Goal: Task Accomplishment & Management: Complete application form

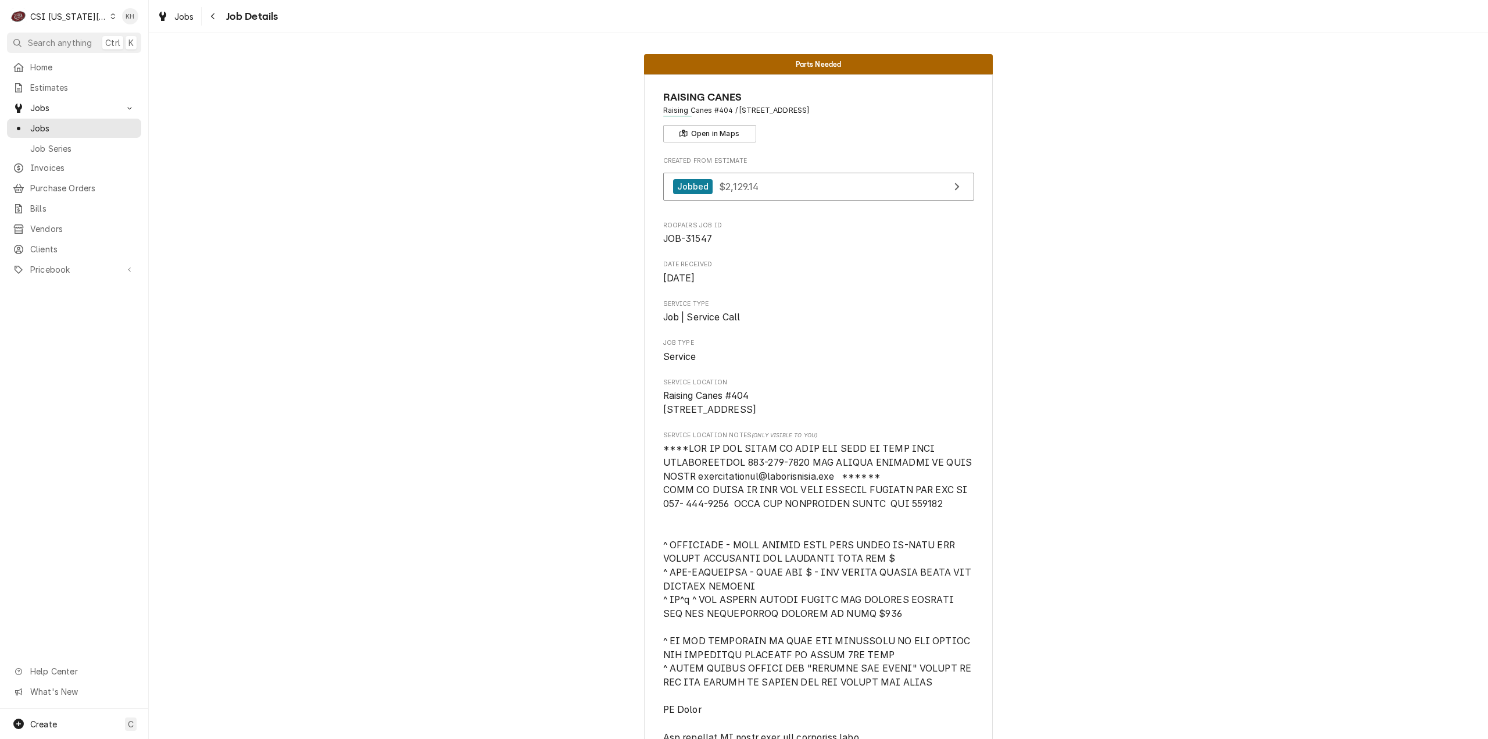
scroll to position [3696, 0]
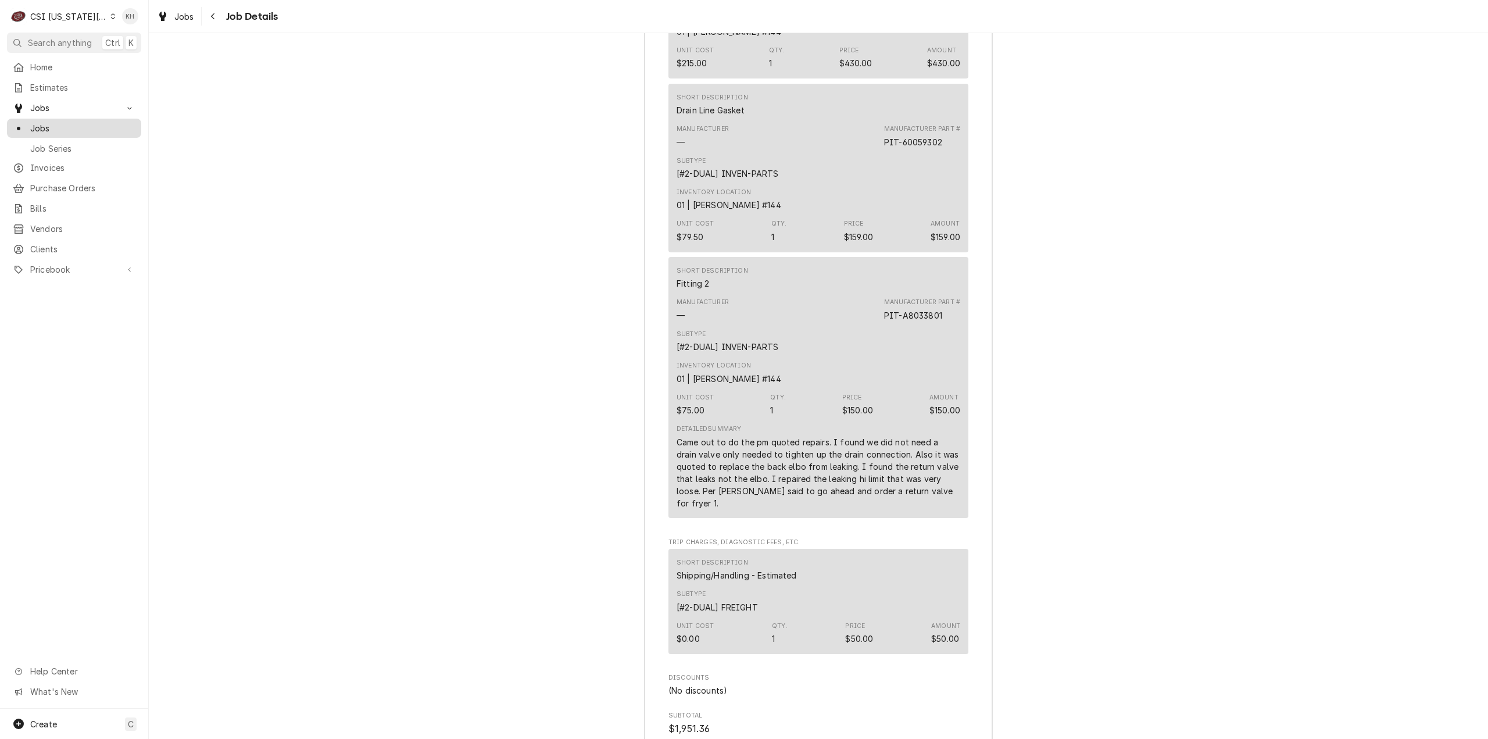
click at [70, 124] on span "Jobs" at bounding box center [82, 128] width 105 height 12
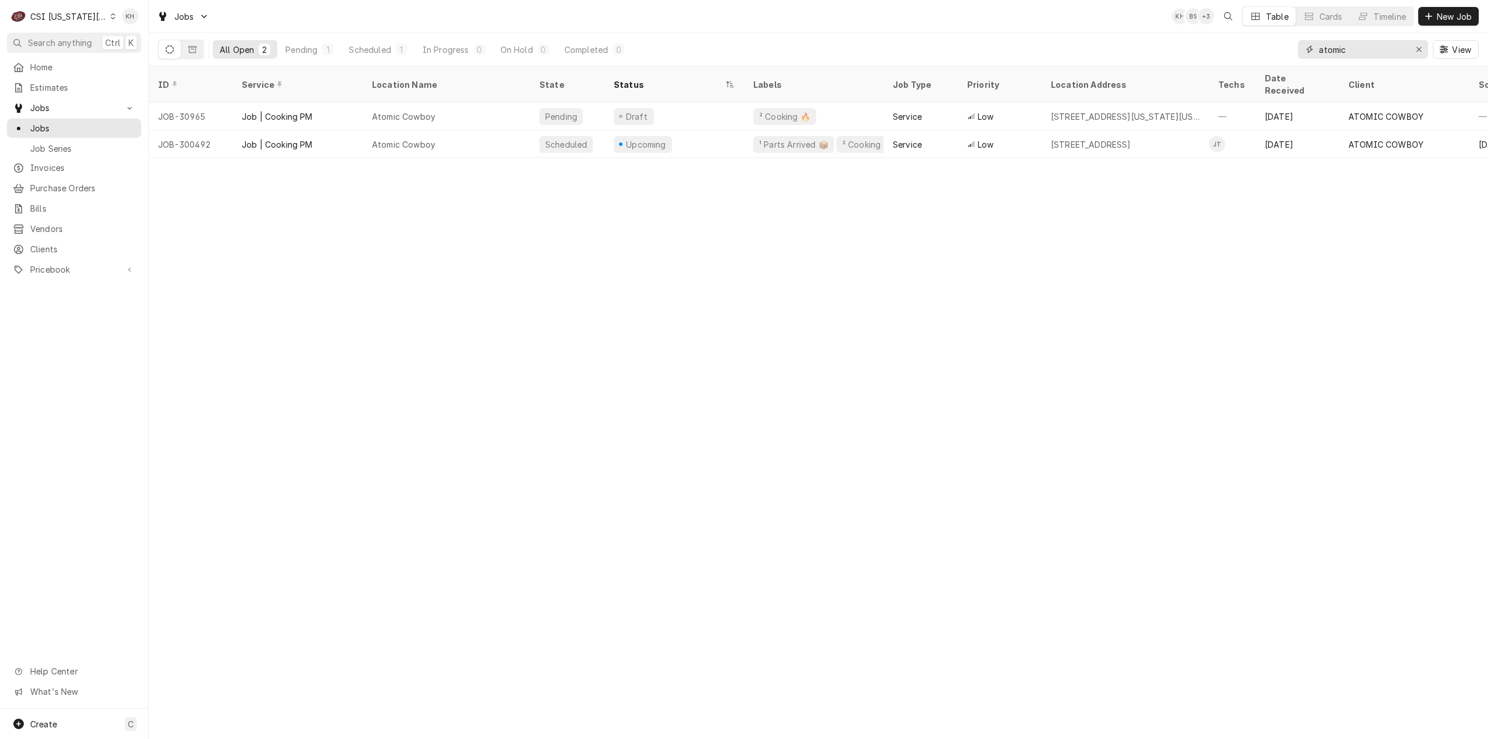
drag, startPoint x: 1369, startPoint y: 53, endPoint x: 1207, endPoint y: 34, distance: 162.7
click at [1217, 40] on div "All Open 2 Pending 1 Scheduled 1 In Progress 0 On Hold 0 Completed 0 atomic View" at bounding box center [818, 49] width 1321 height 33
type input "4040 mill street"
click at [42, 724] on span "Create" at bounding box center [43, 724] width 27 height 10
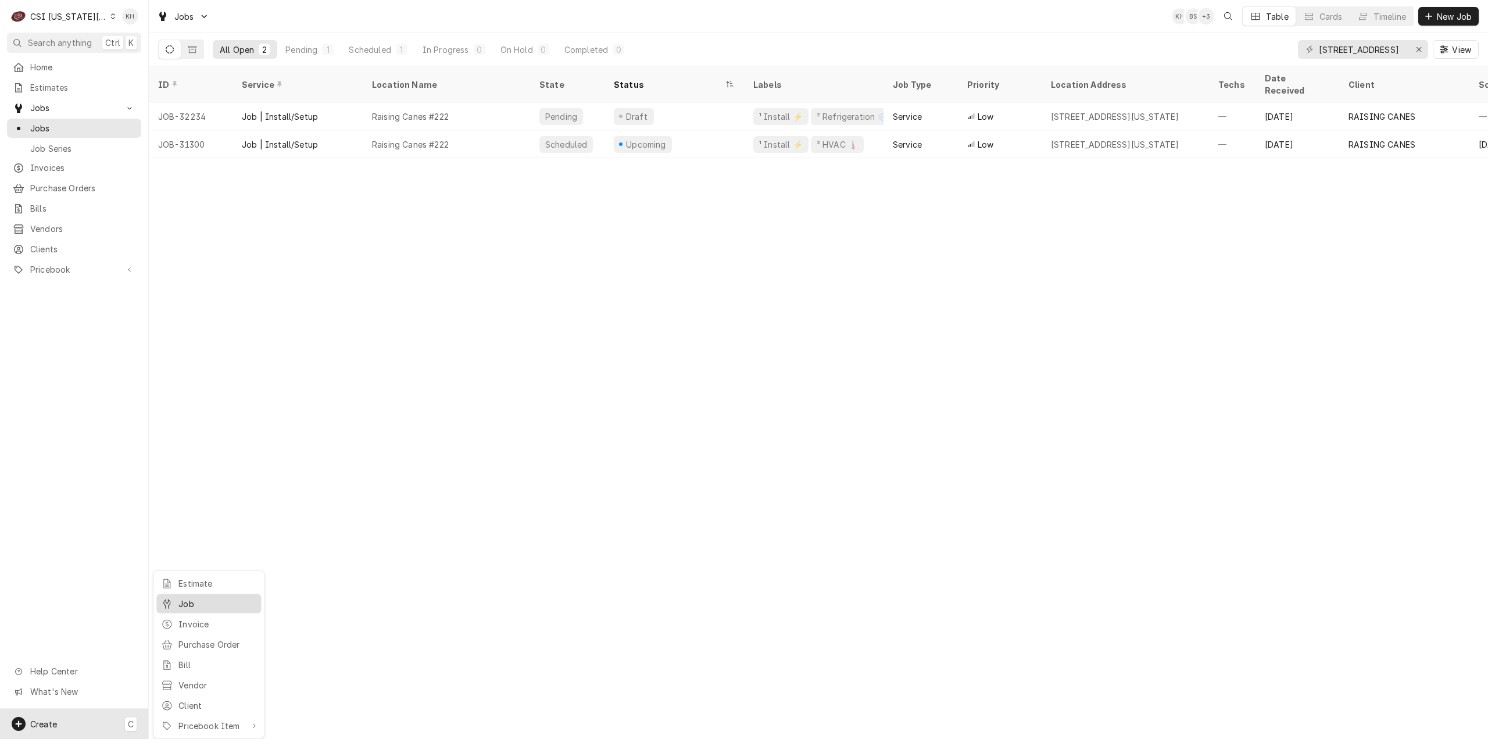
click at [184, 604] on div "Job" at bounding box center [217, 604] width 78 height 12
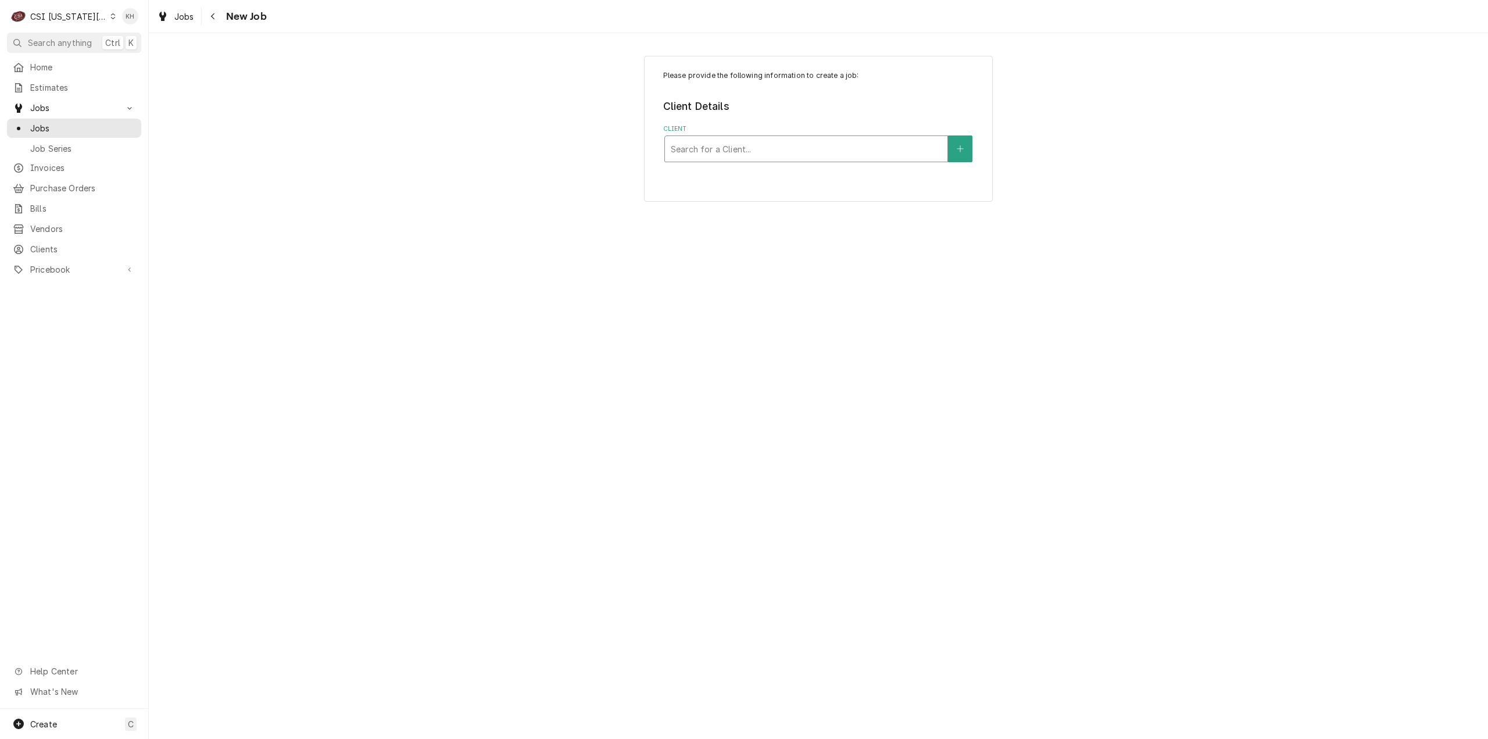
click at [803, 144] on div "Client" at bounding box center [806, 148] width 271 height 21
type input "4040"
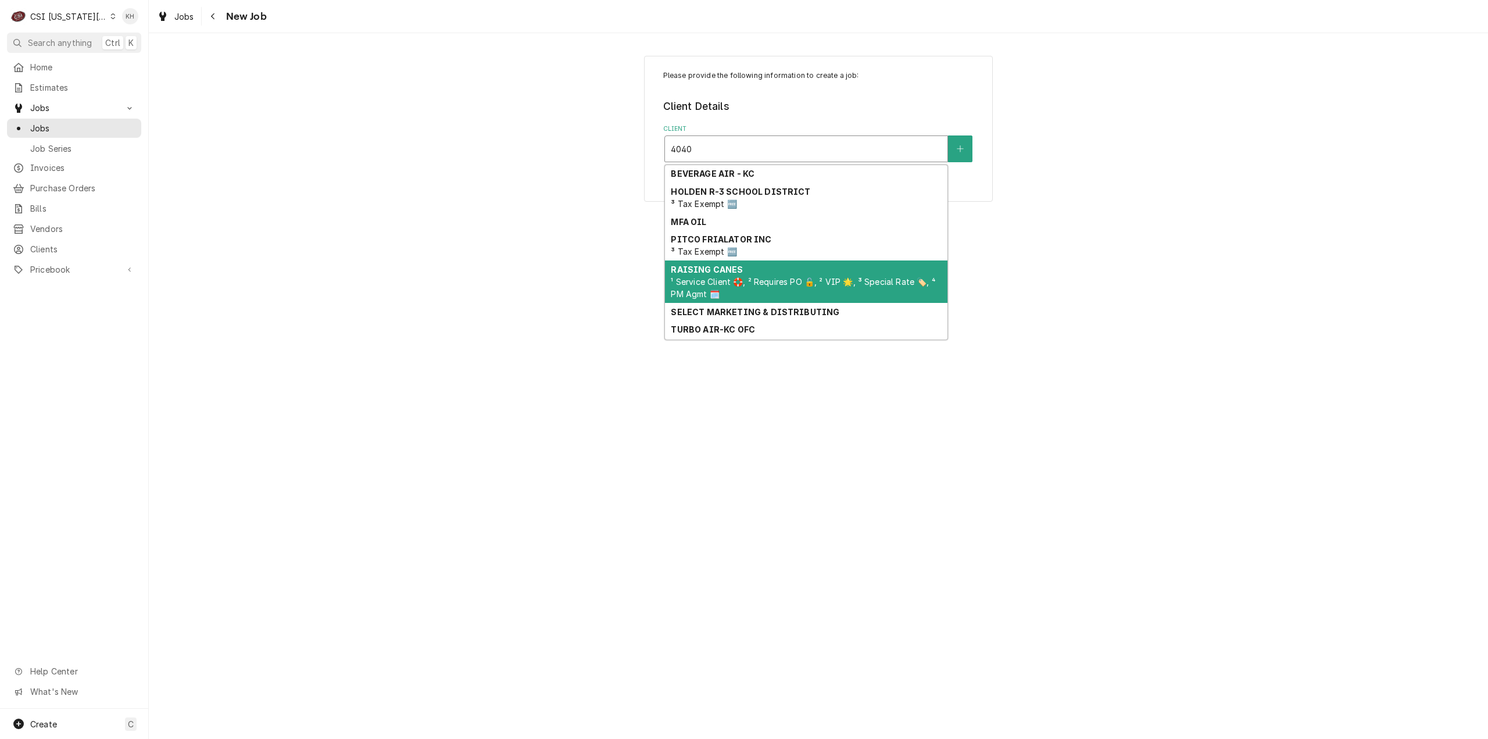
click at [797, 264] on div "RAISING CANES ¹ Service Client 🛟, ² Requires PO 🔓, ² VIP 🌟, ³ Special Rate 🏷️, …" at bounding box center [806, 281] width 283 height 42
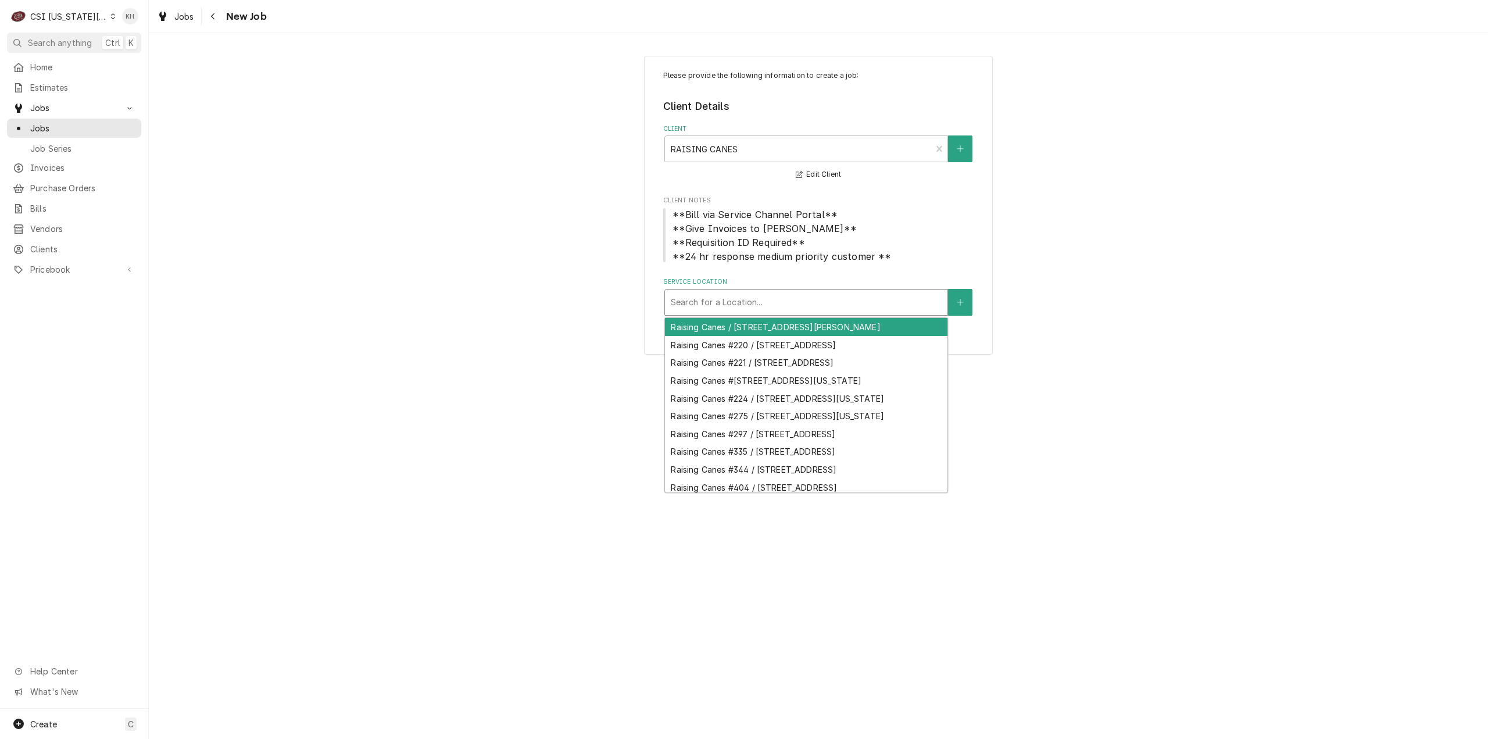
click at [829, 305] on div "Service Location" at bounding box center [806, 302] width 271 height 21
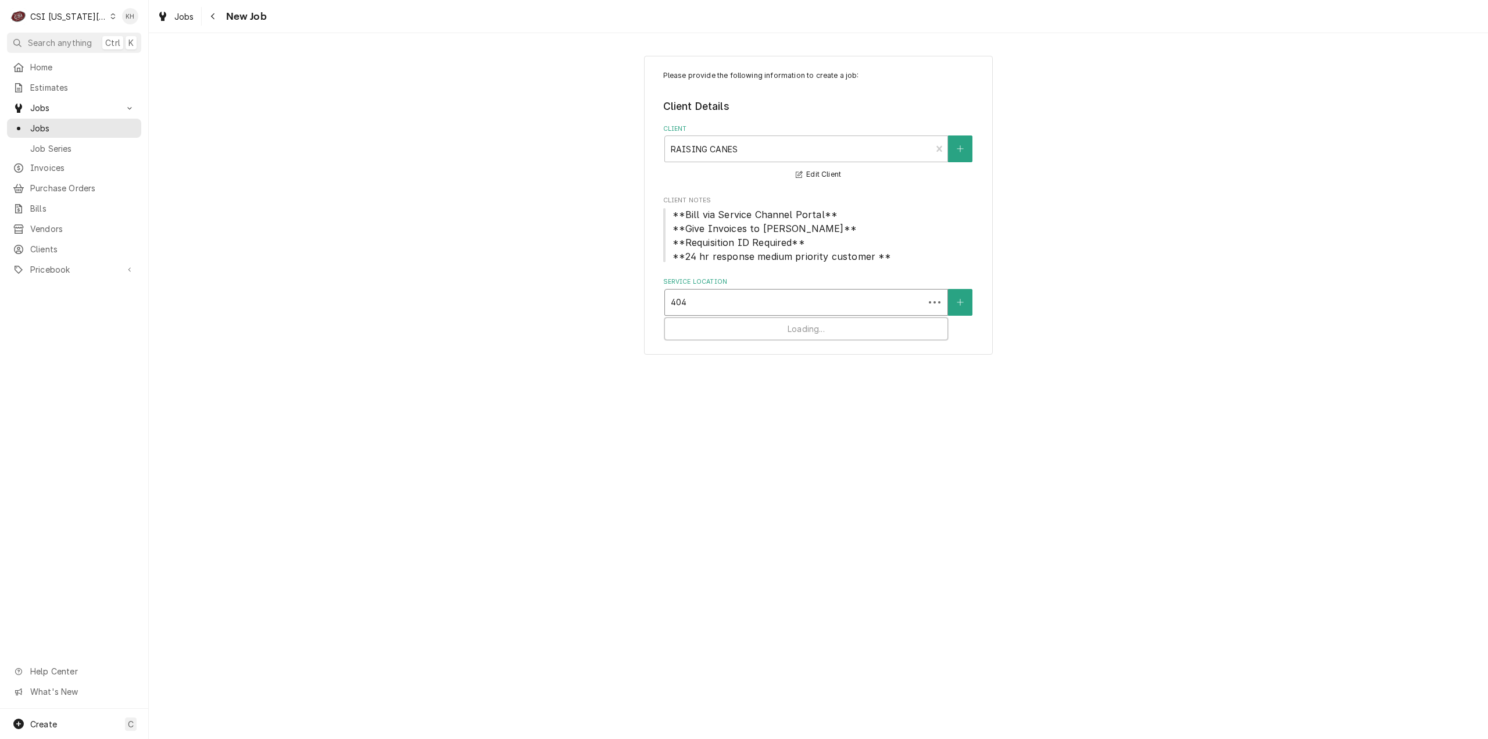
type input "4040"
click at [817, 325] on div "Raising Canes #222 / 4040 Mill Street, Kansas City, MO 64111" at bounding box center [806, 327] width 283 height 18
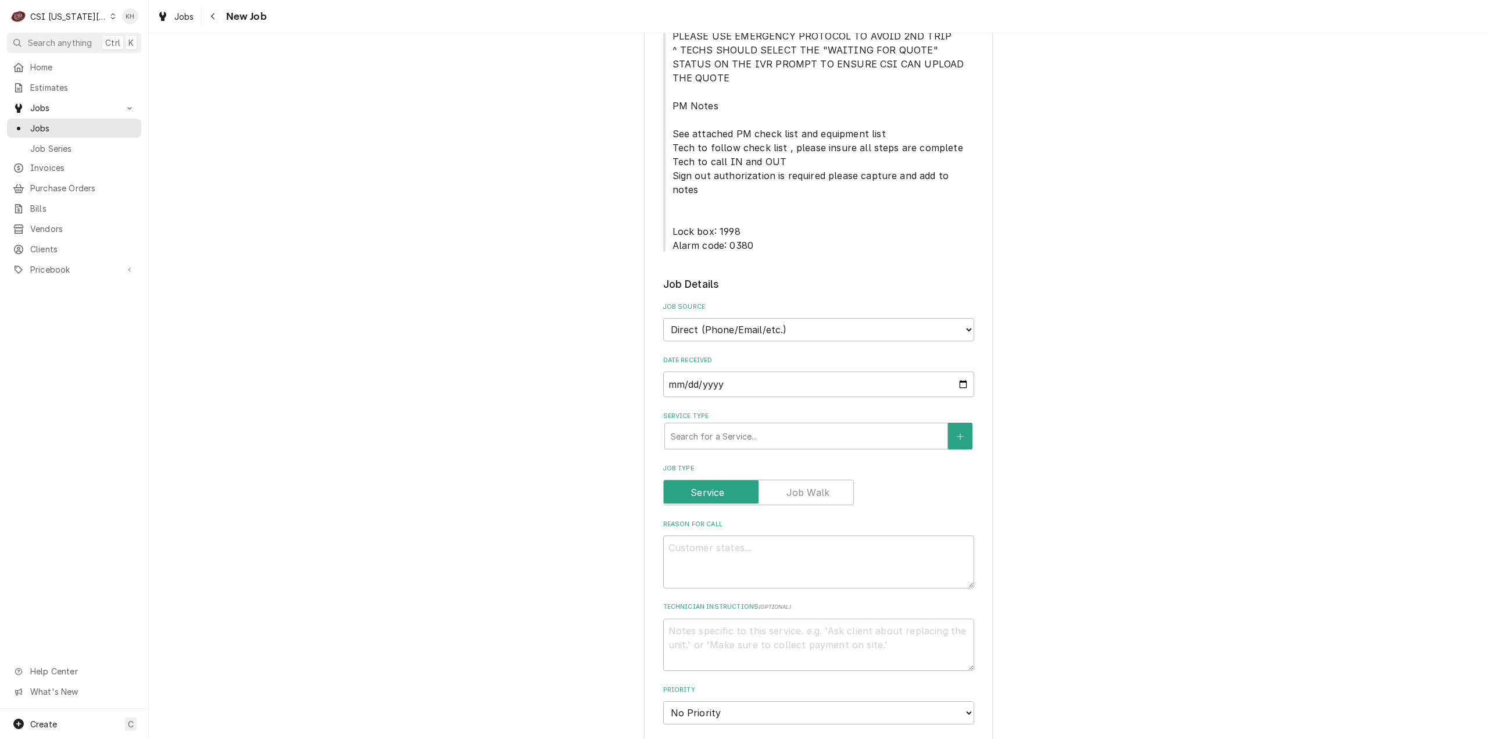
scroll to position [698, 0]
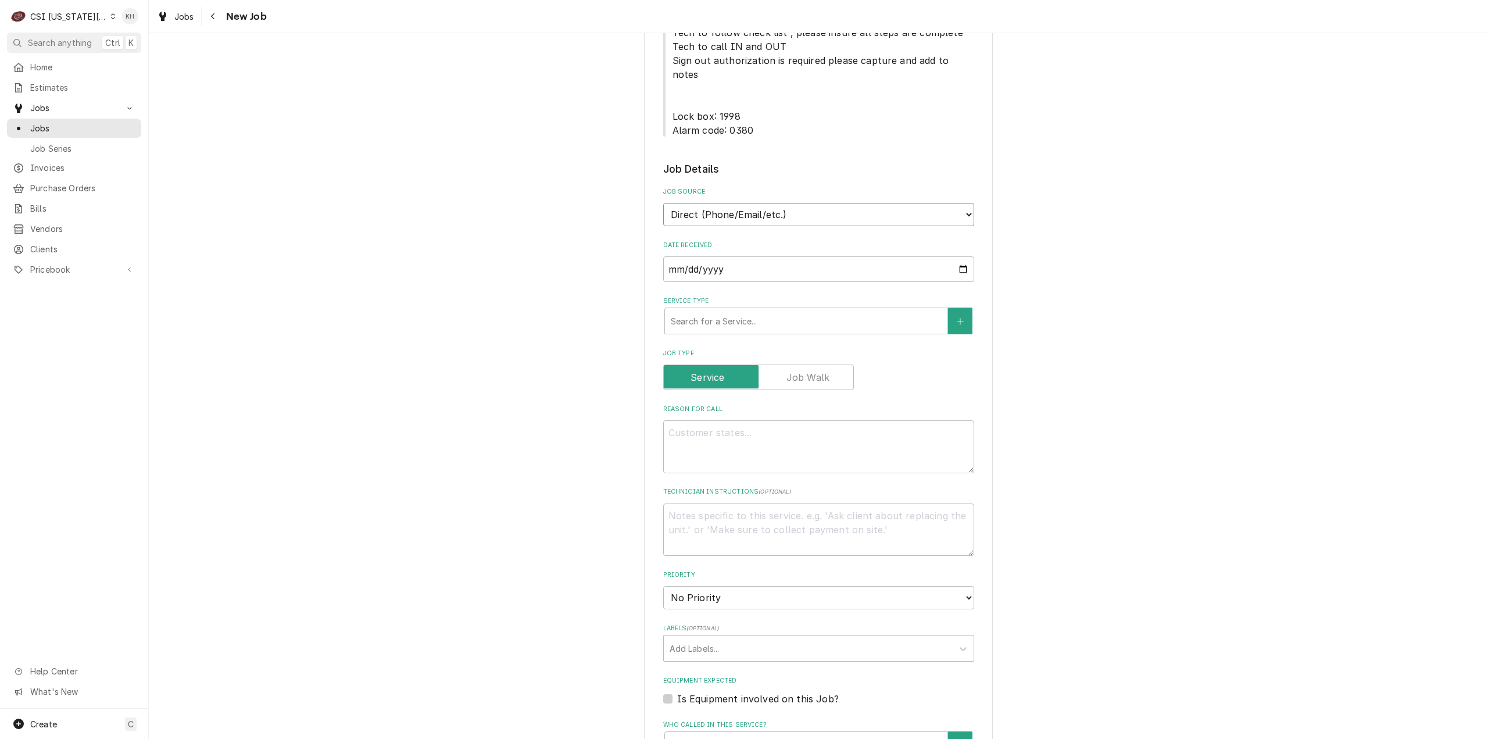
click at [776, 203] on select "Direct (Phone/Email/etc.) Service Channel Corrigo Ecotrak Other" at bounding box center [818, 214] width 311 height 23
select select "1"
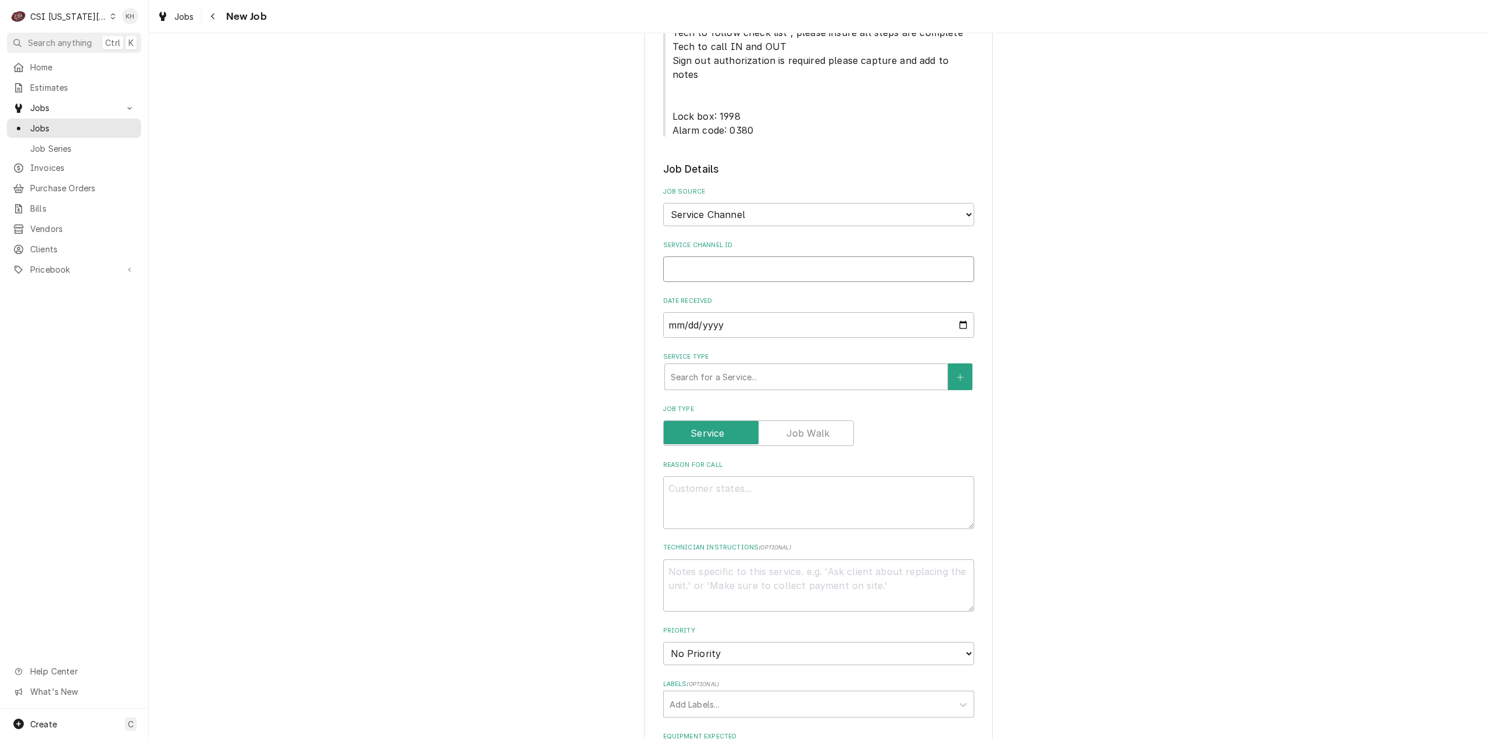
click at [765, 256] on input "Service Channel ID" at bounding box center [818, 269] width 311 height 26
paste input "323822226"
type textarea "x"
type input "323822226"
type textarea "x"
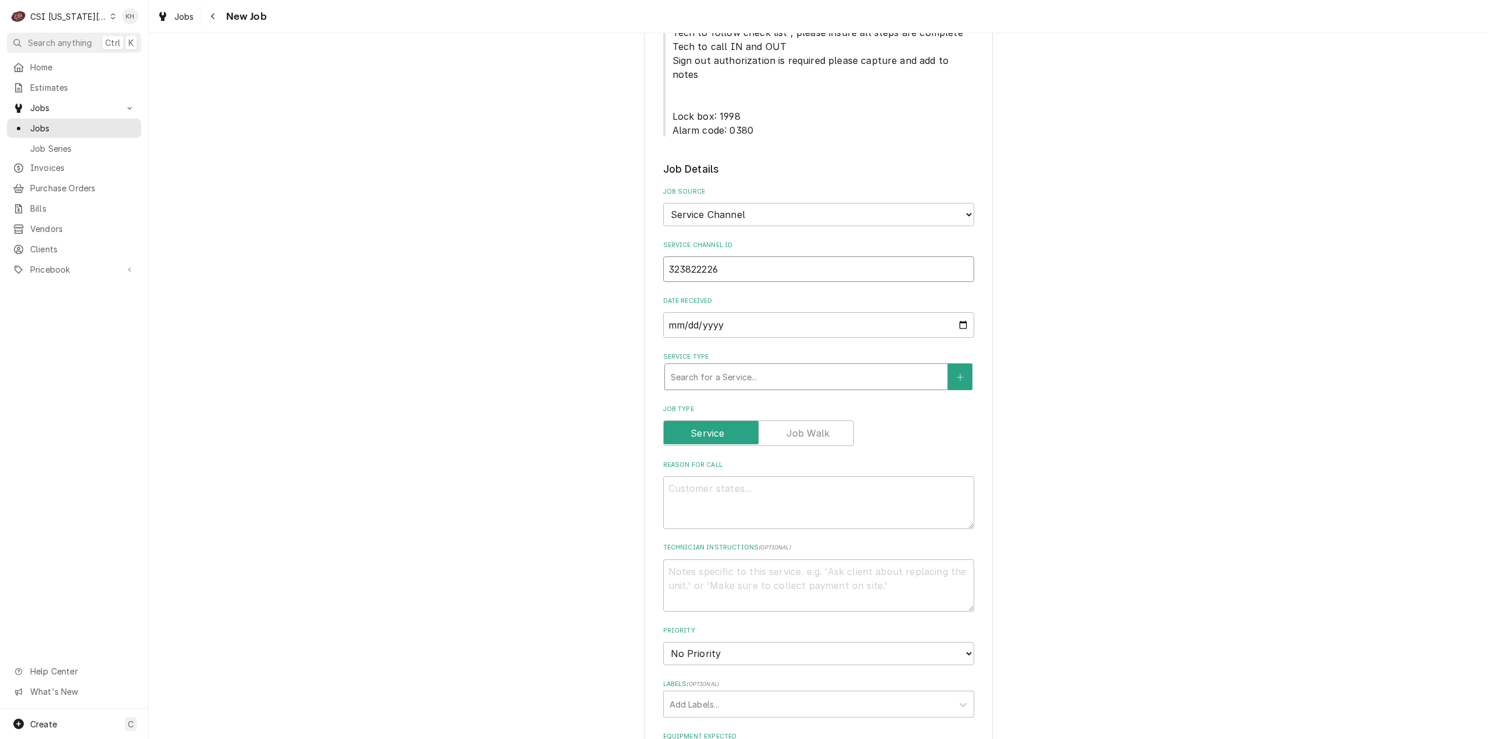
type input "323822226"
click at [755, 366] on div "Service Type" at bounding box center [806, 376] width 271 height 21
type textarea "x"
type input "s"
type textarea "x"
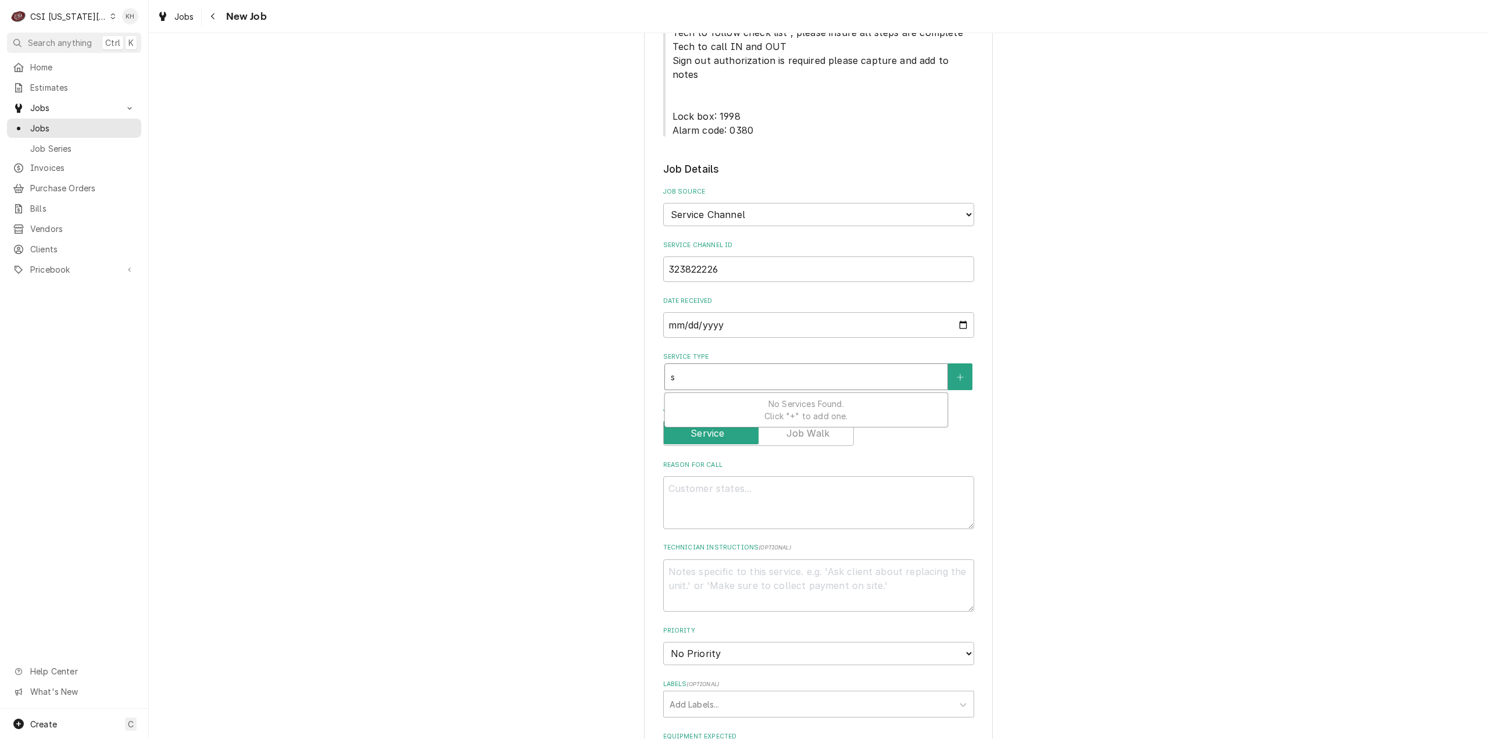
type input "se"
type textarea "x"
type input "ser"
type textarea "x"
type input "serv"
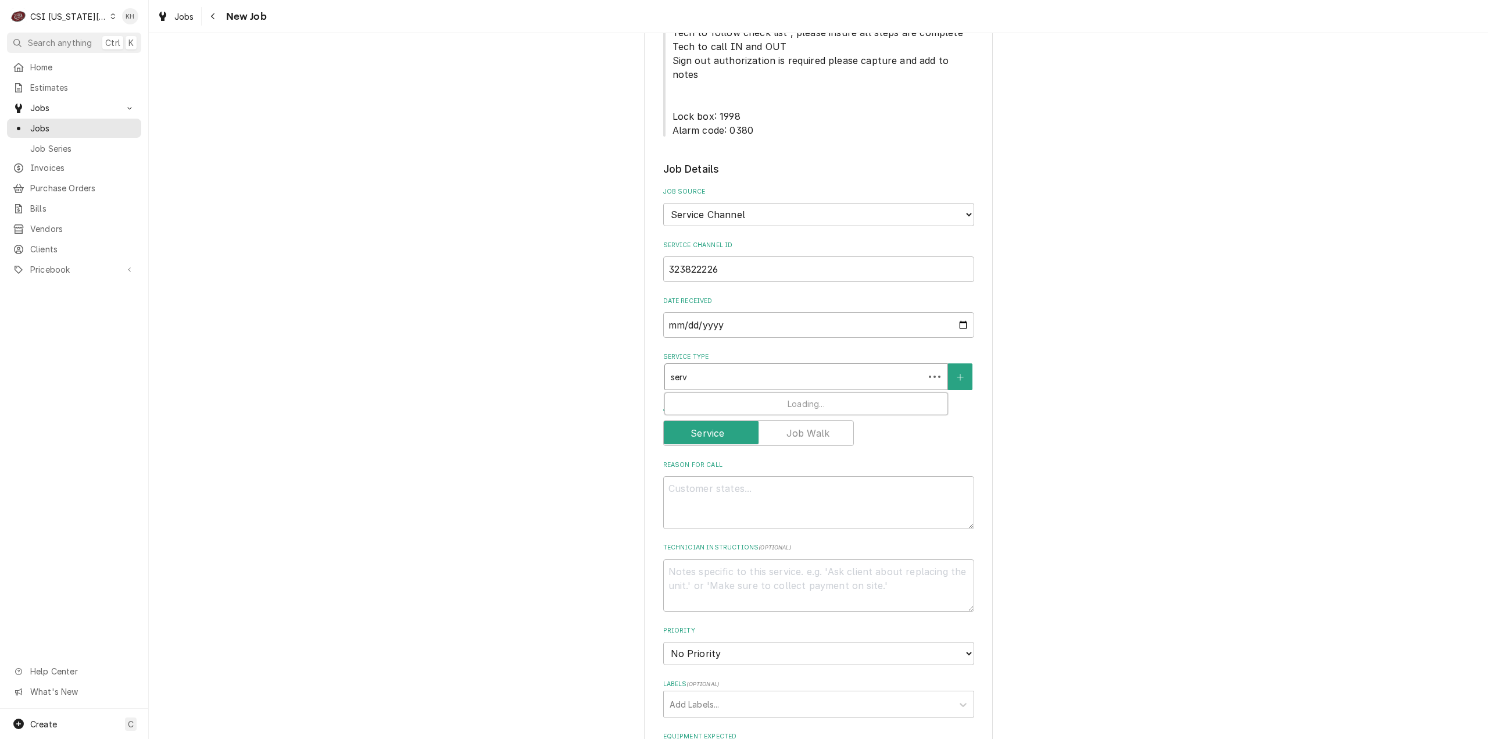
type textarea "x"
type input "servi"
type textarea "x"
type input "servic"
type textarea "x"
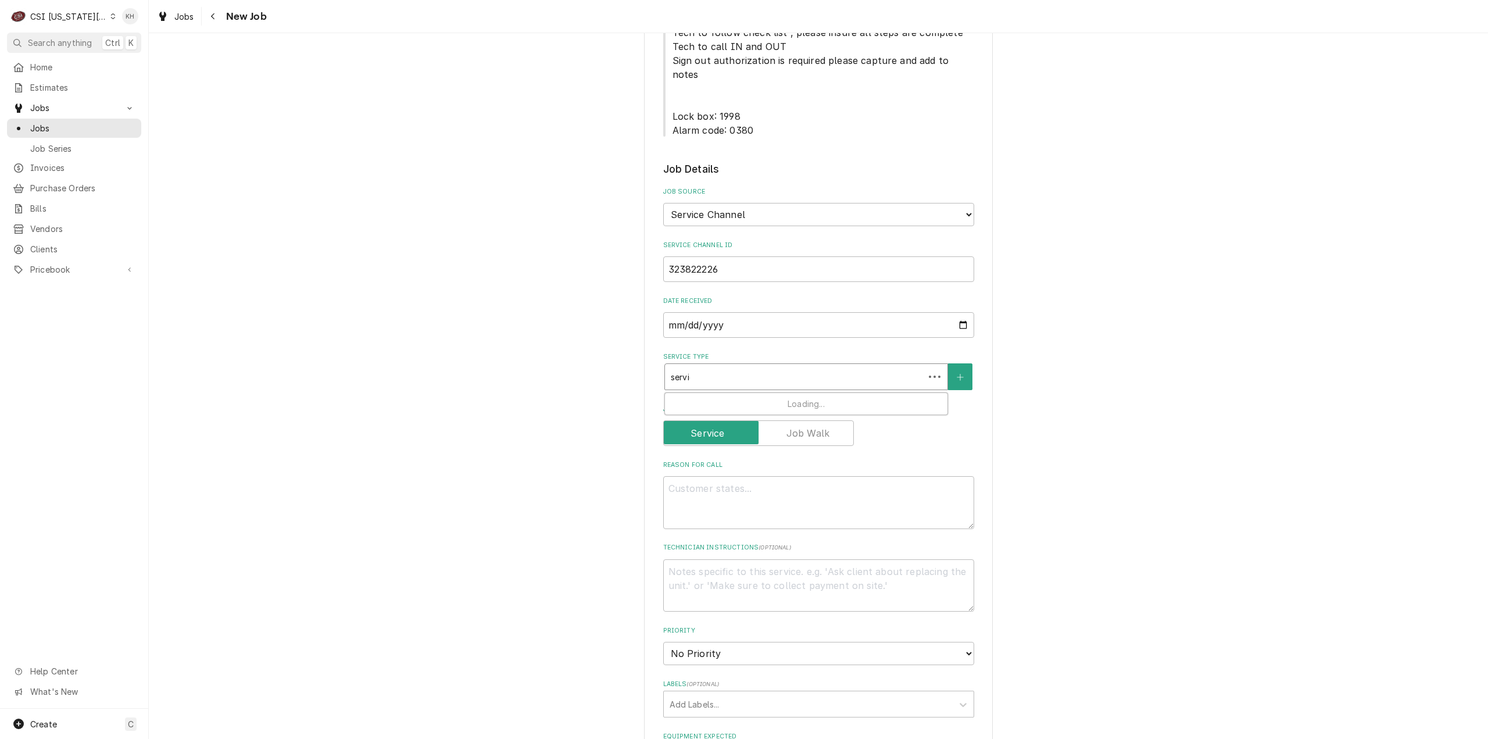
type input "service"
type textarea "x"
type input "service"
type textarea "x"
type input "service a"
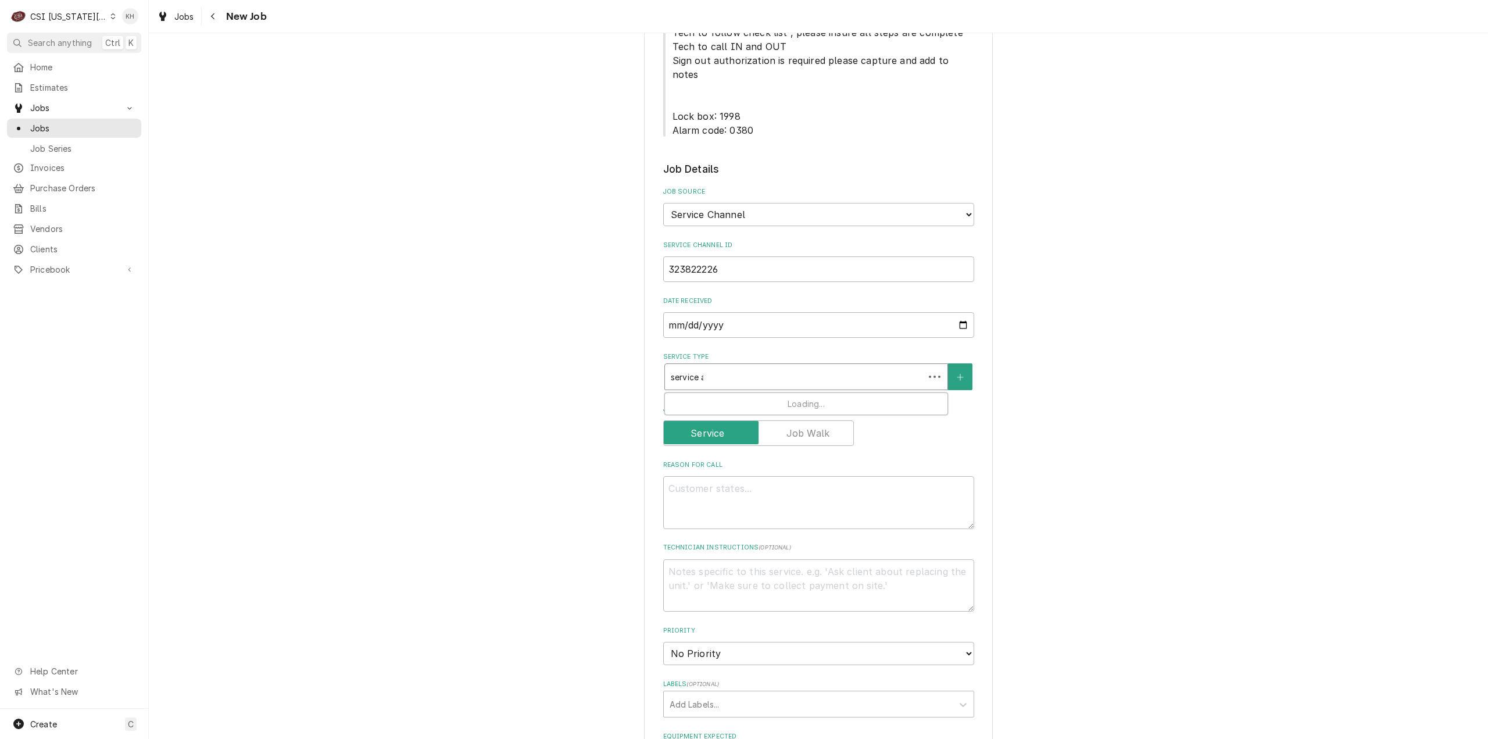
type textarea "x"
type input "service al"
type textarea "x"
type input "service all"
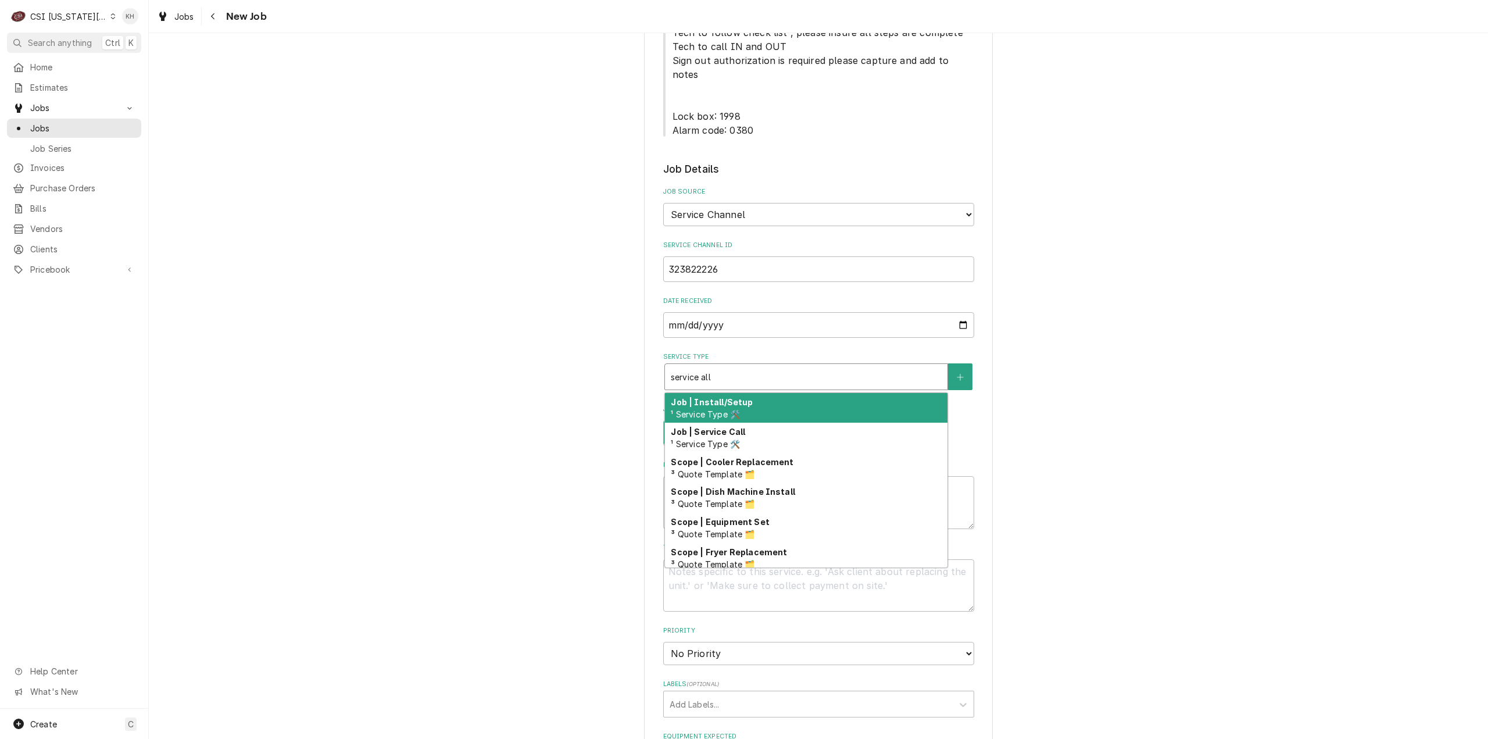
type textarea "x"
type input "service al"
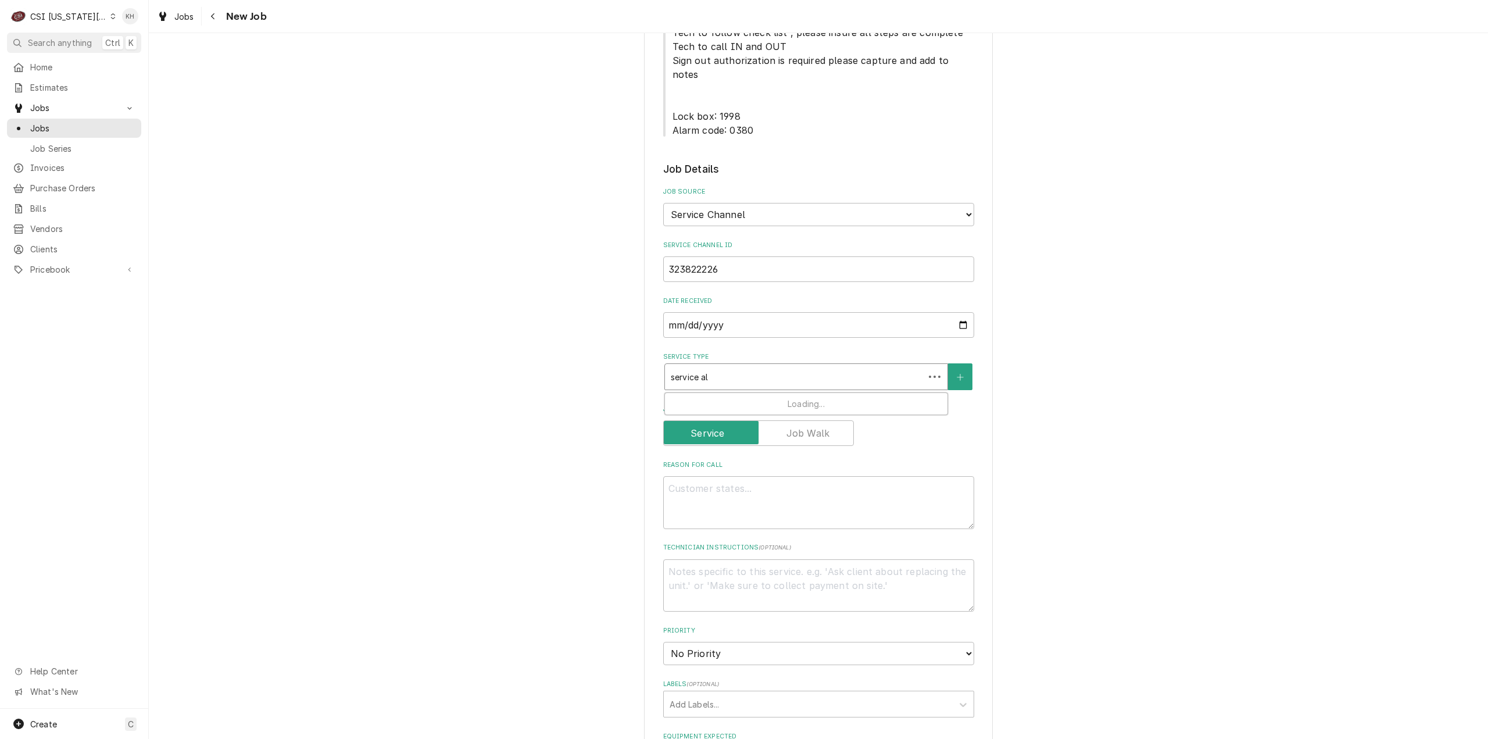
type textarea "x"
type input "service a"
type textarea "x"
type input "service"
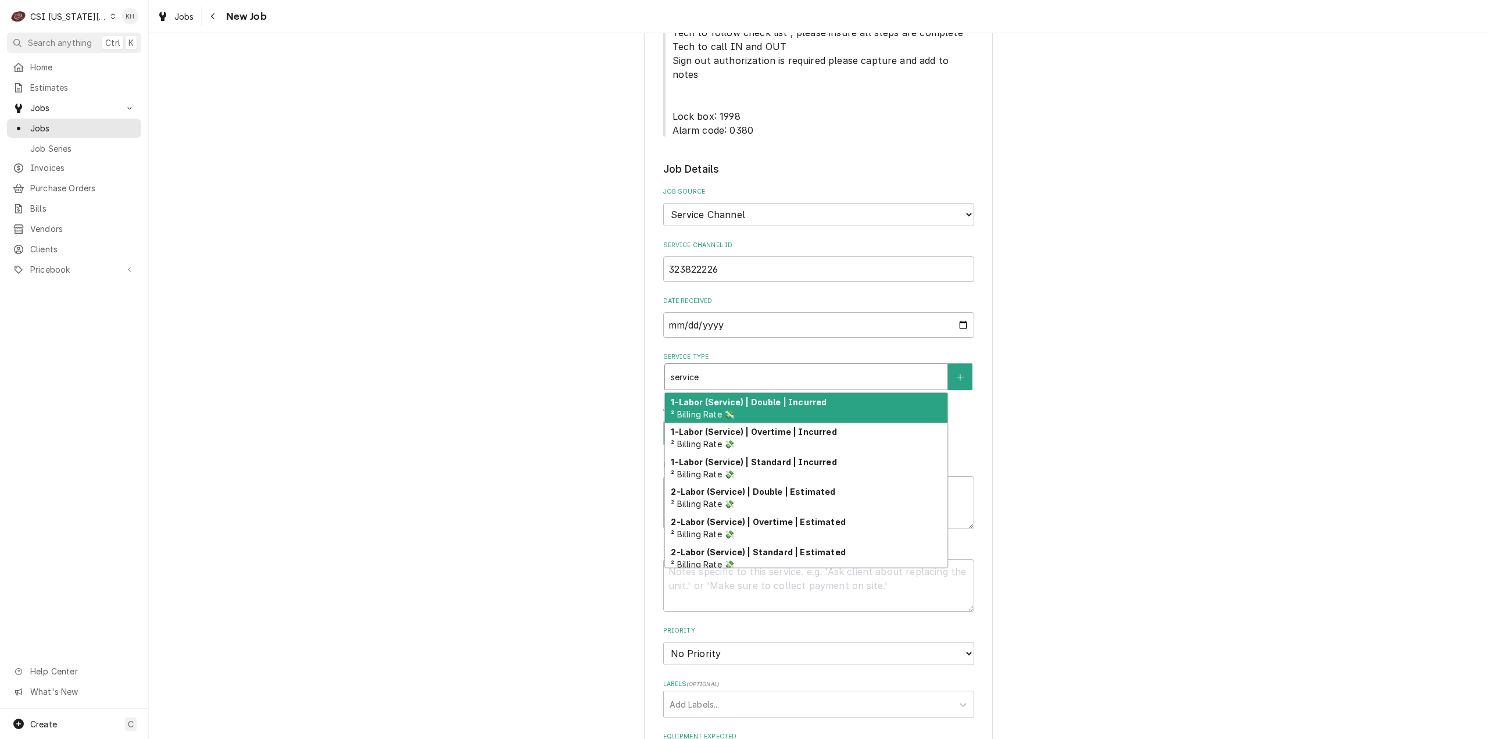
type textarea "x"
type input "service c"
type textarea "x"
type input "service ca"
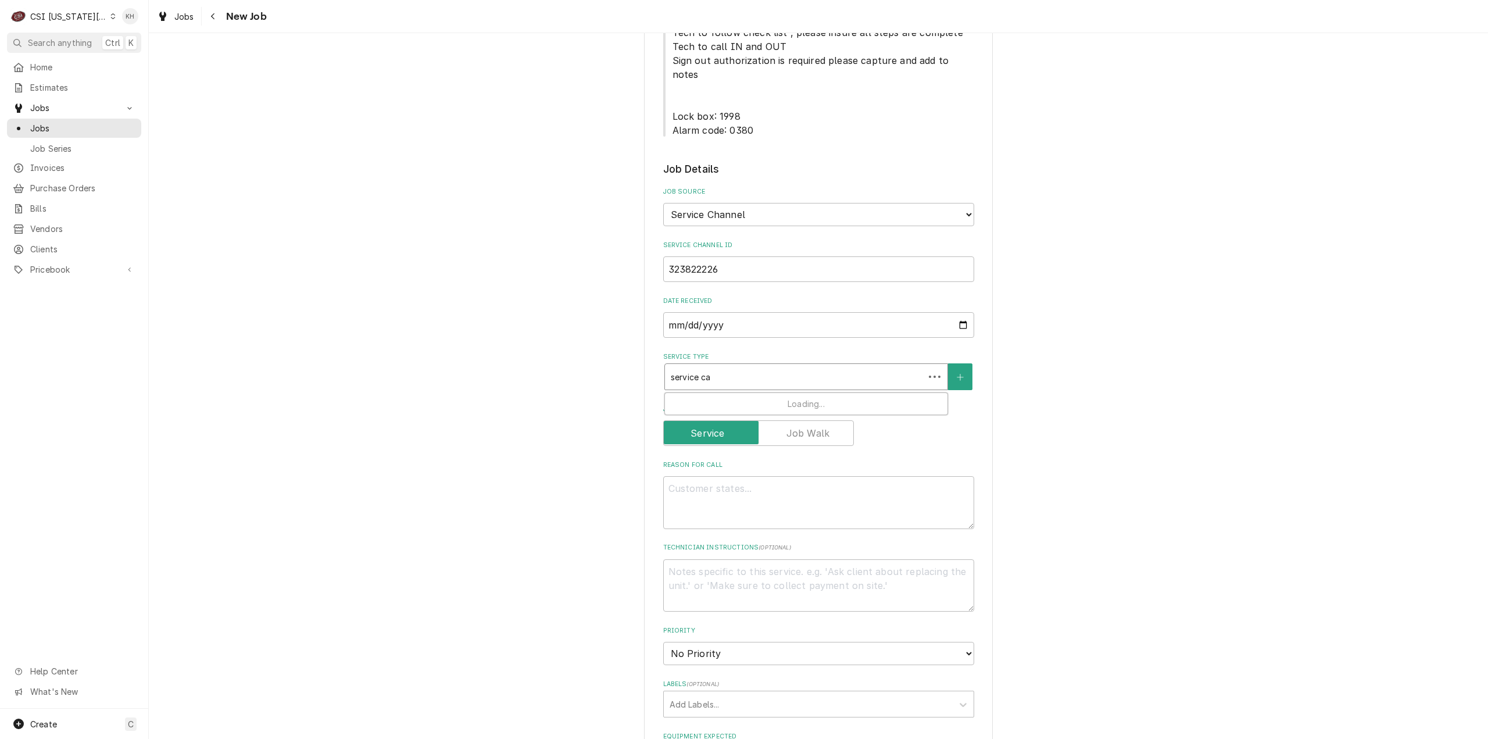
type textarea "x"
type input "service cal"
type textarea "x"
type input "service call"
click at [739, 393] on div "Job | Service Call ¹ Service Type 🛠️" at bounding box center [806, 408] width 283 height 30
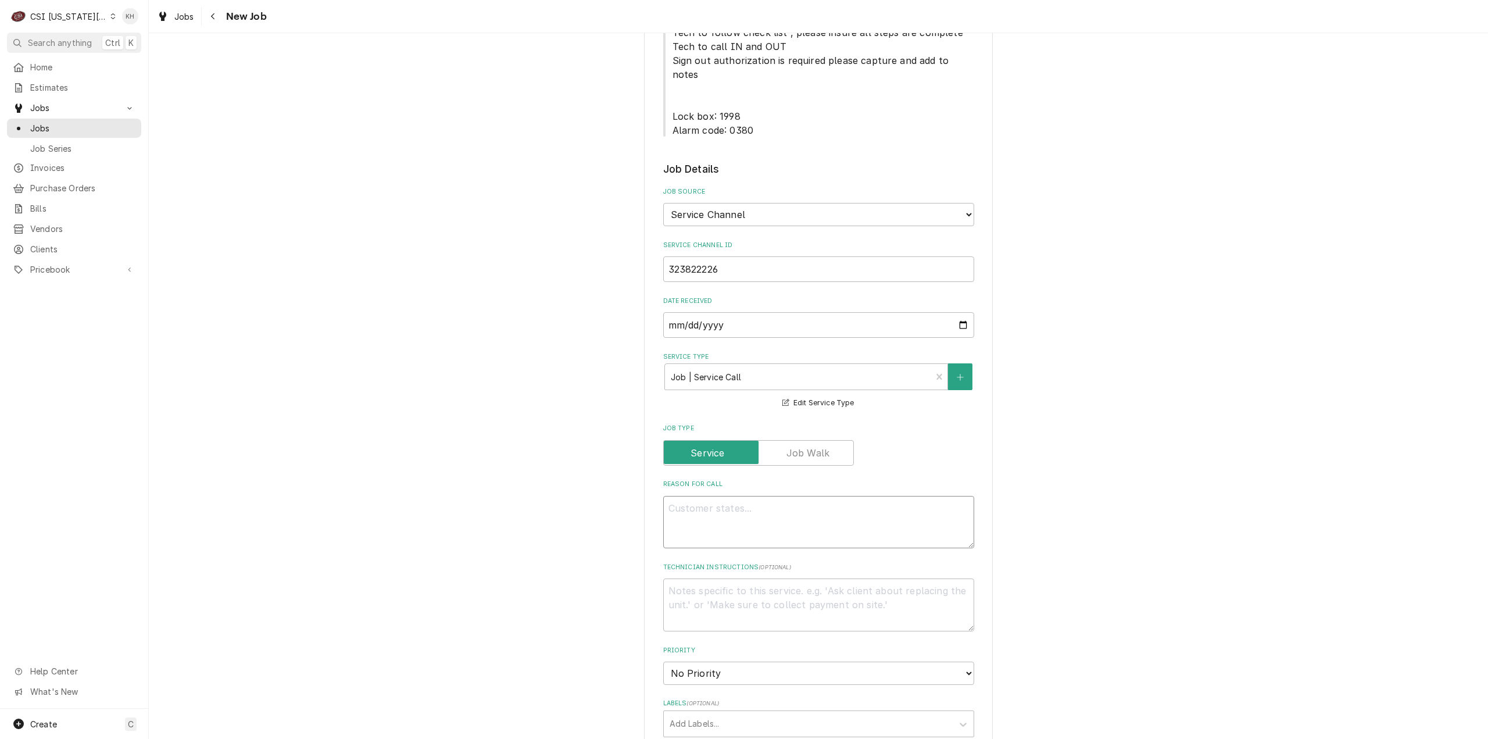
click at [729, 496] on textarea "Reason For Call" at bounding box center [818, 522] width 311 height 53
paste textarea "KITCHEN / Hot Side / Fryer #6 (Start from Left) "Equip:" Kitchen "Tag ID"139197…"
type textarea "x"
type textarea "KITCHEN / Hot Side / Fryer #6 (Start from Left) "Equip:" Kitchen "Tag ID"139197…"
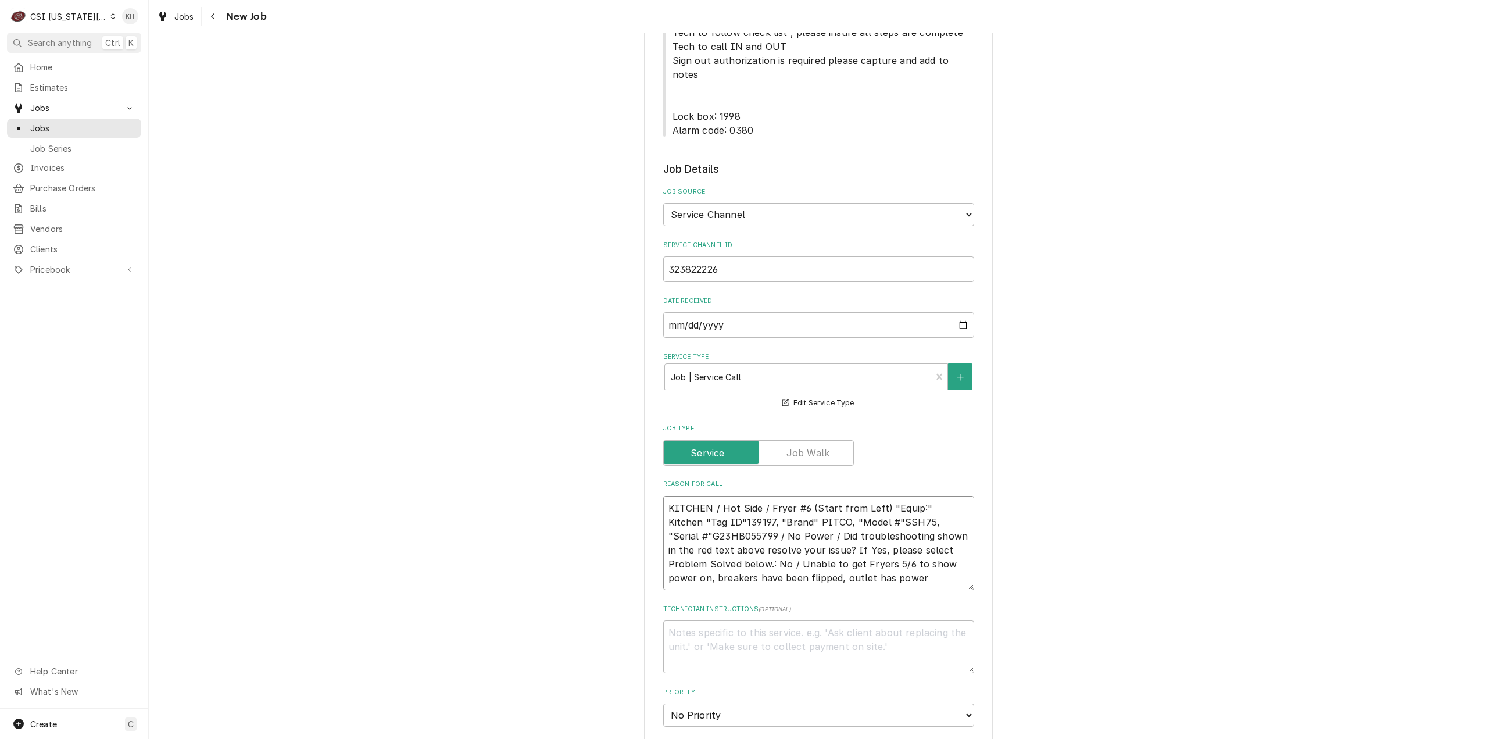
type textarea "x"
type textarea "KITCHEN / Hot Side / Fryer #6 (Start from Left) "Equip:" Kitchen "Tag ID"139197…"
type textarea "x"
type textarea "KITCHEN / Hot Side / Fryer #6 (Start from Left) "Equip:" Kitchen "Tag ID"139197…"
type textarea "x"
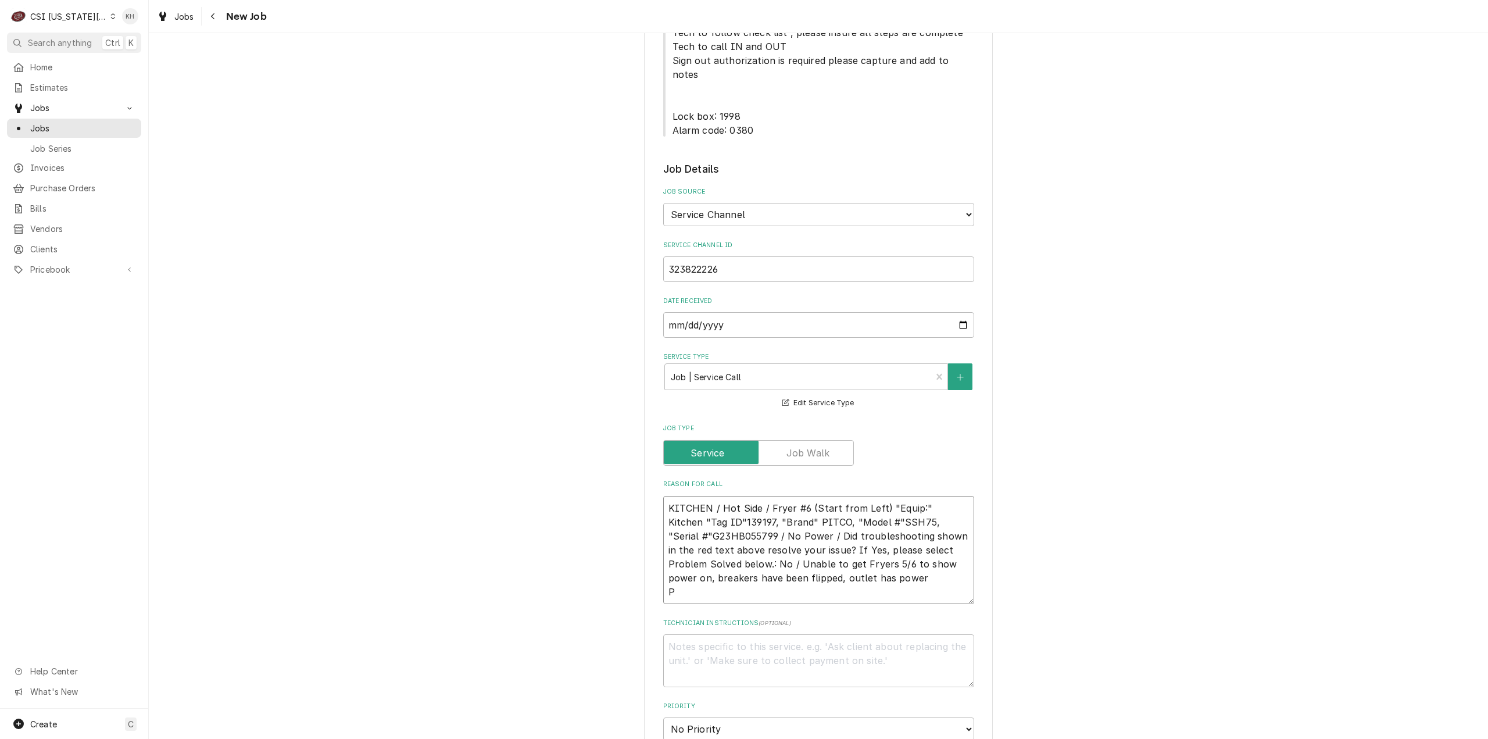
type textarea "KITCHEN / Hot Side / Fryer #6 (Start from Left) "Equip:" Kitchen "Tag ID"139197…"
type textarea "x"
type textarea "KITCHEN / Hot Side / Fryer #6 (Start from Left) "Equip:" Kitchen "Tag ID"139197…"
type textarea "x"
type textarea "KITCHEN / Hot Side / Fryer #6 (Start from Left) "Equip:" Kitchen "Tag ID"139197…"
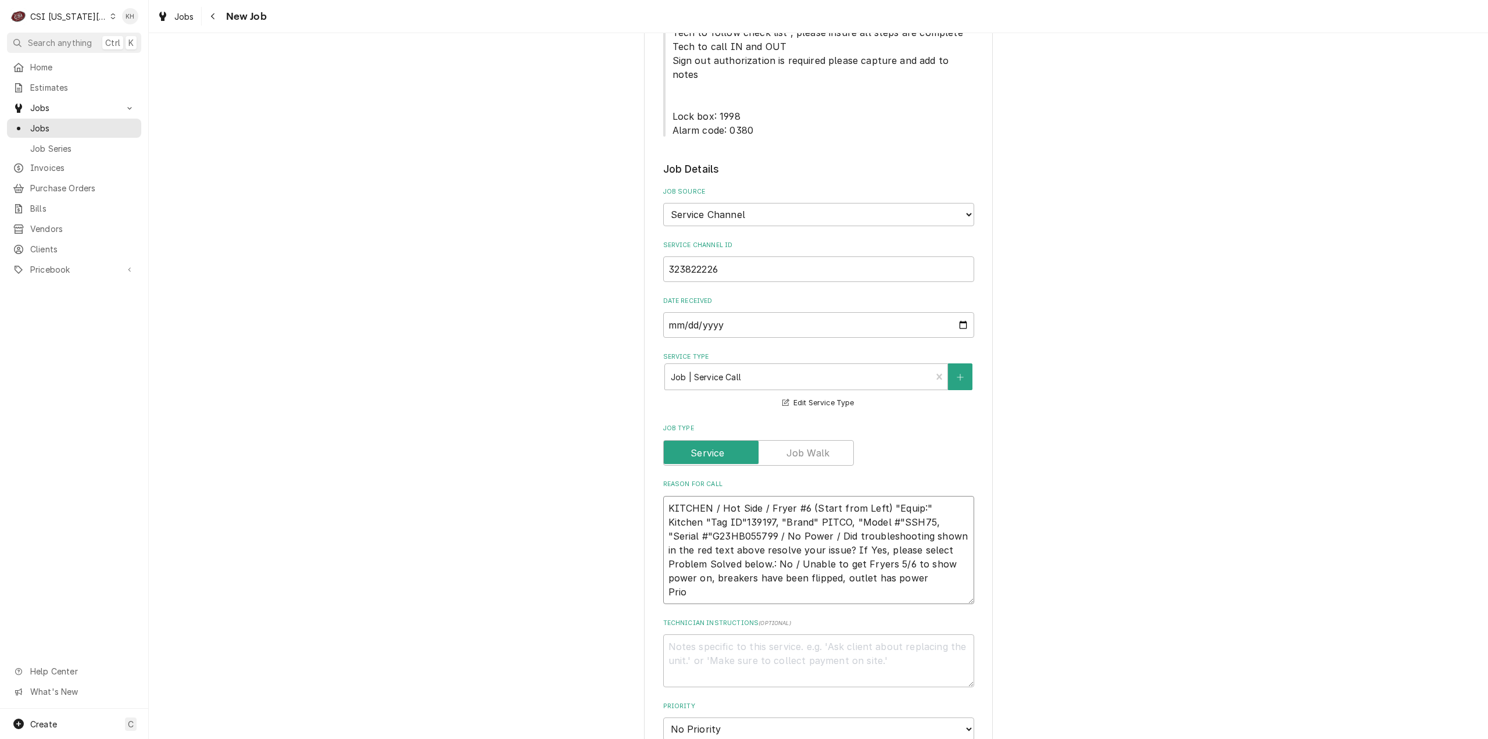
type textarea "x"
type textarea "KITCHEN / Hot Side / Fryer #6 (Start from Left) "Equip:" Kitchen "Tag ID"139197…"
type textarea "x"
type textarea "KITCHEN / Hot Side / Fryer #6 (Start from Left) "Equip:" Kitchen "Tag ID"139197…"
type textarea "x"
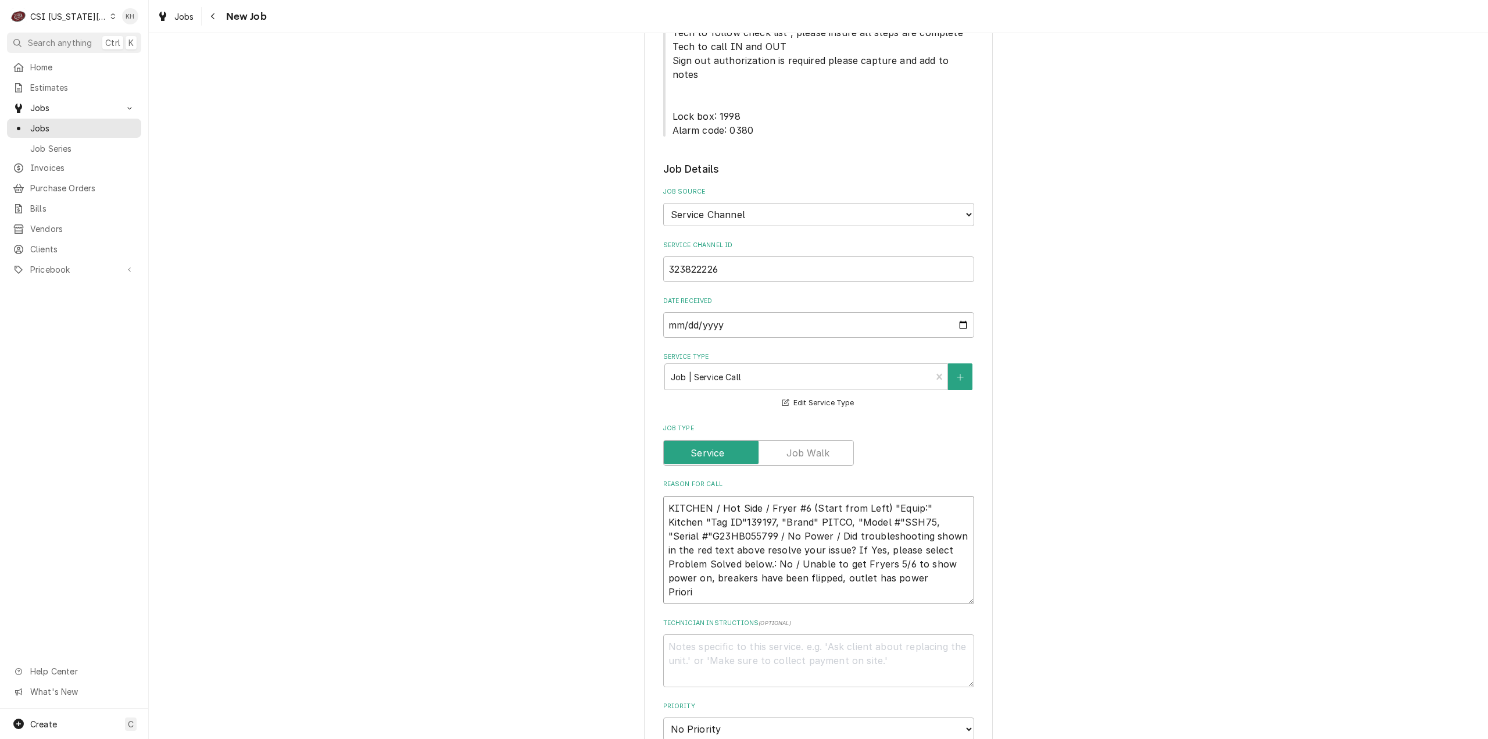
type textarea "KITCHEN / Hot Side / Fryer #6 (Start from Left) "Equip:" Kitchen "Tag ID"139197…"
type textarea "x"
type textarea "KITCHEN / Hot Side / Fryer #6 (Start from Left) "Equip:" Kitchen "Tag ID"139197…"
type textarea "x"
type textarea "KITCHEN / Hot Side / Fryer #6 (Start from Left) "Equip:" Kitchen "Tag ID"139197…"
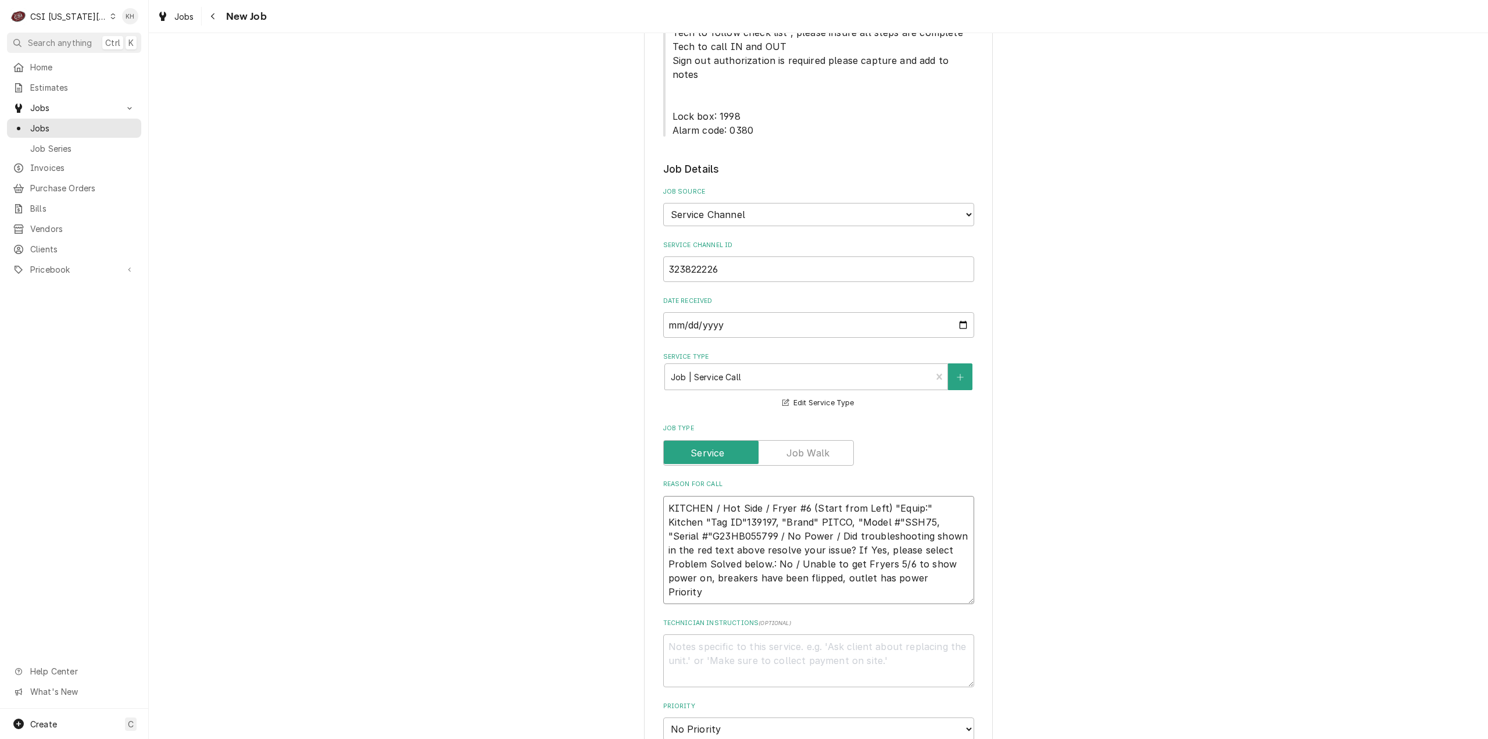
type textarea "x"
type textarea "KITCHEN / Hot Side / Fryer #6 (Start from Left) "Equip:" Kitchen "Tag ID"139197…"
click at [734, 524] on textarea "KITCHEN / Hot Side / Fryer #6 (Start from Left) "Equip:" Kitchen "Tag ID"139197…" at bounding box center [818, 550] width 311 height 109
paste textarea "Emergency < 4 Hours"
type textarea "x"
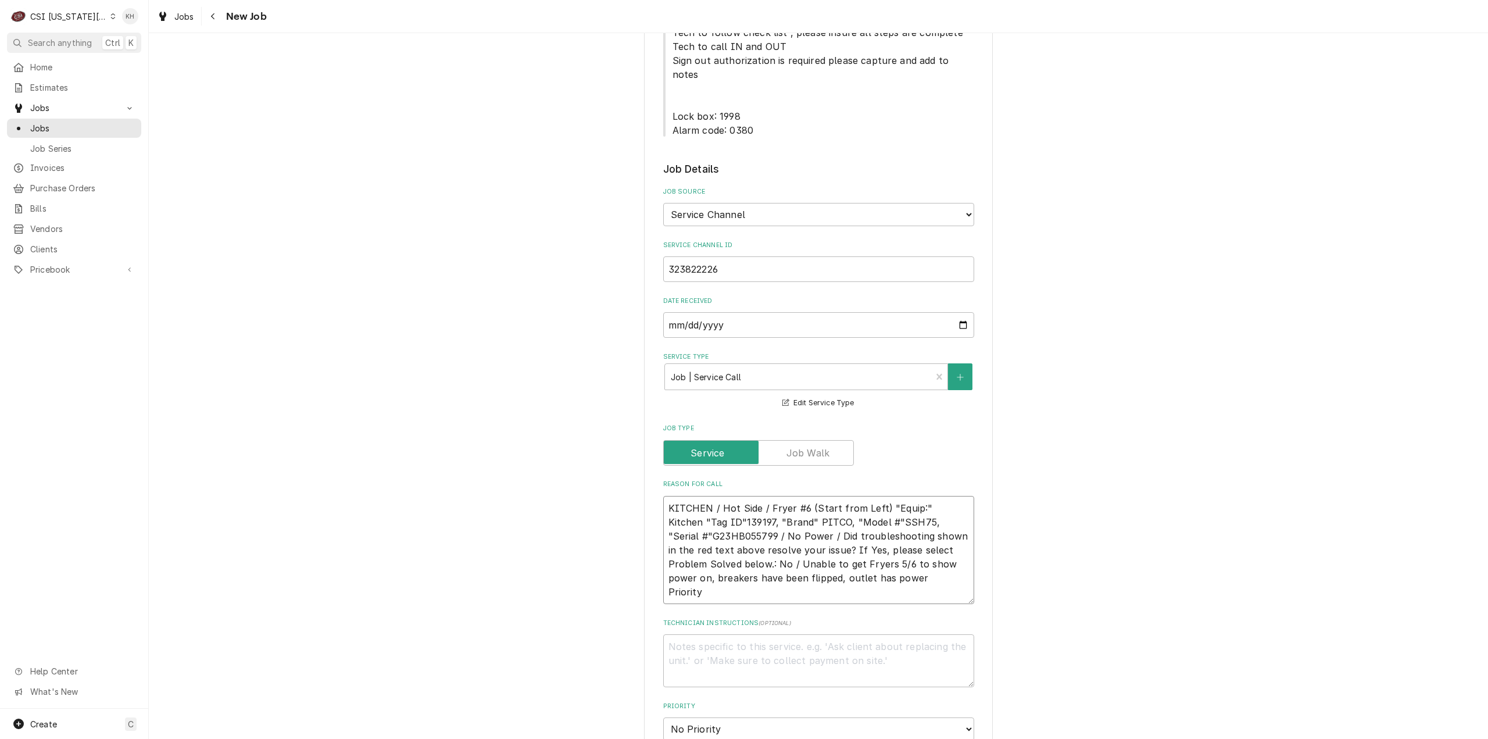
type textarea "KITCHEN / Hot Side / Fryer #6 (Start from Left) "Equip:" Kitchen "Tag ID"139197…"
type textarea "x"
click at [713, 496] on textarea "KITCHEN / Hot Side / Fryer #6 (Start from Left) "Equip:" Kitchen "Tag ID"139197…" at bounding box center [818, 550] width 311 height 109
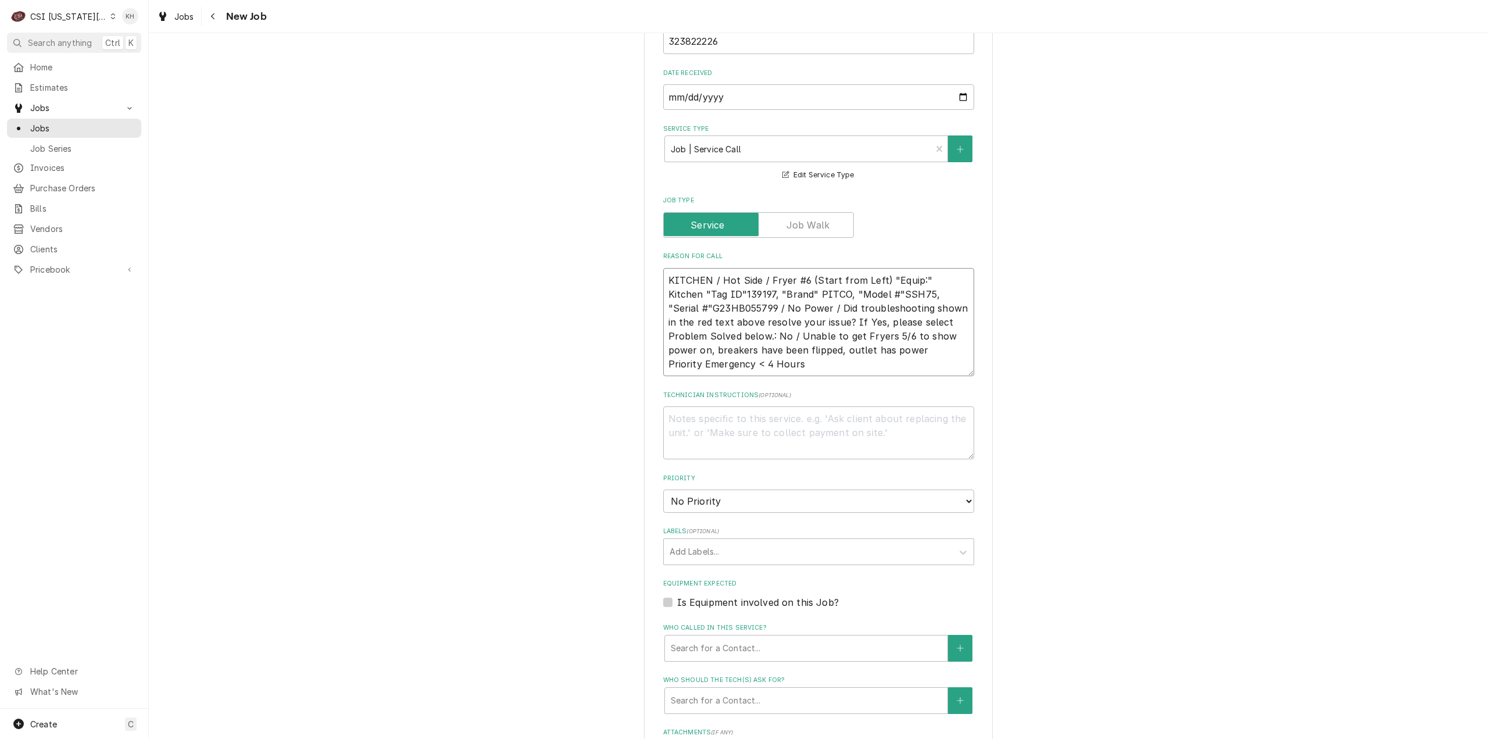
scroll to position [930, 0]
type textarea "KITCHEN / Hot Side / Fryer #6 (Start from Left) "Equip:" Kitchen "Tag ID"139197…"
click at [667, 591] on div "Is Equipment involved on this Job?" at bounding box center [818, 598] width 311 height 14
drag, startPoint x: 666, startPoint y: 528, endPoint x: 690, endPoint y: 548, distance: 31.0
click at [677, 591] on label "Is Equipment involved on this Job?" at bounding box center [758, 598] width 162 height 14
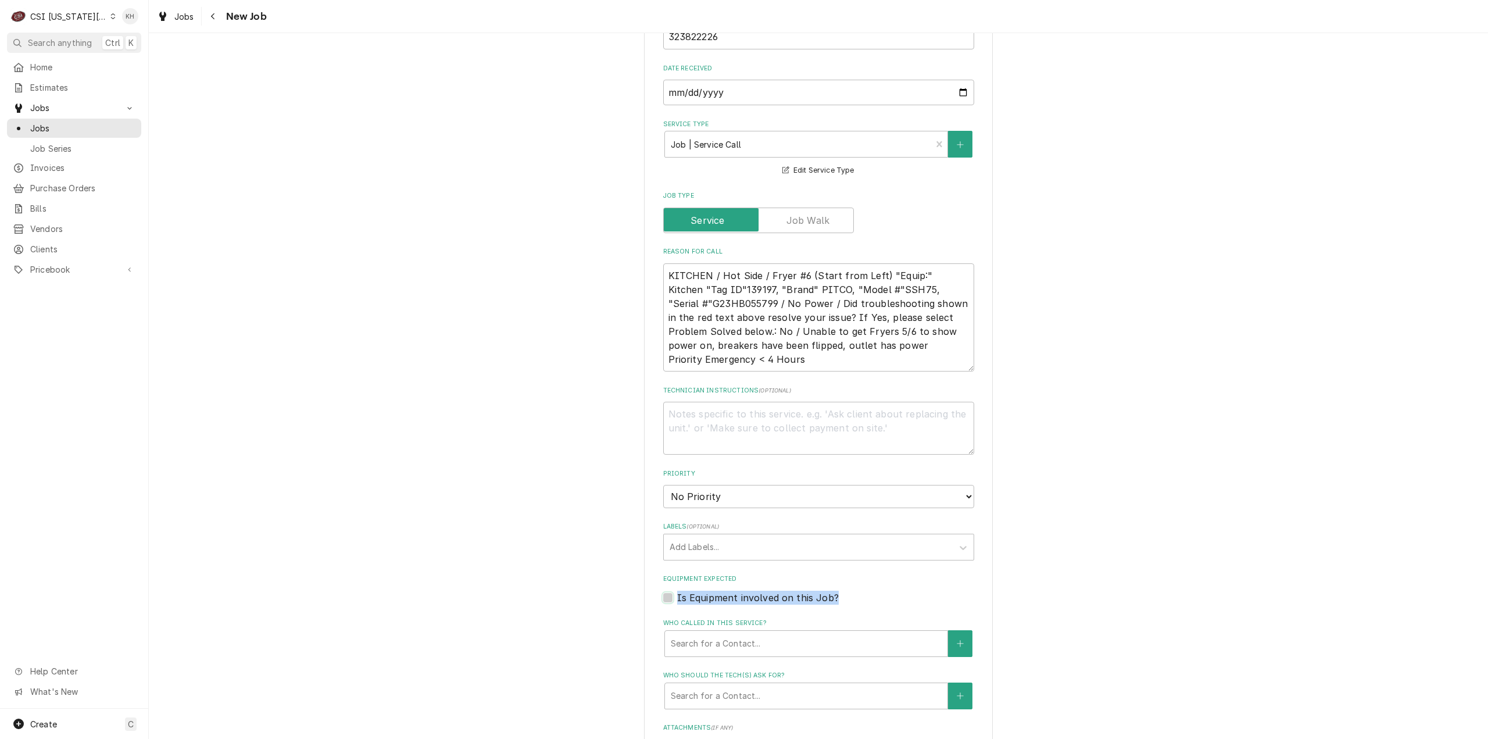
click at [677, 591] on input "Equipment Expected" at bounding box center [832, 604] width 311 height 26
checkbox input "true"
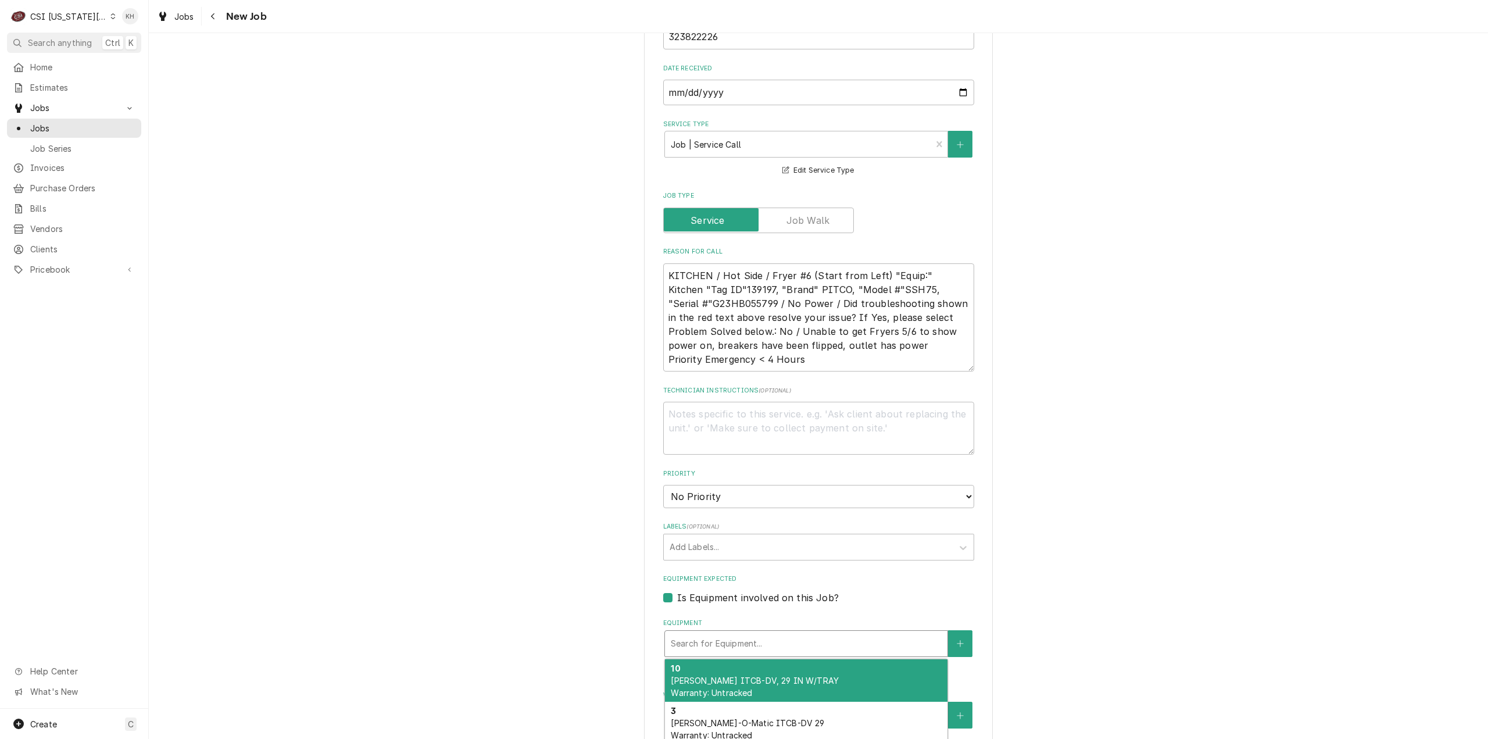
click at [738, 633] on div "Equipment" at bounding box center [806, 643] width 271 height 21
paste input "G23HB055799"
type textarea "x"
type input "G23HB055799"
click at [745, 659] on div "Pitco Vat 6 Pitco SSH75 Warranty: Untracked" at bounding box center [806, 680] width 283 height 42
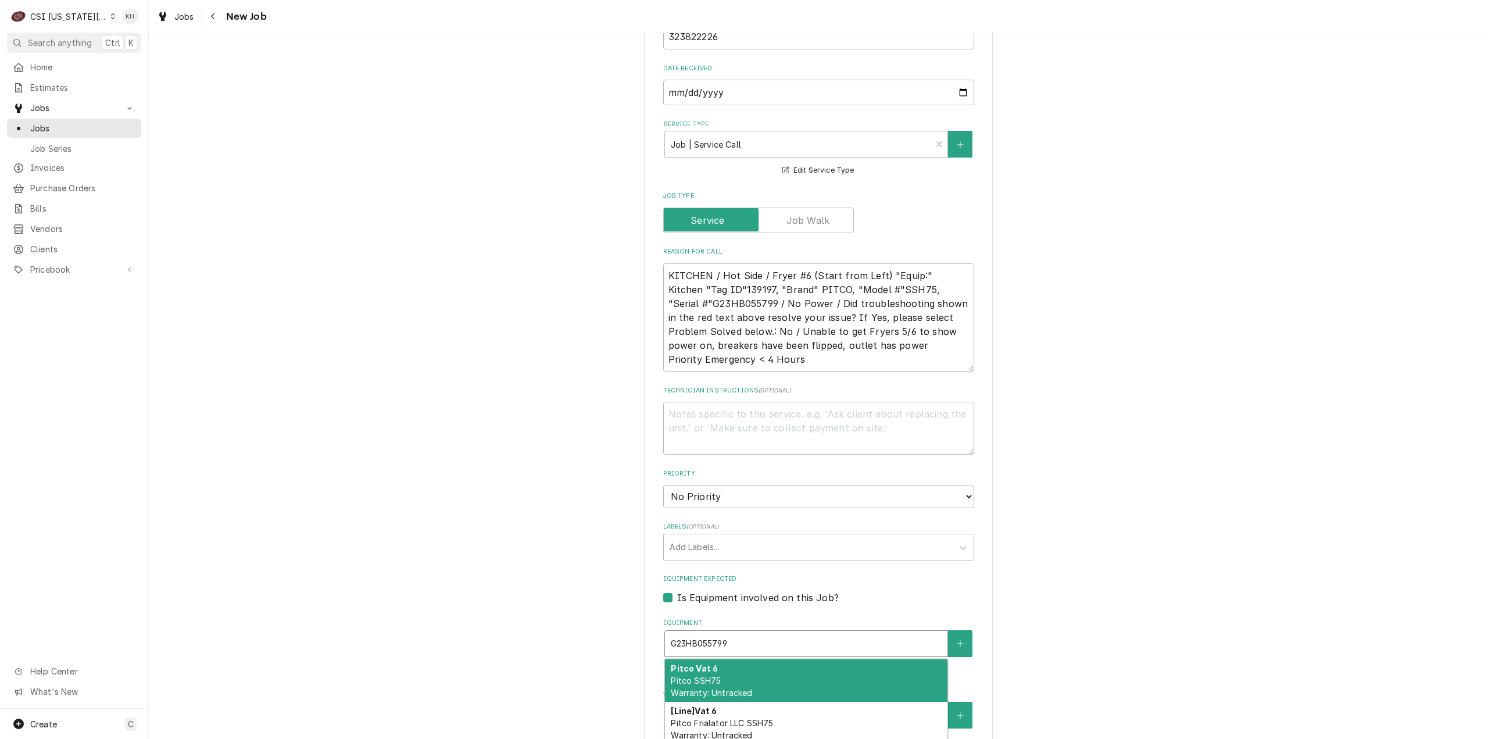
type textarea "x"
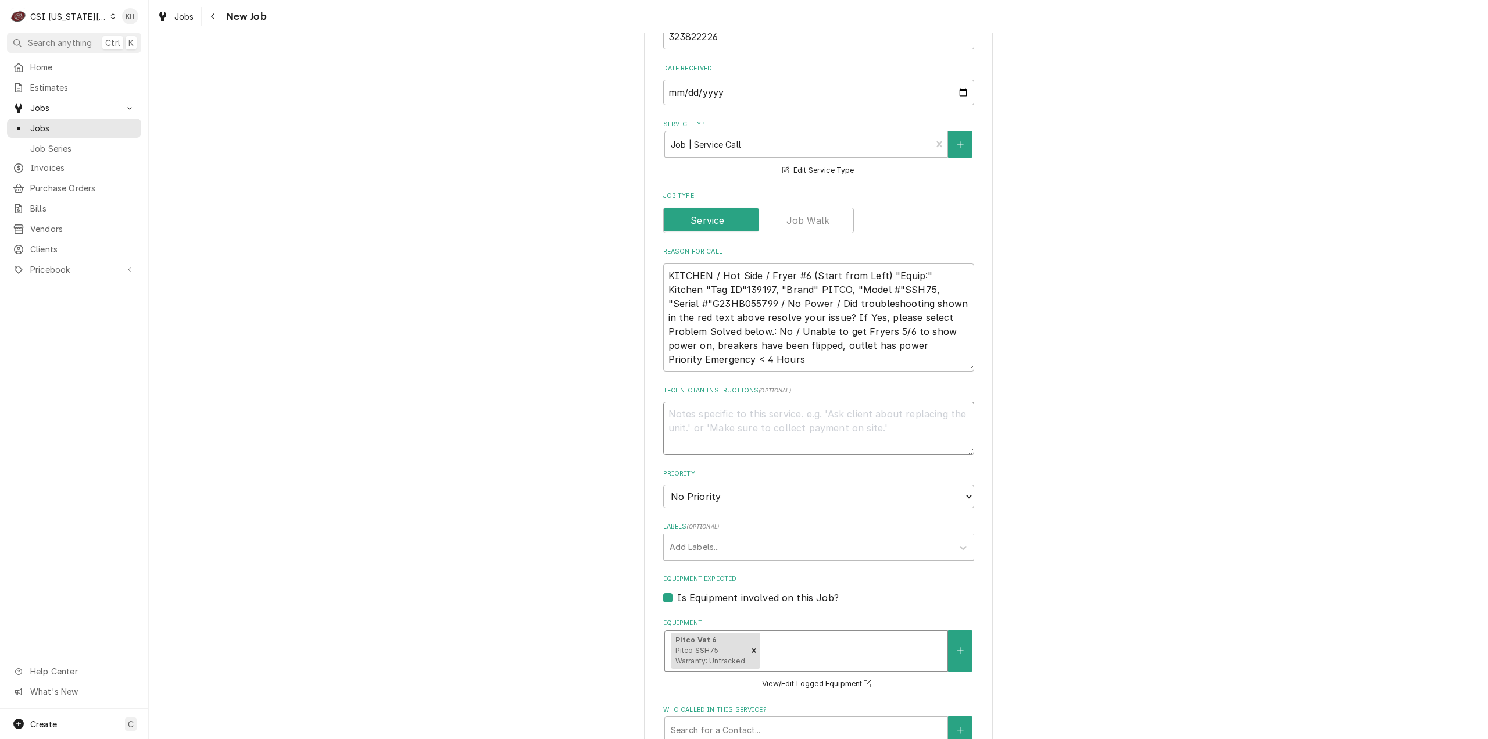
click at [713, 402] on textarea "Technician Instructions ( optional )" at bounding box center [818, 428] width 311 height 53
type textarea "x"
type textarea "N"
type textarea "x"
type textarea "NT"
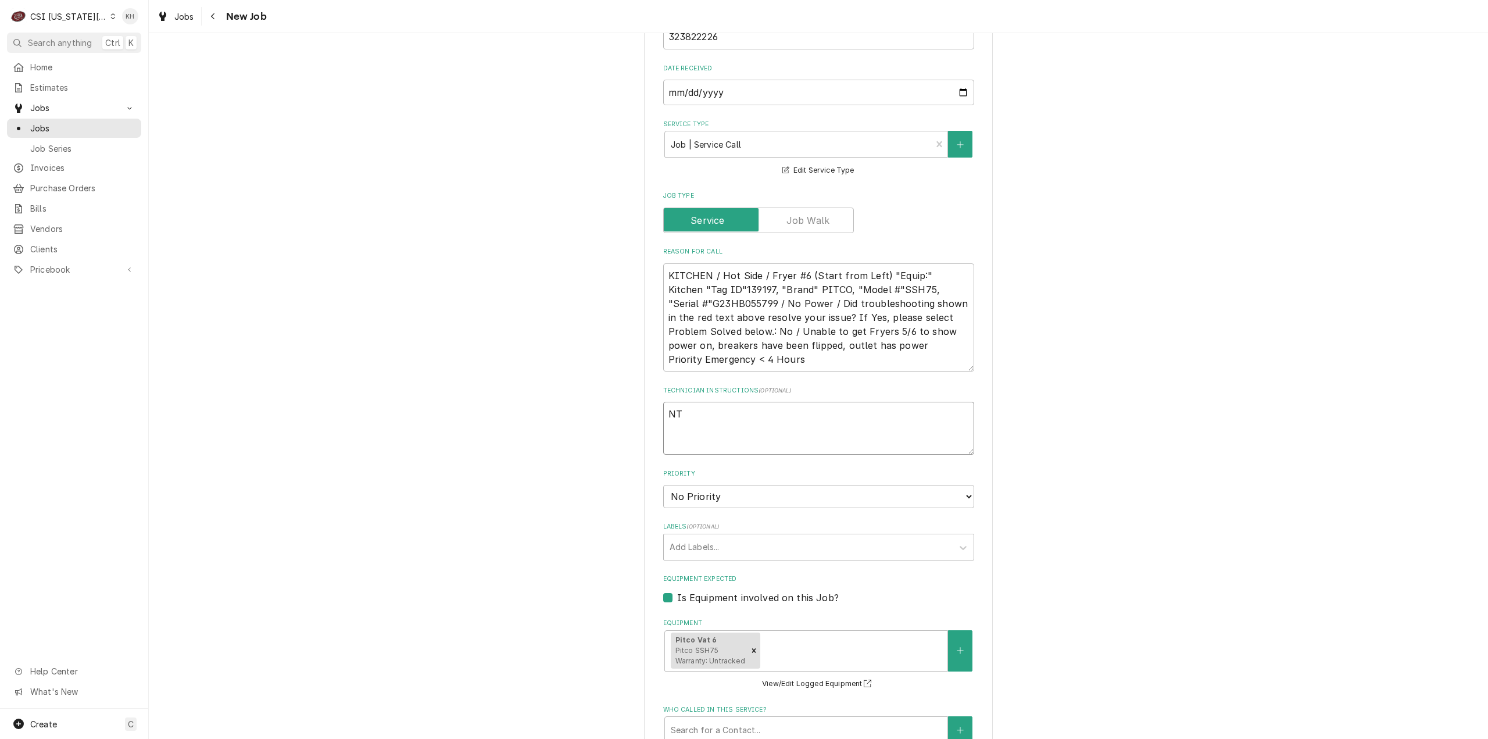
type textarea "x"
type textarea "NTE"
type textarea "x"
type textarea "NTE"
type textarea "x"
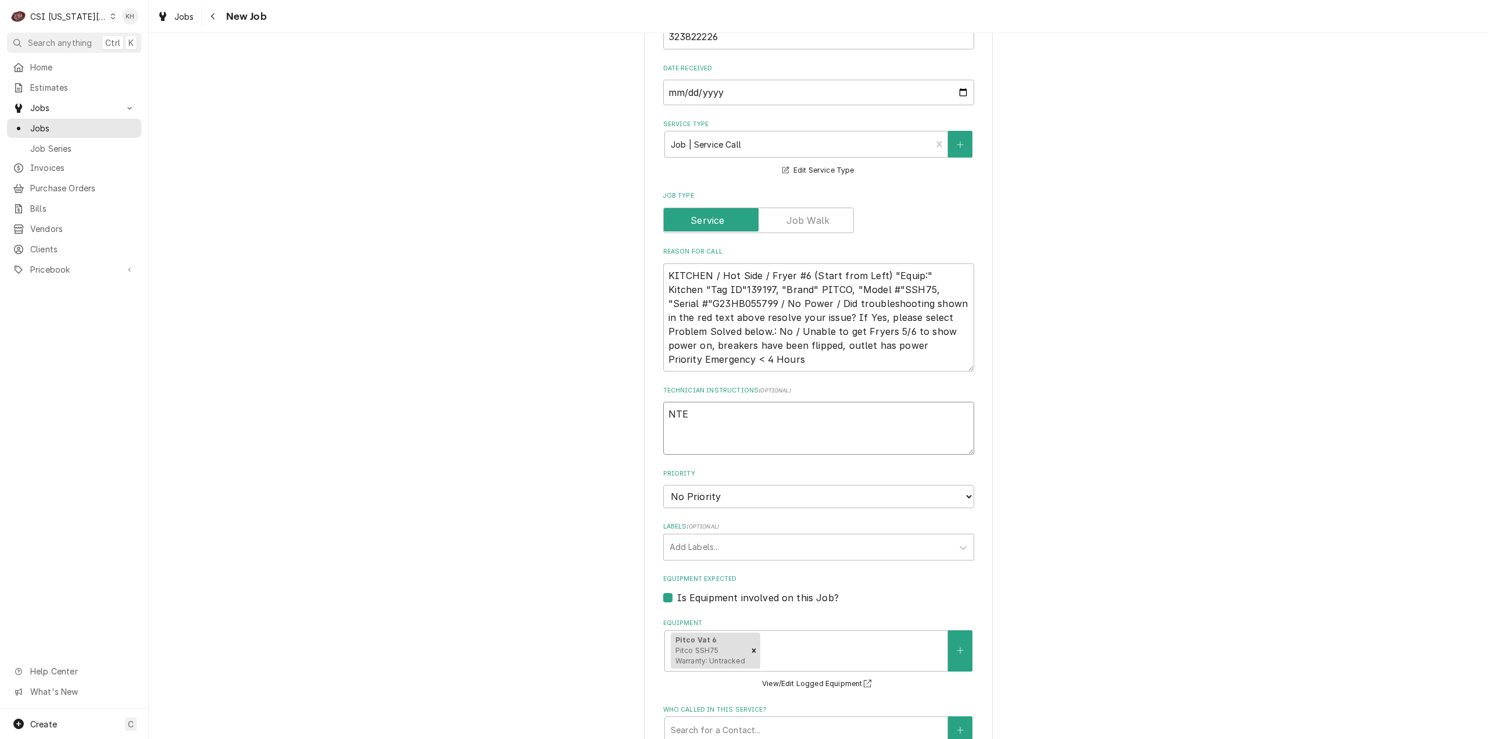
type textarea "NTE $"
type textarea "x"
type textarea "NTE $4"
type textarea "x"
type textarea "NTE $450"
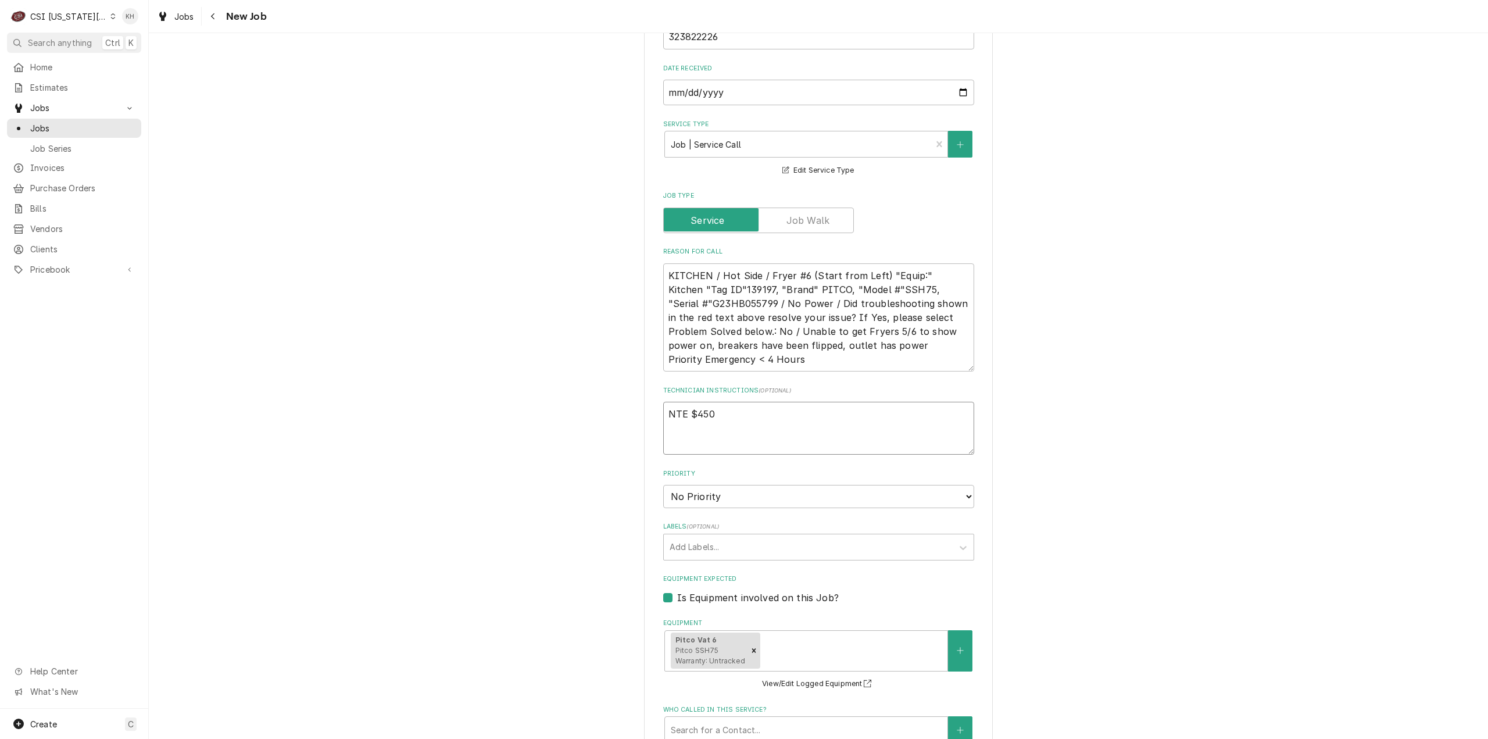
type textarea "x"
type textarea "NTE $450."
type textarea "x"
type textarea "NTE $450.0"
type textarea "x"
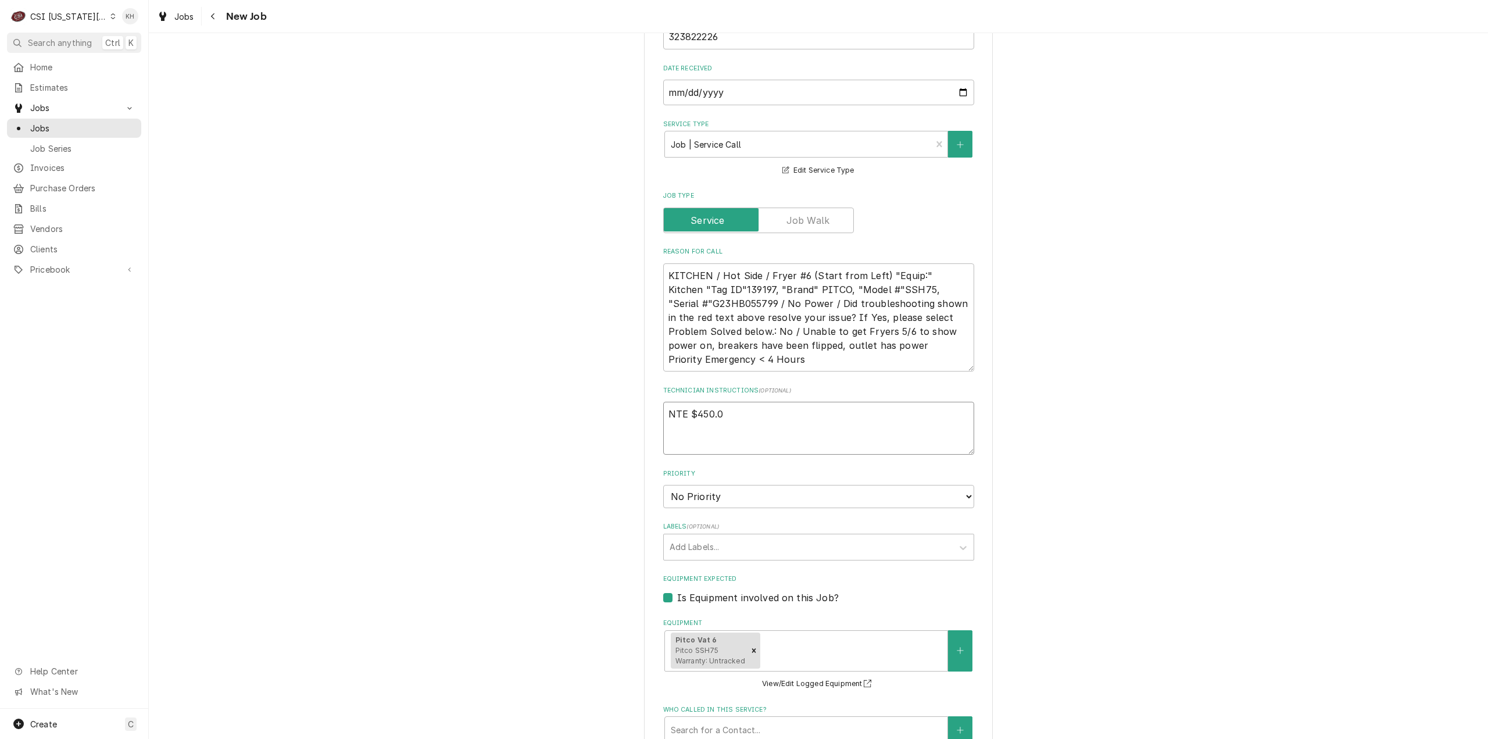
type textarea "NTE $450.00"
type textarea "x"
type textarea "NTE $450.00"
type textarea "x"
type textarea "NTE $450.00"
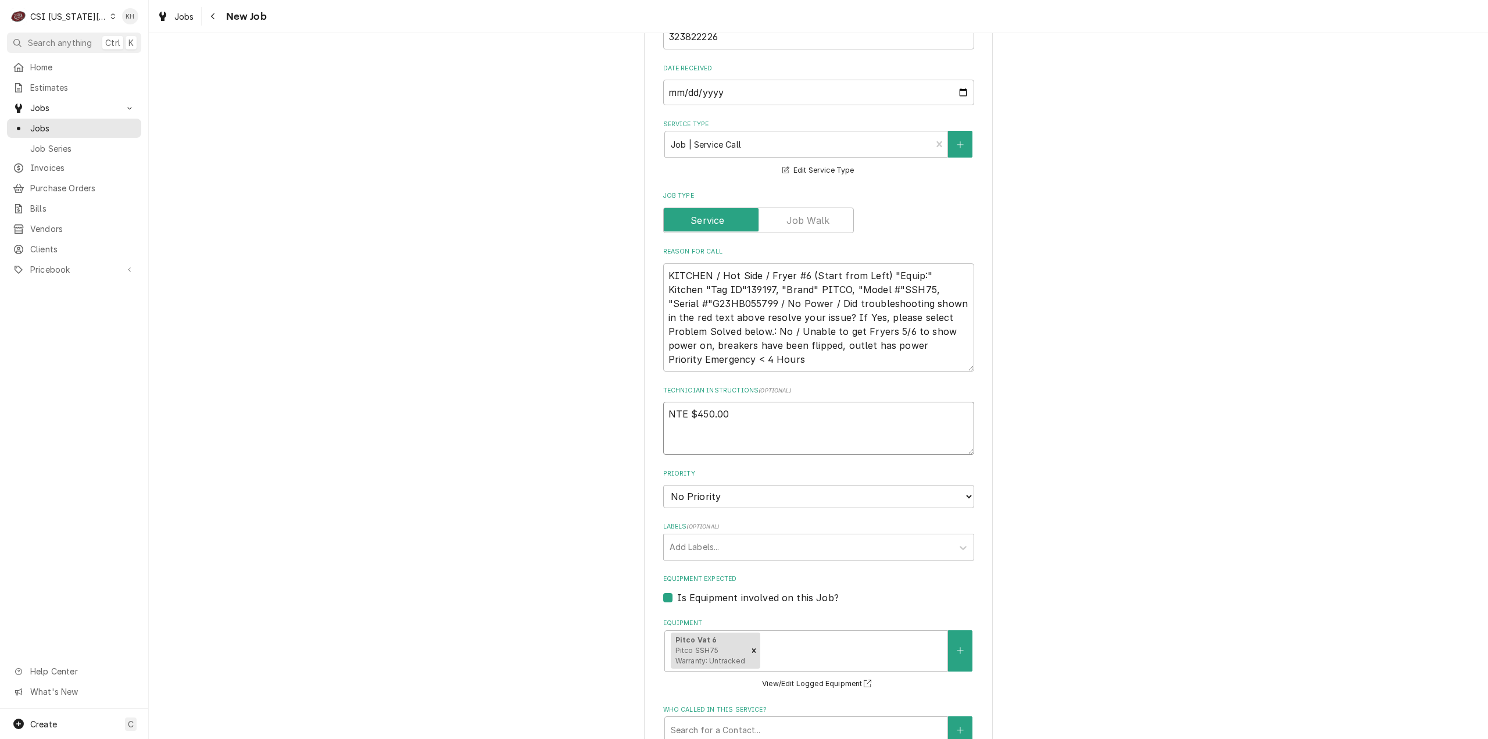
type textarea "x"
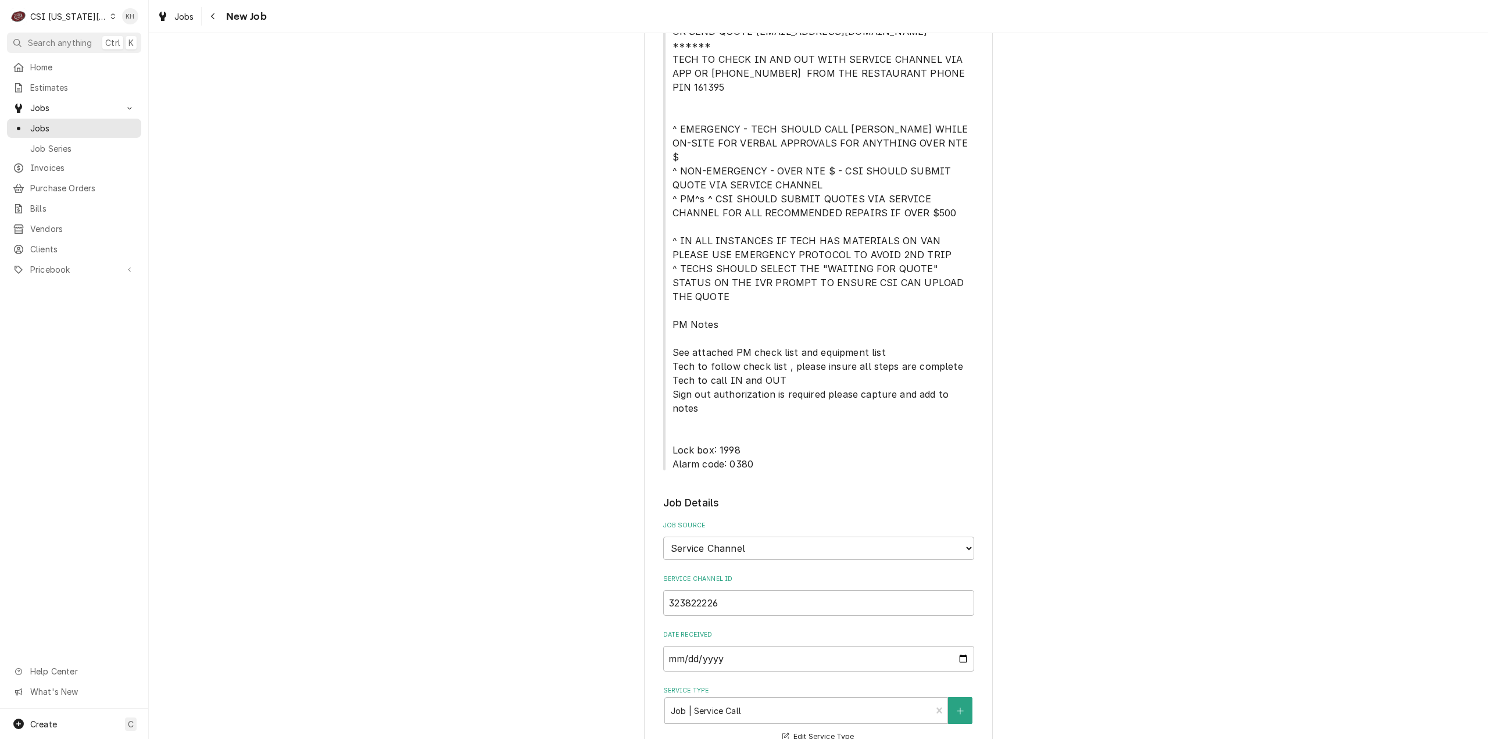
scroll to position [291, 0]
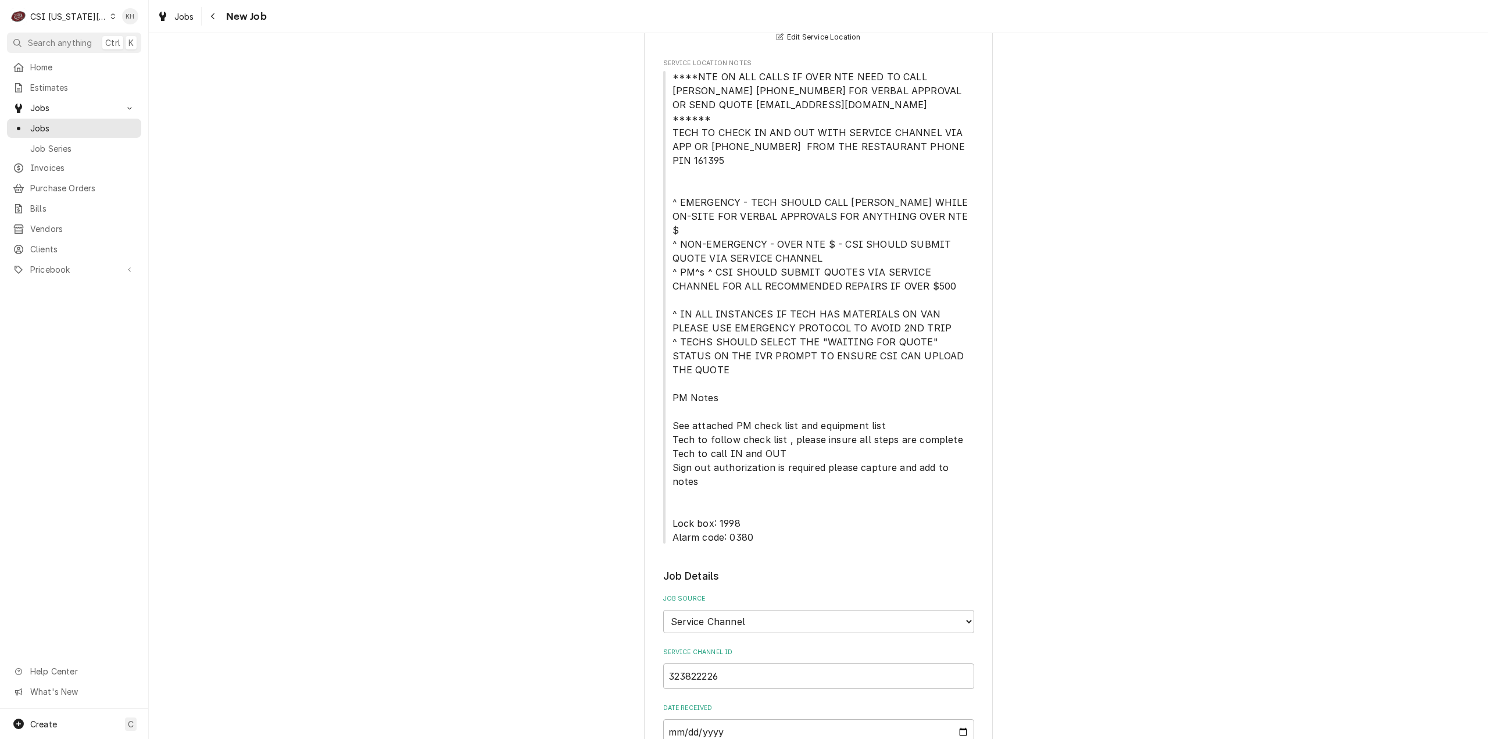
type textarea "NTE $450.00"
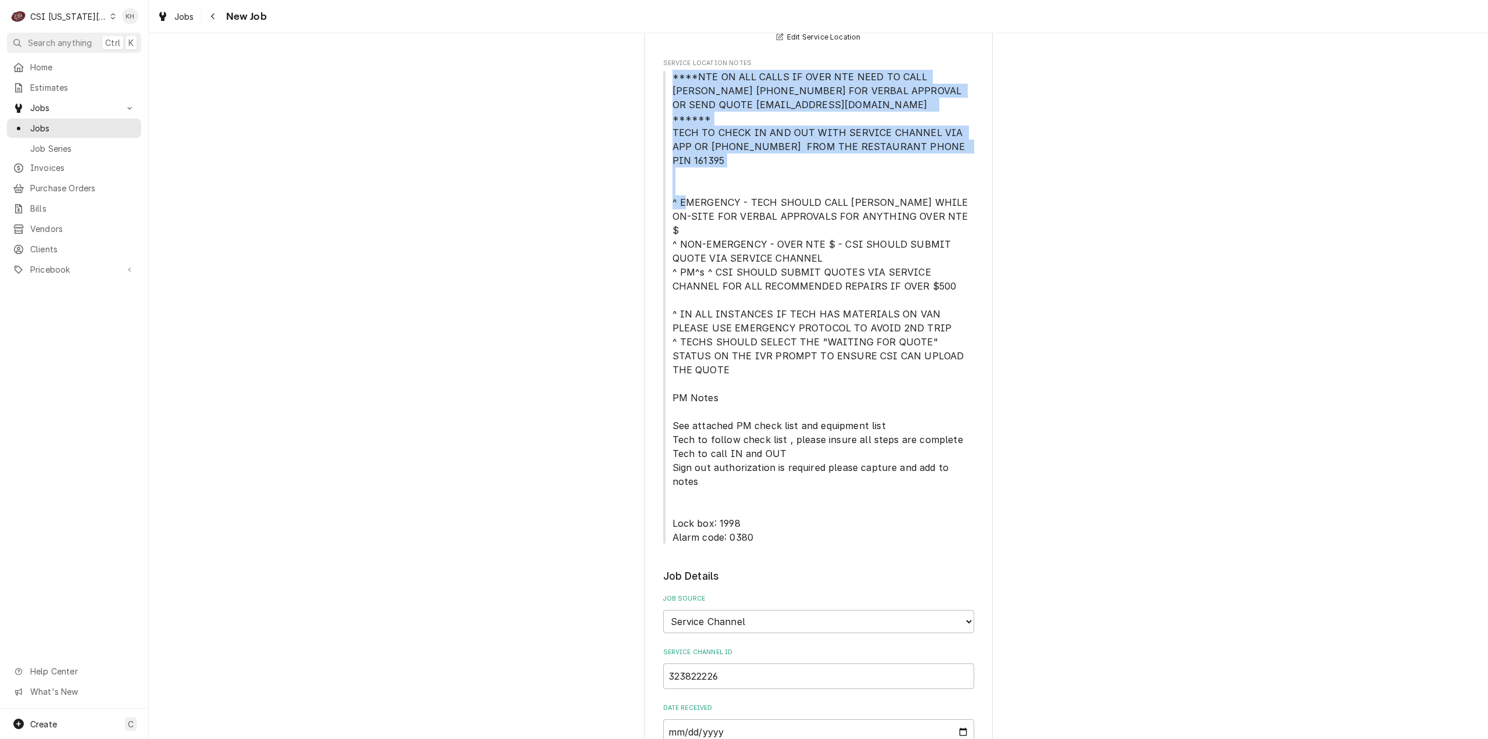
drag, startPoint x: 666, startPoint y: 75, endPoint x: 979, endPoint y: 151, distance: 321.8
copy span "****NTE ON ALL CALLS IF OVER NTE NEED TO CALL [PERSON_NAME] [PHONE_NUMBER] FOR …"
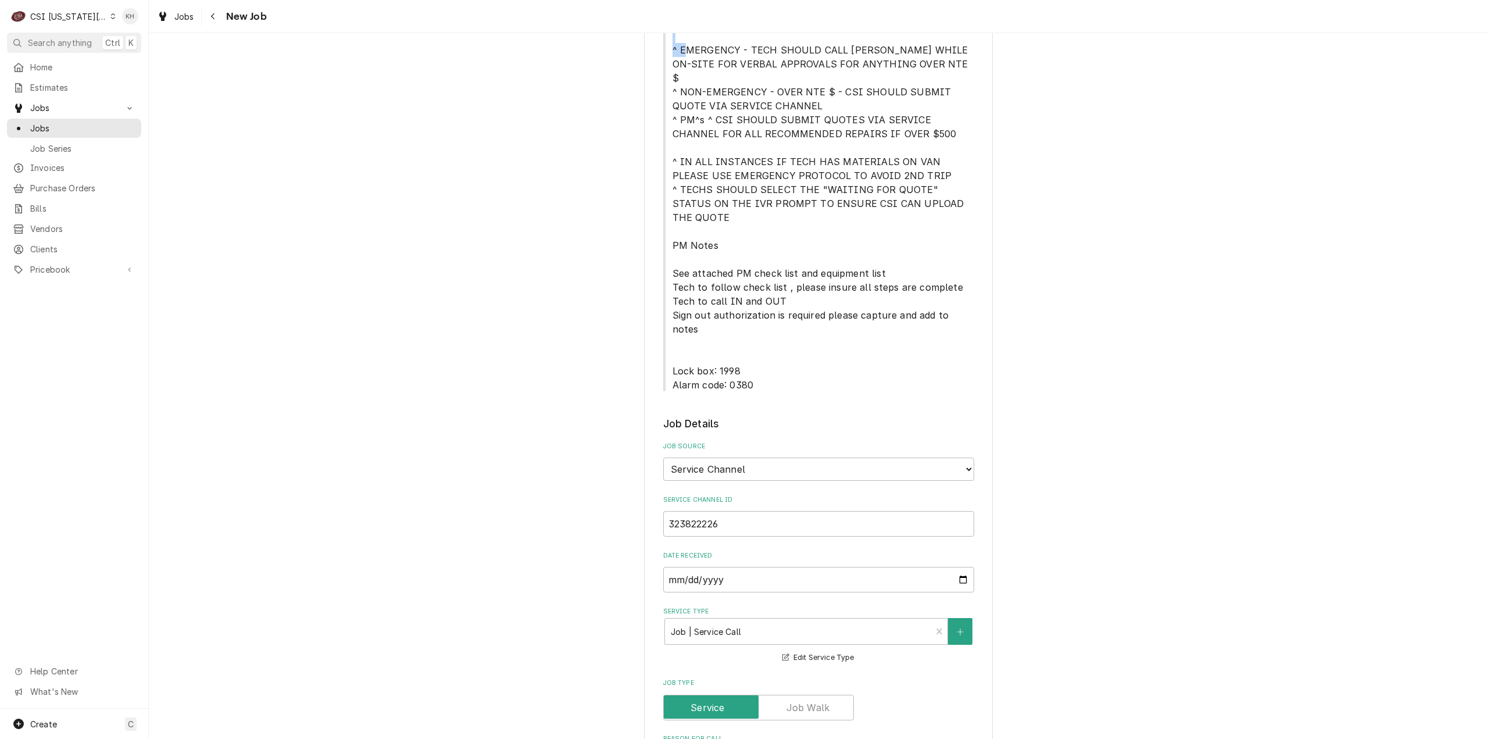
scroll to position [640, 0]
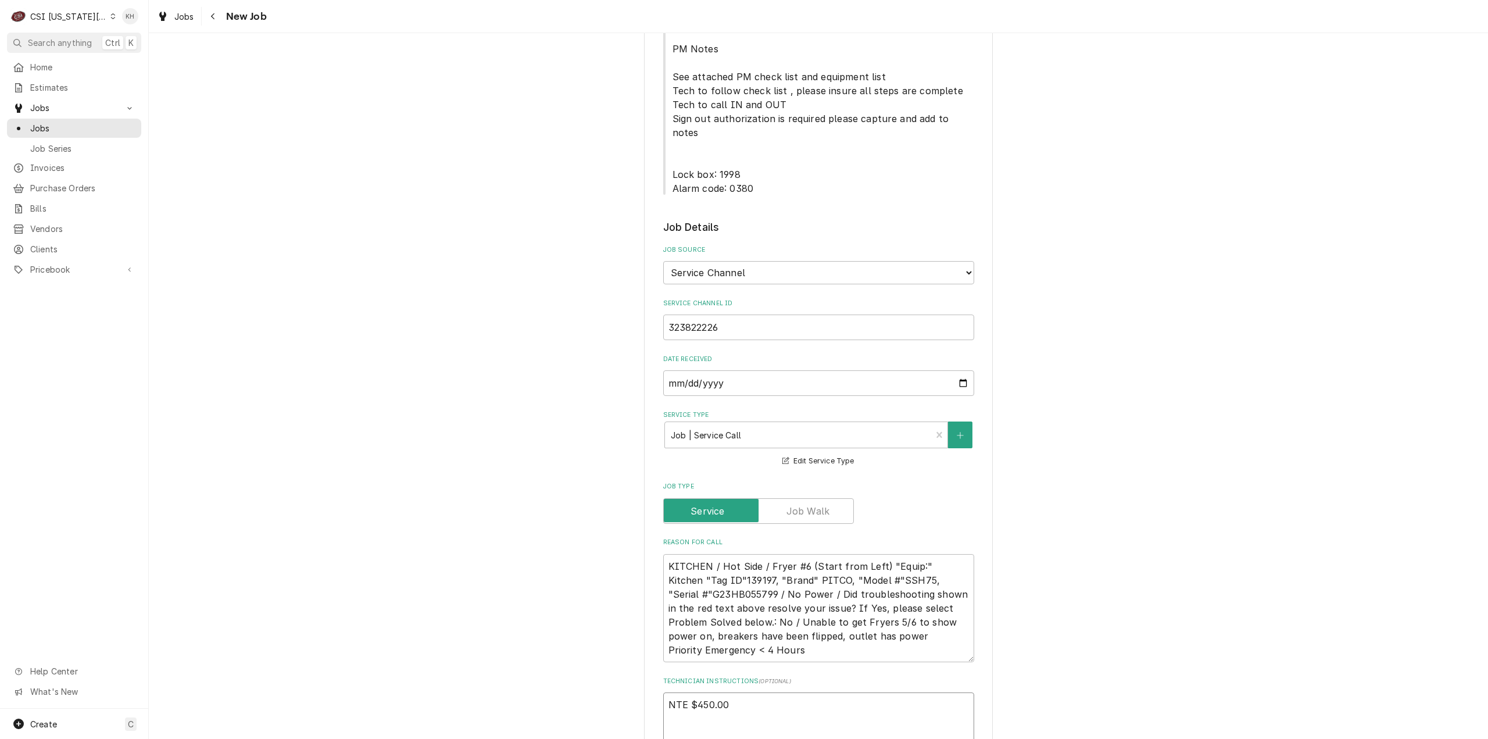
click at [708, 692] on textarea "NTE $450.00" at bounding box center [818, 718] width 311 height 53
paste textarea "****NTE ON ALL CALLS IF OVER NTE NEED TO CALL [PERSON_NAME] [PHONE_NUMBER] FOR …"
type textarea "x"
type textarea "NTE $450.00 ****NTE ON ALL CALLS IF OVER NTE NEED TO CALL JOHN HERBOLSHEIMER 40…"
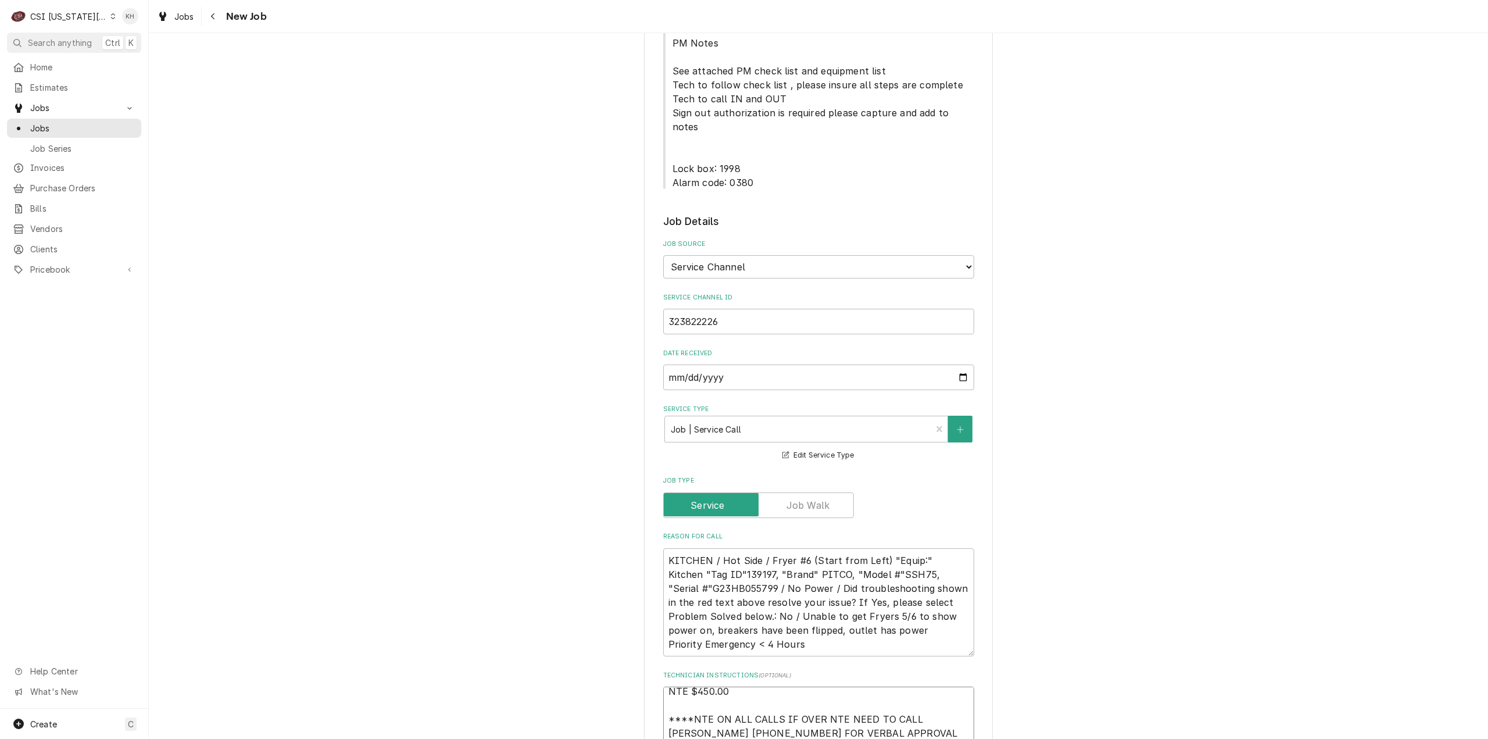
type textarea "x"
type textarea "NTE $450.00 ****NTE ON ALL CALLS IF OVER NTE NEED TO CALL JOHN HERBOLSHEIMER 40…"
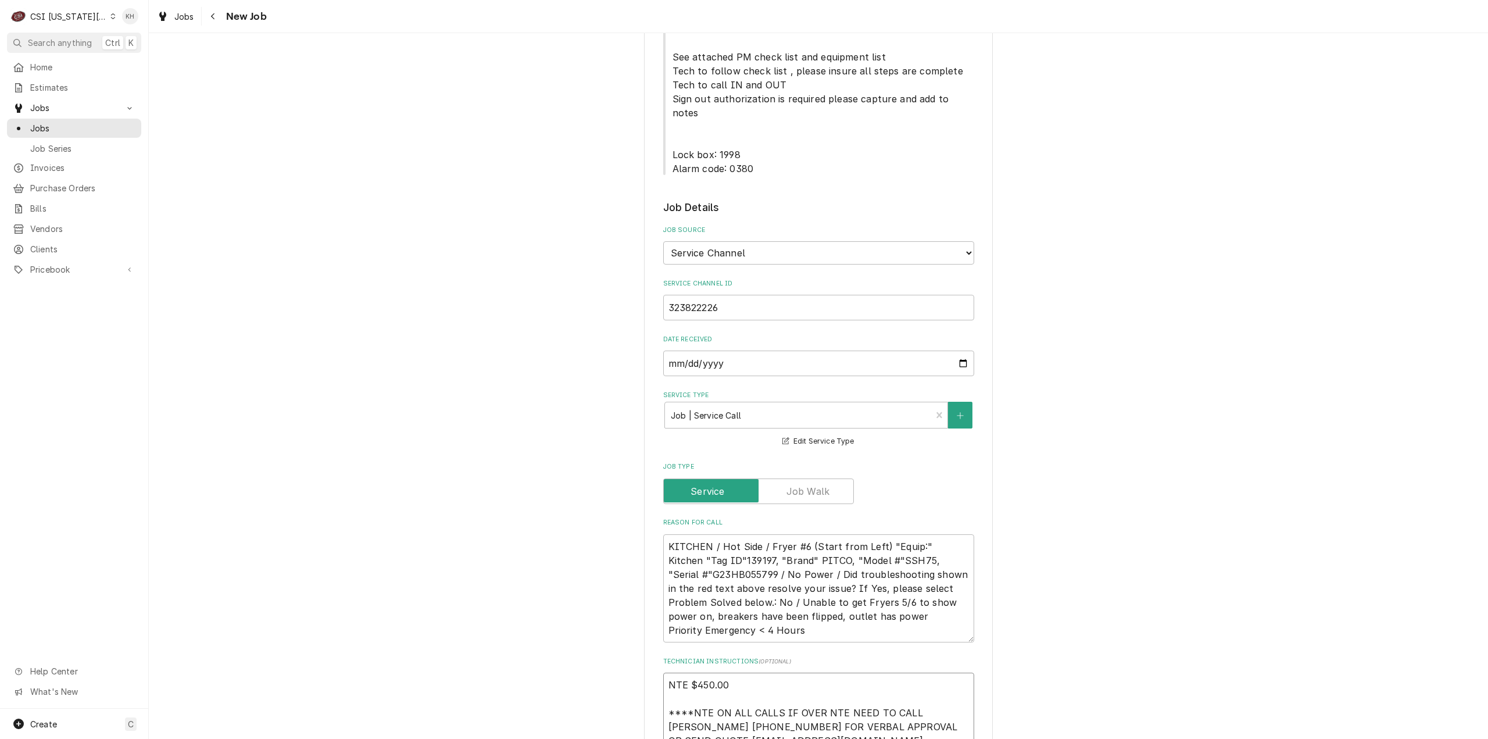
type textarea "x"
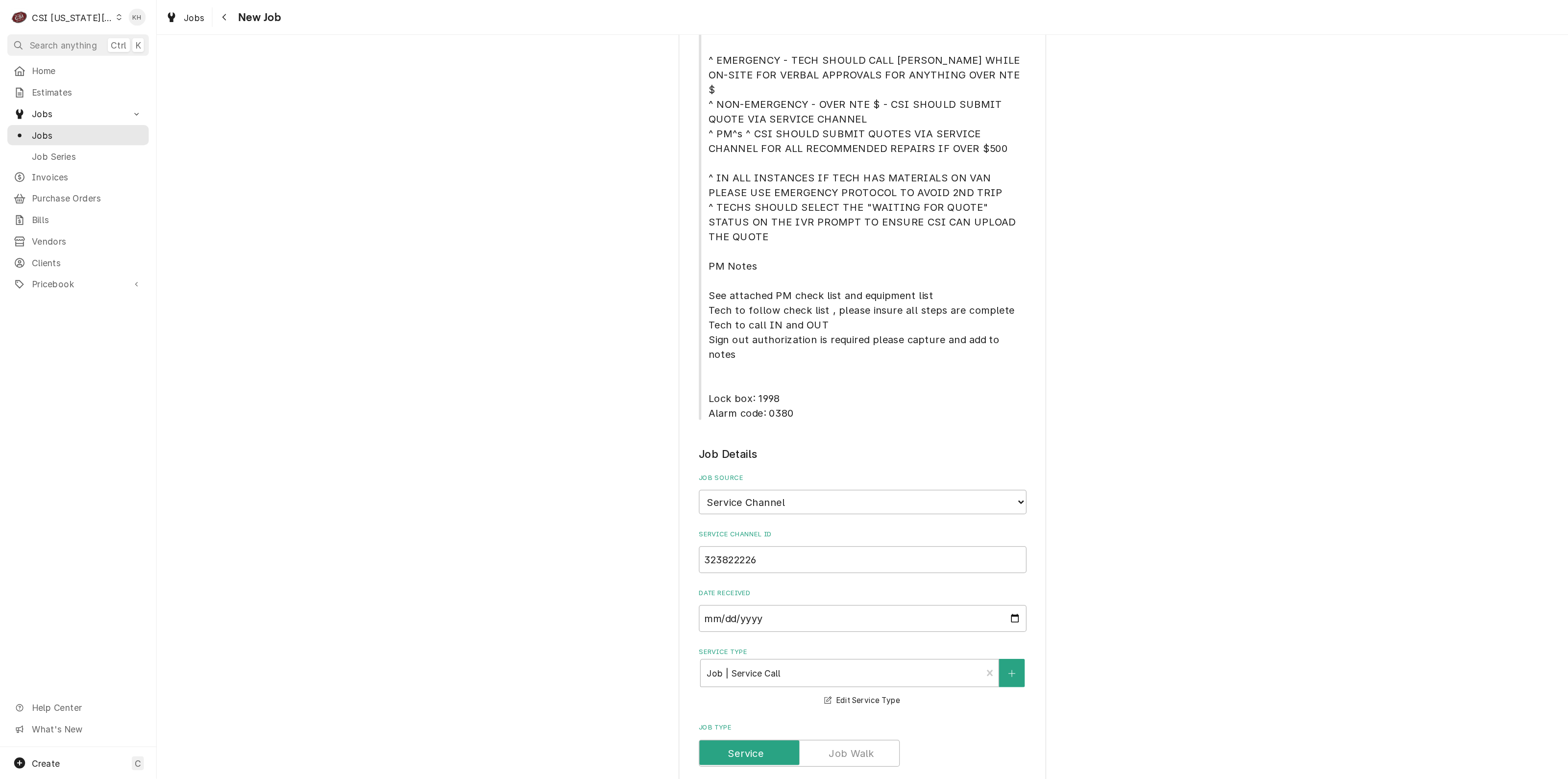
scroll to position [261, 0]
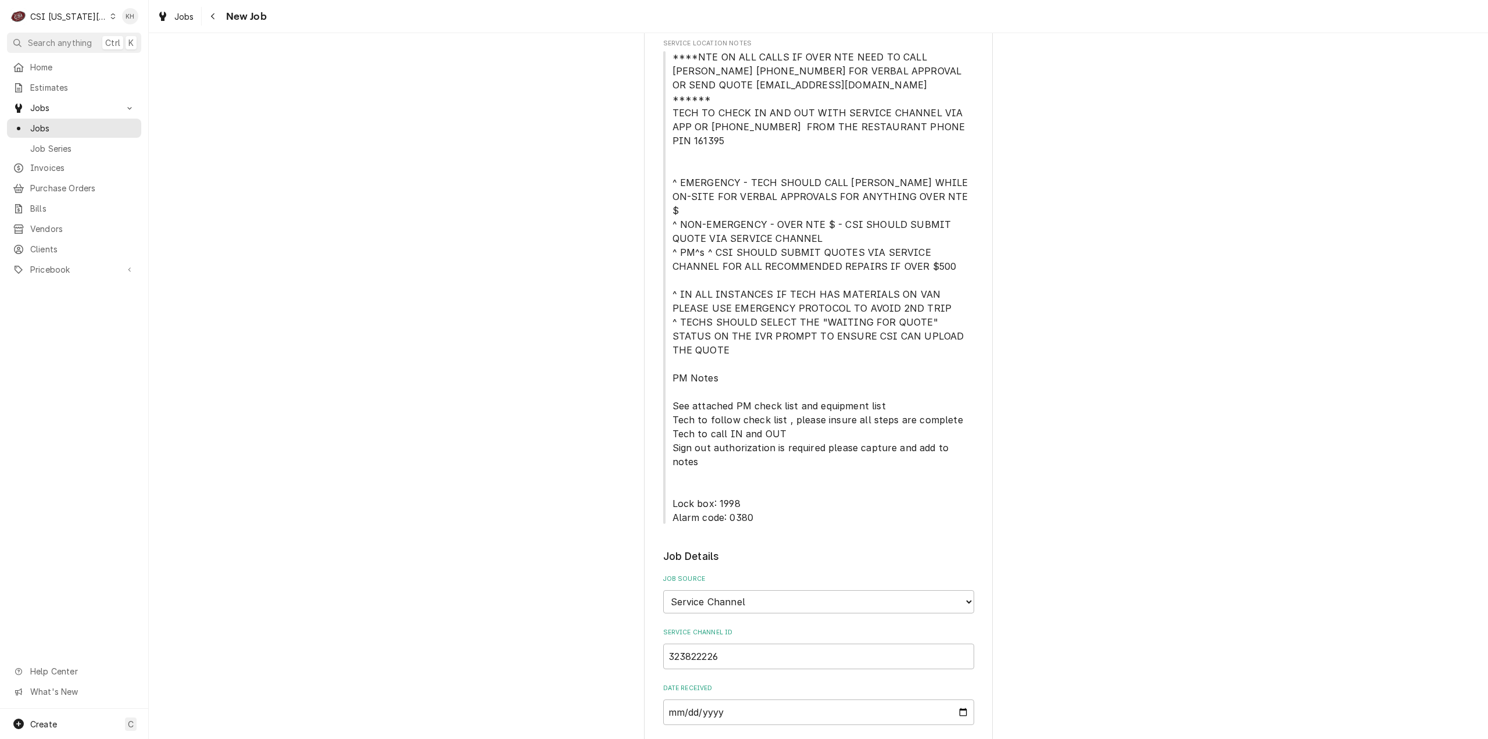
type textarea "NTE $450.00 ****NTE ON ALL CALLS IF OVER NTE NEED TO CALL JOHN HERBOLSHEIMER 40…"
drag, startPoint x: 667, startPoint y: 435, endPoint x: 752, endPoint y: 454, distance: 86.9
click at [752, 454] on span "****NTE ON ALL CALLS IF OVER NTE NEED TO CALL JOHN HERBOLSHEIMER 402-380-8262 F…" at bounding box center [818, 287] width 311 height 474
copy span "Lock box: 1998 Alarm code: 0380"
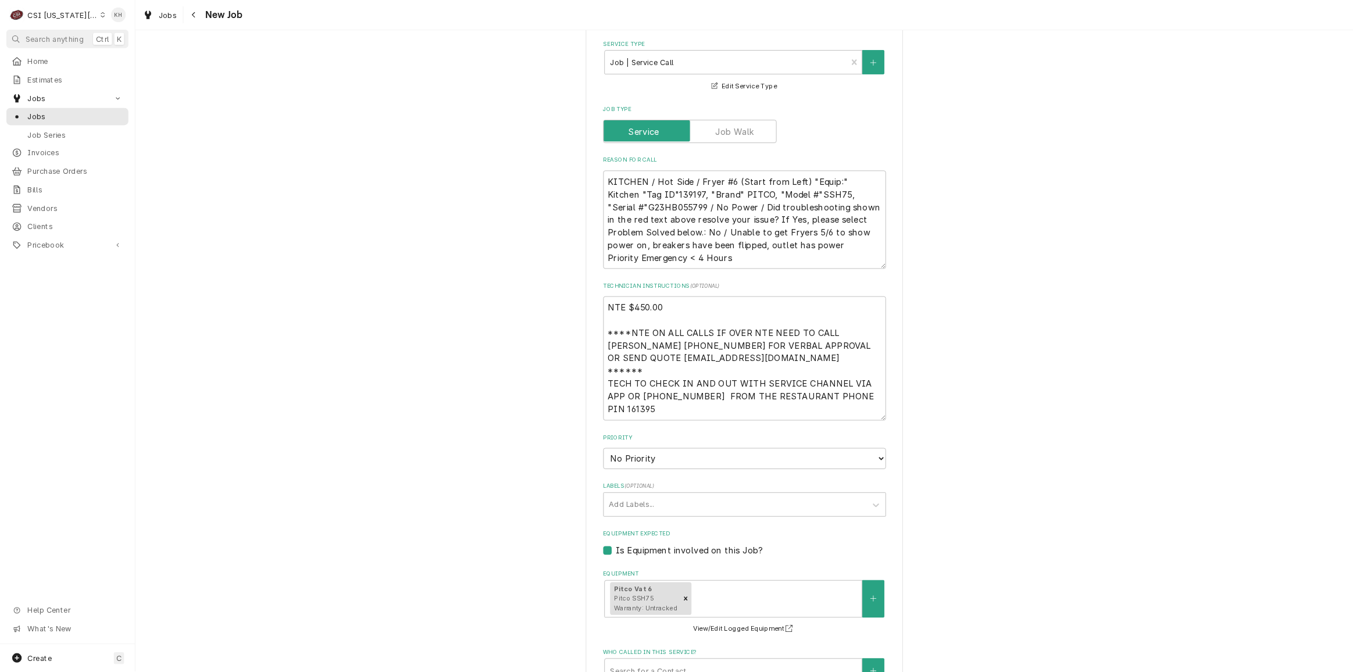
scroll to position [8, 0]
click at [694, 381] on textarea "NTE $450.00 ****NTE ON ALL CALLS IF OVER NTE NEED TO CALL JOHN HERBOLSHEIMER 40…" at bounding box center [818, 394] width 311 height 137
paste textarea "Lock box: 1998 Alarm code: 0380"
type textarea "x"
type textarea "NTE $450.00 ****NTE ON ALL CALLS IF OVER NTE NEED TO CALL JOHN HERBOLSHEIMER 40…"
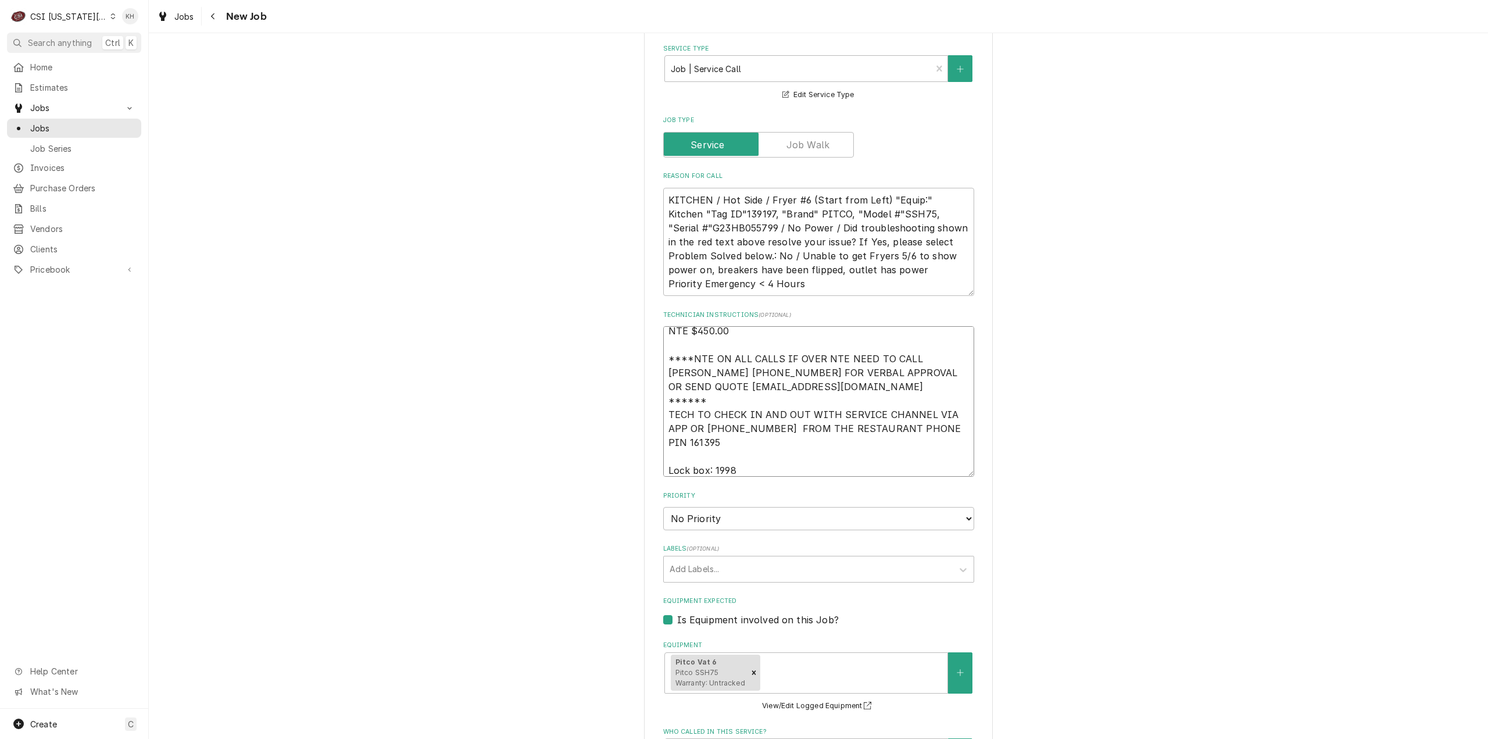
type textarea "x"
type textarea "NTE $450.00 ****NTE ON ALL CALLS IF OVER NTE NEED TO CALL JOHN HERBOLSHEIMER 40…"
type textarea "x"
type textarea "NTE $450.00 ****NTE ON ALL CALLS IF OVER NTE NEED TO CALL JOHN HERBOLSHEIMER 40…"
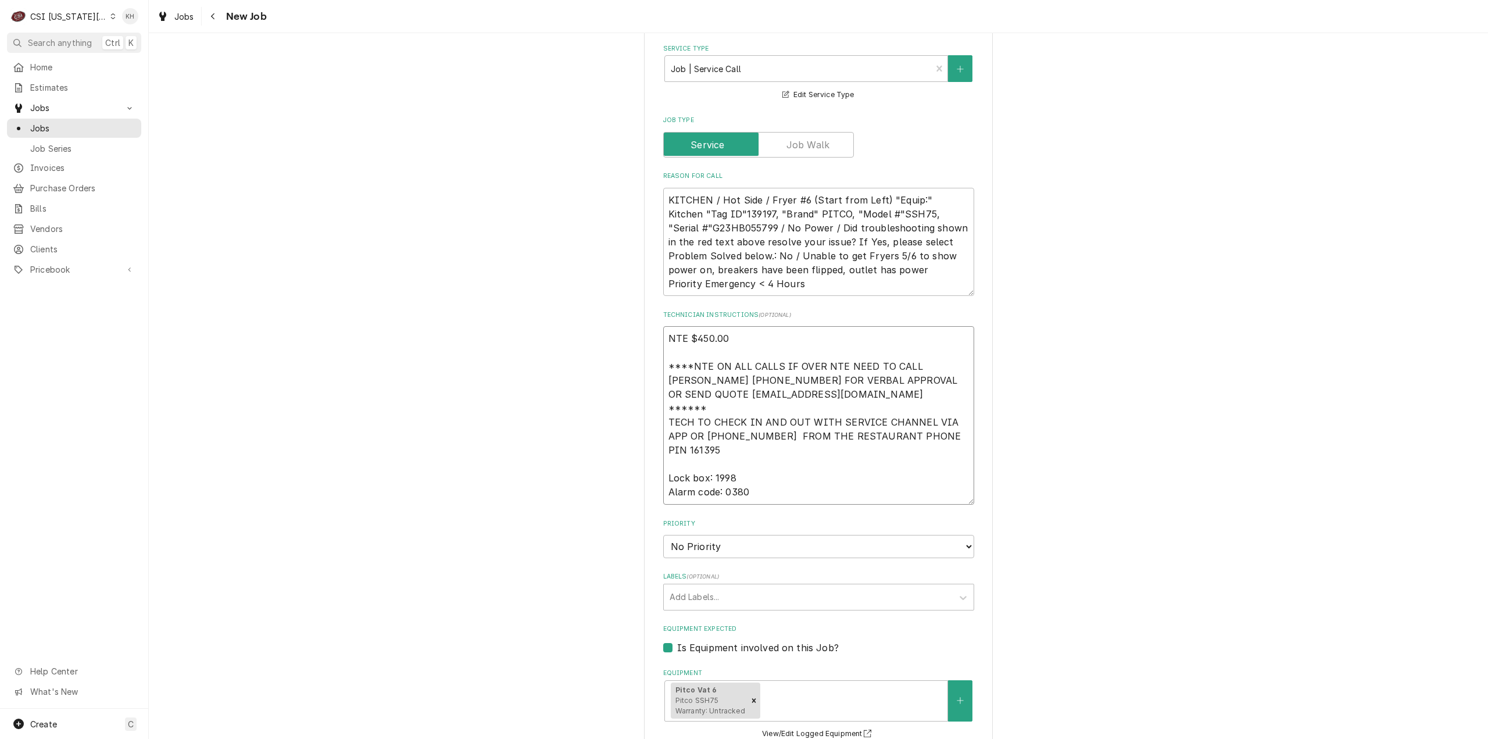
type textarea "x"
type textarea "NTE $450.00 ****NTE ON ALL CALLS IF OVER NTE NEED TO CALL JOHN HERBOLSHEIMER 40…"
type textarea "x"
type textarea "NTE $450.00 ****NTE ON ALL CALLS IF OVER NTE NEED TO CALL JOHN HERBOLSHEIMER 40…"
type textarea "x"
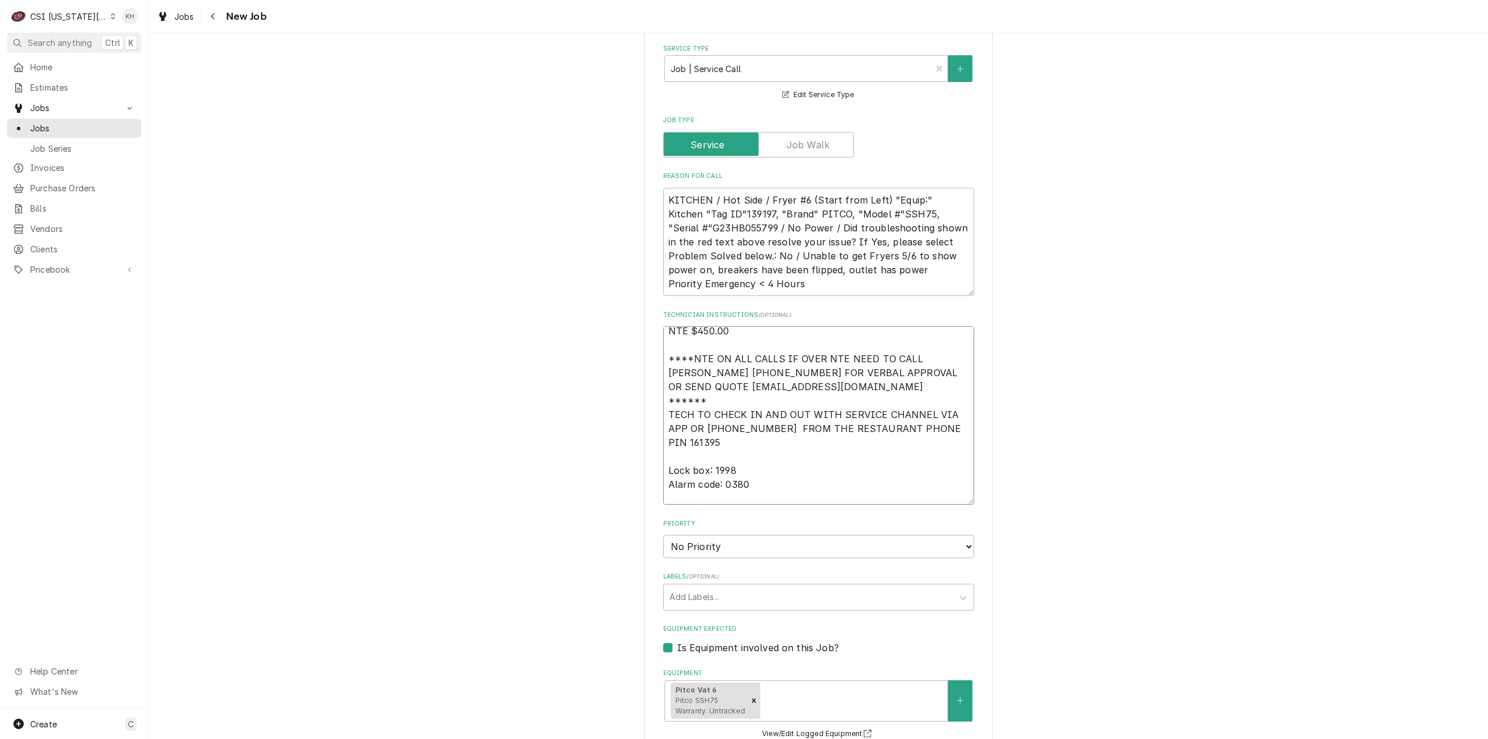
type textarea "NTE $450.00 ****NTE ON ALL CALLS IF OVER NTE NEED TO CALL JOHN HERBOLSHEIMER 40…"
type textarea "x"
type textarea "NTE $450.00 ****NTE ON ALL CALLS IF OVER NTE NEED TO CALL JOHN HERBOLSHEIMER 40…"
click at [716, 428] on textarea "NTE $450.00 ****NTE ON ALL CALLS IF OVER NTE NEED TO CALL JOHN HERBOLSHEIMER 40…" at bounding box center [818, 415] width 311 height 178
paste textarea "816-561-1316"
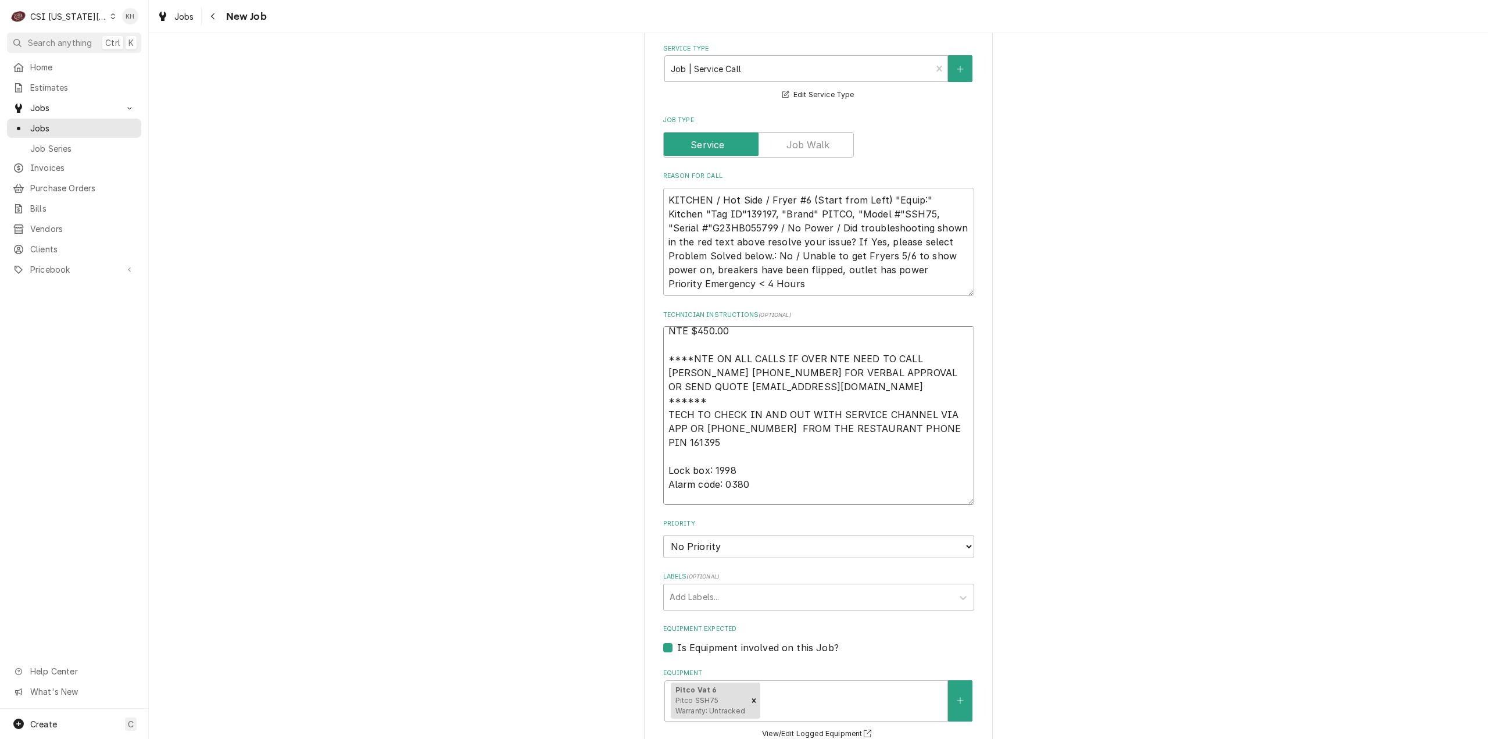
type textarea "x"
type textarea "NTE $450.00 ****NTE ON ALL CALLS IF OVER NTE NEED TO CALL JOHN HERBOLSHEIMER 40…"
type textarea "x"
click at [747, 535] on select "No Priority Urgent High Medium Low" at bounding box center [818, 546] width 311 height 23
select select "1"
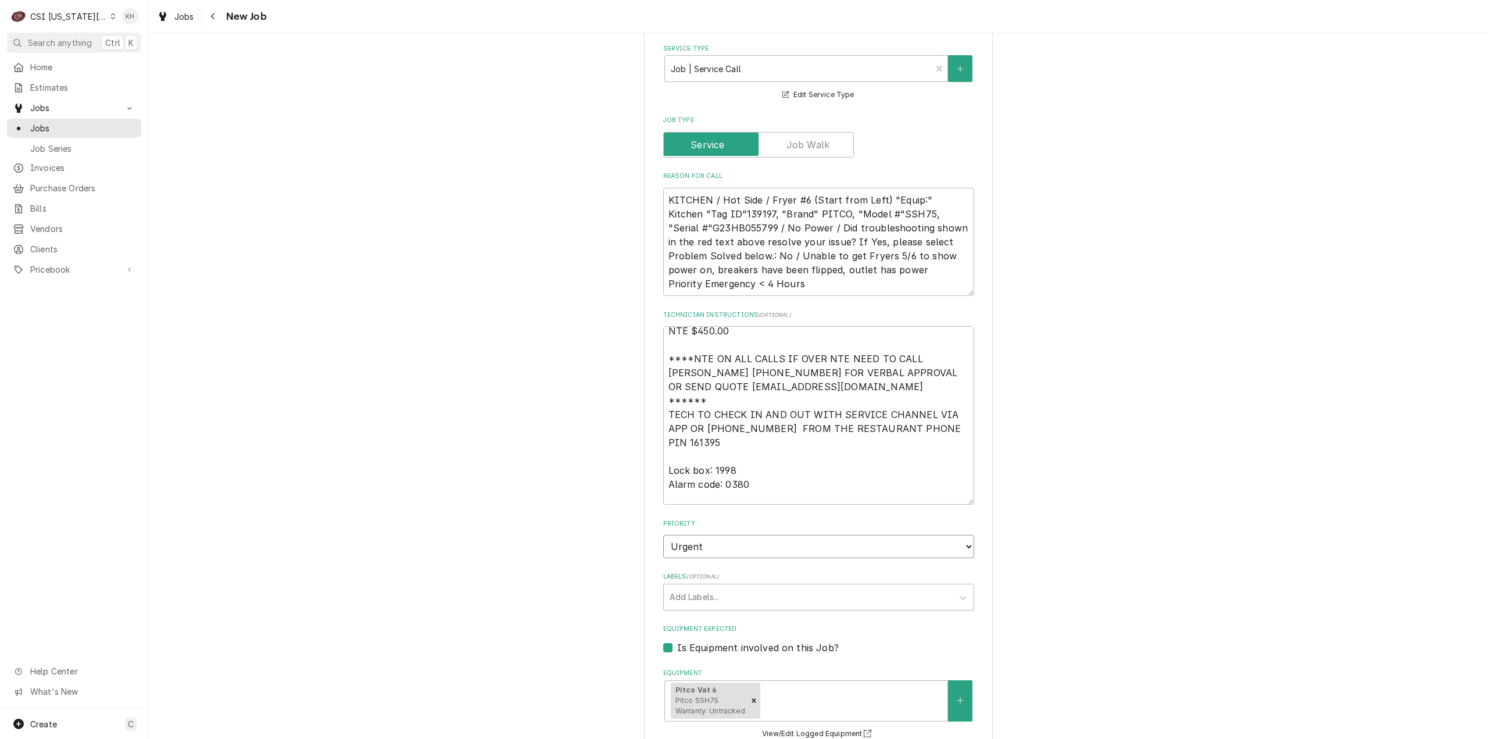
click at [663, 535] on select "No Priority Urgent High Medium Low" at bounding box center [818, 546] width 311 height 23
type textarea "x"
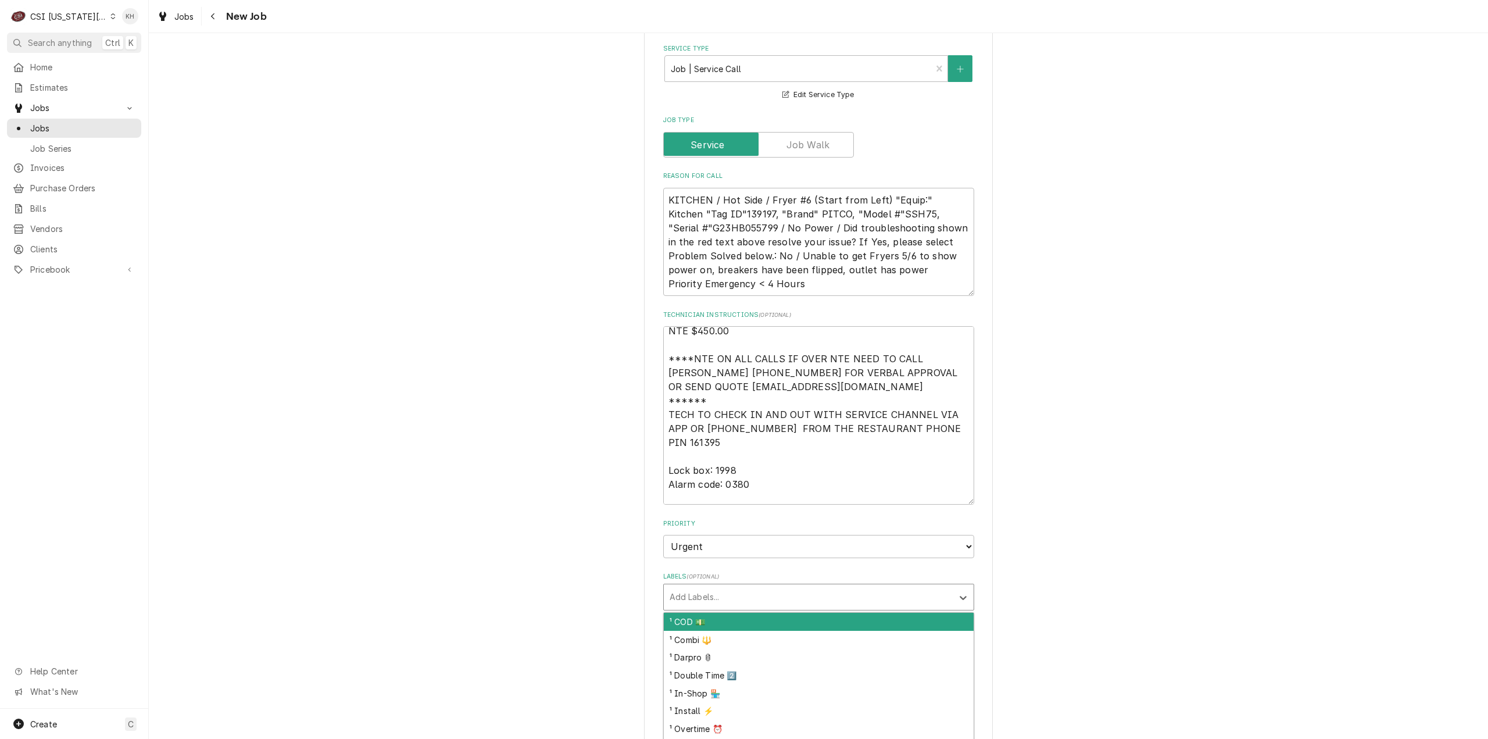
click at [731, 587] on div "Labels" at bounding box center [808, 597] width 277 height 21
type input "over"
type textarea "x"
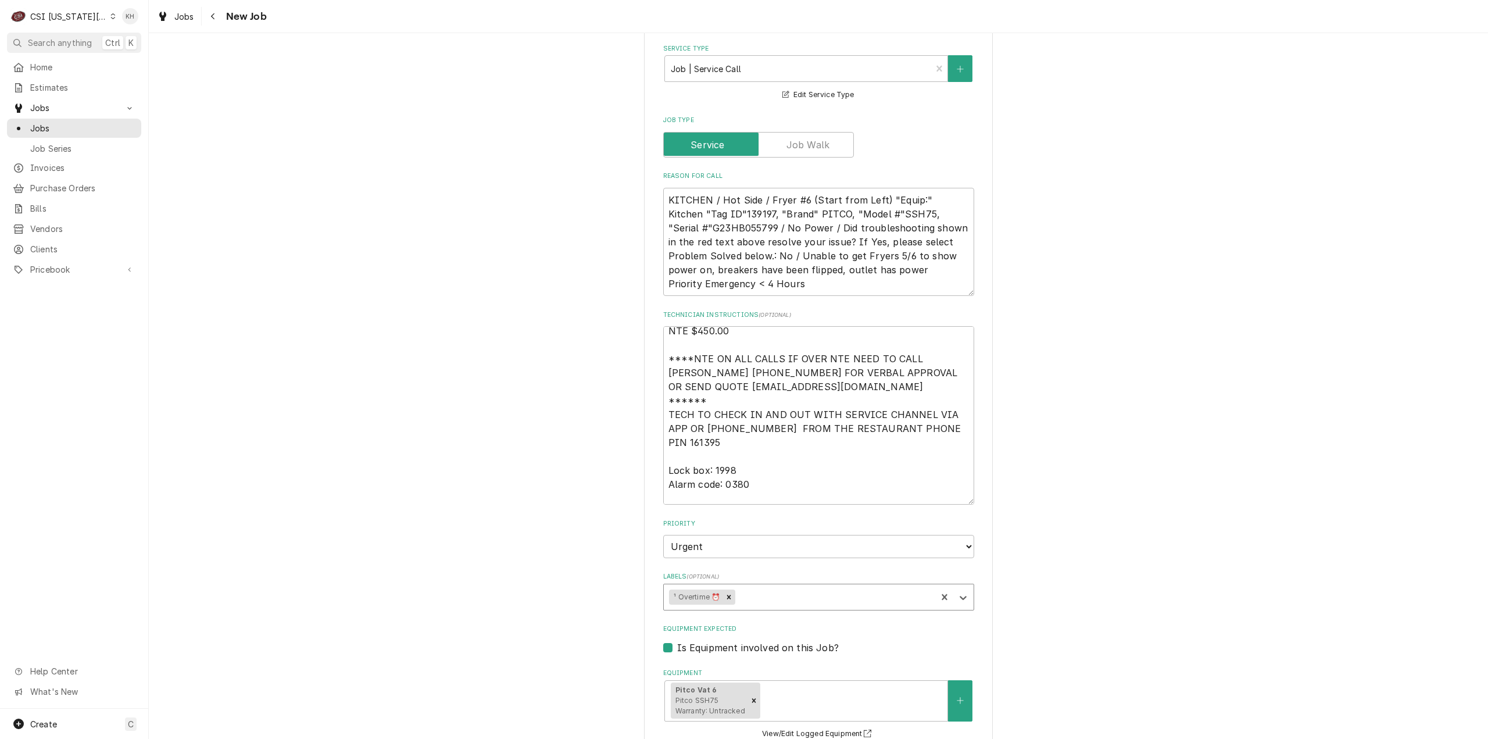
type textarea "x"
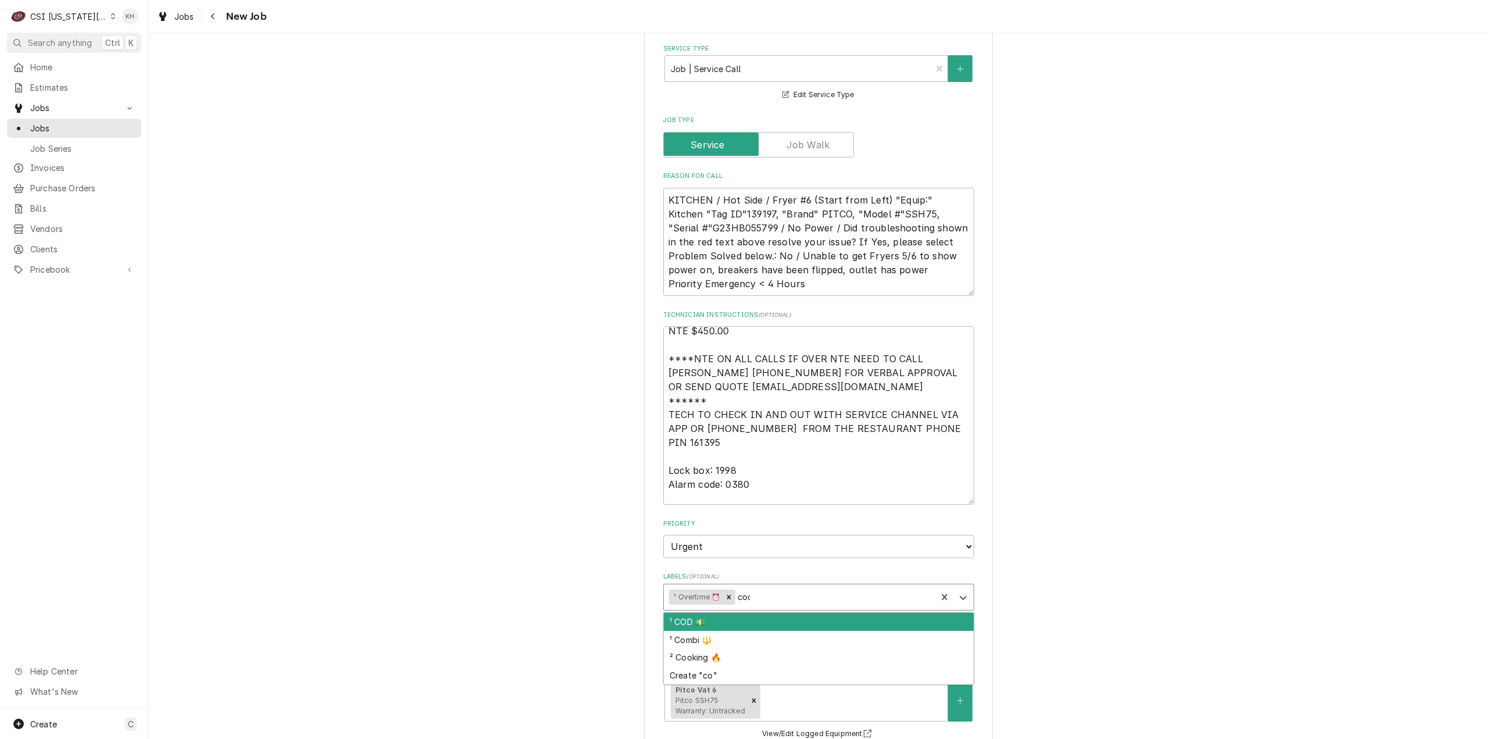
type input "cook"
type textarea "x"
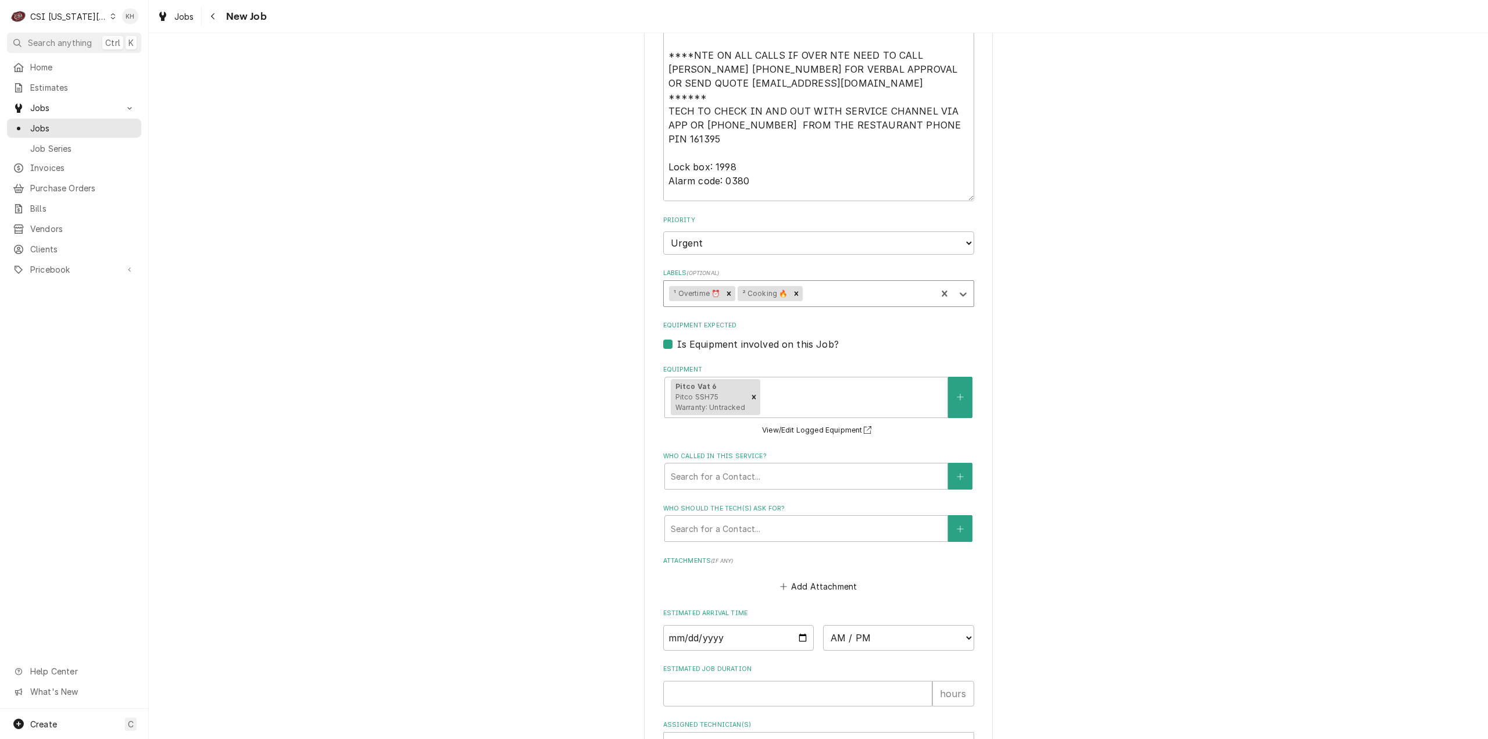
scroll to position [1362, 0]
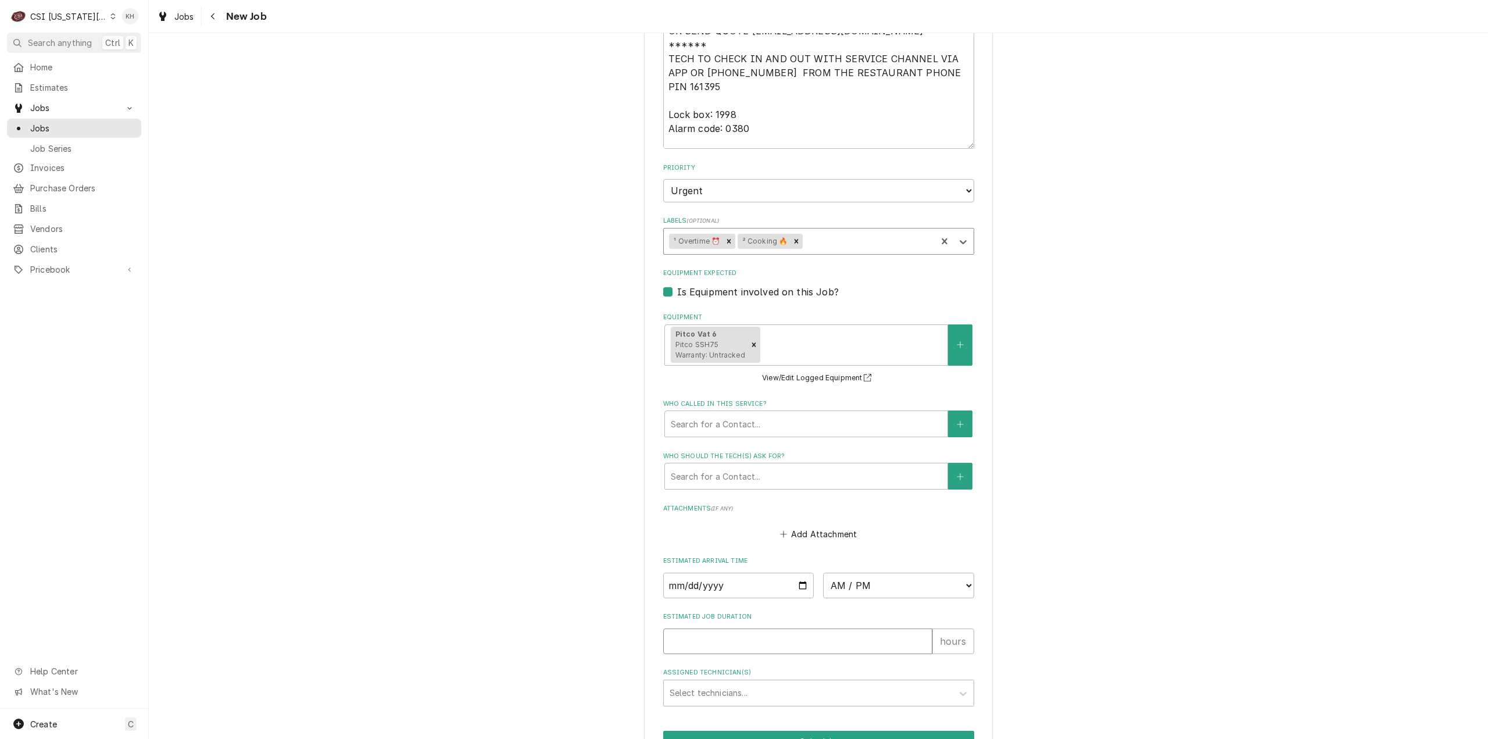
click at [734, 628] on input "Estimated Job Duration" at bounding box center [797, 641] width 269 height 26
type textarea "x"
type input "2"
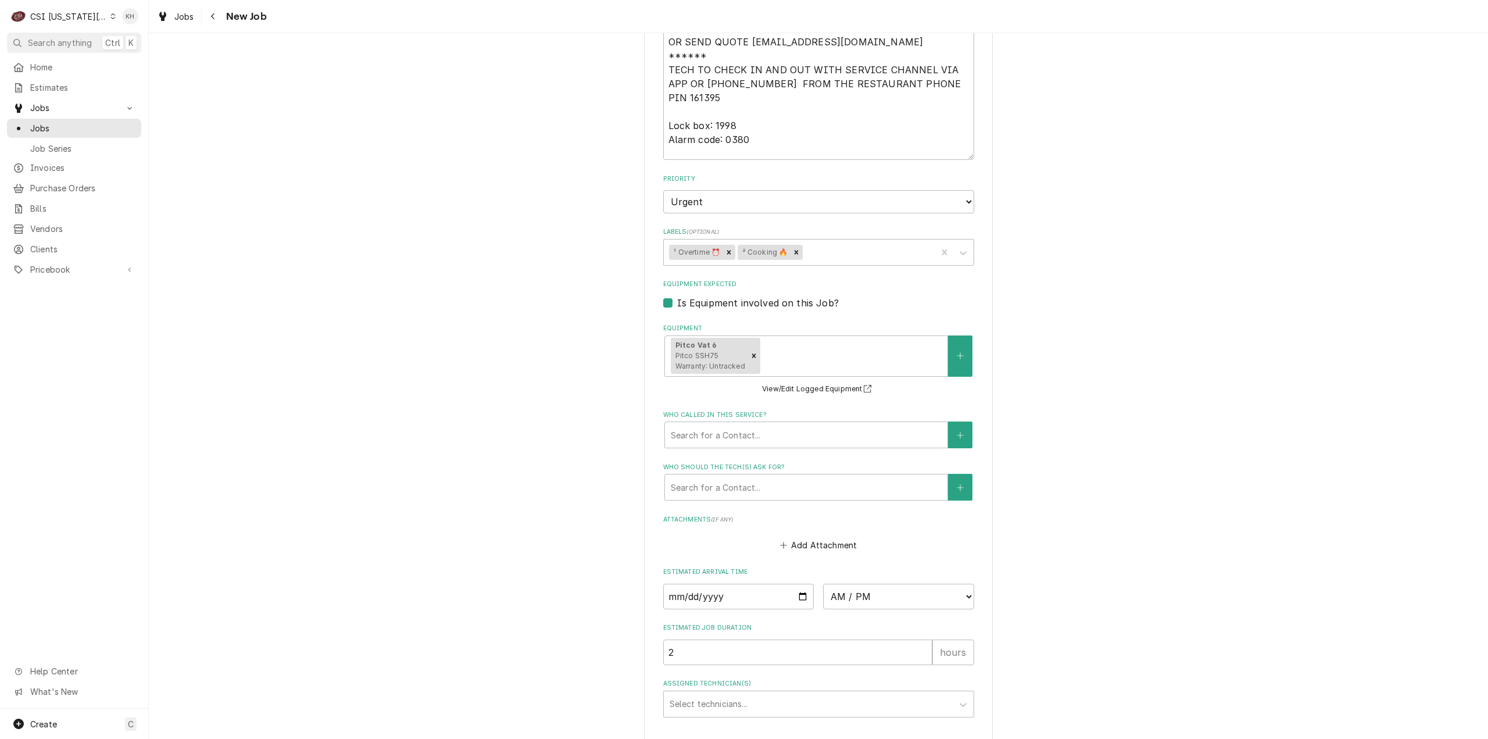
type textarea "x"
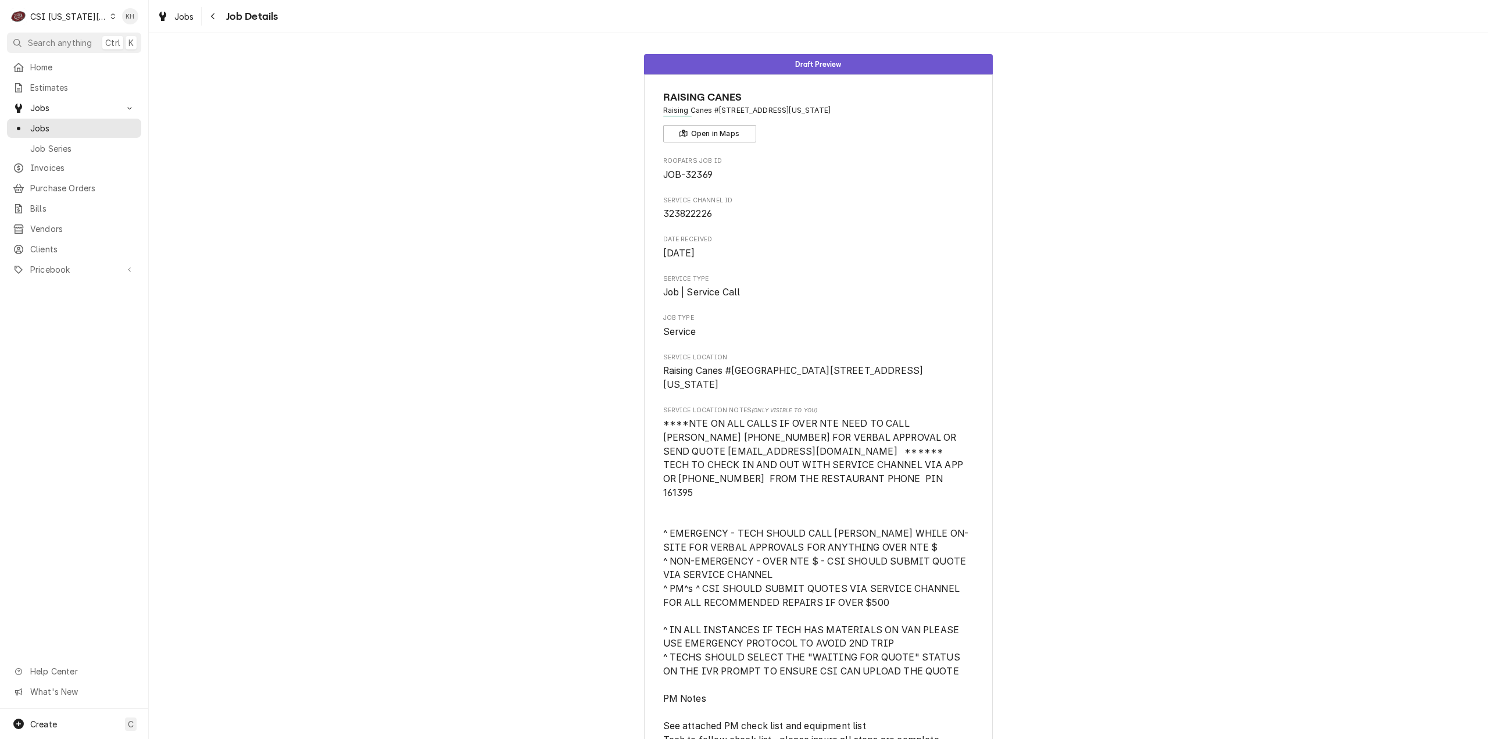
click at [94, 12] on div "CSI [US_STATE][GEOGRAPHIC_DATA]" at bounding box center [68, 16] width 77 height 12
drag, startPoint x: 120, startPoint y: 56, endPoint x: 33, endPoint y: 142, distance: 123.3
click at [112, 66] on div "CSI St. Louis" at bounding box center [199, 63] width 177 height 15
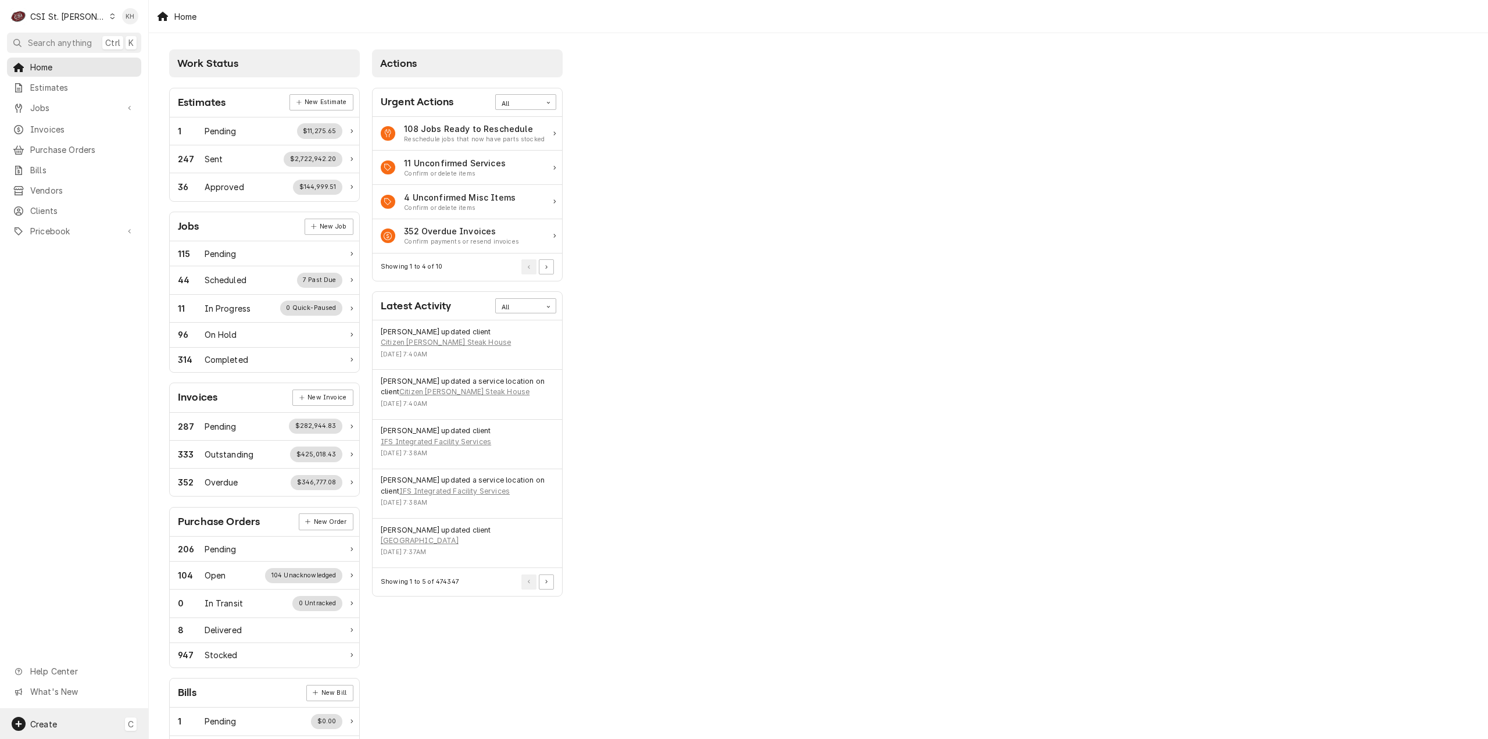
click at [97, 722] on div "Create C" at bounding box center [74, 724] width 148 height 30
click at [205, 603] on div "Job" at bounding box center [217, 604] width 78 height 12
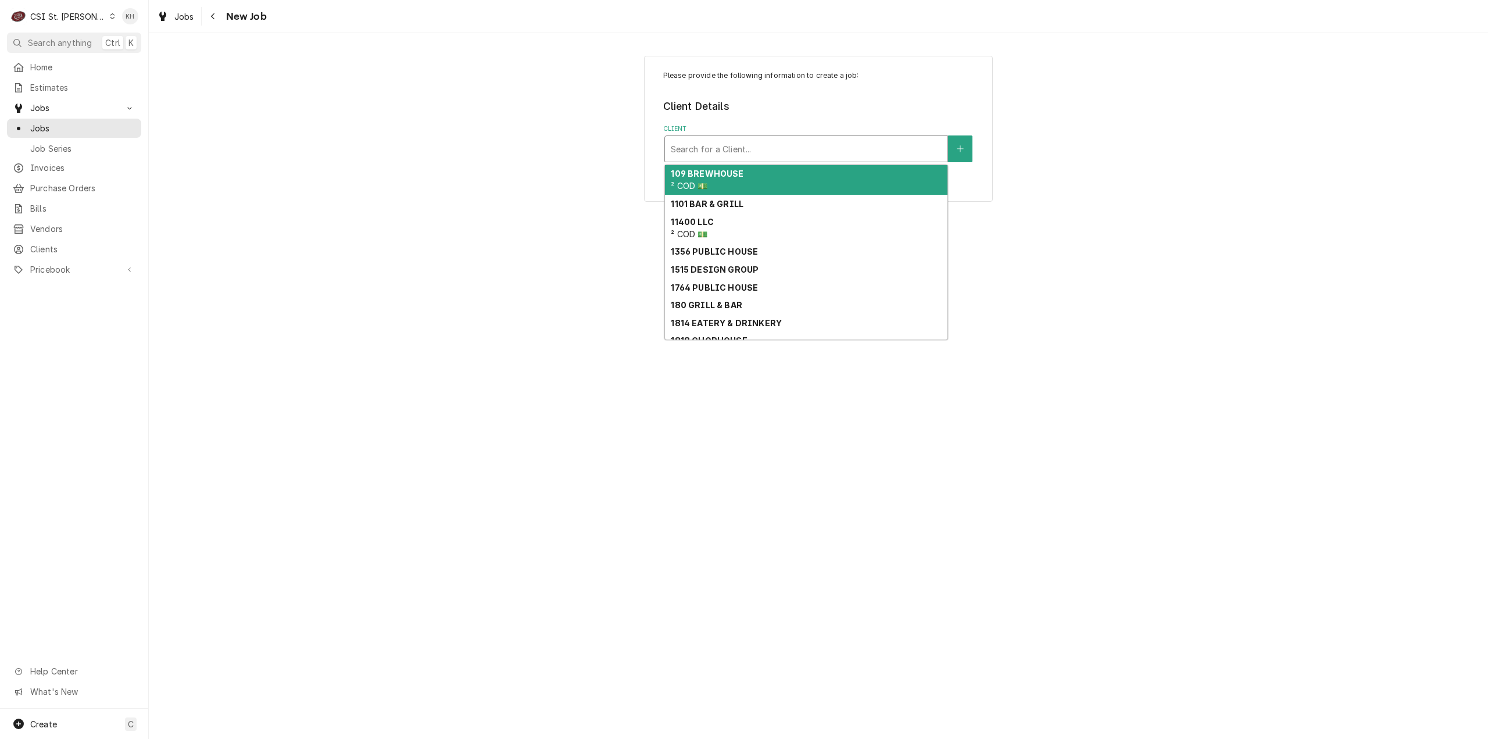
click at [797, 151] on div "Client" at bounding box center [806, 148] width 271 height 21
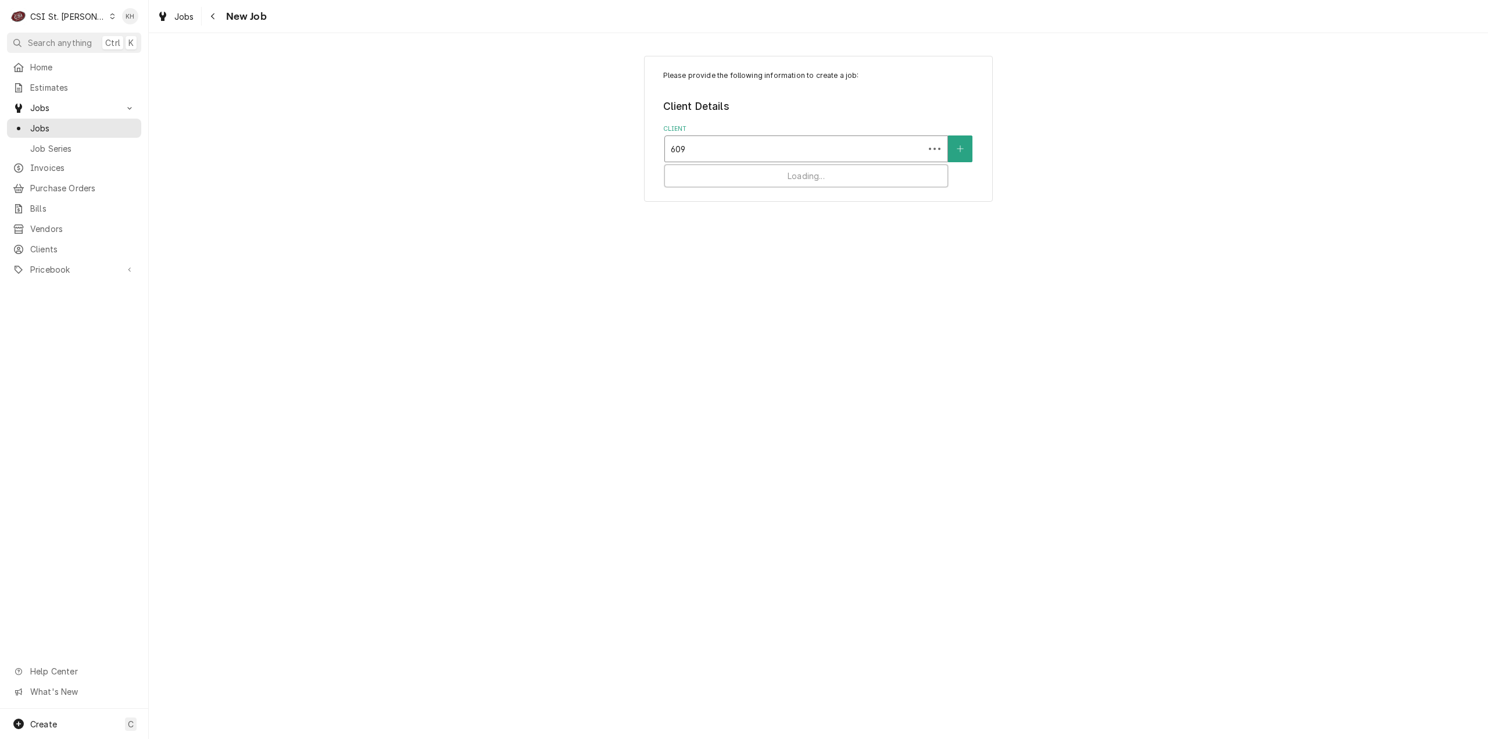
type input "6095"
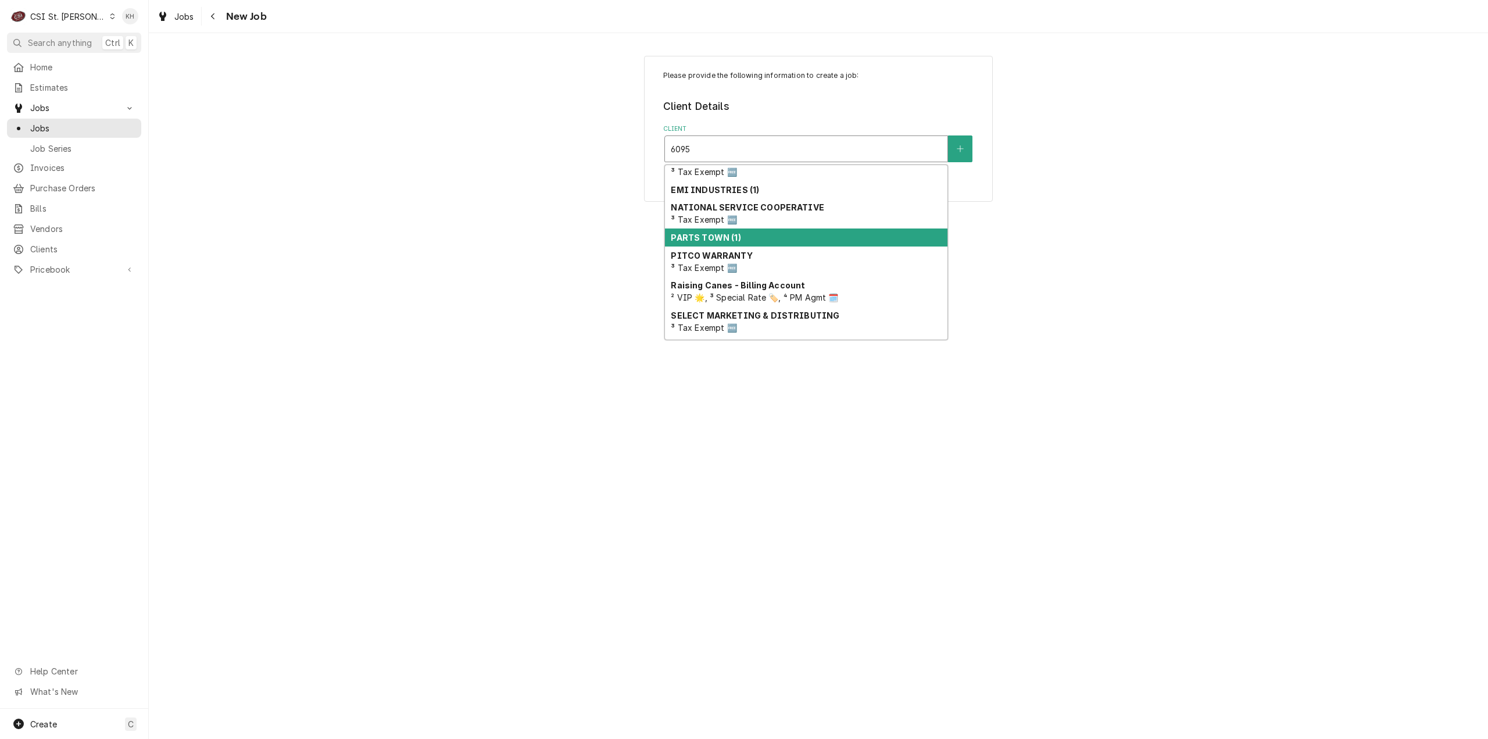
scroll to position [58, 0]
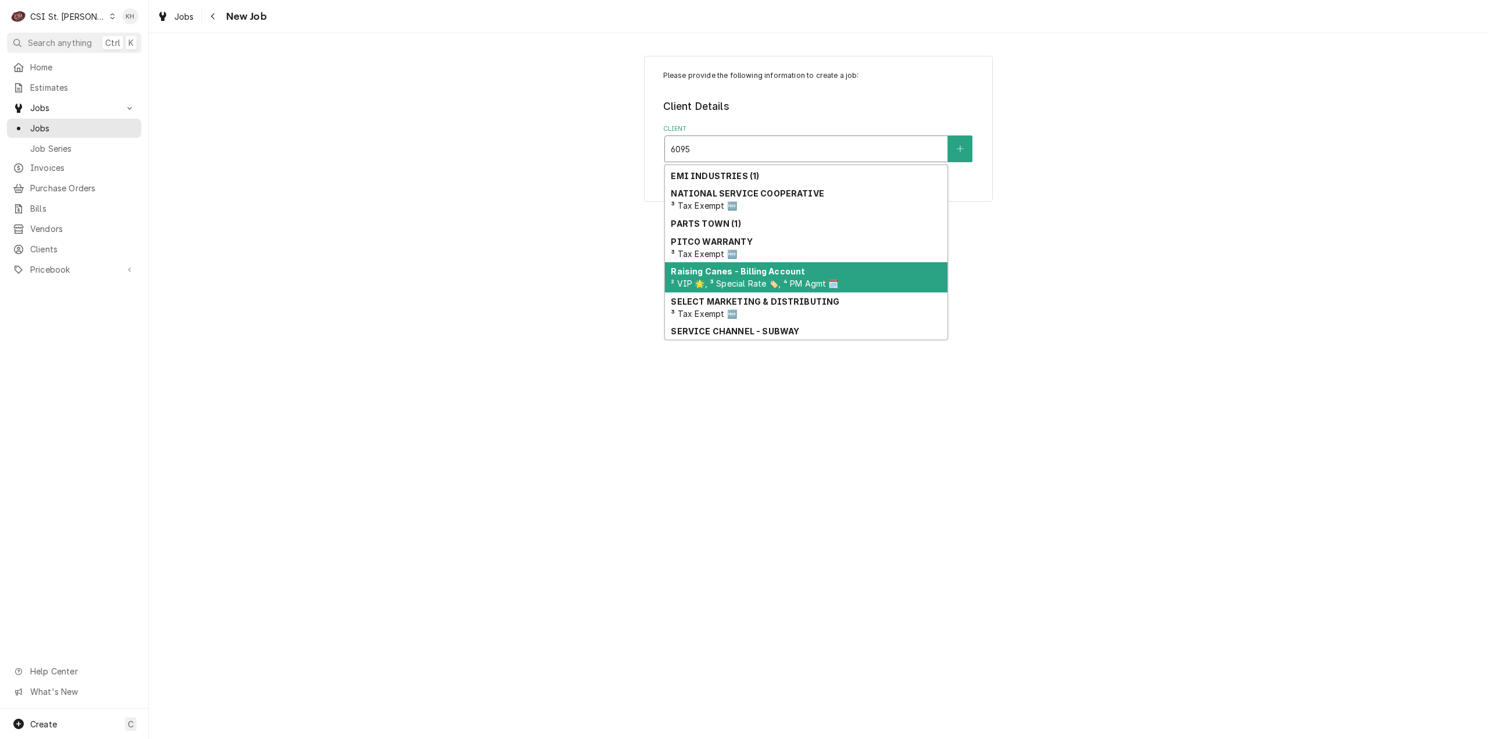
click at [777, 281] on span "² VIP 🌟, ³ Special Rate 🏷️, ⁴ PM Agmt 🗓️" at bounding box center [754, 283] width 167 height 10
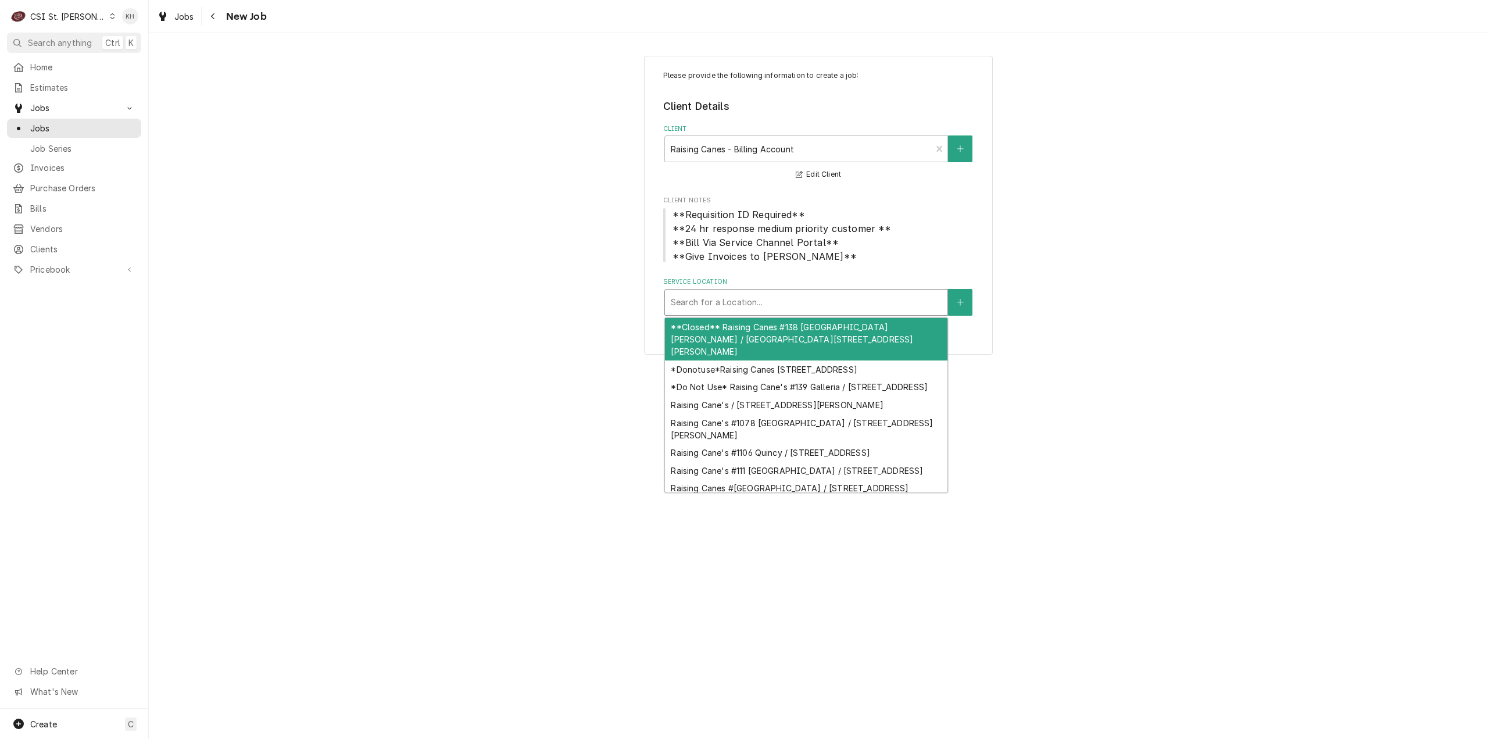
click at [778, 306] on div "Service Location" at bounding box center [806, 302] width 271 height 21
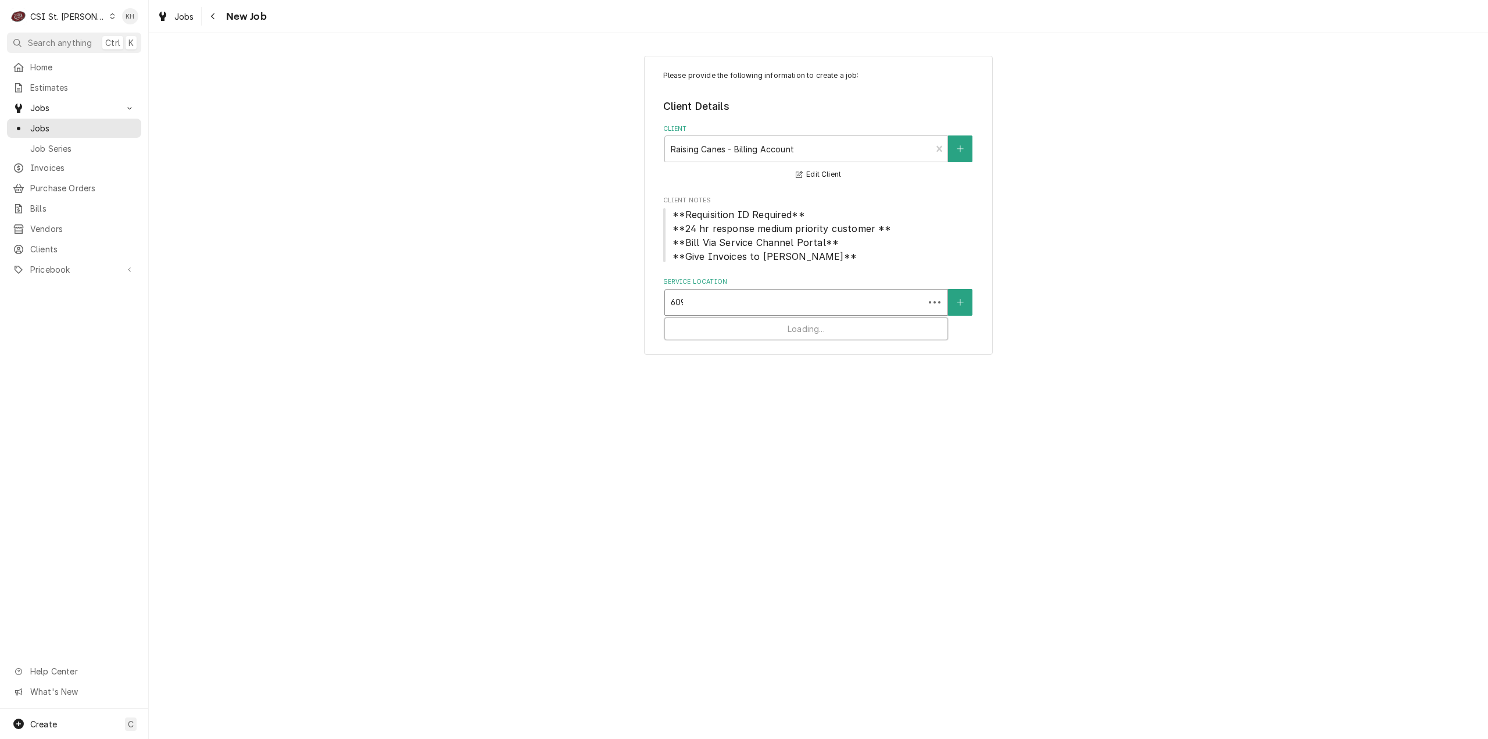
type input "6095"
click at [784, 339] on div "Raising Cane's #180 St Peters / 6095 Mid Rivers Mall Dr, St Peters, MO 63304" at bounding box center [806, 333] width 283 height 30
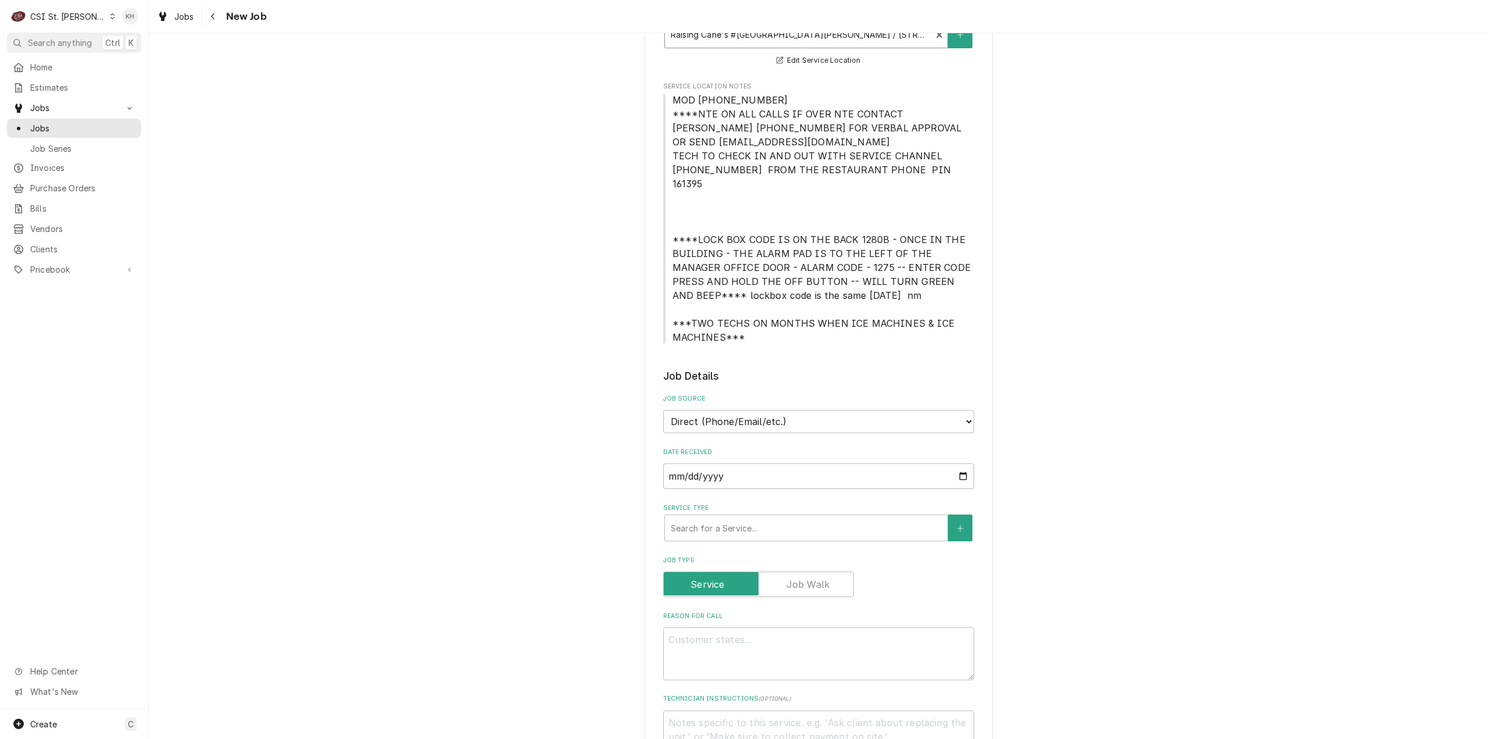
scroll to position [349, 0]
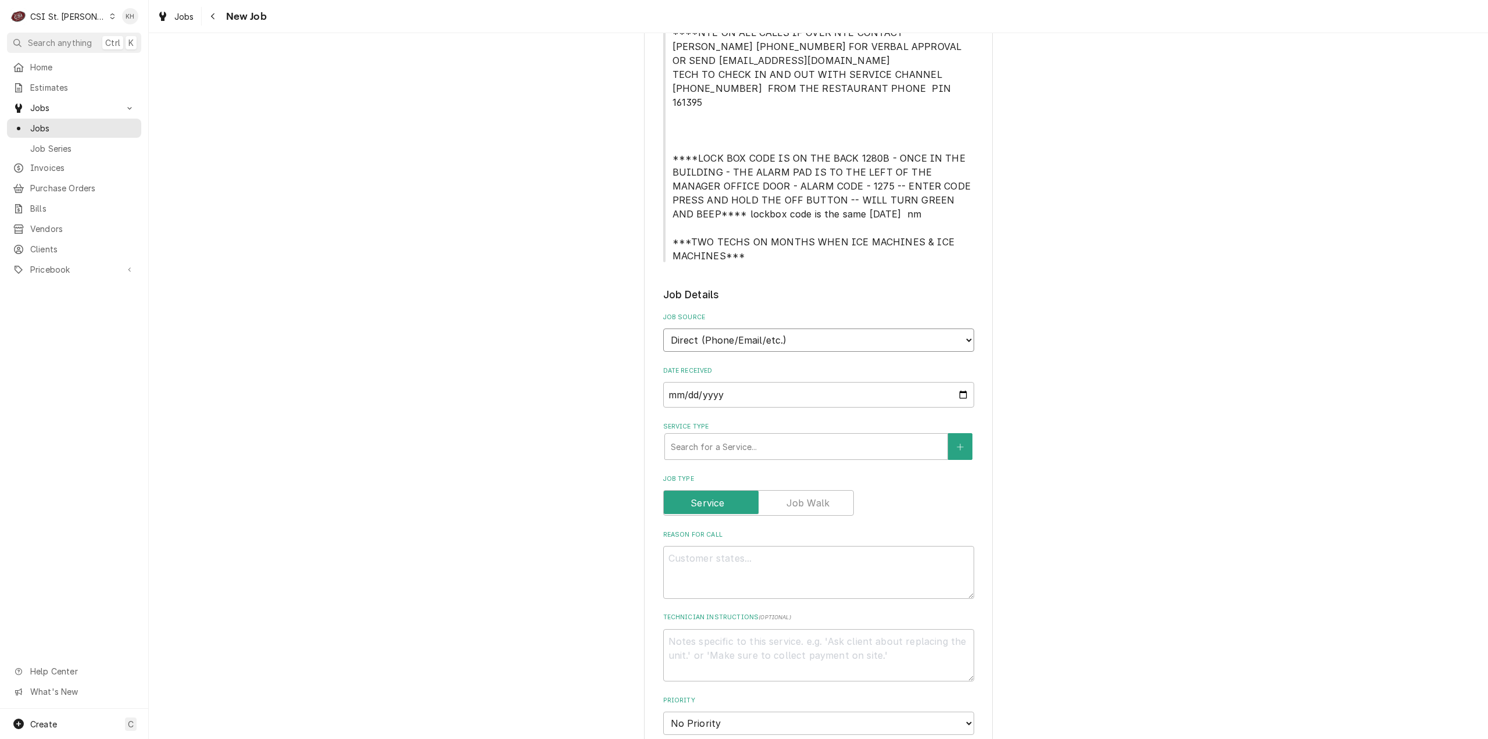
click at [780, 337] on select "Direct (Phone/Email/etc.) Service Channel Corrigo Ecotrak Other" at bounding box center [818, 339] width 311 height 23
select select "1"
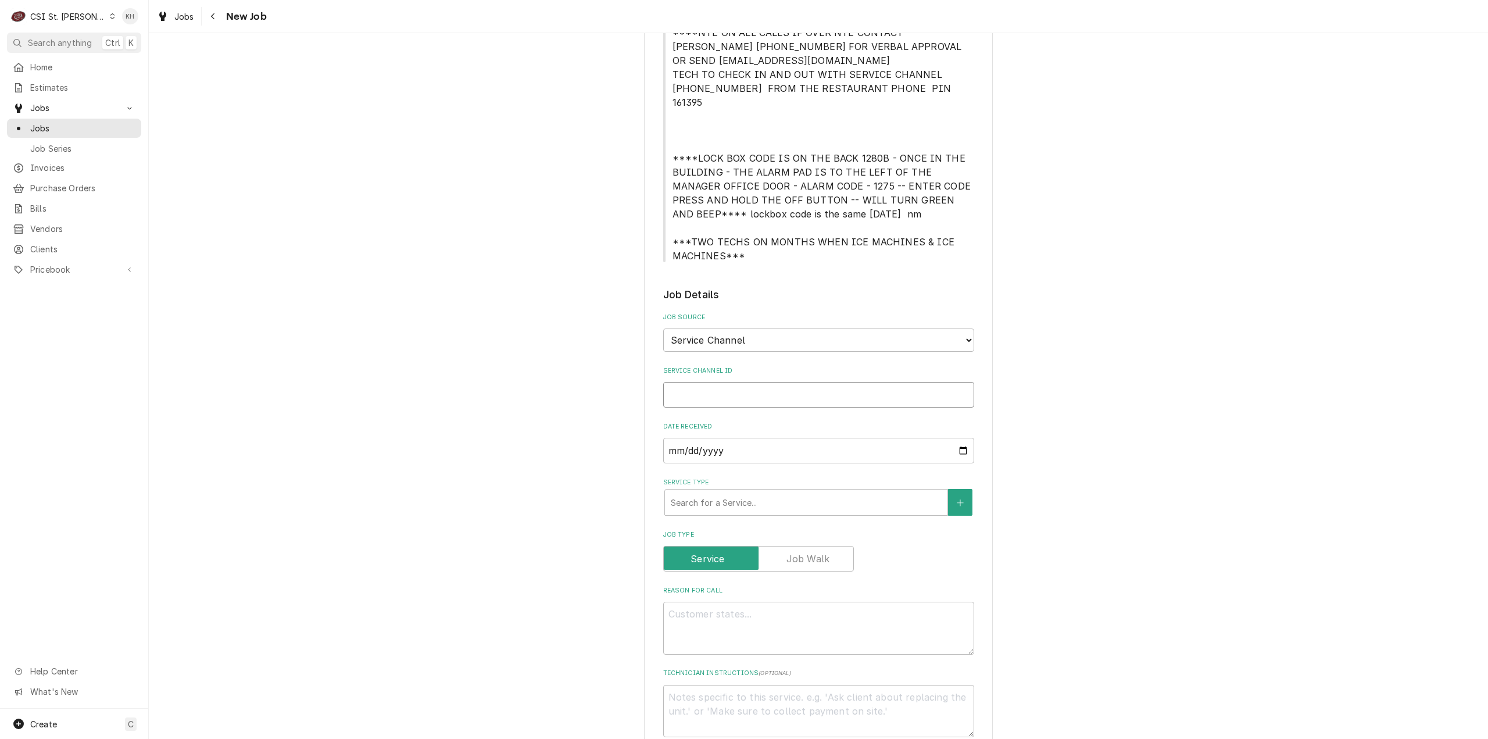
click at [747, 382] on input "Service Channel ID" at bounding box center [818, 395] width 311 height 26
paste input "323778337"
type textarea "x"
type input "323778337"
type textarea "x"
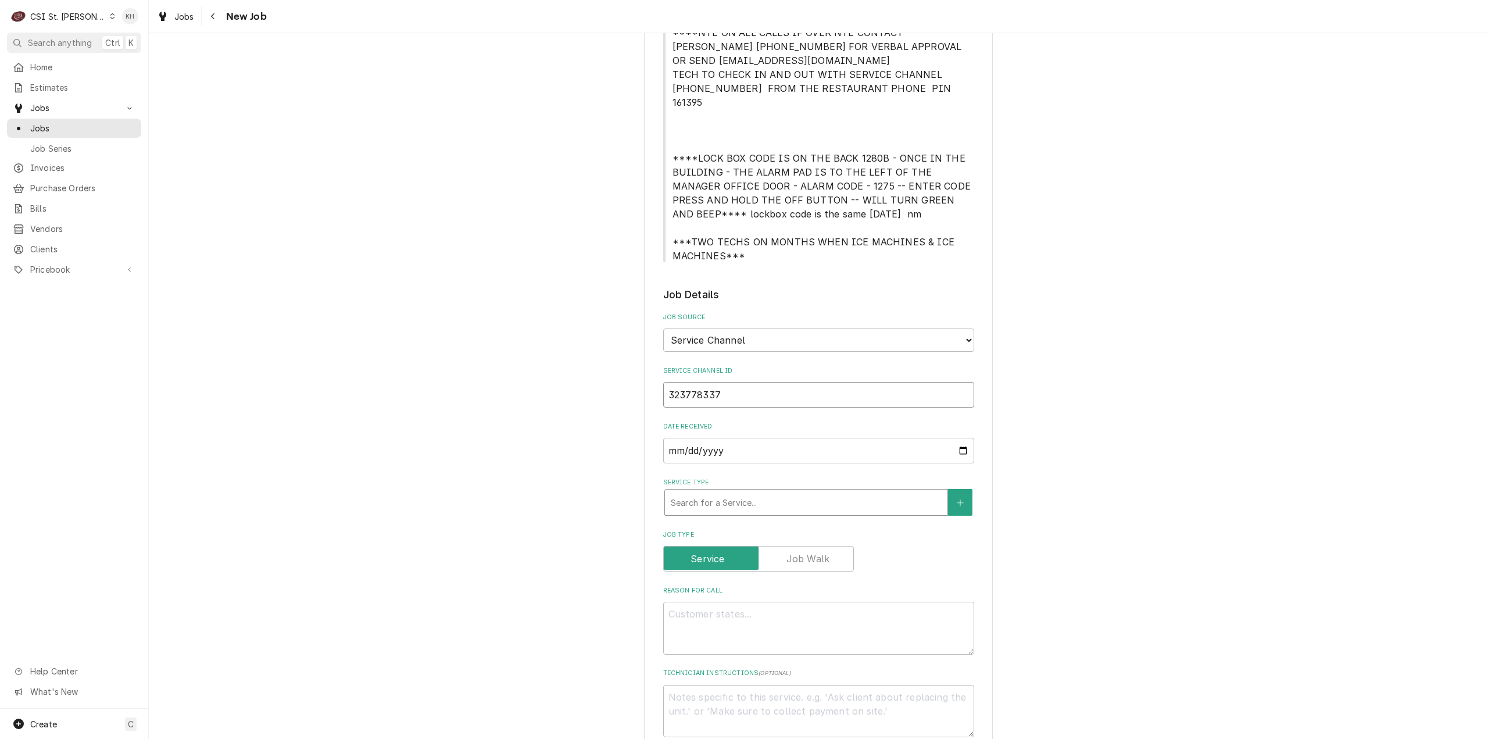
type input "323778337"
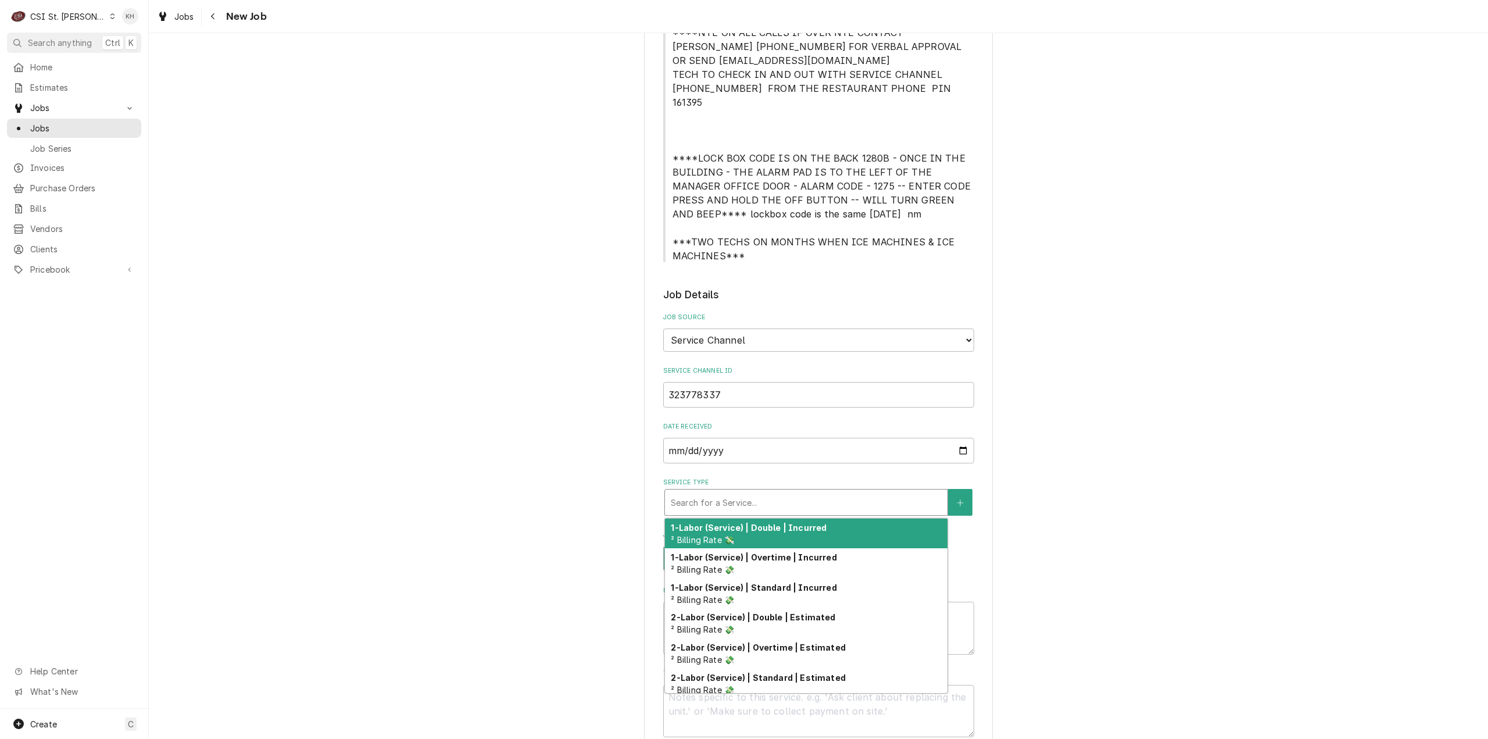
click at [748, 492] on div "Service Type" at bounding box center [806, 502] width 271 height 21
type textarea "x"
type input "s"
type textarea "x"
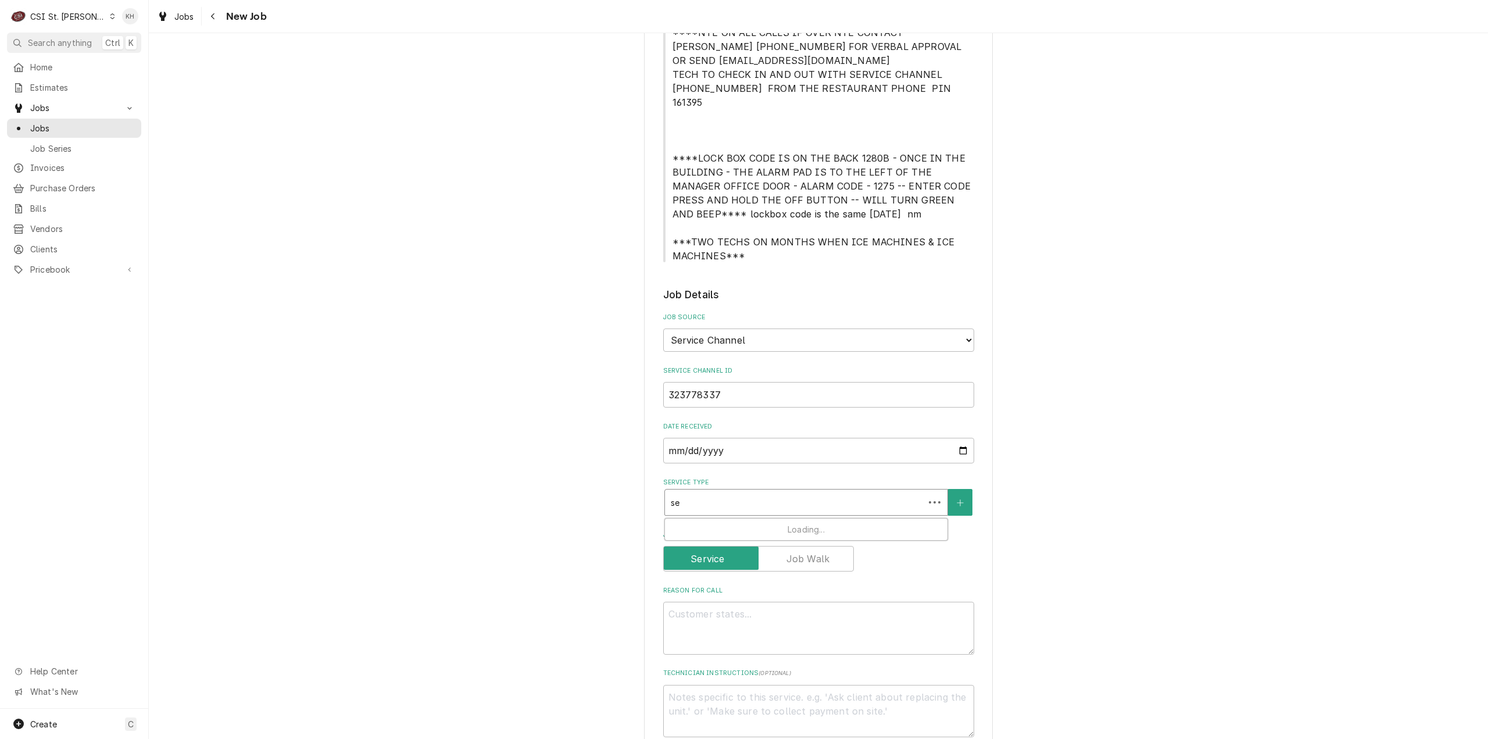
type input "ser"
type textarea "x"
type input "serv"
type textarea "x"
type input "servi"
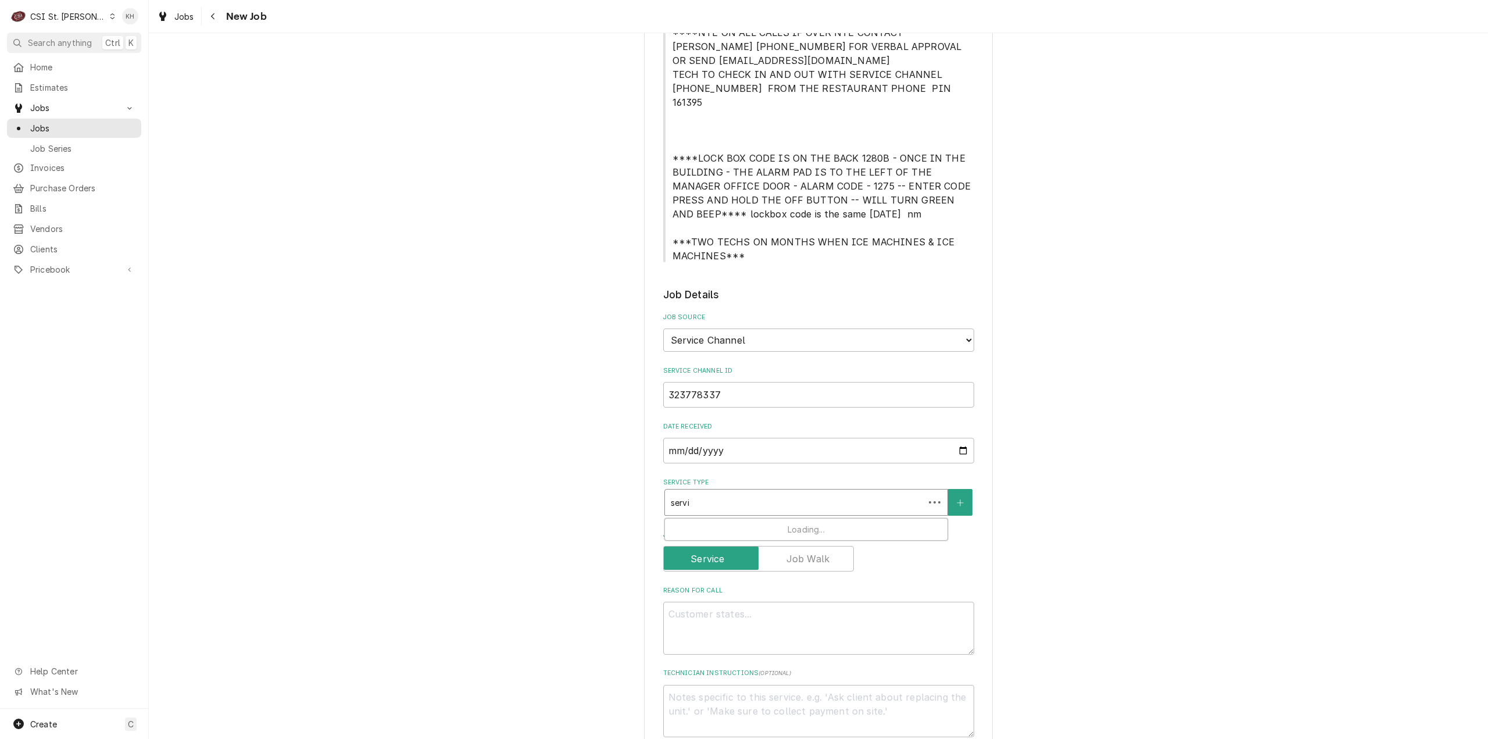
type textarea "x"
type input "servic"
type textarea "x"
type input "service"
type textarea "x"
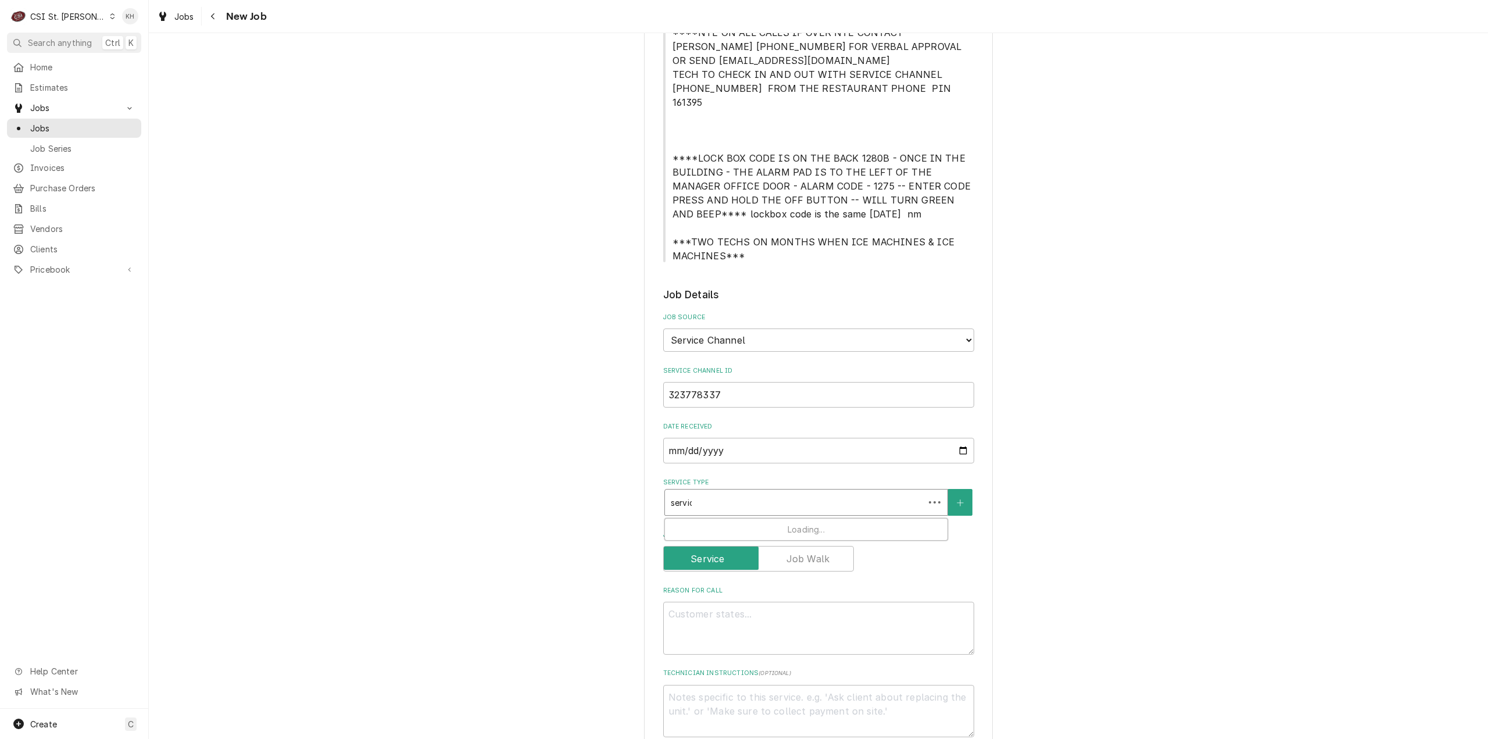
type input "service"
type textarea "x"
type input "service c"
type textarea "x"
type input "service cal"
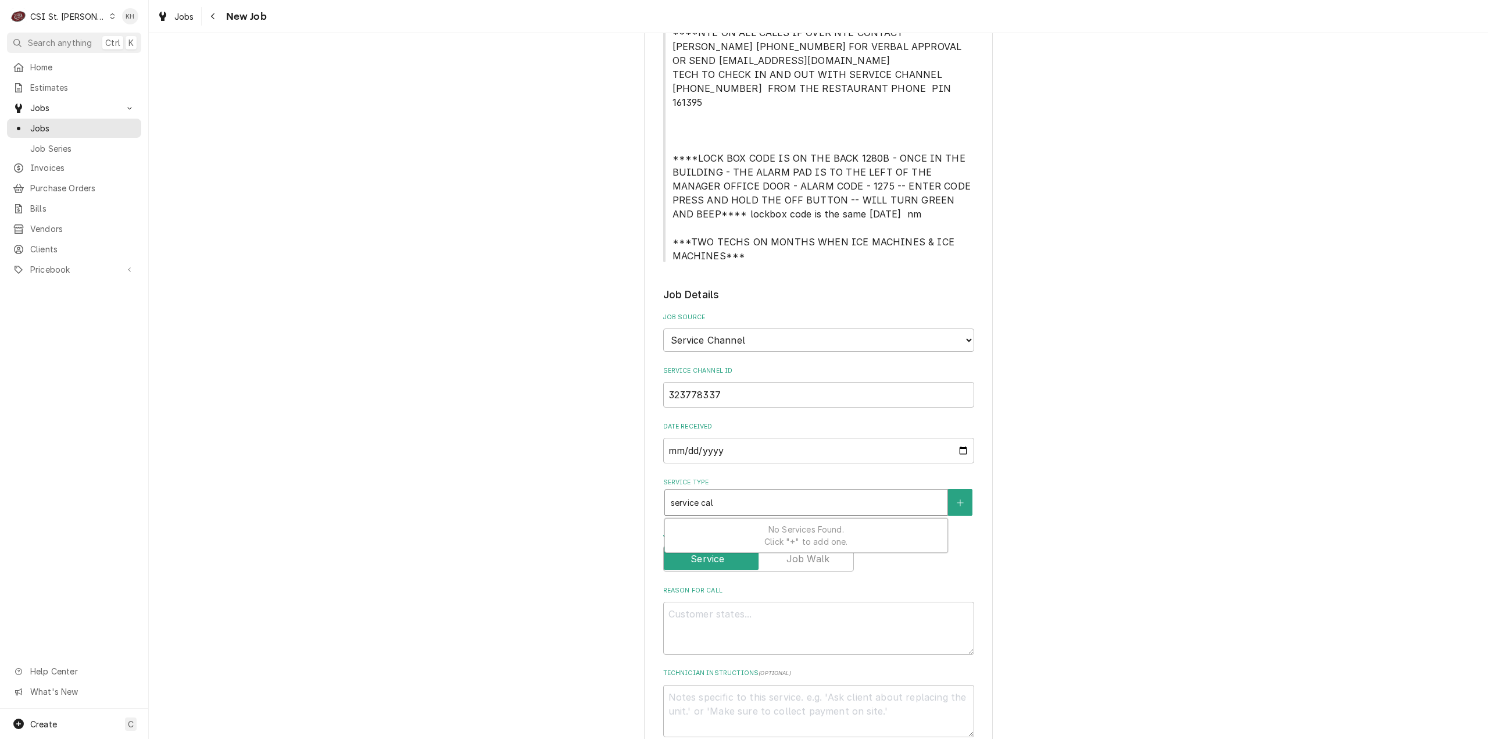
type textarea "x"
type input "service call"
click at [765, 523] on div "Job | Service Call ¹ Service Type 🛠️" at bounding box center [806, 534] width 283 height 30
click at [738, 635] on textarea "Reason For Call" at bounding box center [818, 648] width 311 height 53
paste textarea "KITCHEN / Hot Side / Entire fryer bank / Leaking oil / Did troubleshooting show…"
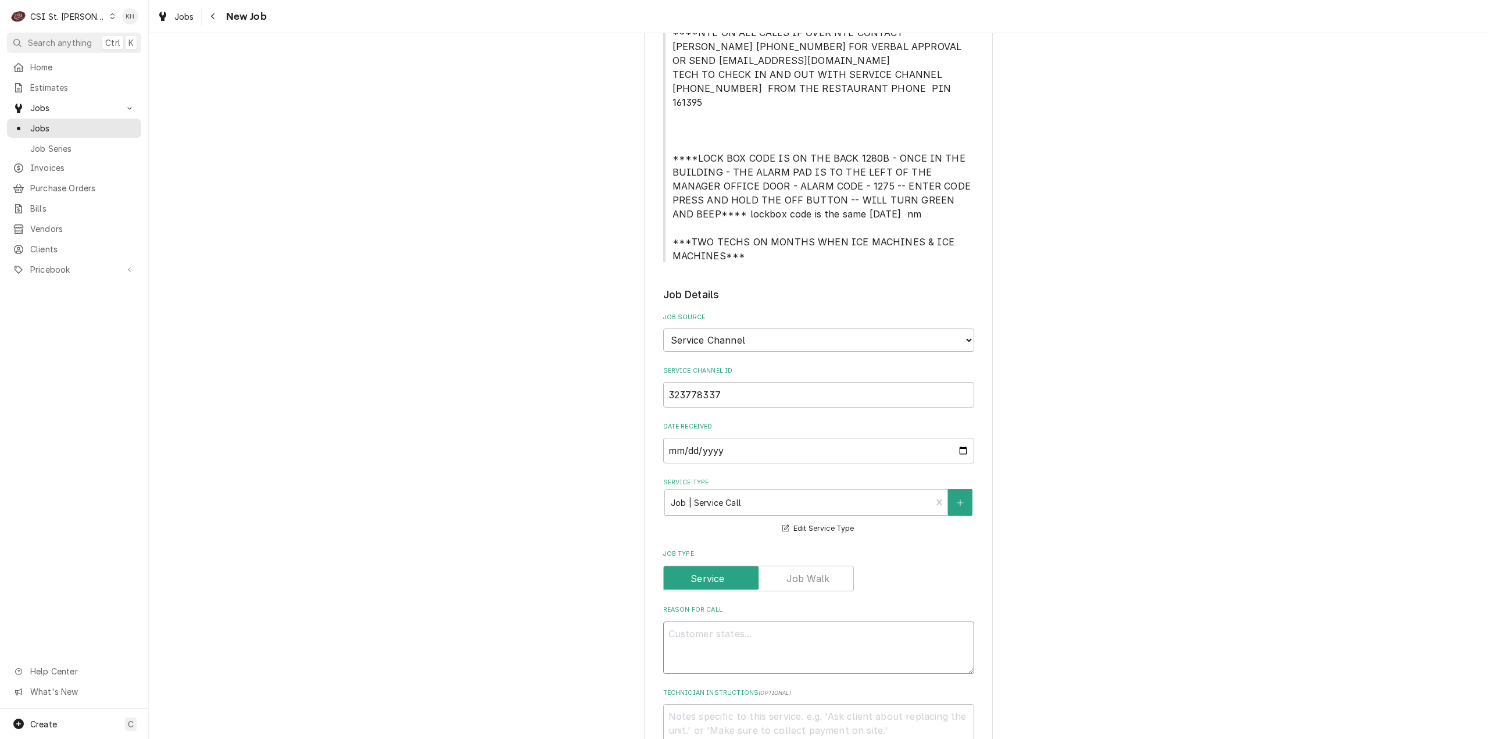
type textarea "x"
type textarea "KITCHEN / Hot Side / Entire fryer bank / Leaking oil / Did troubleshooting show…"
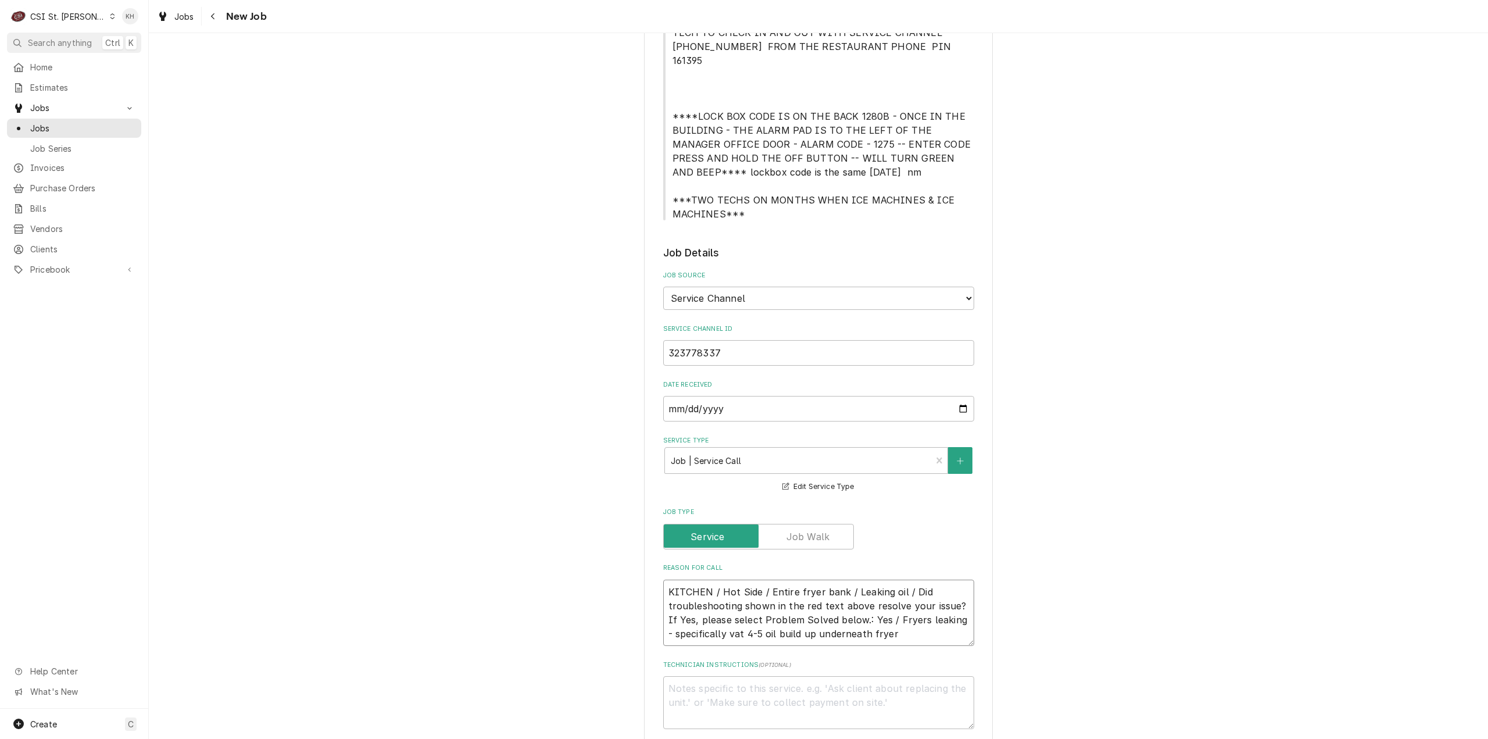
scroll to position [523, 0]
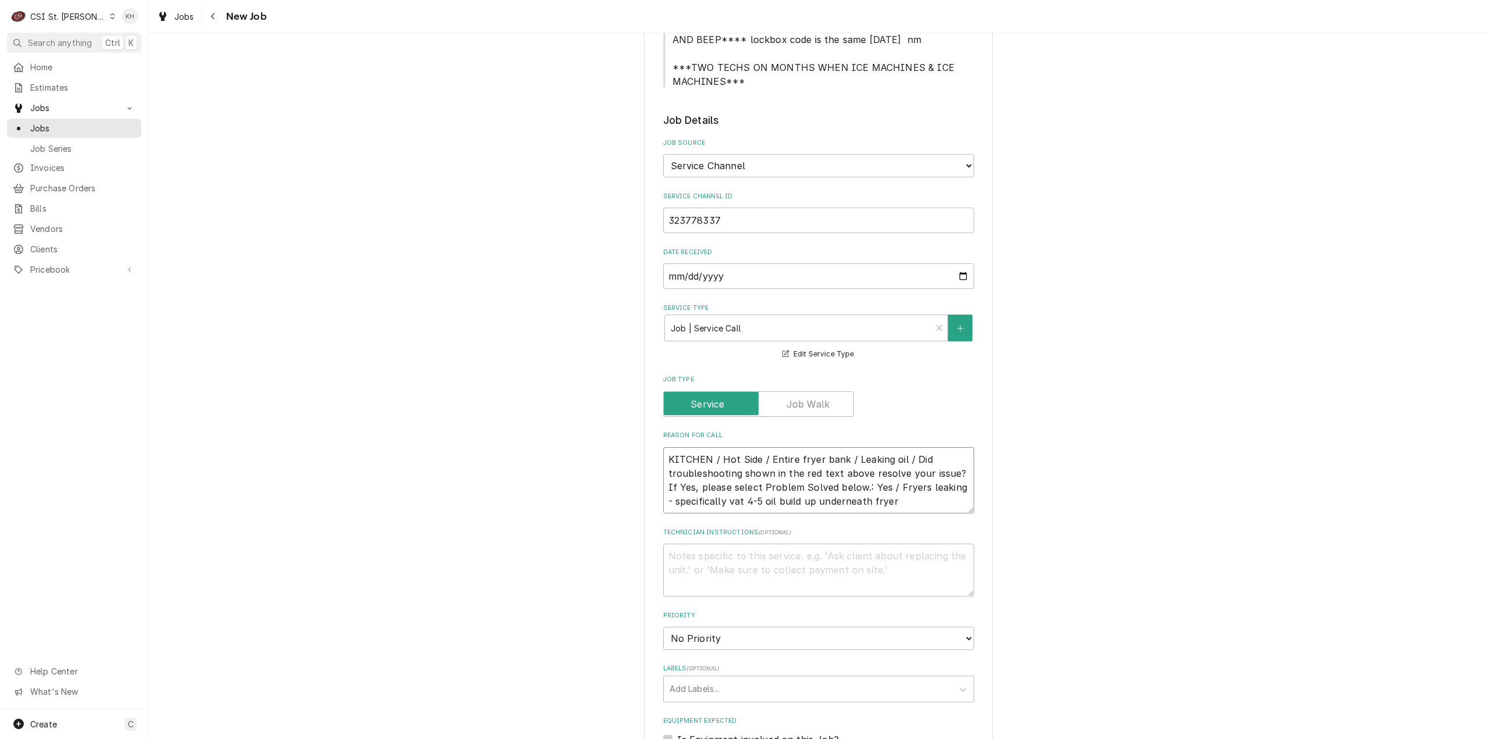
type textarea "x"
type textarea "KITCHEN / Hot Side / Entire fryer bank / Leaking oil / Did troubleshooting show…"
type textarea "x"
type textarea "KITCHEN / Hot Side / Entire fryer bank / Leaking oil / Did troubleshooting show…"
click at [739, 548] on textarea "Technician Instructions ( optional )" at bounding box center [818, 570] width 311 height 53
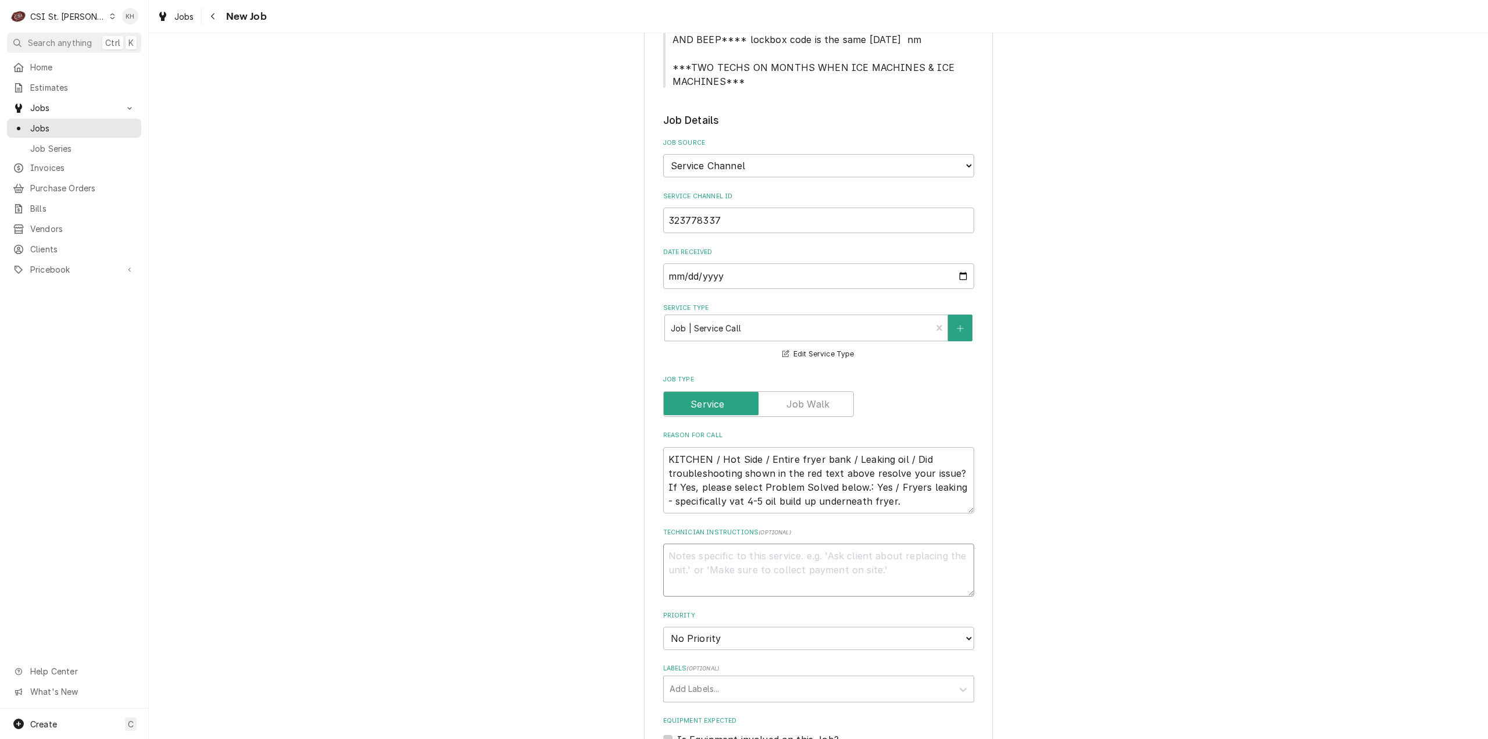
type textarea "x"
type textarea "N"
type textarea "x"
type textarea "NTE"
type textarea "x"
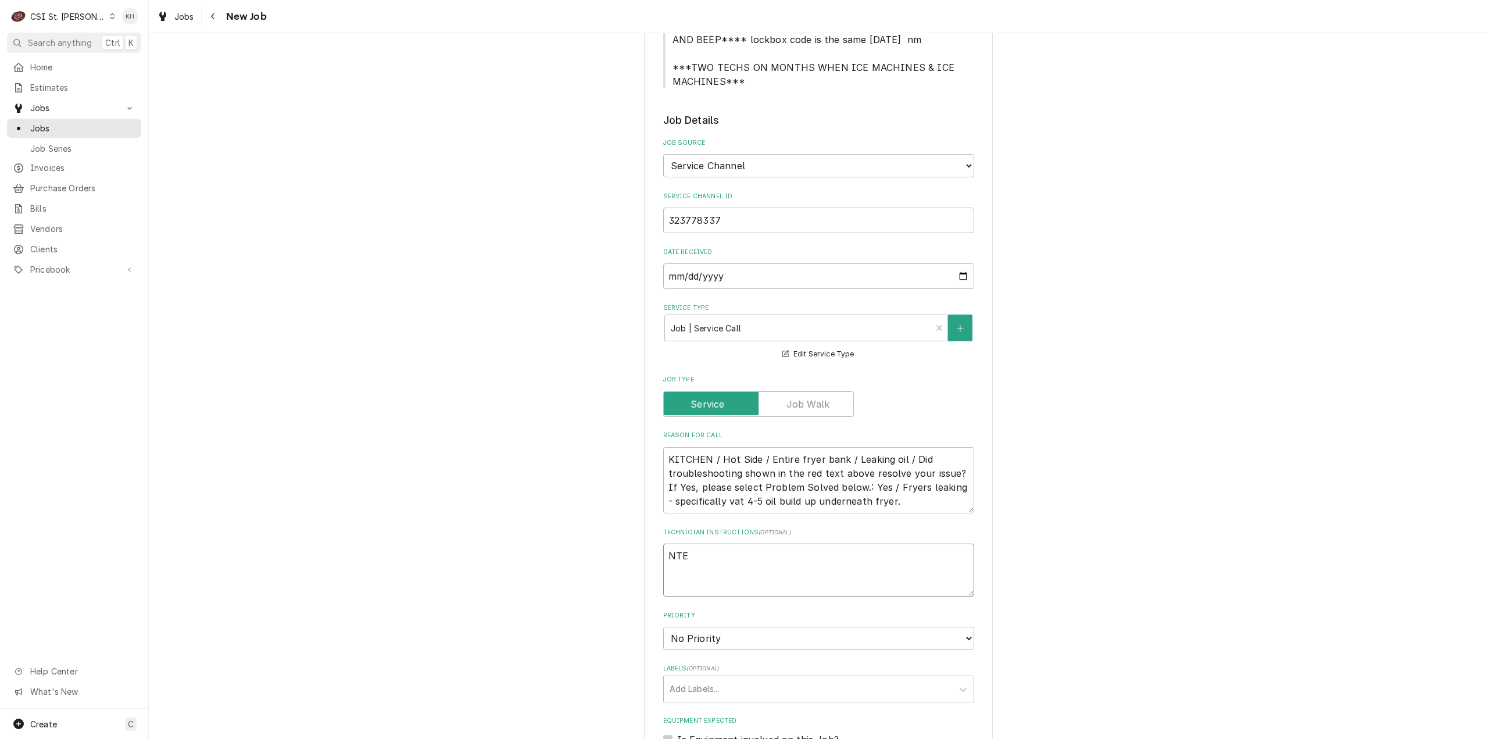
type textarea "NTE"
type textarea "x"
type textarea "NTE $"
type textarea "x"
type textarea "NTE $4"
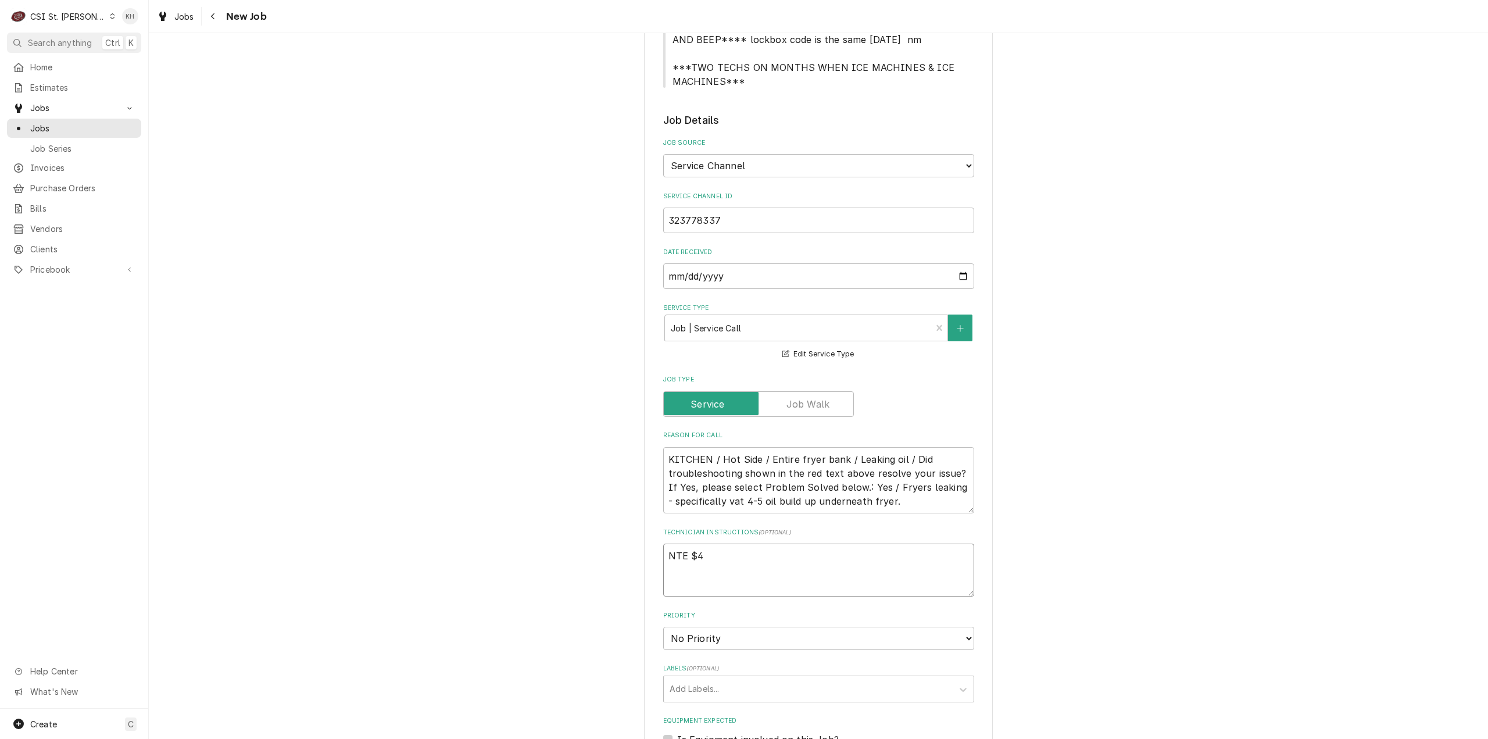
type textarea "x"
type textarea "NTE $450"
type textarea "x"
type textarea "NTE $450."
type textarea "x"
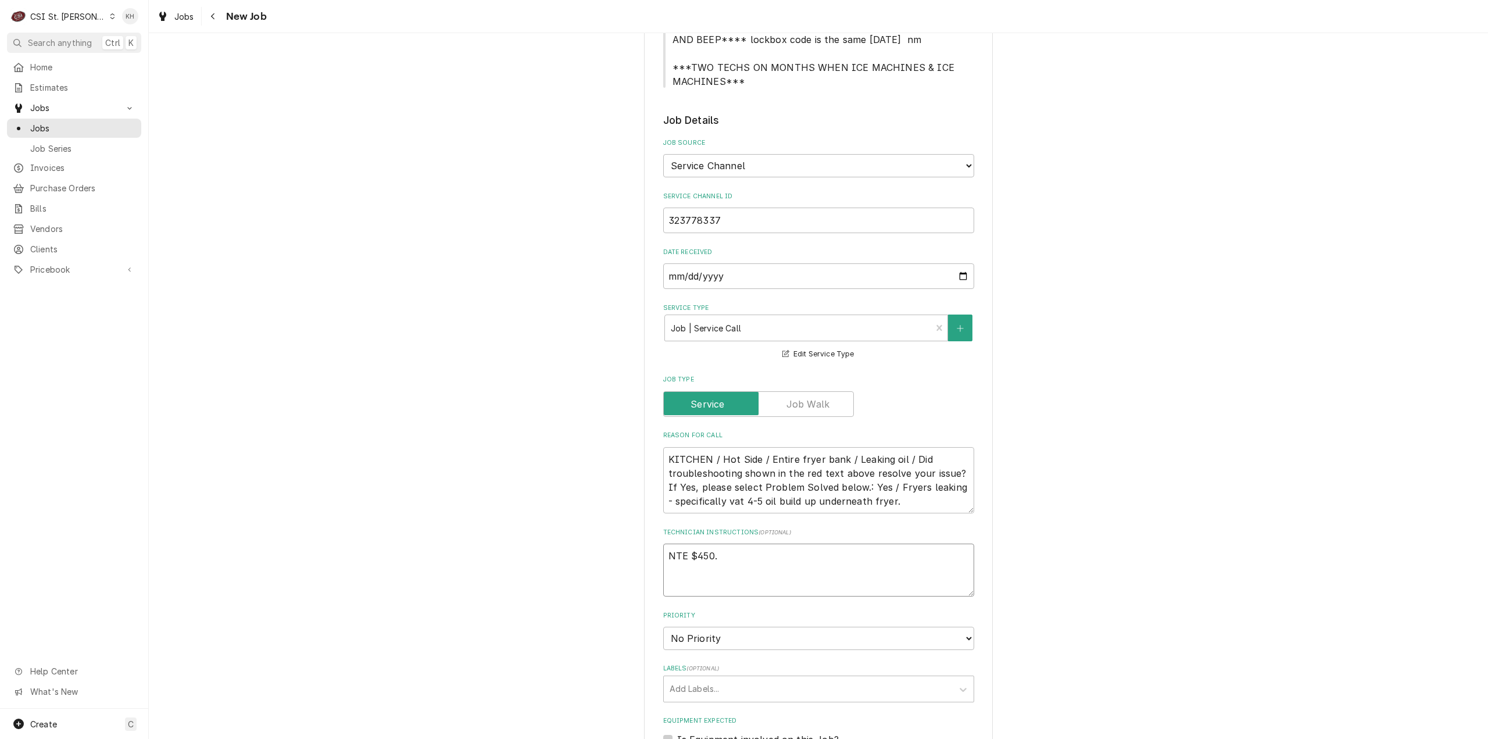
type textarea "NTE $450.0"
type textarea "x"
type textarea "NTE $450.00"
type textarea "x"
type textarea "NTE $450.00"
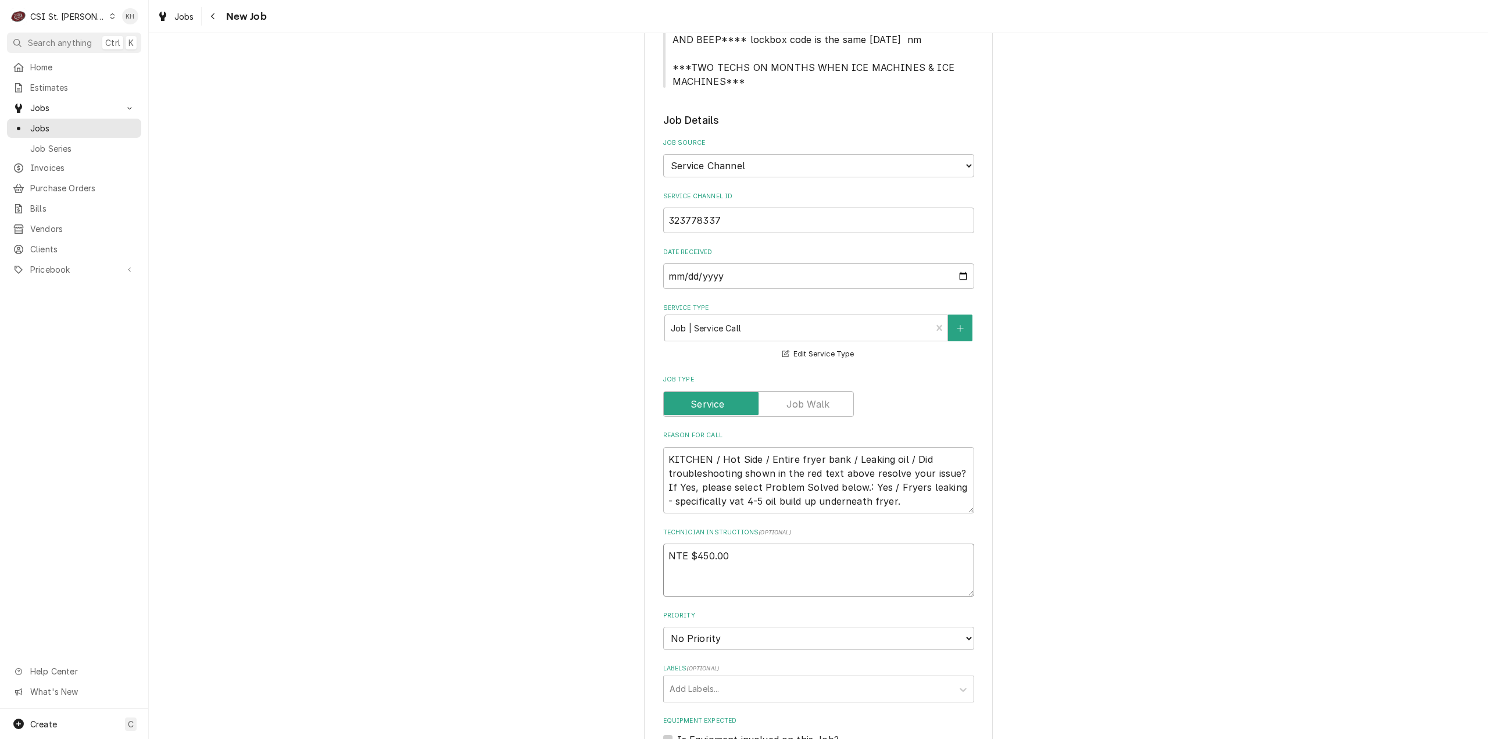
type textarea "x"
type textarea "NTE $450.00"
type textarea "x"
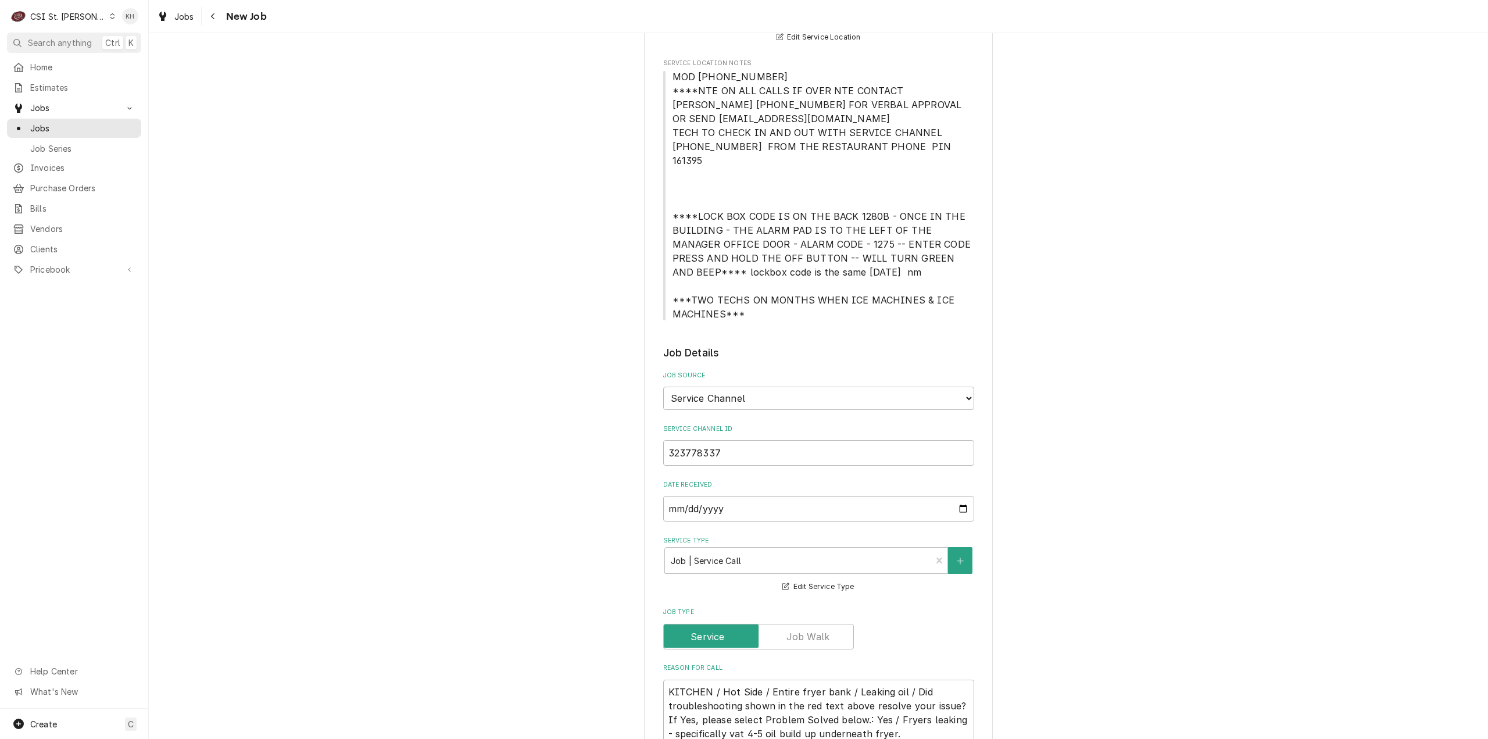
scroll to position [233, 0]
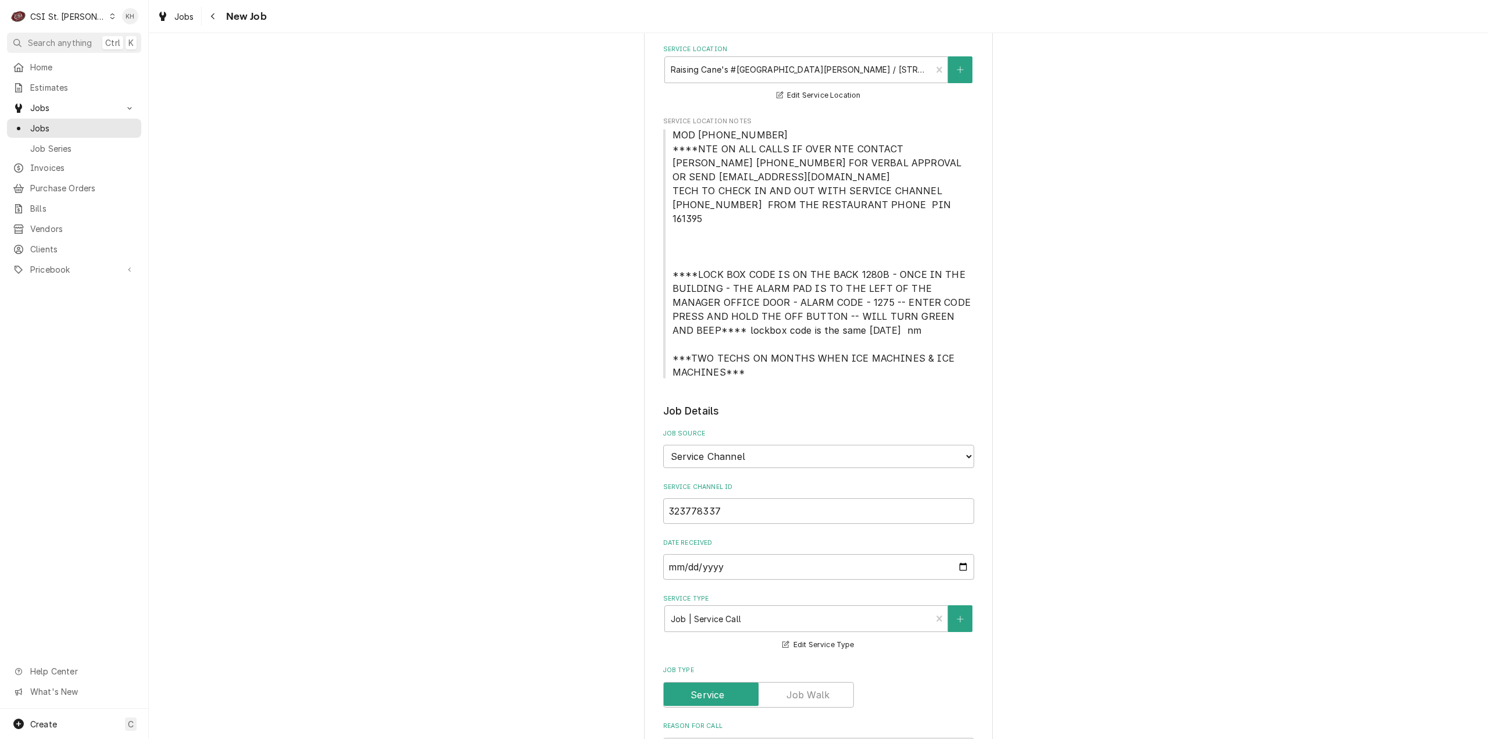
type textarea "NTE $450.00"
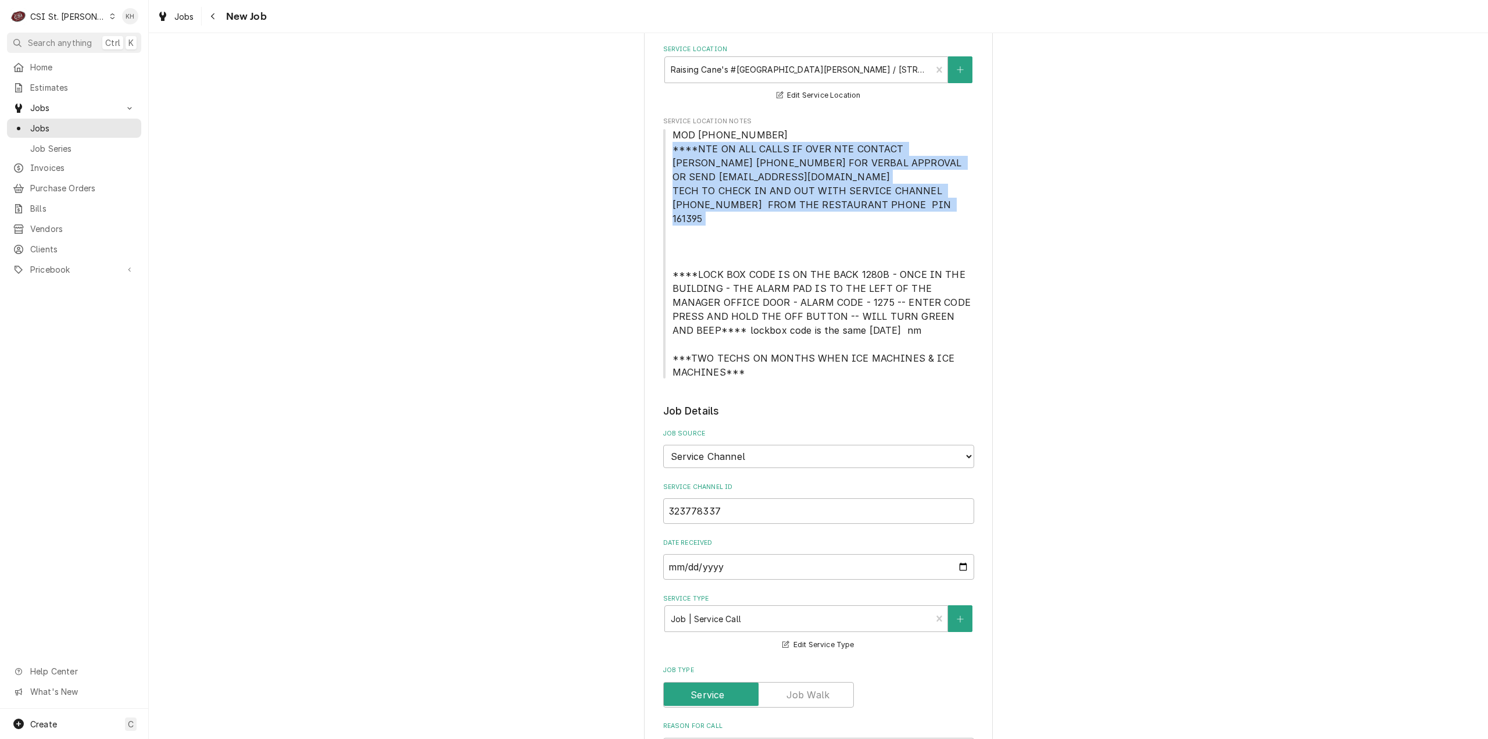
drag, startPoint x: 667, startPoint y: 148, endPoint x: 927, endPoint y: 205, distance: 265.4
click at [927, 205] on span "MOD (636) 922-7429 ****NTE ON ALL CALLS IF OVER NTE CONTACT JEFF COSTA 636-399-…" at bounding box center [818, 253] width 311 height 251
copy span "****NTE ON ALL CALLS IF OVER NTE CONTACT JEFF COSTA 636-399-1299 FOR VERBAL APP…"
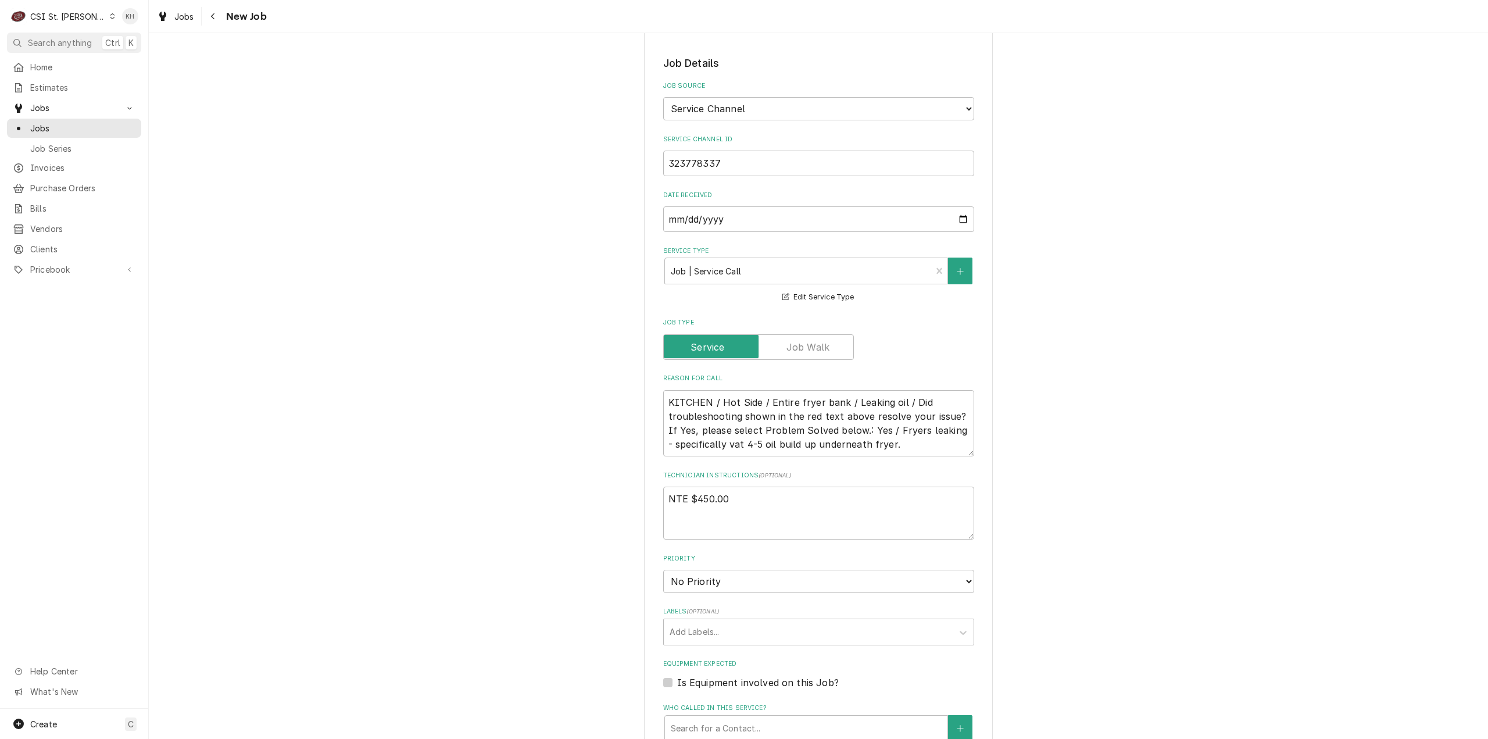
scroll to position [581, 0]
click at [686, 514] on textarea "NTE $450.00" at bounding box center [818, 511] width 311 height 53
paste textarea "****NTE ON ALL CALLS IF OVER NTE CONTACT JEFF COSTA 636-399-1299 FOR VERBAL APP…"
type textarea "x"
type textarea "NTE $450.00 ****NTE ON ALL CALLS IF OVER NTE CONTACT JEFF COSTA 636-399-1299 FO…"
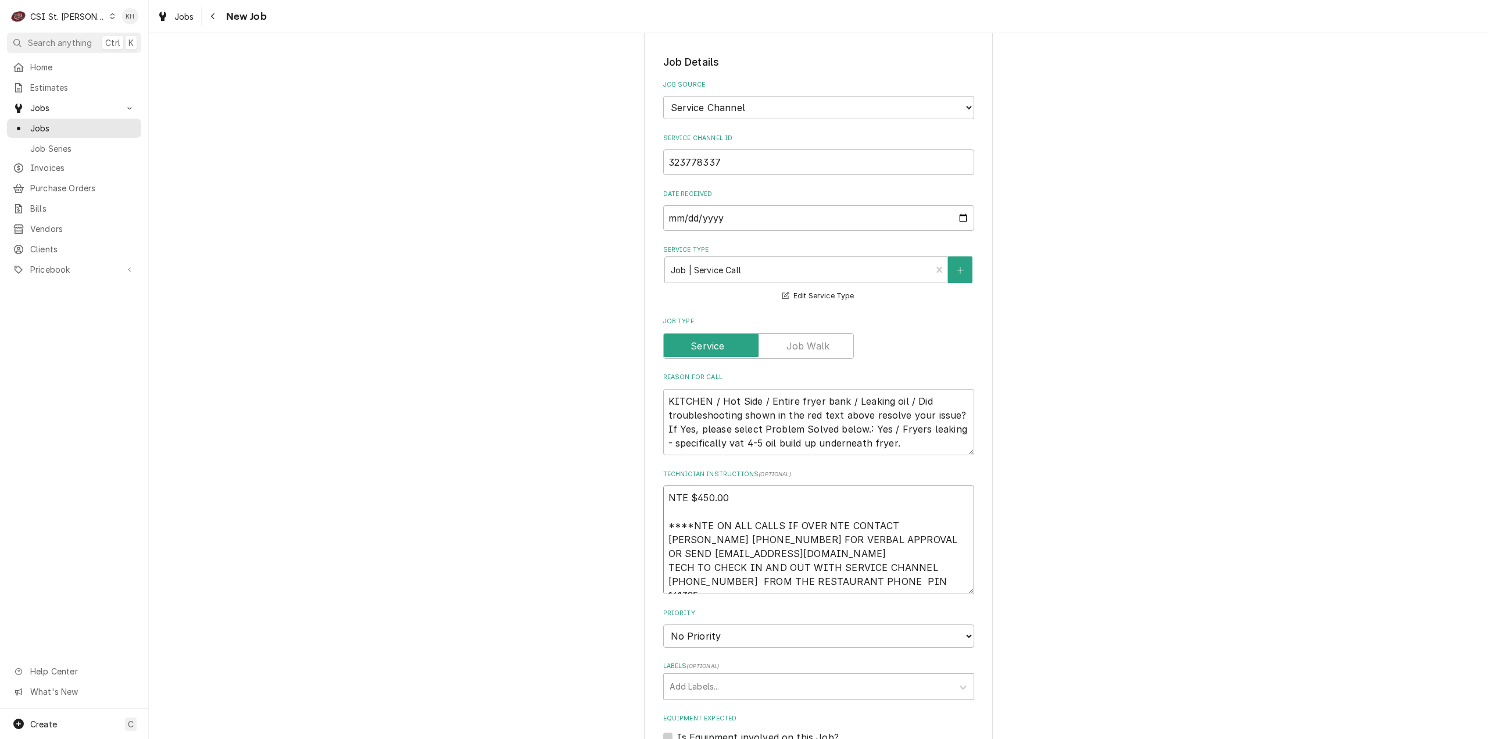
type textarea "x"
type textarea "NTE $450.00 ****NTE ON ALL CALLS IF OVER NTE CONTACT JEFF COSTA 636-399-1299 FO…"
type textarea "x"
type textarea "NTE $450.00 ****NTE ON ALL CALLS IF OVER NTE CONTACT JEFF COSTA 636-399-1299 FO…"
type textarea "x"
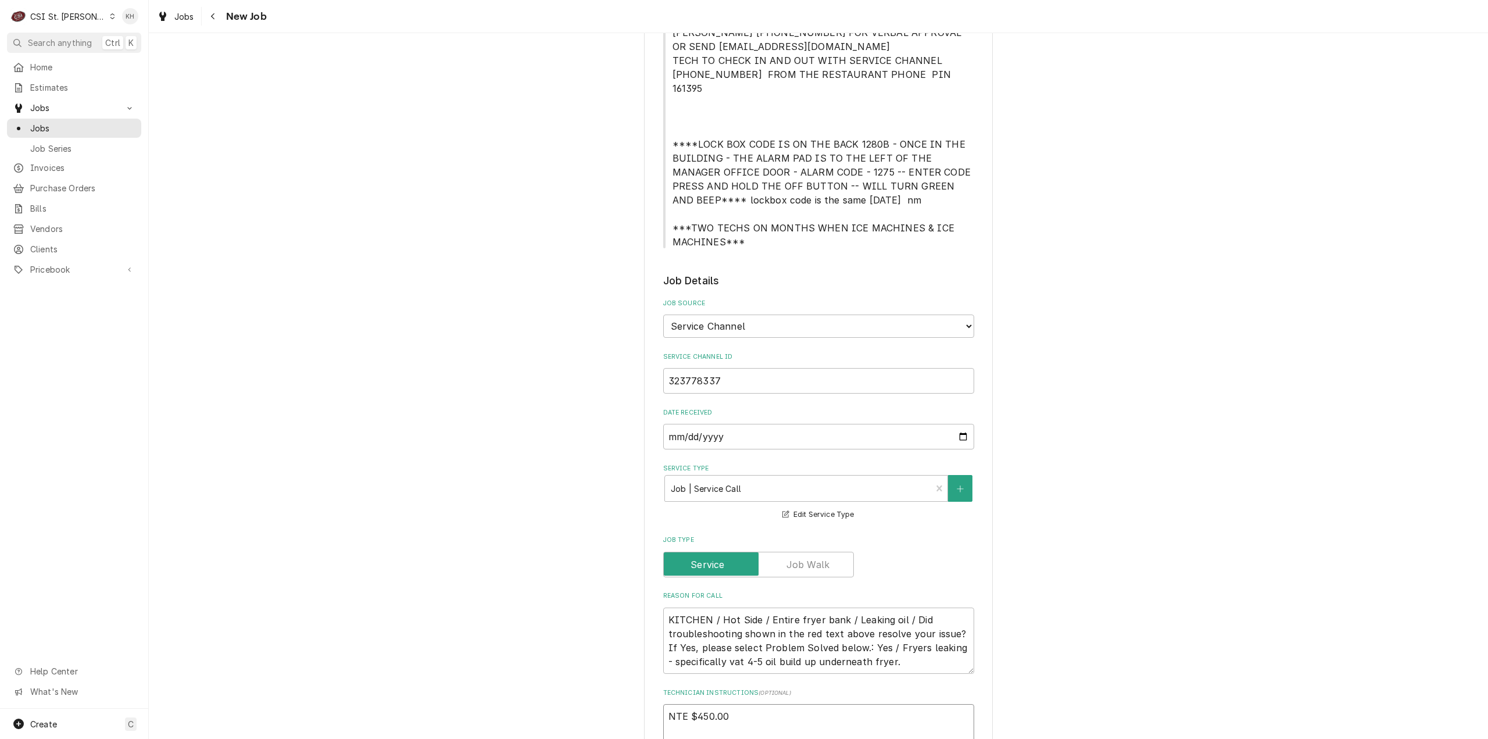
scroll to position [291, 0]
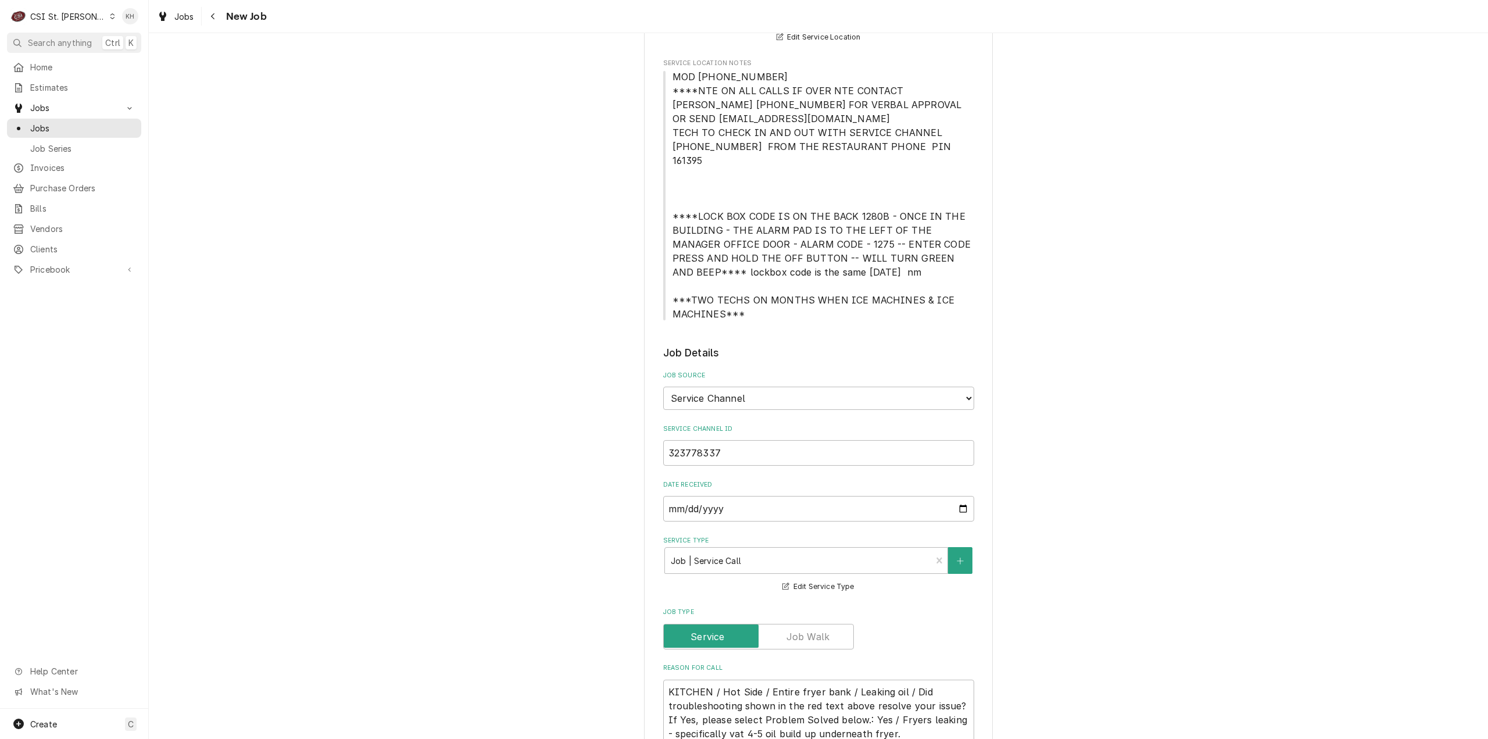
type textarea "NTE $450.00 ****NTE ON ALL CALLS IF OVER NTE CONTACT JEFF COSTA 636-399-1299 FO…"
drag, startPoint x: 669, startPoint y: 75, endPoint x: 797, endPoint y: 72, distance: 128.5
click at [797, 72] on span "MOD (636) 922-7429 ****NTE ON ALL CALLS IF OVER NTE CONTACT JEFF COSTA 636-399-…" at bounding box center [818, 195] width 311 height 251
copy span "MOD (636) 922-7429"
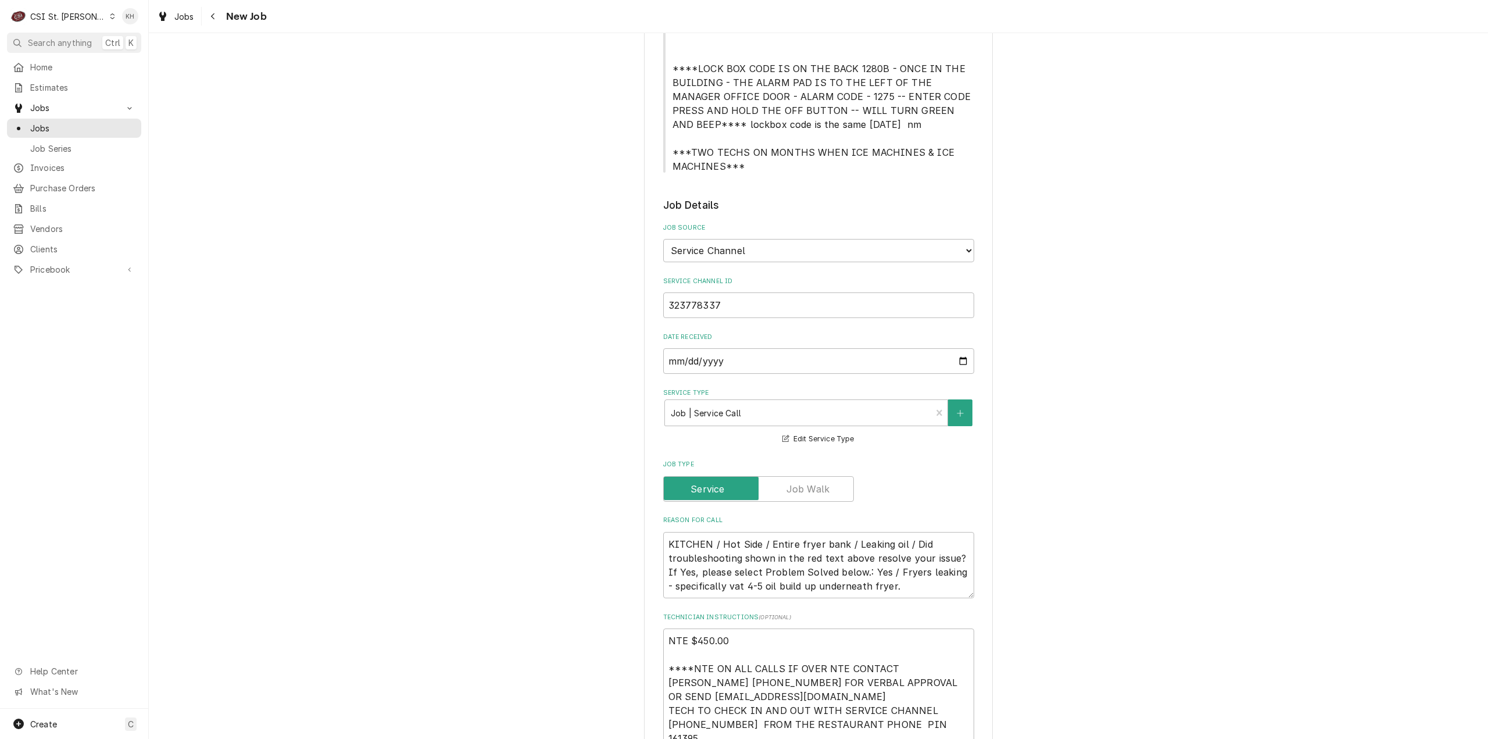
scroll to position [640, 0]
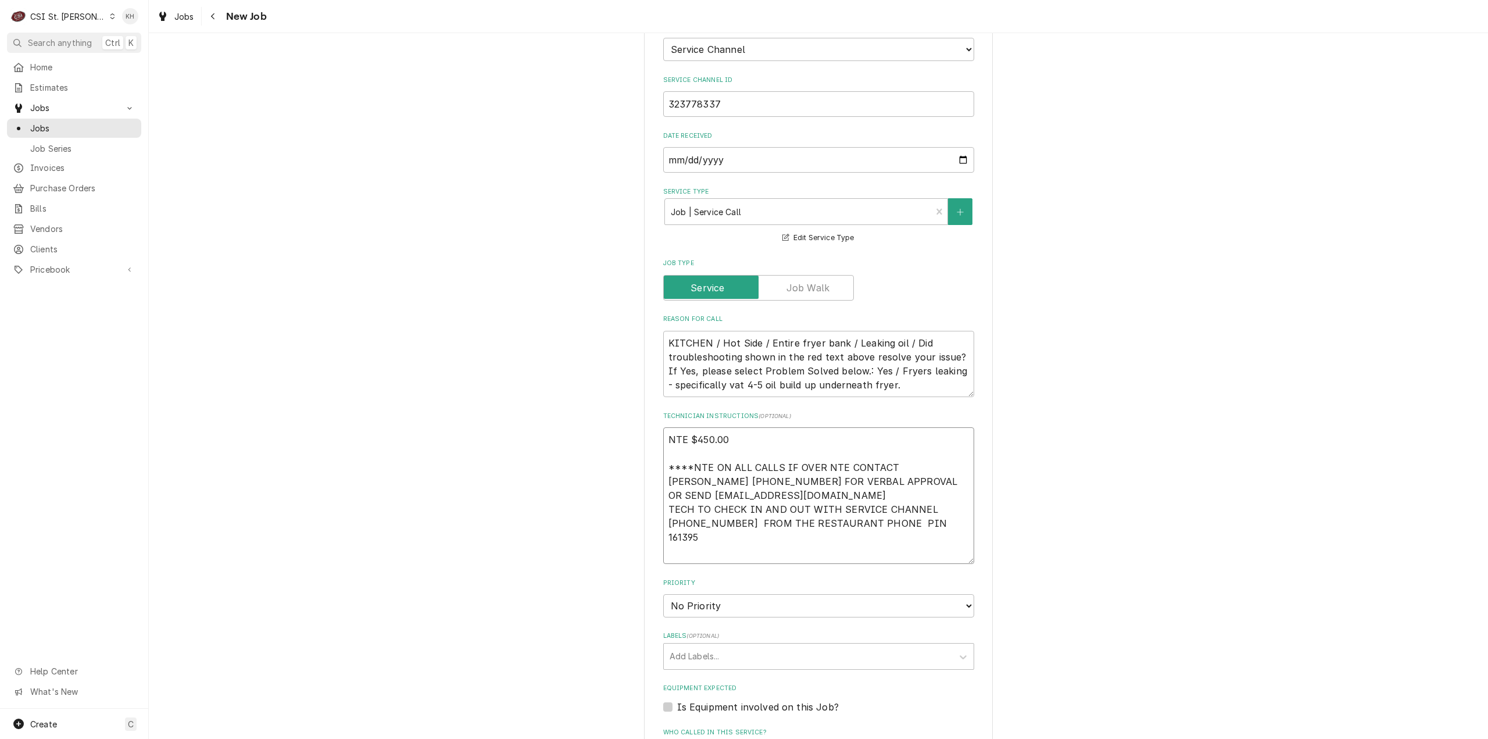
click at [709, 545] on textarea "NTE $450.00 ****NTE ON ALL CALLS IF OVER NTE CONTACT JEFF COSTA 636-399-1299 FO…" at bounding box center [818, 495] width 311 height 137
paste textarea "MOD (636) 922-7429"
type textarea "x"
type textarea "NTE $450.00 ****NTE ON ALL CALLS IF OVER NTE CONTACT JEFF COSTA 636-399-1299 FO…"
click at [697, 594] on select "No Priority Urgent High Medium Low" at bounding box center [818, 605] width 311 height 23
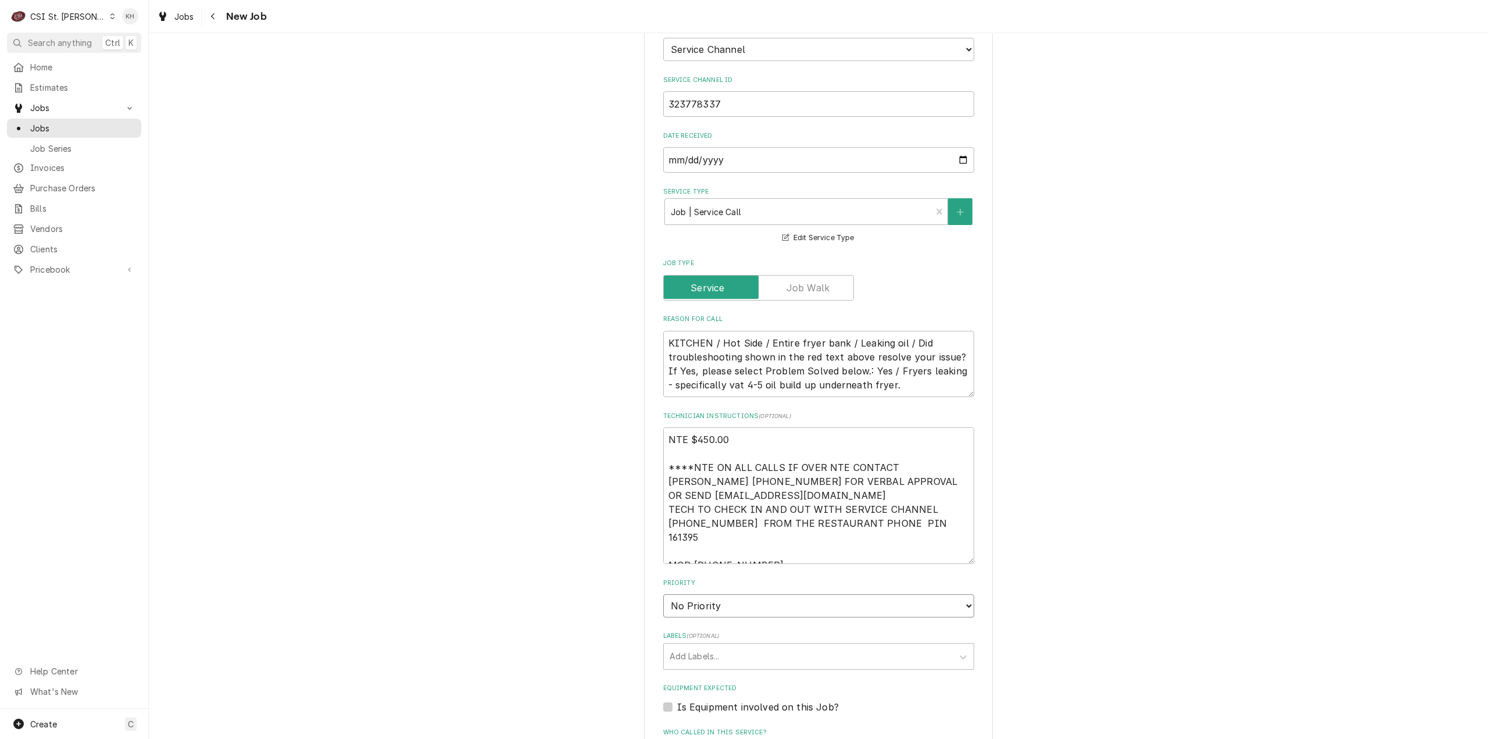
type textarea "x"
select select "4"
click at [663, 594] on select "No Priority Urgent High Medium Low" at bounding box center [818, 605] width 311 height 23
type textarea "x"
click at [700, 646] on div "Labels" at bounding box center [808, 656] width 277 height 21
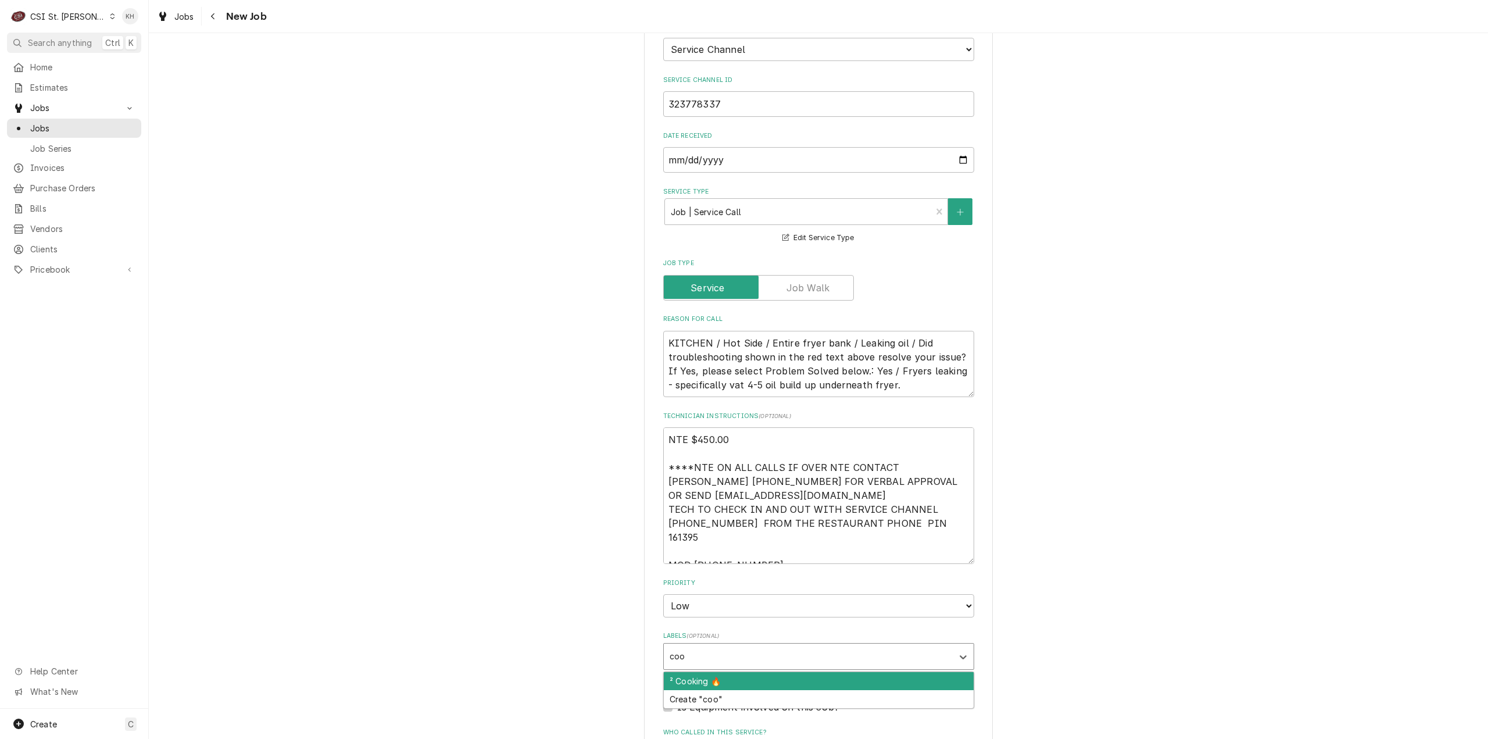
type input "cook"
click at [708, 672] on div "² Cooking 🔥" at bounding box center [819, 681] width 310 height 18
type textarea "x"
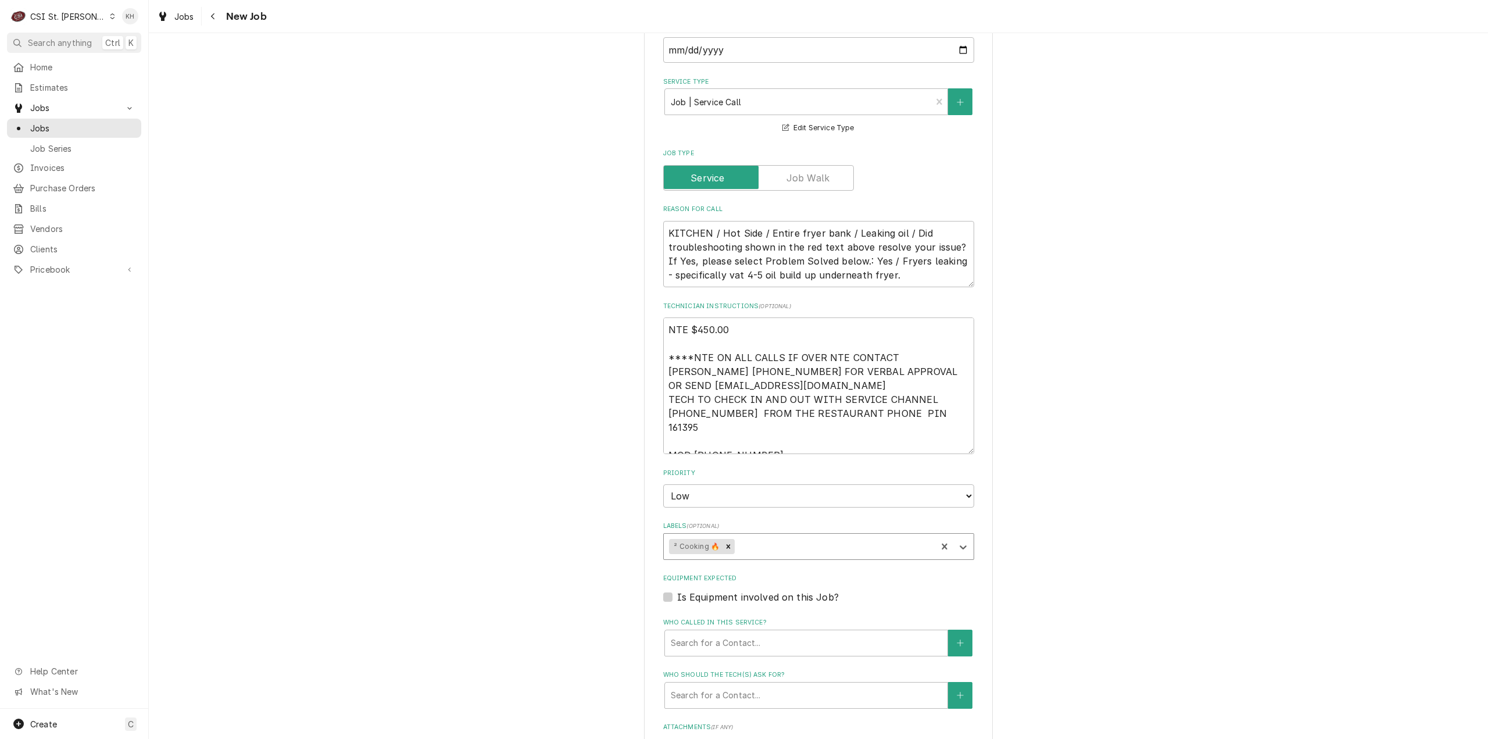
type textarea "x"
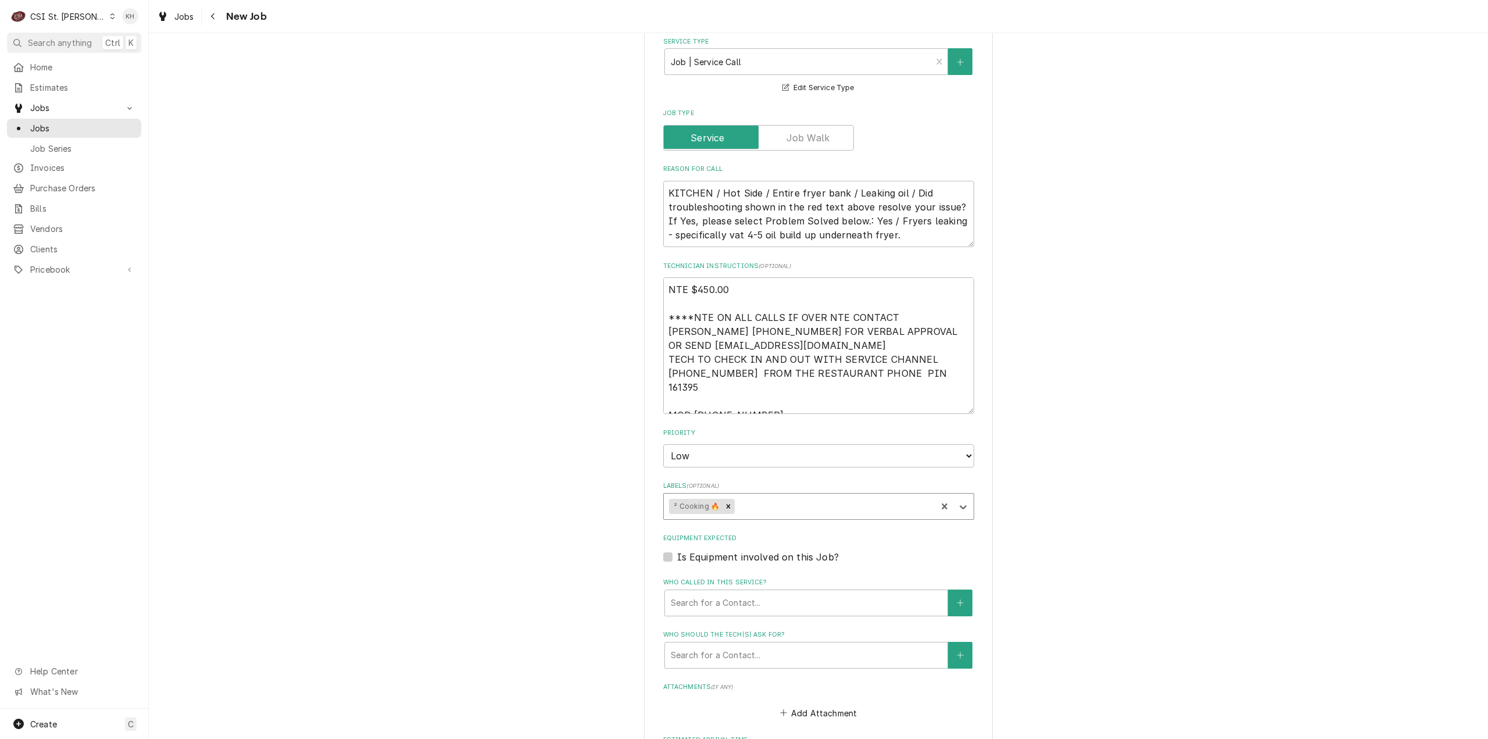
scroll to position [872, 0]
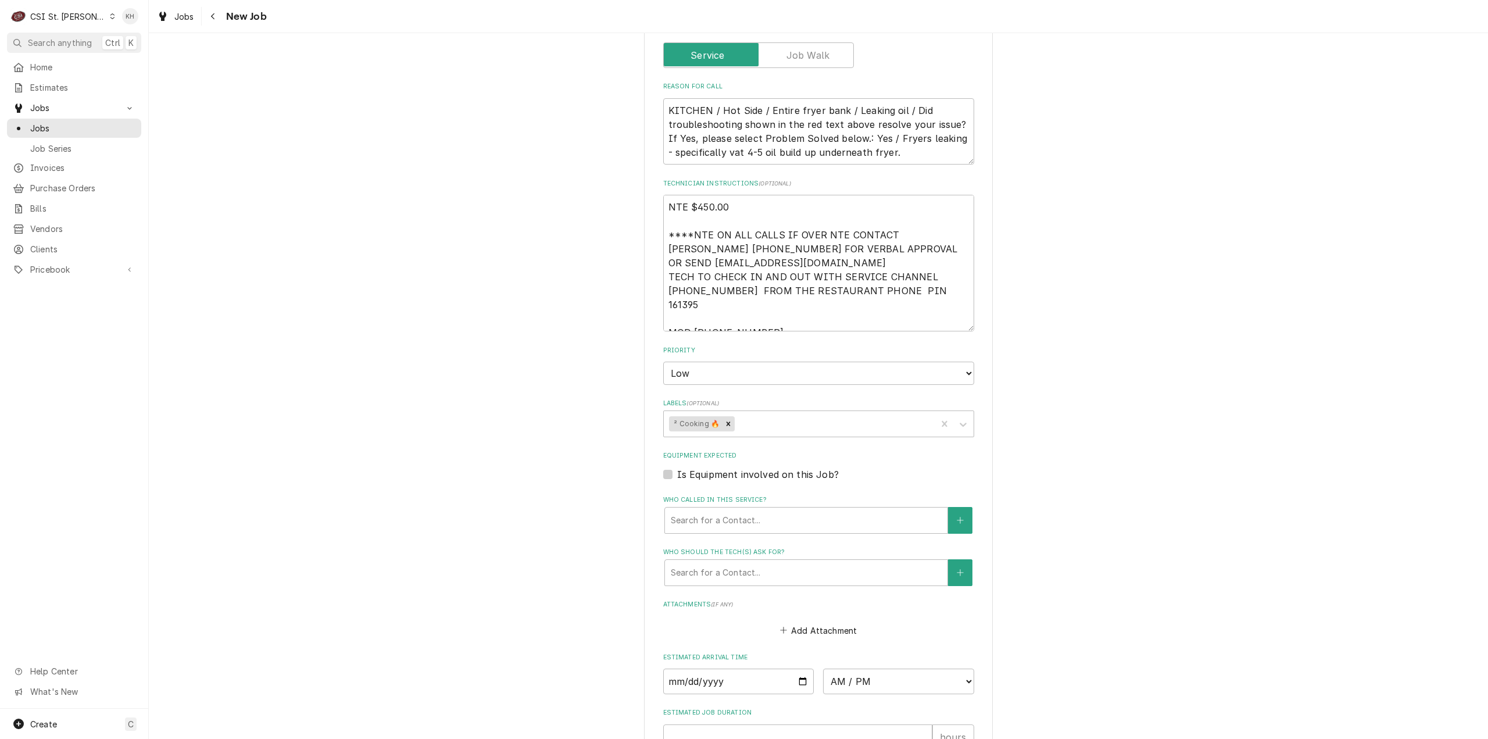
click at [677, 467] on label "Is Equipment involved on this Job?" at bounding box center [758, 474] width 162 height 14
click at [677, 467] on input "Equipment Expected" at bounding box center [832, 480] width 311 height 26
checkbox input "true"
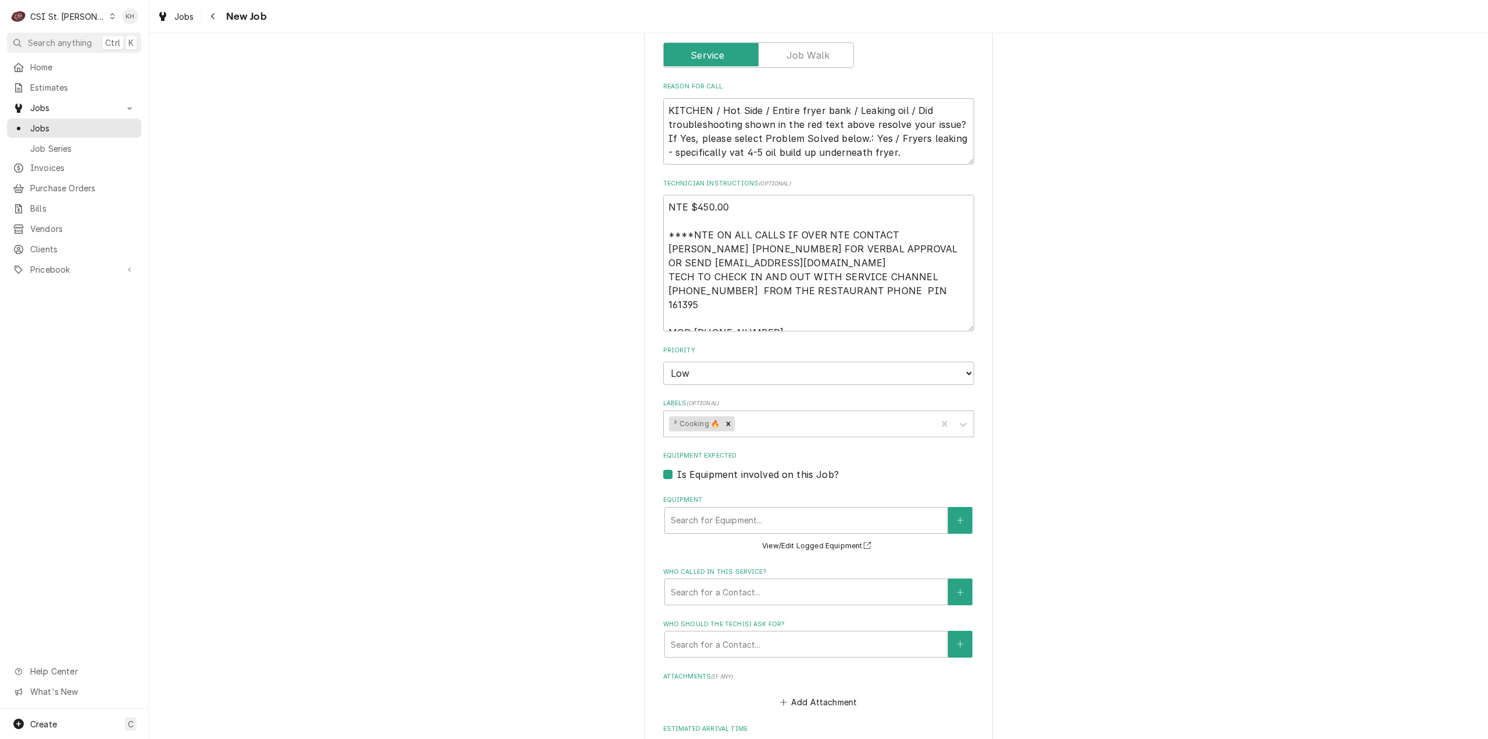
click at [705, 495] on div "Equipment Search for Equipment... View/Edit Logged Equipment" at bounding box center [818, 524] width 311 height 58
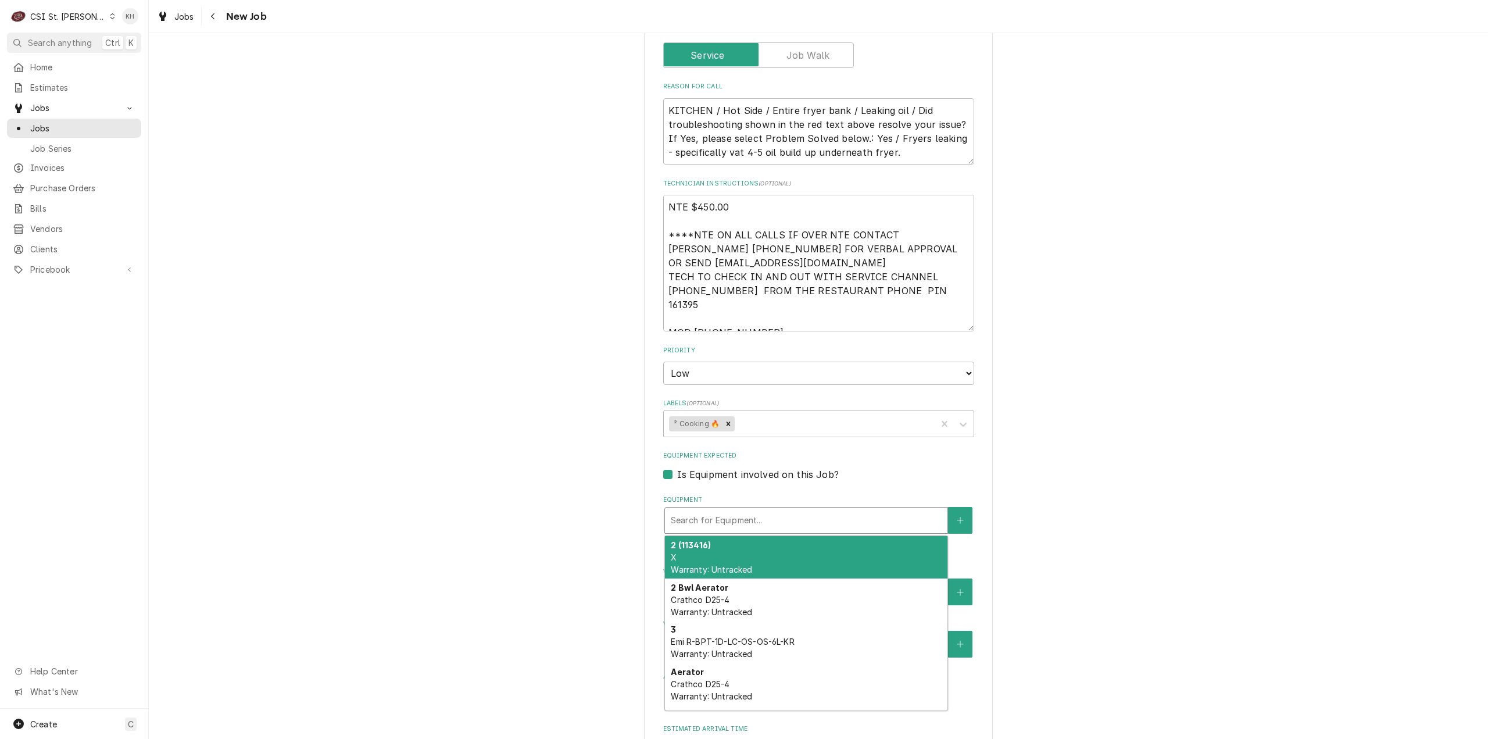
click at [709, 510] on div "Equipment" at bounding box center [806, 520] width 271 height 21
type textarea "x"
type input "f"
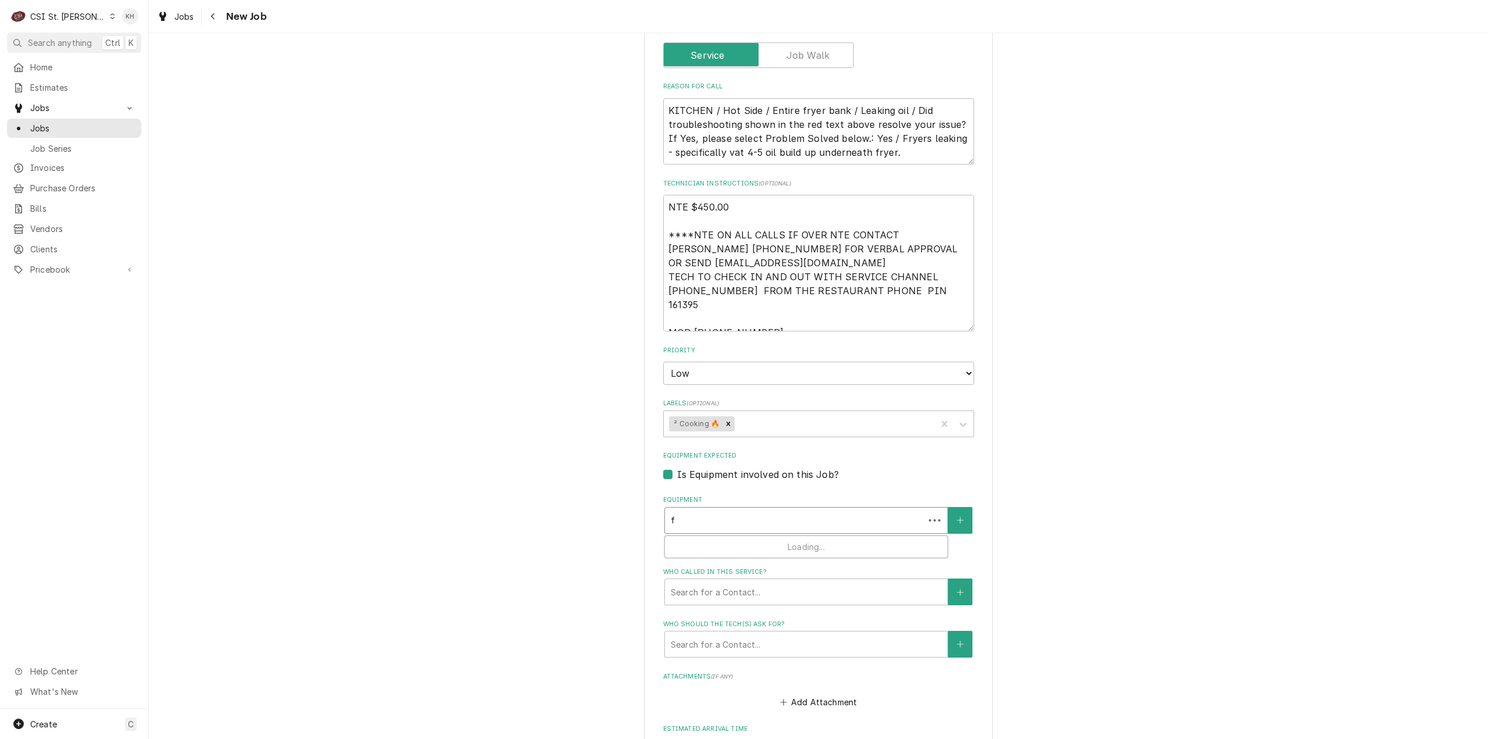
type textarea "x"
type input "fr"
type textarea "x"
type input "fry"
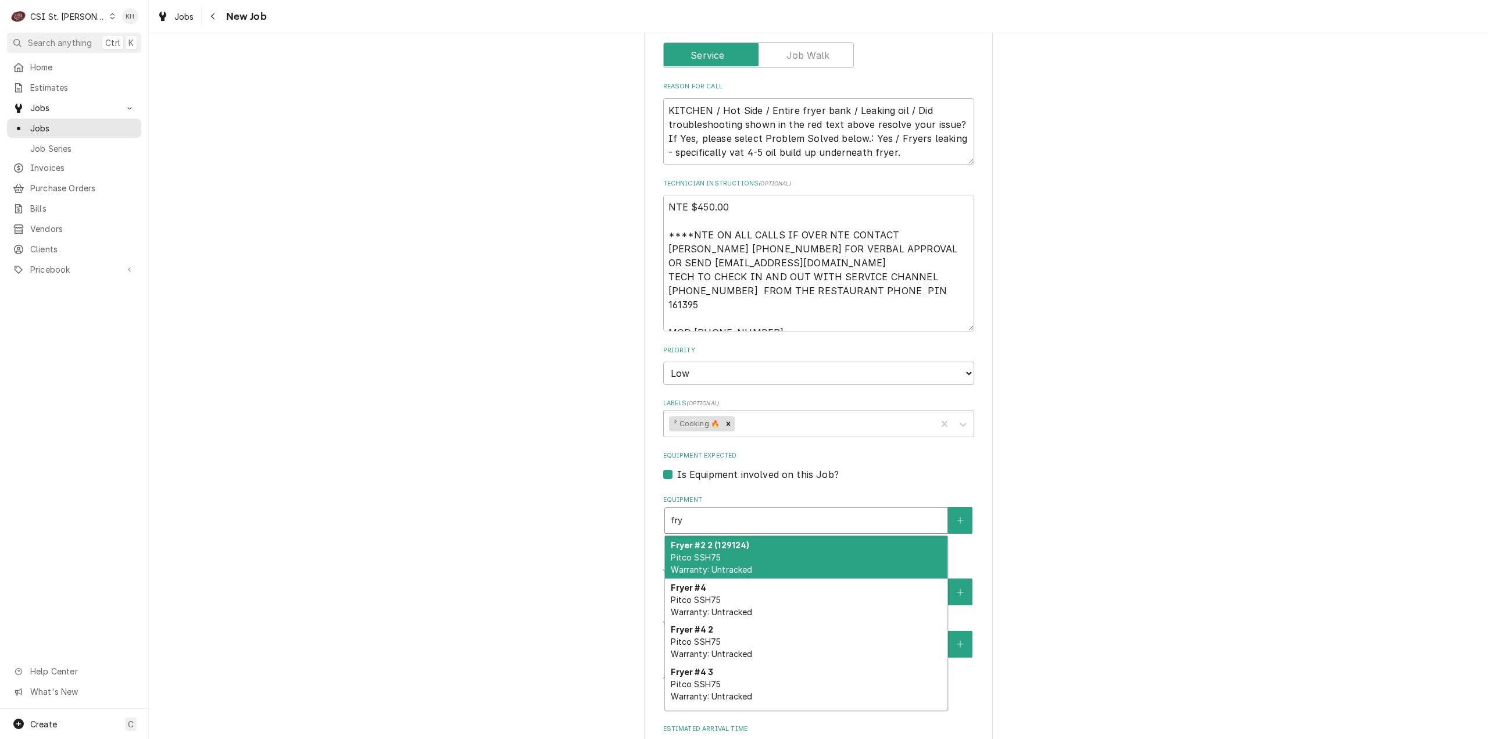
type textarea "x"
type input "frye"
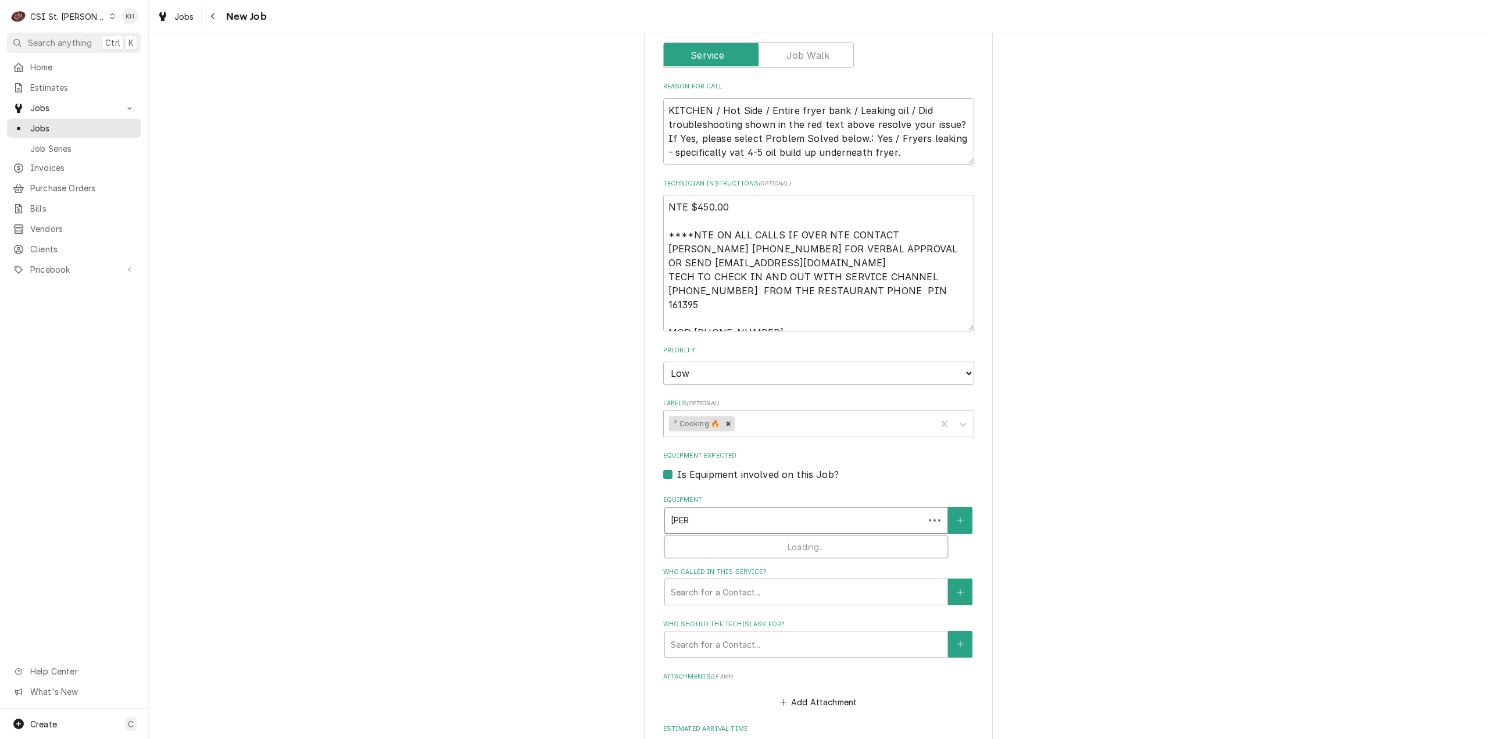
type textarea "x"
type input "fryer"
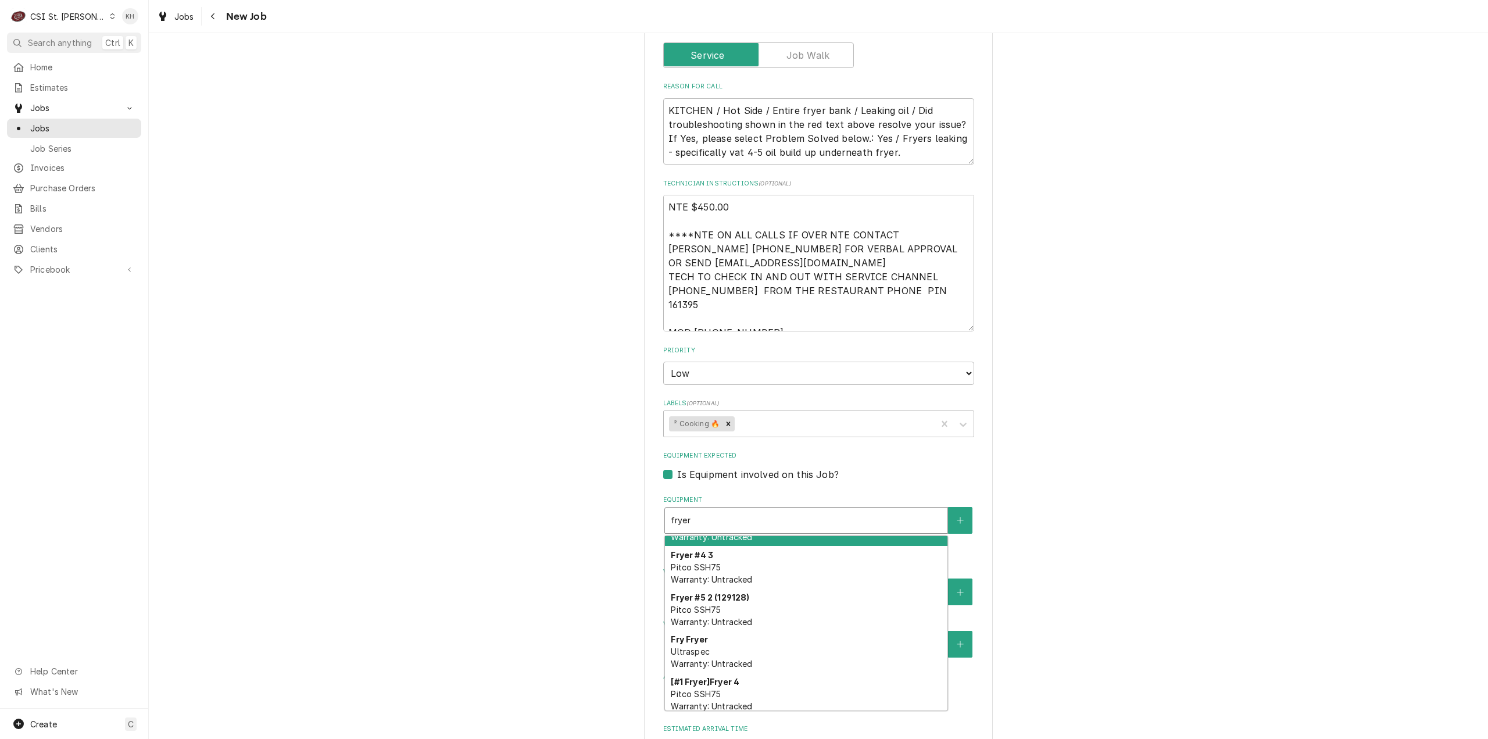
scroll to position [174, 0]
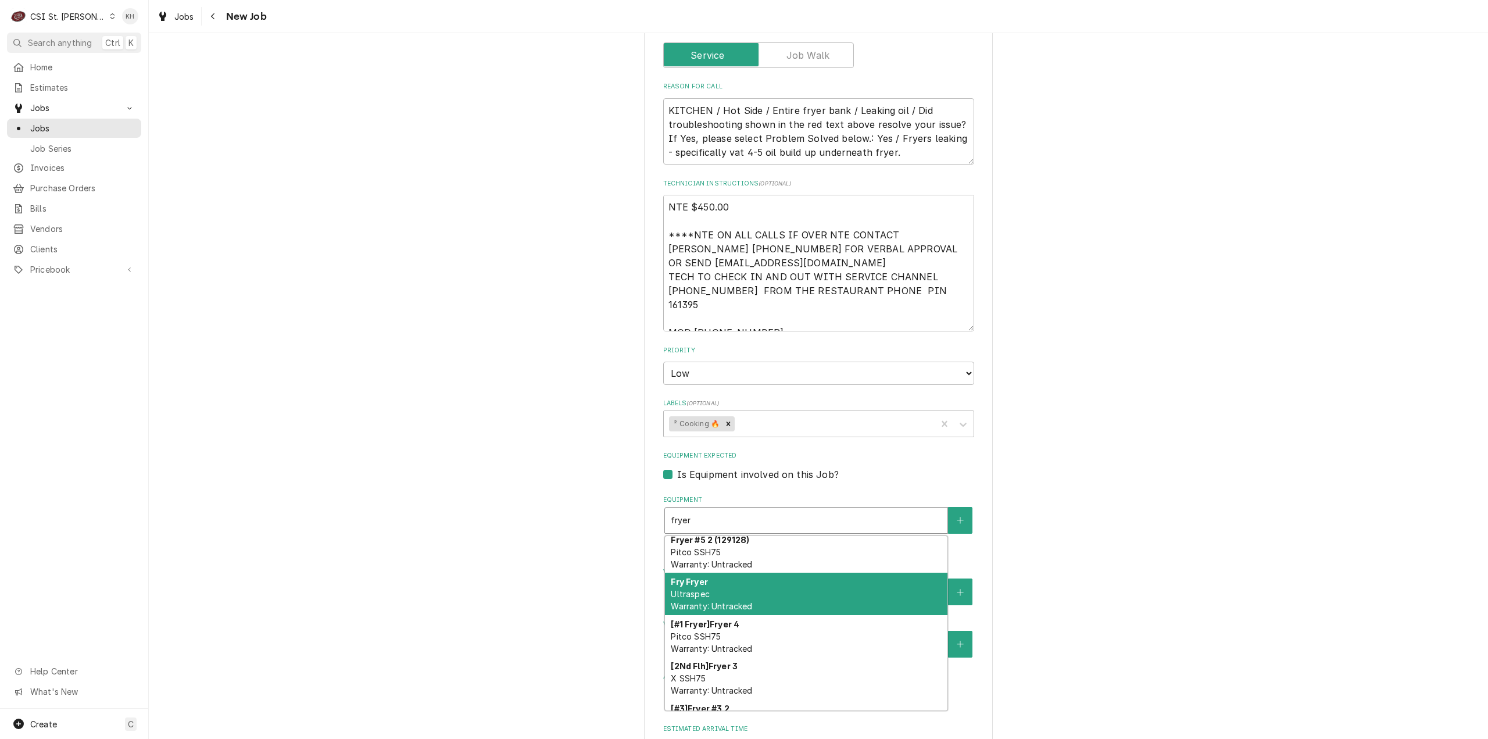
click at [745, 582] on div "Fry Fryer Ultraspec Warranty: Untracked" at bounding box center [806, 594] width 283 height 42
type textarea "x"
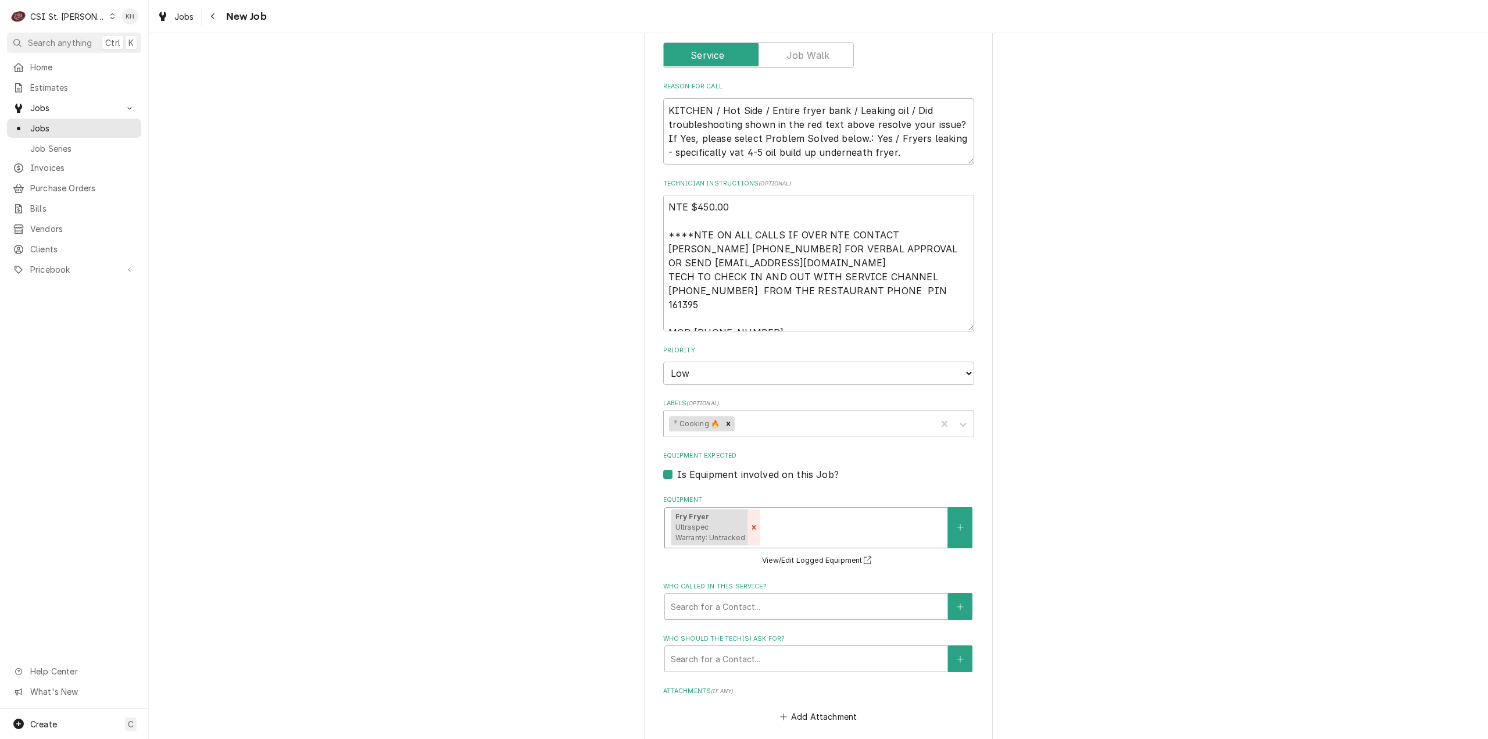
click at [750, 523] on icon "Remove [object Object]" at bounding box center [754, 527] width 8 height 8
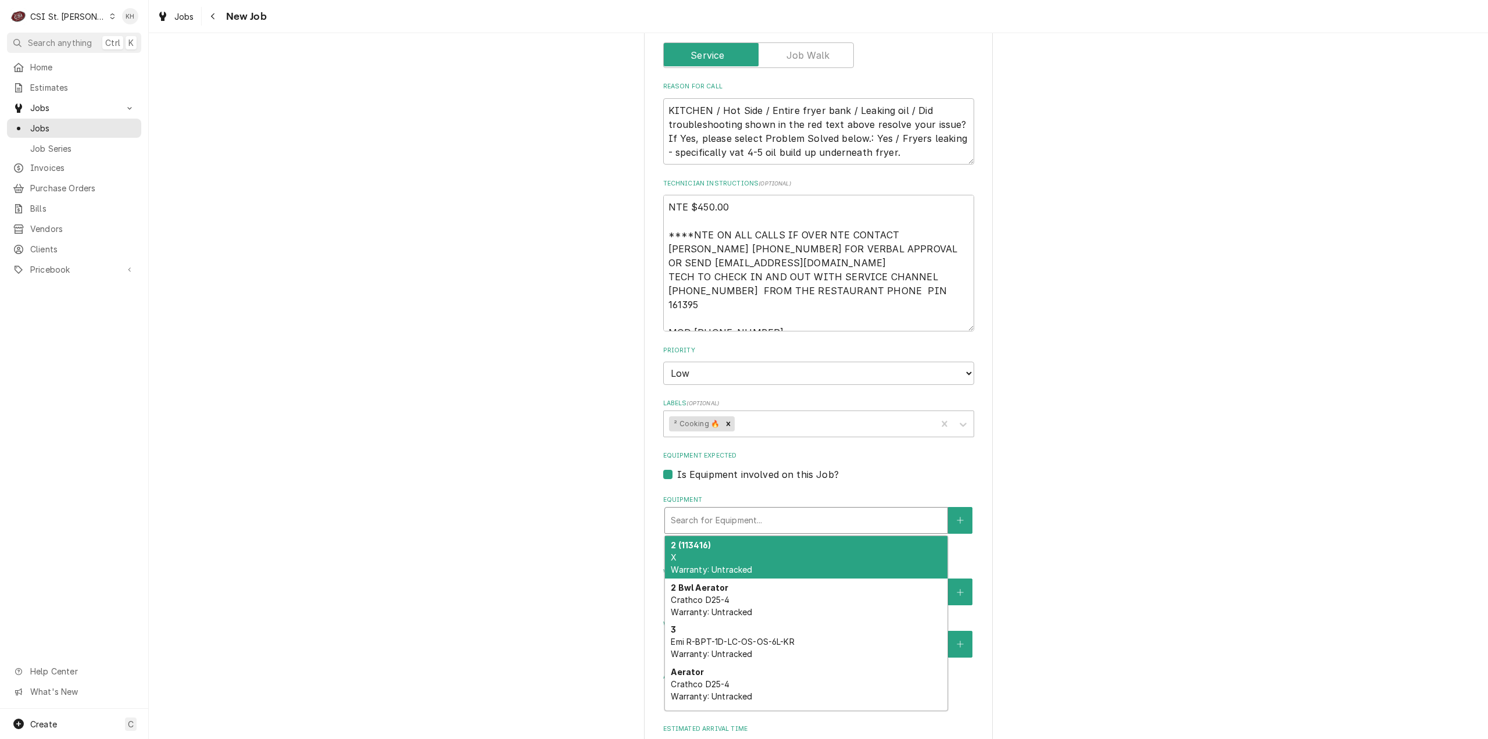
click at [748, 519] on div "Search for Equipment..." at bounding box center [806, 521] width 283 height 26
click at [747, 510] on div "Equipment" at bounding box center [806, 520] width 271 height 21
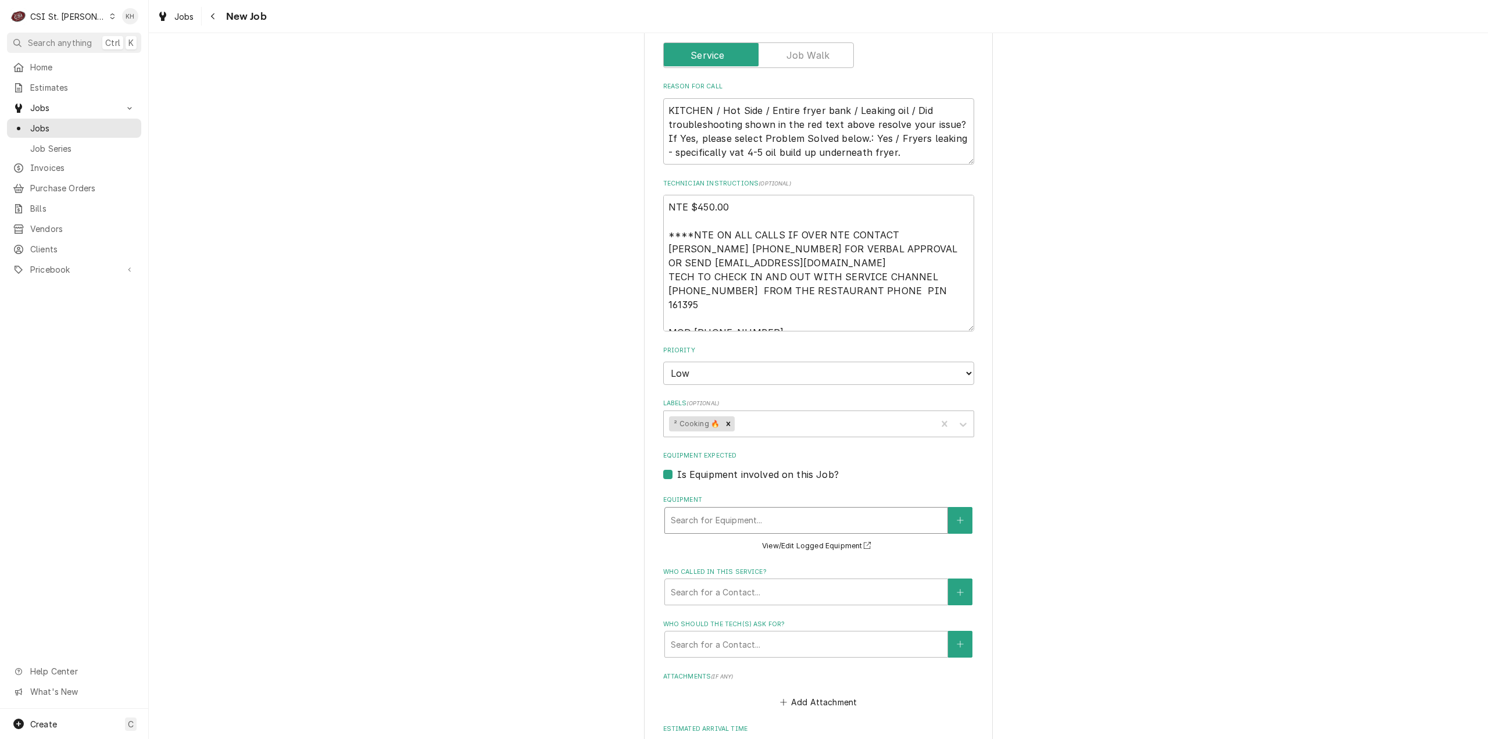
type textarea "x"
type input "f"
type textarea "x"
type input "fr"
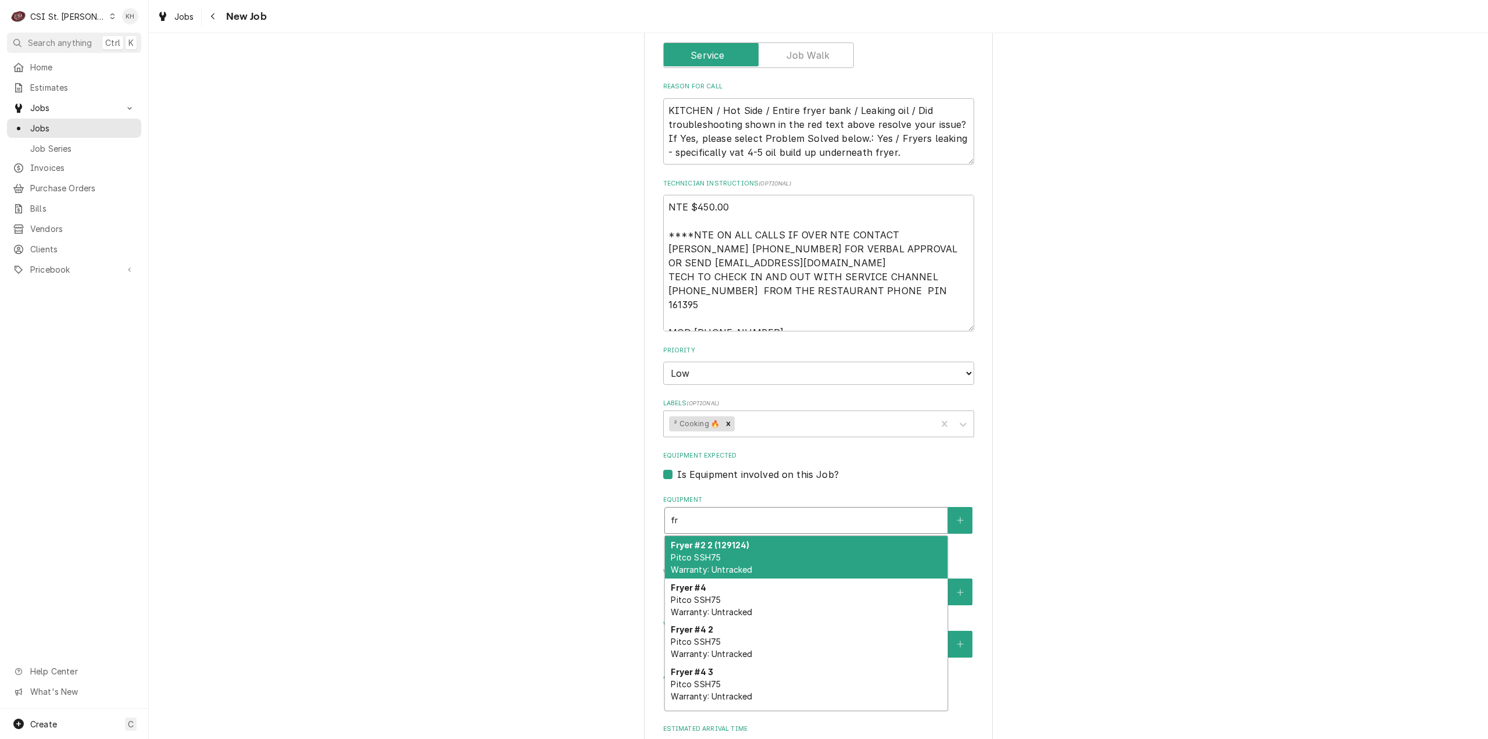
type textarea "x"
type input "fry"
type textarea "x"
type input "frye"
type textarea "x"
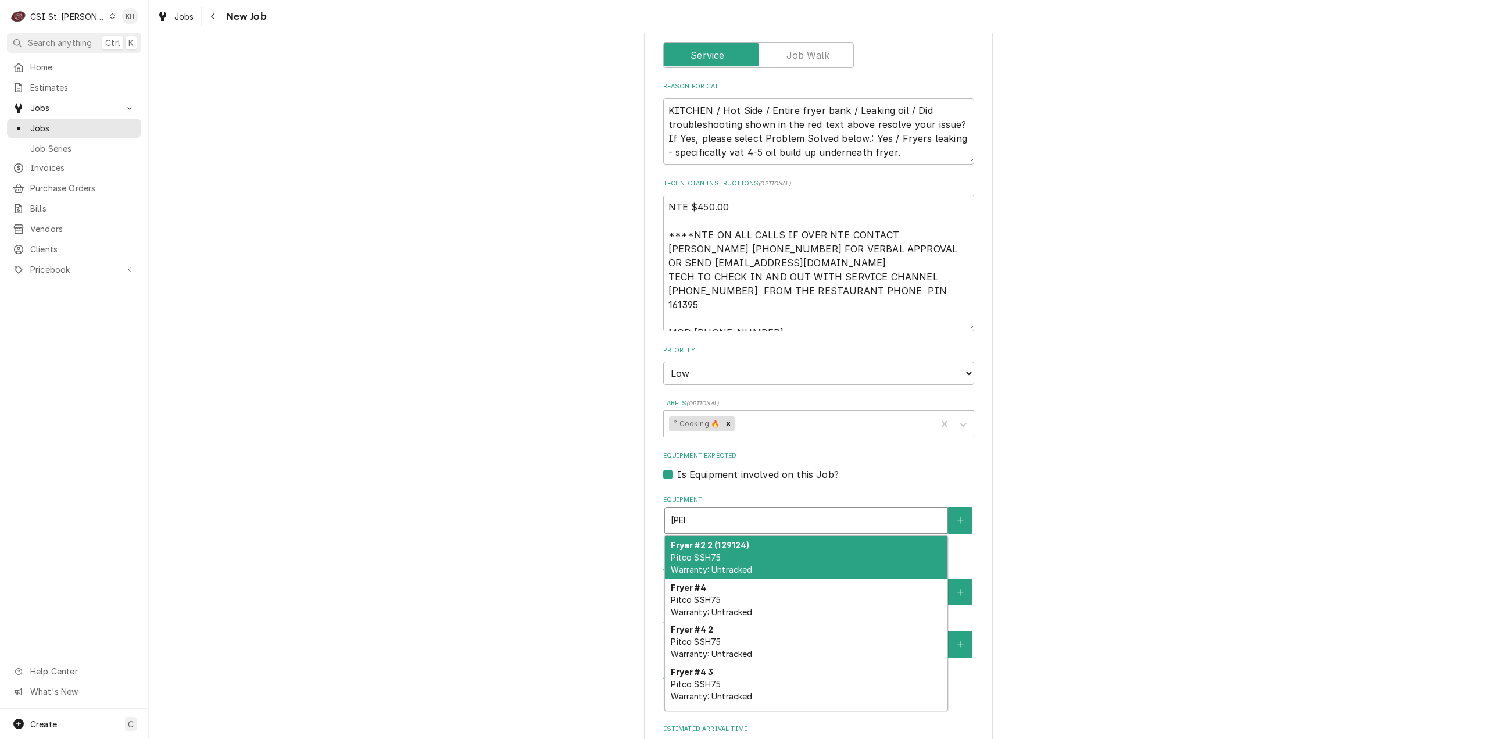
type input "fryer"
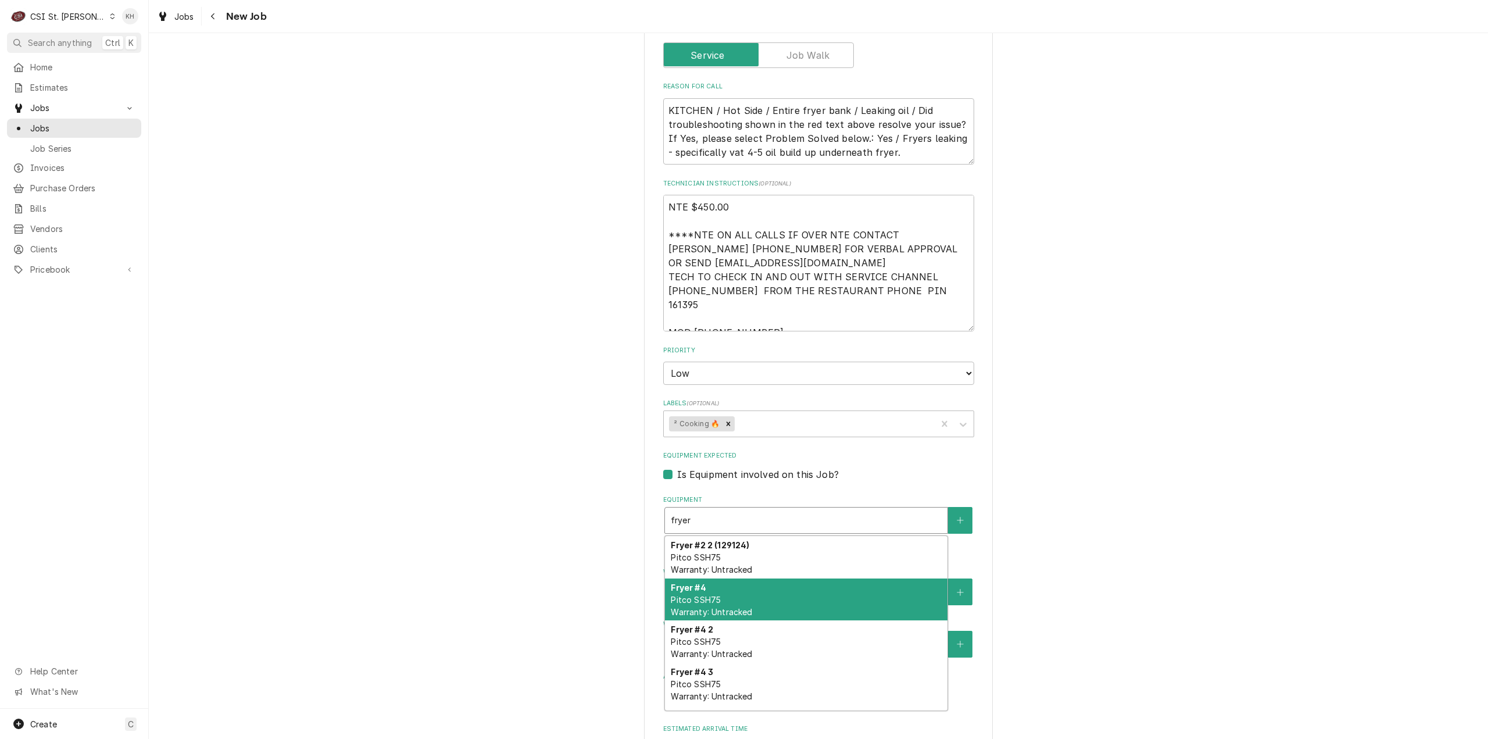
click at [730, 585] on div "Fryer #4 Pitco SSH75 Warranty: Untracked" at bounding box center [806, 599] width 283 height 42
type textarea "x"
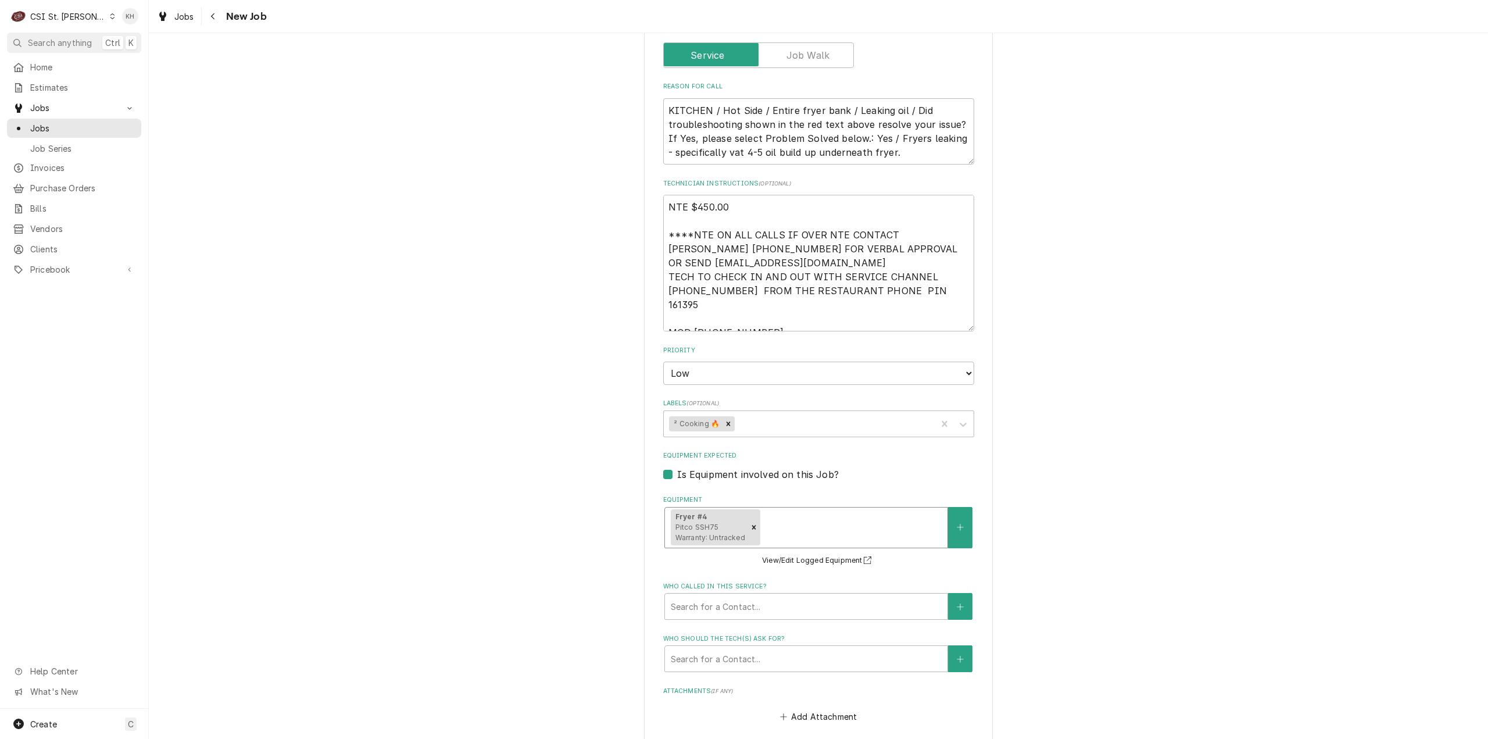
type textarea "x"
type input "f"
type textarea "x"
type input "fr"
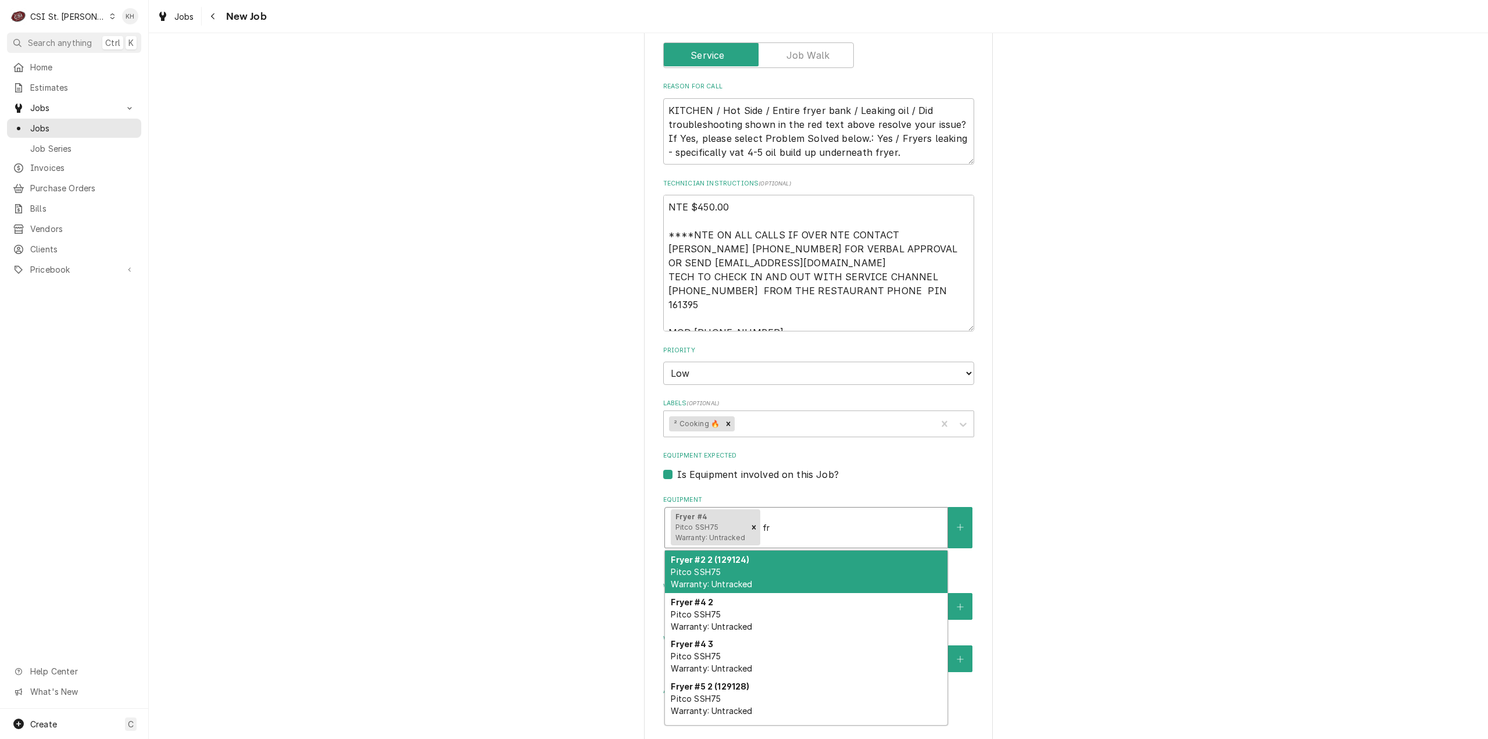
type textarea "x"
type input "fry"
type textarea "x"
type input "frye"
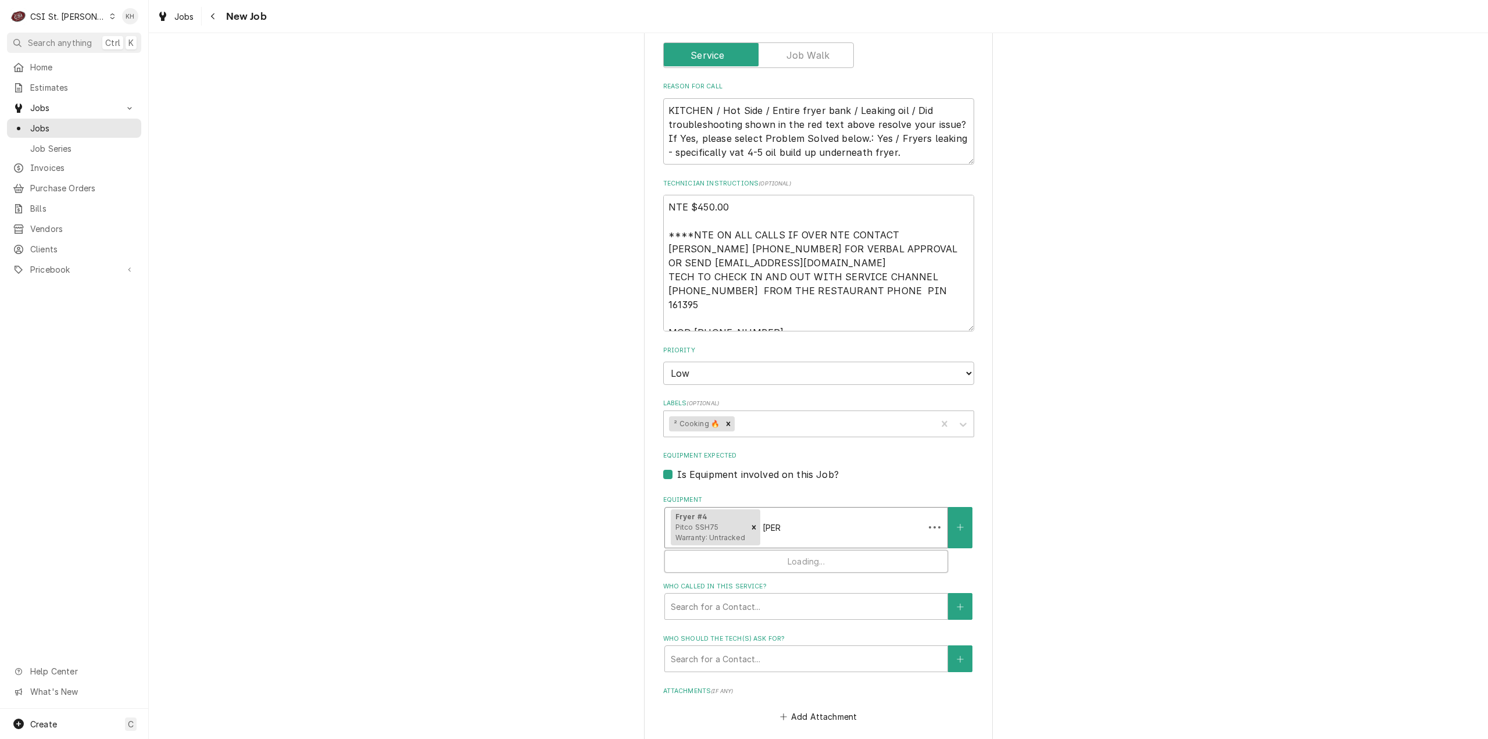
type textarea "x"
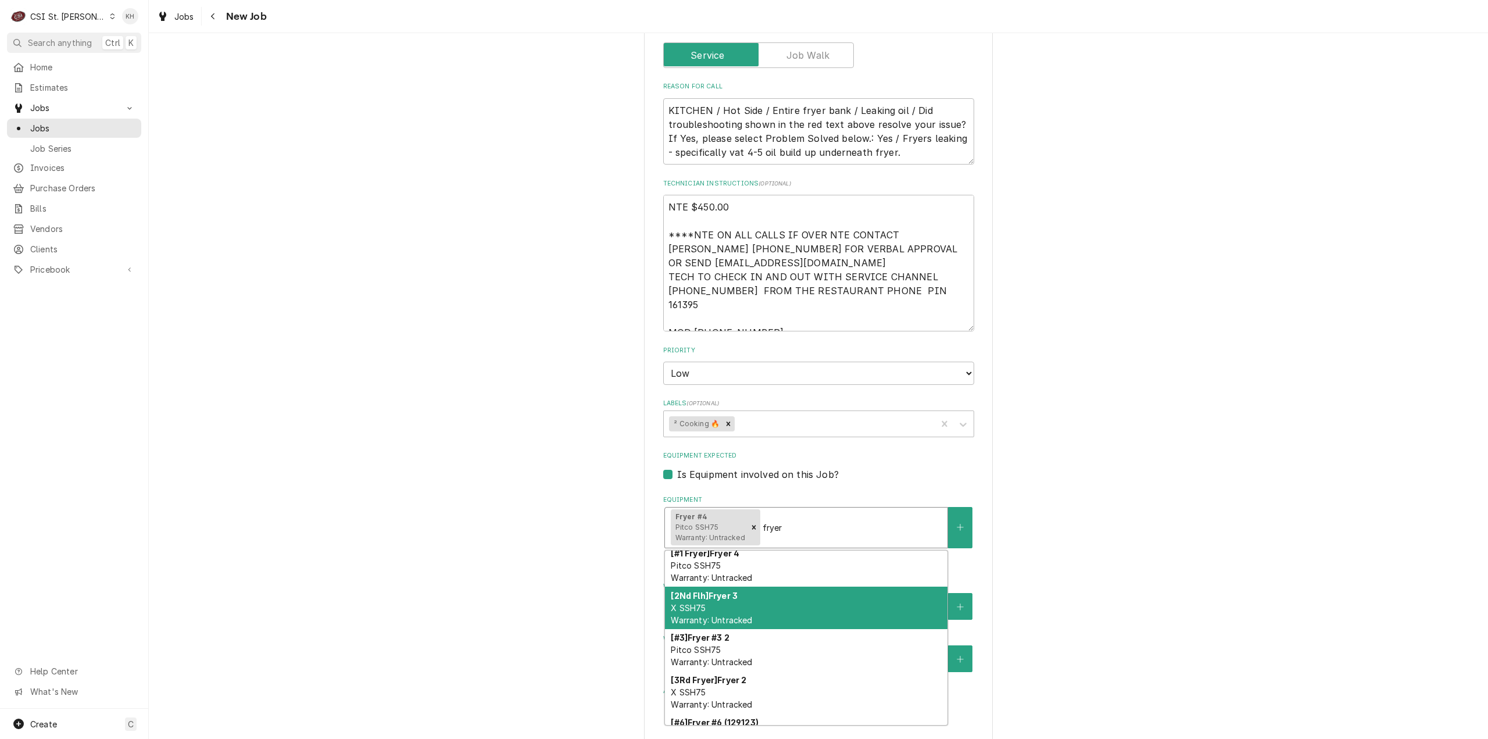
scroll to position [233, 0]
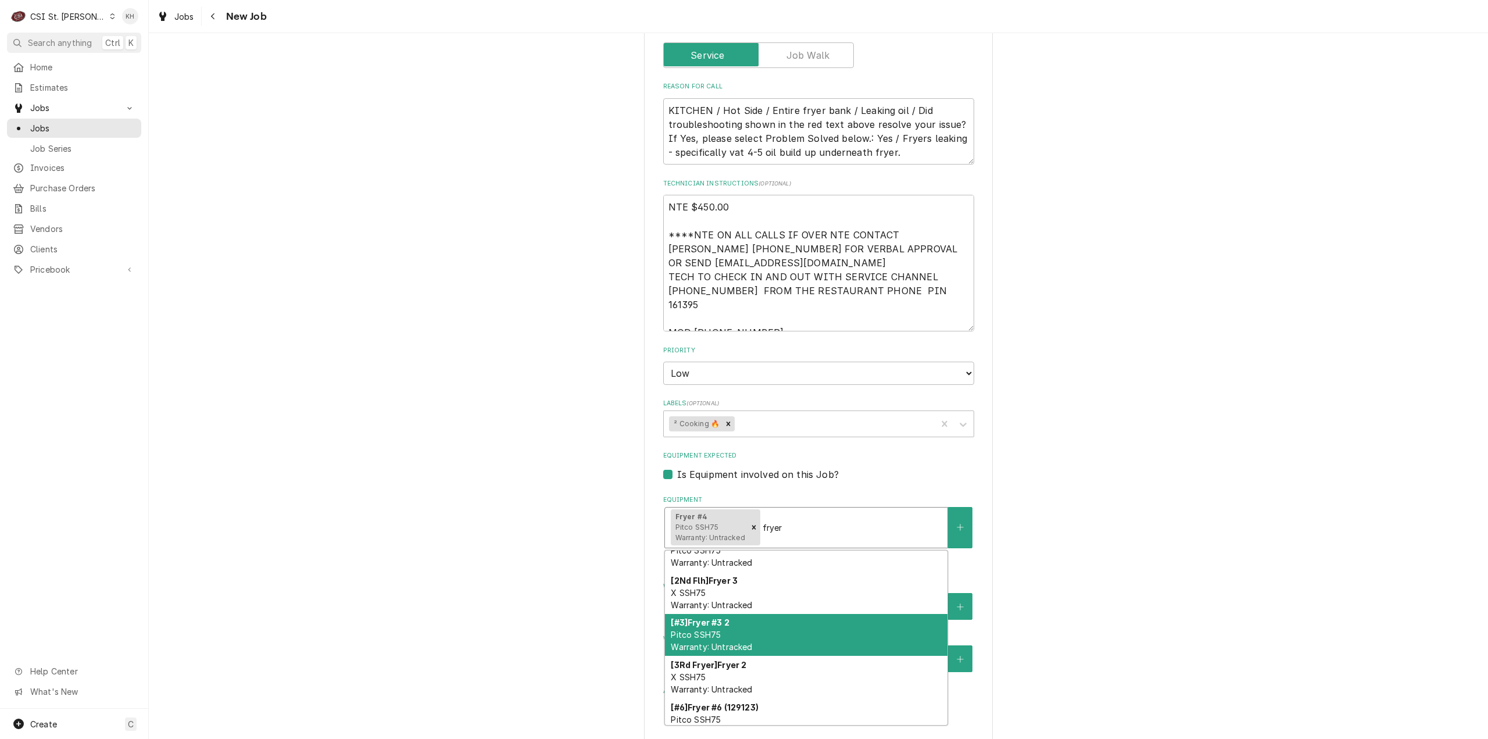
type input "fryer"
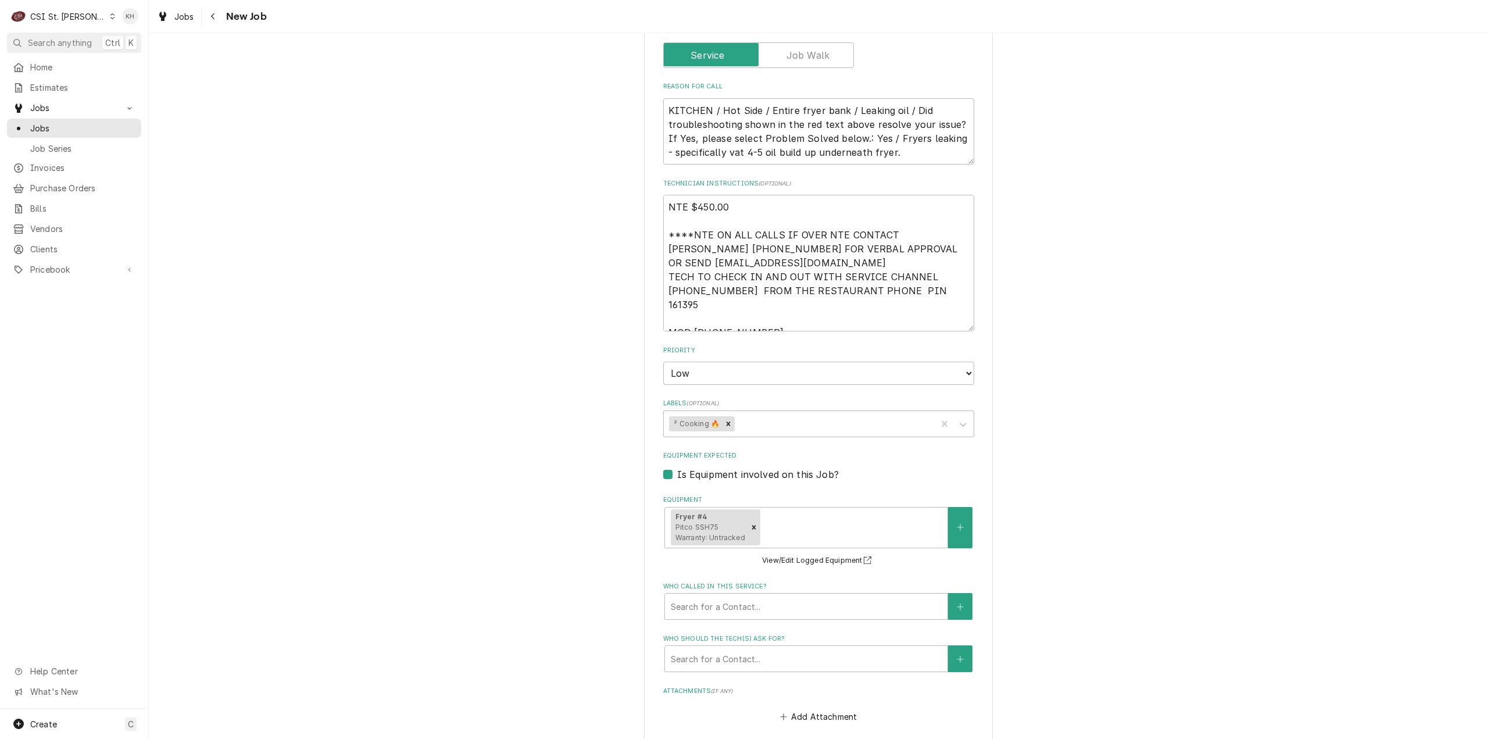
drag, startPoint x: 433, startPoint y: 467, endPoint x: 545, endPoint y: 530, distance: 128.8
click at [434, 467] on div "Please provide the following information to create a job: Client Details Client…" at bounding box center [819, 134] width 1340 height 1923
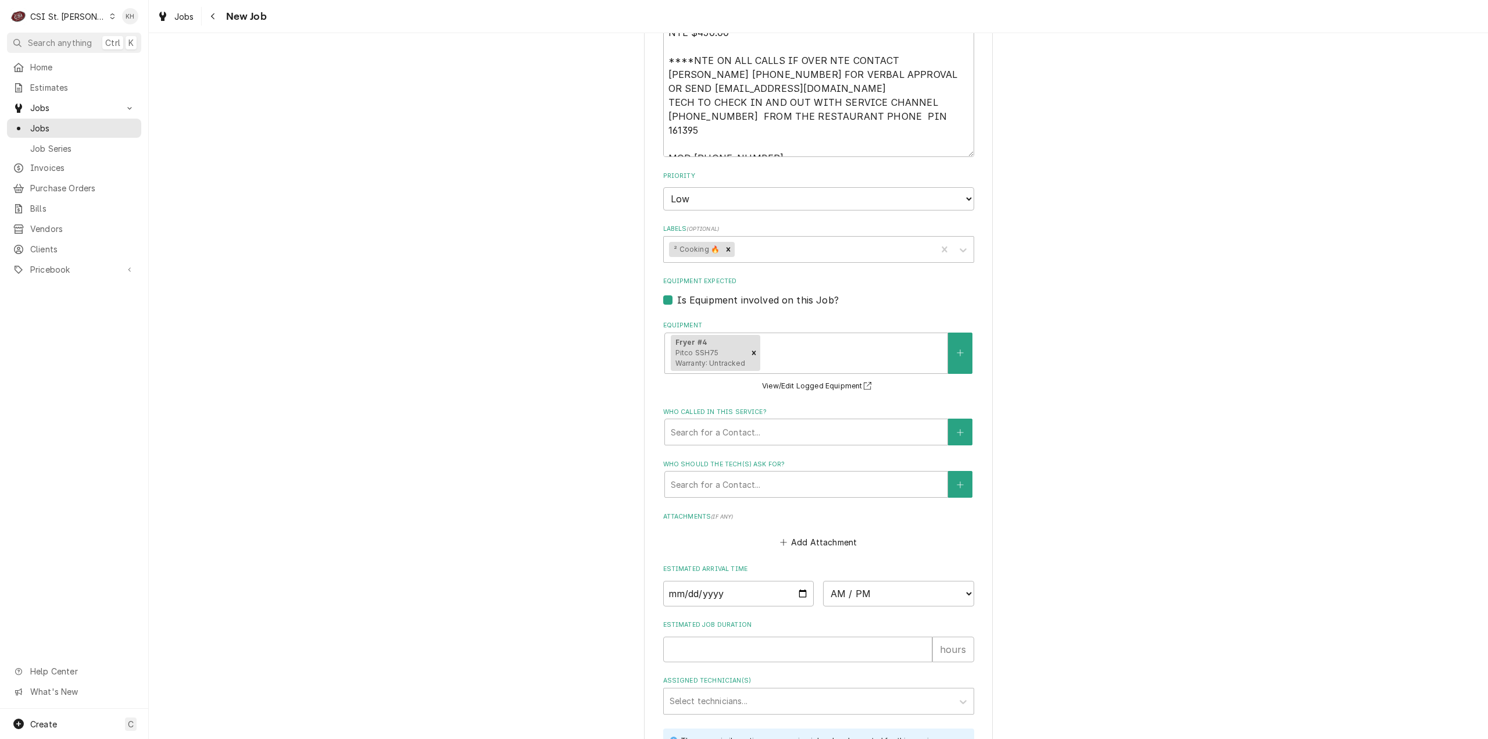
scroll to position [1217, 0]
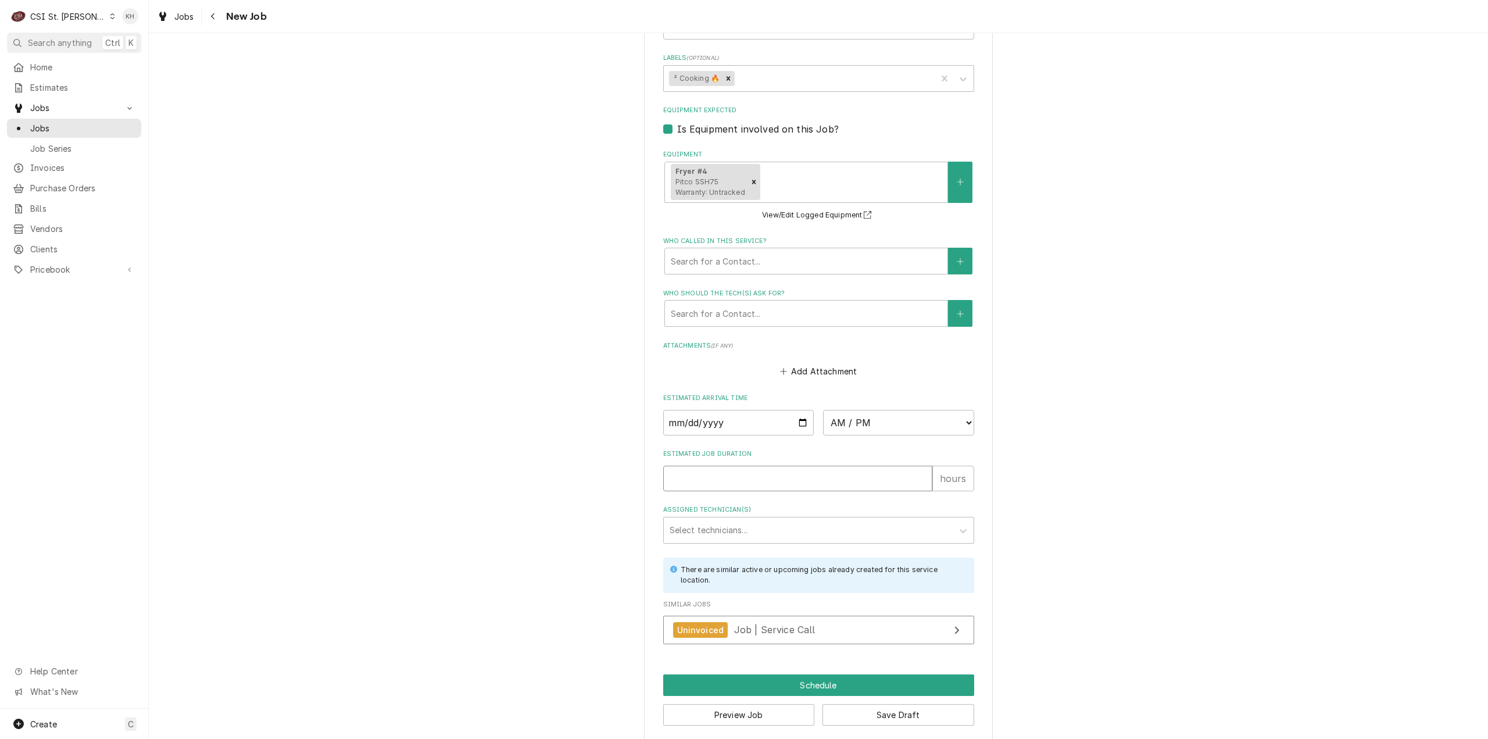
click at [715, 467] on input "Estimated Job Duration" at bounding box center [797, 479] width 269 height 26
type textarea "x"
type input "2"
type textarea "x"
type input "2"
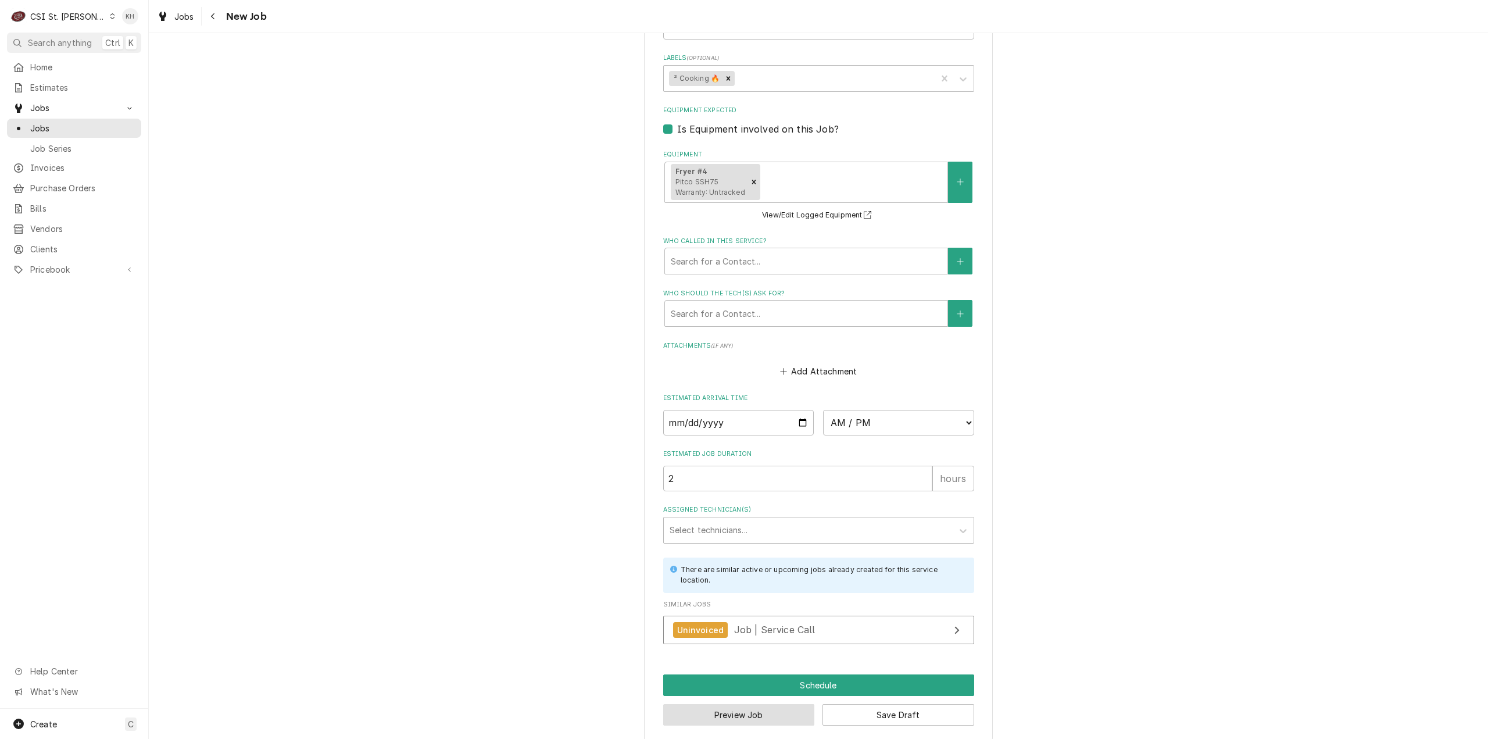
click at [745, 708] on button "Preview Job" at bounding box center [739, 715] width 152 height 22
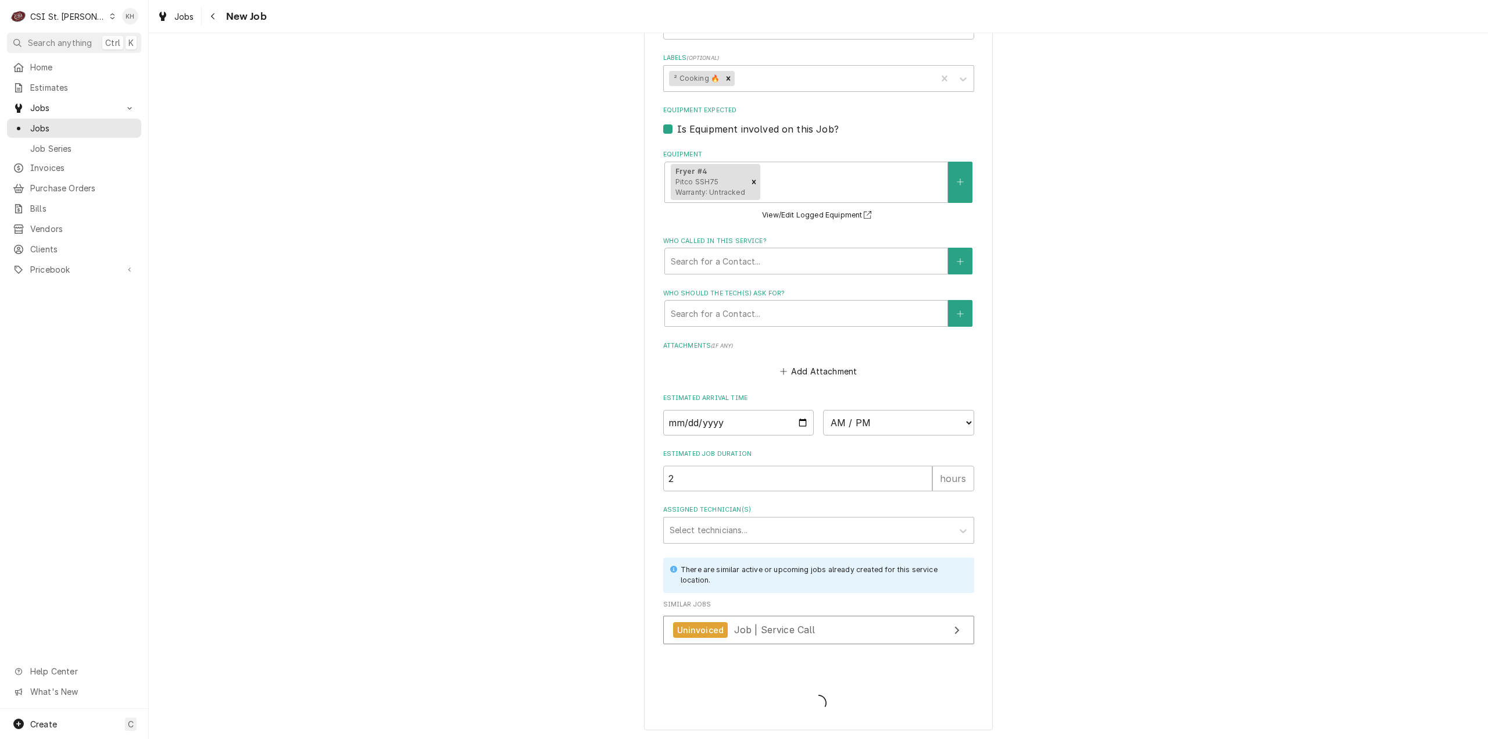
scroll to position [1206, 0]
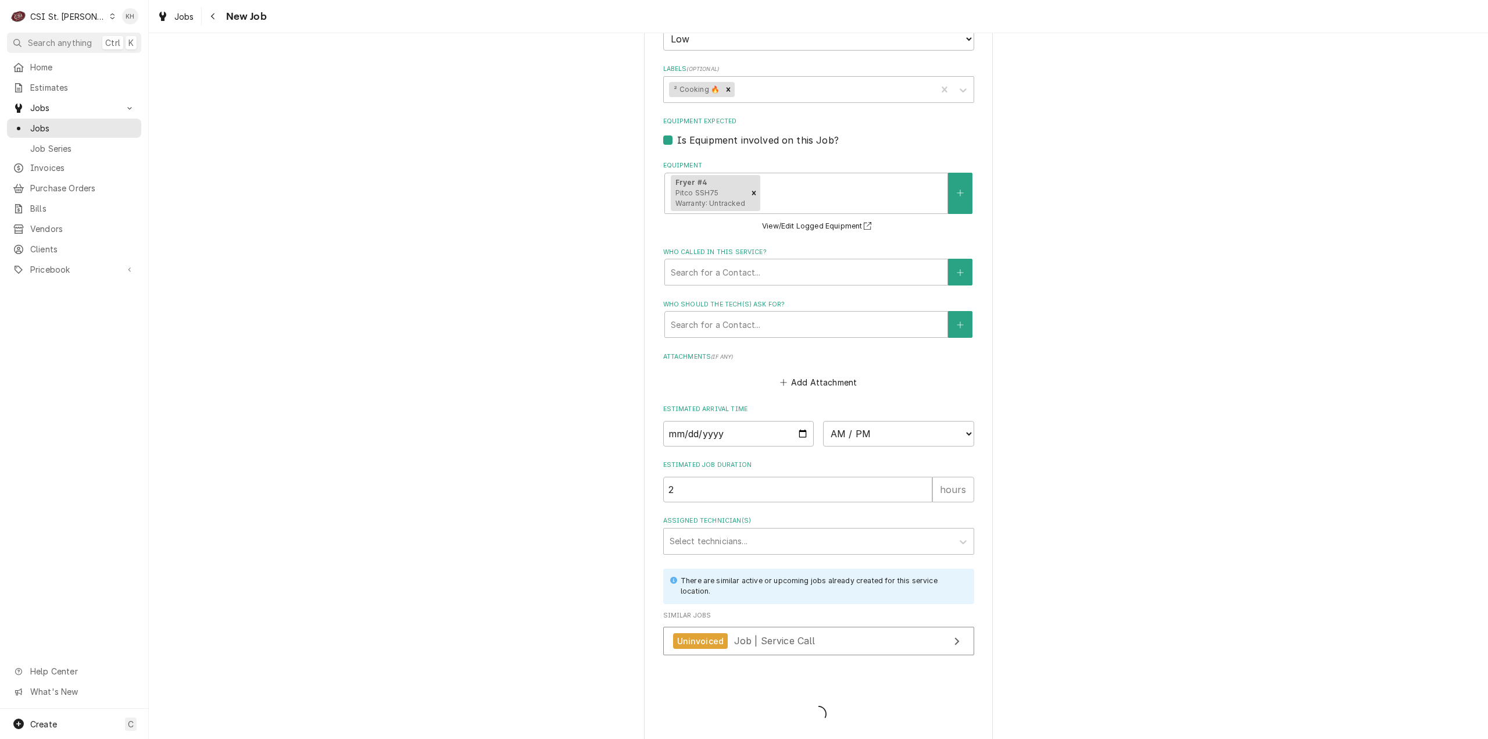
type textarea "x"
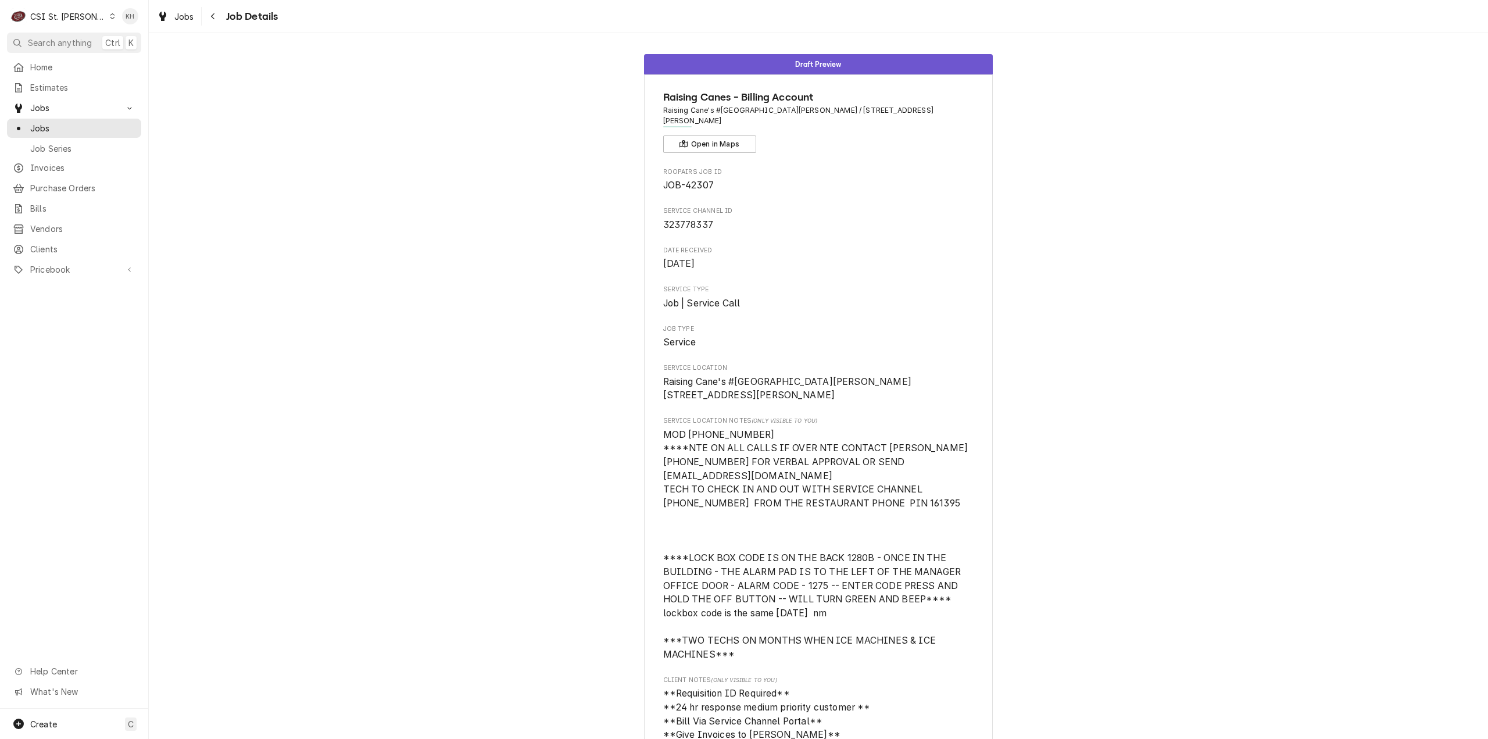
click at [71, 13] on div "CSI St. [PERSON_NAME]" at bounding box center [68, 16] width 76 height 12
click at [120, 23] on div "CSI Kansas City" at bounding box center [178, 23] width 153 height 12
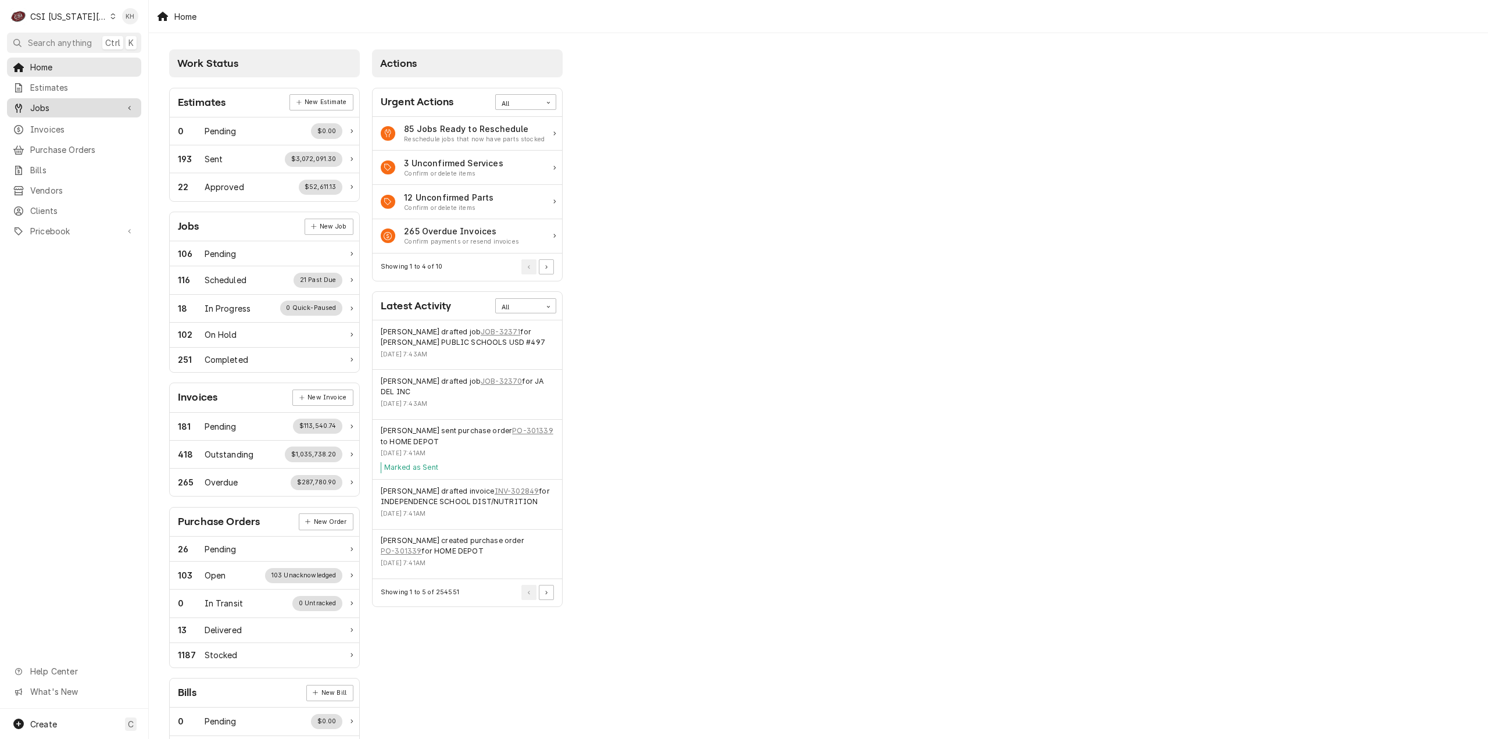
click at [58, 112] on link "Jobs" at bounding box center [74, 107] width 134 height 19
click at [54, 124] on span "Jobs" at bounding box center [82, 128] width 105 height 12
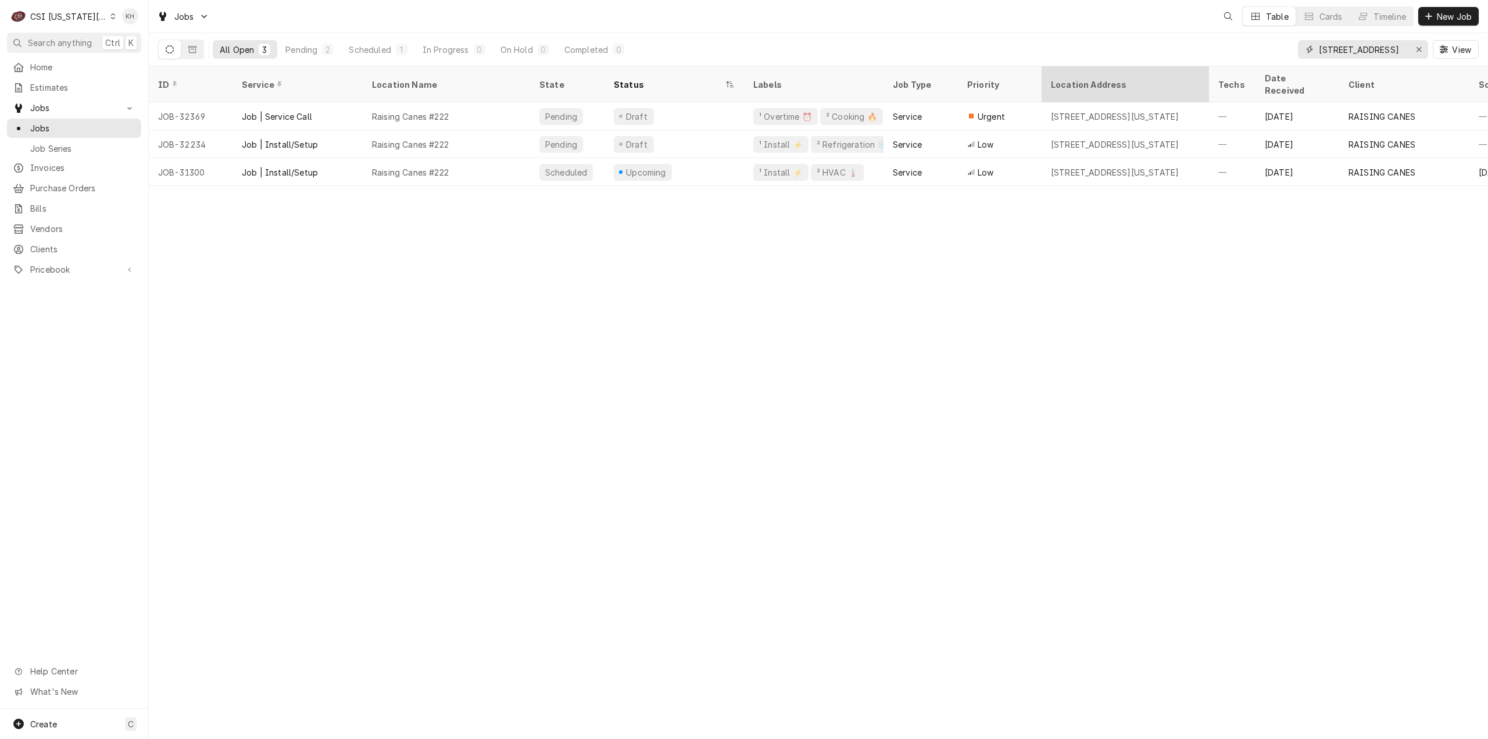
drag, startPoint x: 1388, startPoint y: 51, endPoint x: 1132, endPoint y: 76, distance: 257.6
click at [1132, 76] on div "Jobs Table Cards Timeline New Job All Open 3 Pending 2 Scheduled 1 In Progress …" at bounding box center [819, 369] width 1340 height 739
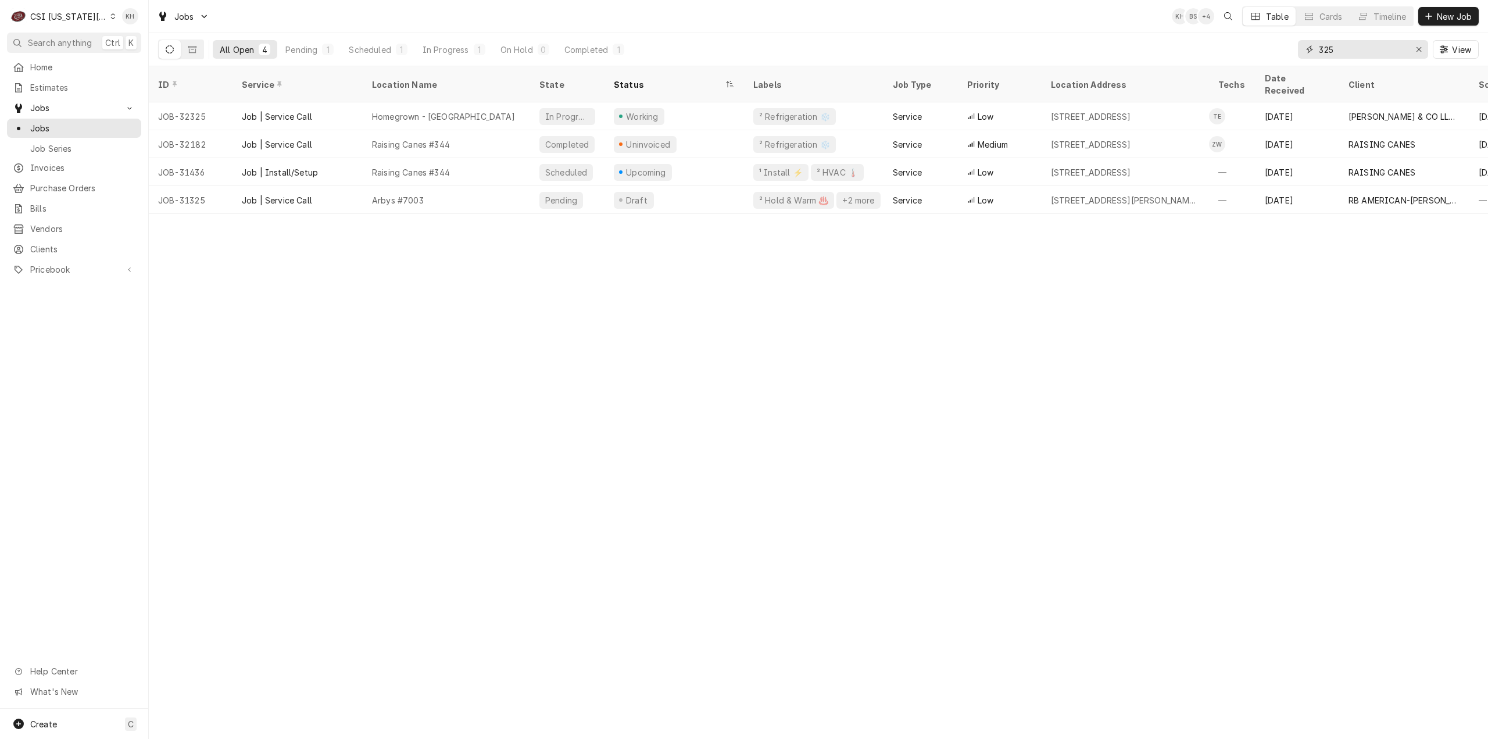
type input "325"
click at [107, 718] on div "Create C" at bounding box center [74, 724] width 148 height 30
click at [184, 602] on div "Job" at bounding box center [217, 604] width 78 height 12
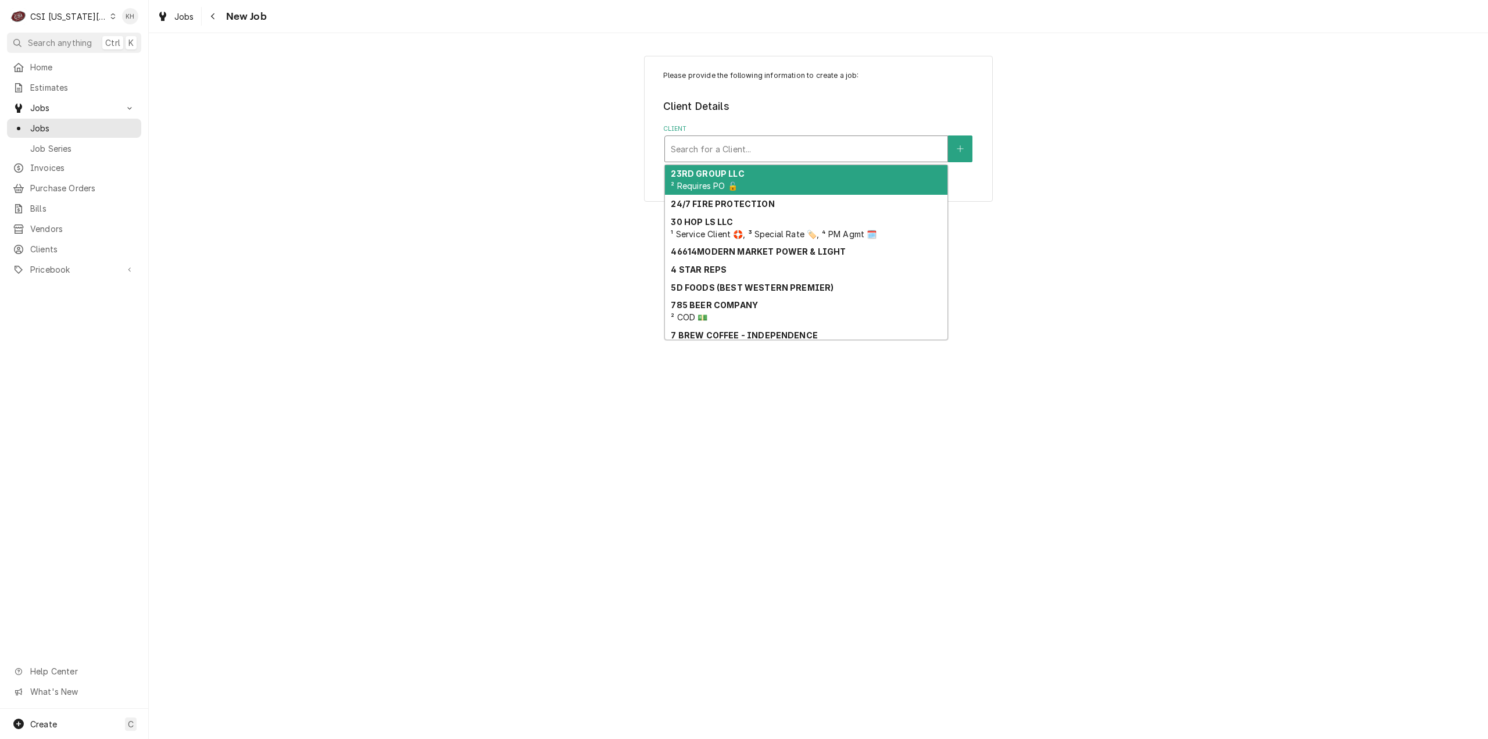
click at [860, 142] on div "Client" at bounding box center [806, 148] width 271 height 21
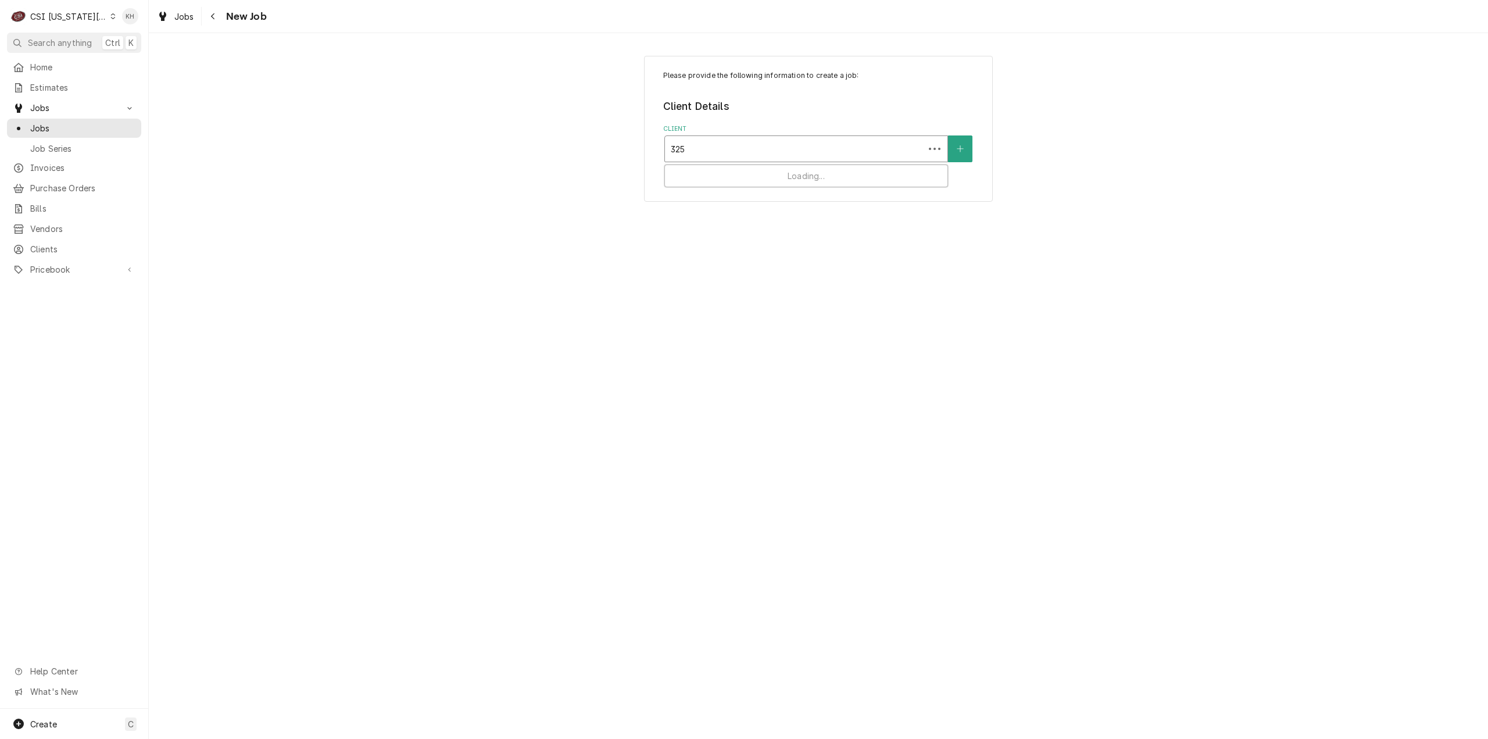
type input "325 e"
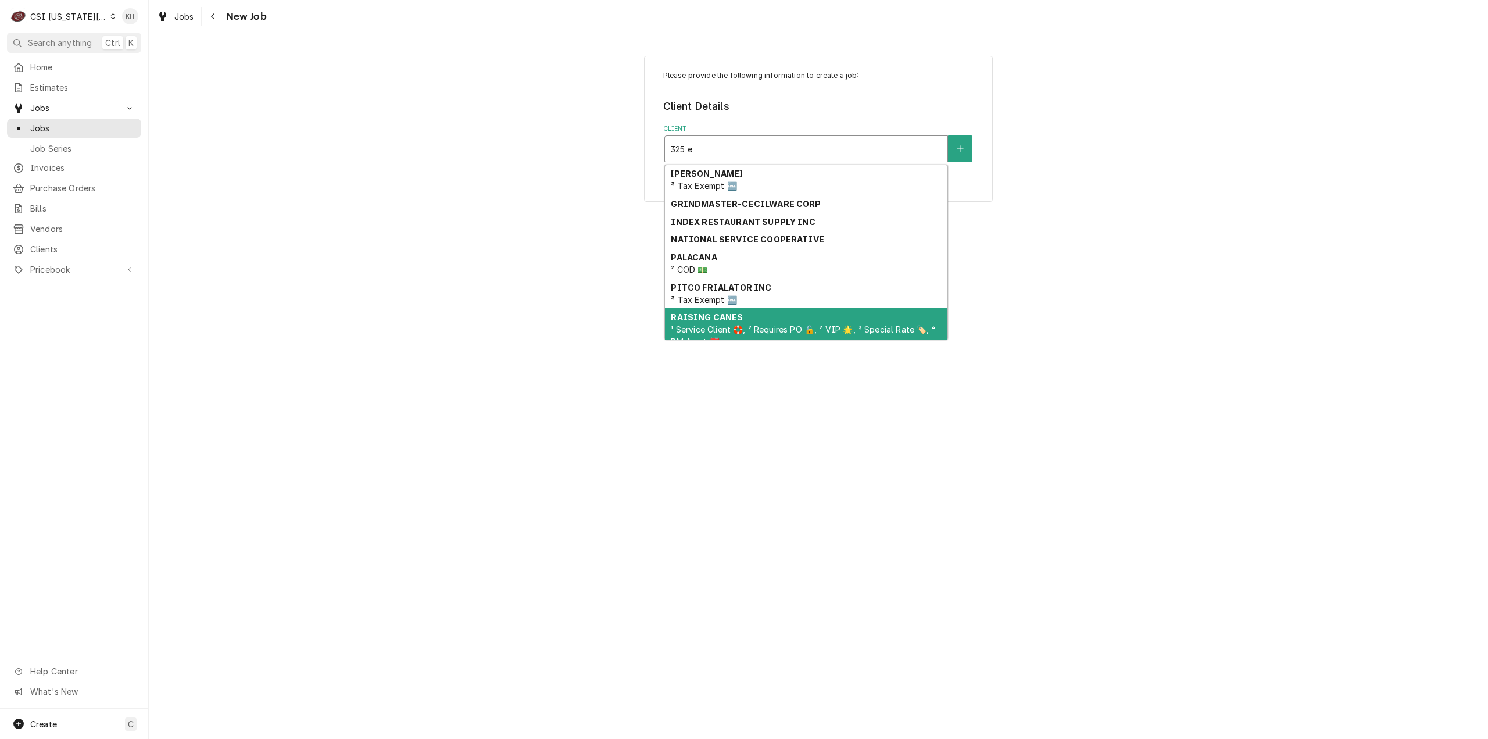
click at [804, 315] on div "RAISING CANES ¹ Service Client 🛟, ² Requires PO 🔓, ² VIP 🌟, ³ Special Rate 🏷️, …" at bounding box center [806, 329] width 283 height 42
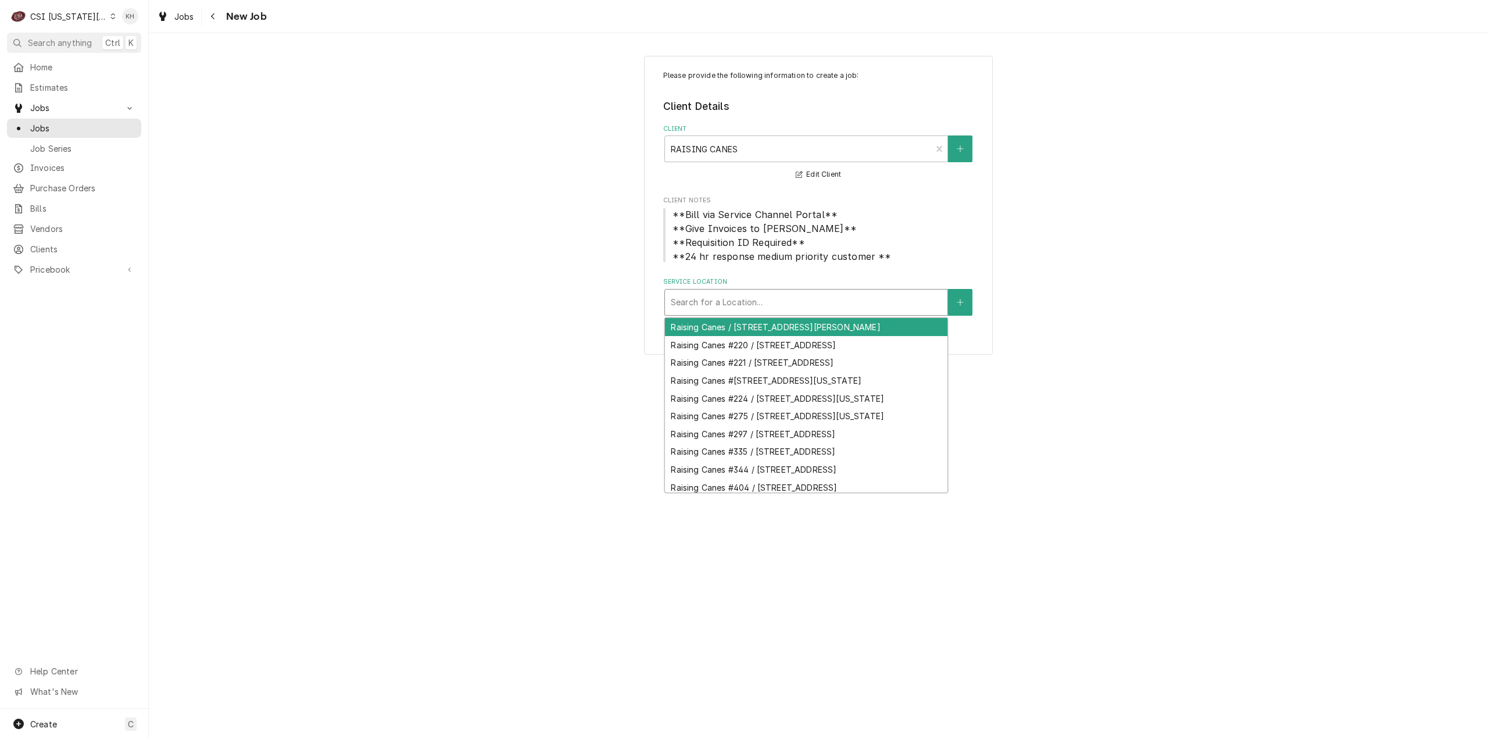
click at [809, 299] on div "Service Location" at bounding box center [806, 302] width 271 height 21
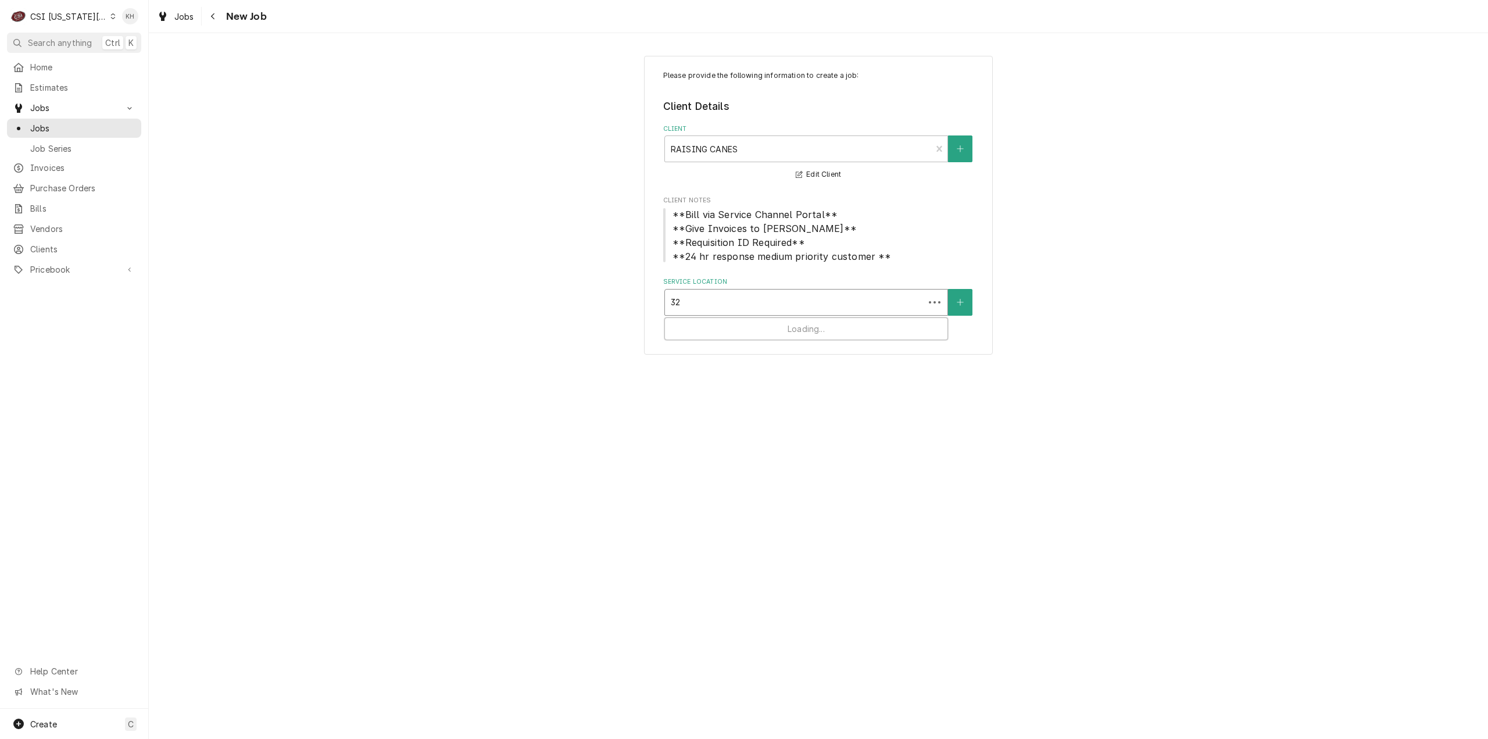
type input "325"
click at [816, 320] on div "Raising Canes #344 / 325 E Poyntz Ave, Manhattan, KS 66502" at bounding box center [806, 327] width 283 height 18
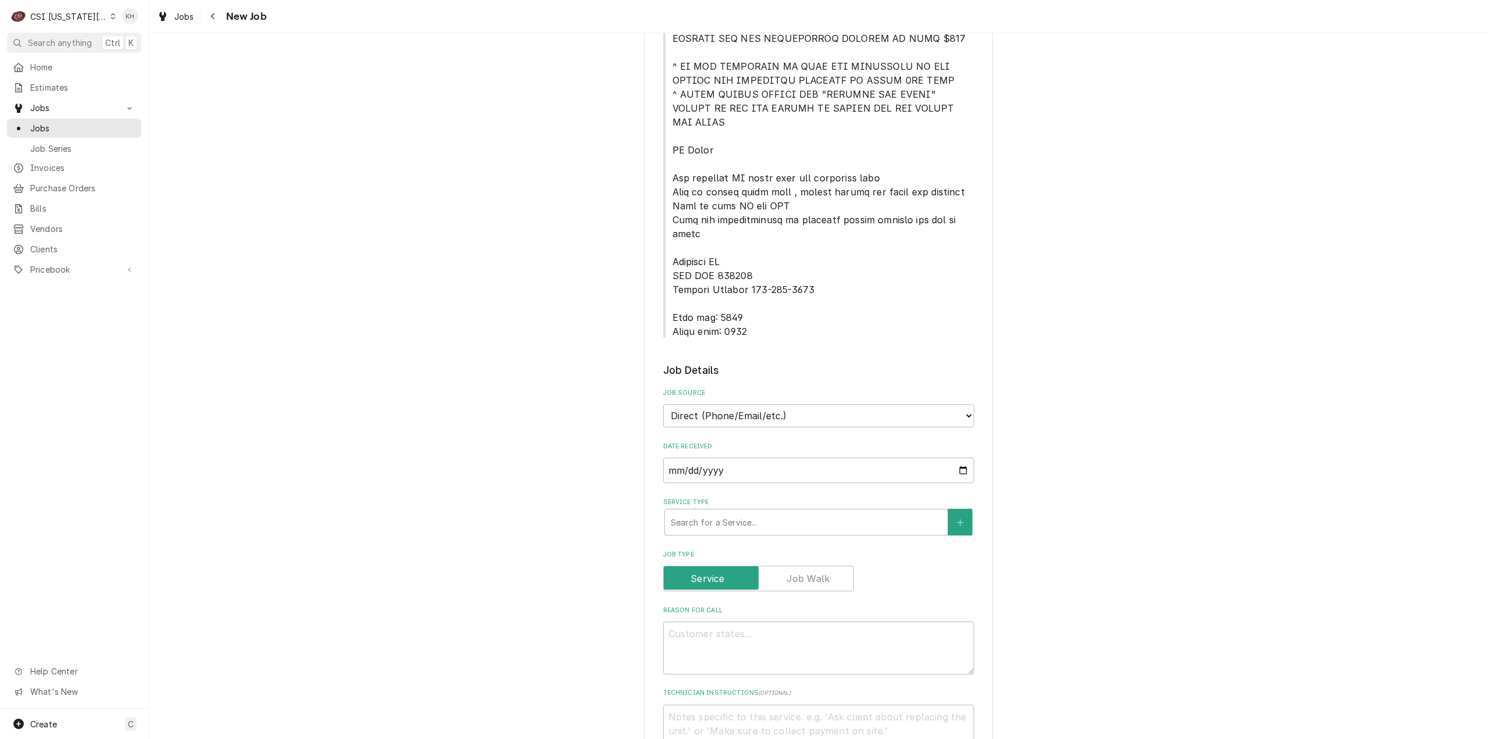
scroll to position [581, 0]
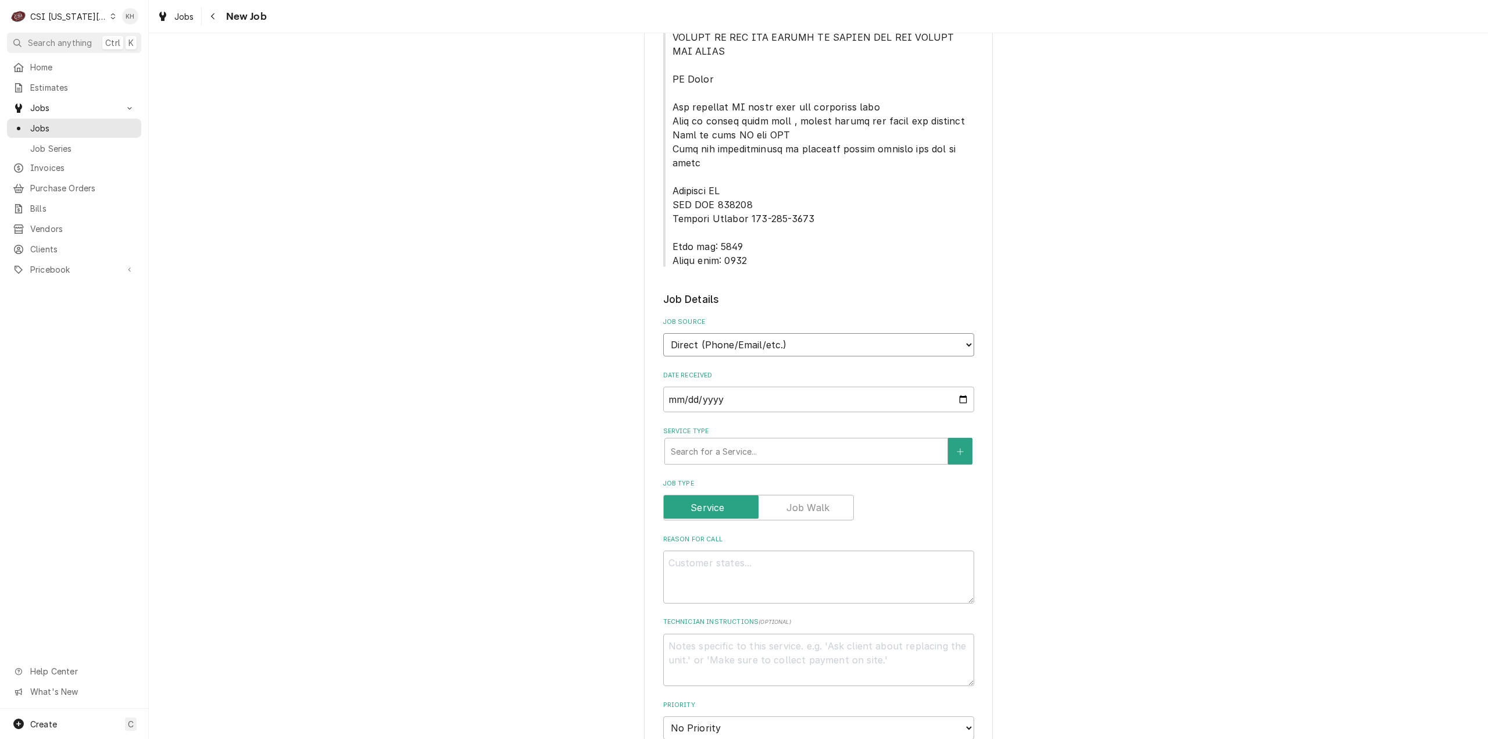
drag, startPoint x: 762, startPoint y: 296, endPoint x: 760, endPoint y: 309, distance: 13.4
click at [762, 333] on select "Direct (Phone/Email/etc.) Service Channel Corrigo Ecotrak Other" at bounding box center [818, 344] width 311 height 23
select select "1"
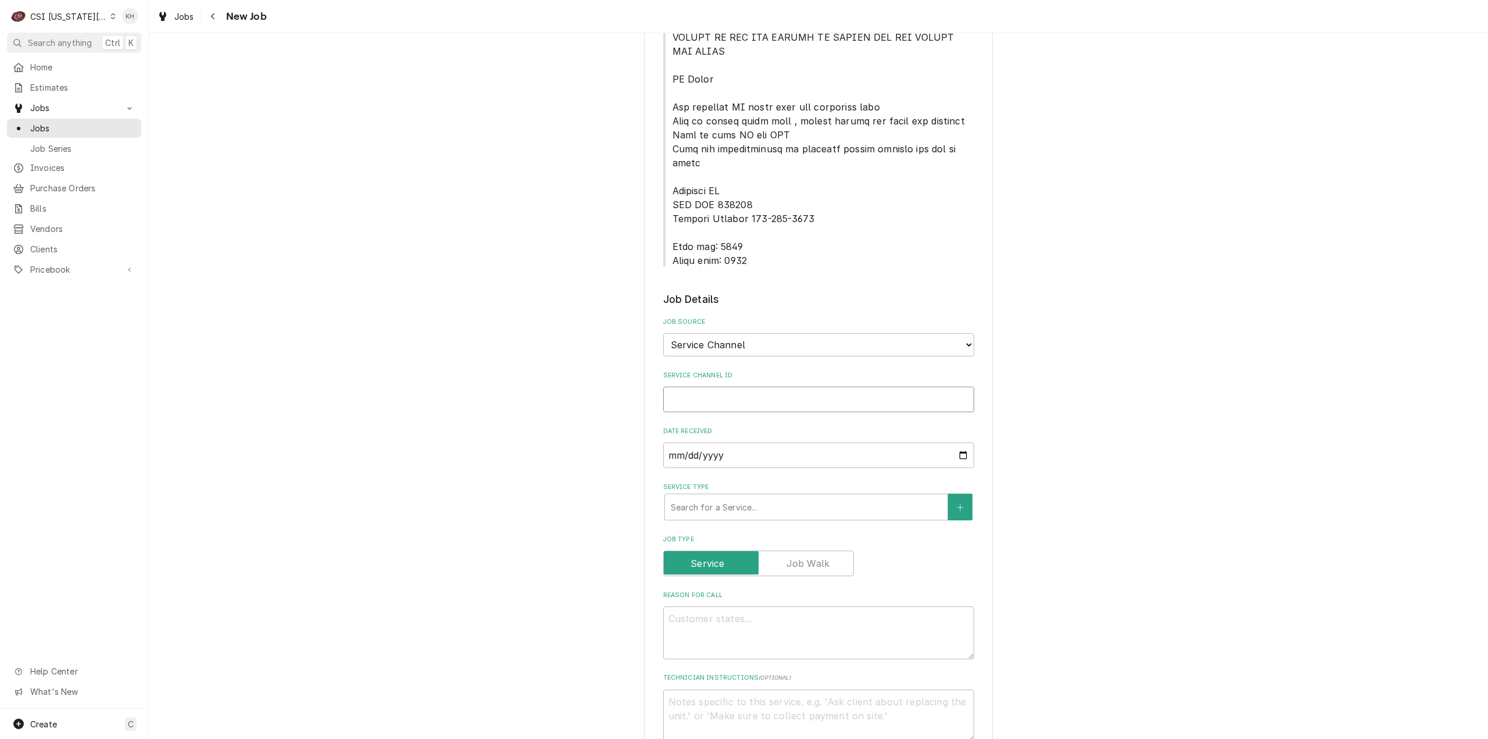
click at [745, 387] on input "Service Channel ID" at bounding box center [818, 400] width 311 height 26
paste input "323776648"
type textarea "x"
type input "323776648"
type textarea "x"
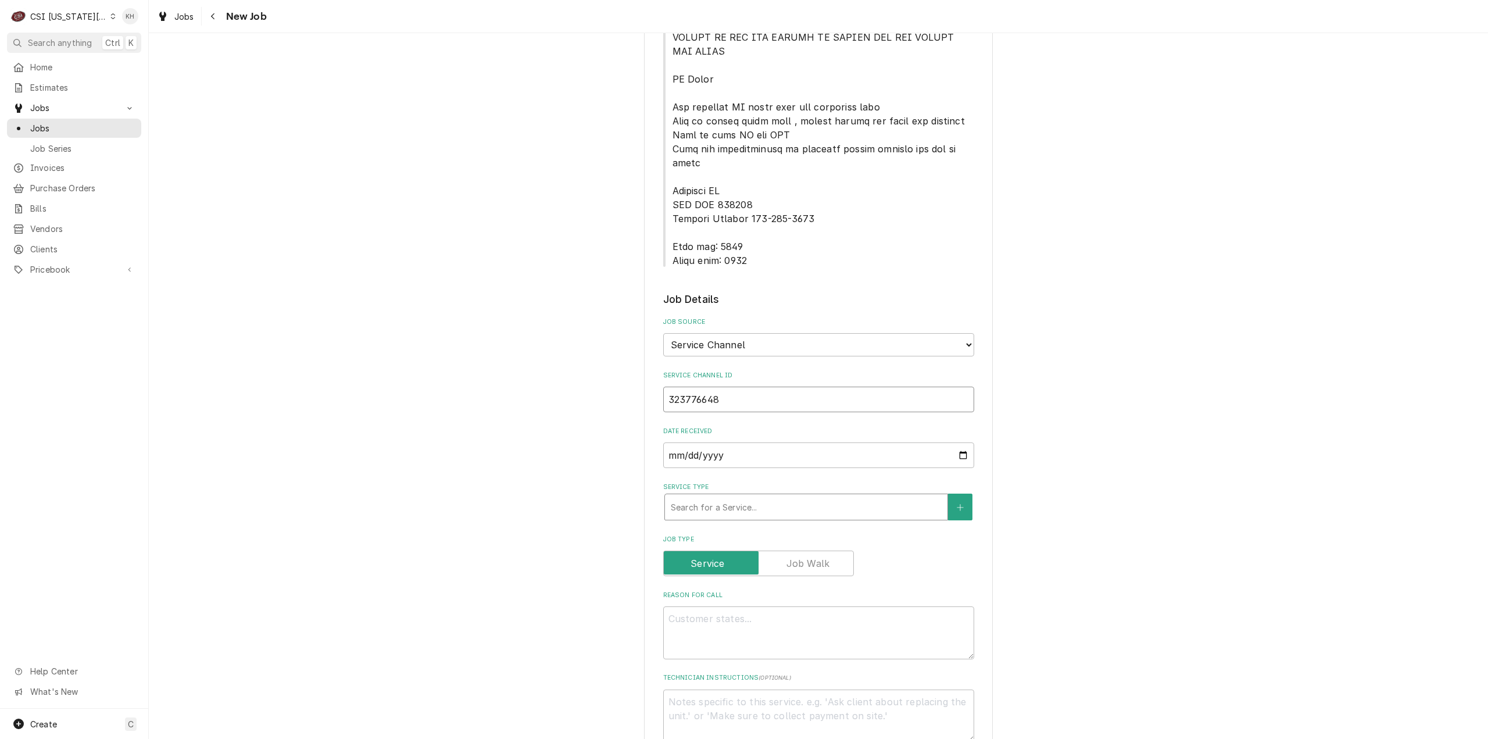
type input "323776648"
click at [752, 497] on div "Service Type" at bounding box center [806, 507] width 271 height 21
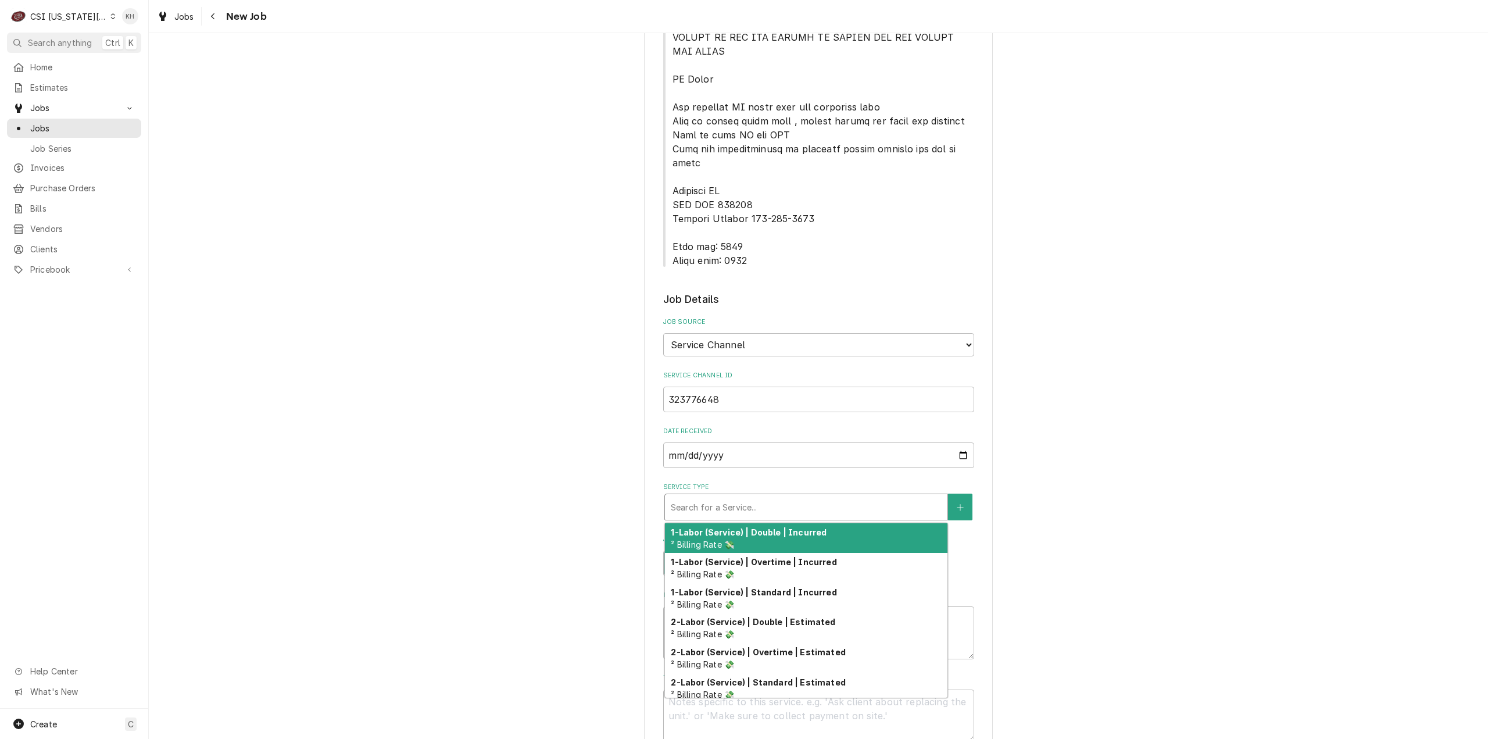
type textarea "x"
type input "s"
type textarea "x"
type input "se"
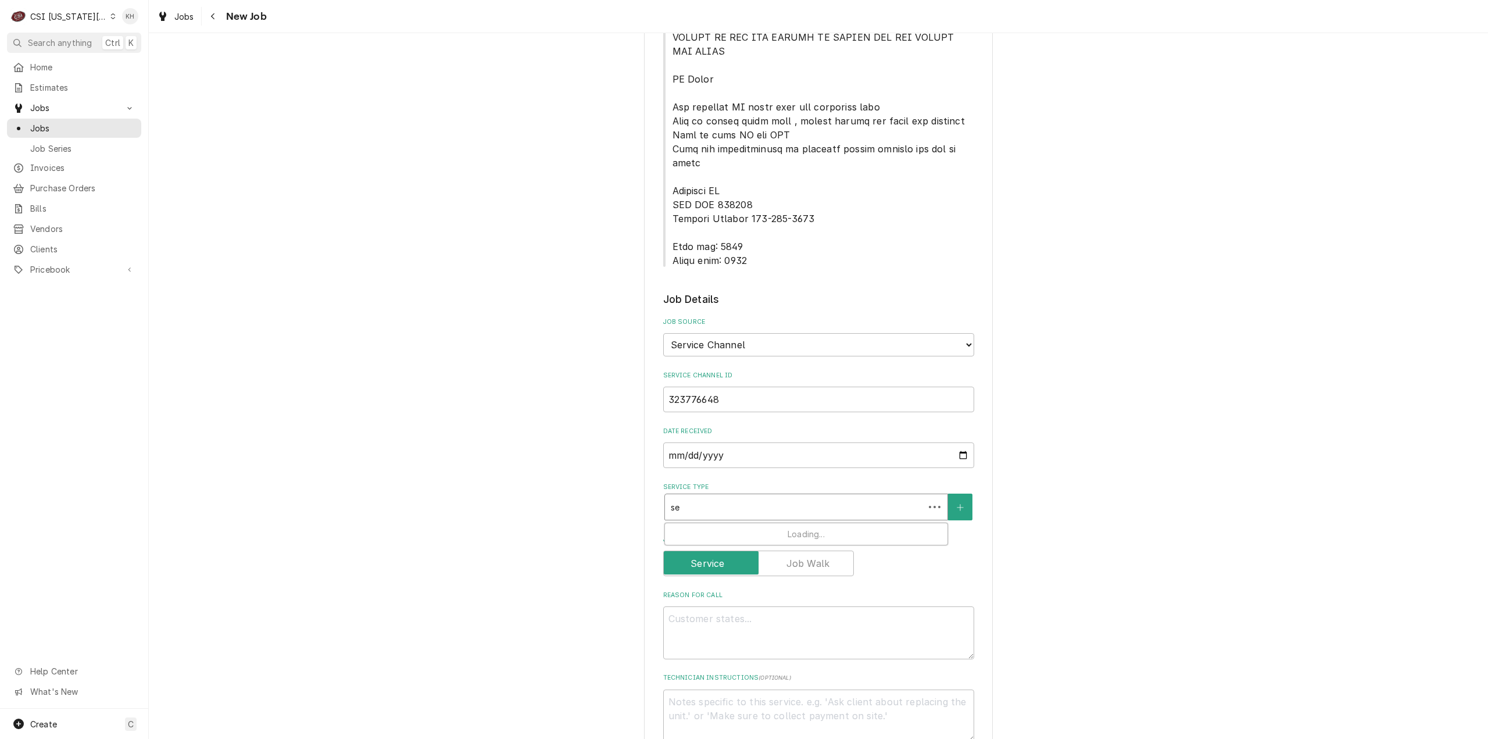
type textarea "x"
type input "ser"
type textarea "x"
type input "serv"
type textarea "x"
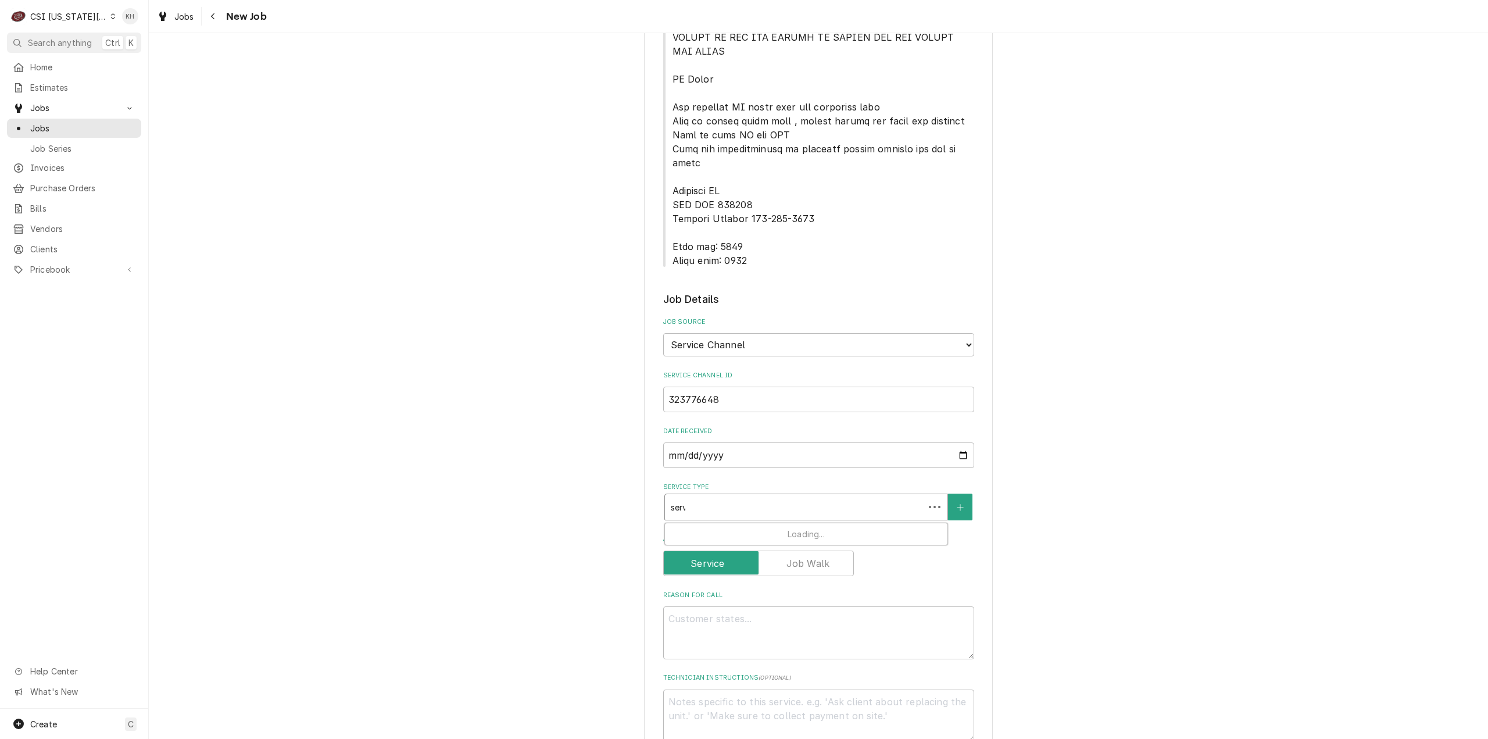
type input "servi"
type textarea "x"
type input "servic"
type textarea "x"
type input "service"
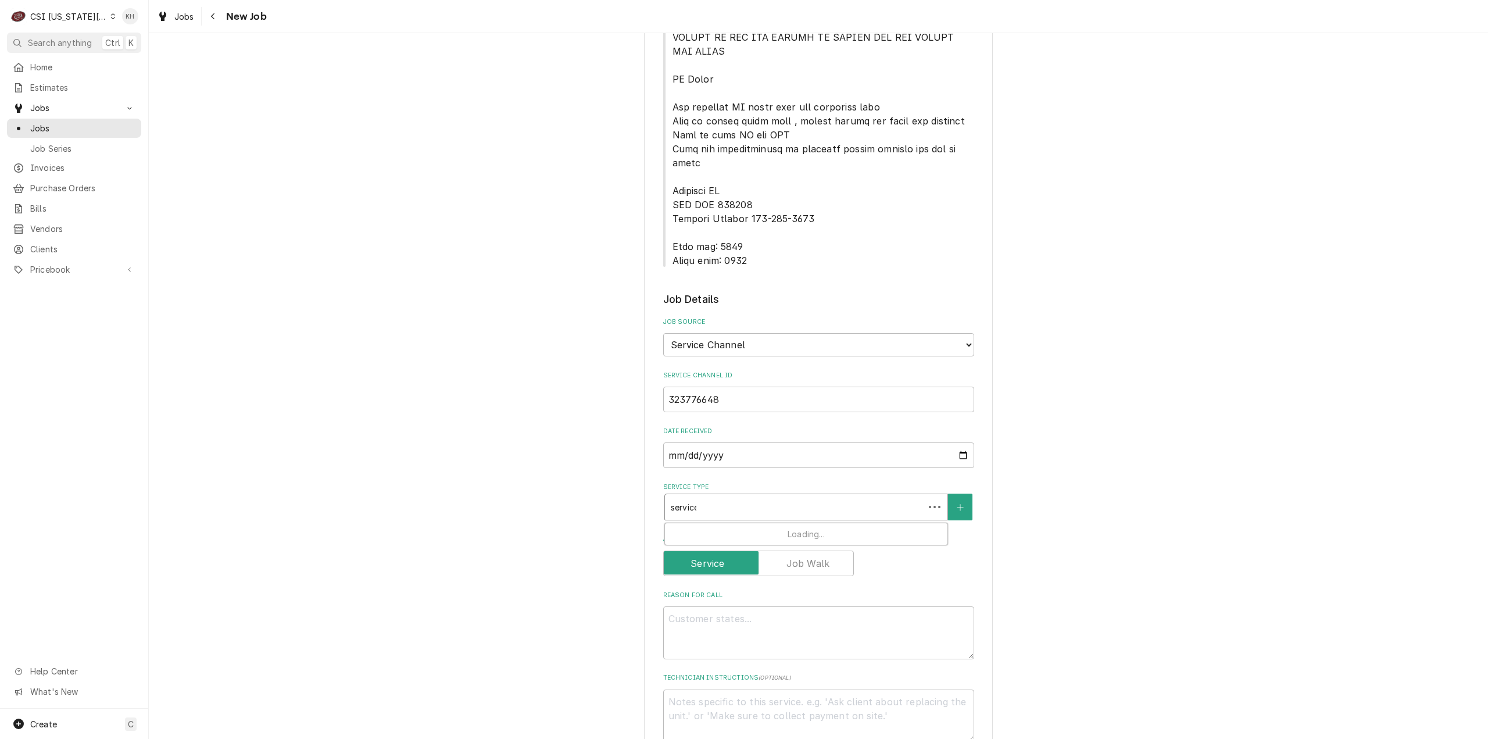
type textarea "x"
type input "service"
type textarea "x"
type input "service c"
type textarea "x"
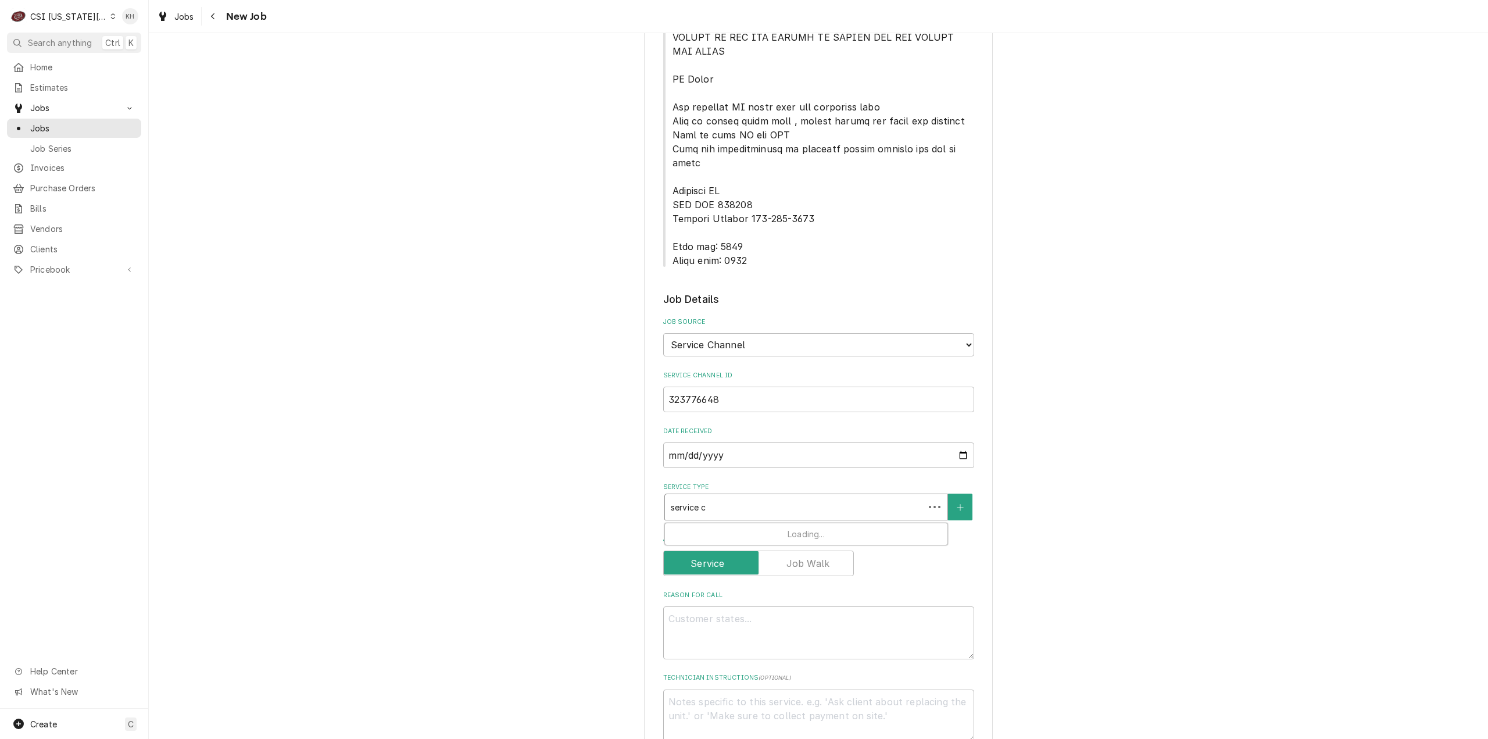
type input "service ca"
type textarea "x"
type input "service cal"
type textarea "x"
type input "service call"
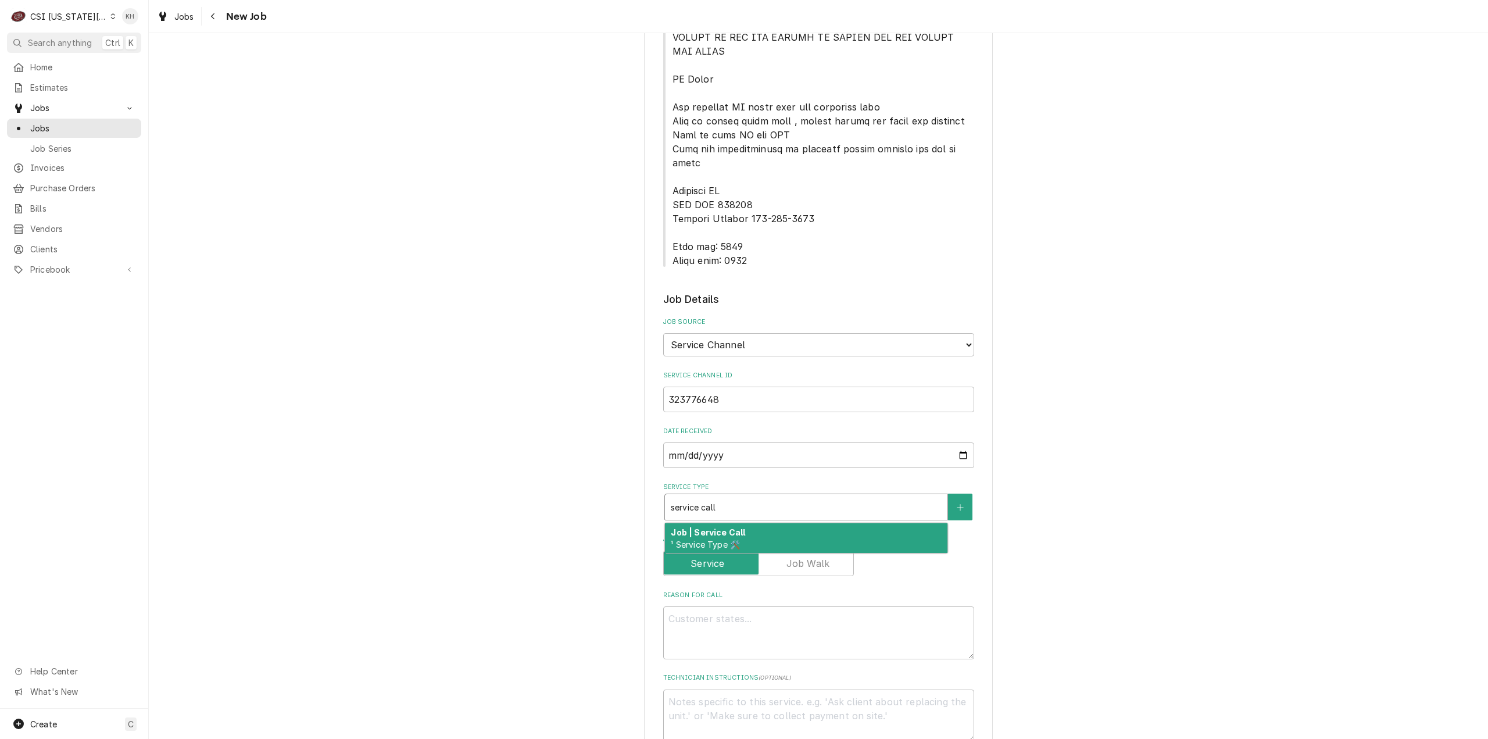
click at [748, 523] on div "Job | Service Call ¹ Service Type 🛠️" at bounding box center [806, 538] width 283 height 30
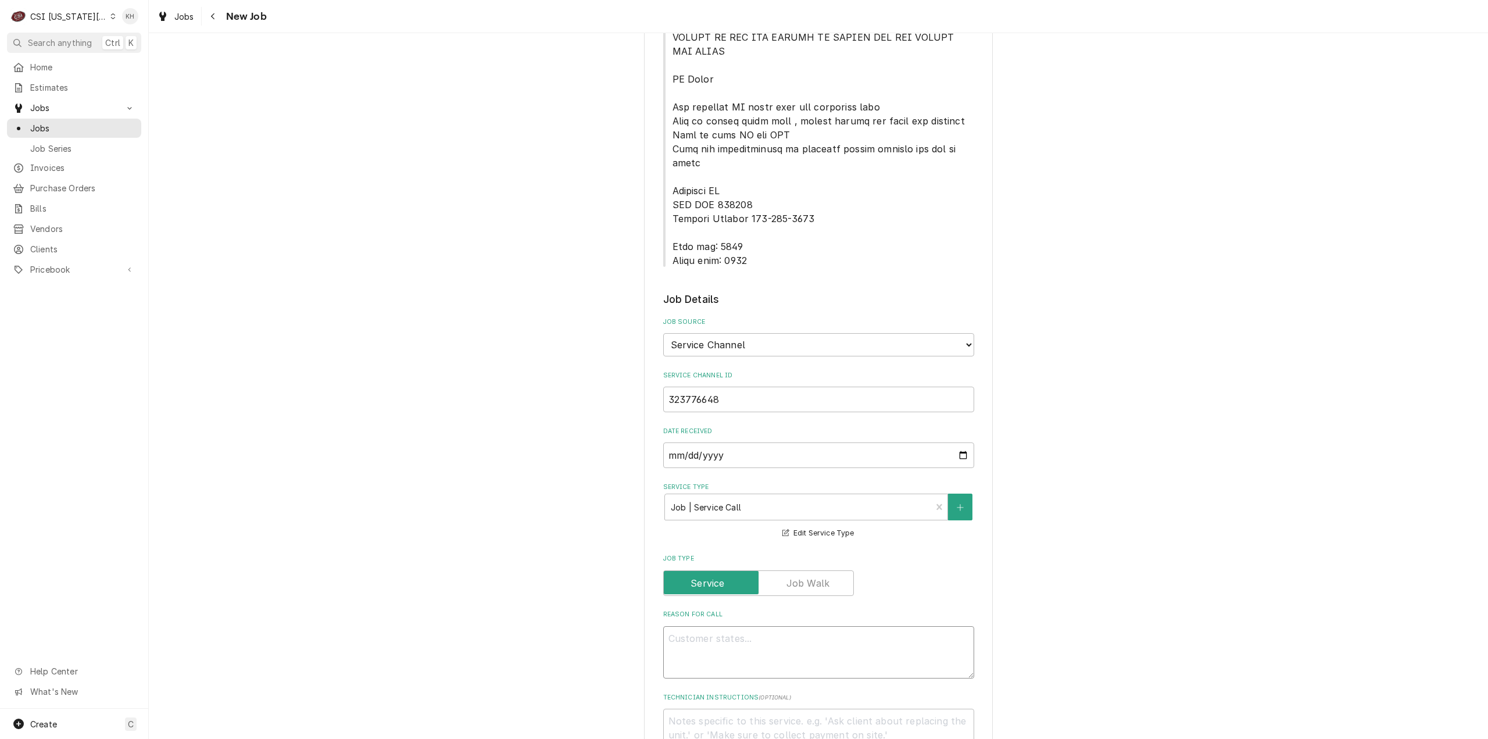
drag, startPoint x: 728, startPoint y: 594, endPoint x: 702, endPoint y: 606, distance: 29.6
click at [728, 626] on textarea "Reason For Call" at bounding box center [818, 652] width 311 height 53
paste textarea "KITCHEN / Refrigeration / Ice Machine "Equip:" RIGHT "Tag ID"013714, "Brand" Sc…"
type textarea "x"
type textarea "KITCHEN / Refrigeration / Ice Machine "Equip:" RIGHT "Tag ID"013714, "Brand" Sc…"
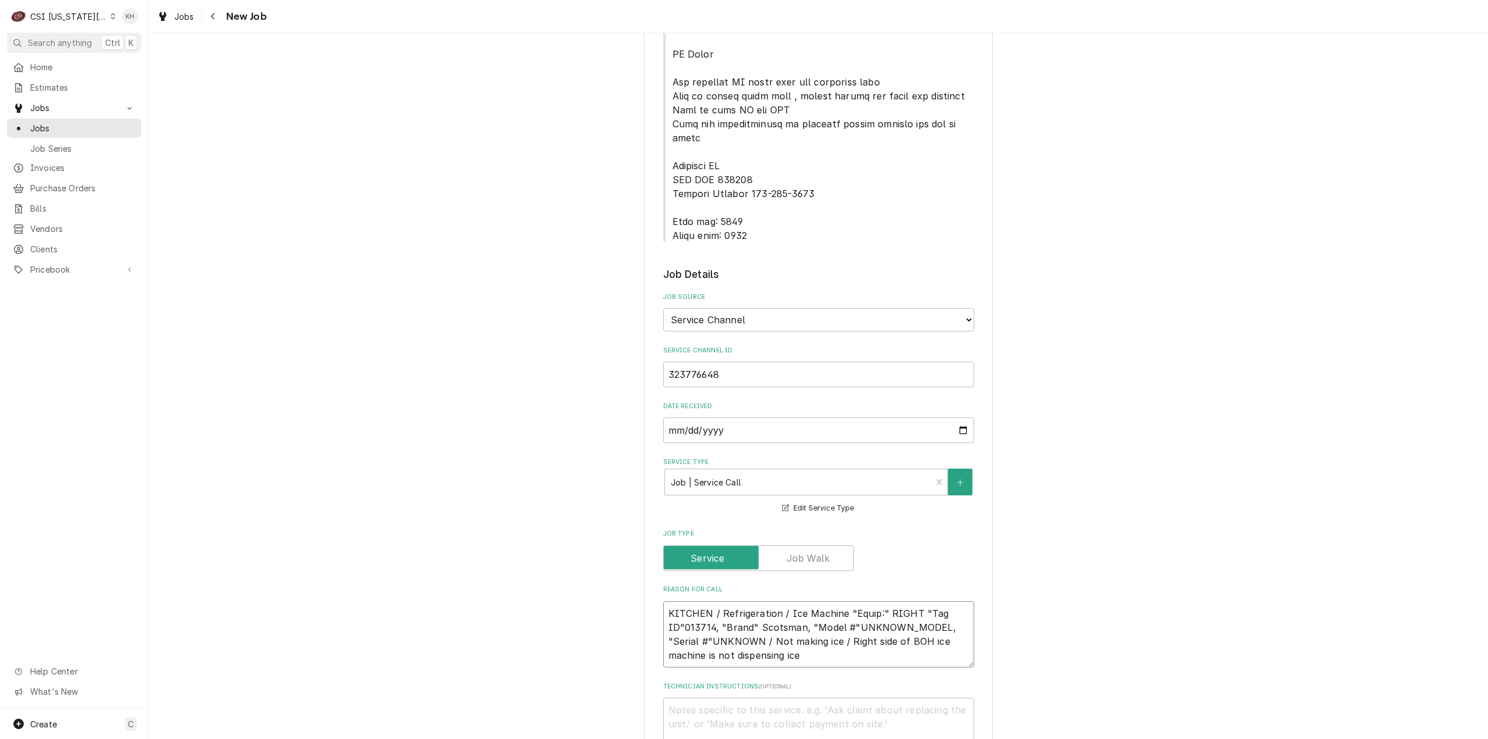
scroll to position [814, 0]
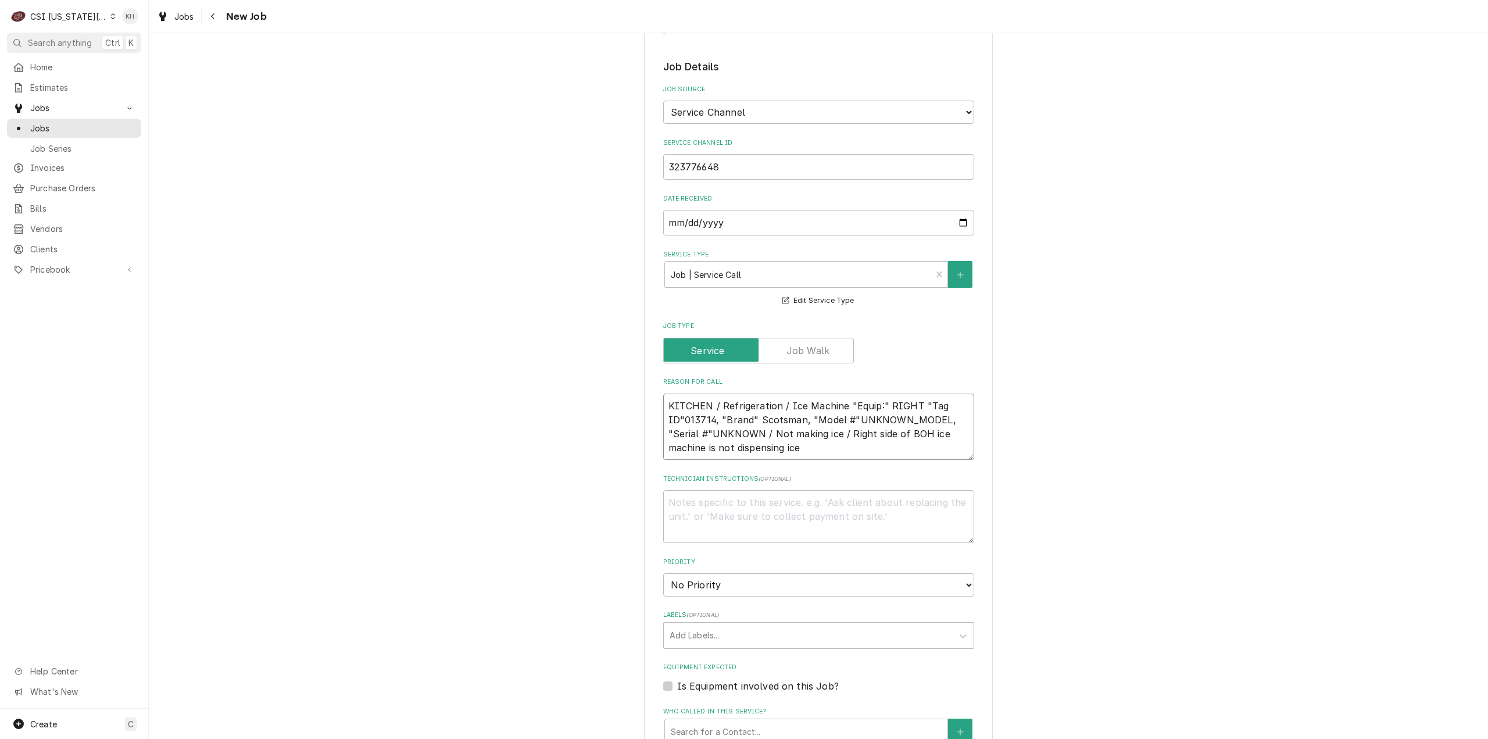
type textarea "x"
type textarea "KITCHEN / Refrigeration / Ice Machine "Equip:" RIGHT "Tag ID"013714, "Brand" Sc…"
type textarea "x"
type textarea "KITCHEN / Refrigeration / Ice Machine "Equip:" RIGHT "Tag ID"013714, "Brand" Sc…"
type textarea "x"
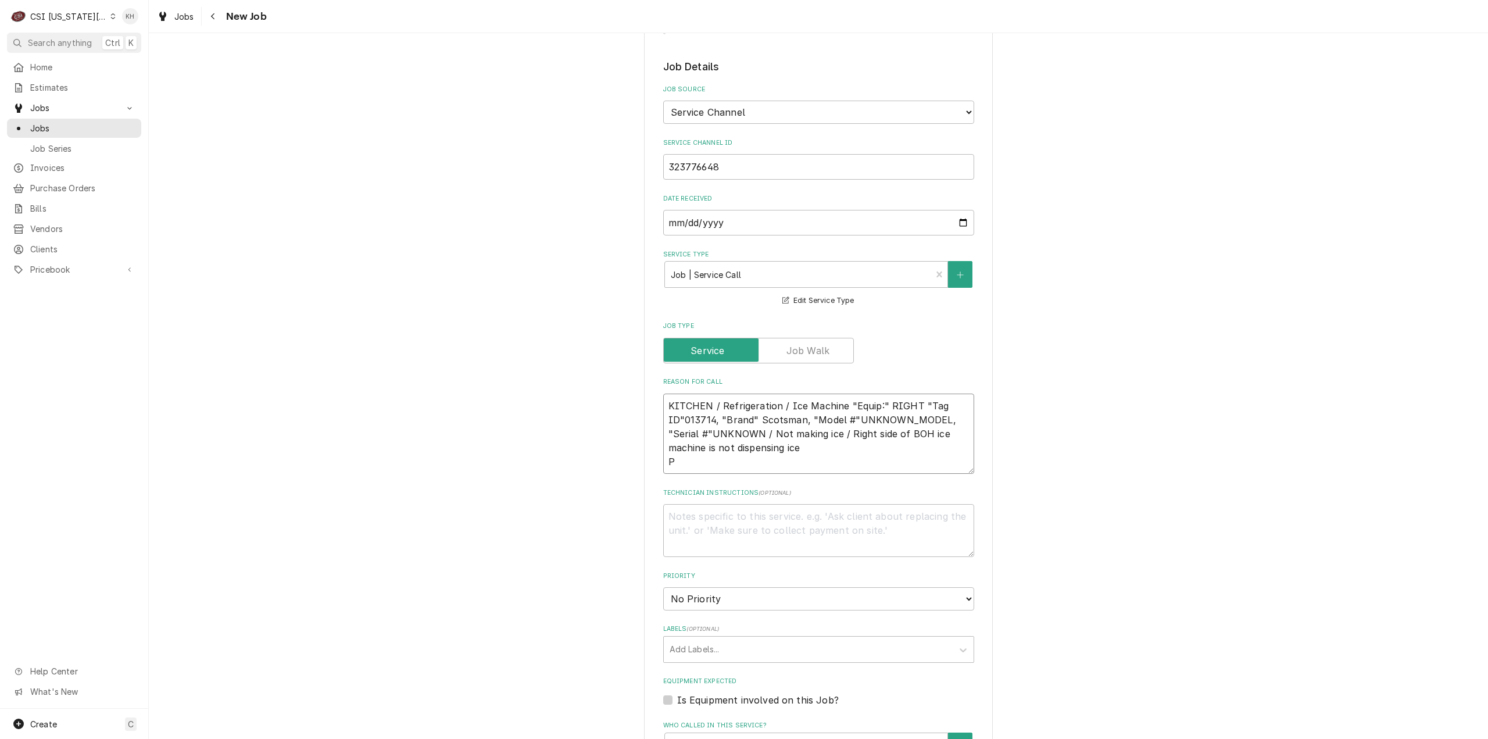
type textarea "KITCHEN / Refrigeration / Ice Machine "Equip:" RIGHT "Tag ID"013714, "Brand" Sc…"
type textarea "x"
type textarea "KITCHEN / Refrigeration / Ice Machine "Equip:" RIGHT "Tag ID"013714, "Brand" Sc…"
type textarea "x"
type textarea "KITCHEN / Refrigeration / Ice Machine "Equip:" RIGHT "Tag ID"013714, "Brand" Sc…"
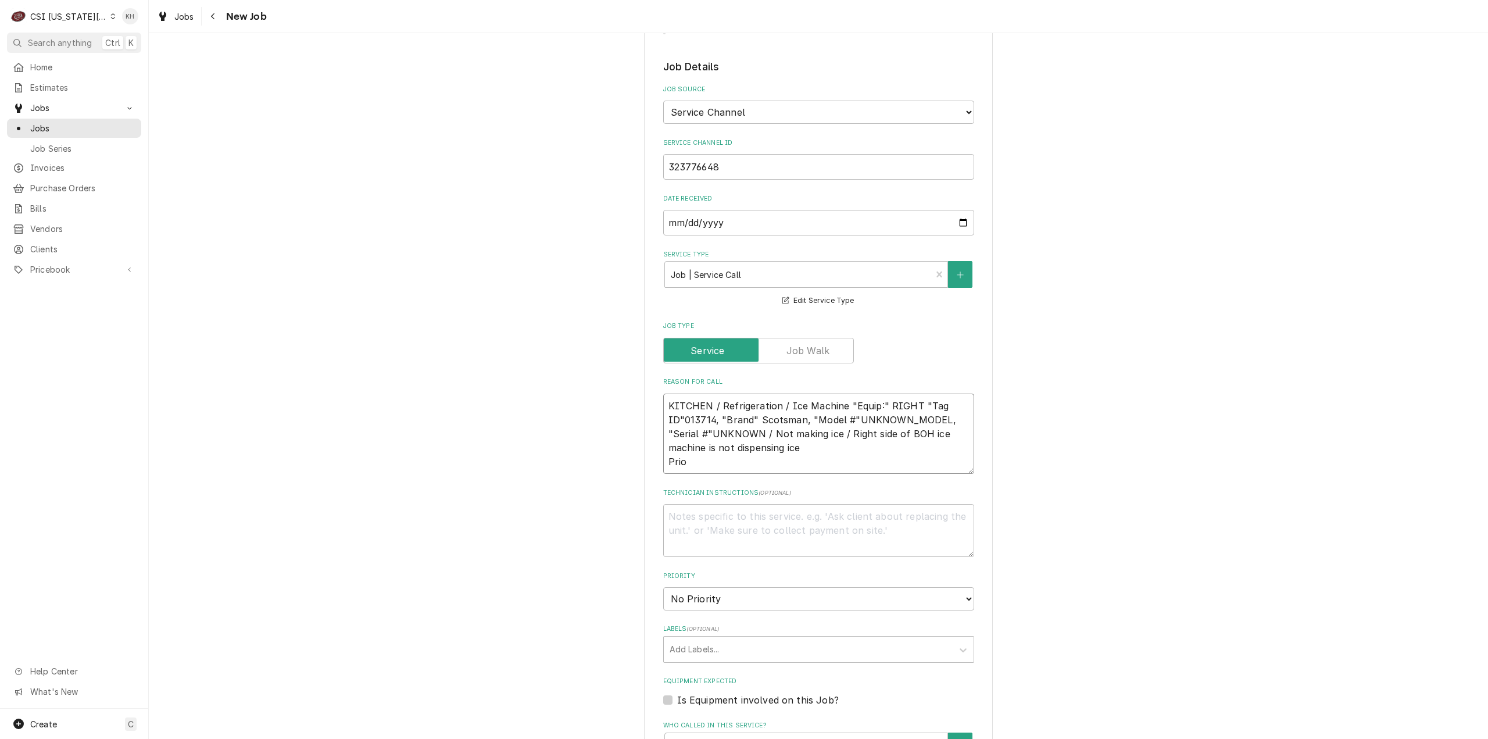
type textarea "x"
type textarea "KITCHEN / Refrigeration / Ice Machine "Equip:" RIGHT "Tag ID"013714, "Brand" Sc…"
type textarea "x"
type textarea "KITCHEN / Refrigeration / Ice Machine "Equip:" RIGHT "Tag ID"013714, "Brand" Sc…"
type textarea "x"
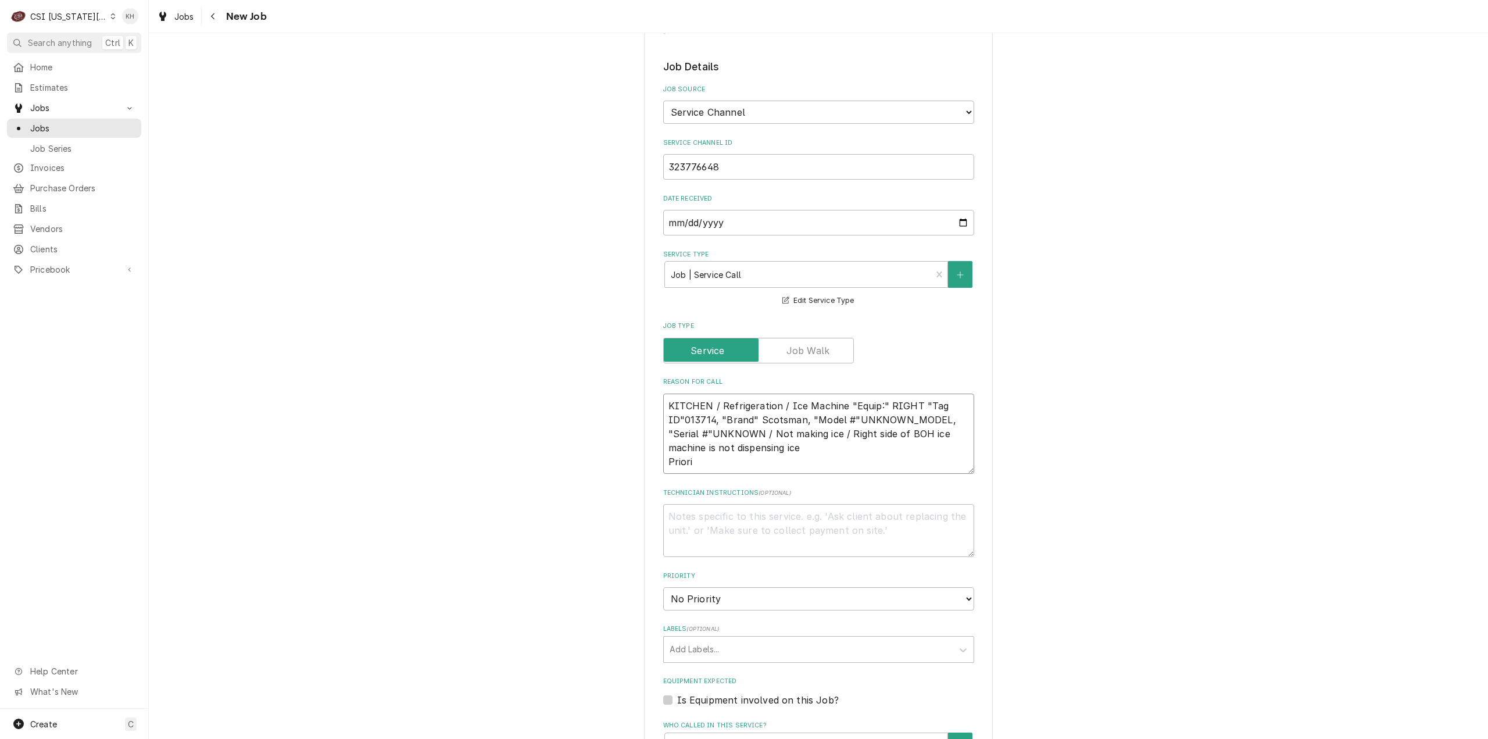
type textarea "KITCHEN / Refrigeration / Ice Machine "Equip:" RIGHT "Tag ID"013714, "Brand" Sc…"
type textarea "x"
type textarea "KITCHEN / Refrigeration / Ice Machine "Equip:" RIGHT "Tag ID"013714, "Brand" Sc…"
type textarea "x"
type textarea "KITCHEN / Refrigeration / Ice Machine "Equip:" RIGHT "Tag ID"013714, "Brand" Sc…"
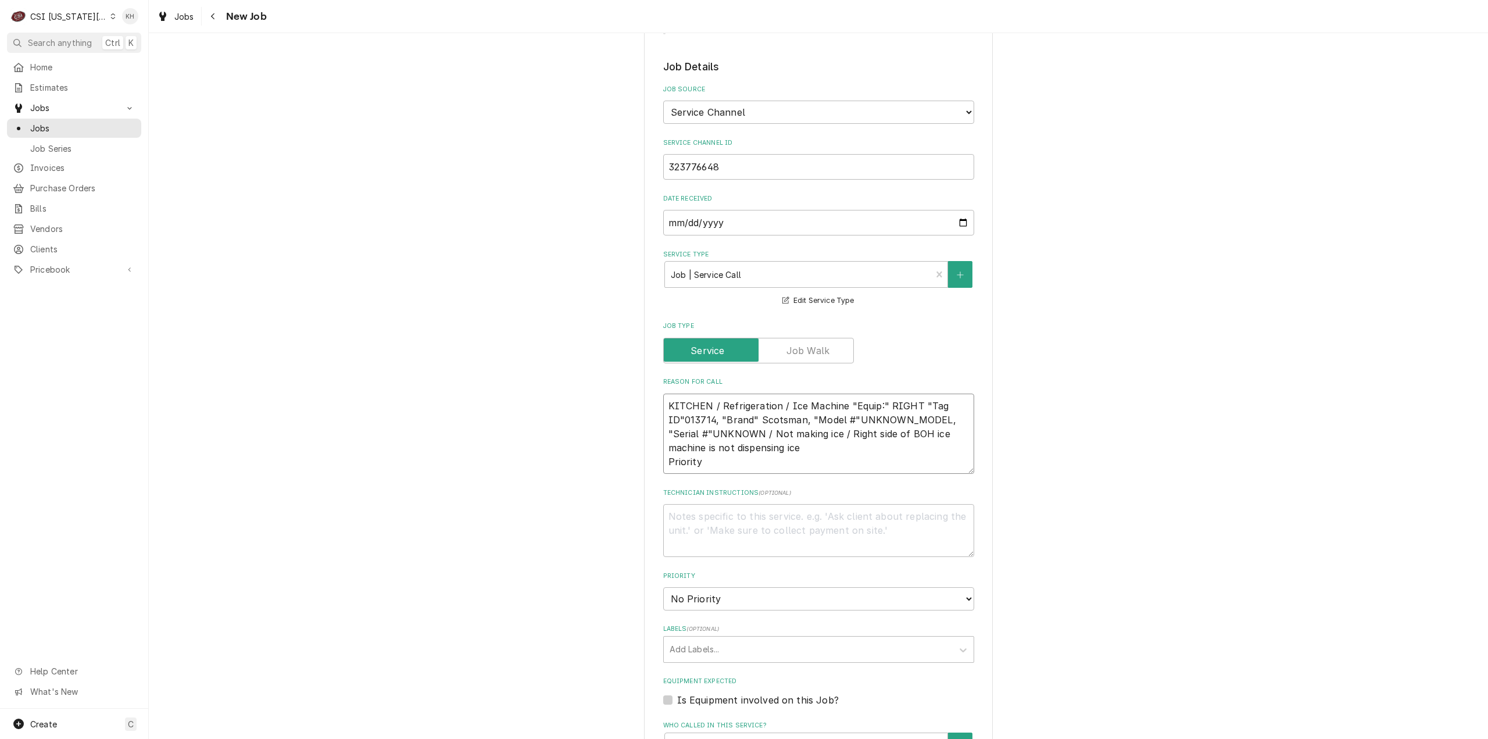
type textarea "x"
type textarea "KITCHEN / Refrigeration / Ice Machine "Equip:" RIGHT "Tag ID"013714, "Brand" Sc…"
click at [713, 424] on textarea "KITCHEN / Refrigeration / Ice Machine "Equip:" RIGHT "Tag ID"013714, "Brand" Sc…" at bounding box center [818, 434] width 311 height 81
paste textarea "Urgent - 24 Hours"
type textarea "x"
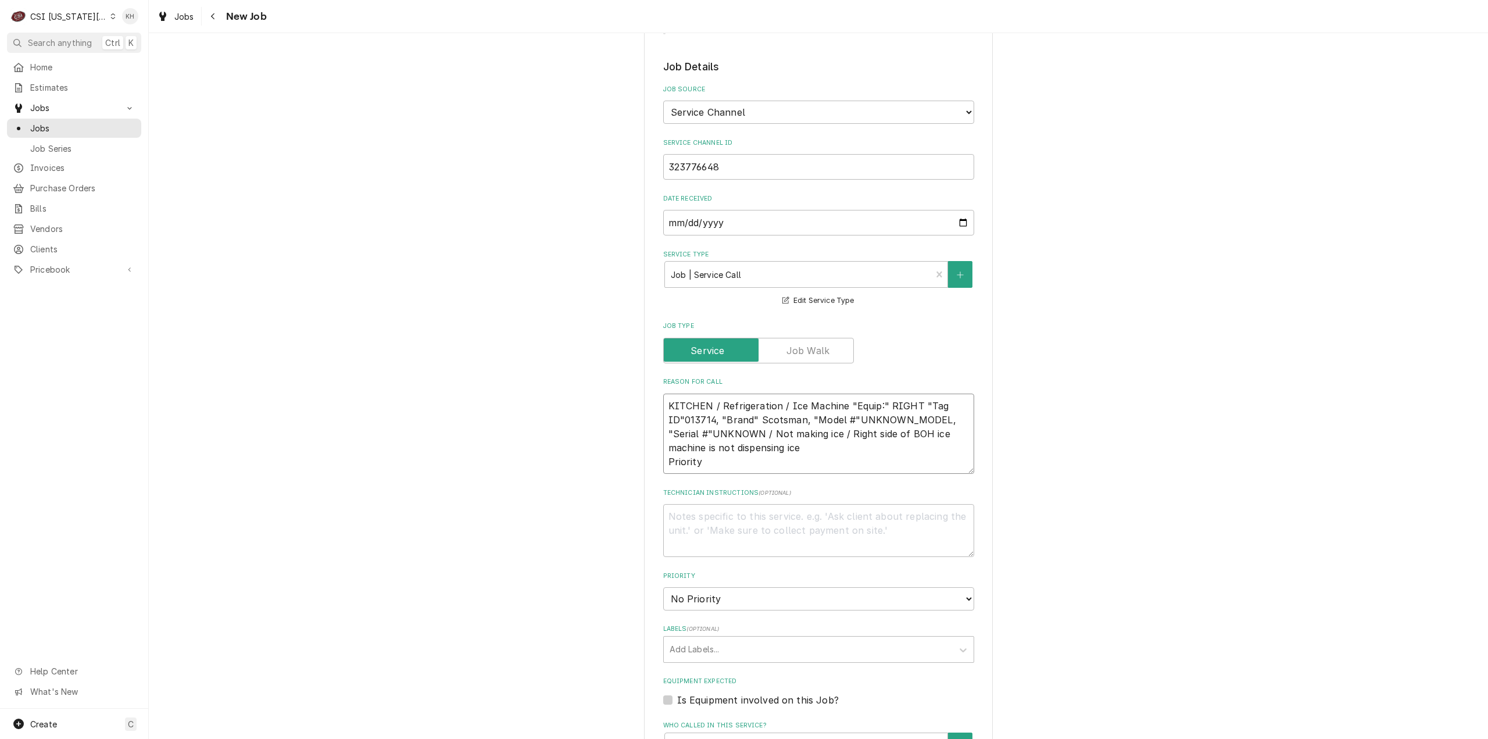
type textarea "KITCHEN / Refrigeration / Ice Machine "Equip:" RIGHT "Tag ID"013714, "Brand" Sc…"
type textarea "x"
type textarea "KITCHEN / Refrigeration / Ice Machine "Equip:" RIGHT "Tag ID"013714, "Brand" Sc…"
click at [747, 504] on textarea "Technician Instructions ( optional )" at bounding box center [818, 530] width 311 height 53
type textarea "x"
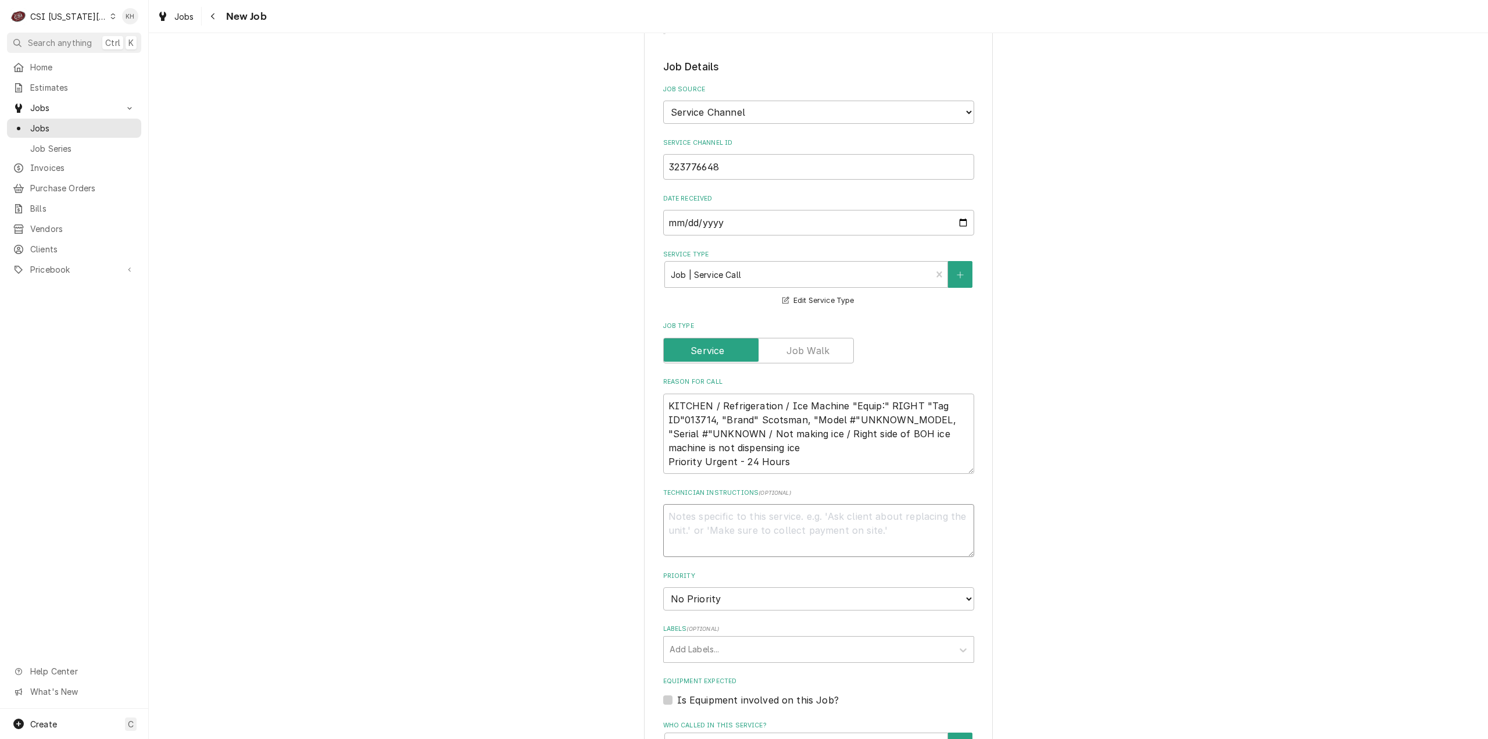
type textarea "N"
type textarea "x"
type textarea "NT"
type textarea "x"
type textarea "NTE"
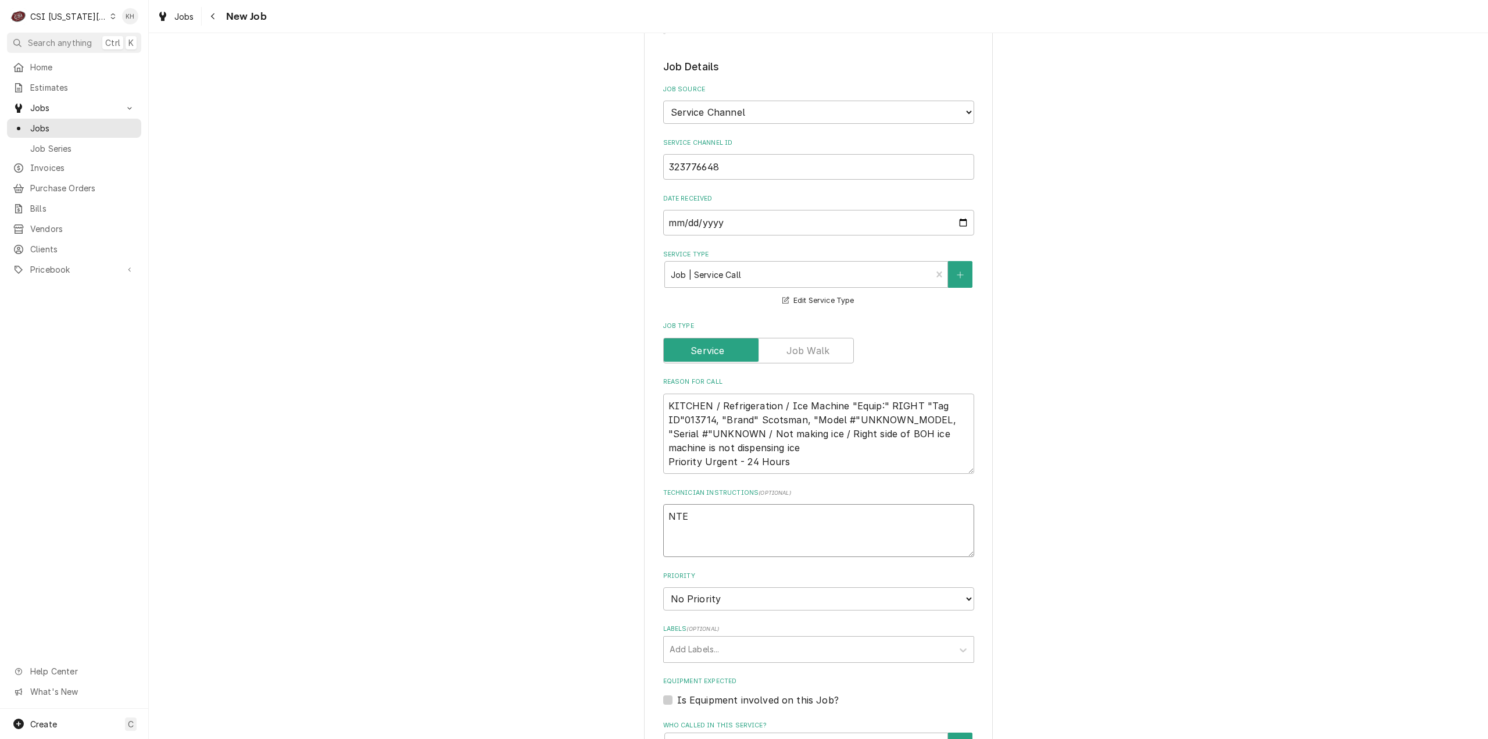
type textarea "x"
type textarea "NTE"
type textarea "x"
type textarea "NTE $"
type textarea "x"
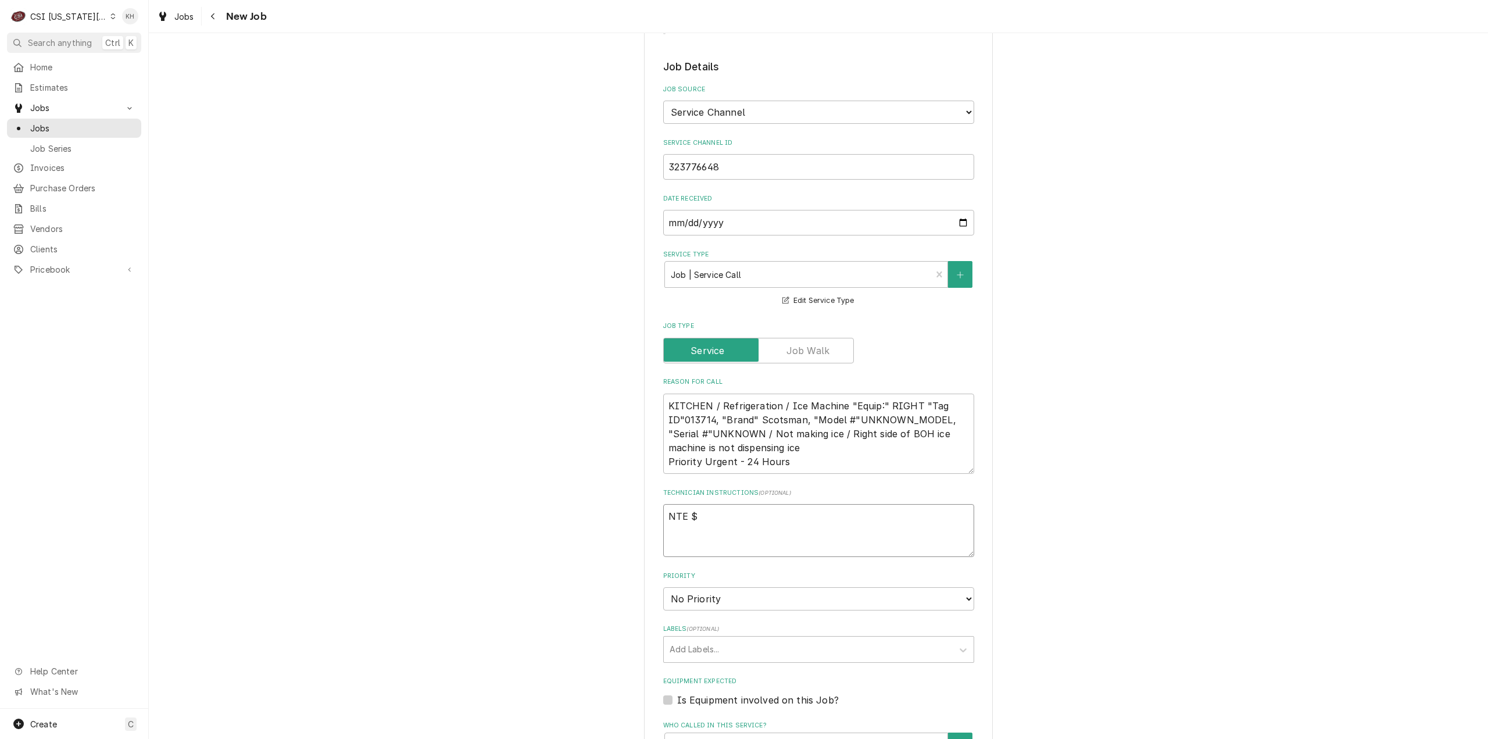
type textarea "NTE $4"
type textarea "x"
type textarea "NTE $40"
type textarea "x"
type textarea "NTE $400"
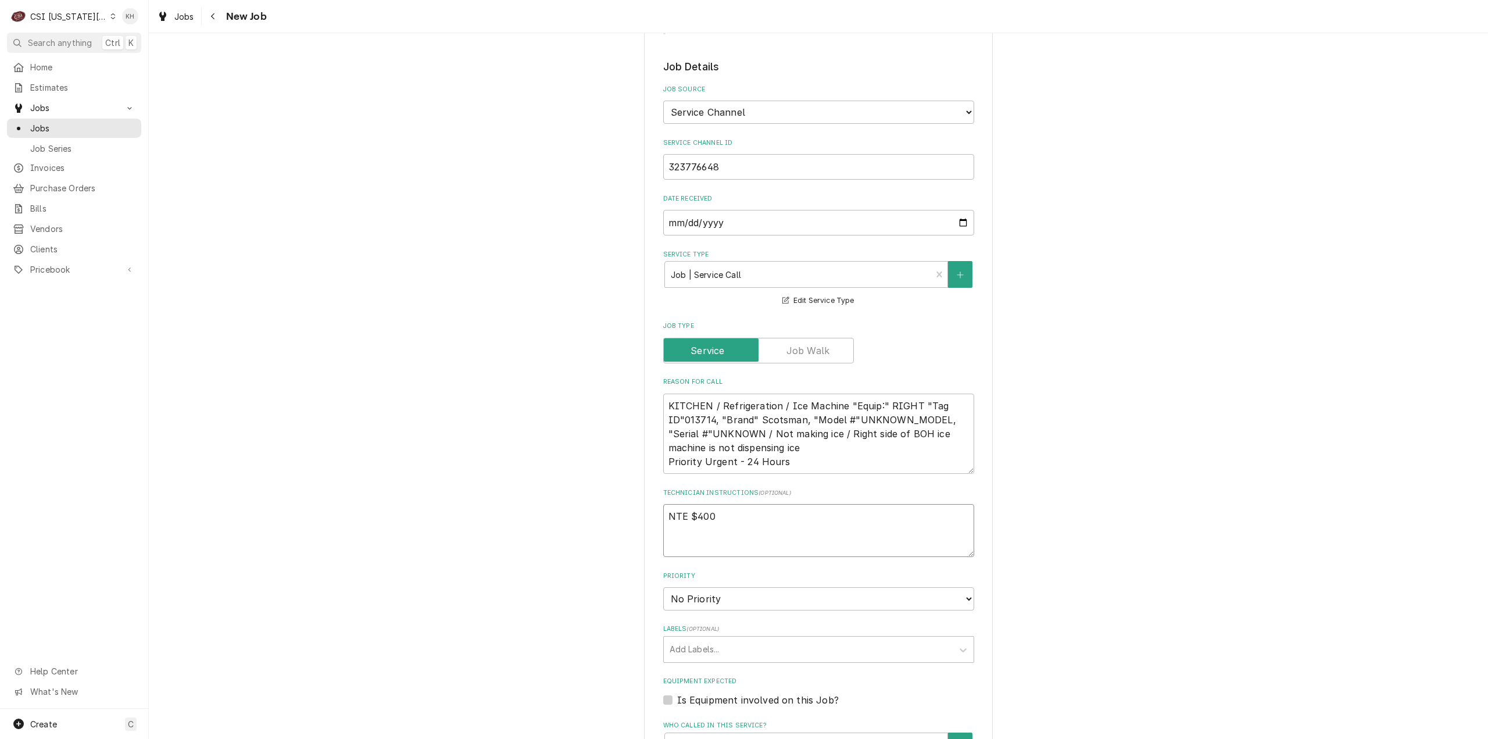
type textarea "x"
type textarea "NTE $400."
type textarea "x"
type textarea "NTE $400.0"
type textarea "x"
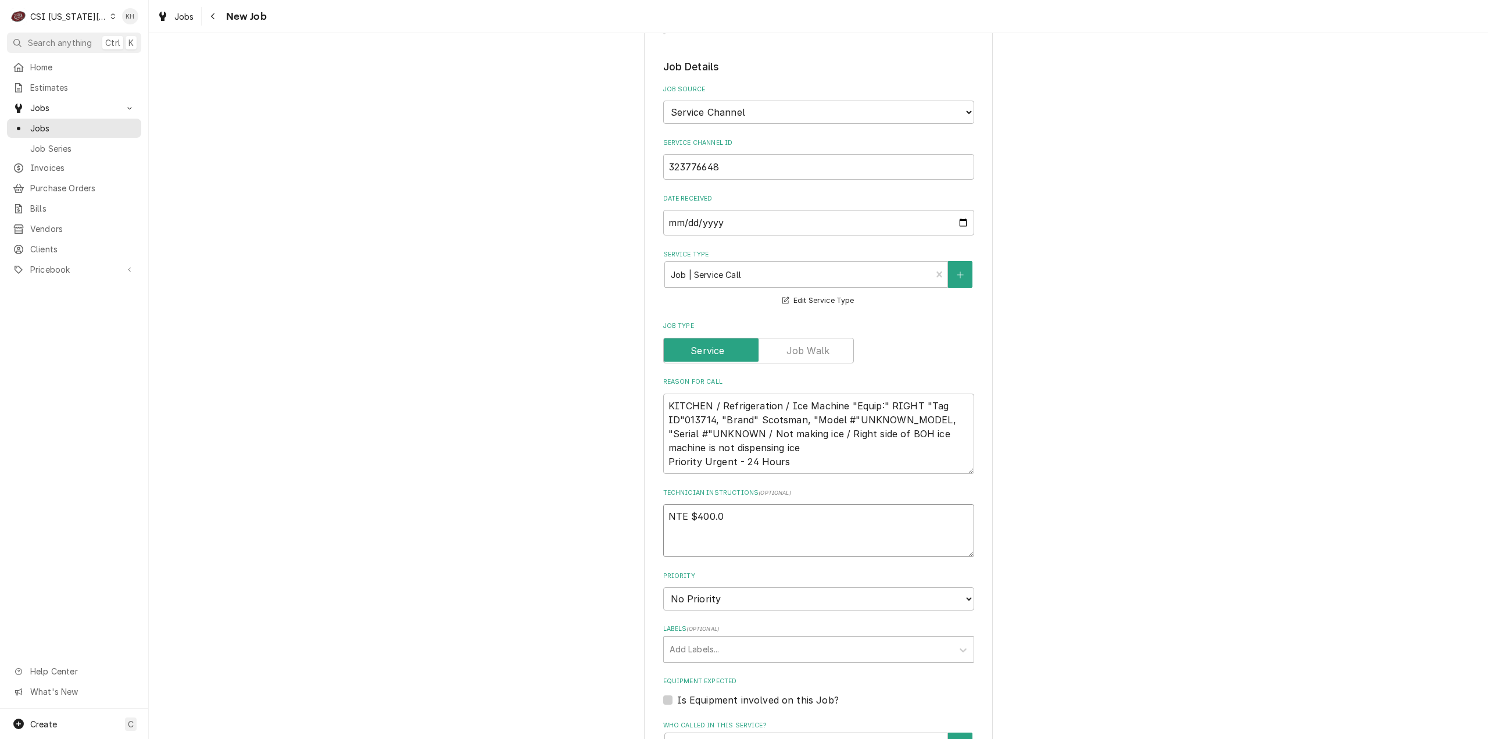
type textarea "NTE $400.00"
type textarea "x"
type textarea "NTE $400.00"
type textarea "x"
type textarea "NTE $400.00"
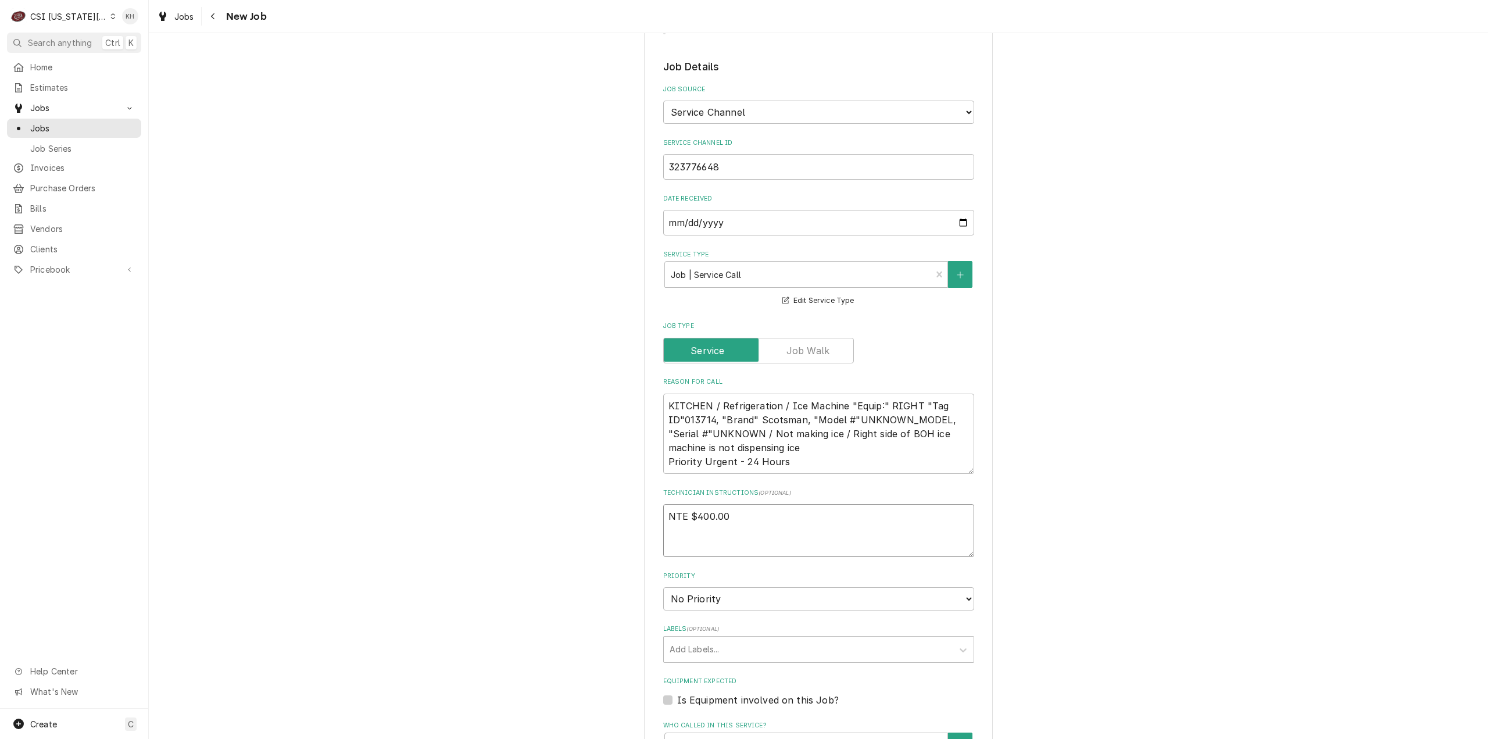
type textarea "x"
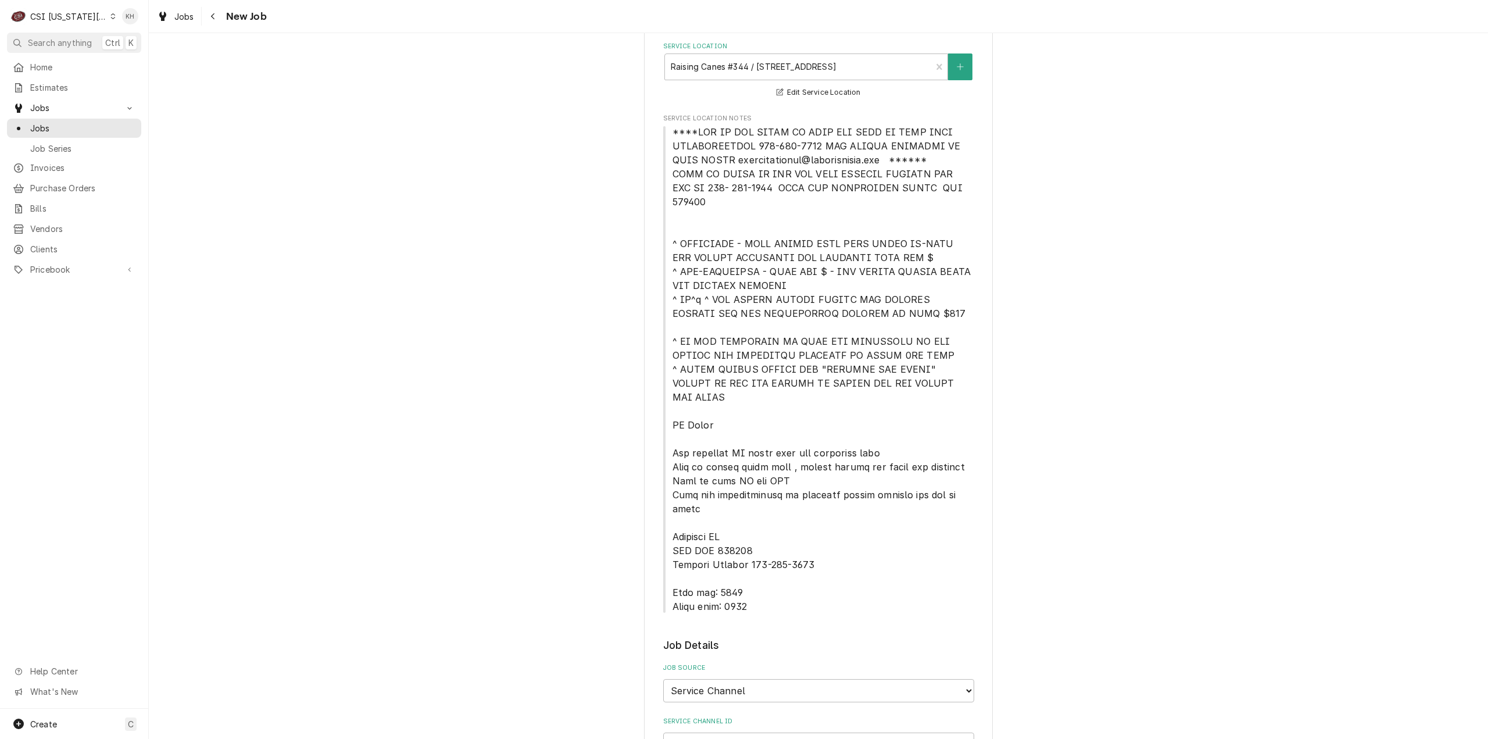
scroll to position [233, 0]
type textarea "NTE $400.00"
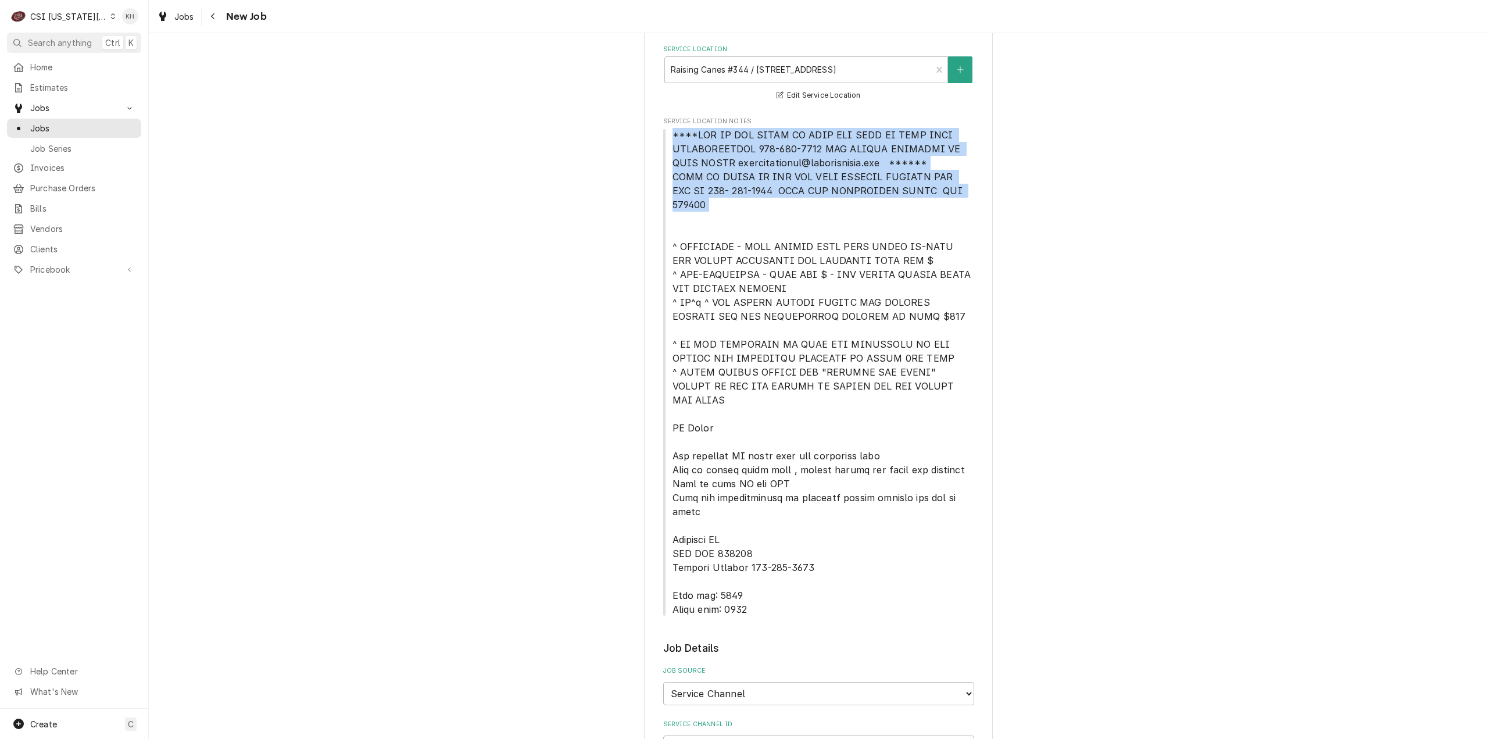
drag, startPoint x: 664, startPoint y: 132, endPoint x: 956, endPoint y: 201, distance: 299.8
click at [956, 201] on span "Service Location Notes" at bounding box center [818, 372] width 311 height 488
copy span "****NTE ON ALL CALLS IF OVER NTE NEED TO CALL JOHN HERBOLSHEIMER 402-380-8262 F…"
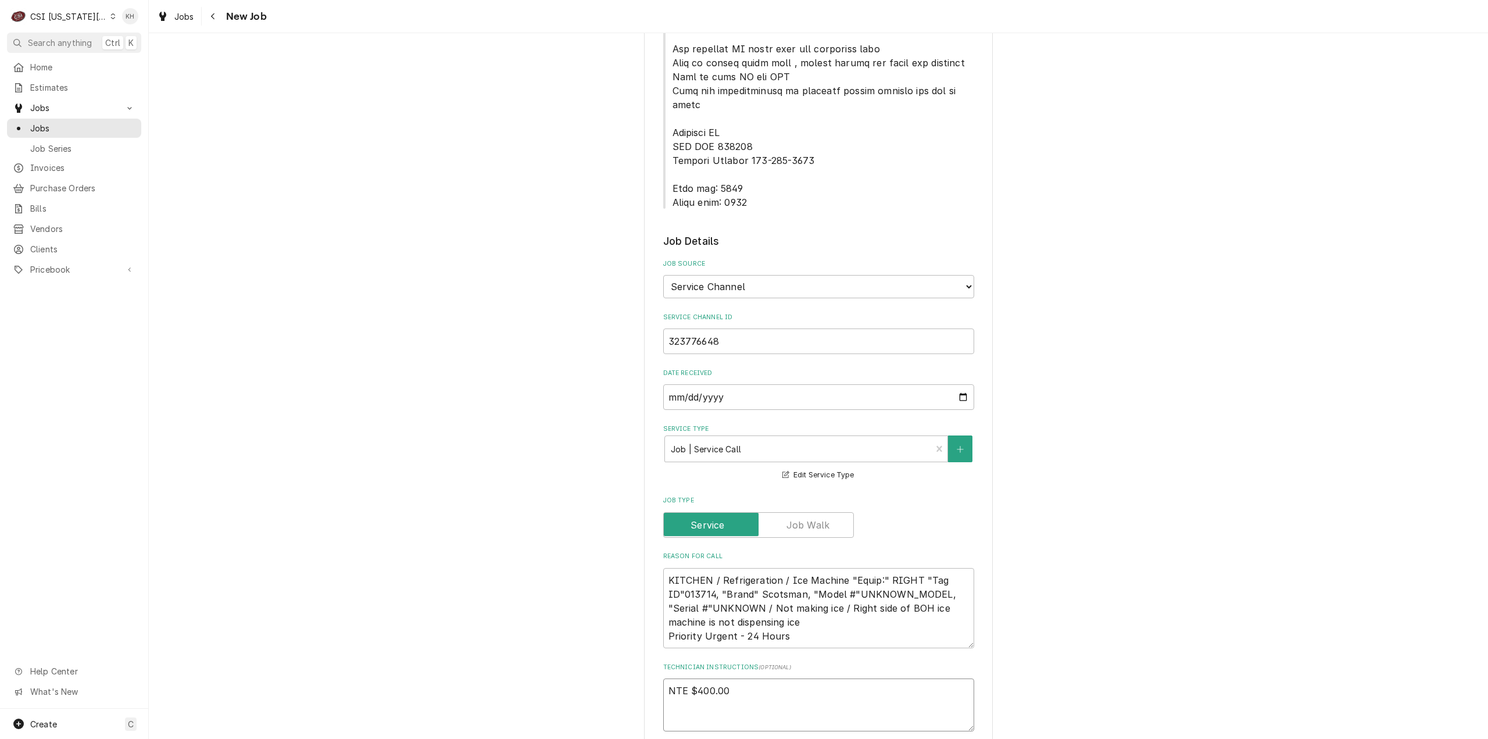
click at [705, 681] on textarea "NTE $400.00" at bounding box center [818, 704] width 311 height 53
paste textarea "****NTE ON ALL CALLS IF OVER NTE NEED TO CALL JOHN HERBOLSHEIMER 402-380-8262 F…"
type textarea "x"
type textarea "NTE $400.00 ****NTE ON ALL CALLS IF OVER NTE NEED TO CALL JOHN HERBOLSHEIMER 40…"
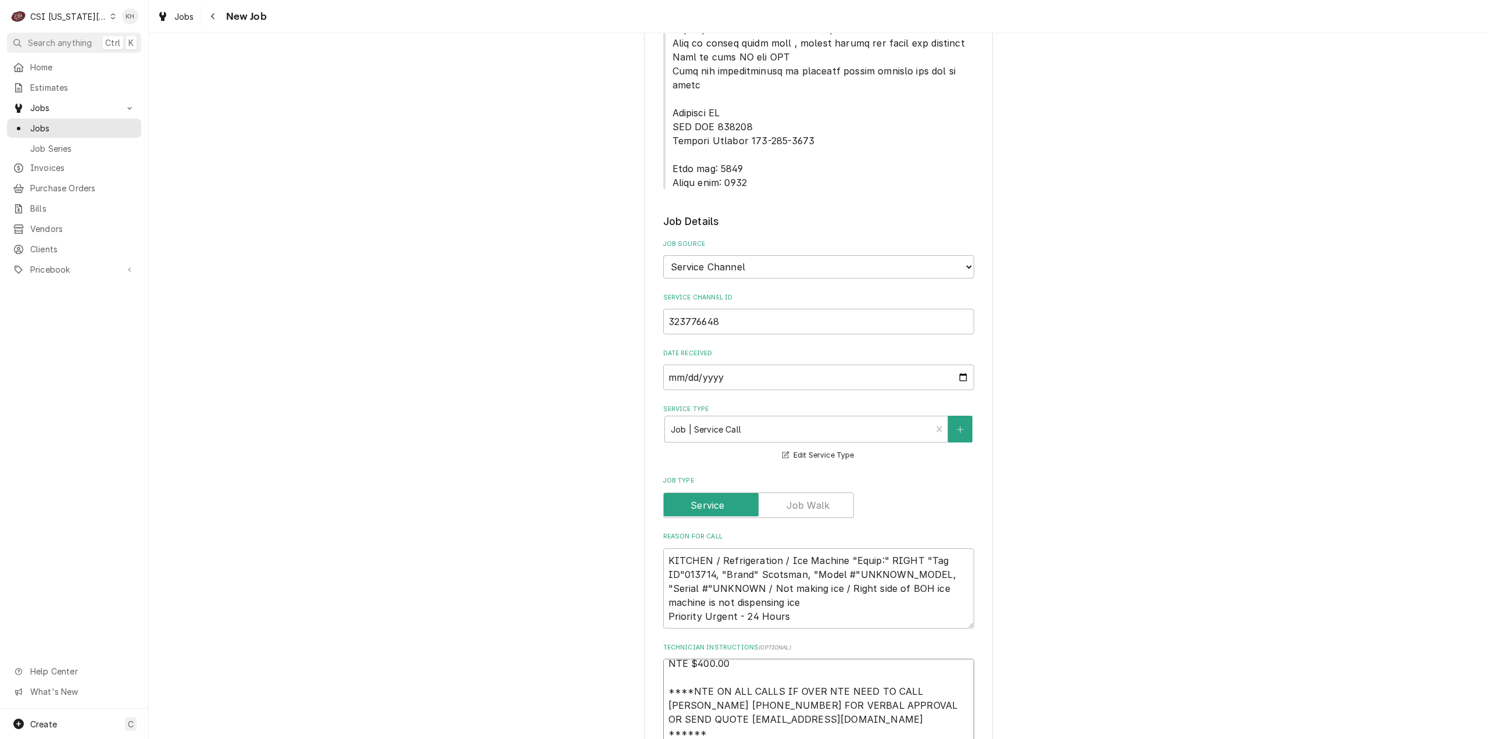
type textarea "x"
type textarea "NTE $400.00 ****NTE ON ALL CALLS IF OVER NTE NEED TO CALL JOHN HERBOLSHEIMER 40…"
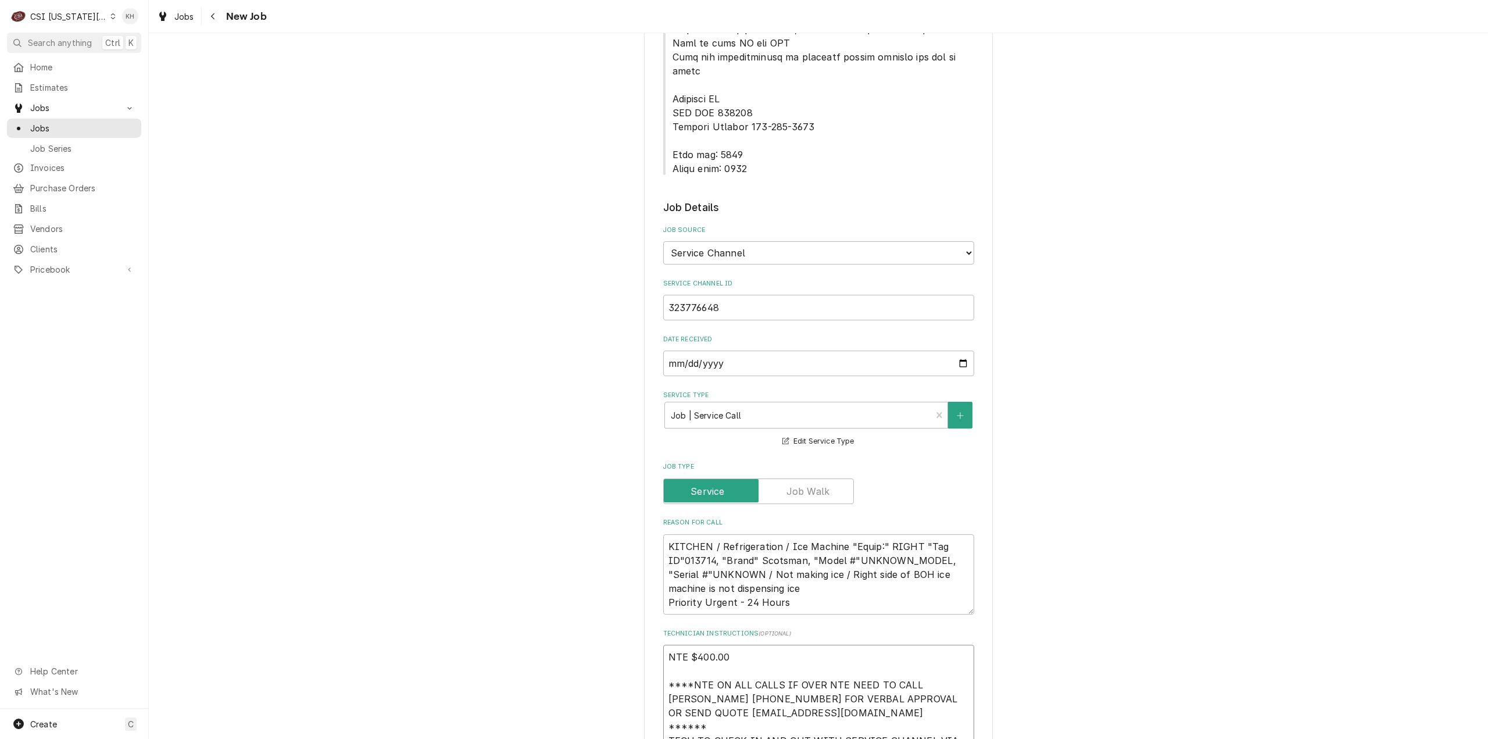
type textarea "x"
type textarea "NTE $400.00 ****NTE ON ALL CALLS IF OVER NTE NEED TO CALL JOHN HERBOLSHEIMER 40…"
drag, startPoint x: 666, startPoint y: 113, endPoint x: 749, endPoint y: 135, distance: 85.6
click at [749, 135] on div "Please provide the following information to create a job: Client Details Client…" at bounding box center [818, 378] width 311 height 1962
copy span "Lock box: 0344 Alarm code: 0877"
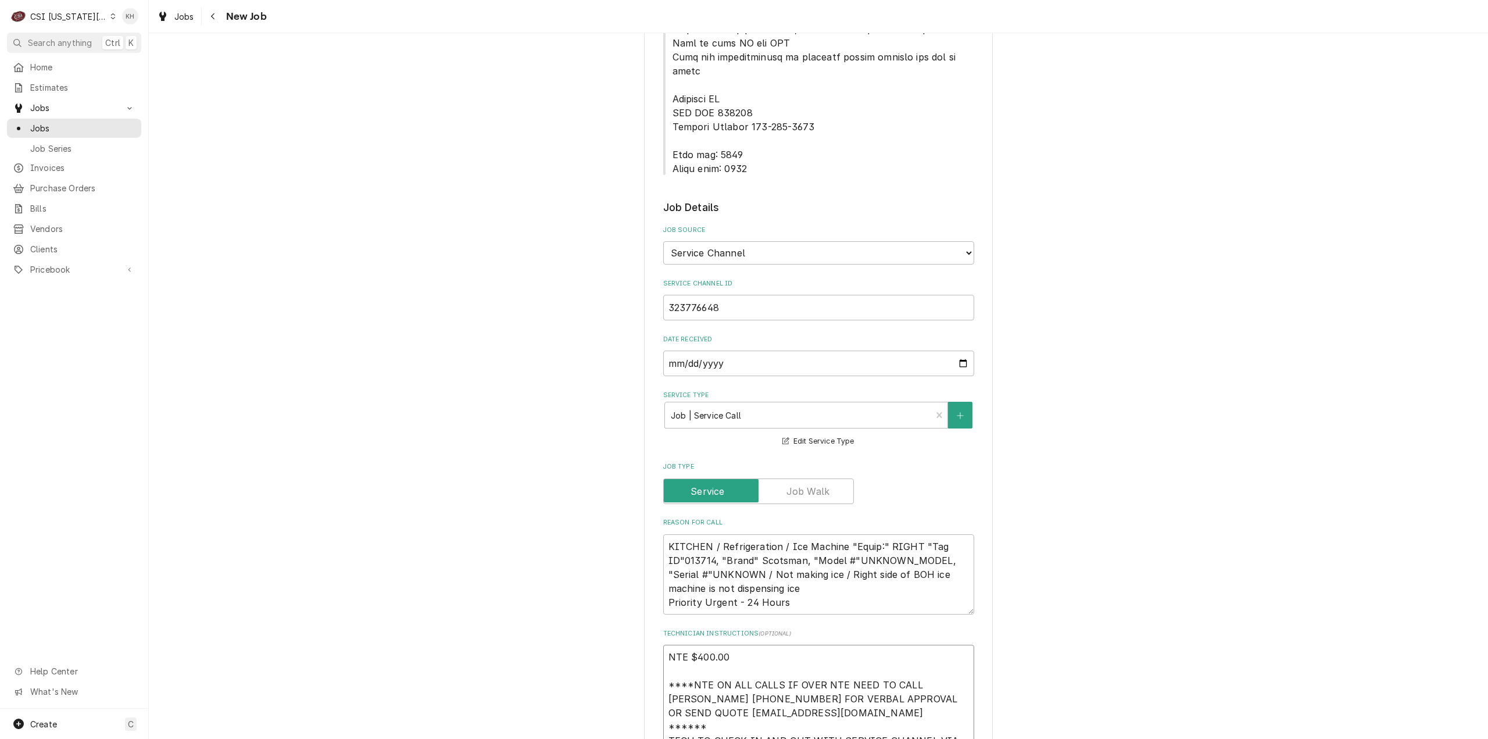
click at [699, 731] on textarea "NTE $400.00 ****NTE ON ALL CALLS IF OVER NTE NEED TO CALL JOHN HERBOLSHEIMER 40…" at bounding box center [818, 713] width 311 height 137
paste textarea "Lock box: 0344 Alarm code: 0877"
type textarea "x"
type textarea "NTE $400.00 ****NTE ON ALL CALLS IF OVER NTE NEED TO CALL JOHN HERBOLSHEIMER 40…"
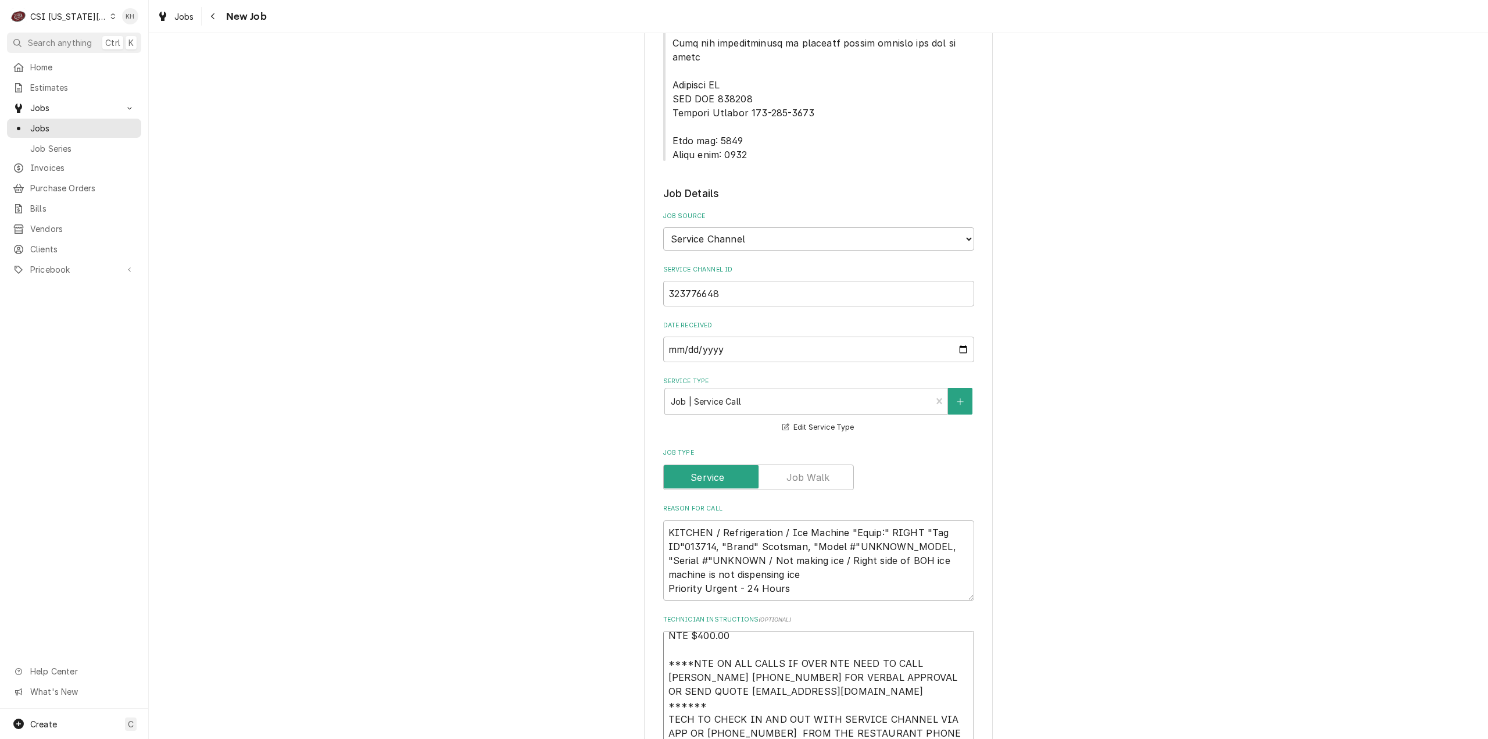
type textarea "x"
type textarea "NTE $400.00 ****NTE ON ALL CALLS IF OVER NTE NEED TO CALL JOHN HERBOLSHEIMER 40…"
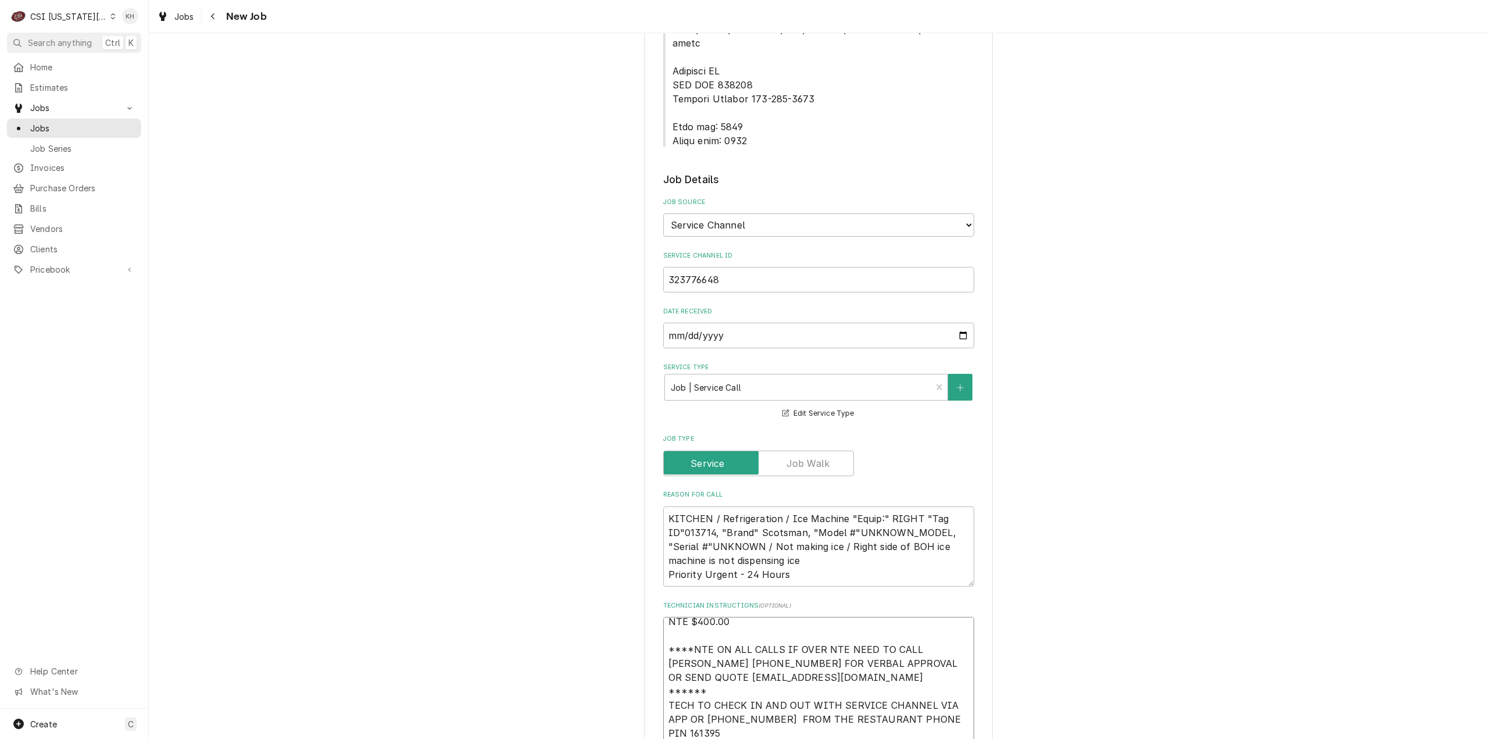
type textarea "x"
type textarea "NTE $400.00 ****NTE ON ALL CALLS IF OVER NTE NEED TO CALL JOHN HERBOLSHEIMER 40…"
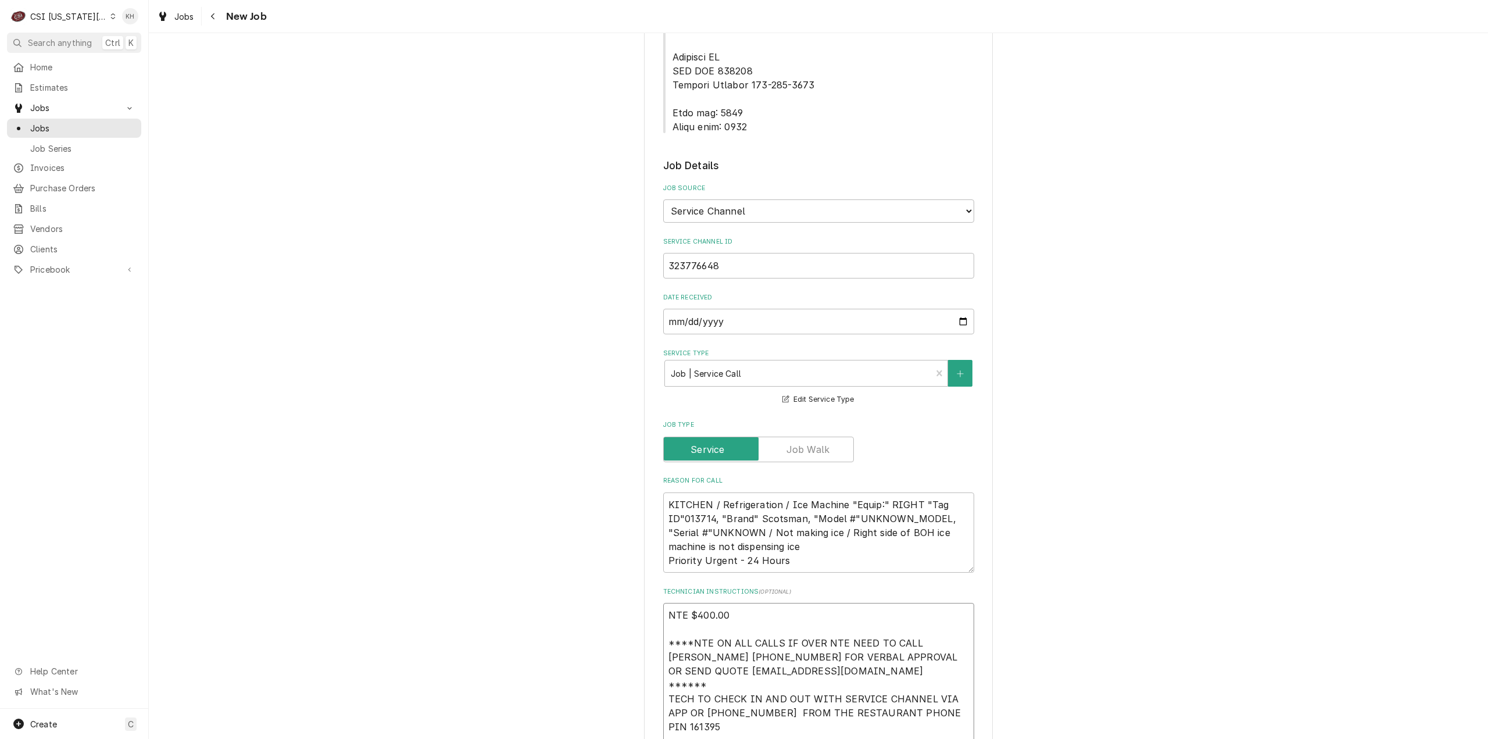
type textarea "x"
type textarea "NTE $400.00 ****NTE ON ALL CALLS IF OVER NTE NEED TO CALL JOHN HERBOLSHEIMER 40…"
type textarea "x"
type textarea "NTE $400.00 ****NTE ON ALL CALLS IF OVER NTE NEED TO CALL JOHN HERBOLSHEIMER 40…"
type textarea "x"
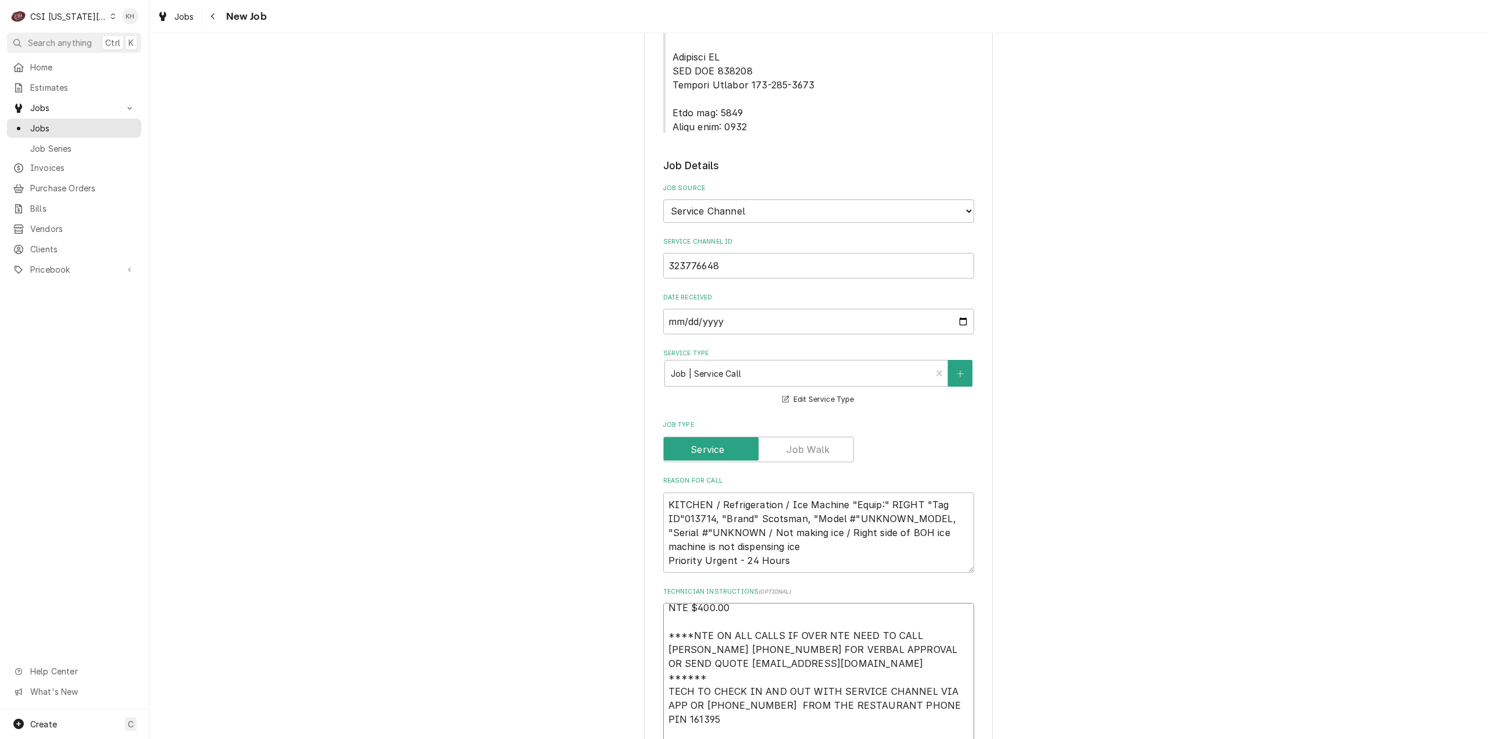
type textarea "NTE $400.00 ****NTE ON ALL CALLS IF OVER NTE NEED TO CALL JOHN HERBOLSHEIMER 40…"
type textarea "x"
type textarea "NTE $400.00 ****NTE ON ALL CALLS IF OVER NTE NEED TO CALL JOHN HERBOLSHEIMER 40…"
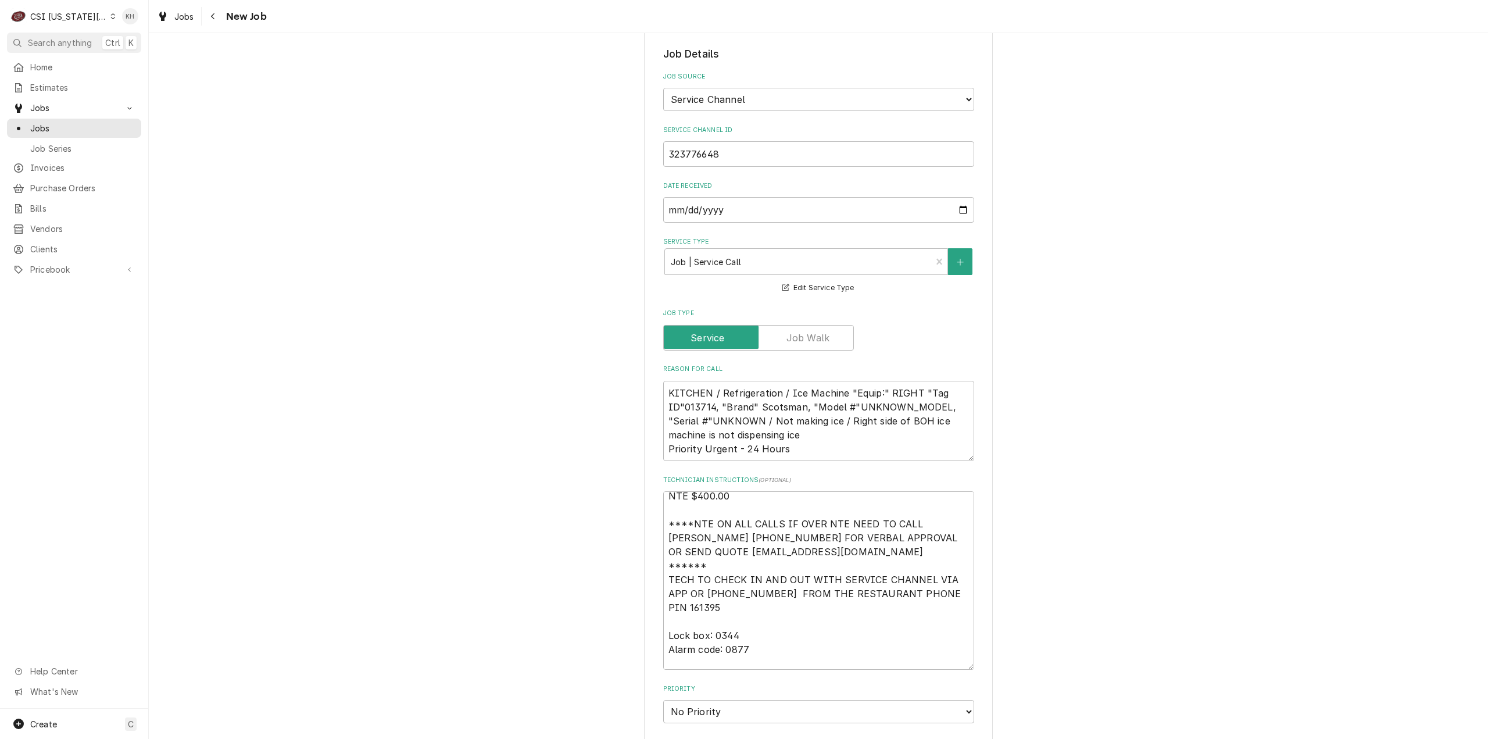
scroll to position [831, 0]
click at [719, 620] on textarea "NTE $400.00 ****NTE ON ALL CALLS IF OVER NTE NEED TO CALL JOHN HERBOLSHEIMER 40…" at bounding box center [818, 576] width 311 height 178
paste textarea "785-539-8862"
type textarea "x"
type textarea "NTE $400.00 ****NTE ON ALL CALLS IF OVER NTE NEED TO CALL JOHN HERBOLSHEIMER 40…"
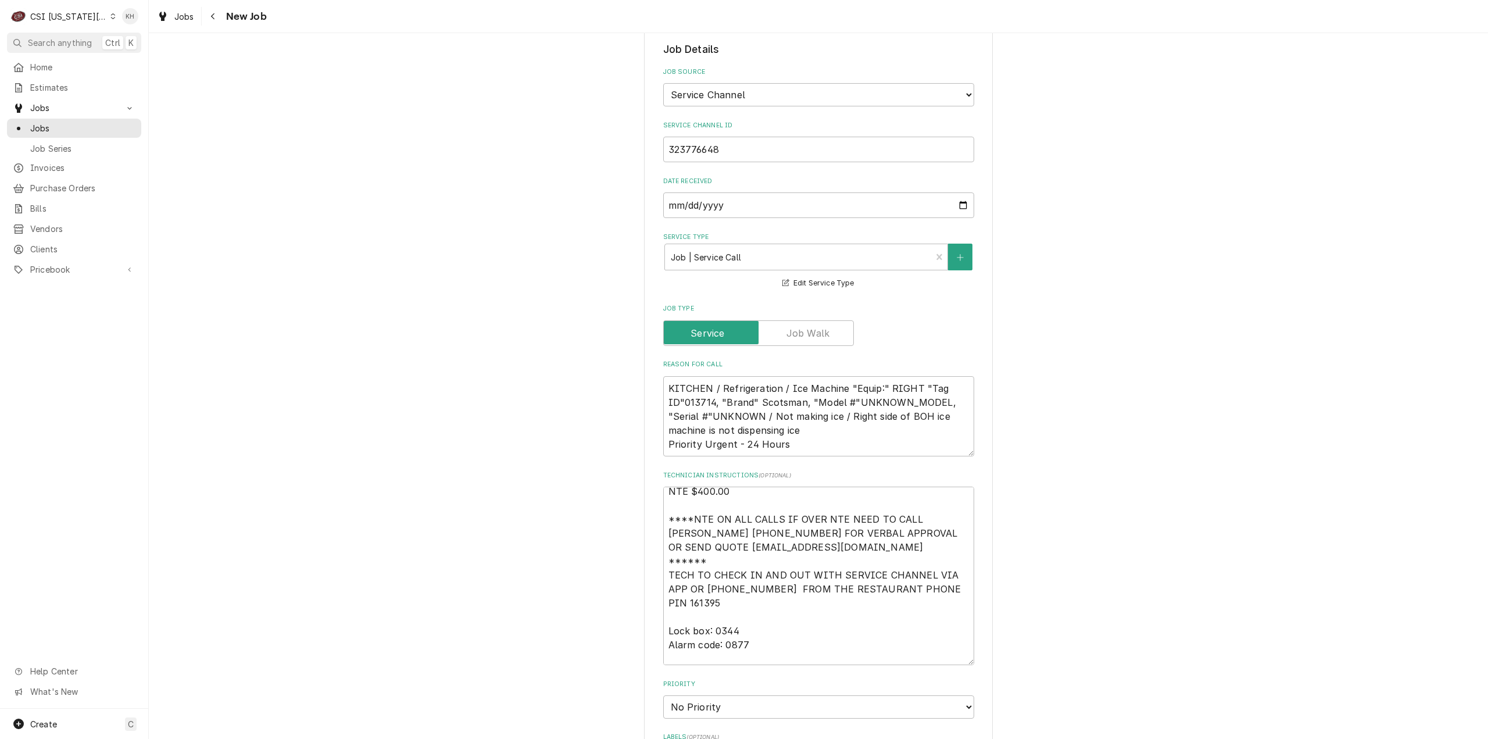
click at [724, 680] on div "Priority No Priority Urgent High Medium Low" at bounding box center [818, 699] width 311 height 39
type textarea "x"
click at [723, 695] on select "No Priority Urgent High Medium Low" at bounding box center [818, 706] width 311 height 23
select select "4"
click at [663, 695] on select "No Priority Urgent High Medium Low" at bounding box center [818, 706] width 311 height 23
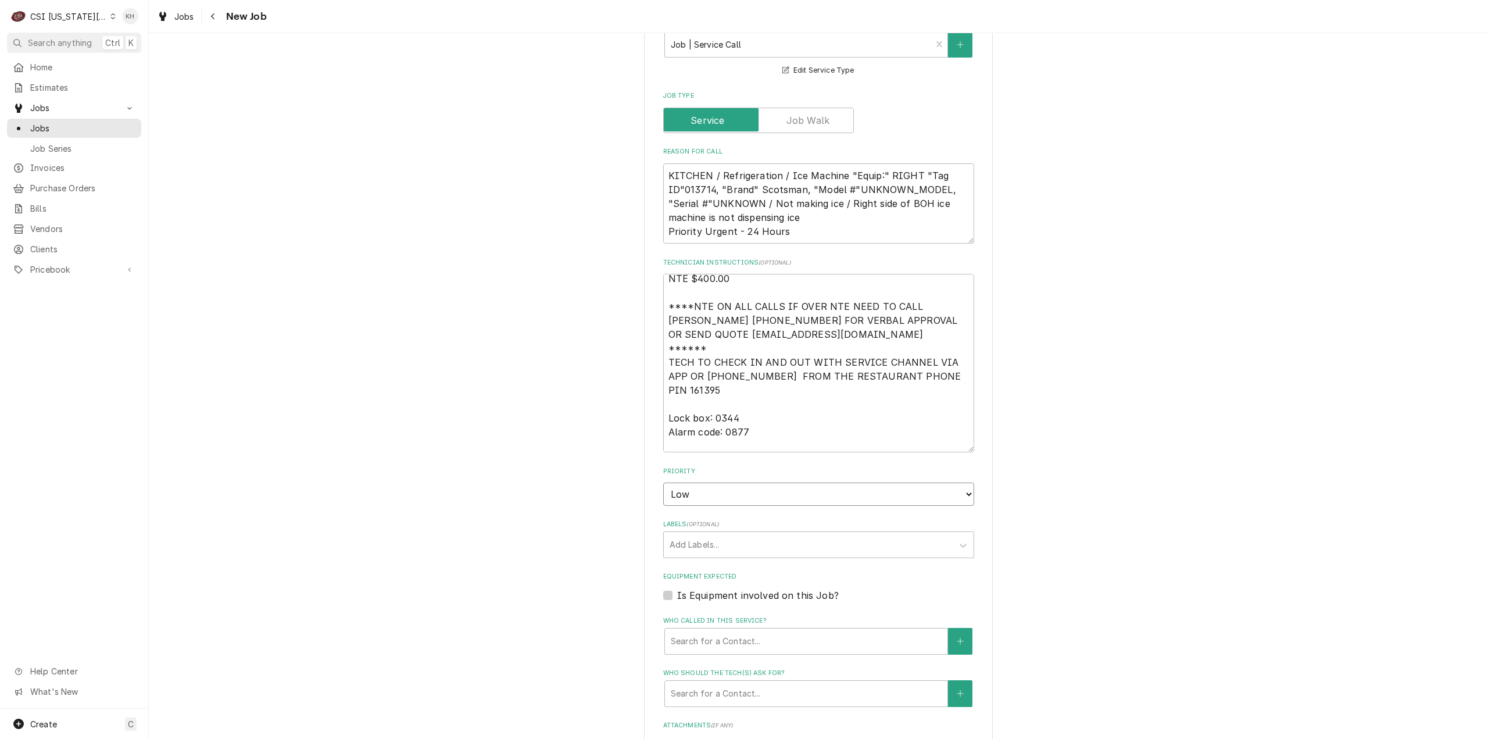
type textarea "x"
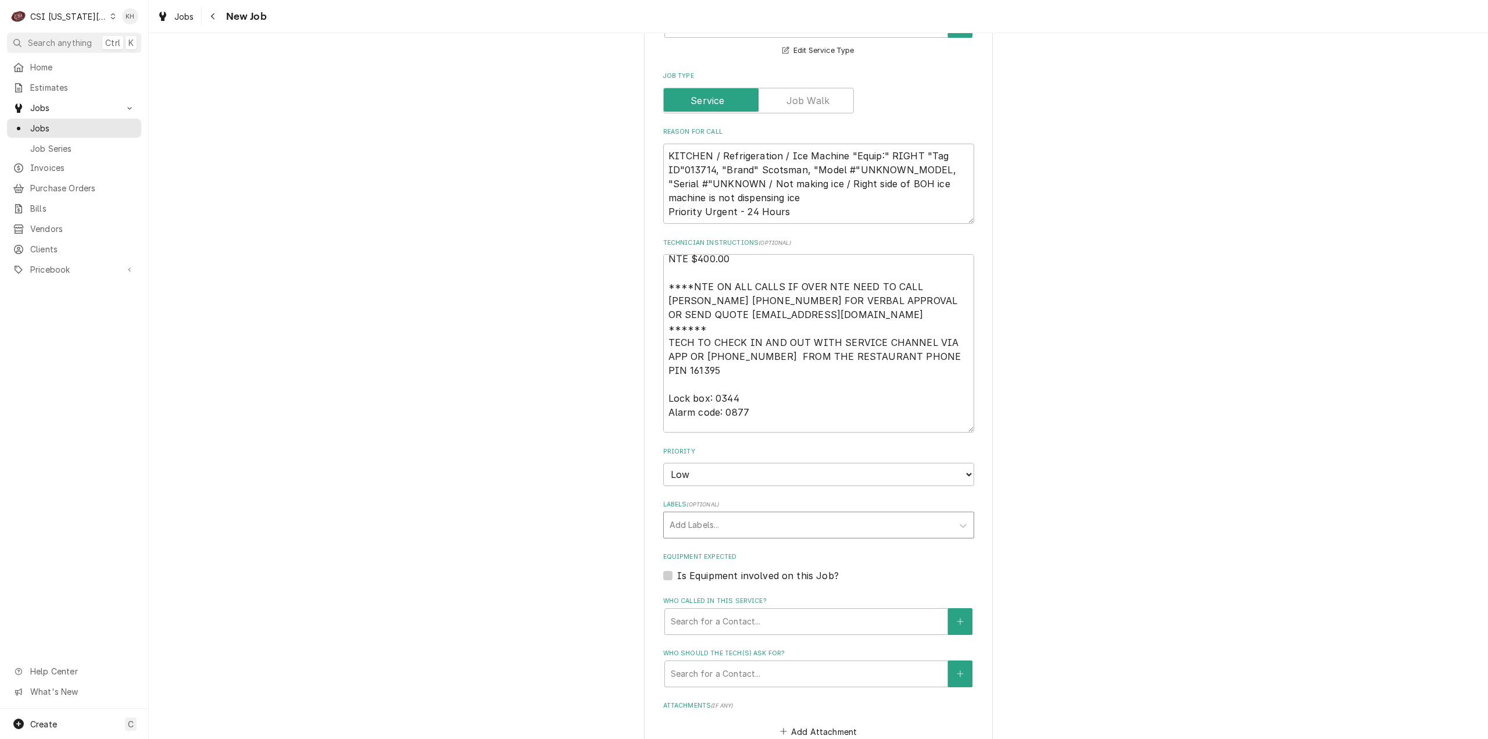
click at [708, 515] on div "Labels" at bounding box center [808, 525] width 277 height 21
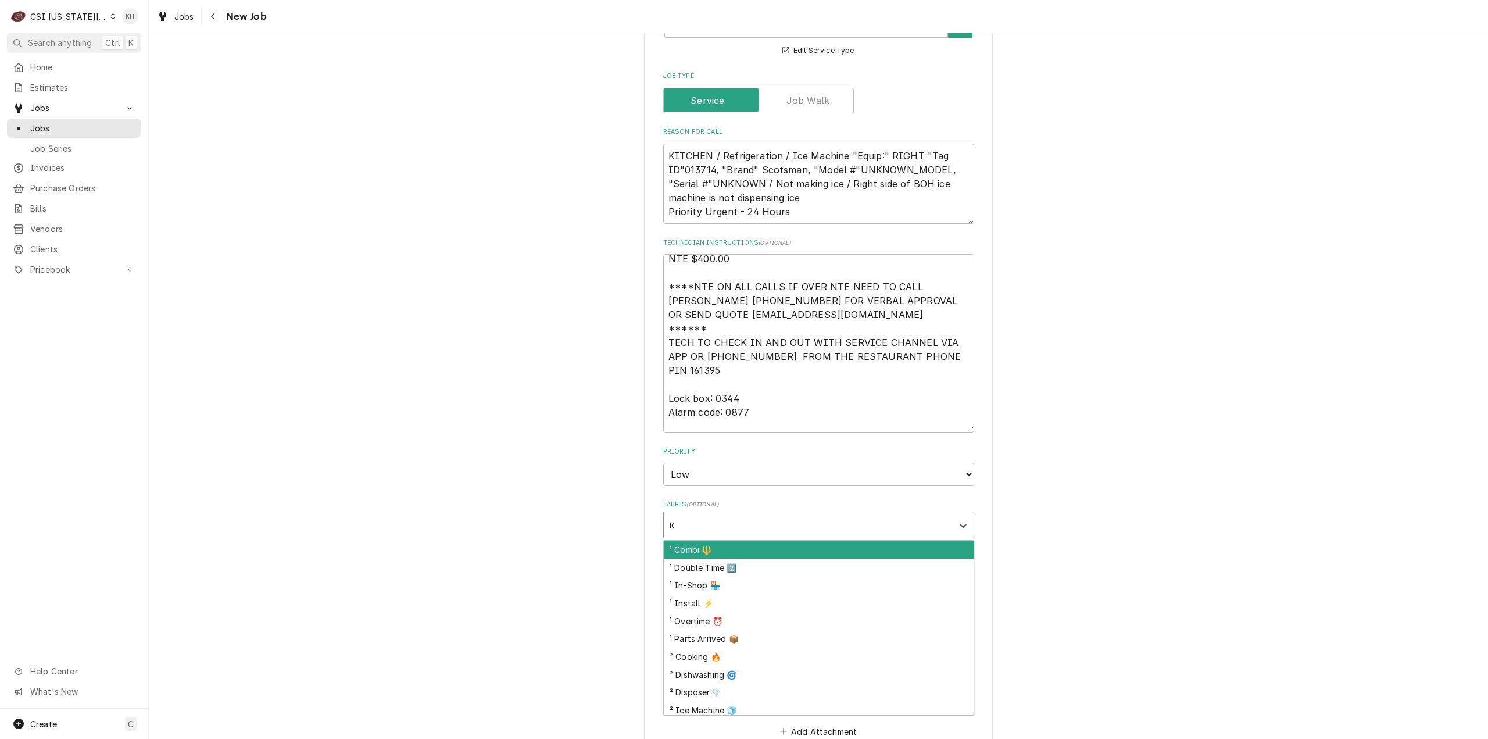
type input "ice"
click at [726, 541] on div "² Ice Machine 🧊" at bounding box center [819, 550] width 310 height 18
type textarea "x"
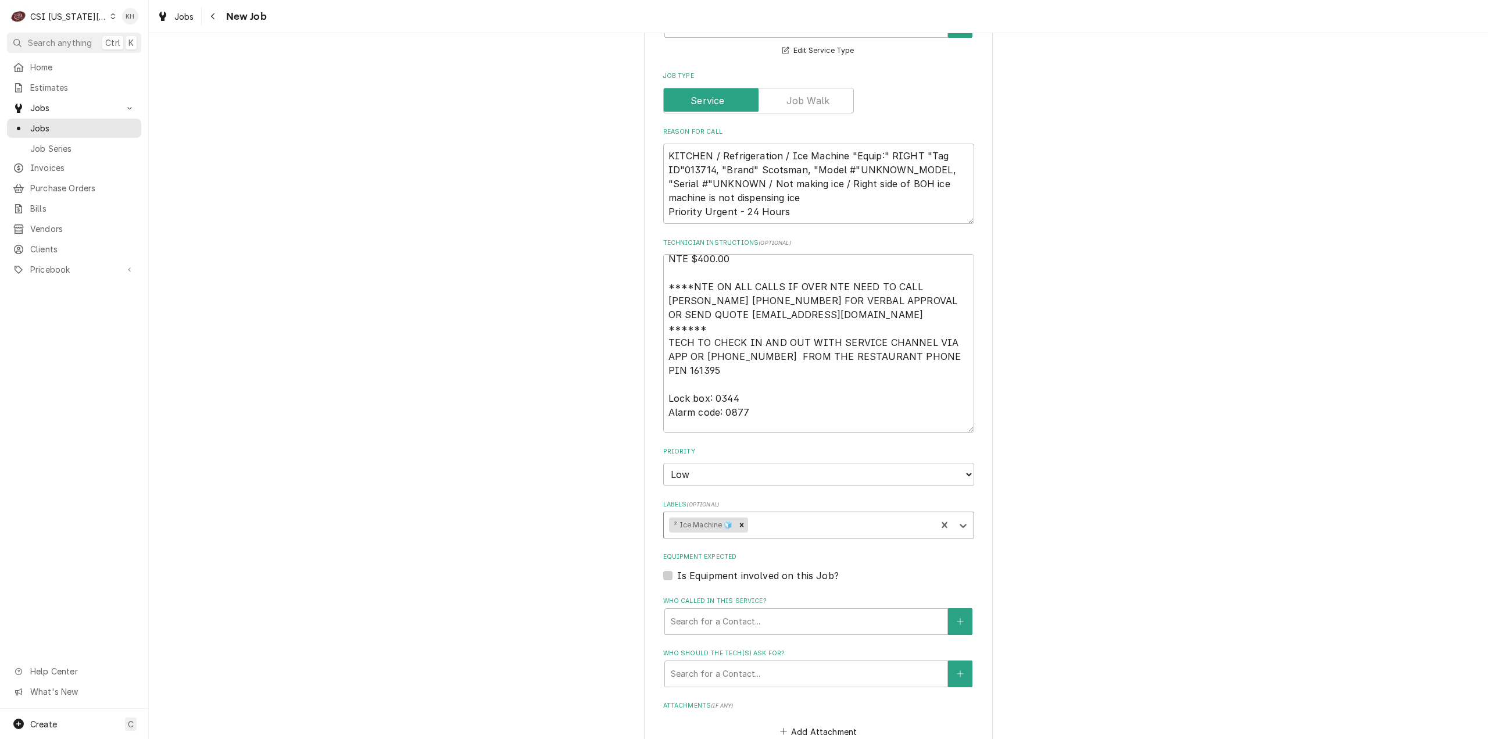
type textarea "x"
click at [677, 569] on label "Is Equipment involved on this Job?" at bounding box center [758, 576] width 162 height 14
click at [677, 569] on input "Equipment Expected" at bounding box center [832, 582] width 311 height 26
checkbox input "true"
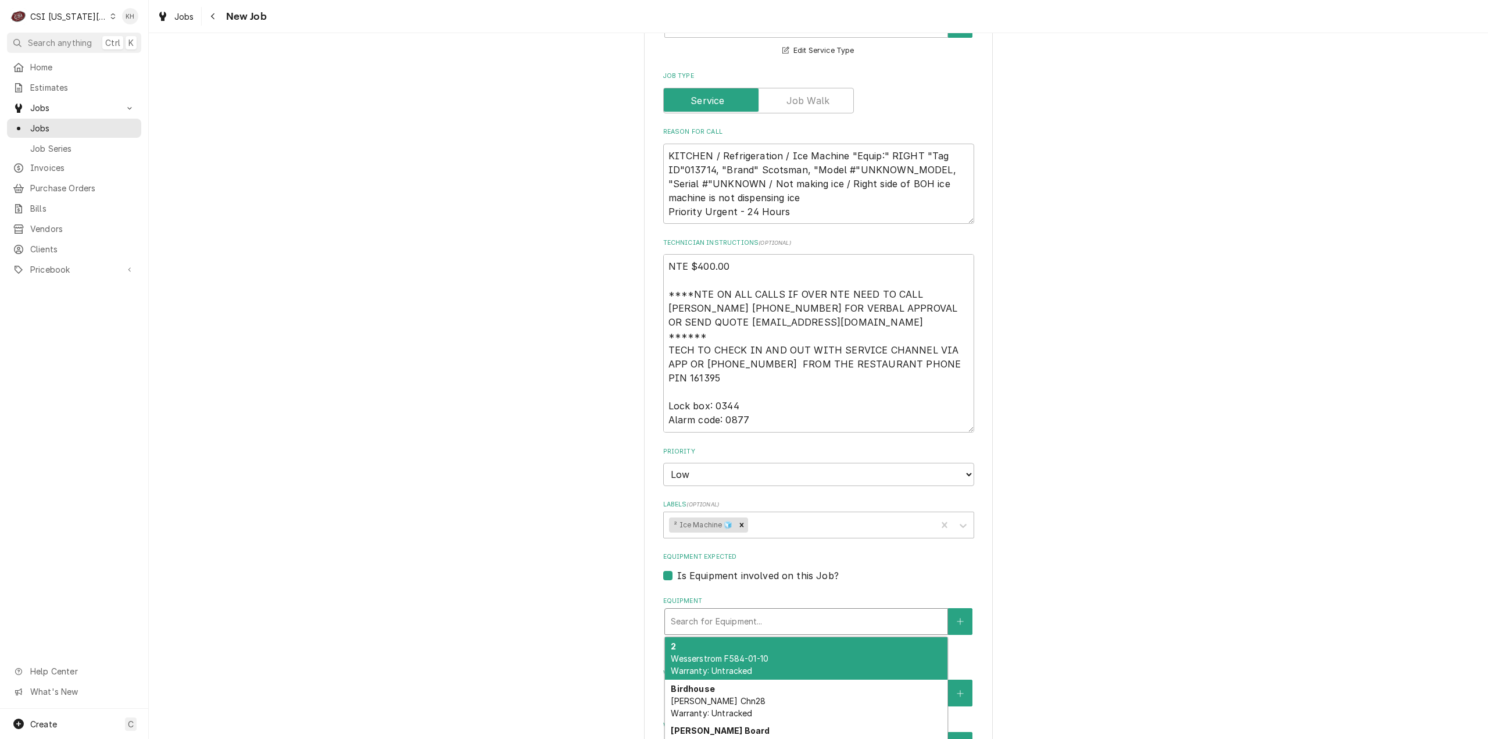
click at [805, 609] on div "Search for Equipment..." at bounding box center [806, 622] width 283 height 26
type textarea "x"
type input "i"
type textarea "x"
type input "ic"
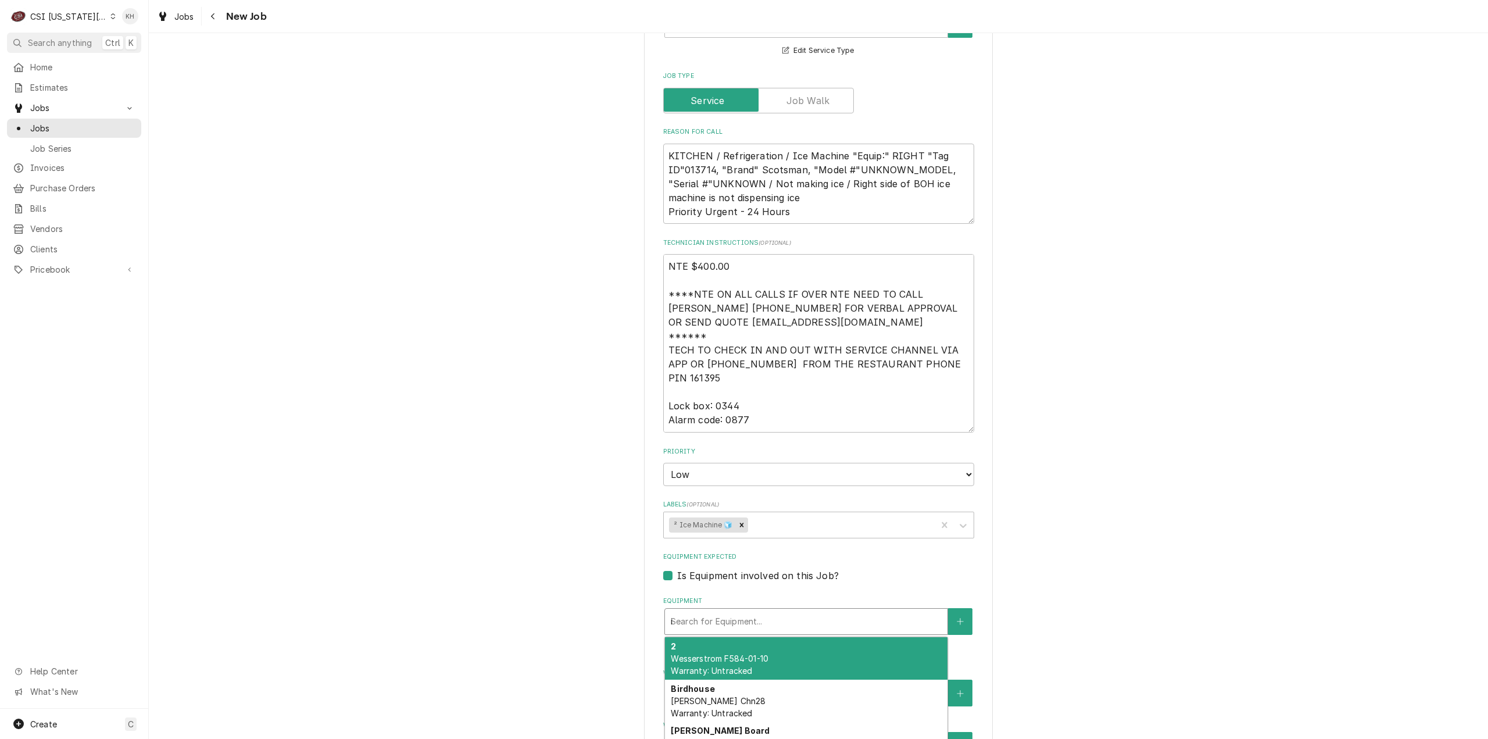
type textarea "x"
type input "ice"
click at [770, 637] on div "Ice Machine Scotsman Left NO922R Warranty: Untracked" at bounding box center [806, 658] width 283 height 42
type textarea "x"
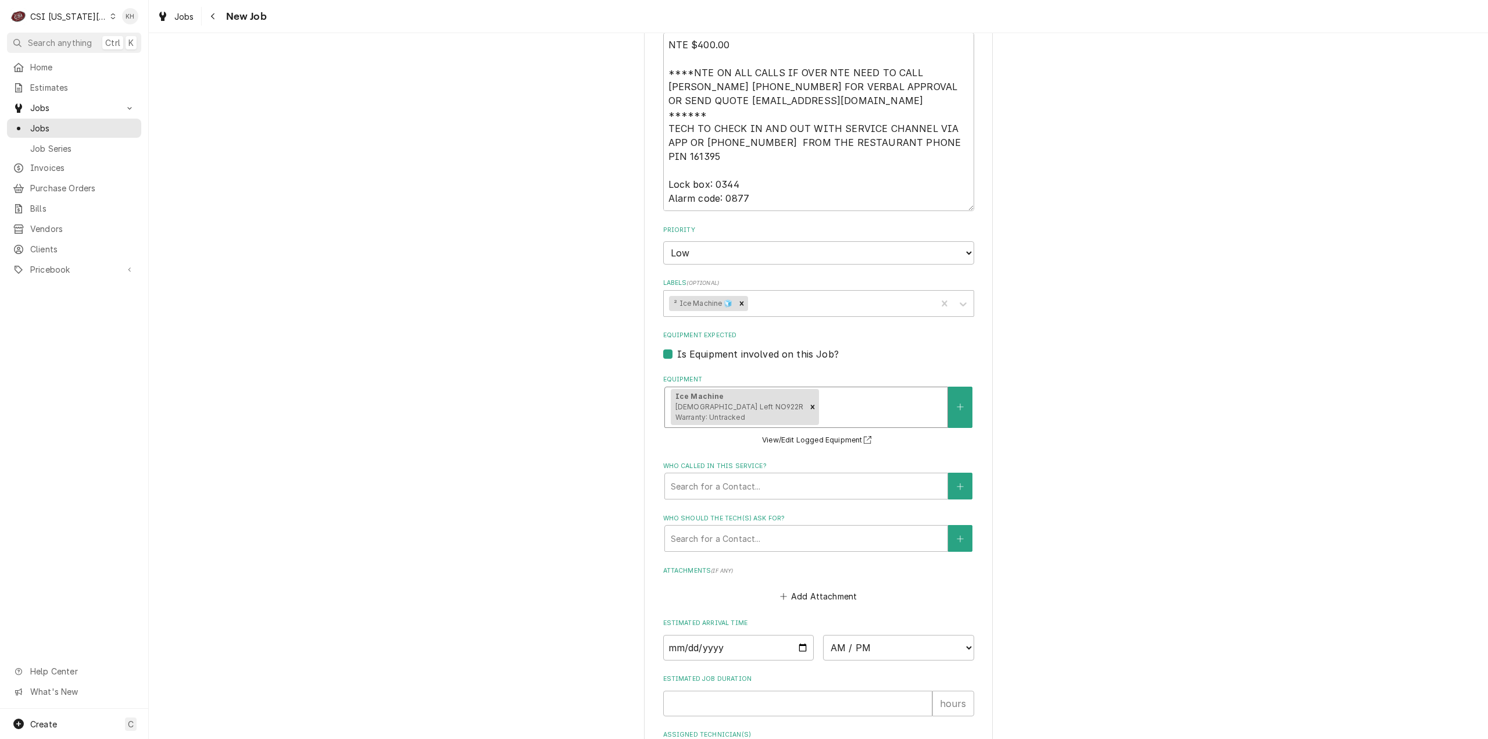
scroll to position [1297, 0]
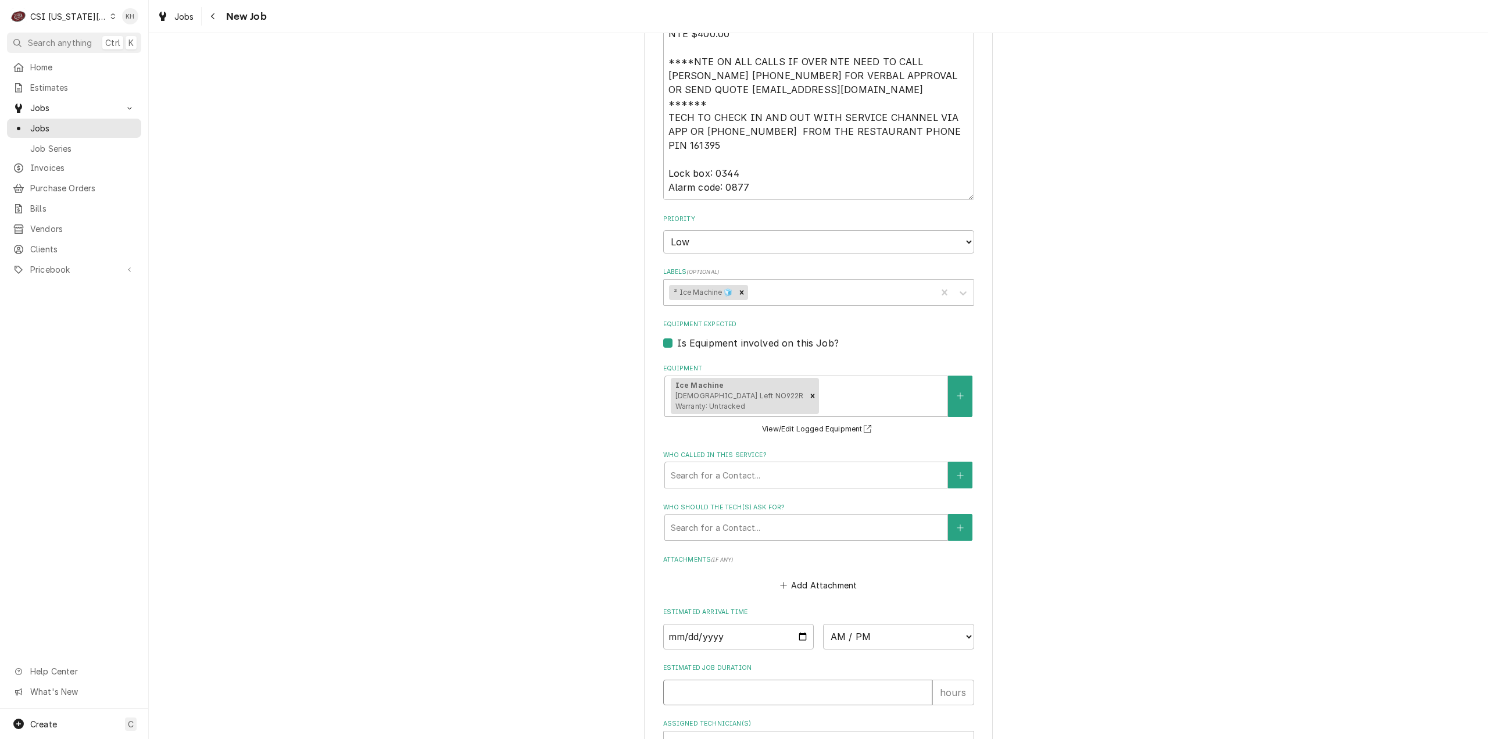
click at [765, 680] on input "Estimated Job Duration" at bounding box center [797, 693] width 269 height 26
type textarea "x"
type input "2"
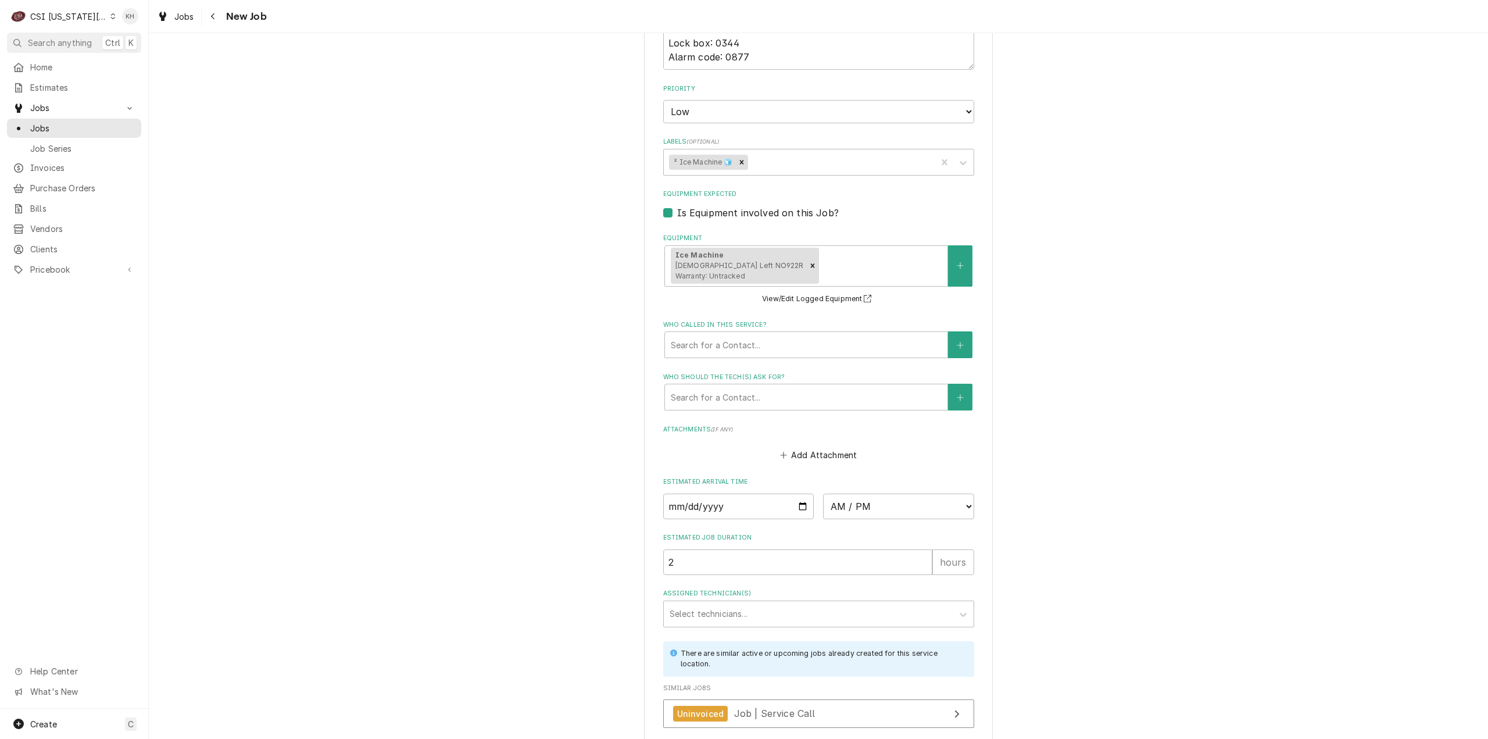
scroll to position [1483, 0]
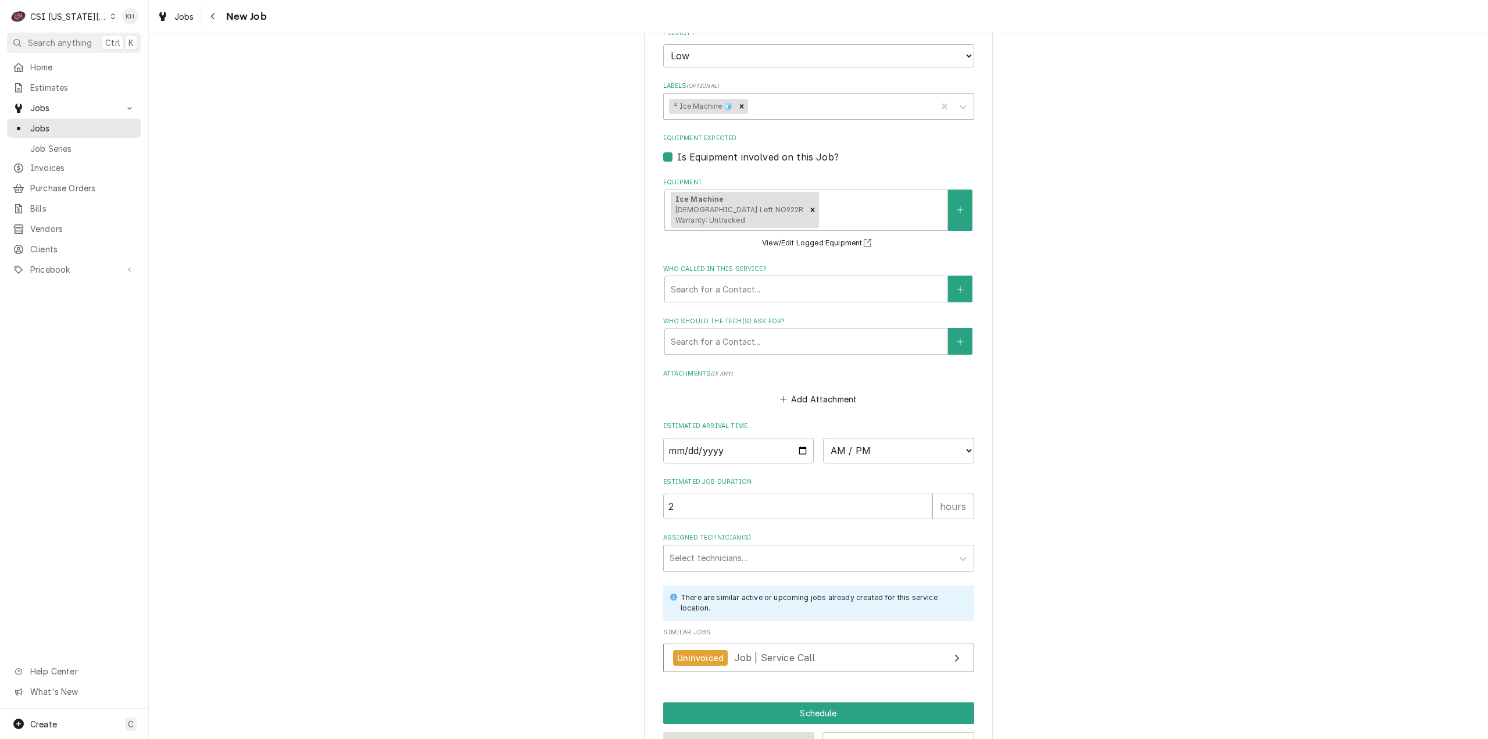
click at [752, 732] on button "Preview Job" at bounding box center [739, 743] width 152 height 22
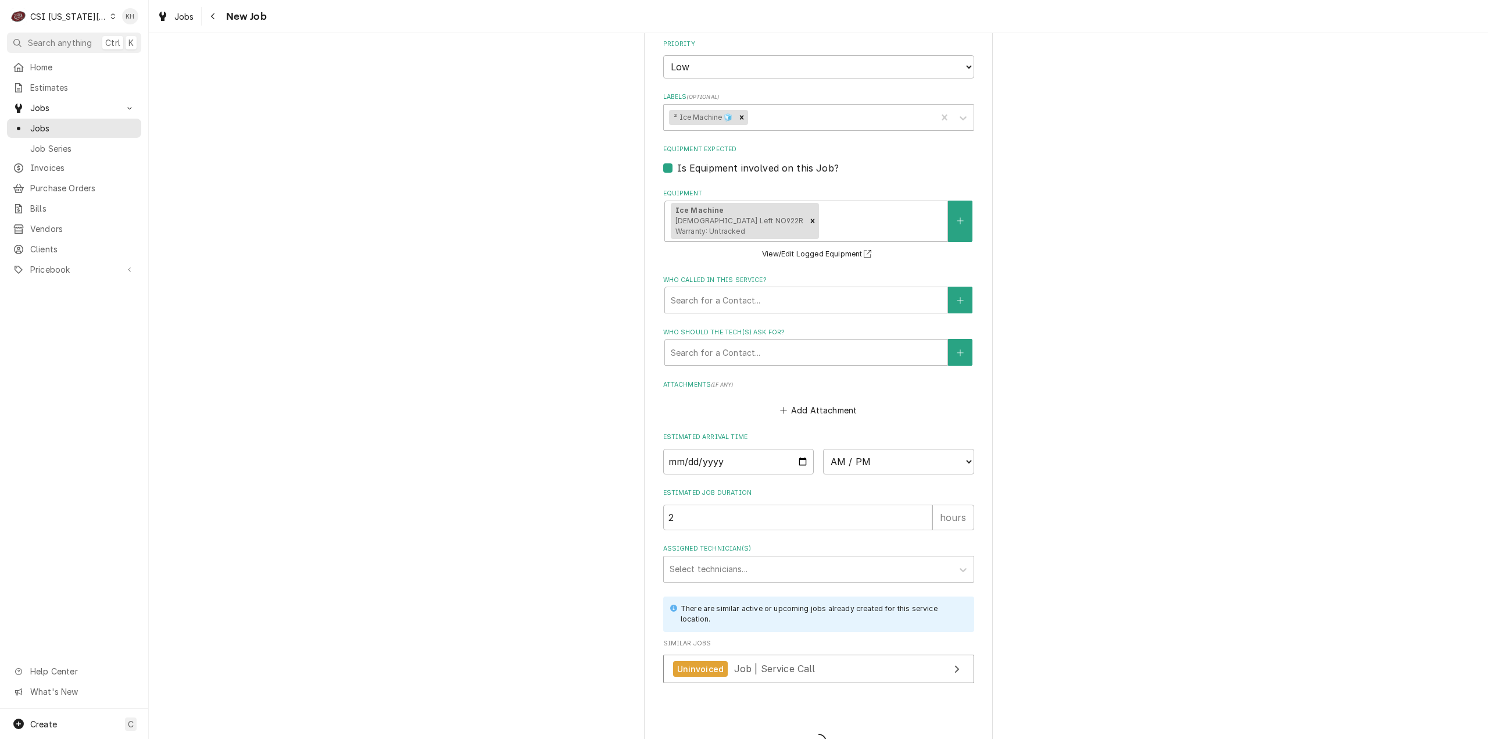
type textarea "x"
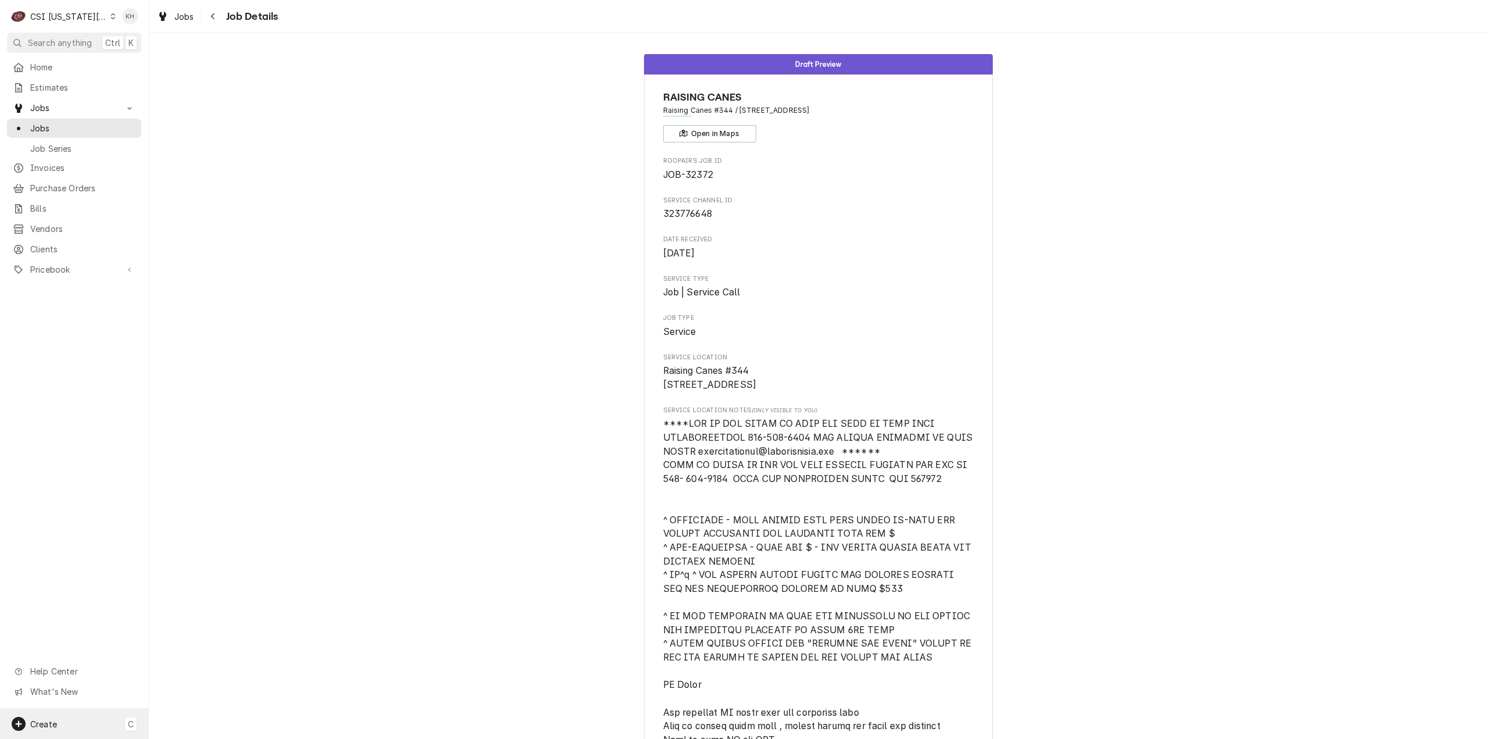
click at [59, 728] on div "Create C" at bounding box center [74, 724] width 148 height 30
click at [222, 610] on link "Job" at bounding box center [208, 603] width 105 height 19
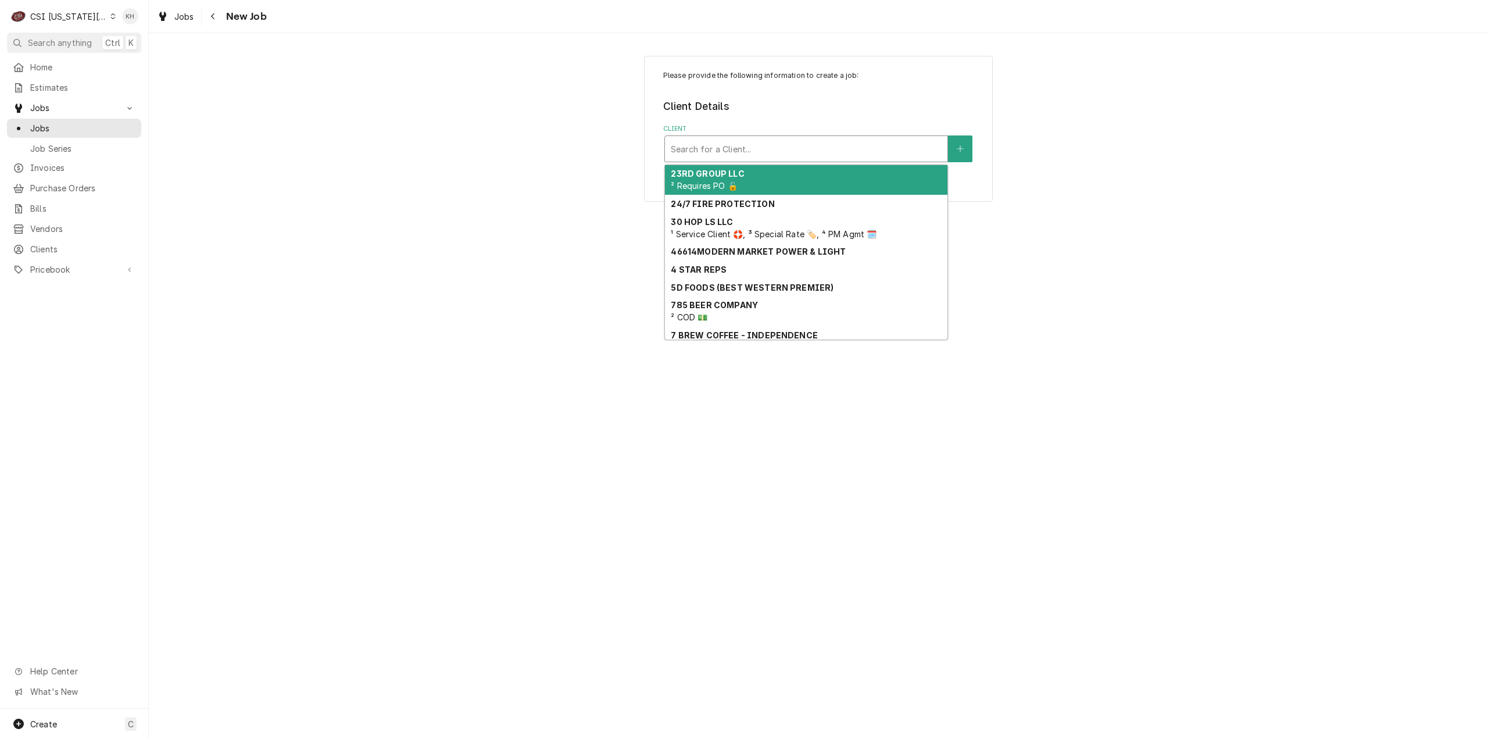
click at [762, 148] on div "Client" at bounding box center [806, 148] width 271 height 21
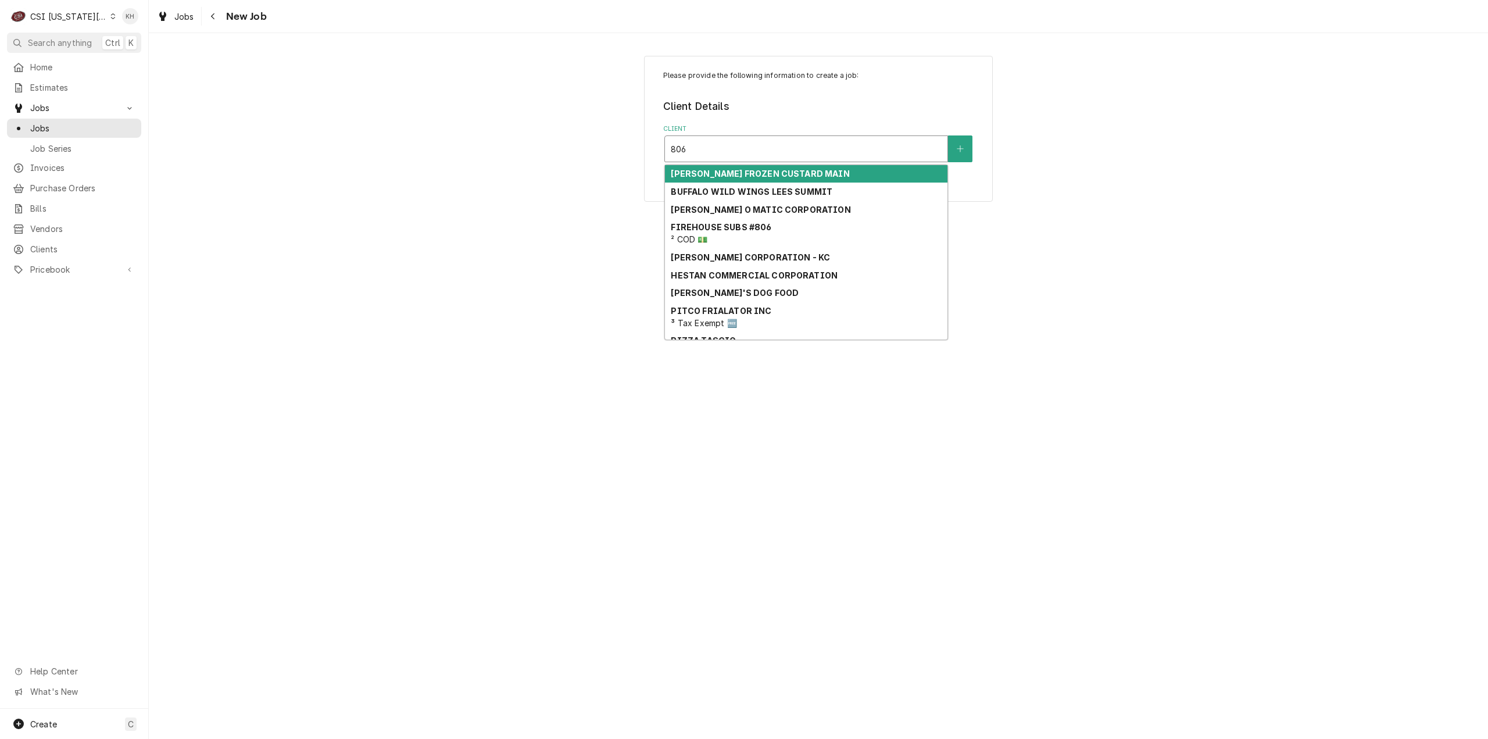
type input "806"
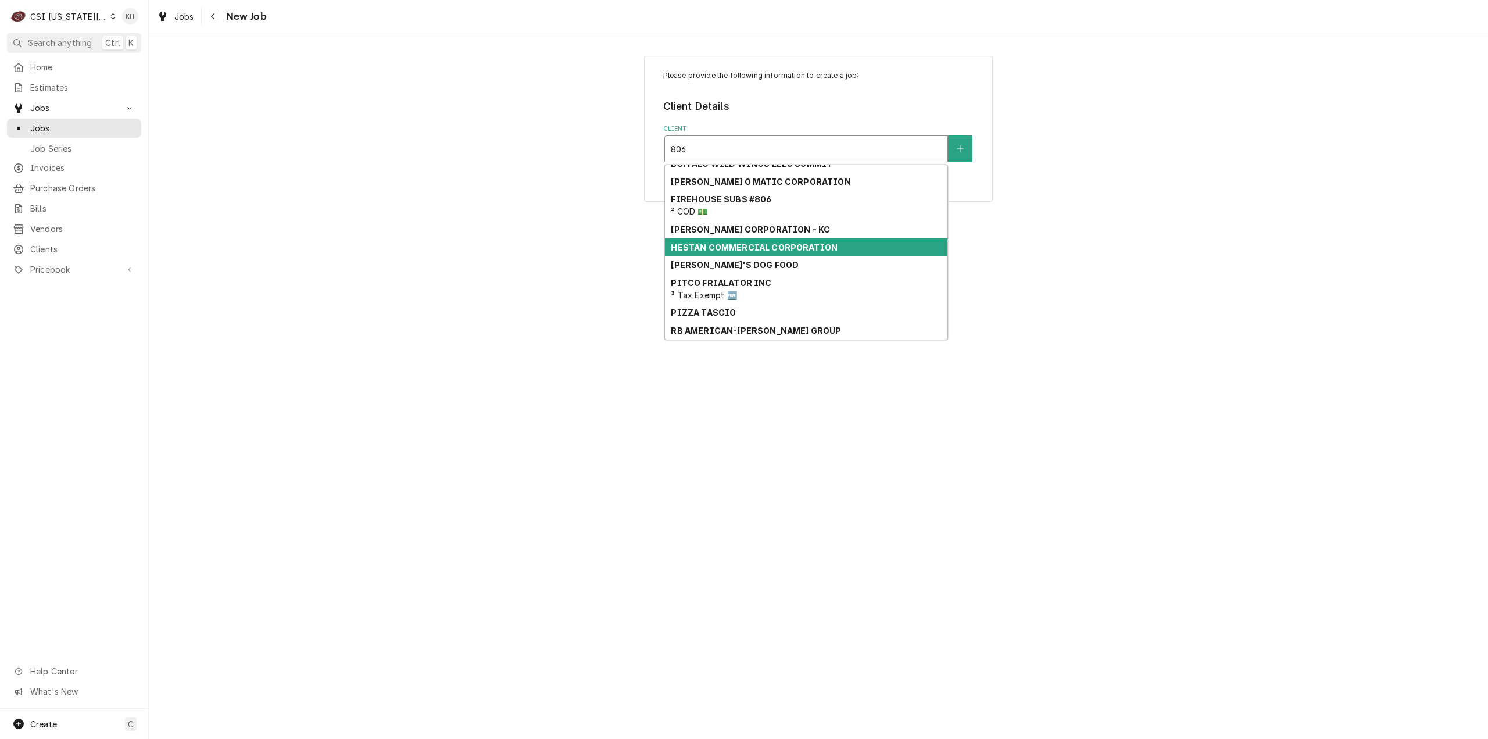
scroll to position [86, 0]
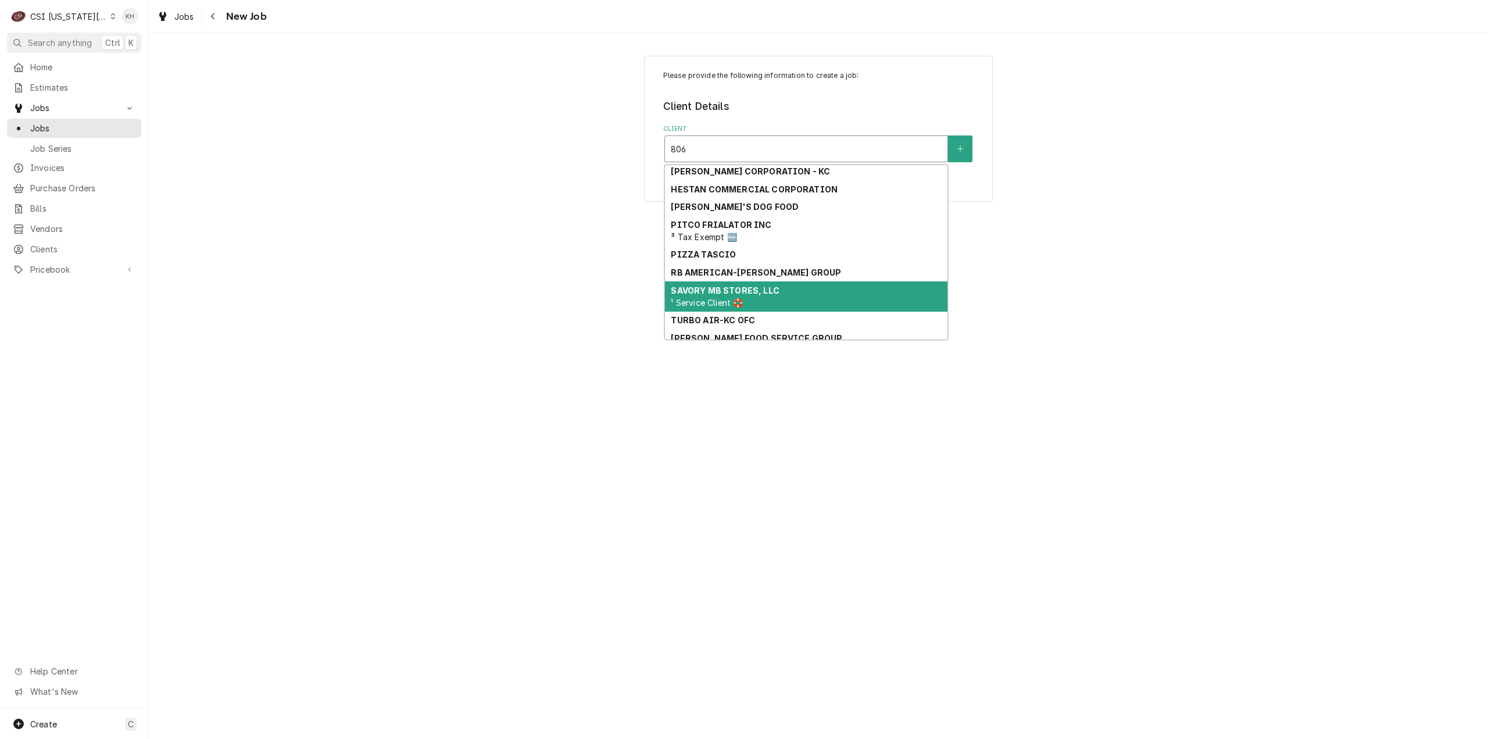
click at [762, 290] on strong "SAVORY MB STORES, LLC" at bounding box center [725, 290] width 108 height 10
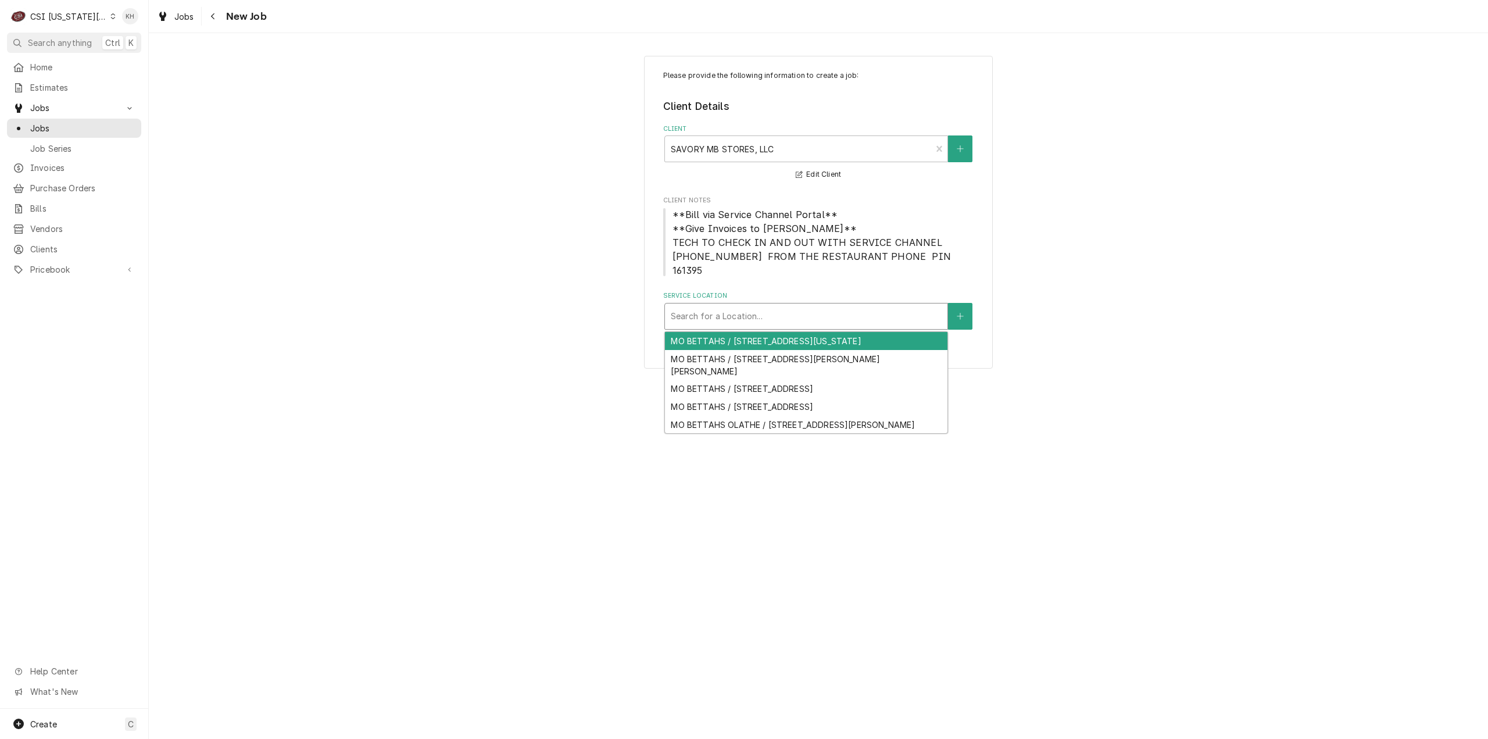
click at [748, 306] on div "Service Location" at bounding box center [806, 316] width 271 height 21
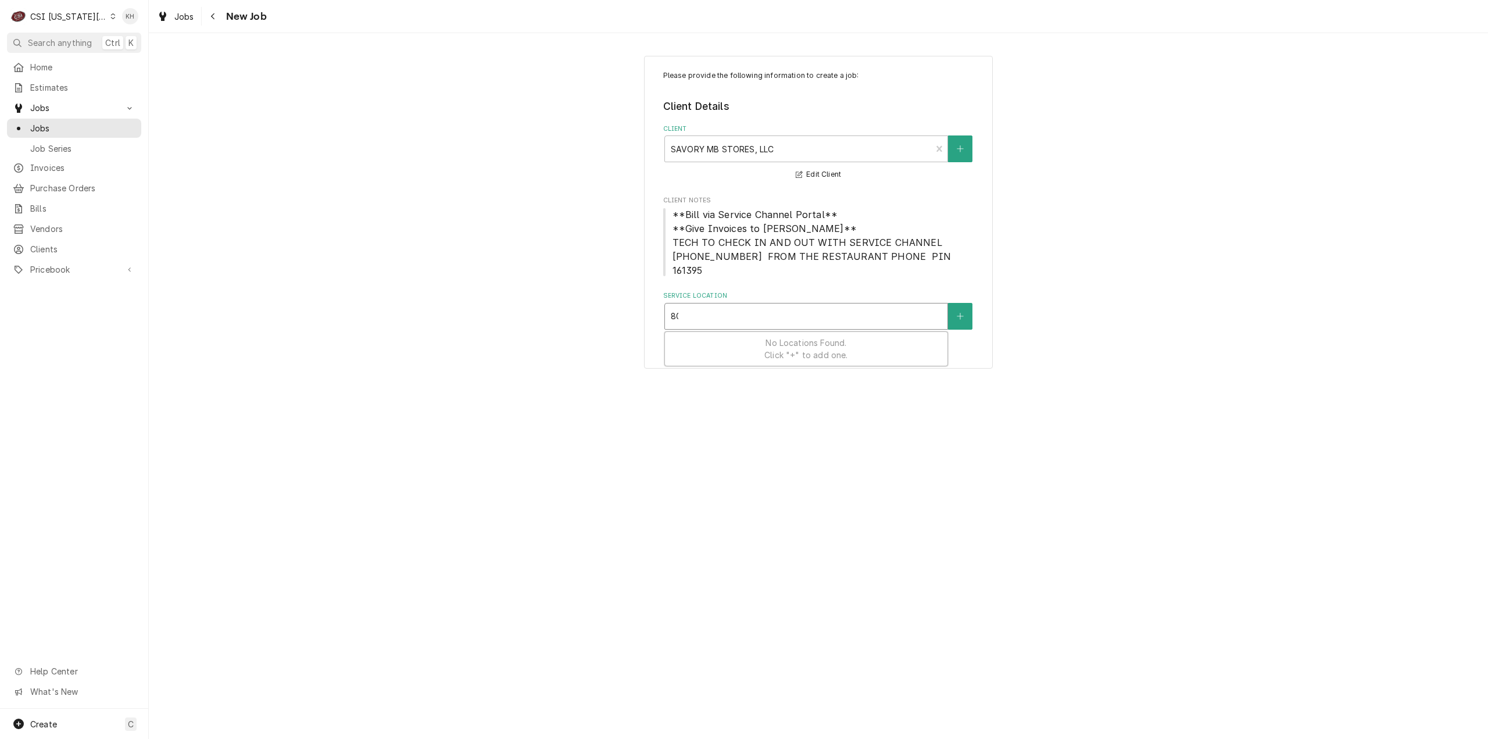
type input "806"
click at [806, 332] on div "MO BETTAHS / [STREET_ADDRESS]" at bounding box center [806, 341] width 283 height 18
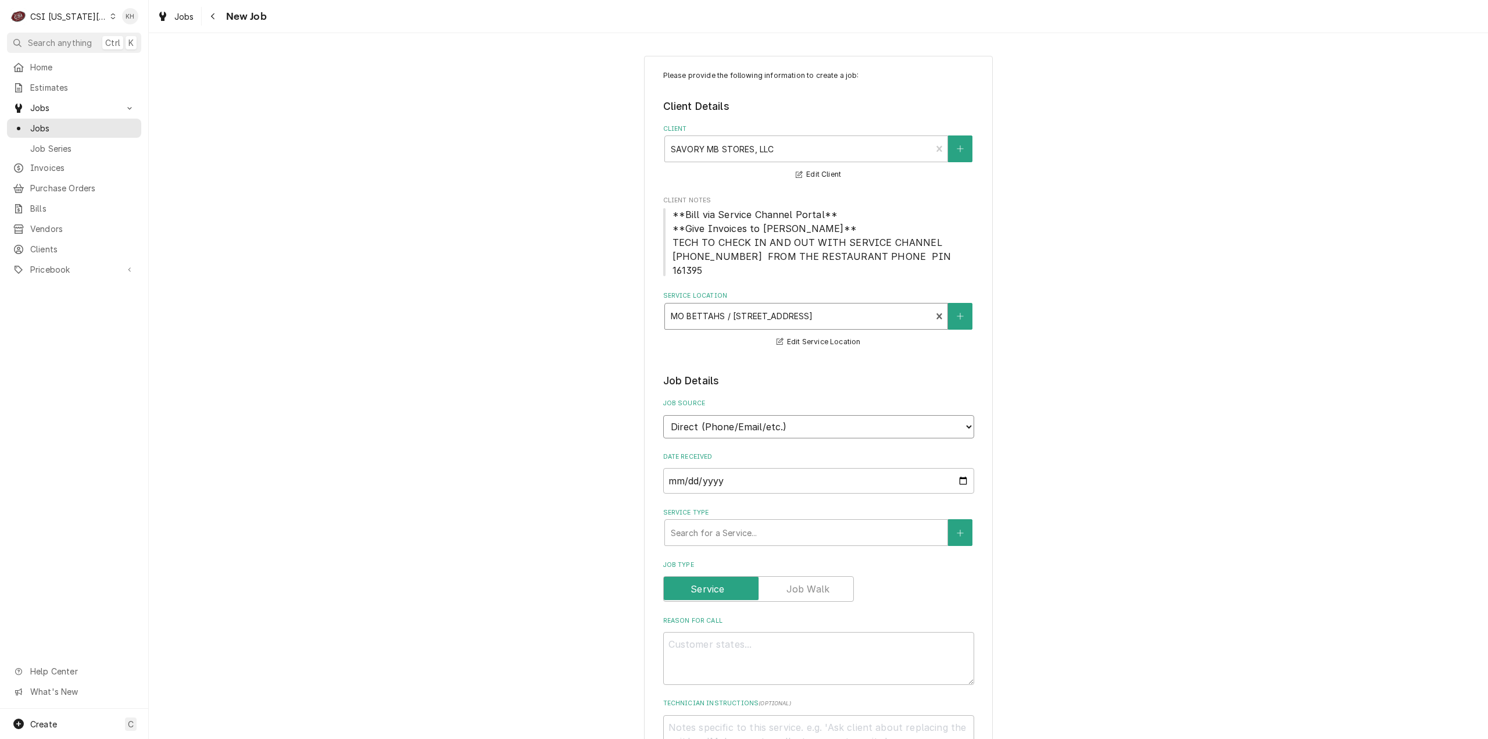
click at [816, 415] on select "Direct (Phone/Email/etc.) Service Channel Corrigo Ecotrak Other" at bounding box center [818, 426] width 311 height 23
select select "1"
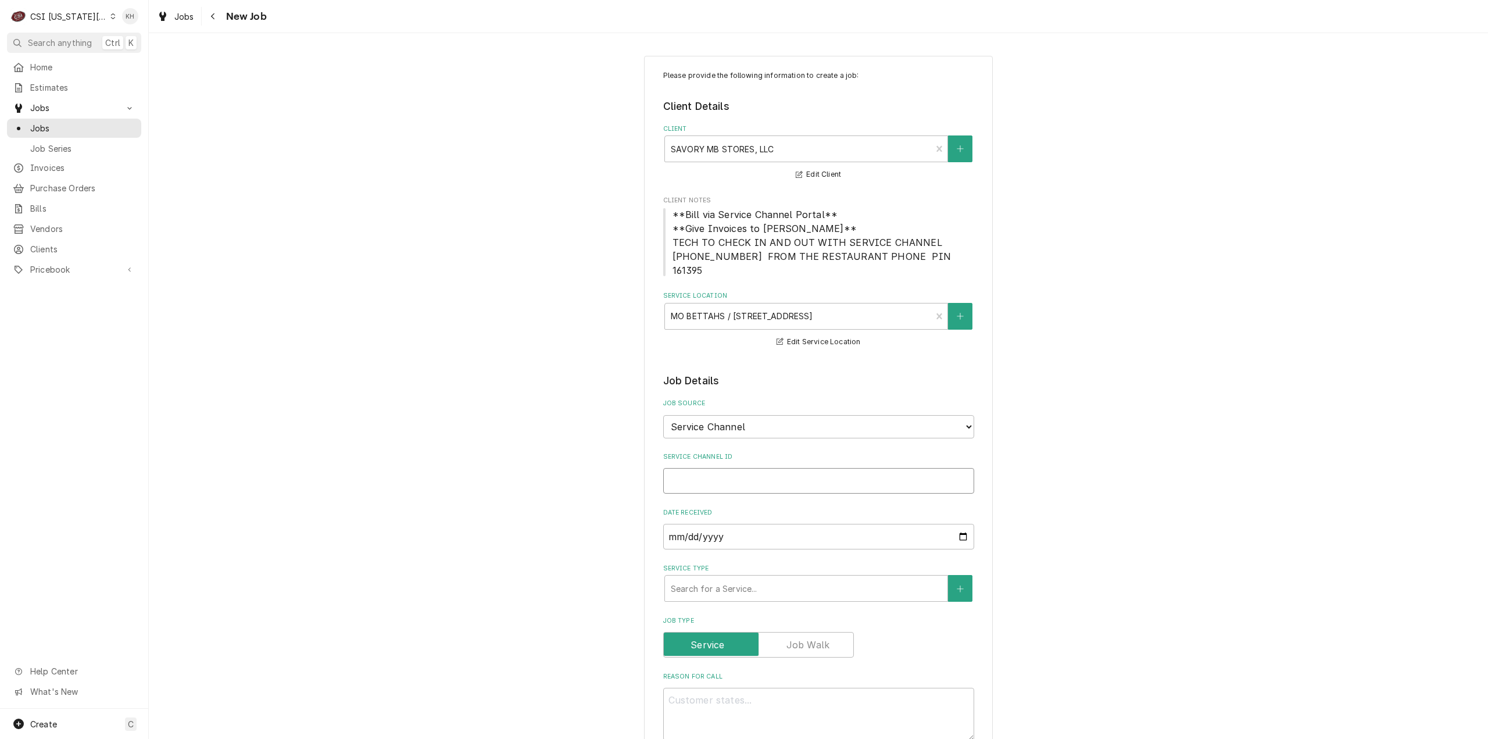
click at [801, 468] on input "Service Channel ID" at bounding box center [818, 481] width 311 height 26
paste input "323658660"
type textarea "x"
type input "323658660"
type textarea "x"
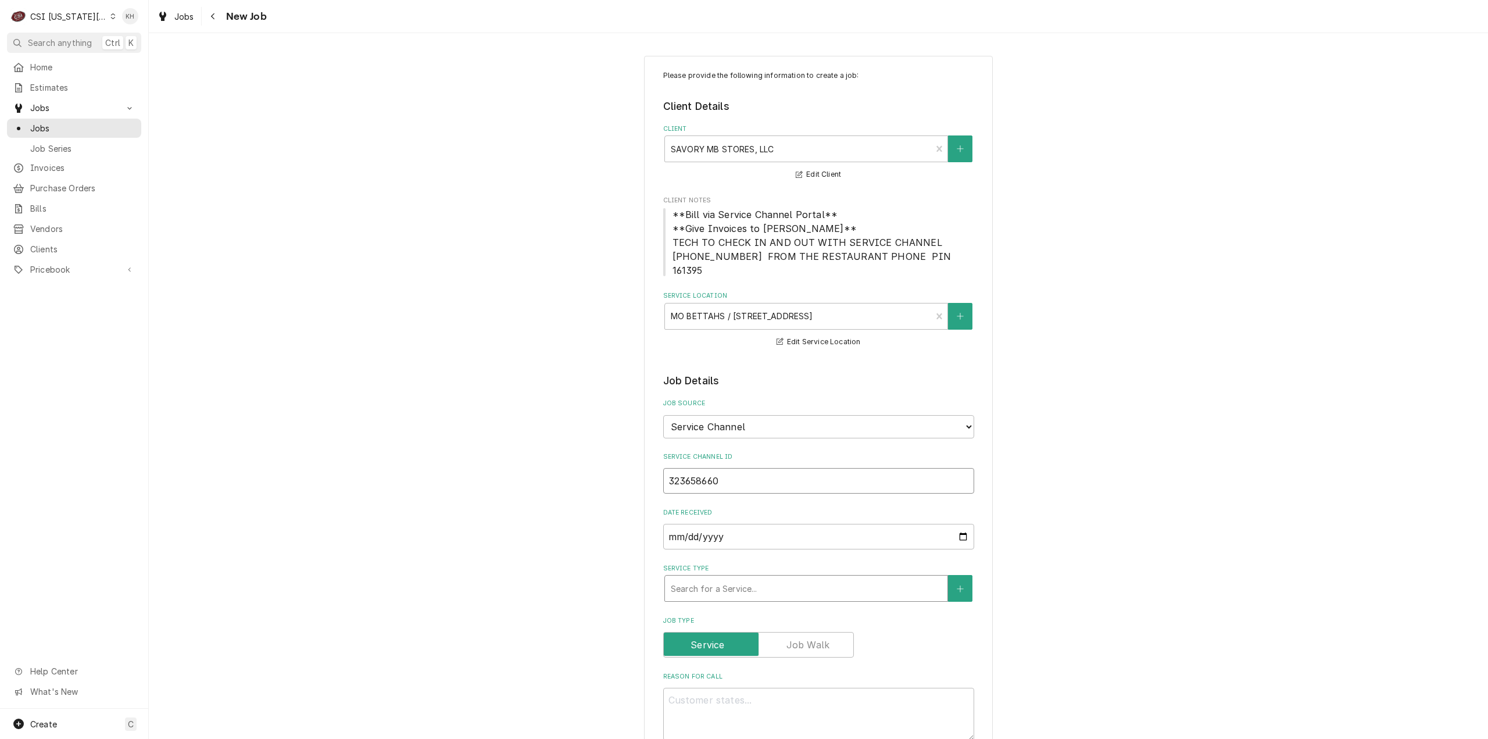
type input "323658660"
click at [746, 578] on div "Service Type" at bounding box center [806, 588] width 271 height 21
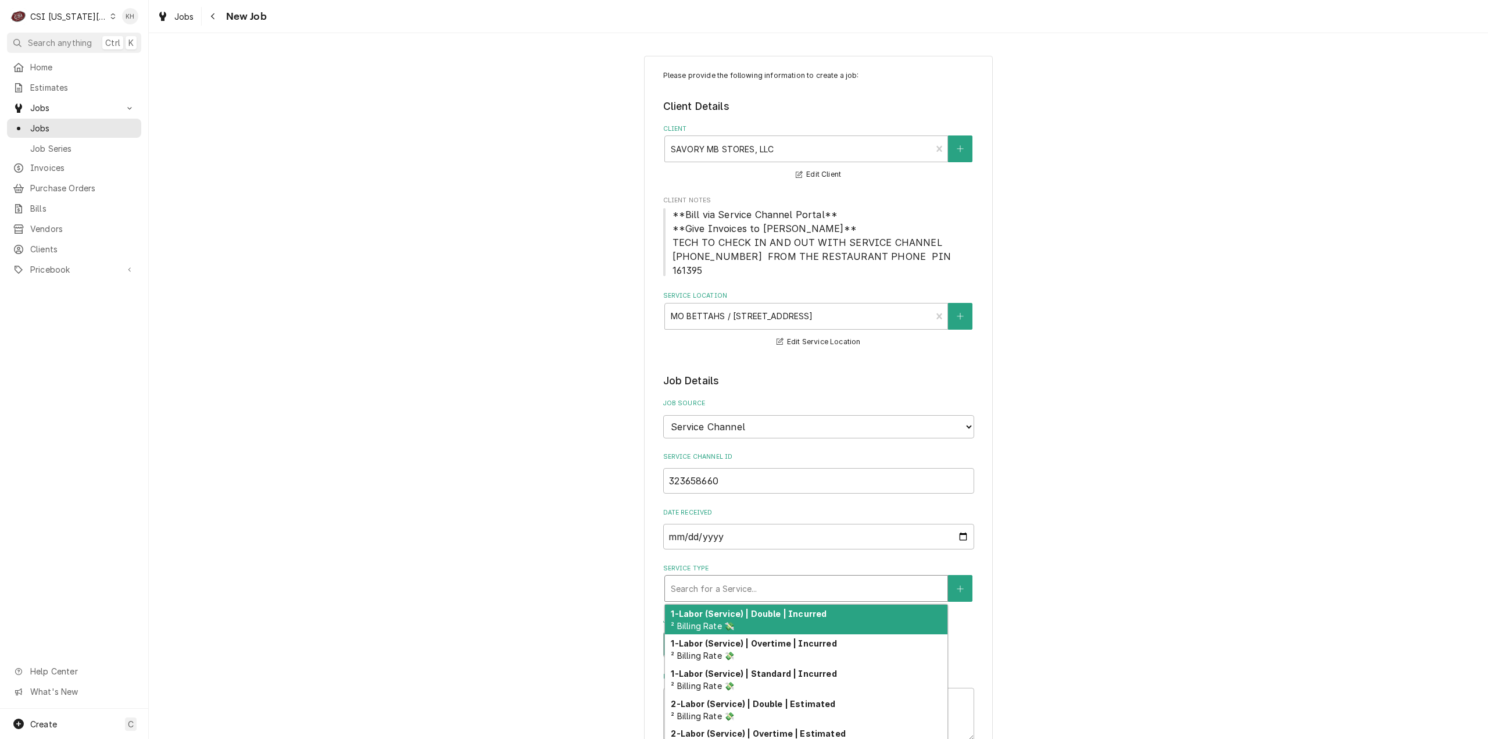
type textarea "x"
type input "s"
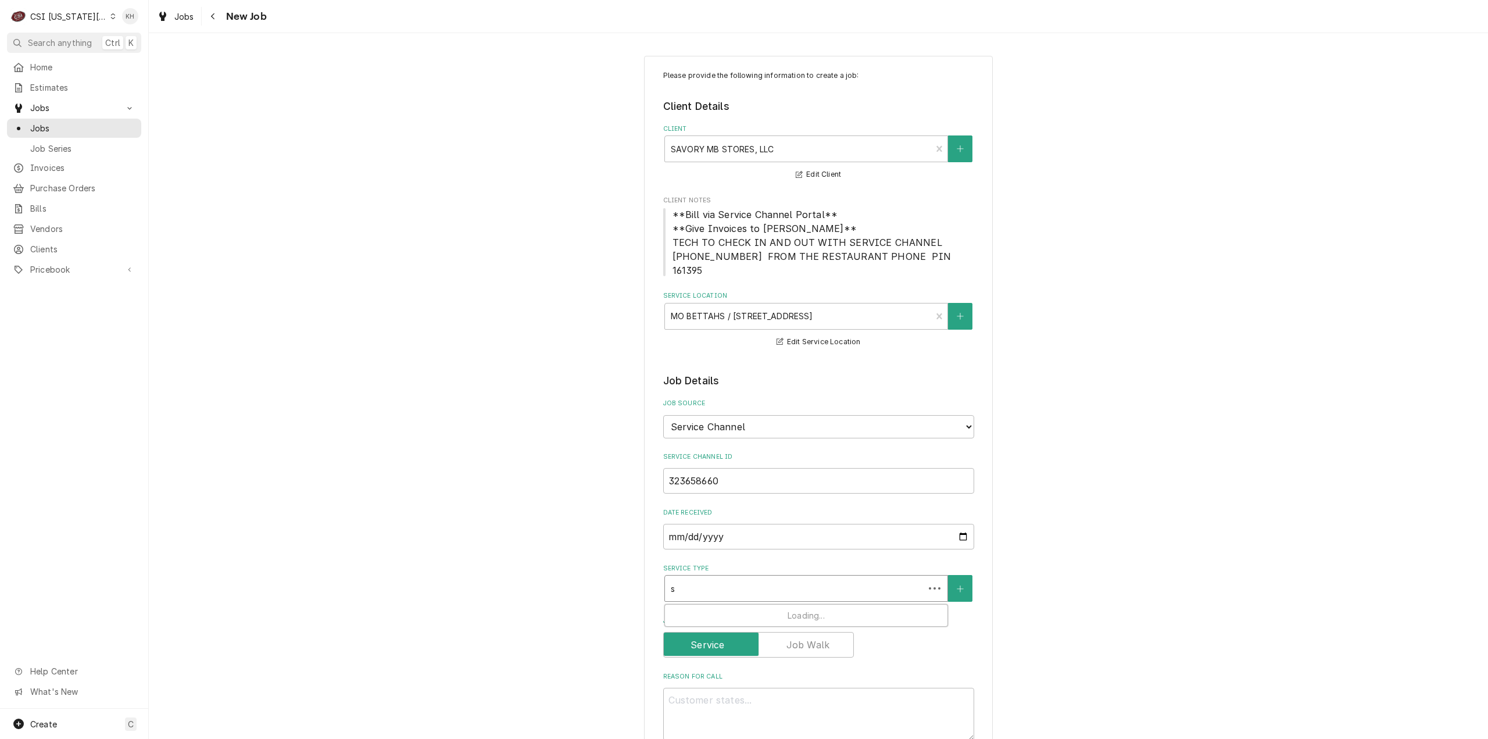
type textarea "x"
type input "se"
type textarea "x"
type input "ser"
type textarea "x"
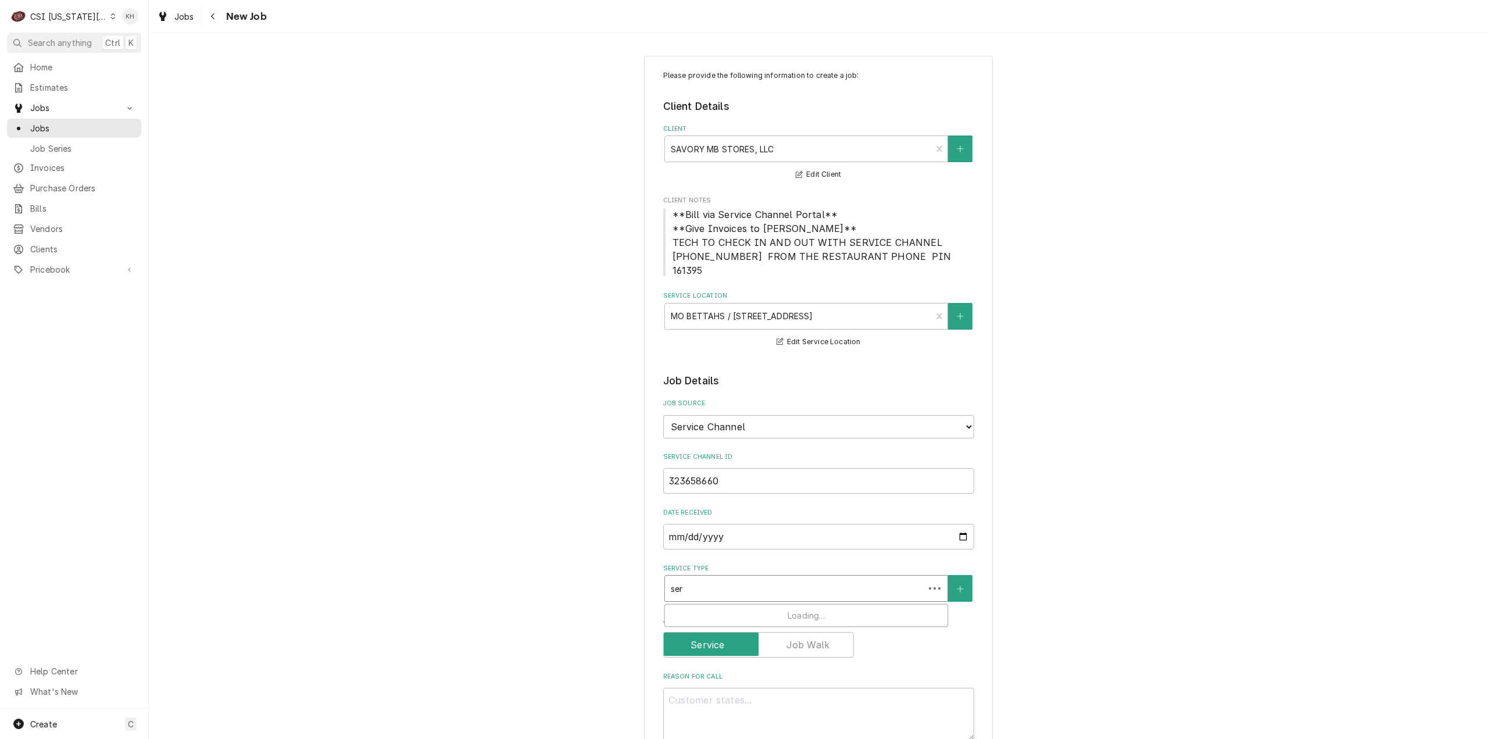
type input "serv"
type textarea "x"
type input "servi"
type textarea "x"
type input "servic"
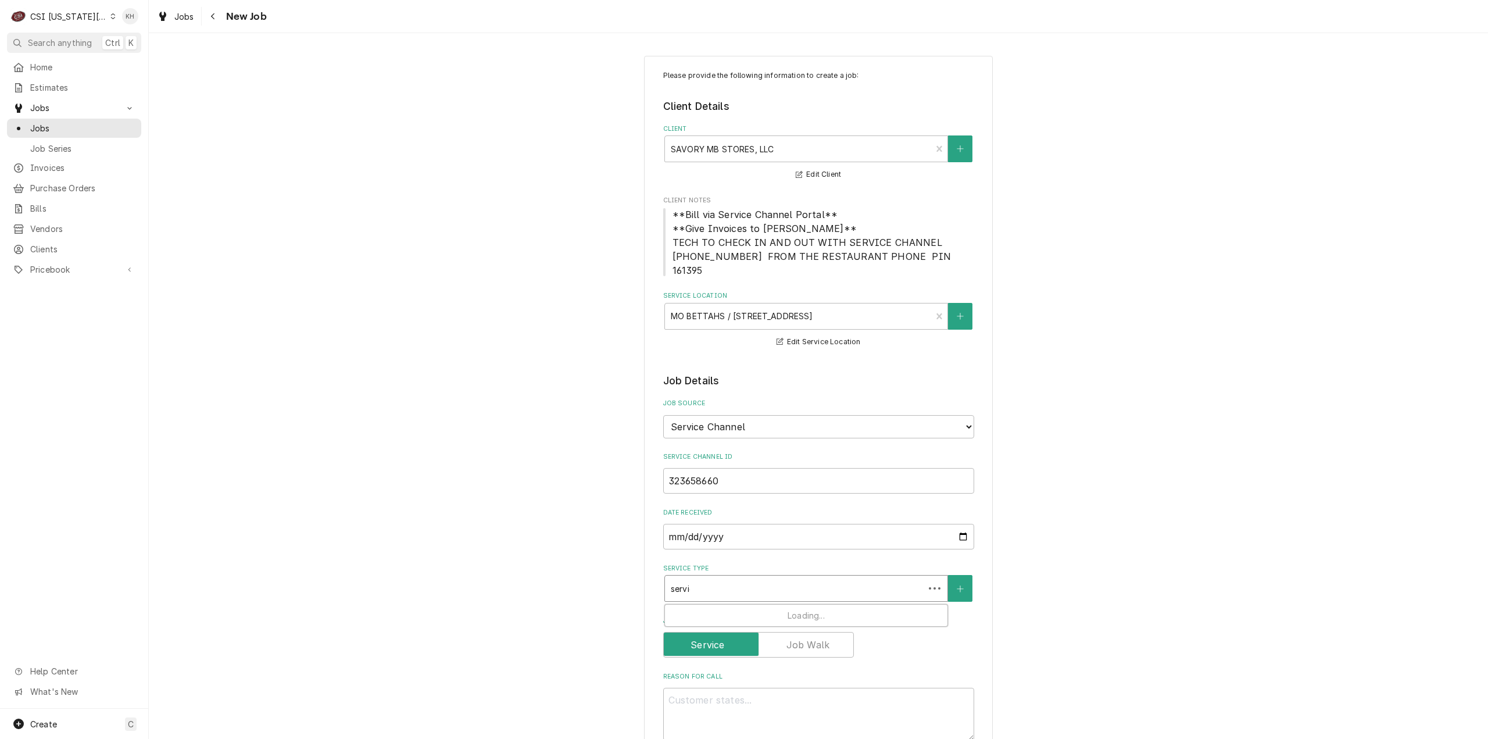
type textarea "x"
type input "service"
type textarea "x"
type input "service"
type textarea "x"
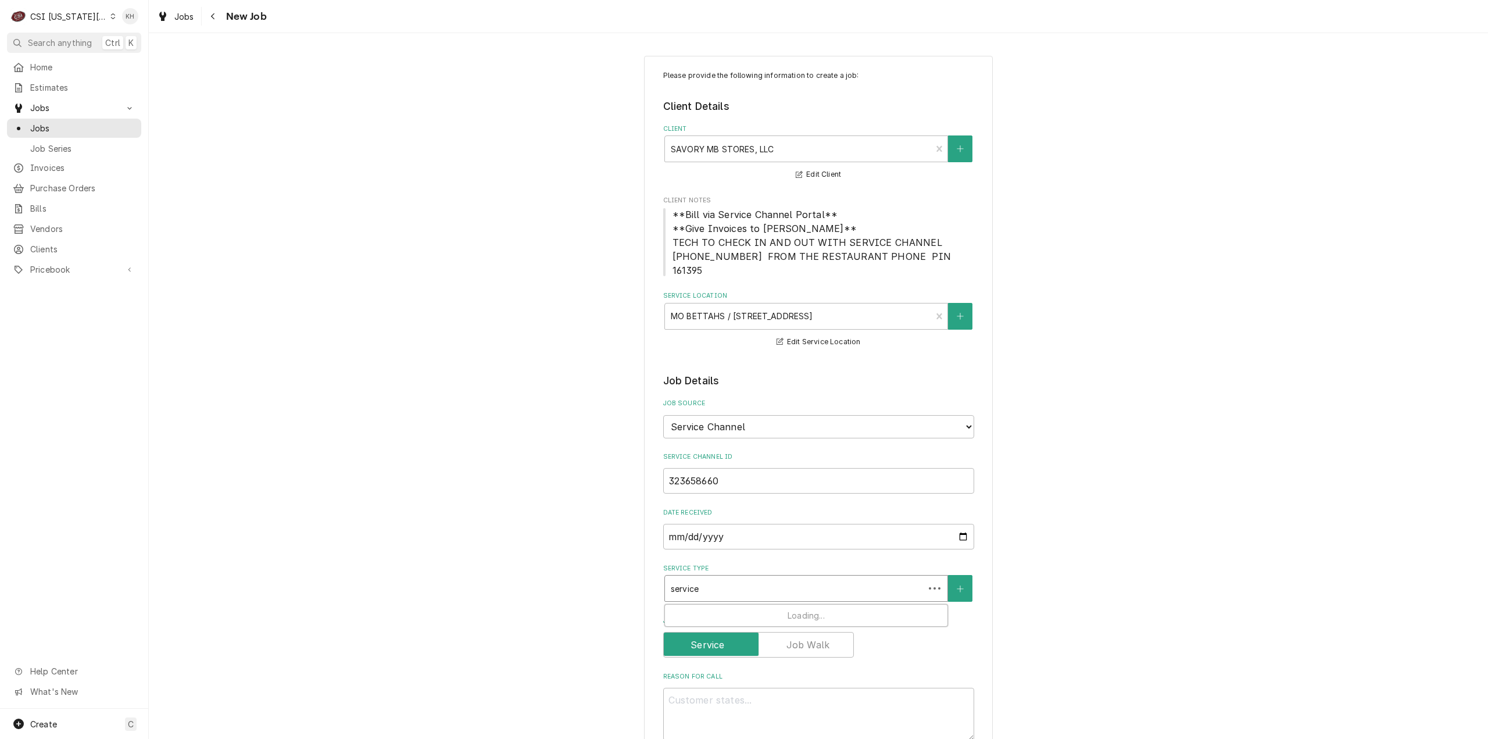
type input "service c"
type textarea "x"
type input "service ca"
type textarea "x"
type input "service cal"
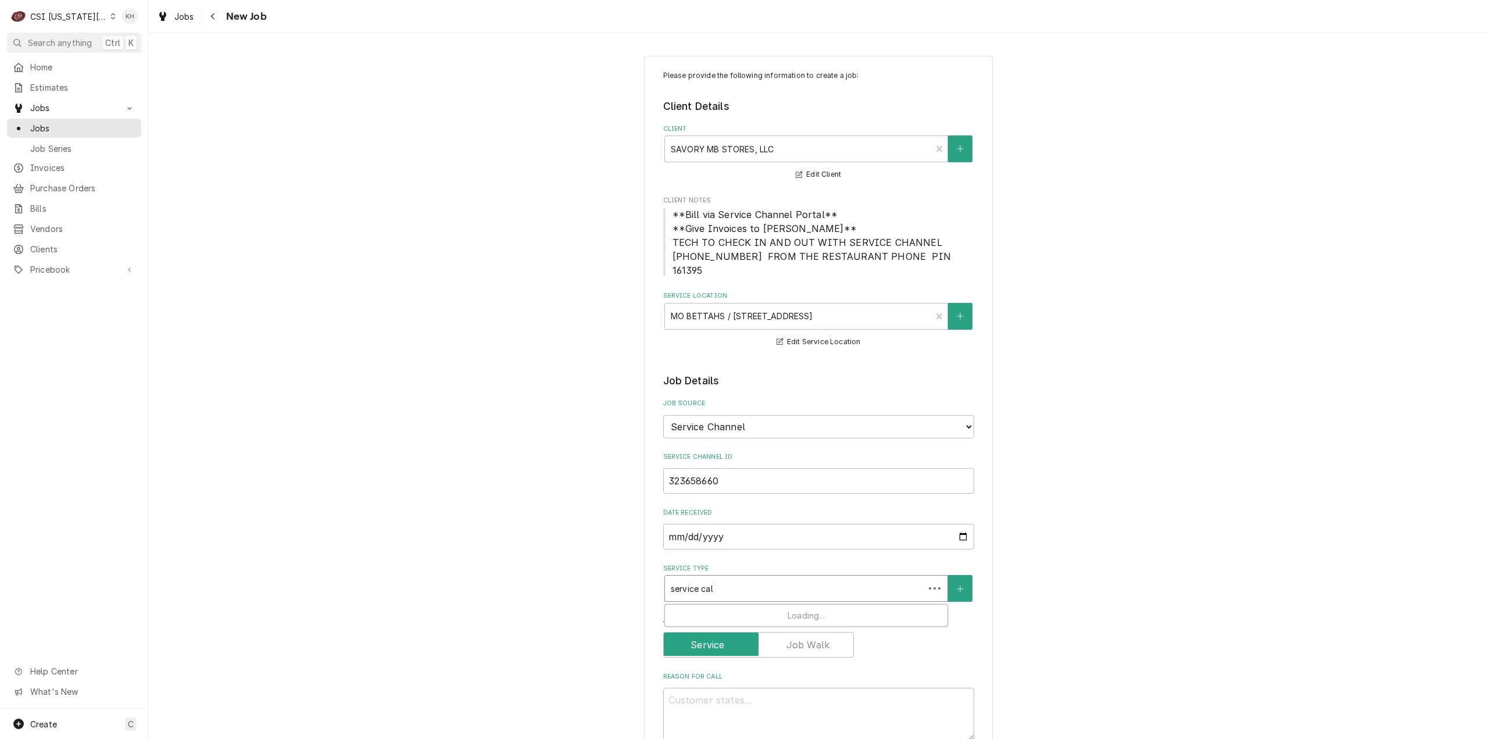
type textarea "x"
type input "service call"
drag, startPoint x: 757, startPoint y: 594, endPoint x: 763, endPoint y: 592, distance: 6.1
click at [758, 605] on div "Job | Service Call ¹ Service Type 🛠️" at bounding box center [806, 620] width 283 height 30
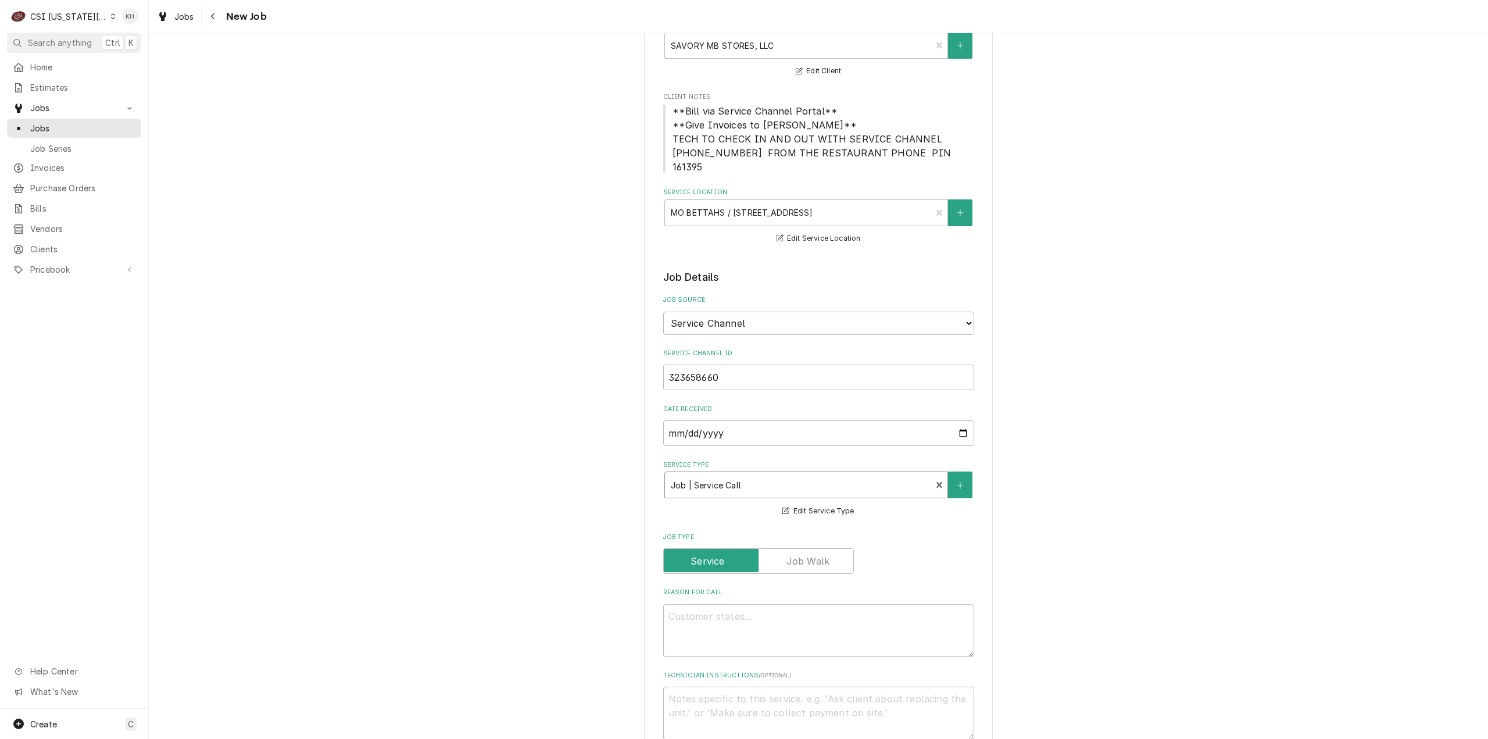
scroll to position [233, 0]
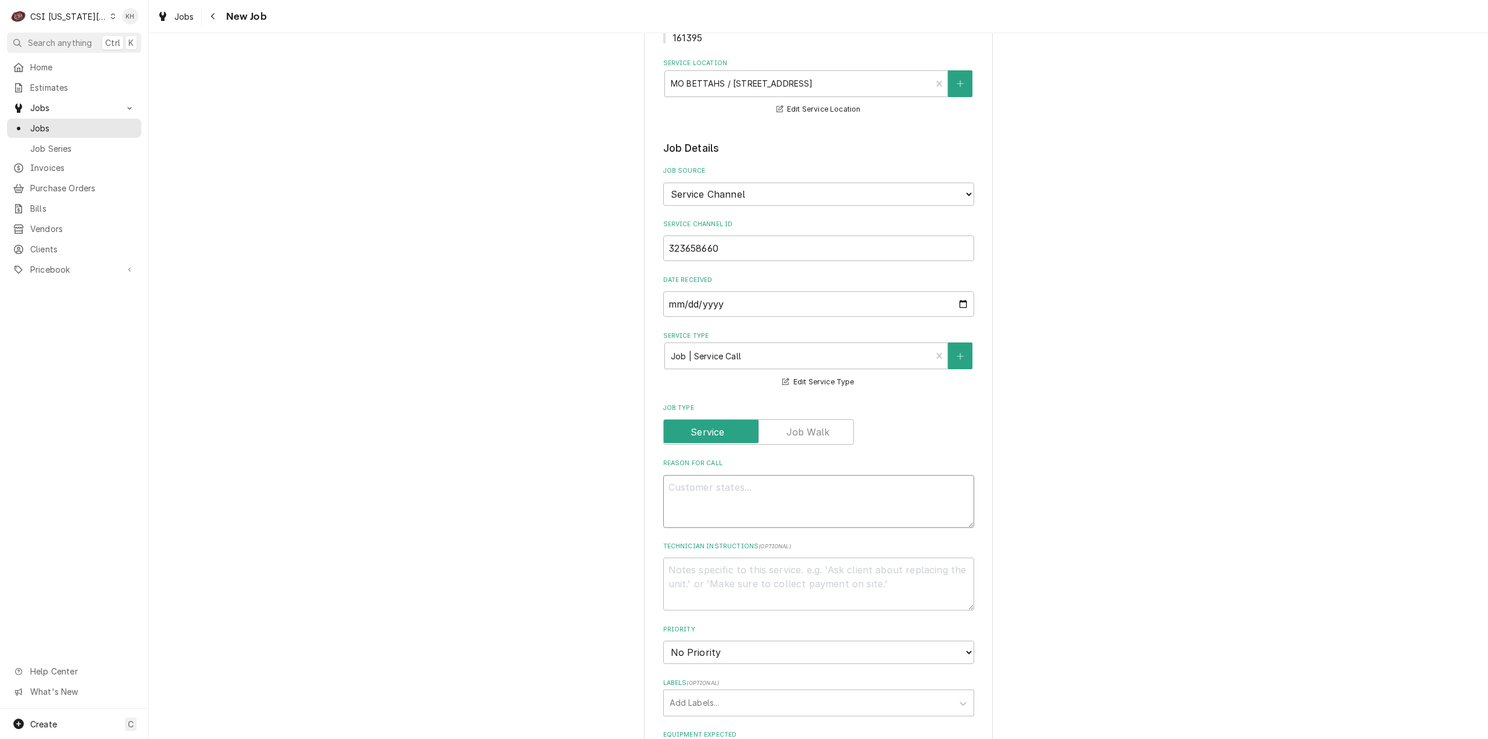
click at [794, 460] on div "Reason For Call" at bounding box center [818, 493] width 311 height 69
click at [803, 475] on textarea "Reason For Call" at bounding box center [818, 501] width 311 height 53
paste textarea "BACK OF HOUSE (BOH) / KITCHEN EQUIPMENT / RIGHT RICE COOKER / NOT LIGHTING / Wo…"
type textarea "x"
type textarea "BACK OF HOUSE (BOH) / KITCHEN EQUIPMENT / RIGHT RICE COOKER / NOT LIGHTING / Wo…"
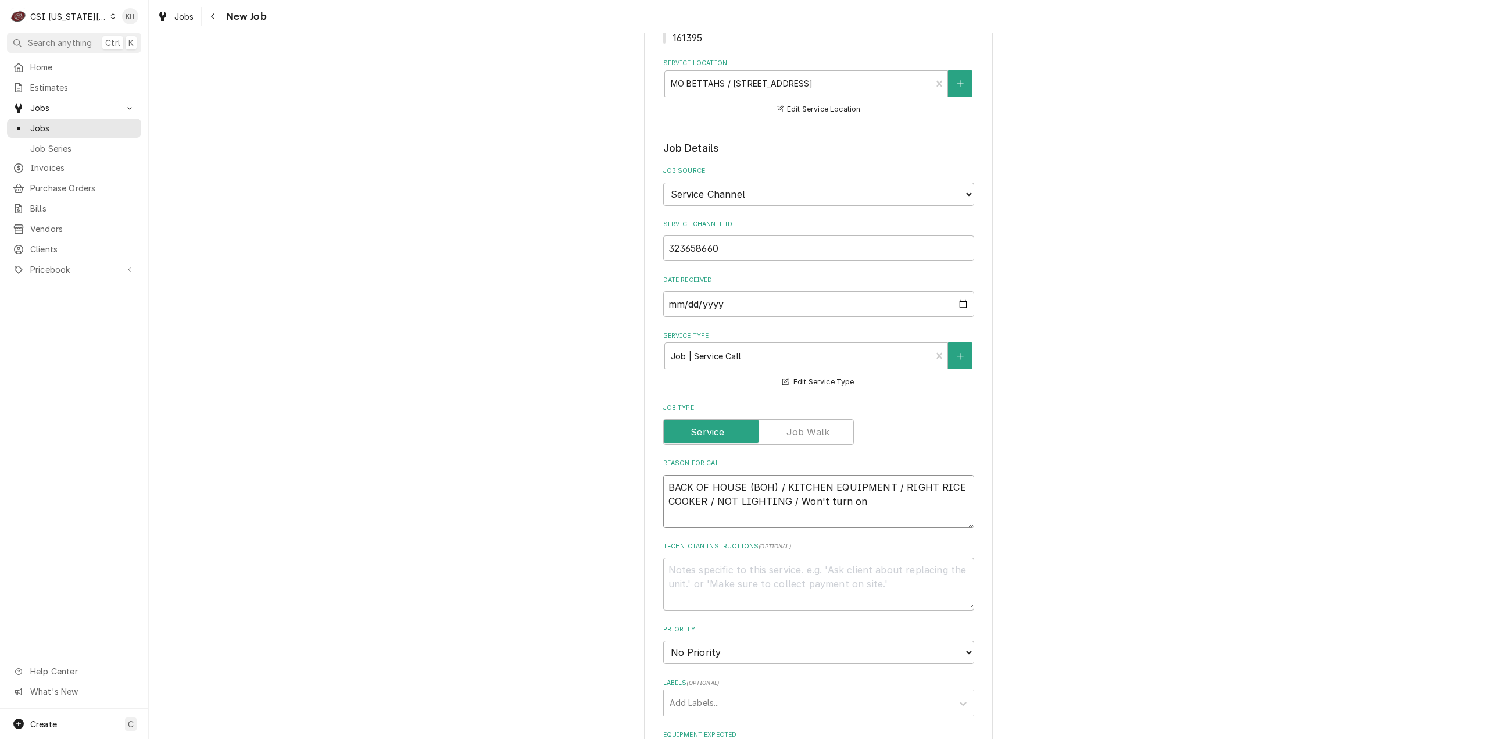
type textarea "x"
type textarea "BACK OF HOUSE (BOH) / KITCHEN EQUIPMENT / RIGHT RICE COOKER / NOT LIGHTING / Wo…"
type textarea "x"
type textarea "BACK OF HOUSE (BOH) / KITCHEN EQUIPMENT / RIGHT RICE COOKER / NOT LIGHTING / Wo…"
type textarea "x"
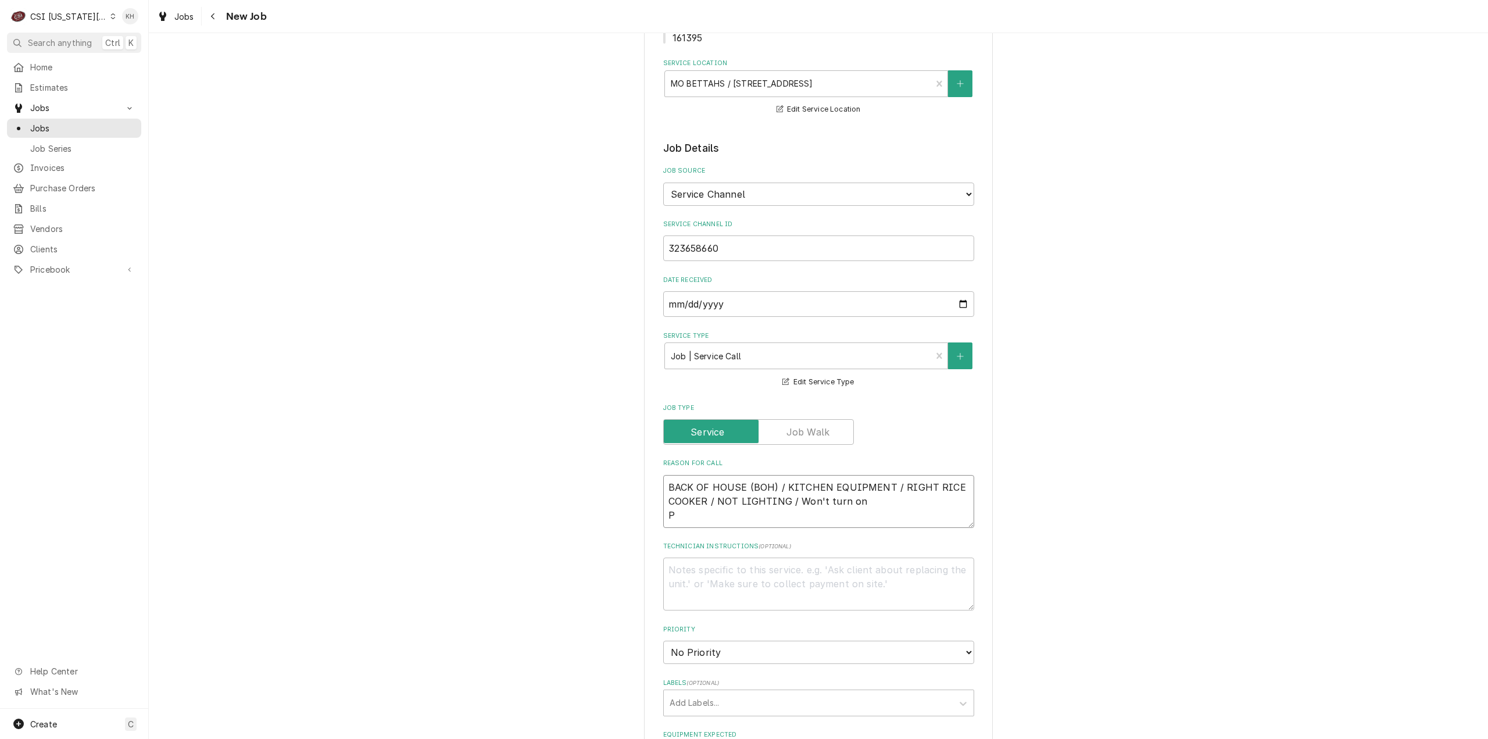
type textarea "BACK OF HOUSE (BOH) / KITCHEN EQUIPMENT / RIGHT RICE COOKER / NOT LIGHTING / Wo…"
type textarea "x"
type textarea "BACK OF HOUSE (BOH) / KITCHEN EQUIPMENT / RIGHT RICE COOKER / NOT LIGHTING / Wo…"
type textarea "x"
type textarea "BACK OF HOUSE (BOH) / KITCHEN EQUIPMENT / RIGHT RICE COOKER / NOT LIGHTING / Wo…"
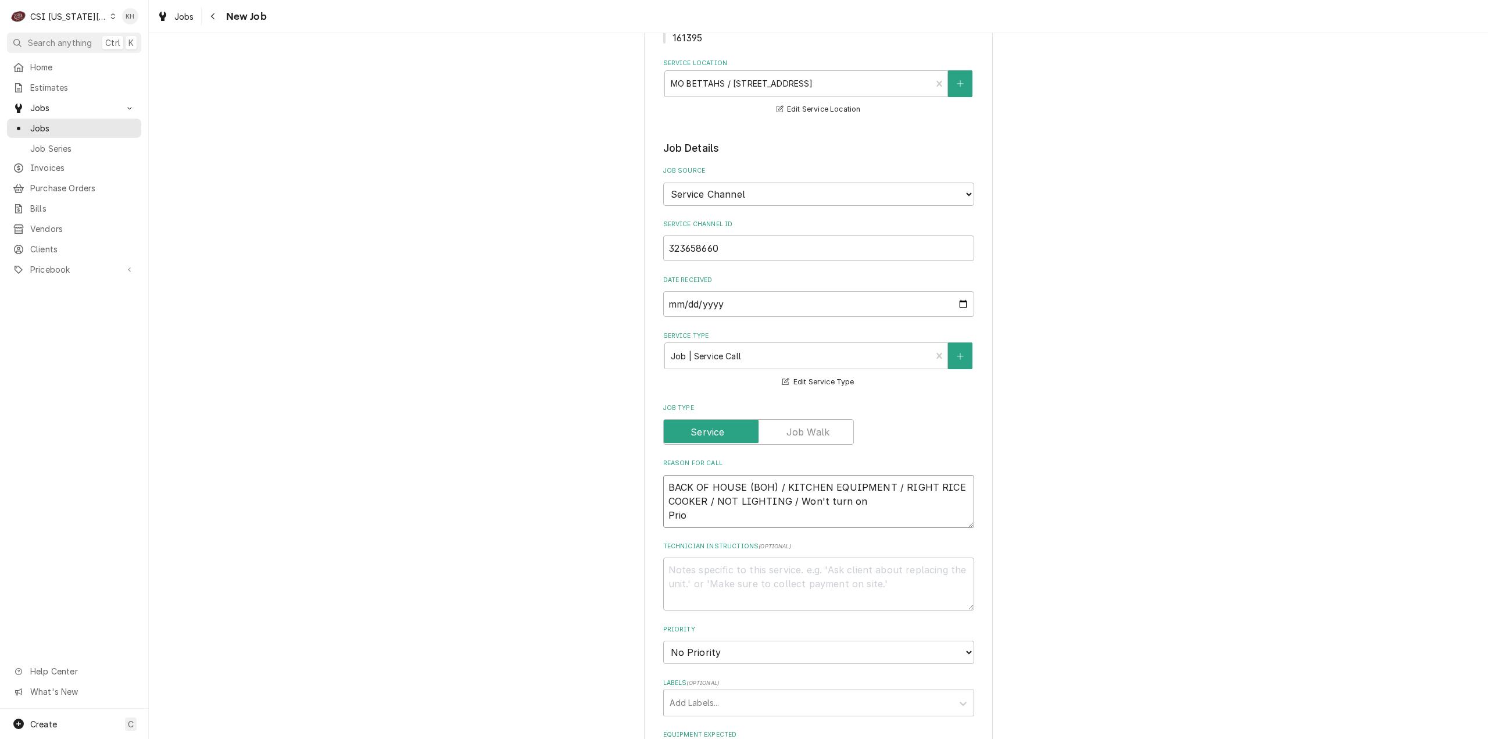
type textarea "x"
type textarea "BACK OF HOUSE (BOH) / KITCHEN EQUIPMENT / RIGHT RICE COOKER / NOT LIGHTING / Wo…"
type textarea "x"
type textarea "BACK OF HOUSE (BOH) / KITCHEN EQUIPMENT / RIGHT RICE COOKER / NOT LIGHTING / Wo…"
type textarea "x"
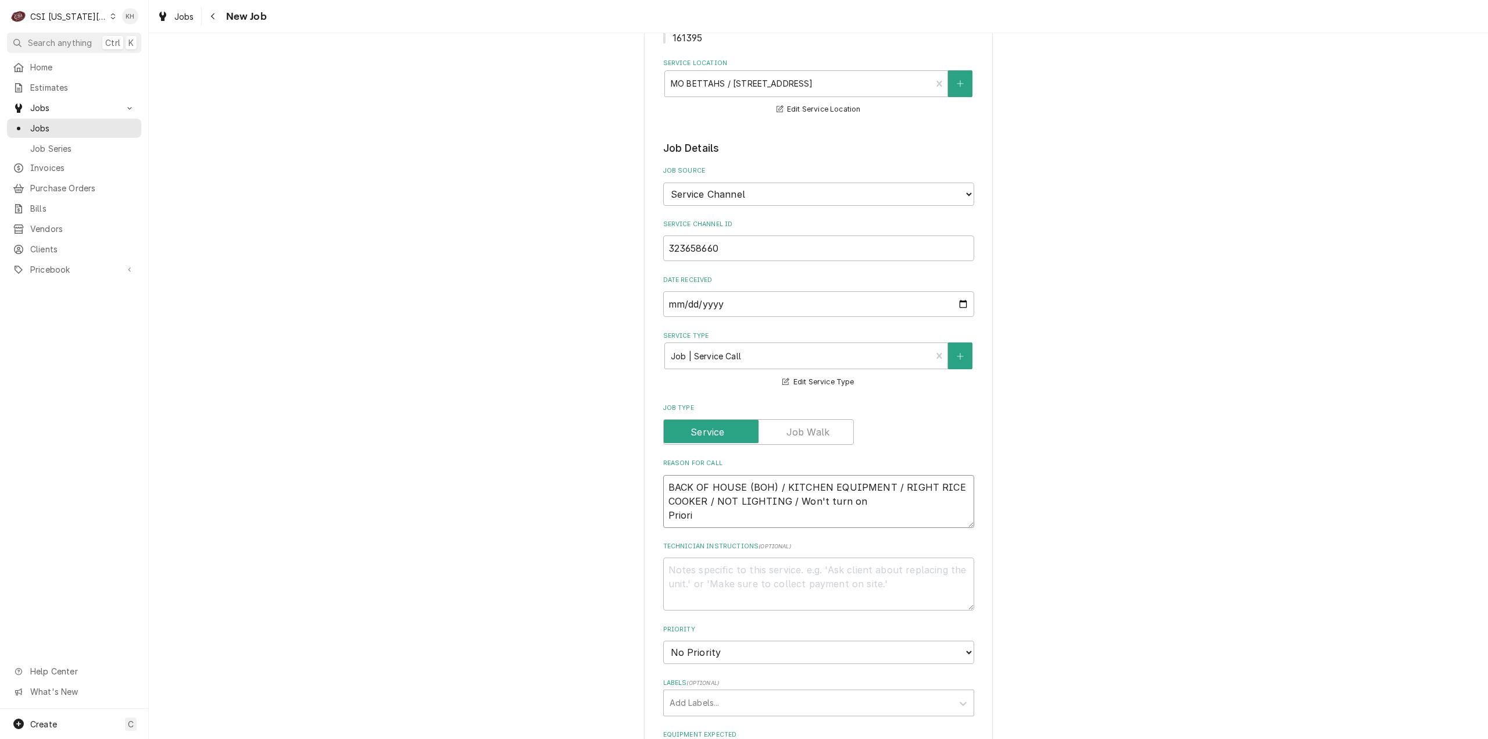
type textarea "BACK OF HOUSE (BOH) / KITCHEN EQUIPMENT / RIGHT RICE COOKER / NOT LIGHTING / Wo…"
type textarea "x"
type textarea "BACK OF HOUSE (BOH) / KITCHEN EQUIPMENT / RIGHT RICE COOKER / NOT LIGHTING / Wo…"
type textarea "x"
type textarea "BACK OF HOUSE (BOH) / KITCHEN EQUIPMENT / RIGHT RICE COOKER / NOT LIGHTING / Wo…"
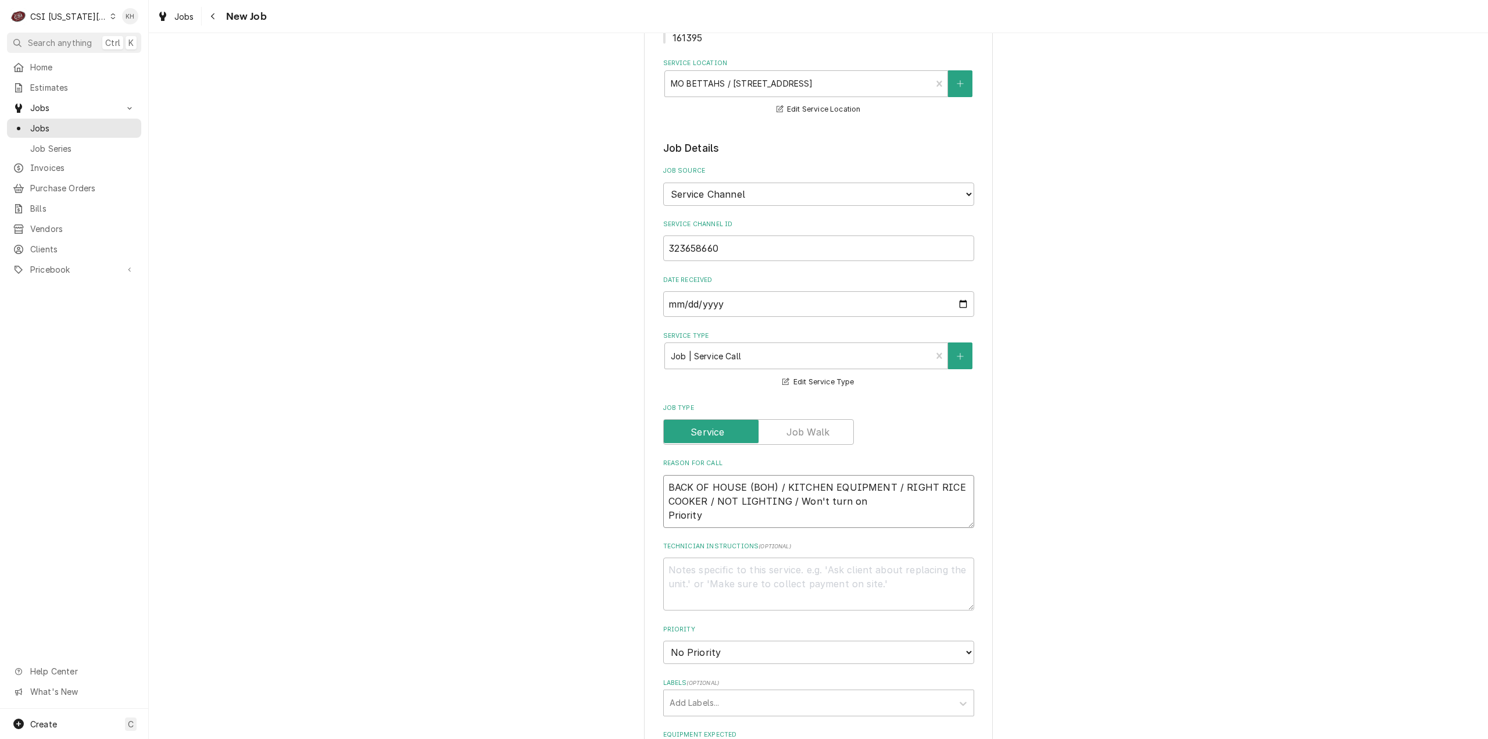
type textarea "x"
type textarea "BACK OF HOUSE (BOH) / KITCHEN EQUIPMENT / RIGHT RICE COOKER / NOT LIGHTING / Wo…"
click at [773, 505] on textarea "BACK OF HOUSE (BOH) / KITCHEN EQUIPMENT / RIGHT RICE COOKER / NOT LIGHTING / Wo…" at bounding box center [818, 501] width 311 height 53
paste textarea "URGENT - 24 HRS"
type textarea "x"
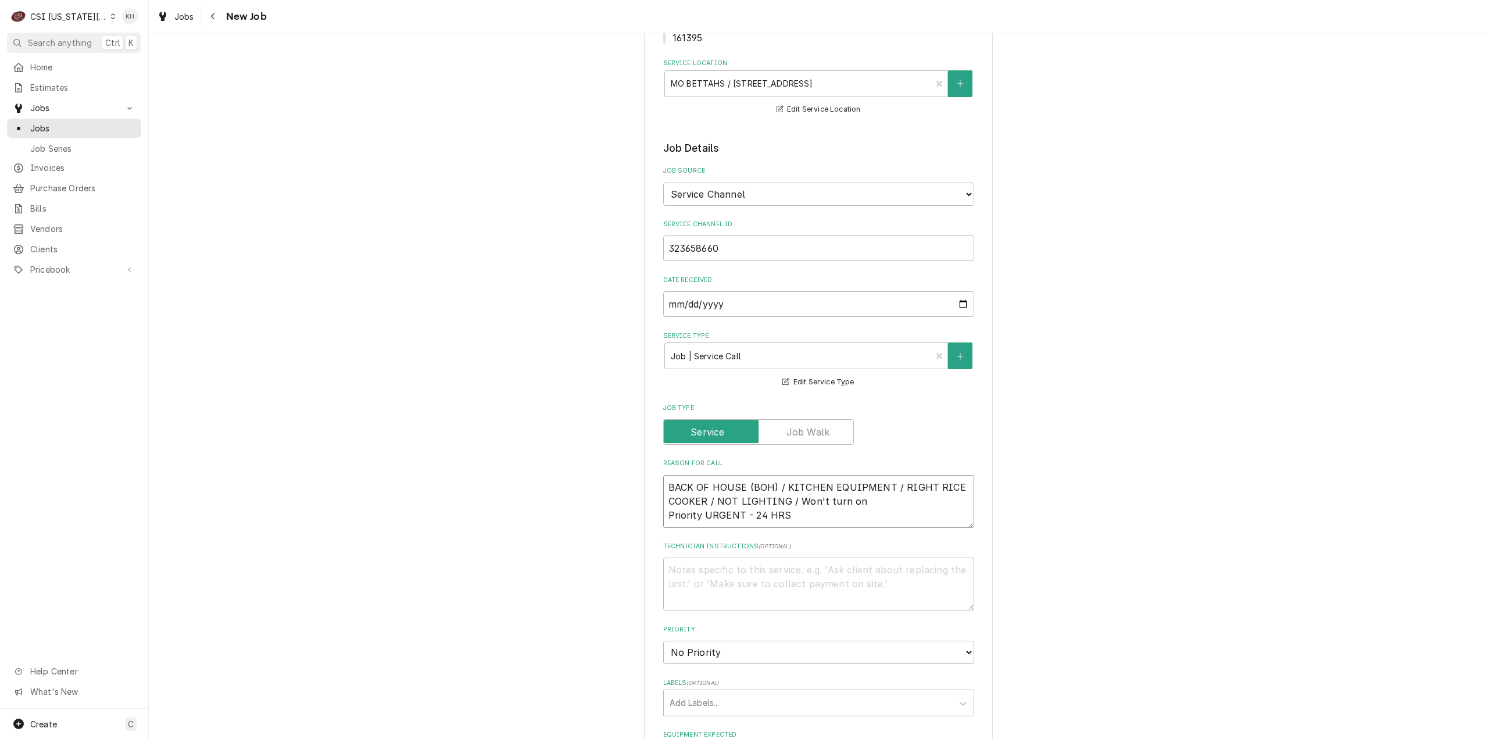
type textarea "BACK OF HOUSE (BOH) / KITCHEN EQUIPMENT / RIGHT RICE COOKER / NOT LIGHTING / Wo…"
click at [763, 566] on textarea "Technician Instructions ( optional )" at bounding box center [818, 584] width 311 height 53
type textarea "x"
type textarea "N"
type textarea "x"
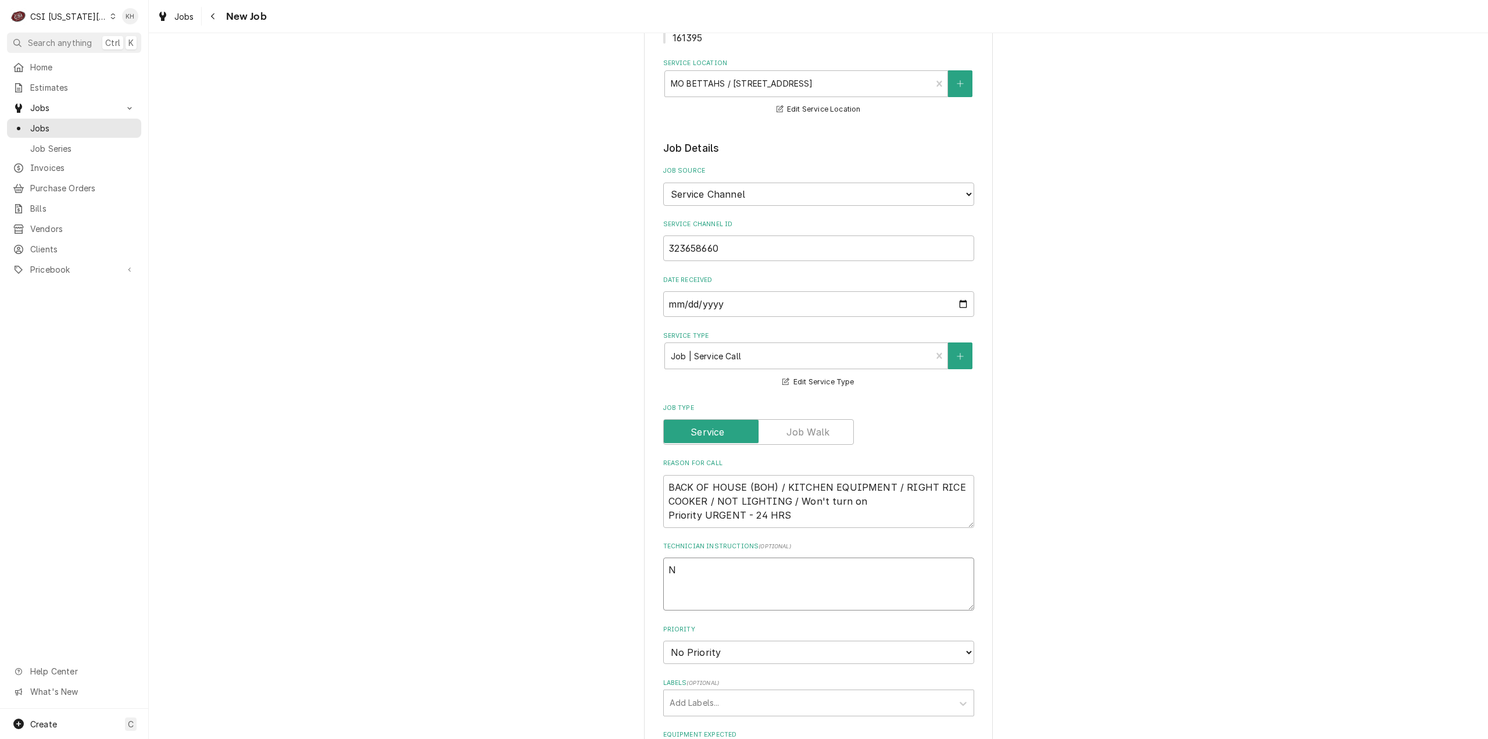
type textarea "NT"
type textarea "x"
type textarea "NTE"
type textarea "x"
type textarea "NTE $"
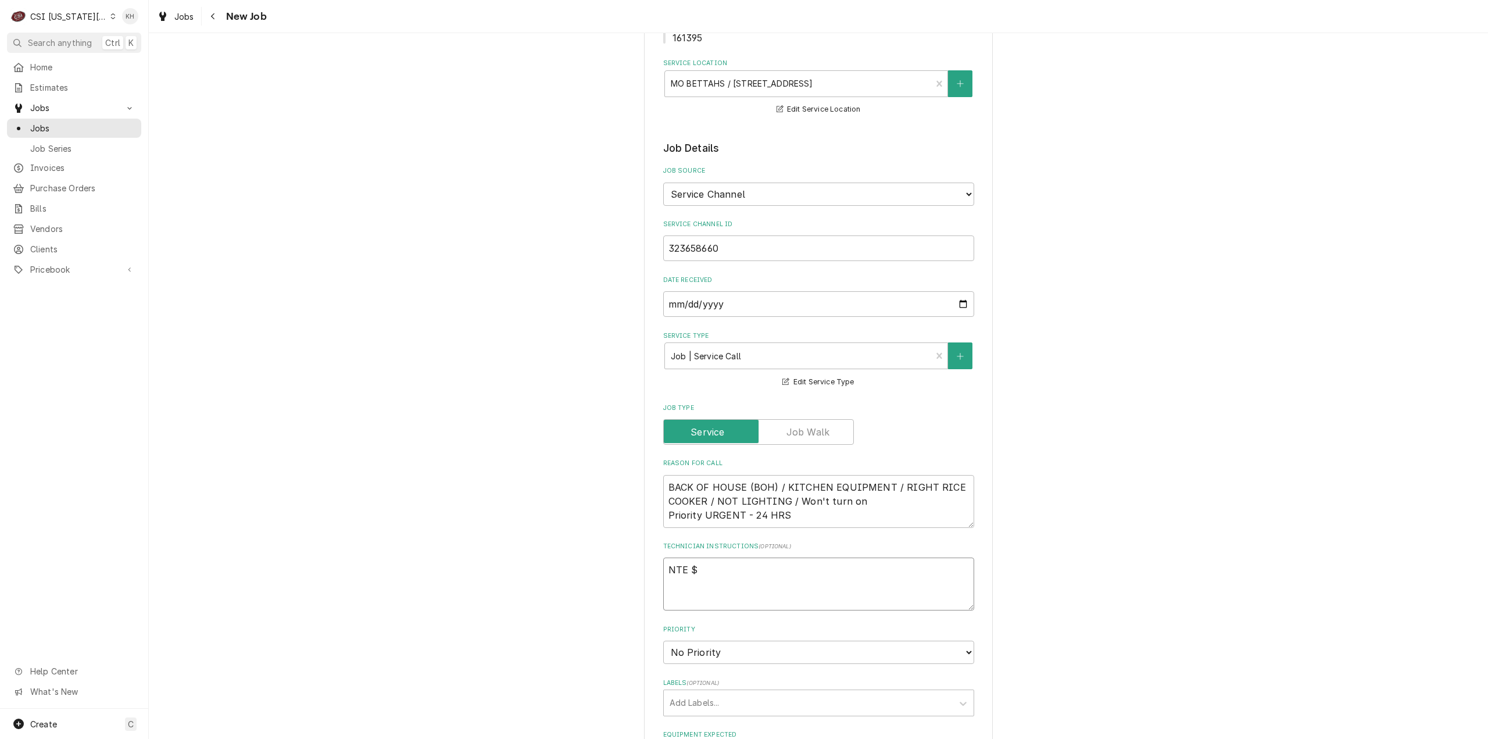
type textarea "x"
type textarea "NTE $5"
type textarea "x"
type textarea "NTE $55"
type textarea "x"
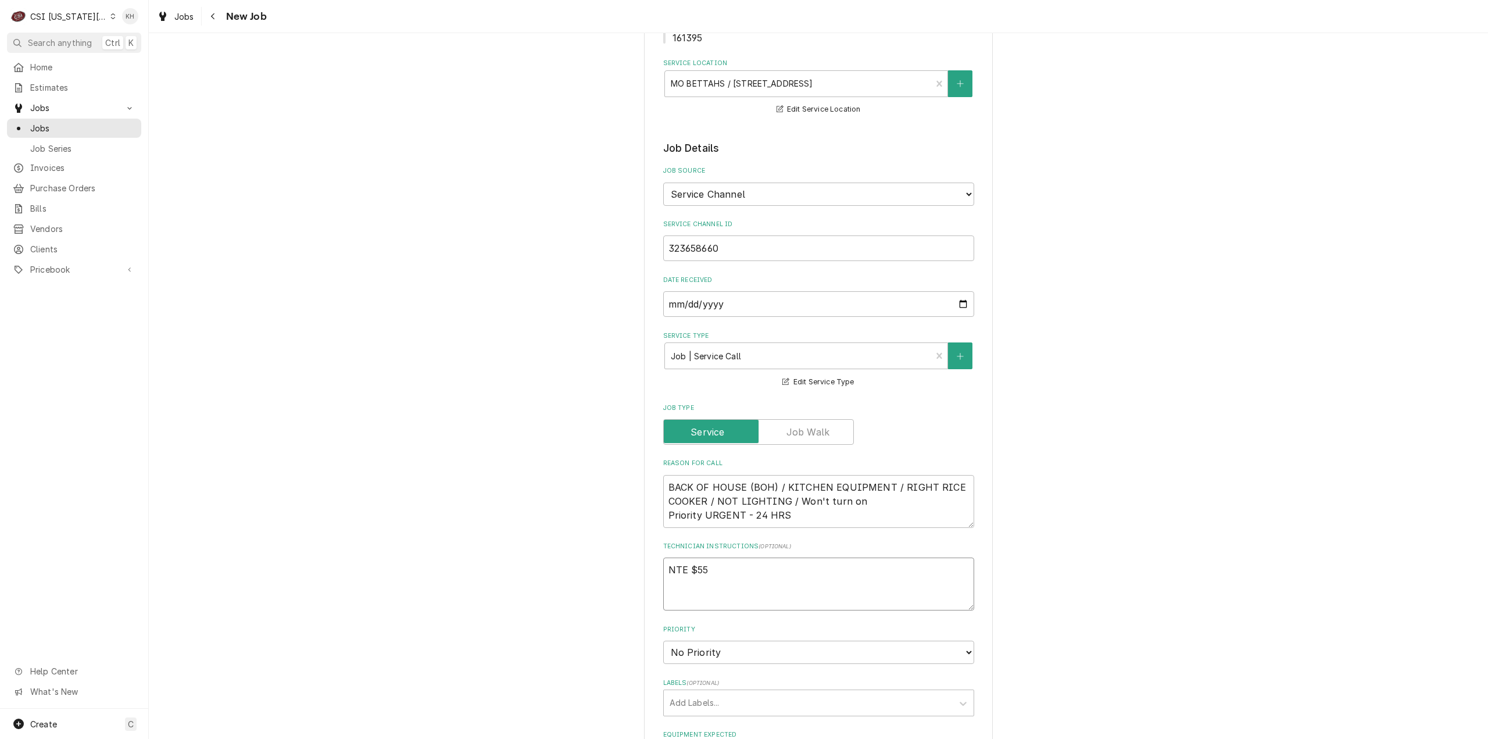
type textarea "NTE $550"
type textarea "x"
type textarea "NTE $550."
type textarea "x"
type textarea "NTE $550.0"
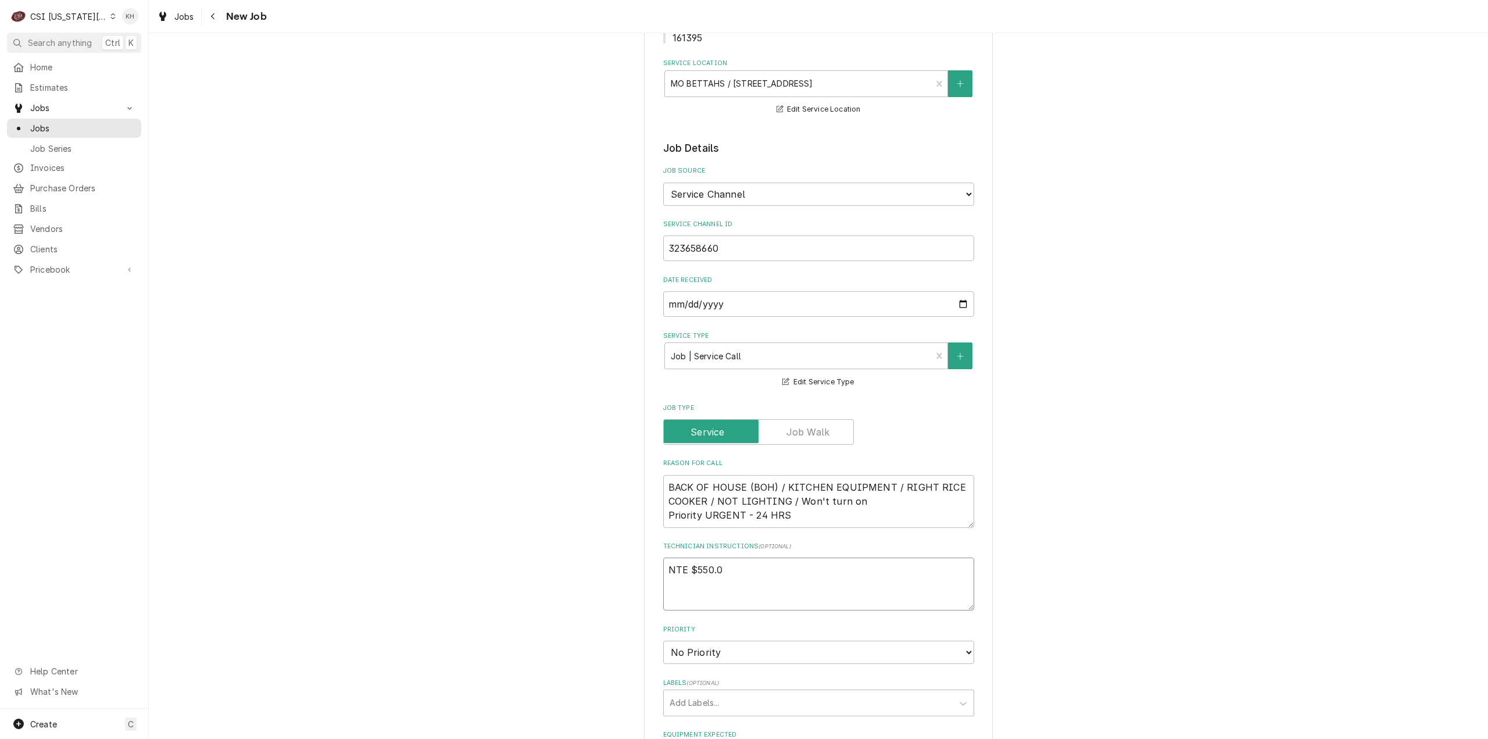
type textarea "x"
type textarea "NTE $550.00"
type textarea "x"
type textarea "NTE $550.00"
type textarea "x"
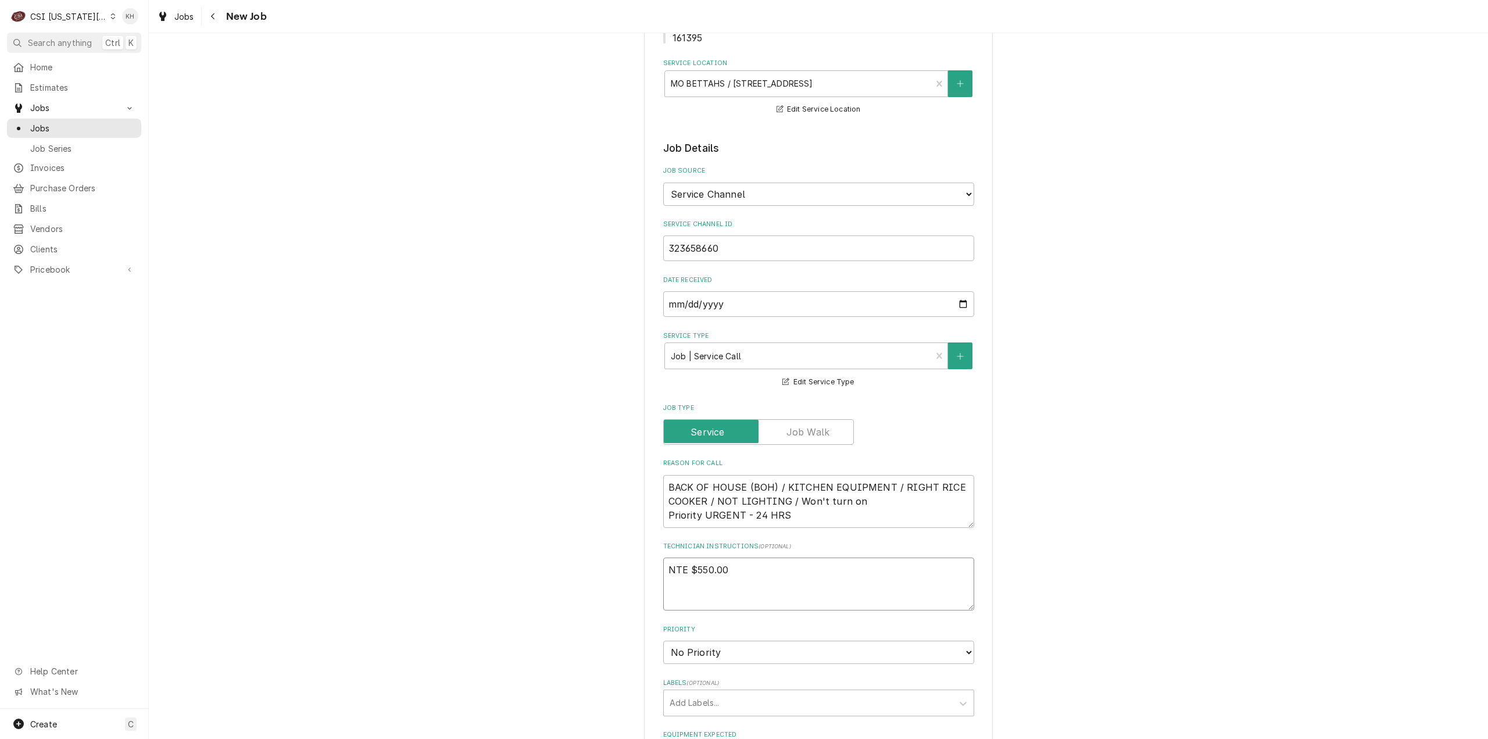
type textarea "NTE $550.00"
type textarea "x"
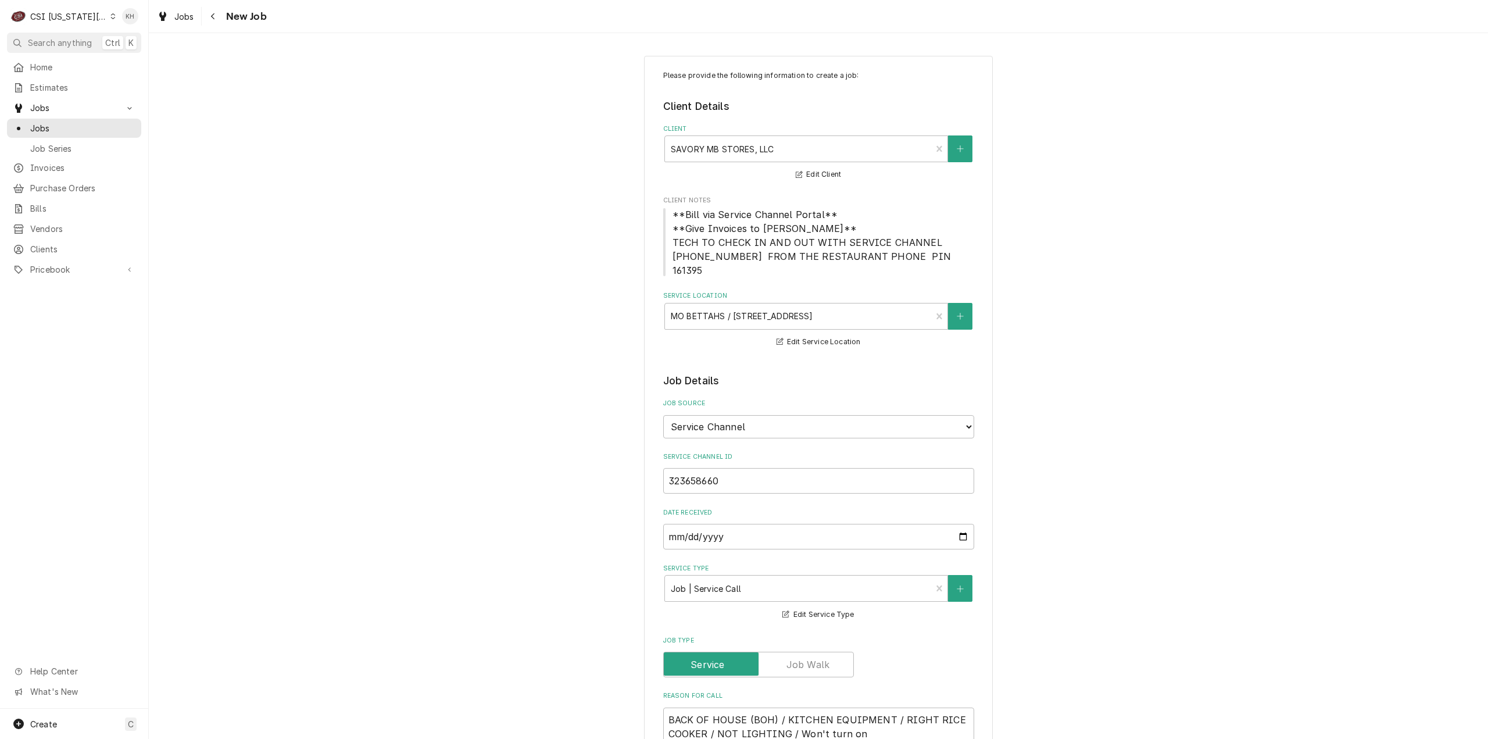
type textarea "NTE $550.00"
drag, startPoint x: 665, startPoint y: 240, endPoint x: 922, endPoint y: 256, distance: 257.5
click at [922, 256] on span "**Bill via Service Channel Portal** **Give Invoices to Kelsey** TECH TO CHECK I…" at bounding box center [818, 243] width 311 height 70
copy span "TECH TO CHECK IN AND OUT WITH SERVICE CHANNEL 516- 500-7776 FROM THE RESTAURANT…"
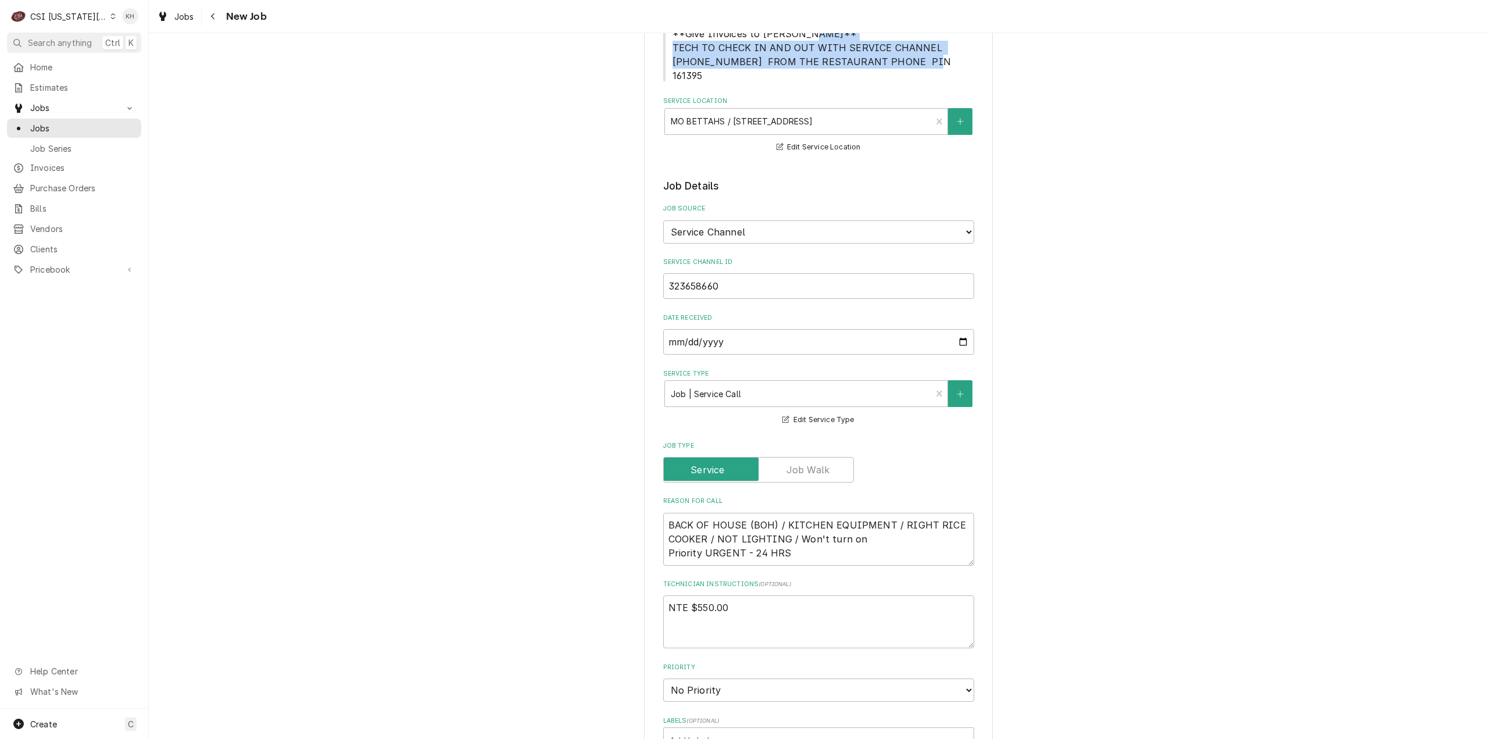
scroll to position [407, 0]
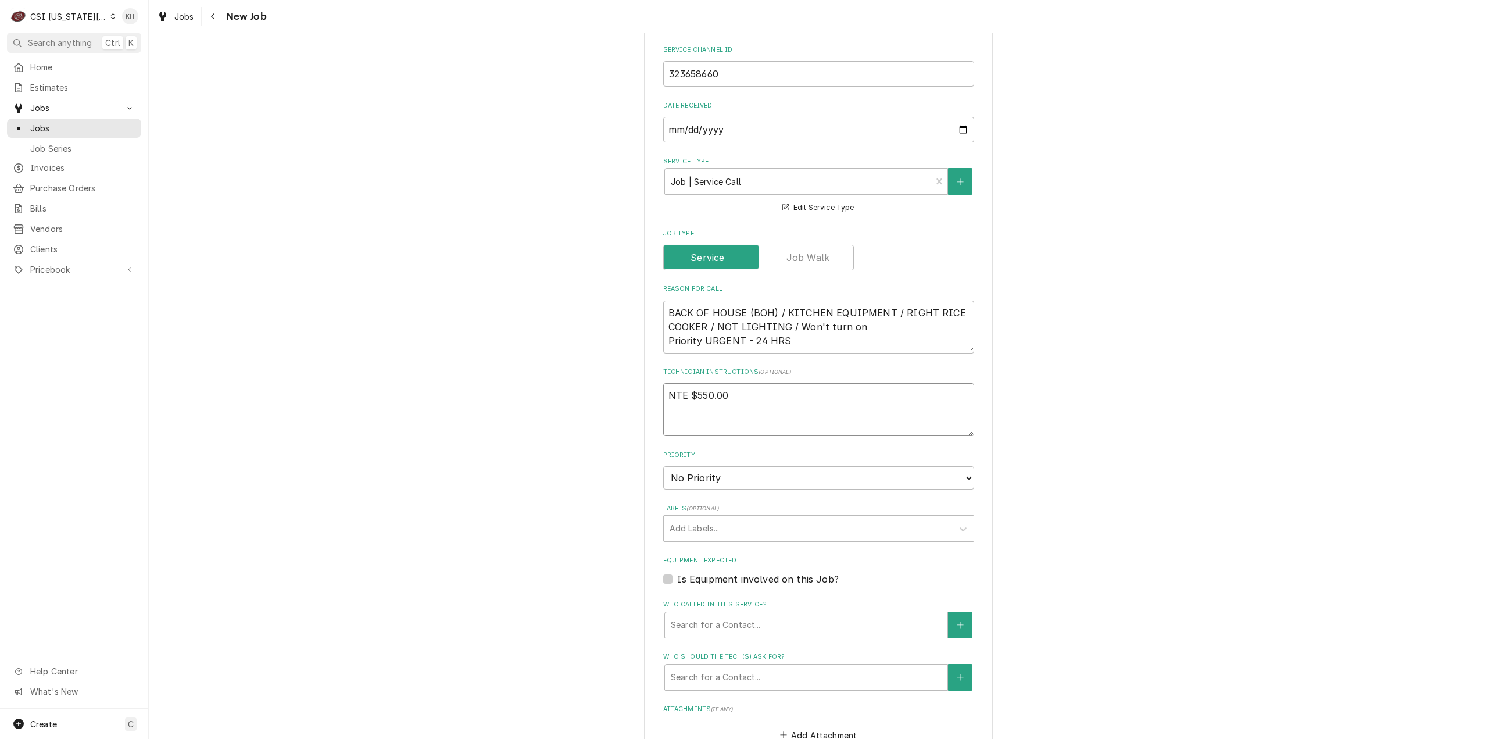
click at [682, 408] on textarea "NTE $550.00" at bounding box center [818, 409] width 311 height 53
paste textarea "TECH TO CHECK IN AND OUT WITH SERVICE CHANNEL 516- 500-7776 FROM THE RESTAURANT…"
type textarea "x"
type textarea "NTE $550.00 TECH TO CHECK IN AND OUT WITH SERVICE CHANNEL 516- 500-7776 FROM TH…"
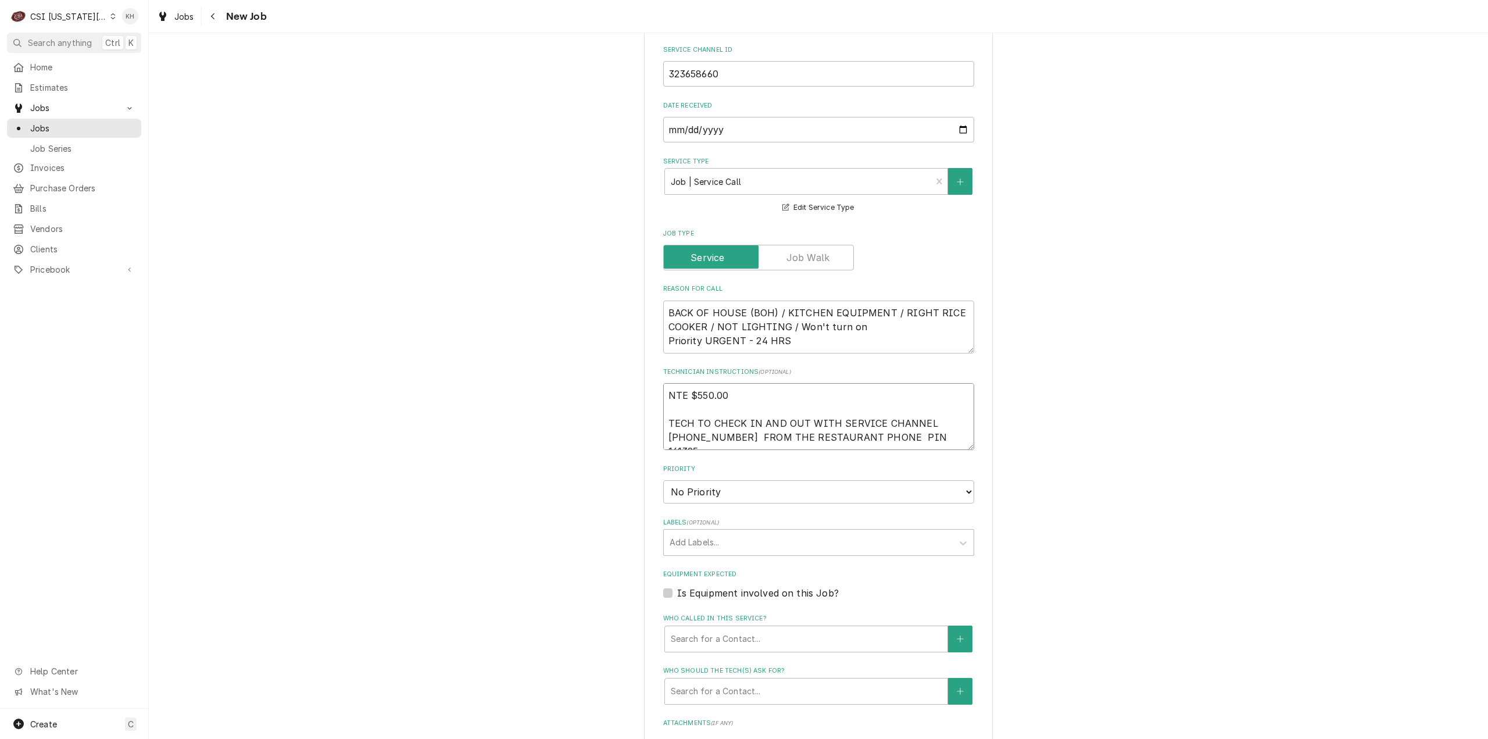
type textarea "x"
type textarea "NTE $550.00 TECH TO CHECK IN AND OUT WITH SERVICE CHANNEL 516- 500-7776 FROM TH…"
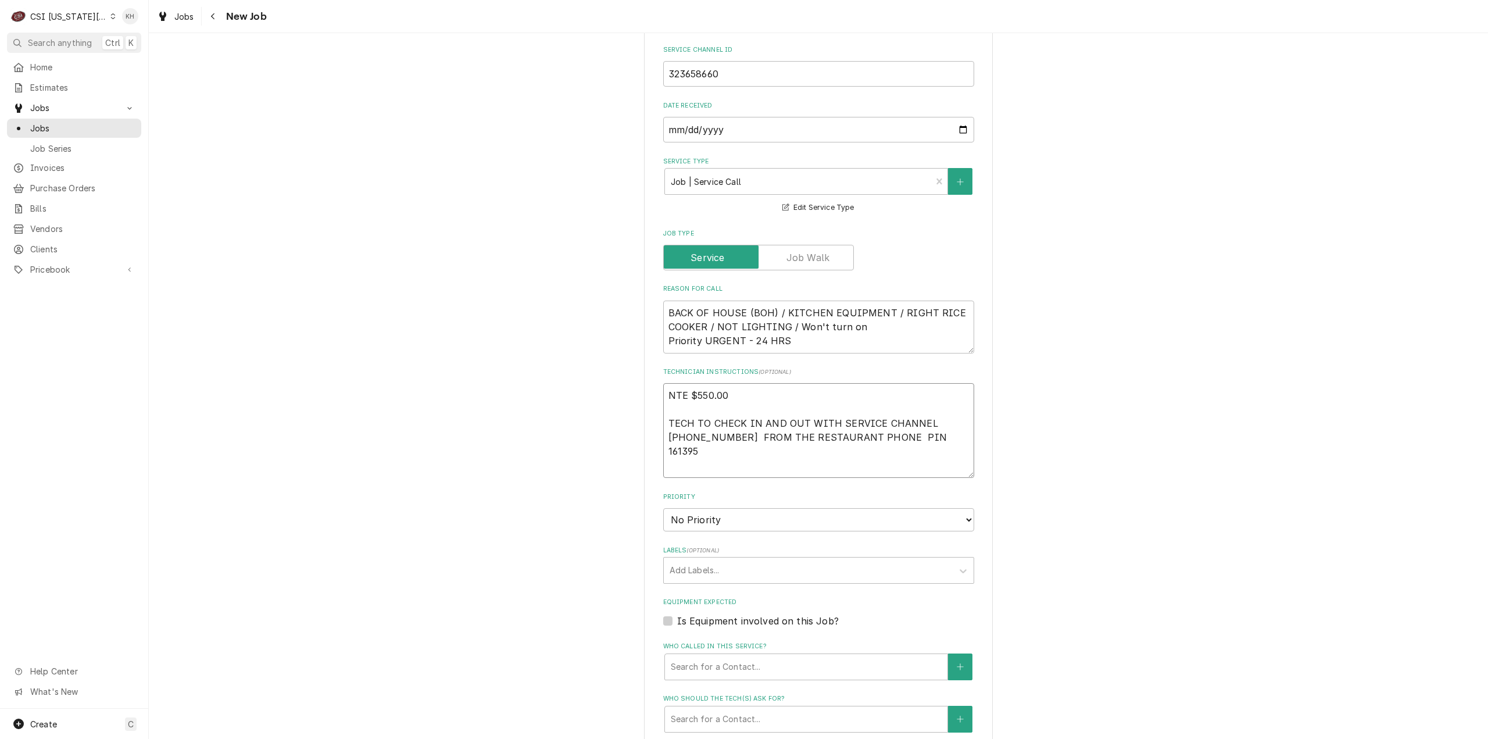
type textarea "x"
type textarea "NTE $550.00 TECH TO CHECK IN AND OUT WITH SERVICE CHANNEL 516- 500-7776 FROM TH…"
type textarea "x"
type textarea "NTE $550.00 TECH TO CHECK IN AND OUT WITH SERVICE CHANNEL 516- 500-7776 FROM TH…"
type textarea "x"
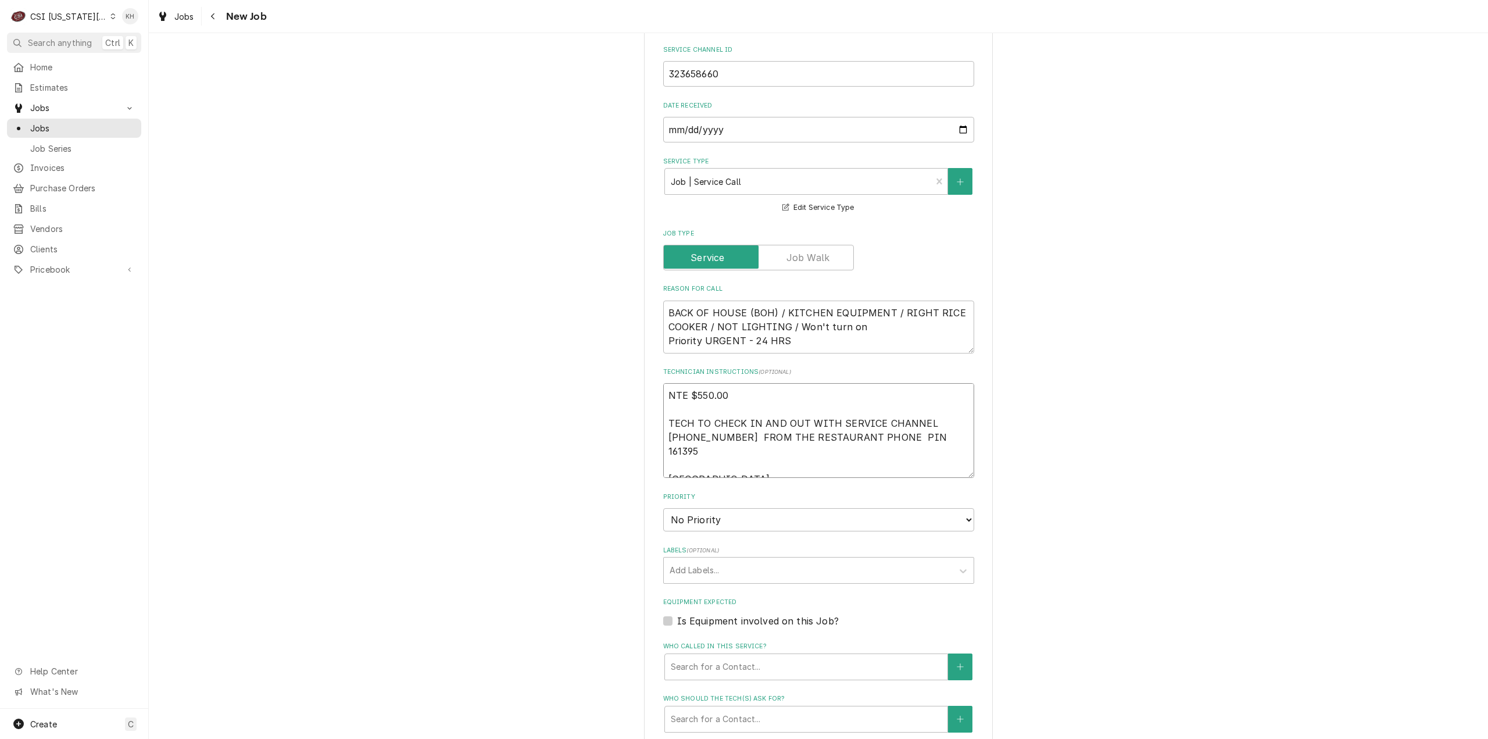
type textarea "NTE $550.00 TECH TO CHECK IN AND OUT WITH SERVICE CHANNEL 516- 500-7776 FROM TH…"
type textarea "x"
type textarea "NTE $550.00 TECH TO CHECK IN AND OUT WITH SERVICE CHANNEL 516- 500-7776 FROM TH…"
type textarea "x"
type textarea "NTE $550.00 TECH TO CHECK IN AND OUT WITH SERVICE CHANNEL 516- 500-7776 FROM TH…"
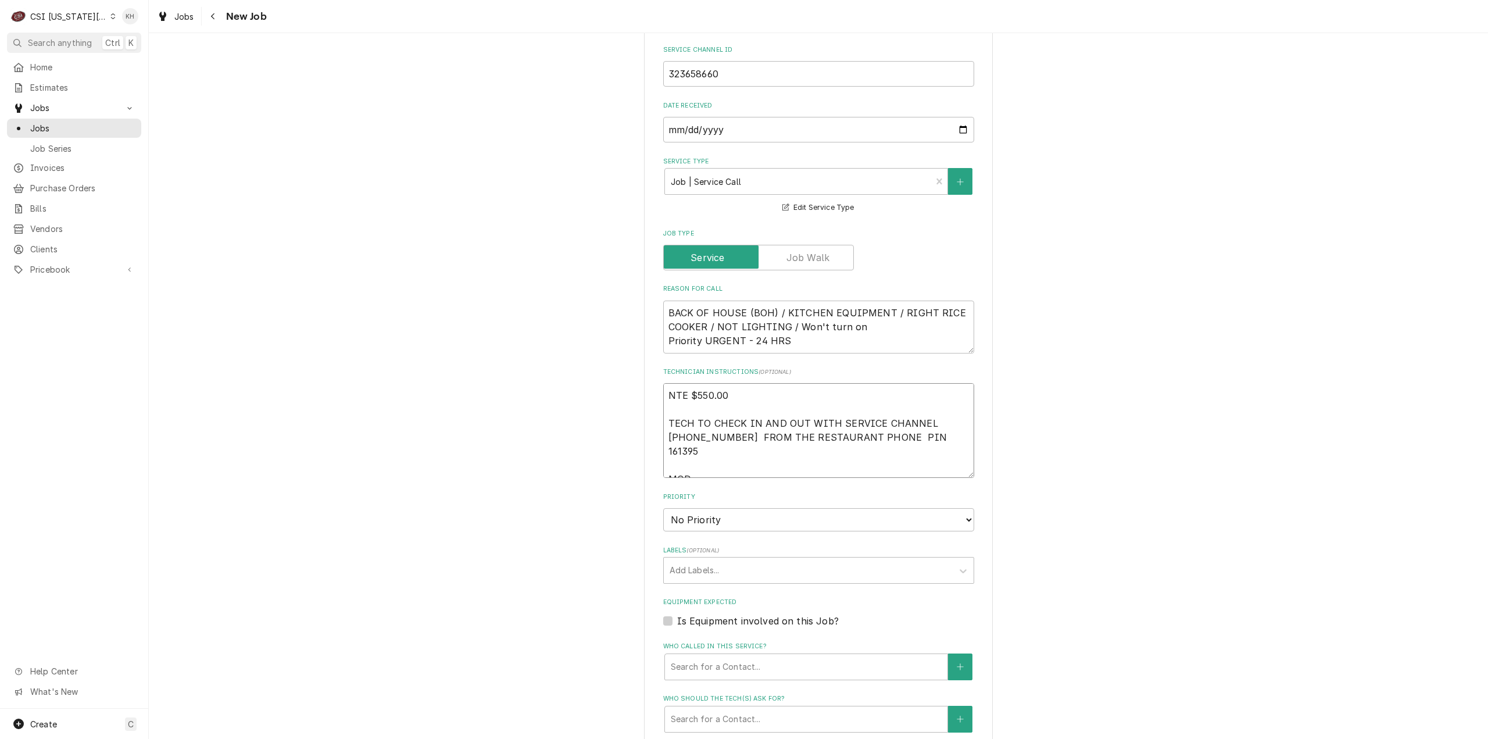
click at [728, 450] on textarea "NTE $550.00 TECH TO CHECK IN AND OUT WITH SERVICE CHANNEL 516- 500-7776 FROM TH…" at bounding box center [818, 430] width 311 height 95
paste textarea "Phone 816-282-0285"
type textarea "x"
type textarea "NTE $550.00 TECH TO CHECK IN AND OUT WITH SERVICE CHANNEL 516- 500-7776 FROM TH…"
type textarea "x"
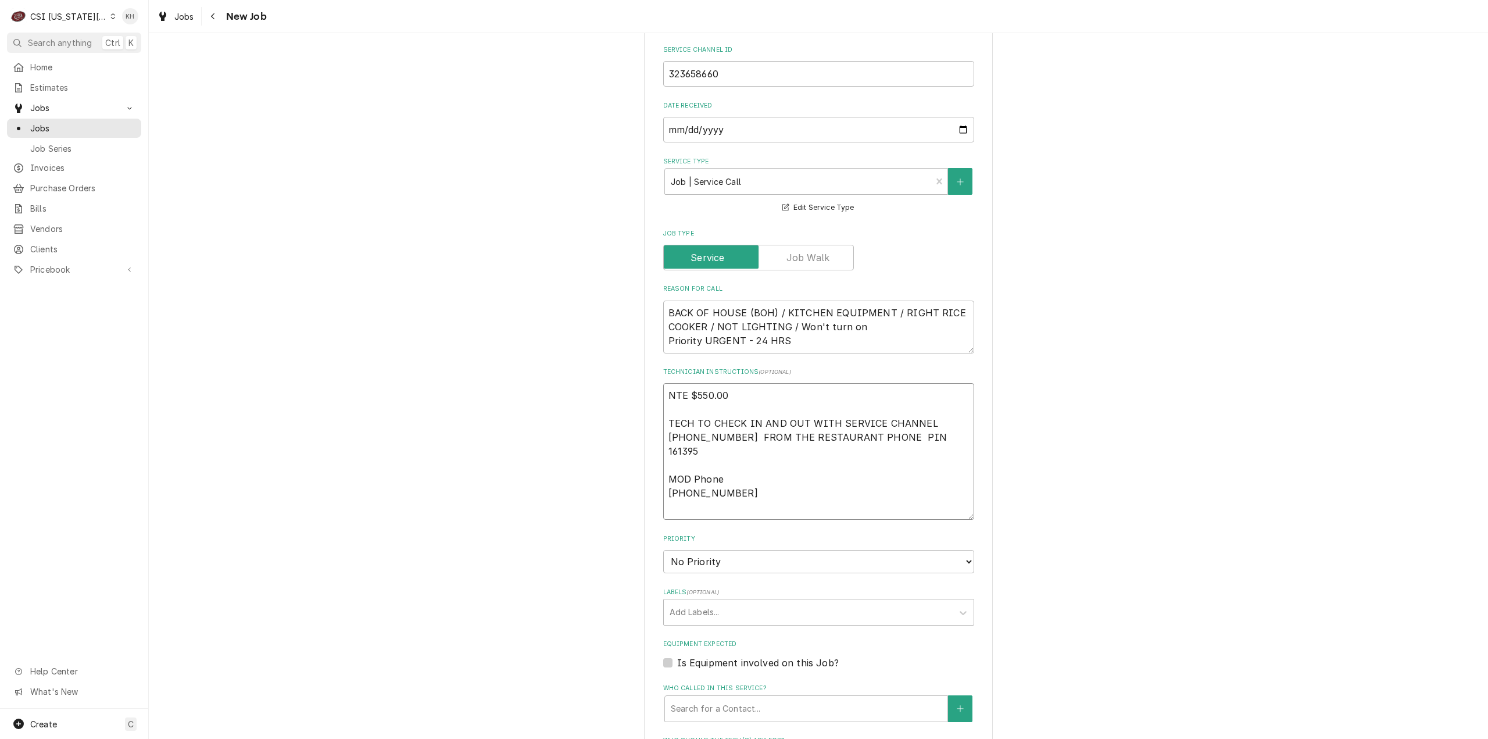
type textarea "NTE $550.00 TECH TO CHECK IN AND OUT WITH SERVICE CHANNEL 516- 500-7776 FROM TH…"
type textarea "x"
type textarea "NTE $550.00 TECH TO CHECK IN AND OUT WITH SERVICE CHANNEL 516- 500-7776 FROM TH…"
drag, startPoint x: 664, startPoint y: 467, endPoint x: 688, endPoint y: 449, distance: 29.9
click at [688, 449] on textarea "NTE $550.00 TECH TO CHECK IN AND OUT WITH SERVICE CHANNEL 516- 500-7776 FROM TH…" at bounding box center [818, 437] width 311 height 109
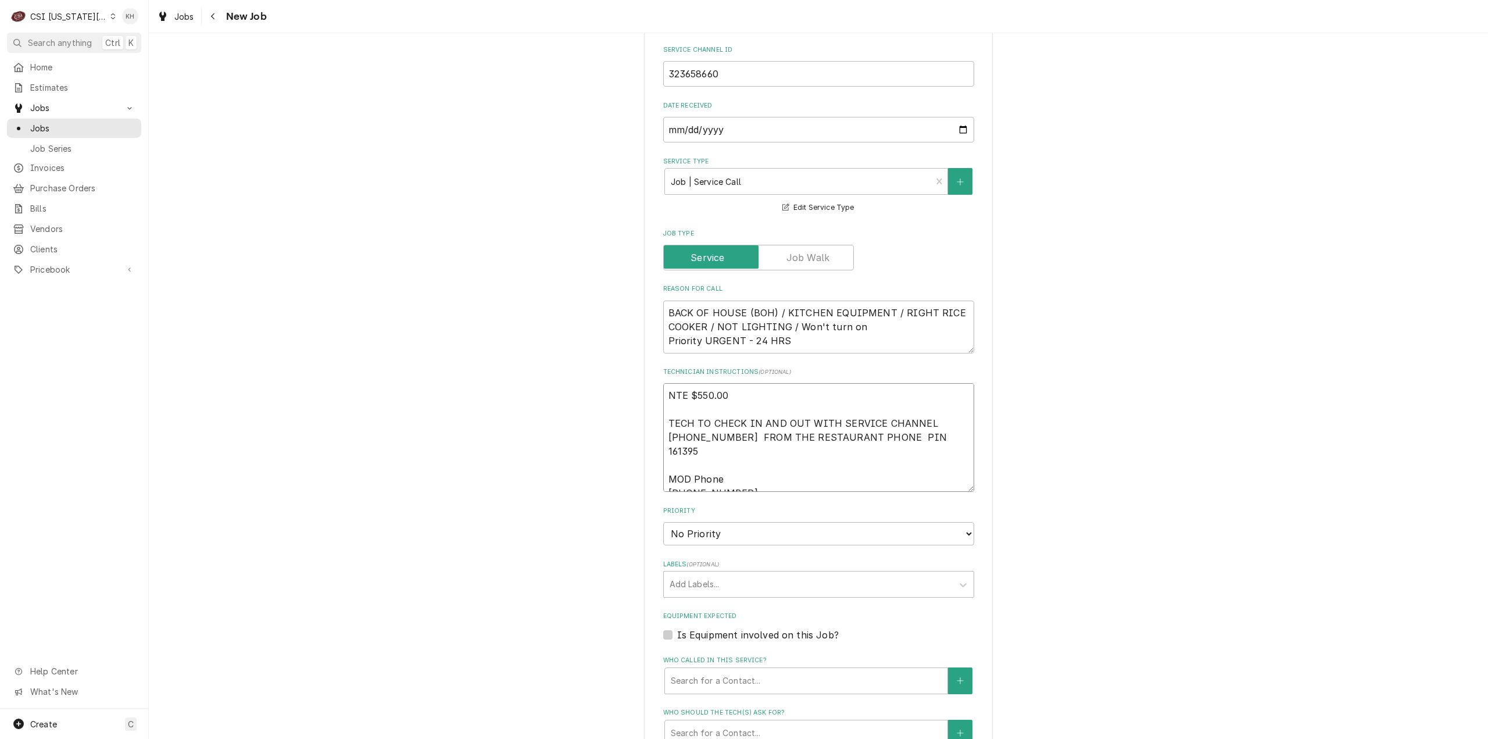
type textarea "x"
type textarea "NTE $550.00 TECH TO CHECK IN AND OUT WITH SERVICE CHANNEL 516- 500-7776 FROM TH…"
type textarea "x"
type textarea "NTE $550.00 TECH TO CHECK IN AND OUT WITH SERVICE CHANNEL 516- 500-7776 FROM TH…"
click at [765, 508] on select "No Priority Urgent High Medium Low" at bounding box center [818, 519] width 311 height 23
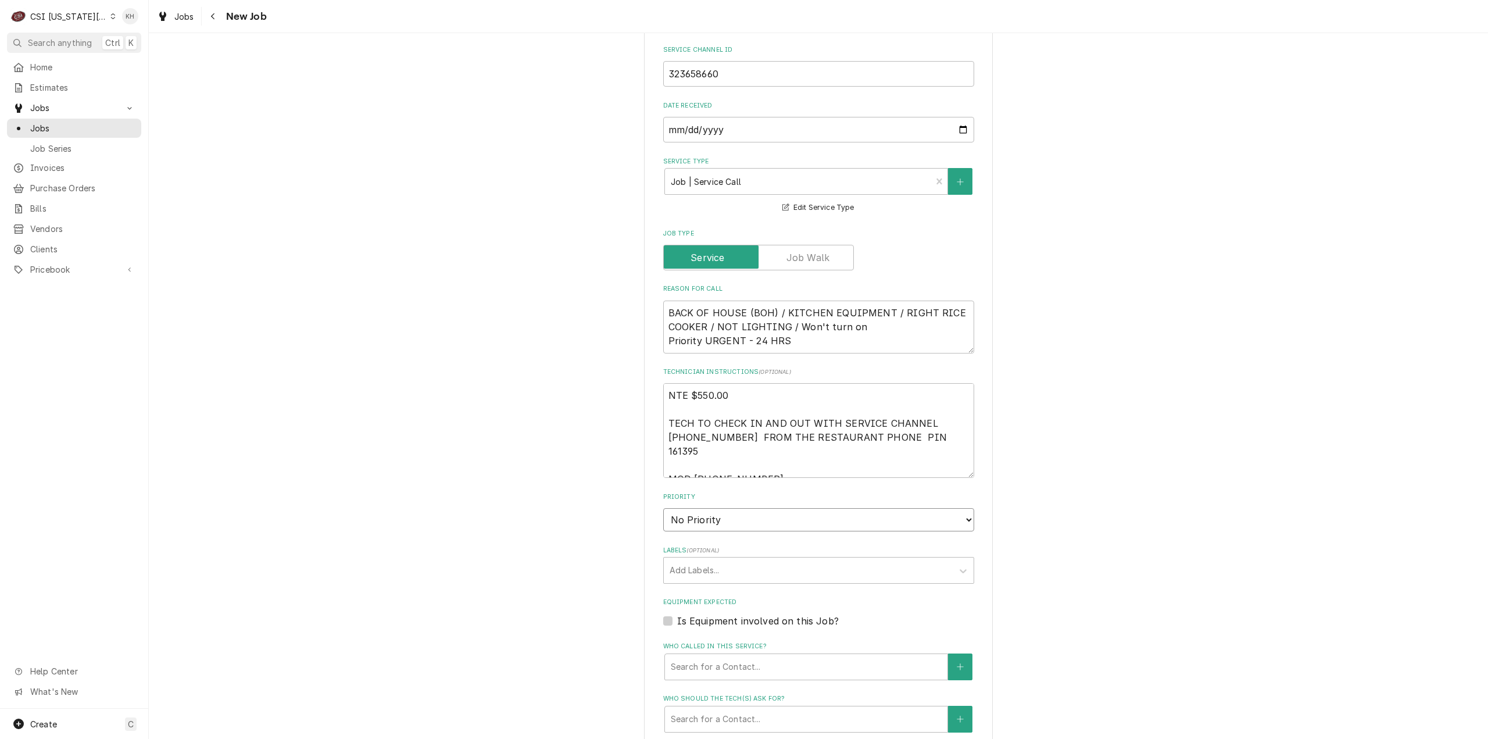
select select "3"
click at [663, 508] on select "No Priority Urgent High Medium Low" at bounding box center [818, 519] width 311 height 23
type textarea "x"
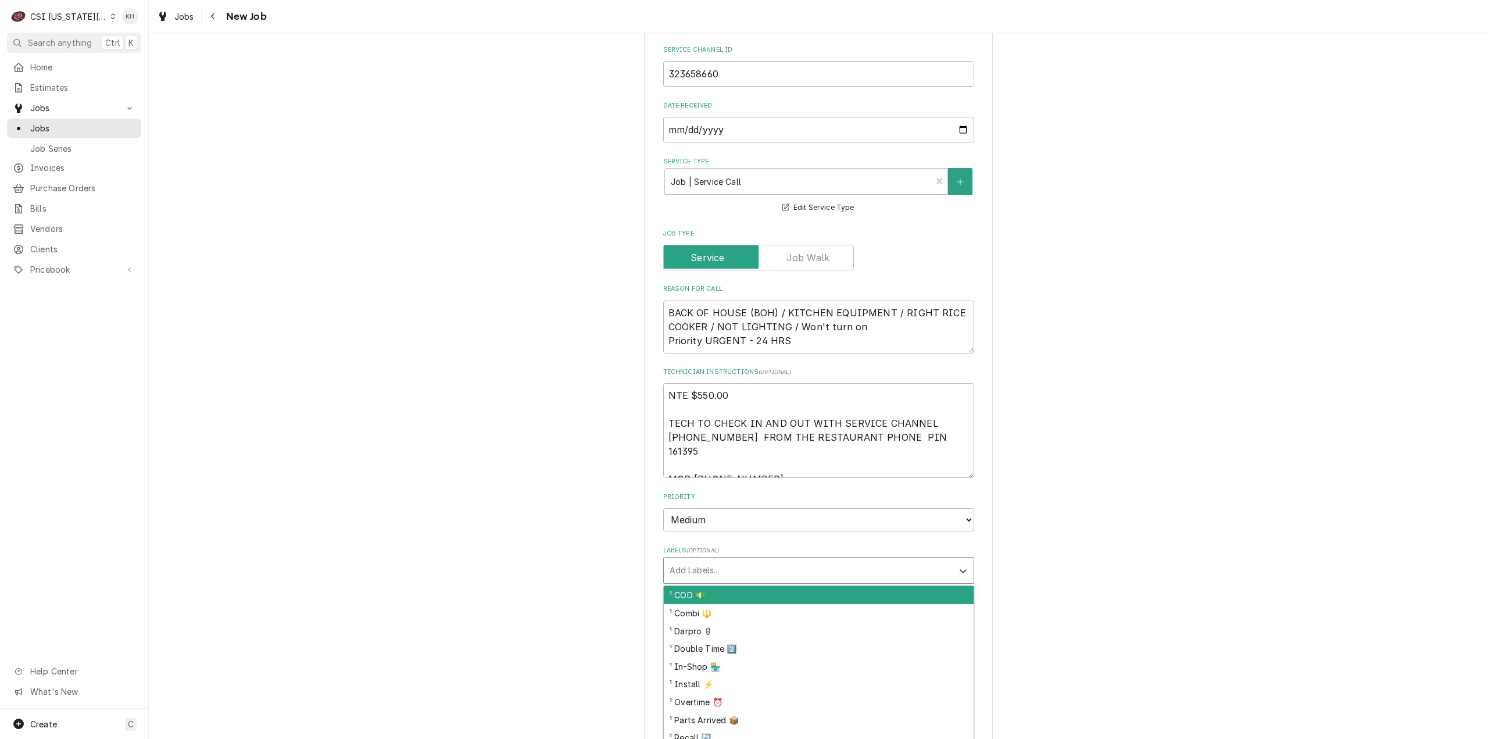
click at [711, 560] on div "Labels" at bounding box center [808, 570] width 277 height 21
type input "cook"
type textarea "x"
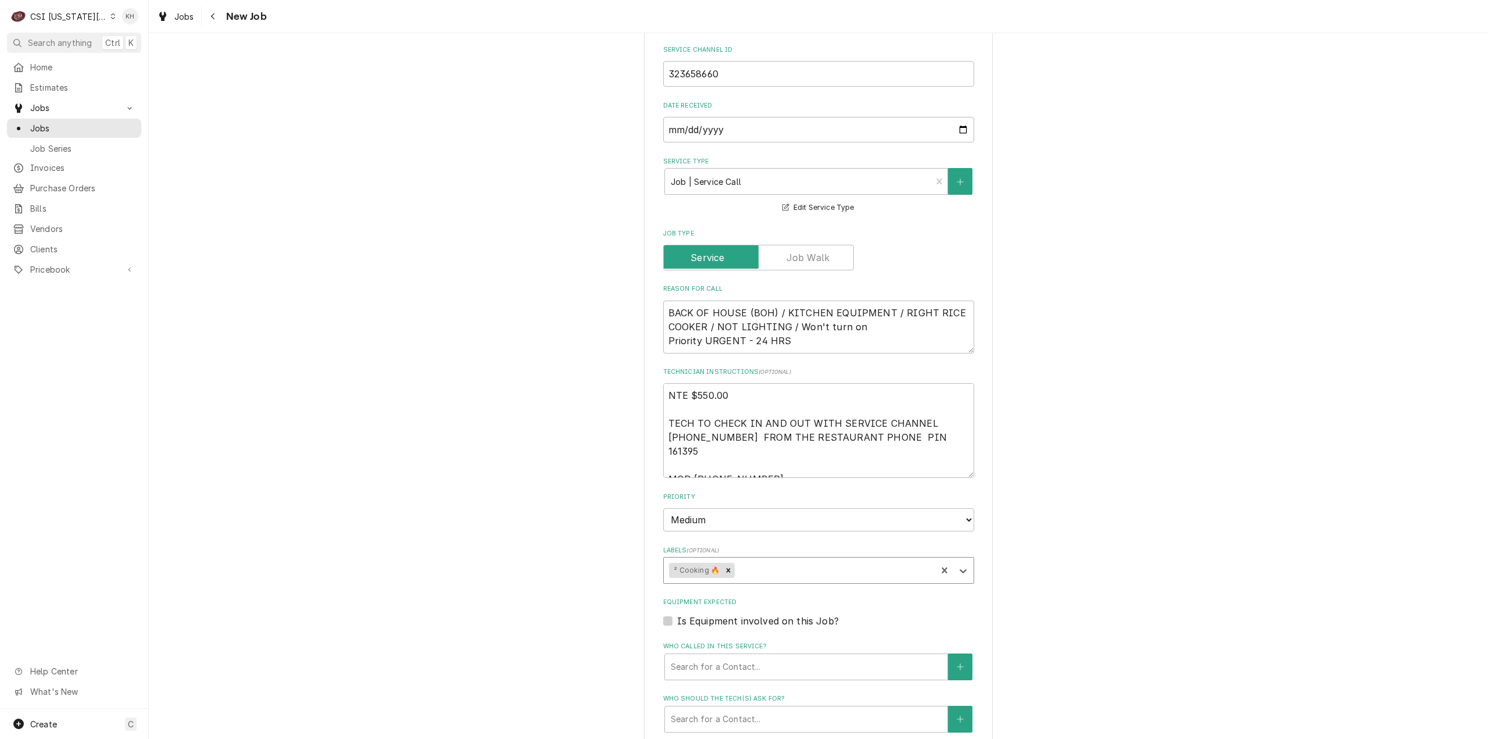
type textarea "x"
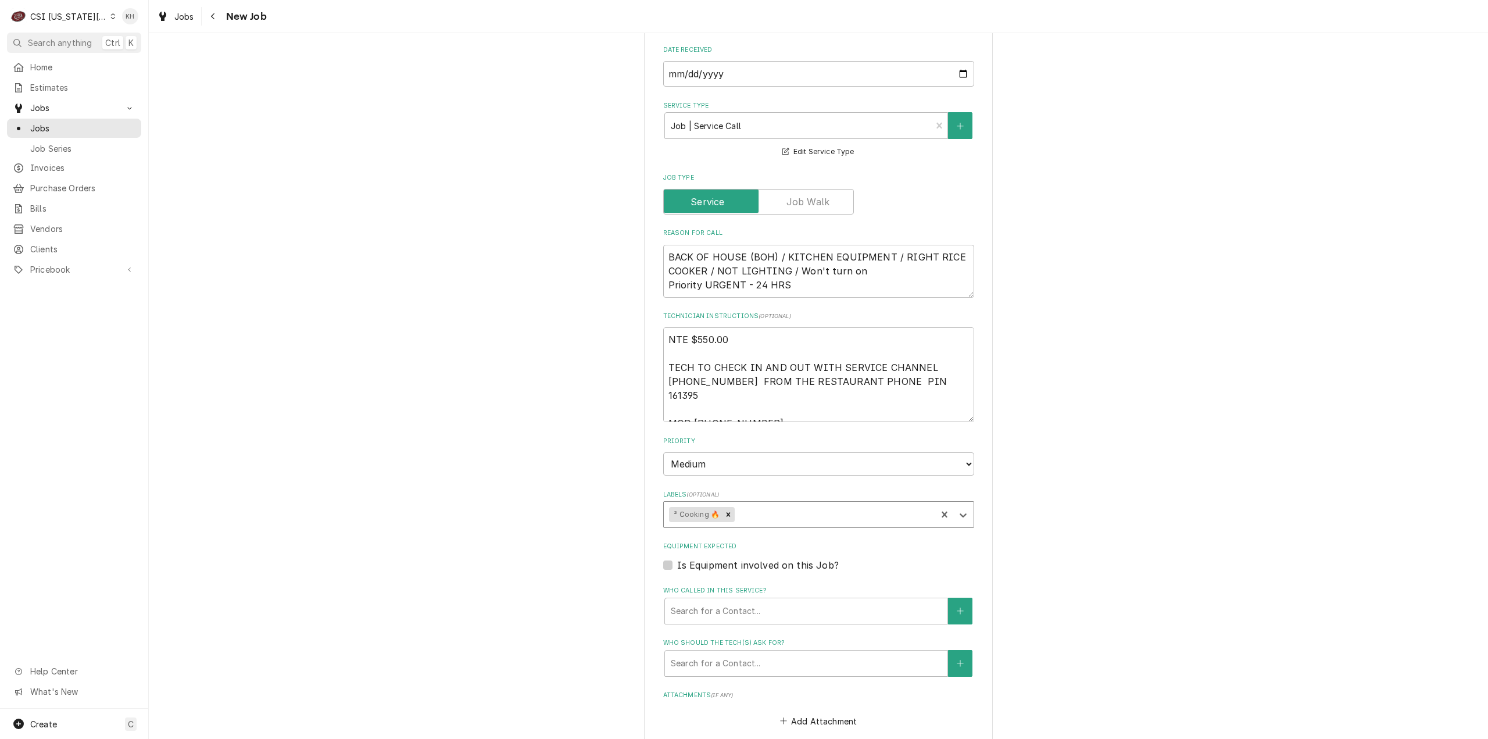
scroll to position [581, 0]
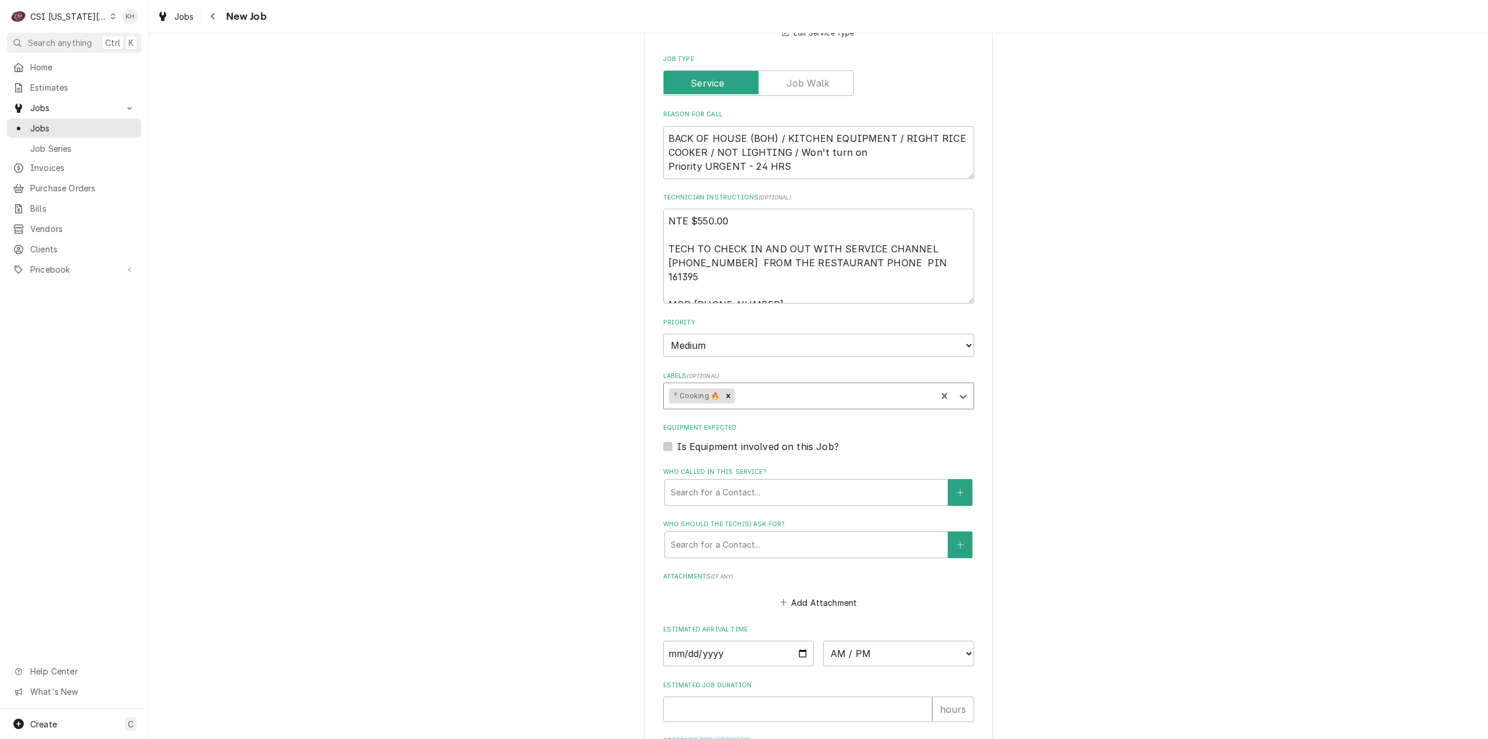
drag, startPoint x: 666, startPoint y: 431, endPoint x: 675, endPoint y: 433, distance: 8.9
click at [677, 440] on label "Is Equipment involved on this Job?" at bounding box center [758, 447] width 162 height 14
click at [677, 440] on input "Equipment Expected" at bounding box center [832, 453] width 311 height 26
checkbox input "true"
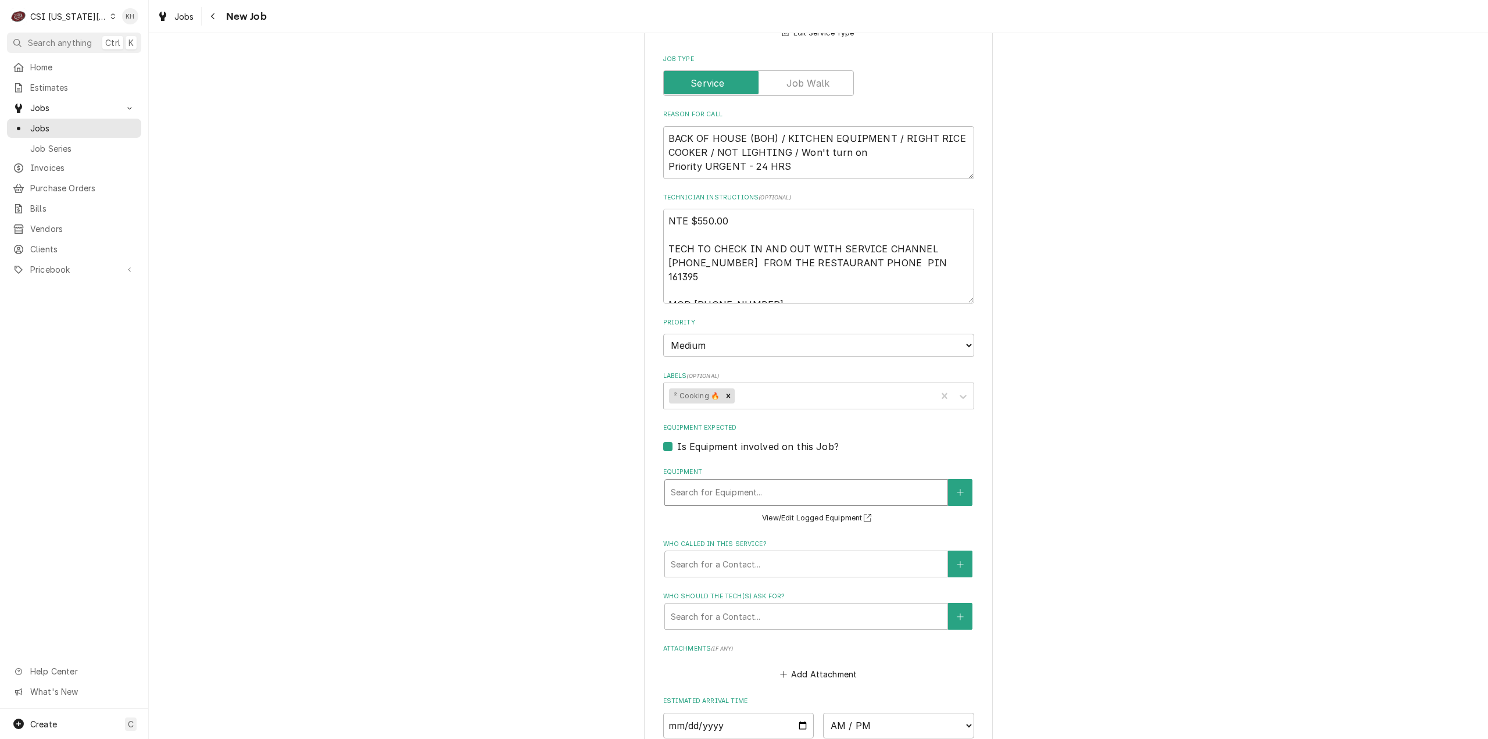
type textarea "x"
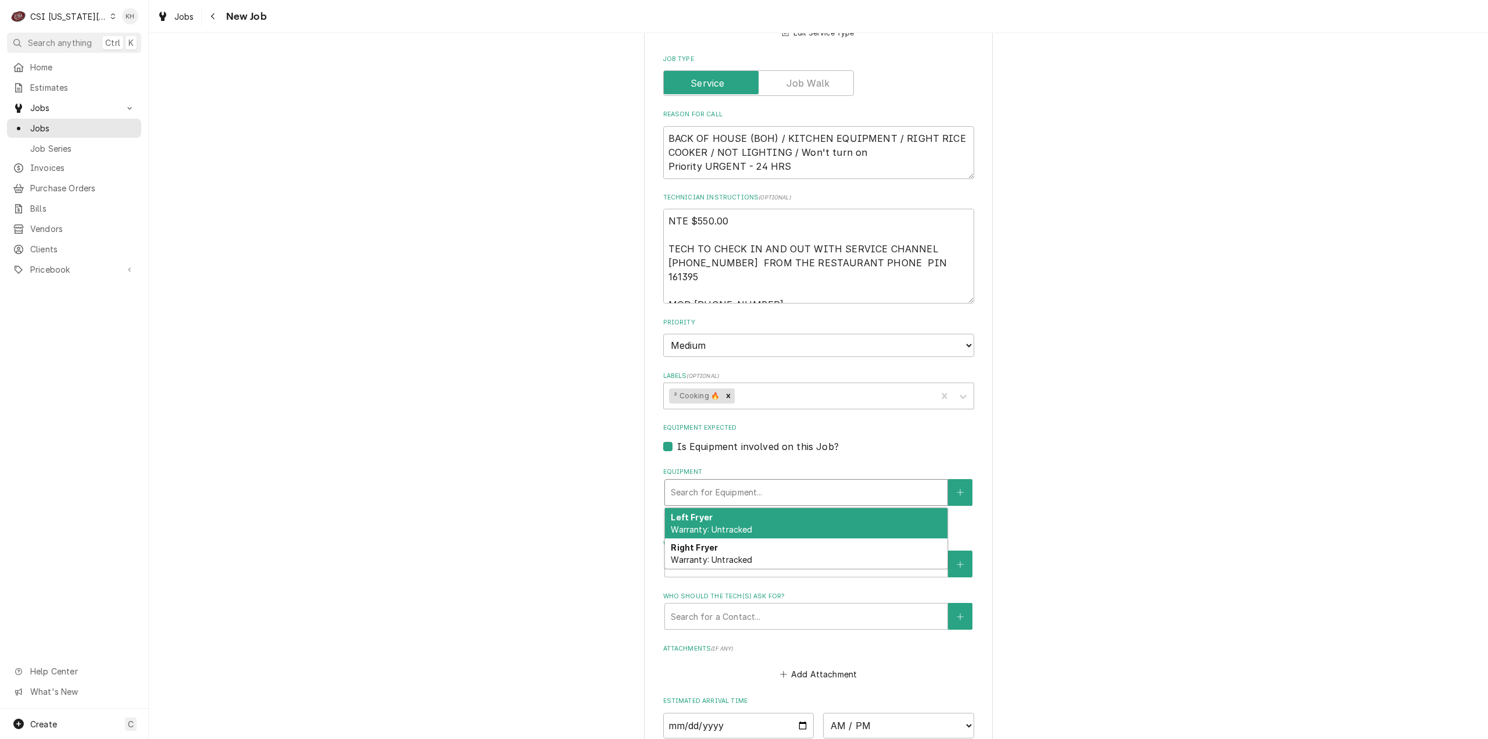
click at [752, 480] on div "Search for Equipment..." at bounding box center [806, 493] width 283 height 26
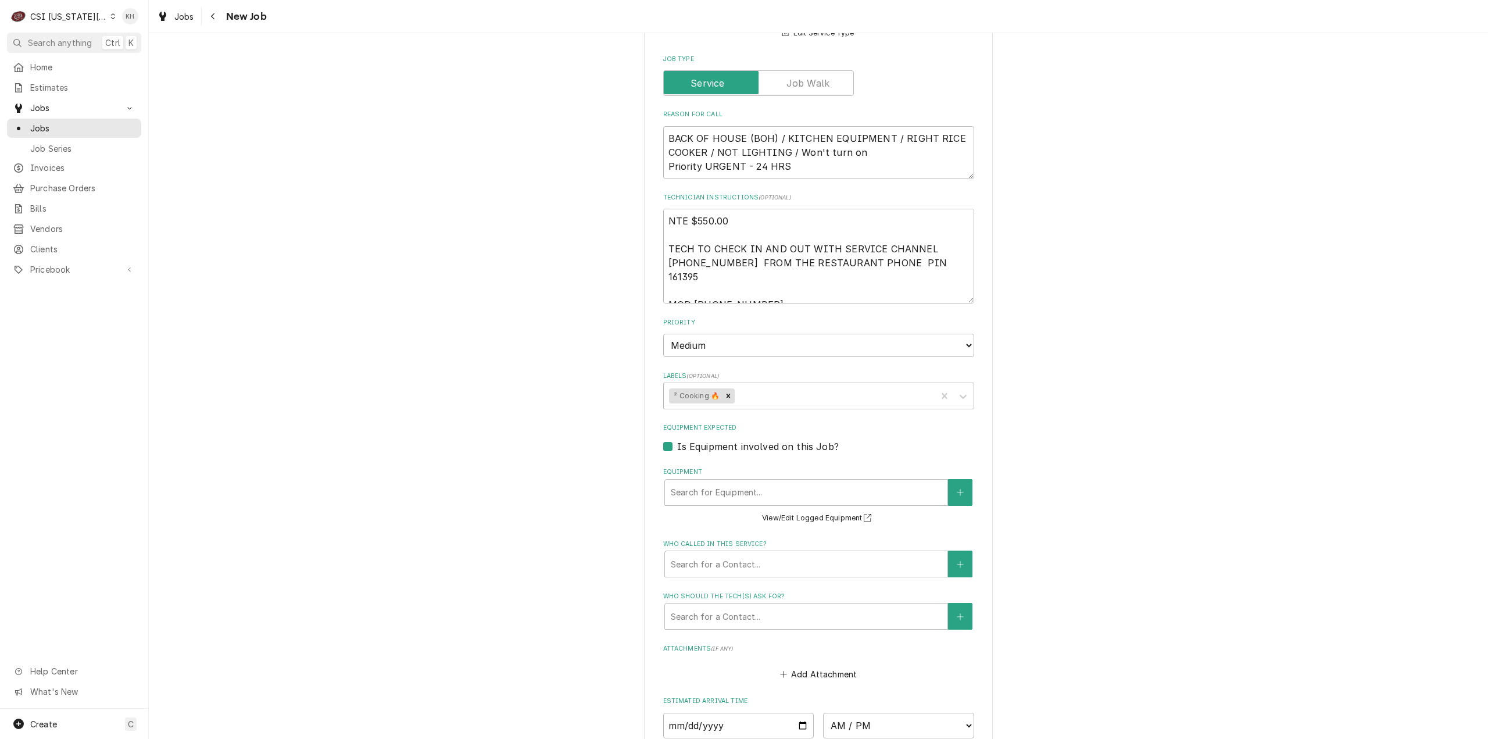
click at [563, 413] on div "Please provide the following information to create a job: Client Details Client…" at bounding box center [819, 205] width 1340 height 1483
click at [962, 479] on button "Equipment" at bounding box center [960, 492] width 24 height 27
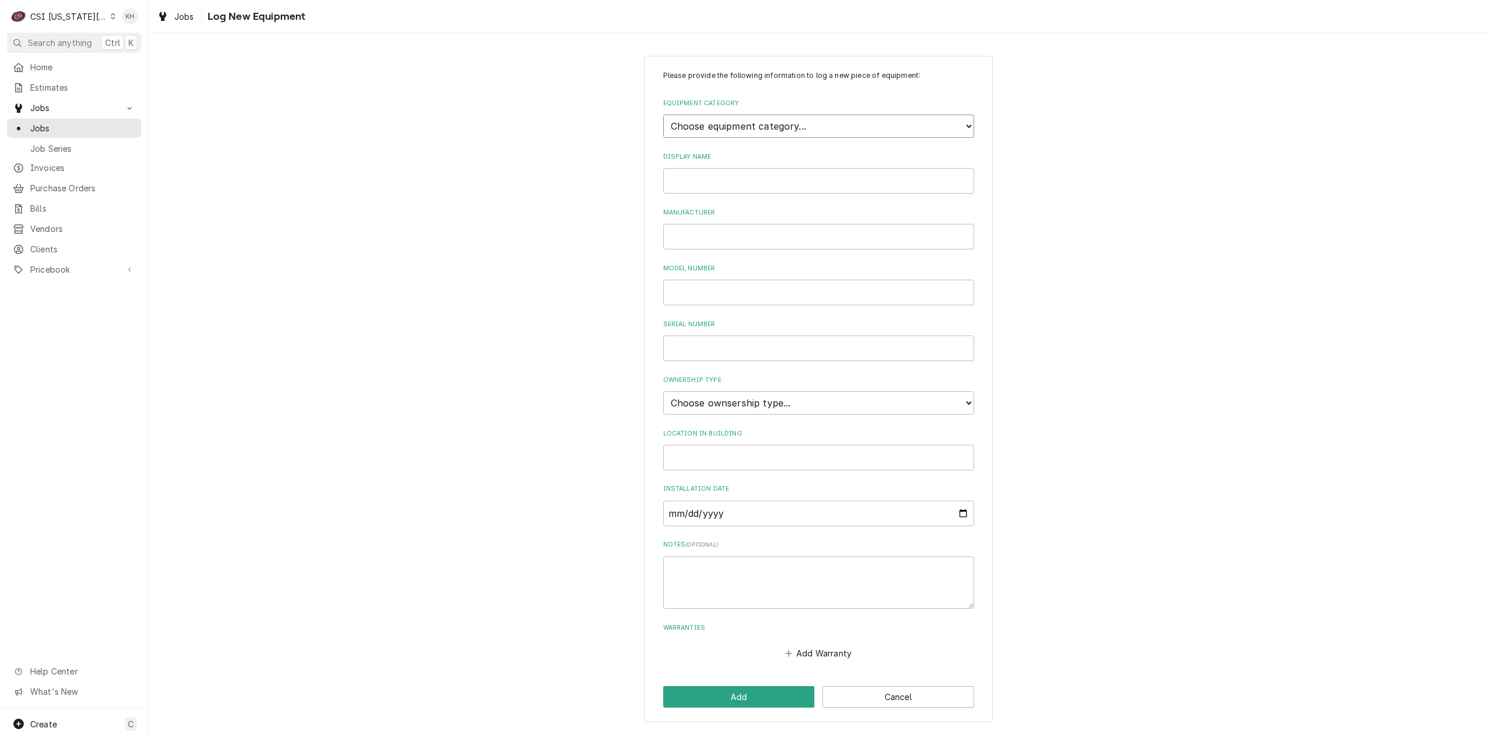
click at [798, 124] on select "Choose equipment category... Cooking Equipment Fryers Ice Machines Ovens and Ra…" at bounding box center [818, 126] width 311 height 23
select select "1"
click at [663, 115] on select "Choose equipment category... Cooking Equipment Fryers Ice Machines Ovens and Ra…" at bounding box center [818, 126] width 311 height 23
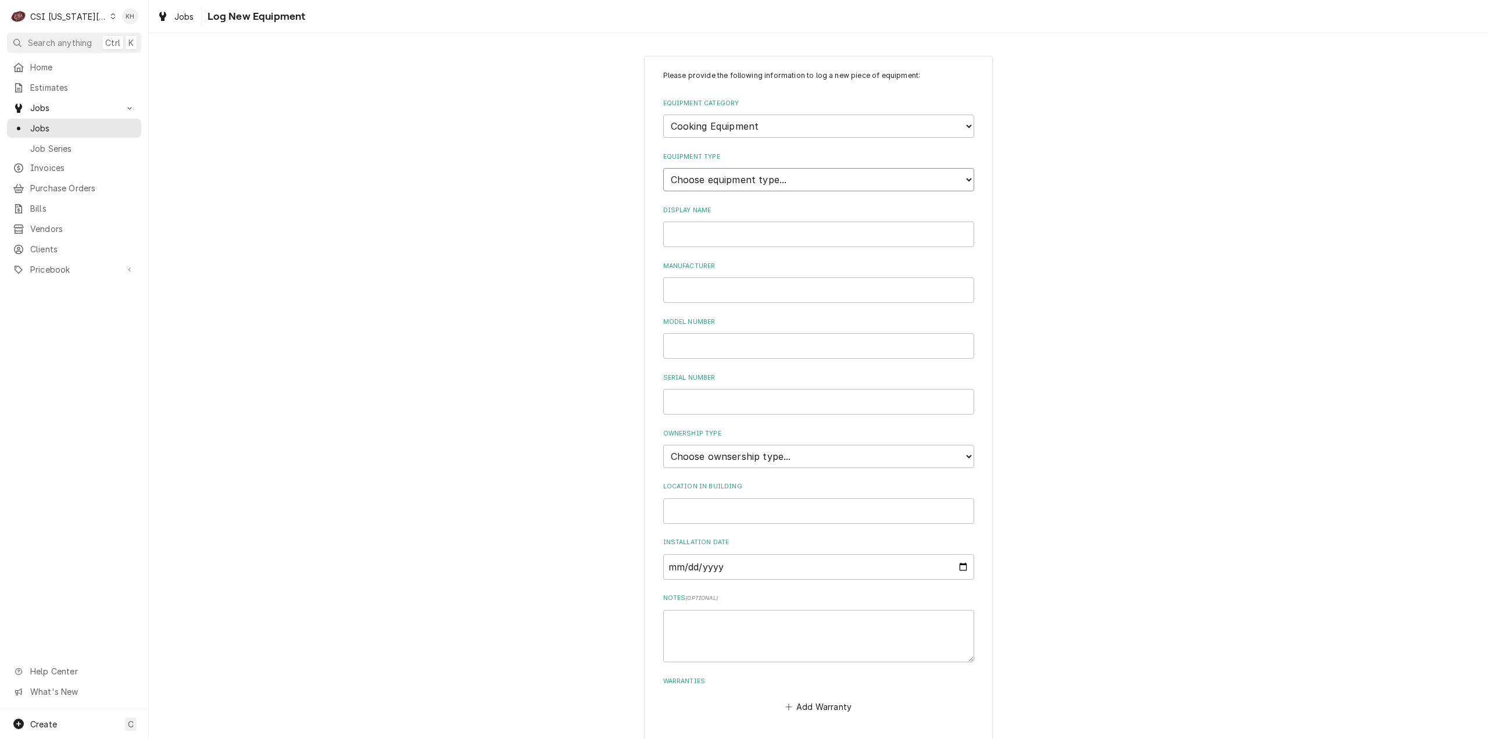
click at [748, 185] on select "Choose equipment type... Broiler Charbroiler Commercial Microwave Commercial To…" at bounding box center [818, 179] width 311 height 23
select select "10"
click at [663, 168] on select "Choose equipment type... Broiler Charbroiler Commercial Microwave Commercial To…" at bounding box center [818, 179] width 311 height 23
click at [721, 239] on input "Display Name" at bounding box center [818, 235] width 311 height 26
type input "Rice Cooker"
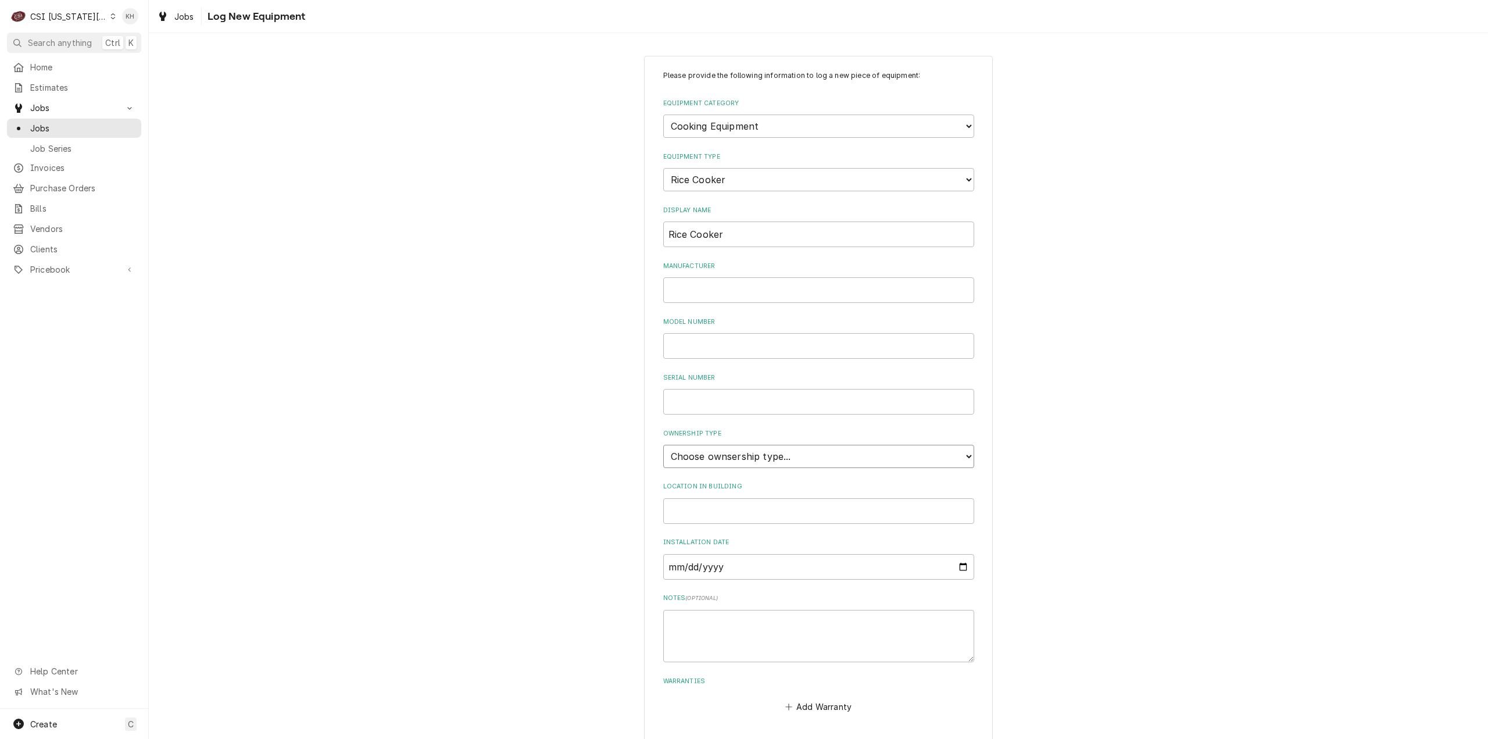
click at [751, 452] on select "Choose ownsership type... Unknown Owned Leased Rented" at bounding box center [818, 456] width 311 height 23
select select "1"
click at [663, 445] on select "Choose ownsership type... Unknown Owned Leased Rented" at bounding box center [818, 456] width 311 height 23
click at [717, 512] on input "Location in Building" at bounding box center [818, 511] width 311 height 26
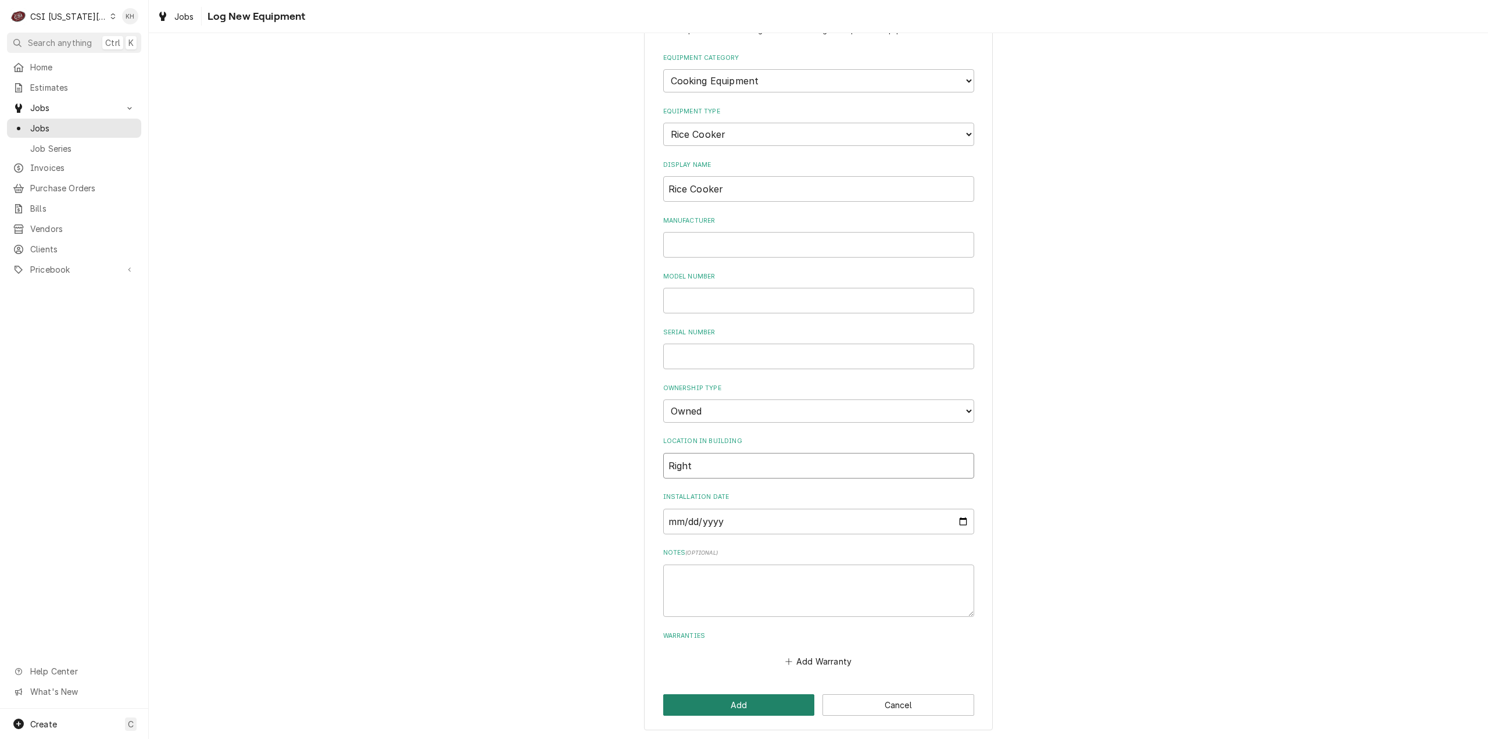
type input "Right"
click at [748, 702] on button "Add" at bounding box center [739, 705] width 152 height 22
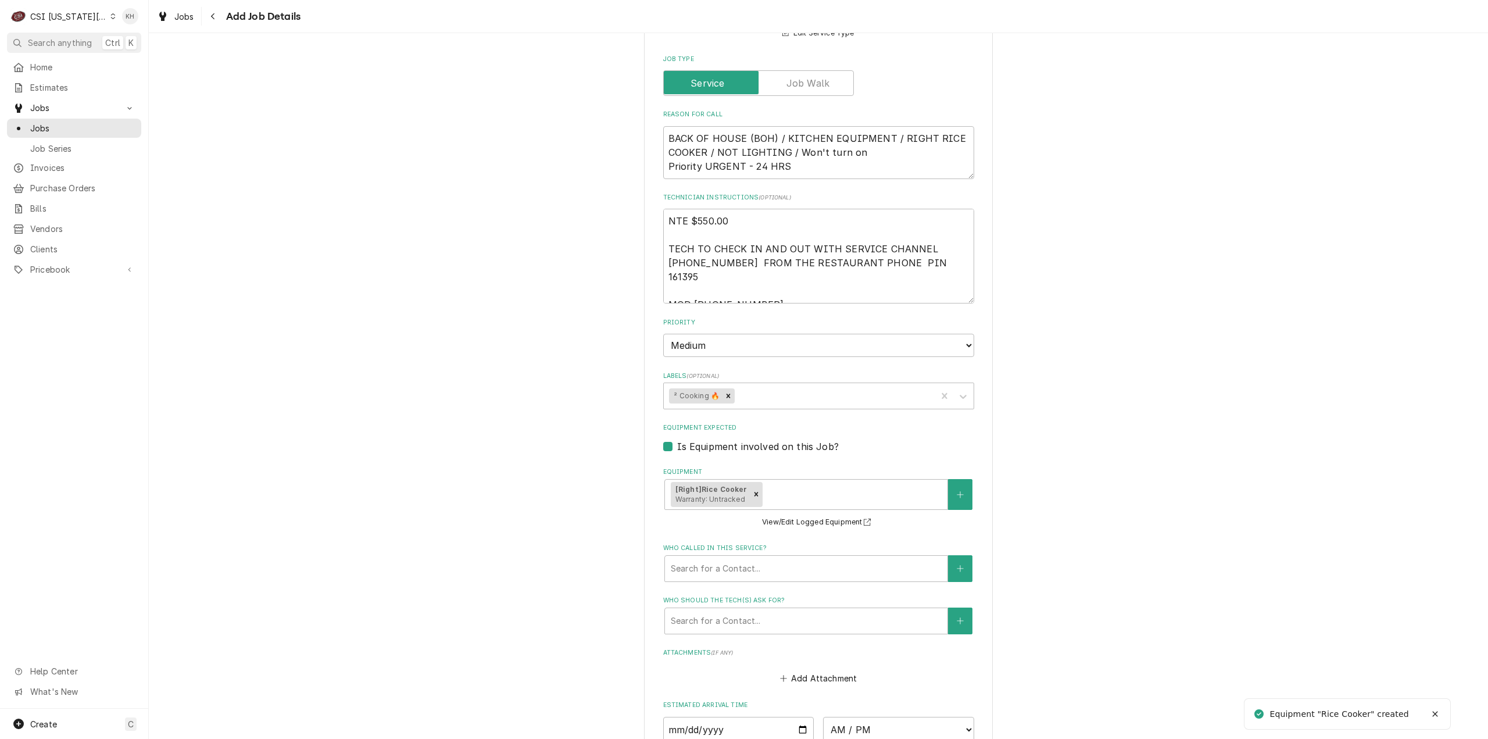
scroll to position [781, 0]
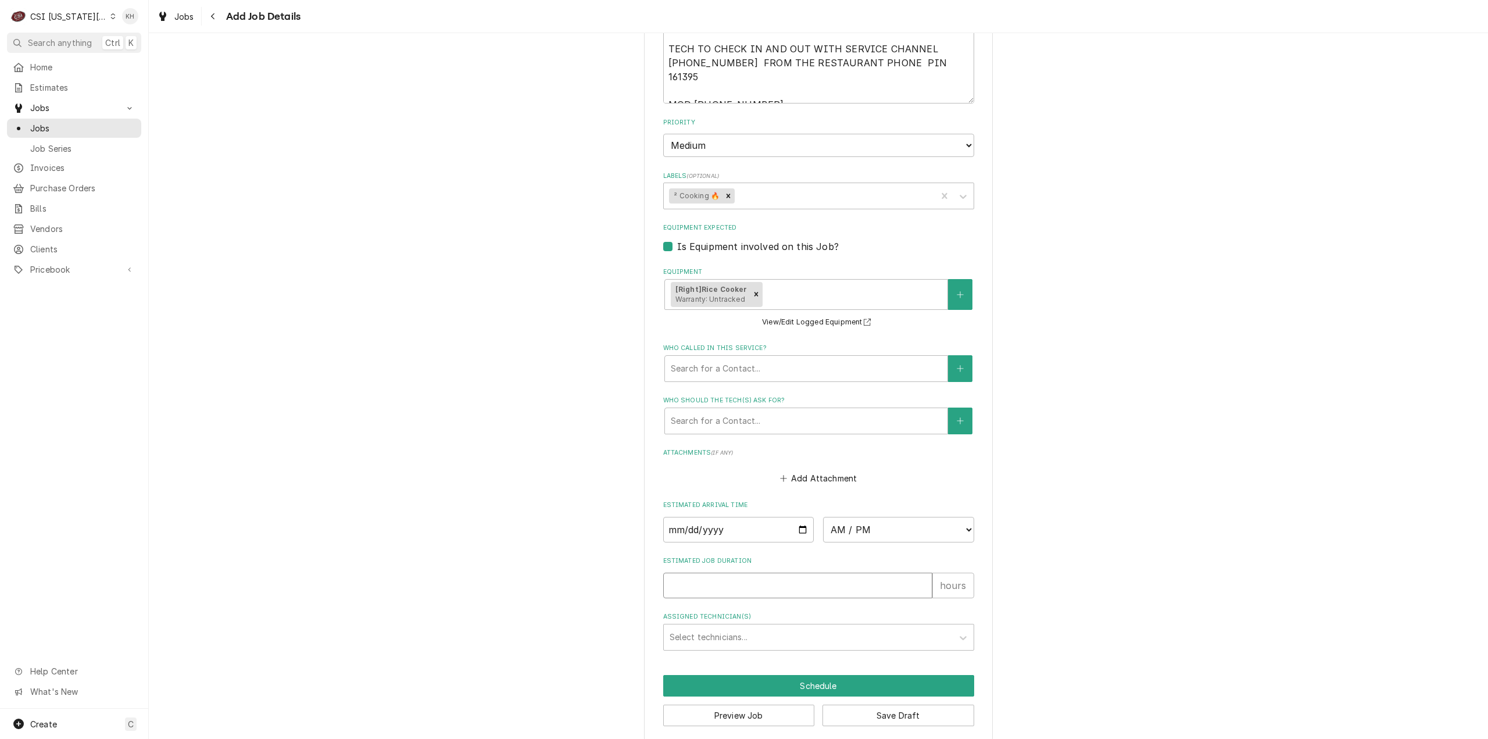
click at [760, 573] on input "Estimated Job Duration" at bounding box center [797, 586] width 269 height 26
type textarea "x"
type input "2"
click at [777, 705] on button "Preview Job" at bounding box center [739, 716] width 152 height 22
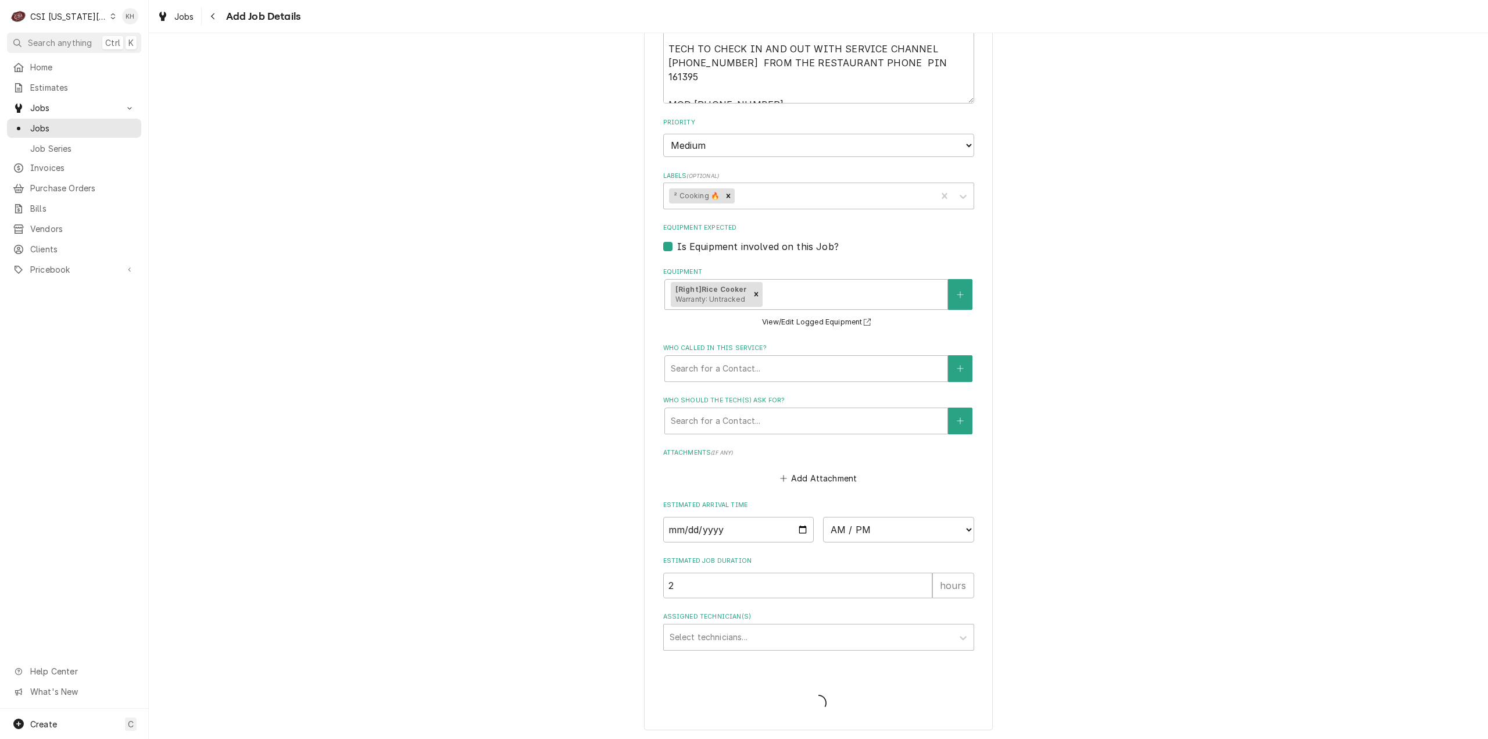
scroll to position [770, 0]
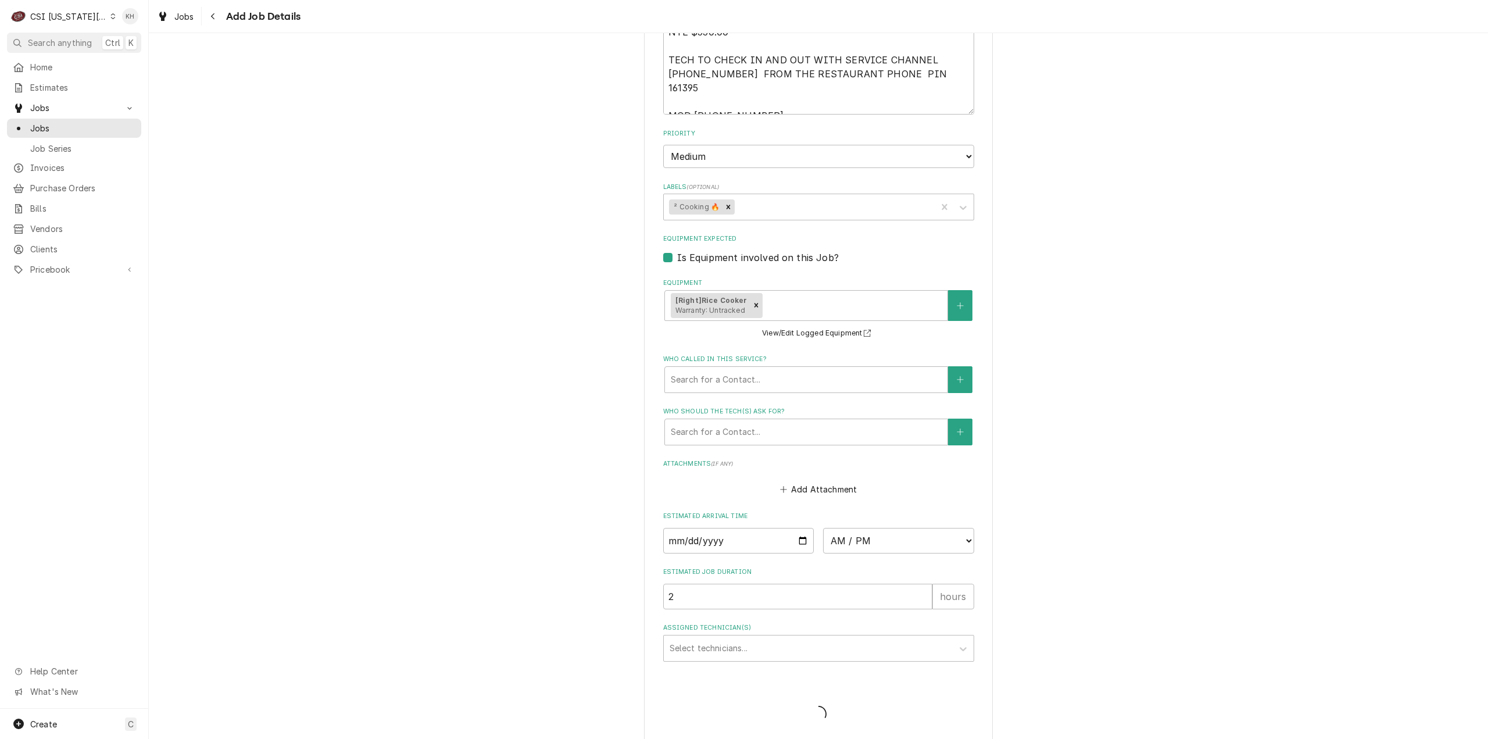
type textarea "x"
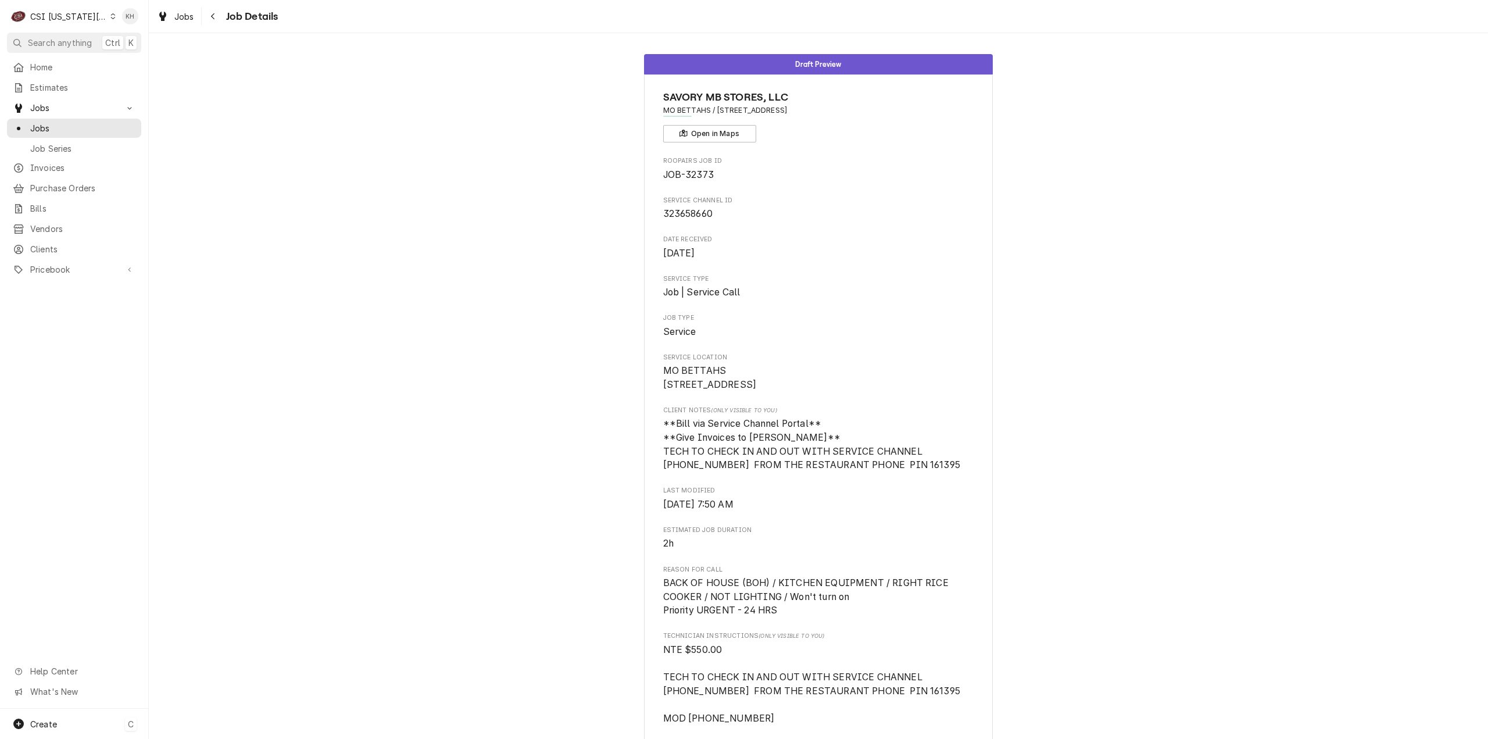
drag, startPoint x: 69, startPoint y: 724, endPoint x: 76, endPoint y: 723, distance: 6.4
click at [70, 724] on div "Create C" at bounding box center [74, 724] width 148 height 30
click at [189, 598] on div "Job" at bounding box center [217, 604] width 78 height 12
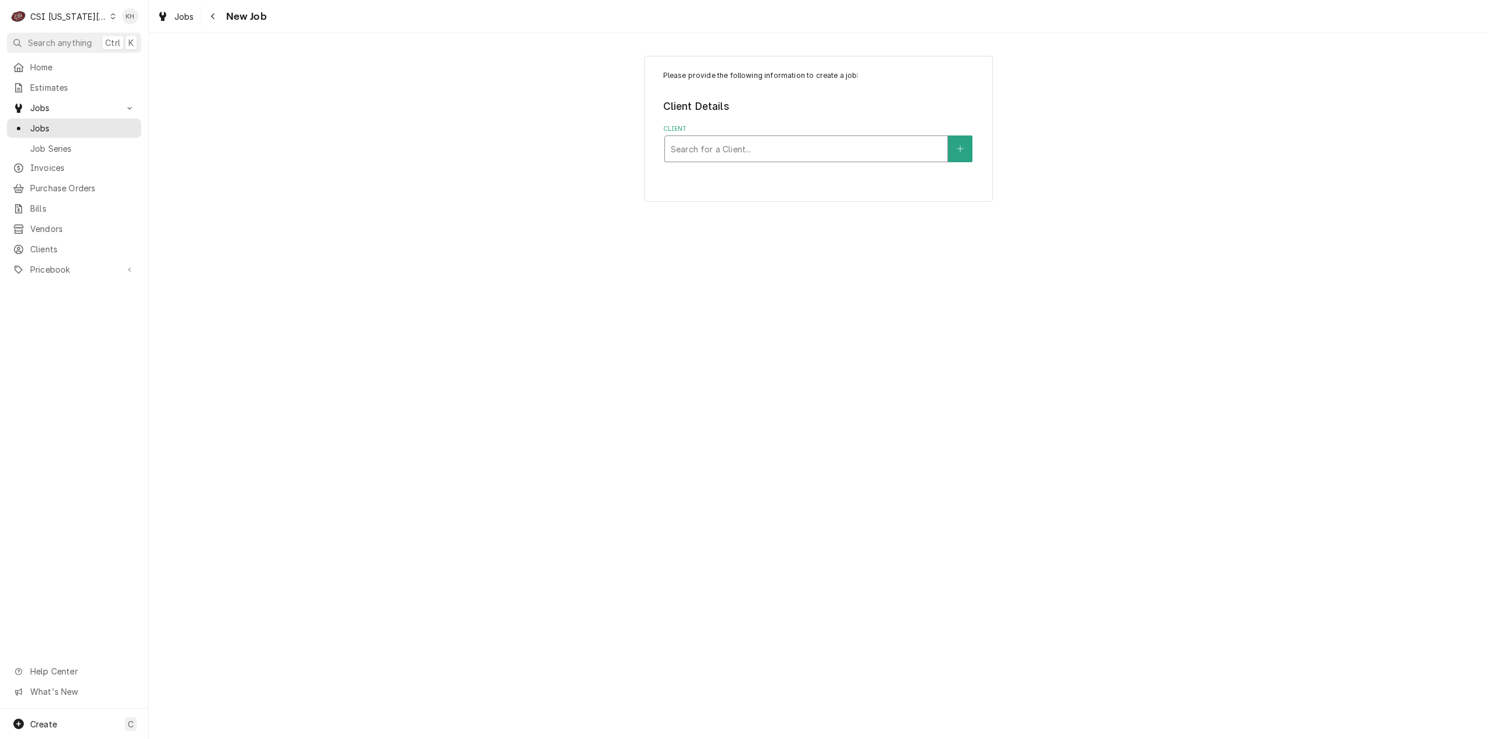
click at [810, 149] on div "Client" at bounding box center [806, 148] width 271 height 21
type input "806 mo"
click at [774, 184] on div "SAVORY MB STORES, LLC ¹ Service Client 🛟" at bounding box center [806, 180] width 283 height 30
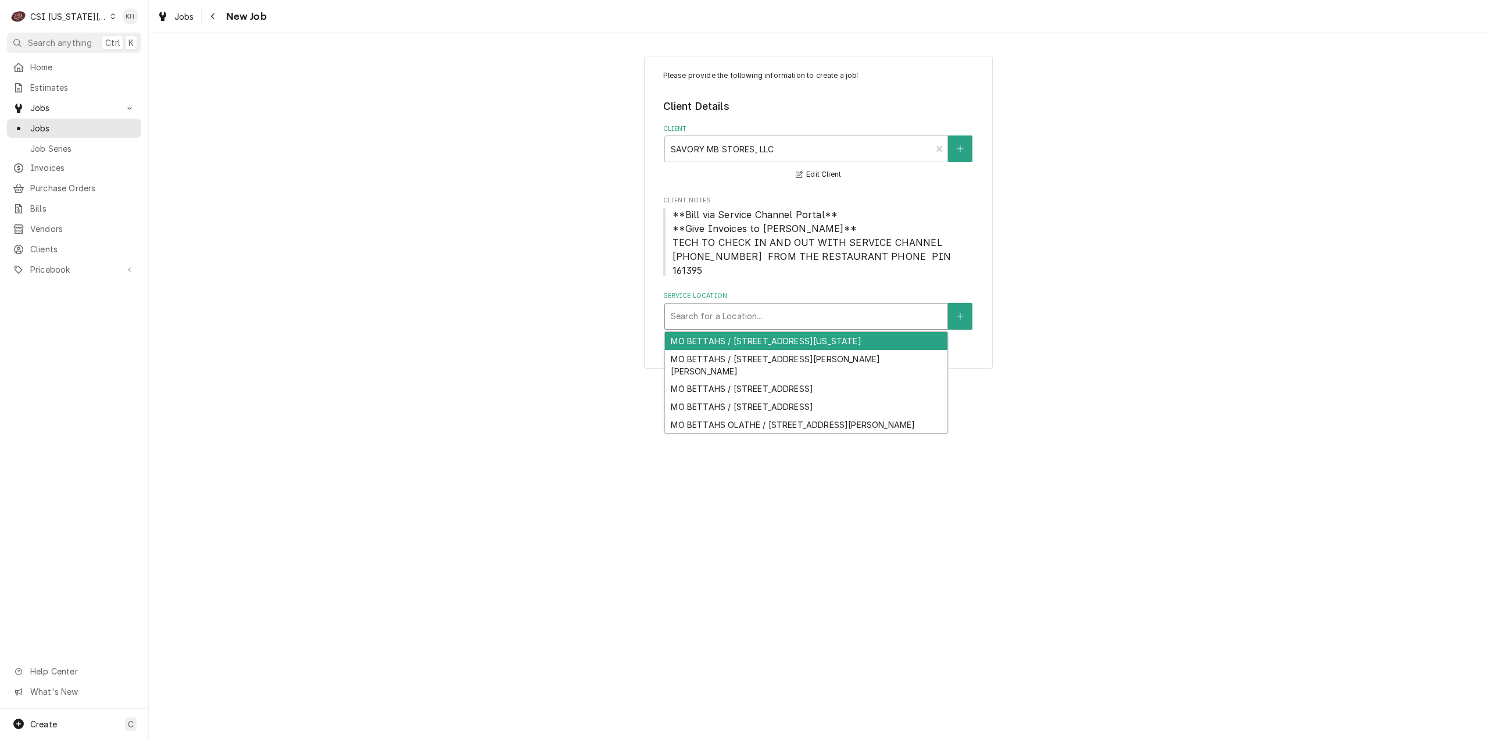
click at [803, 309] on div "Service Location" at bounding box center [806, 316] width 271 height 21
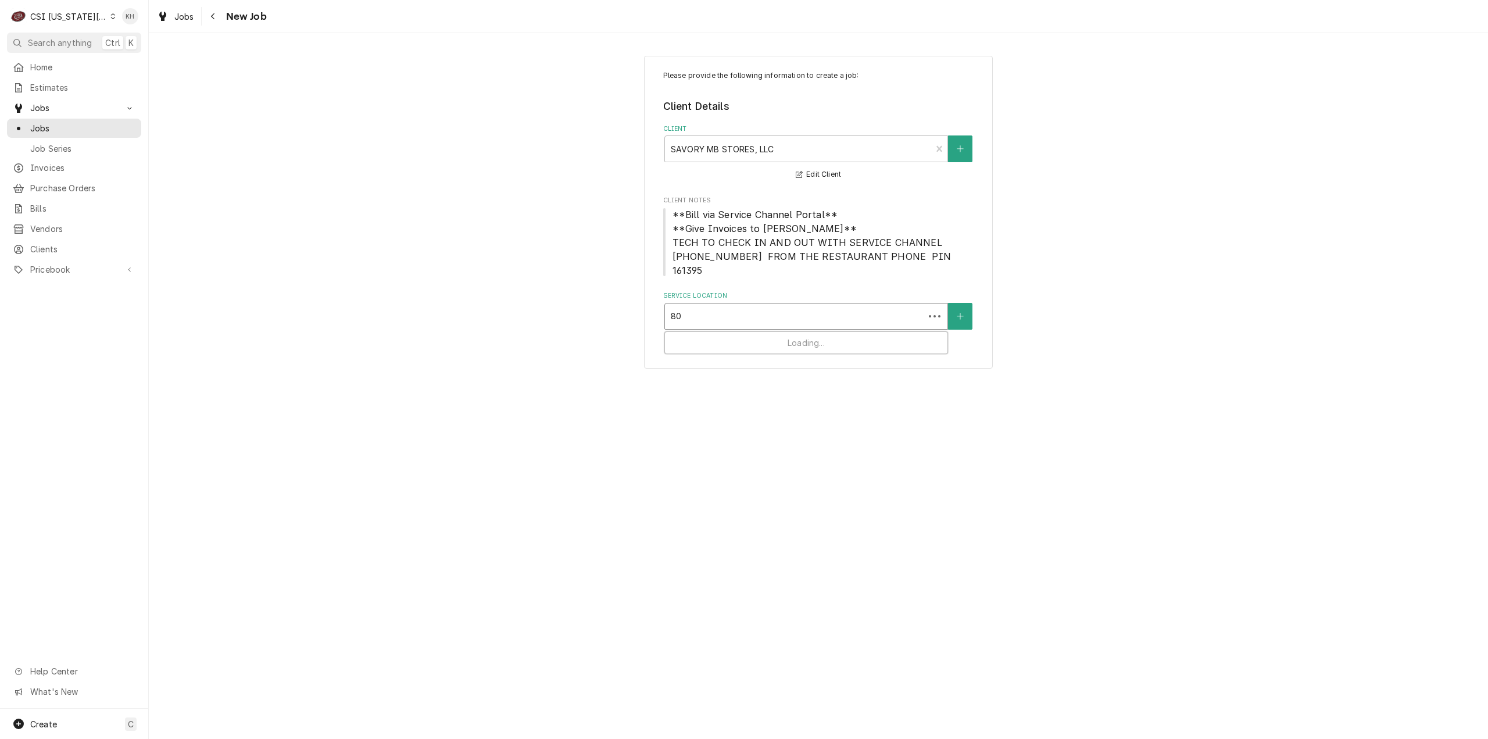
type input "806"
click at [774, 334] on div "MO BETTAHS / 806 MO-7, Blue Springs, MO 64014" at bounding box center [806, 341] width 283 height 18
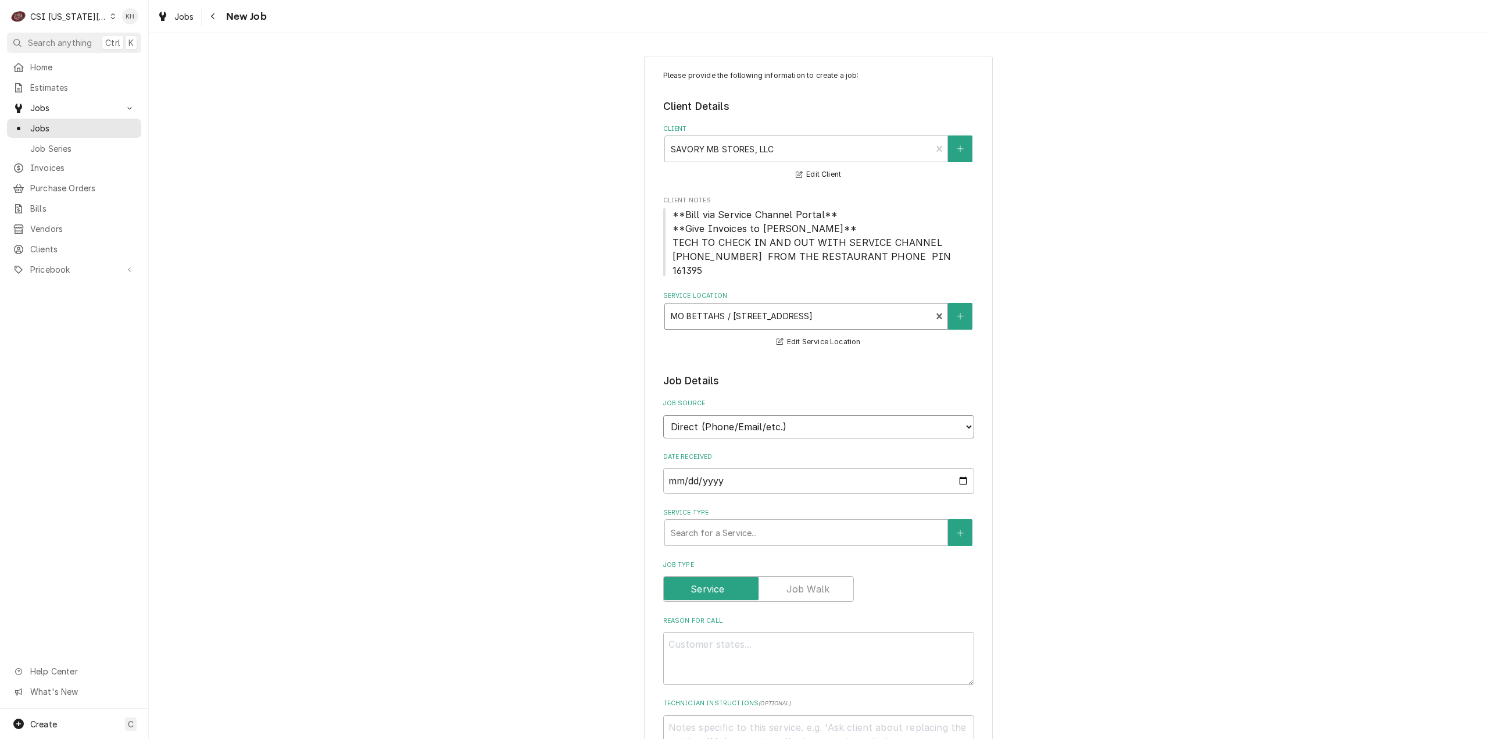
click at [757, 420] on select "Direct (Phone/Email/etc.) Service Channel Corrigo Ecotrak Other" at bounding box center [818, 426] width 311 height 23
select select "1"
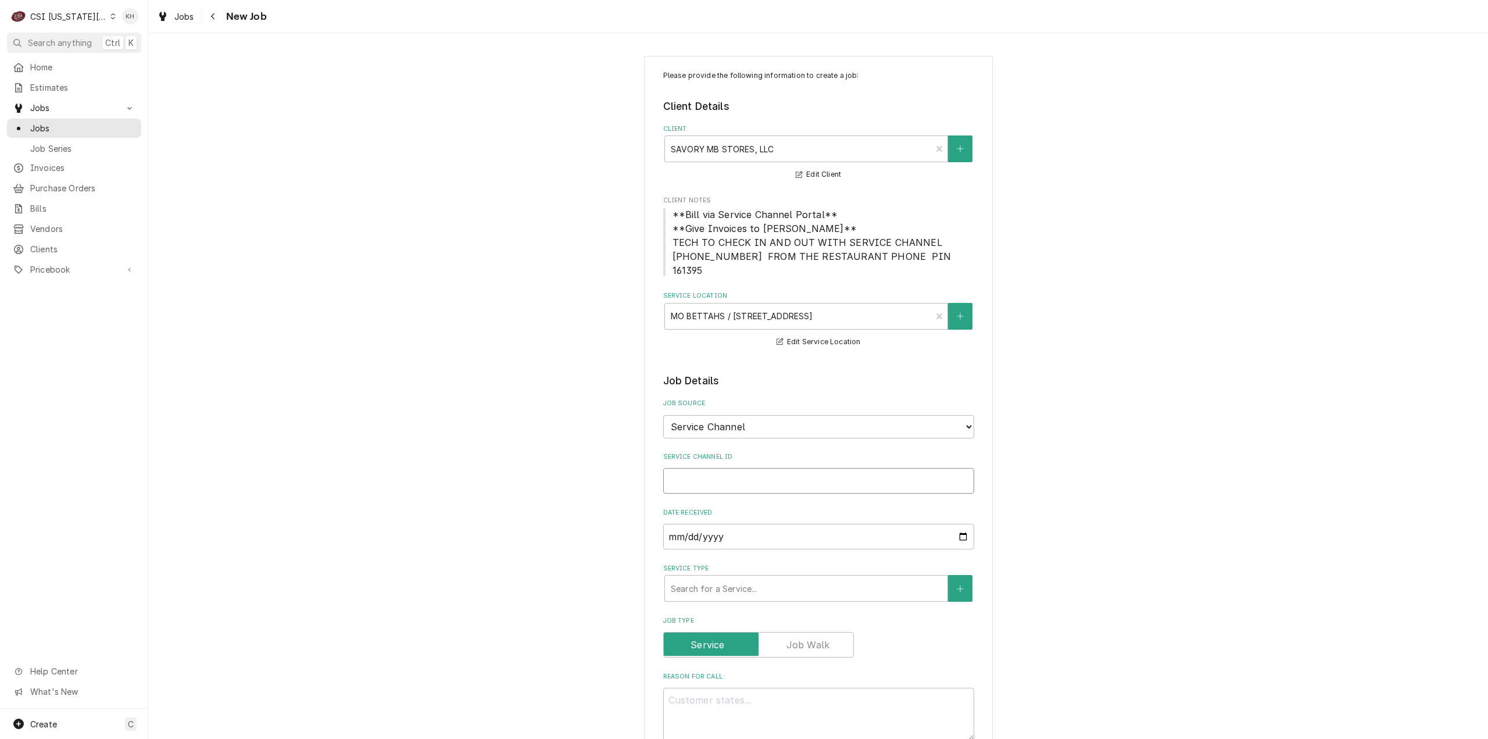
click at [741, 468] on input "Service Channel ID" at bounding box center [818, 481] width 311 height 26
paste input "323658535"
type textarea "x"
type input "323658535"
type textarea "x"
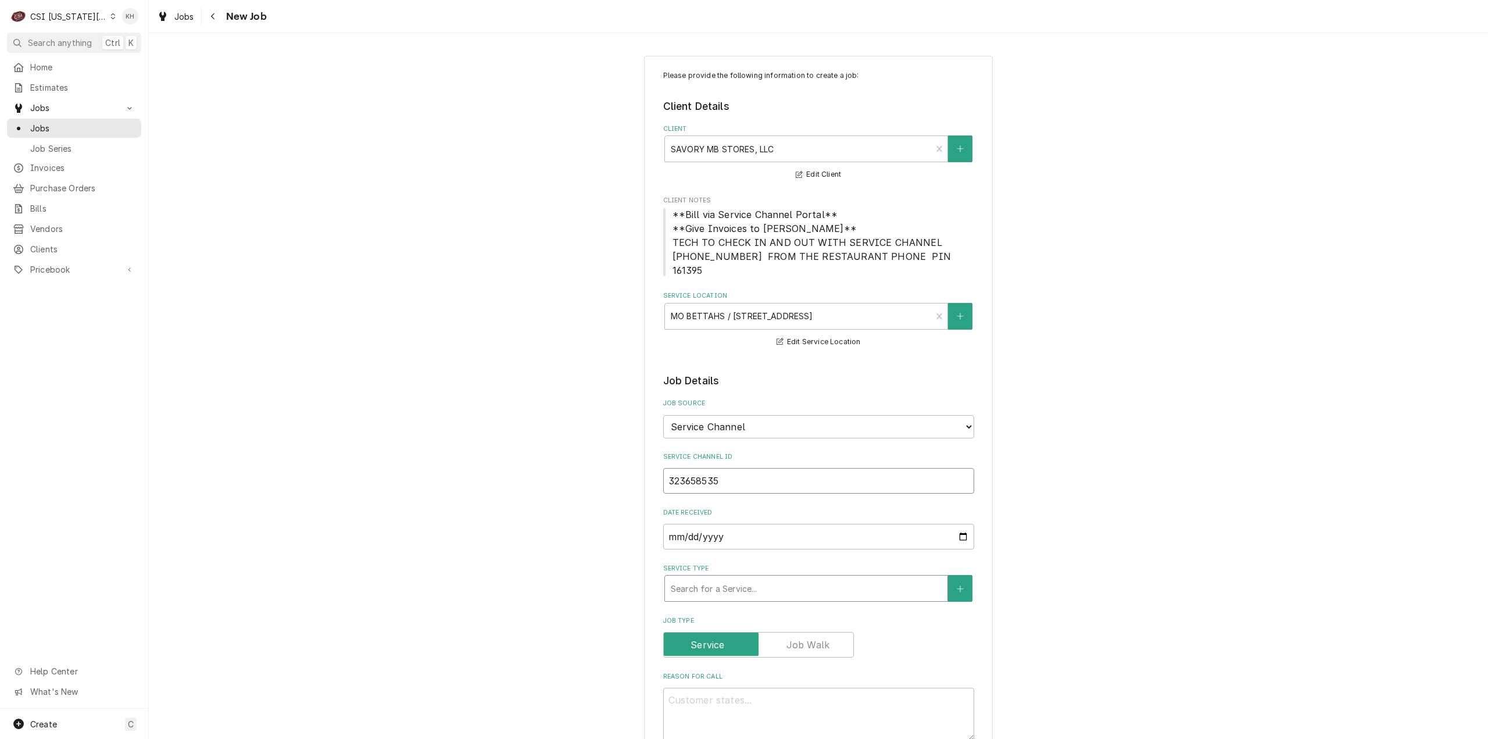
type input "323658535"
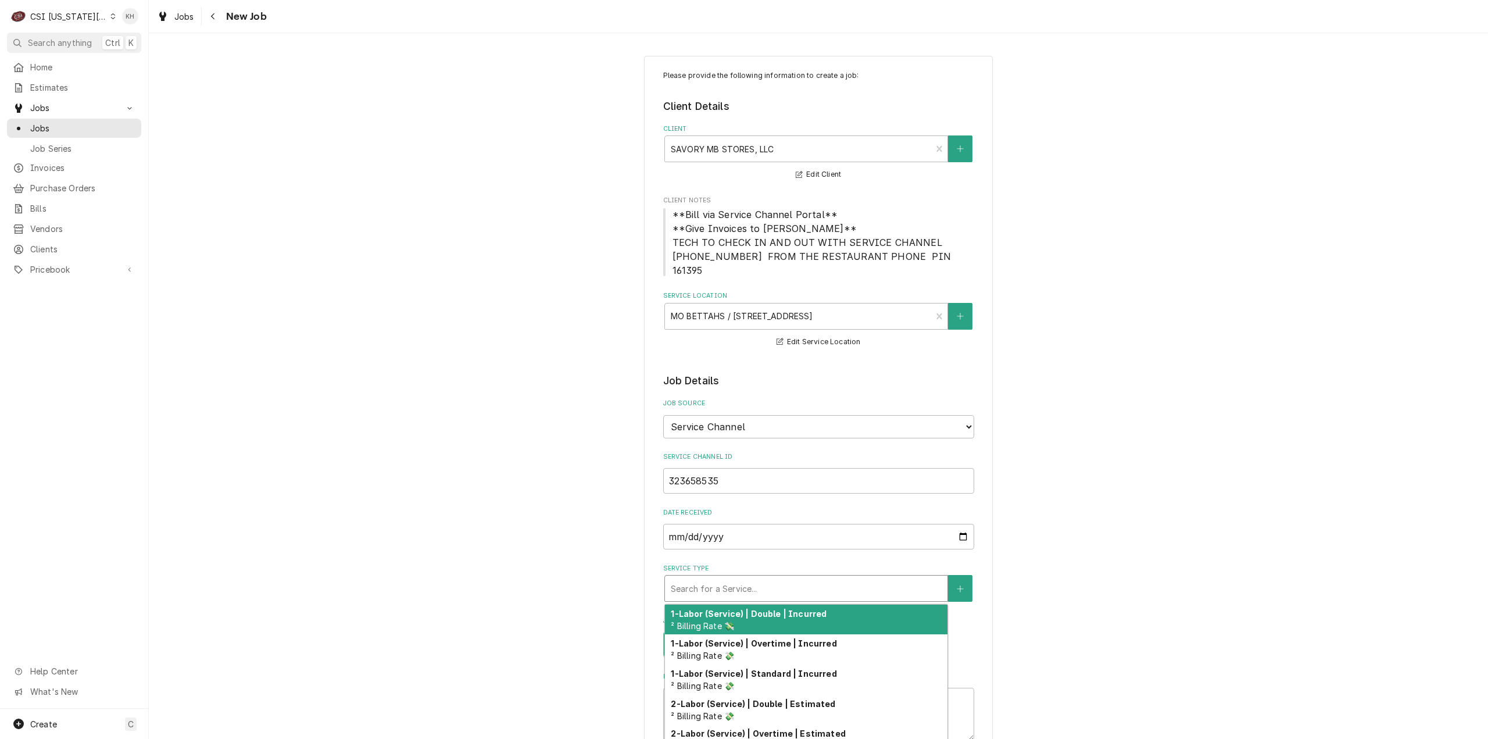
click at [750, 578] on div "Service Type" at bounding box center [806, 588] width 271 height 21
type textarea "x"
type input "s"
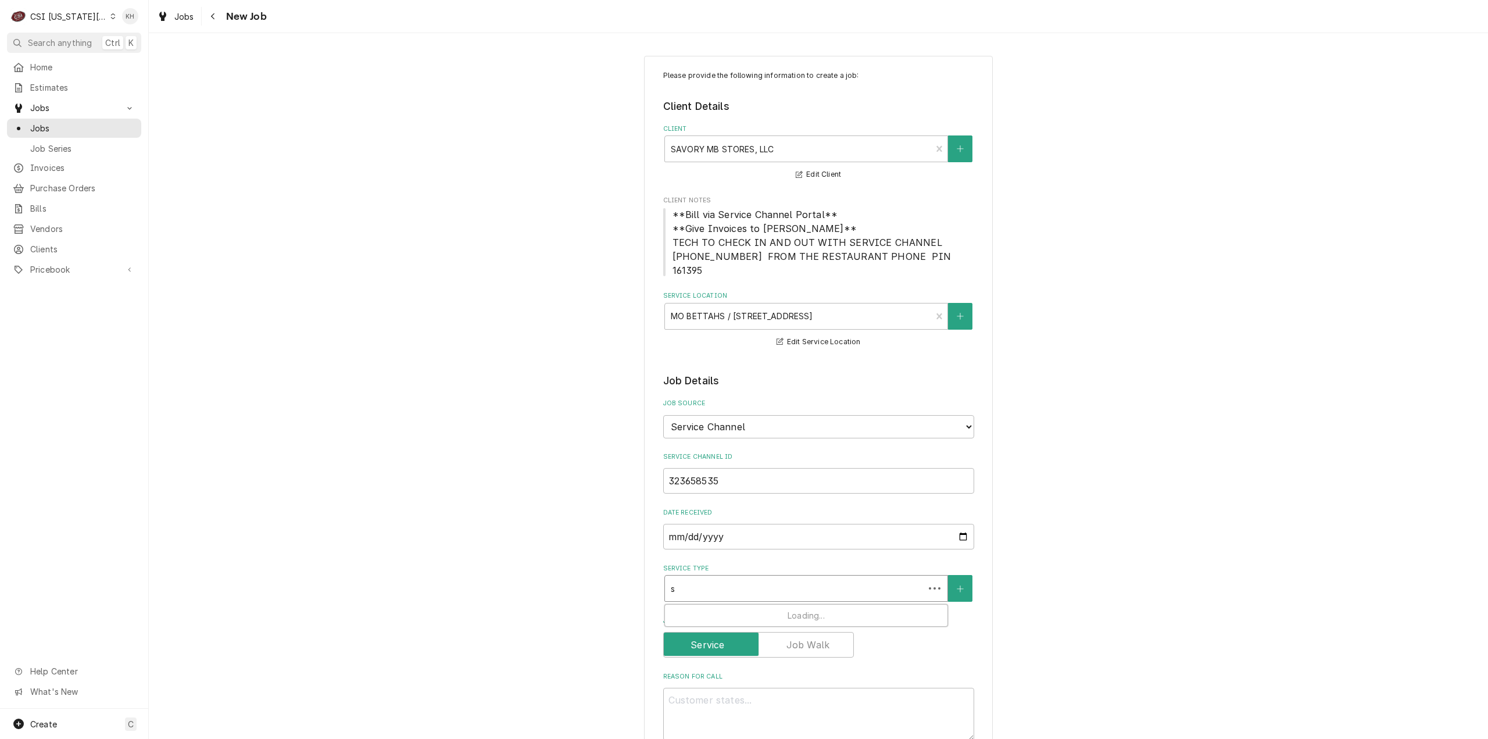
type textarea "x"
type input "se"
type textarea "x"
type input "ser"
type textarea "x"
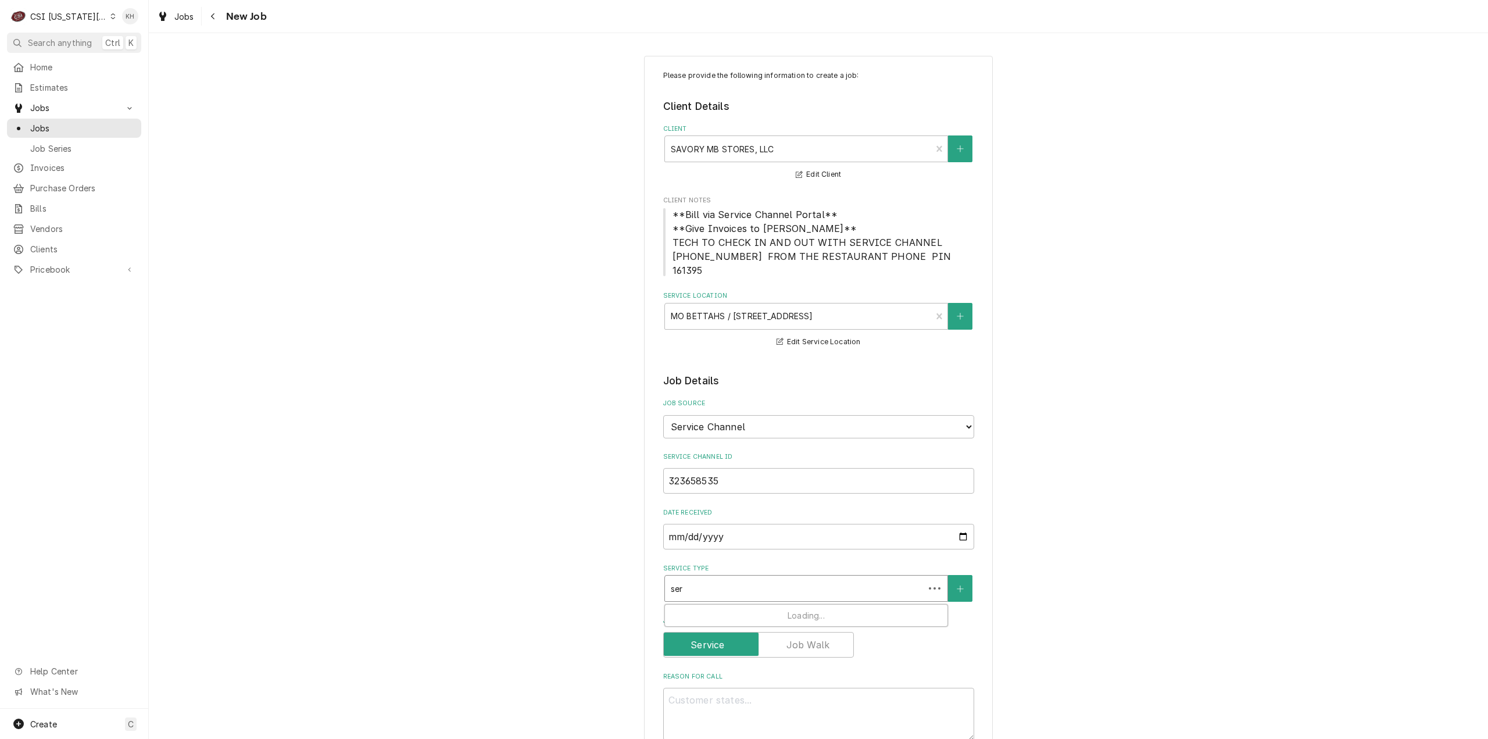
type input "serv"
type textarea "x"
type input "servi"
type textarea "x"
type input "servic"
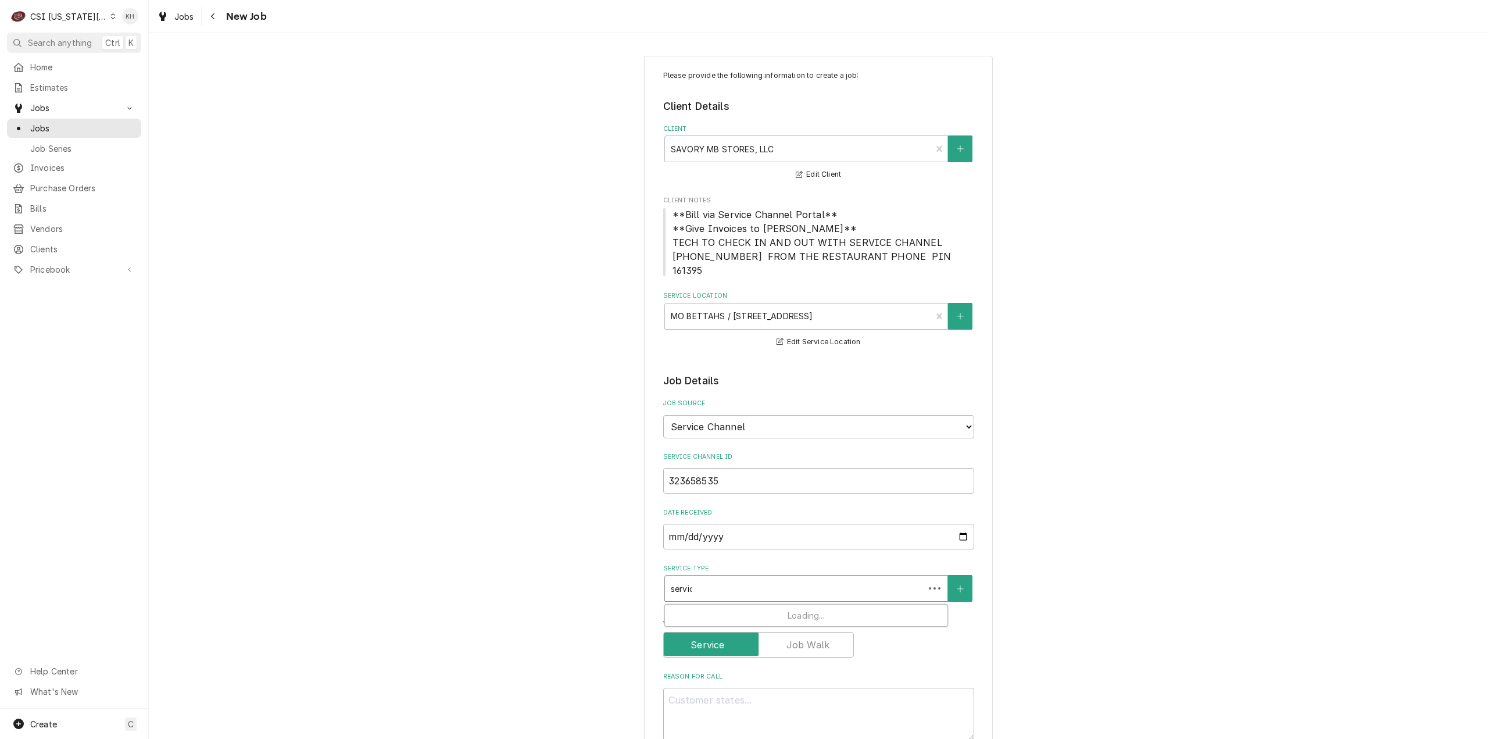
type textarea "x"
type input "service"
type textarea "x"
type input "service c"
type textarea "x"
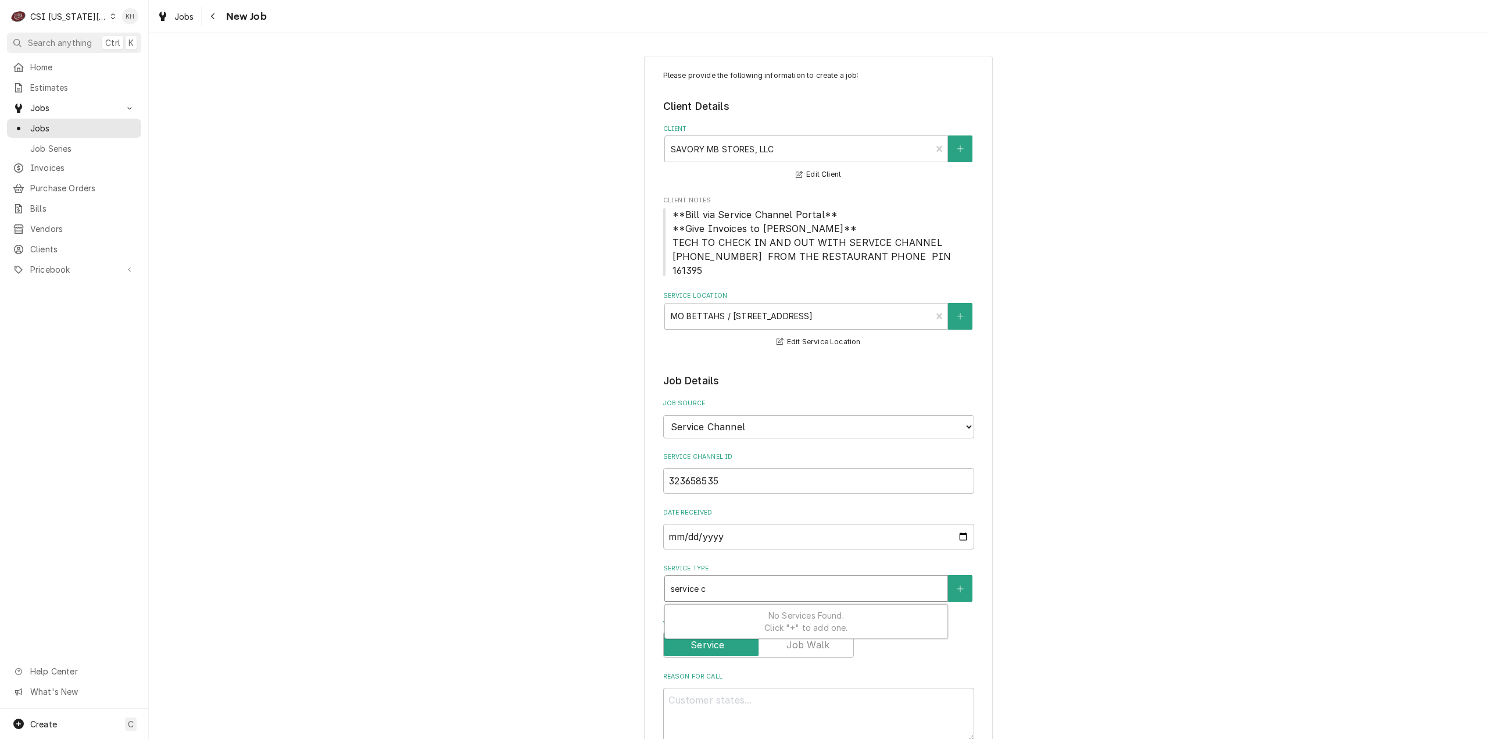
type input "service ca"
type textarea "x"
type input "service cal"
type textarea "x"
type input "service call"
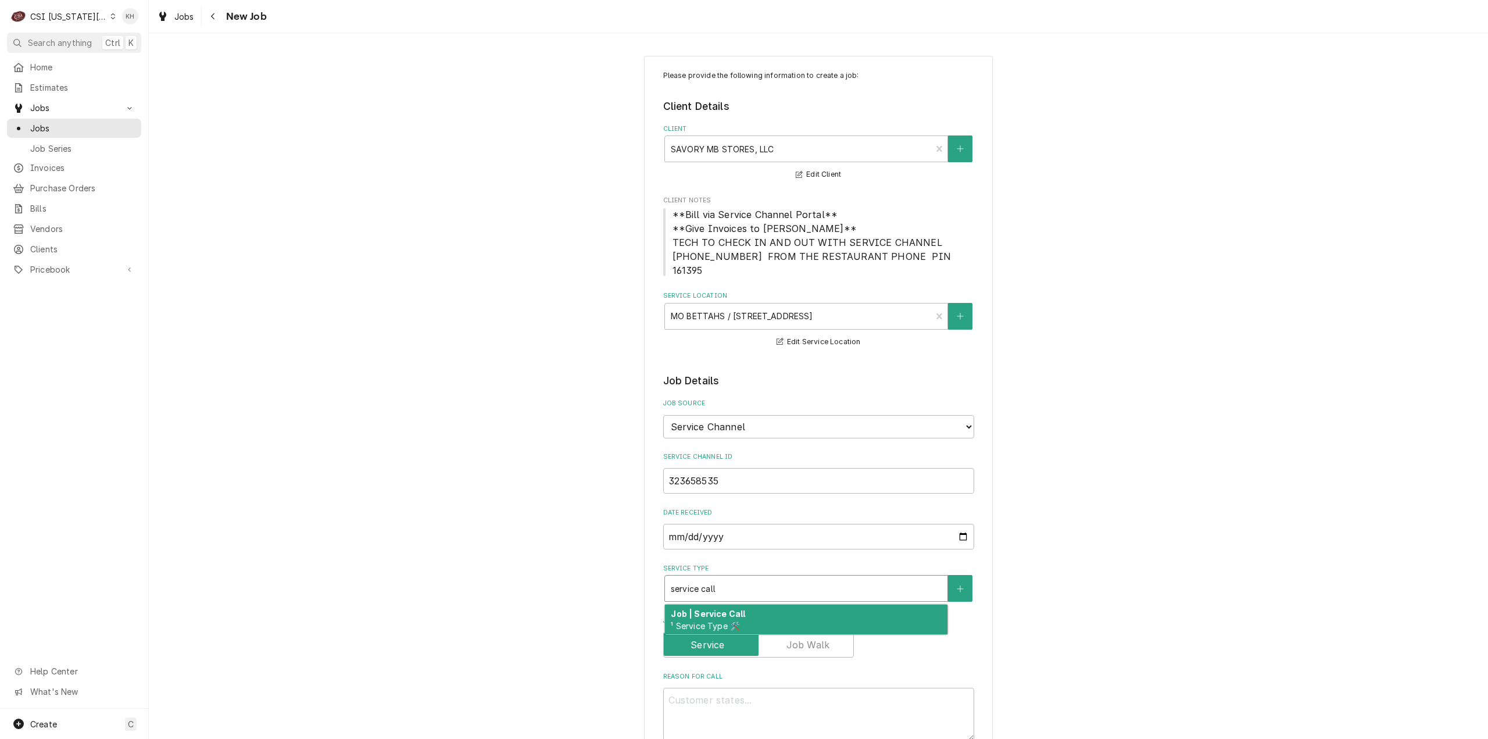
click at [751, 605] on div "Job | Service Call ¹ Service Type 🛠️" at bounding box center [806, 620] width 283 height 30
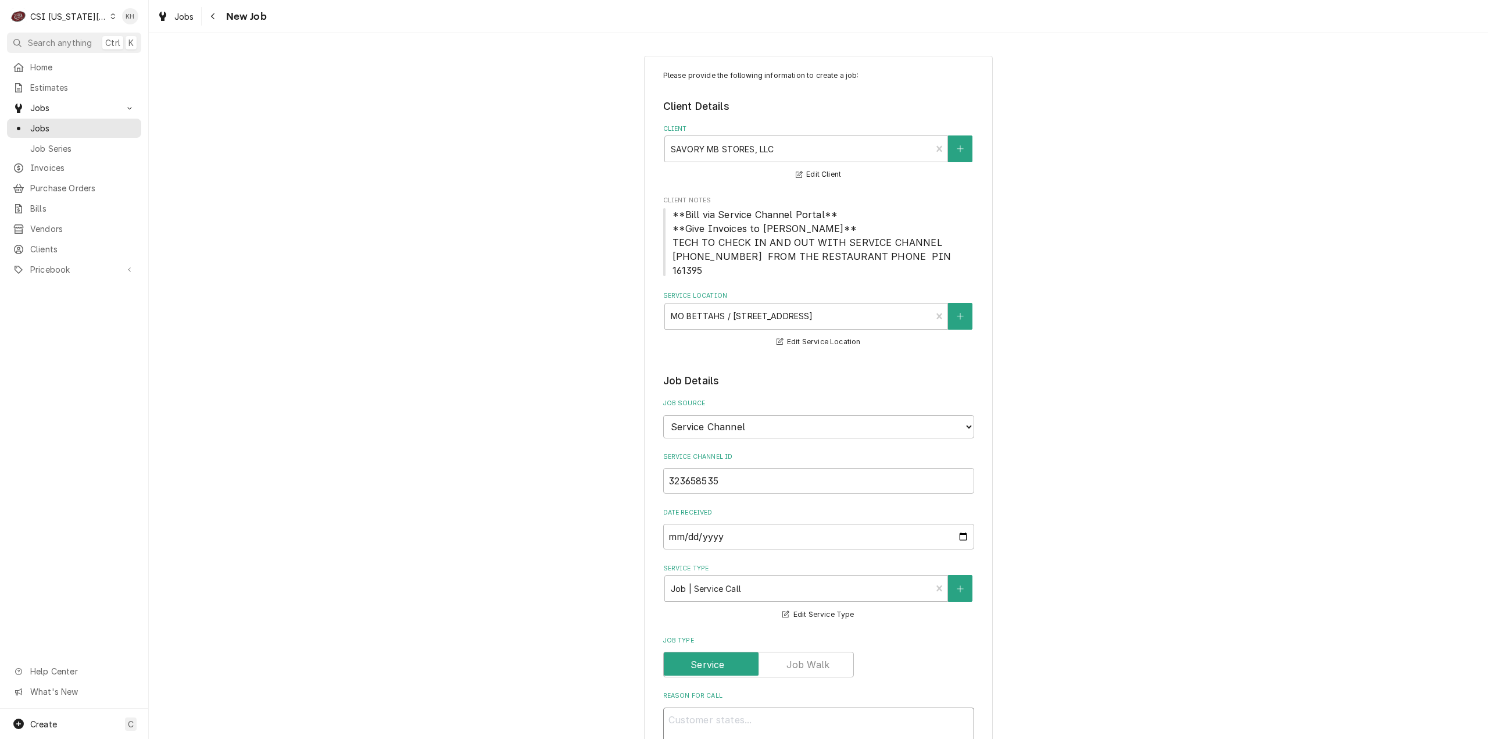
click at [828, 710] on textarea "Reason For Call" at bounding box center [818, 734] width 311 height 53
paste textarea "BACK OF HOUSE (BOH) / KITCHEN EQUIPMENT / LEFT RICE COOKER / RICE OVER COOKING …"
type textarea "x"
type textarea "BACK OF HOUSE (BOH) / KITCHEN EQUIPMENT / LEFT RICE COOKER / RICE OVER COOKING …"
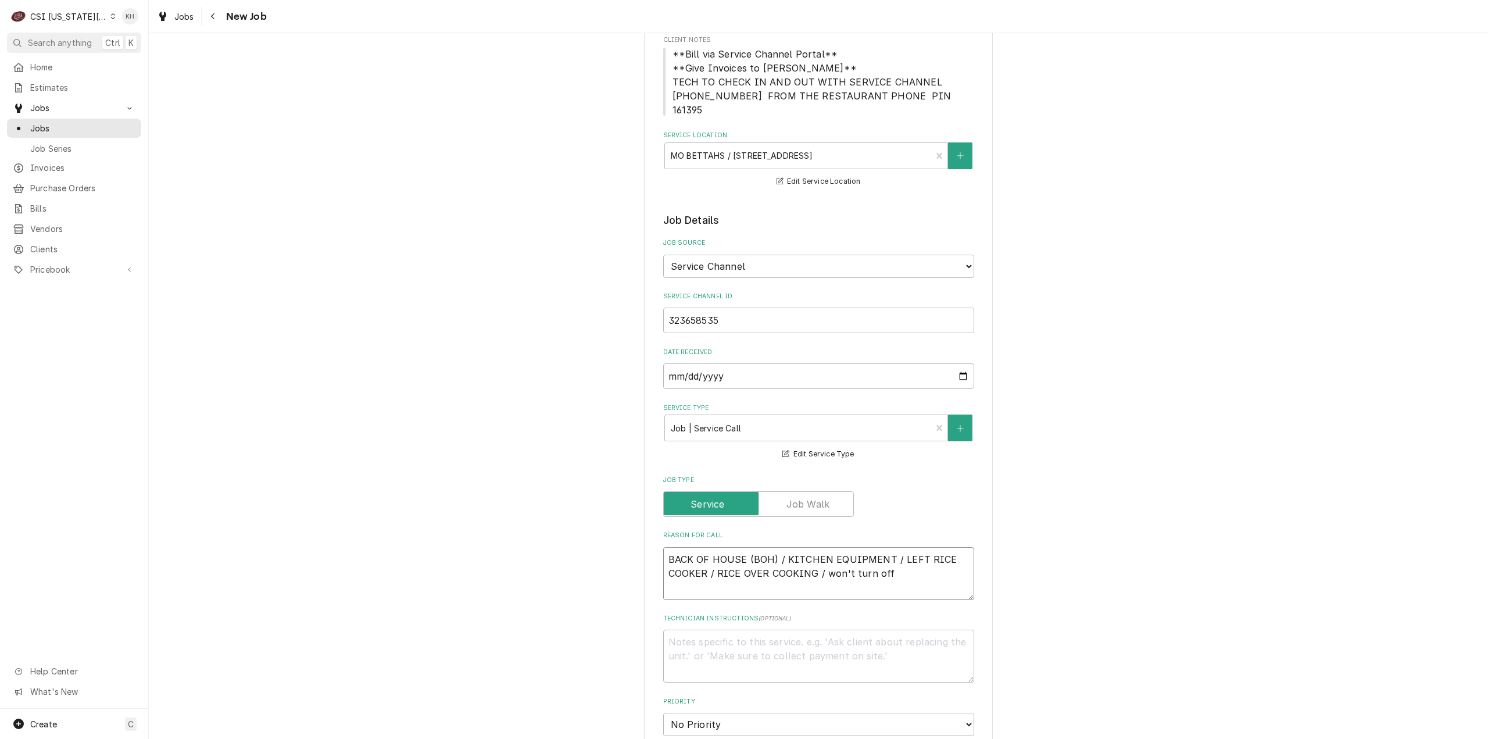
scroll to position [174, 0]
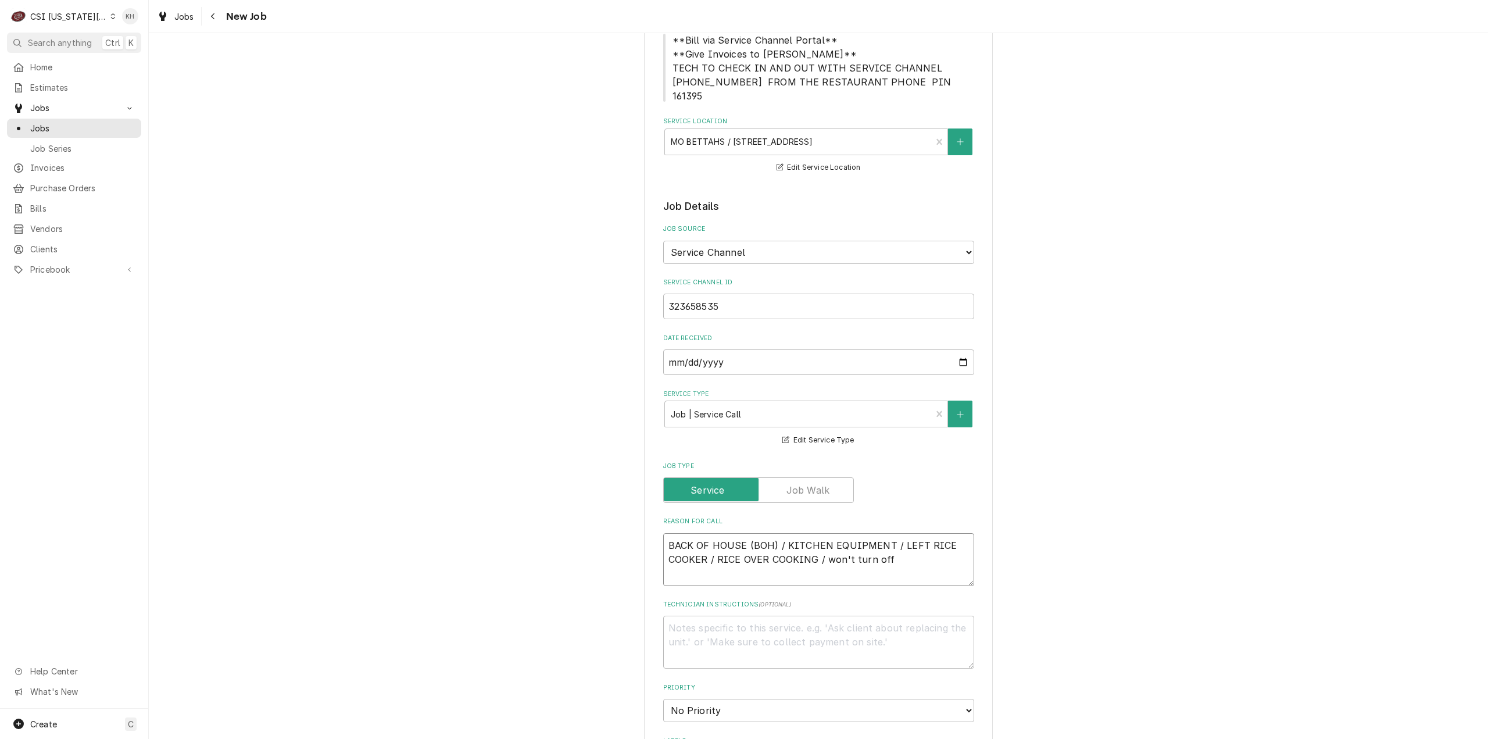
type textarea "x"
type textarea "BACK OF HOUSE (BOH) / KITCHEN EQUIPMENT / LEFT RICE COOKER / RICE OVER COOKING …"
type textarea "x"
type textarea "BACK OF HOUSE (BOH) / KITCHEN EQUIPMENT / LEFT RICE COOKER / RICE OVER COOKING …"
type textarea "x"
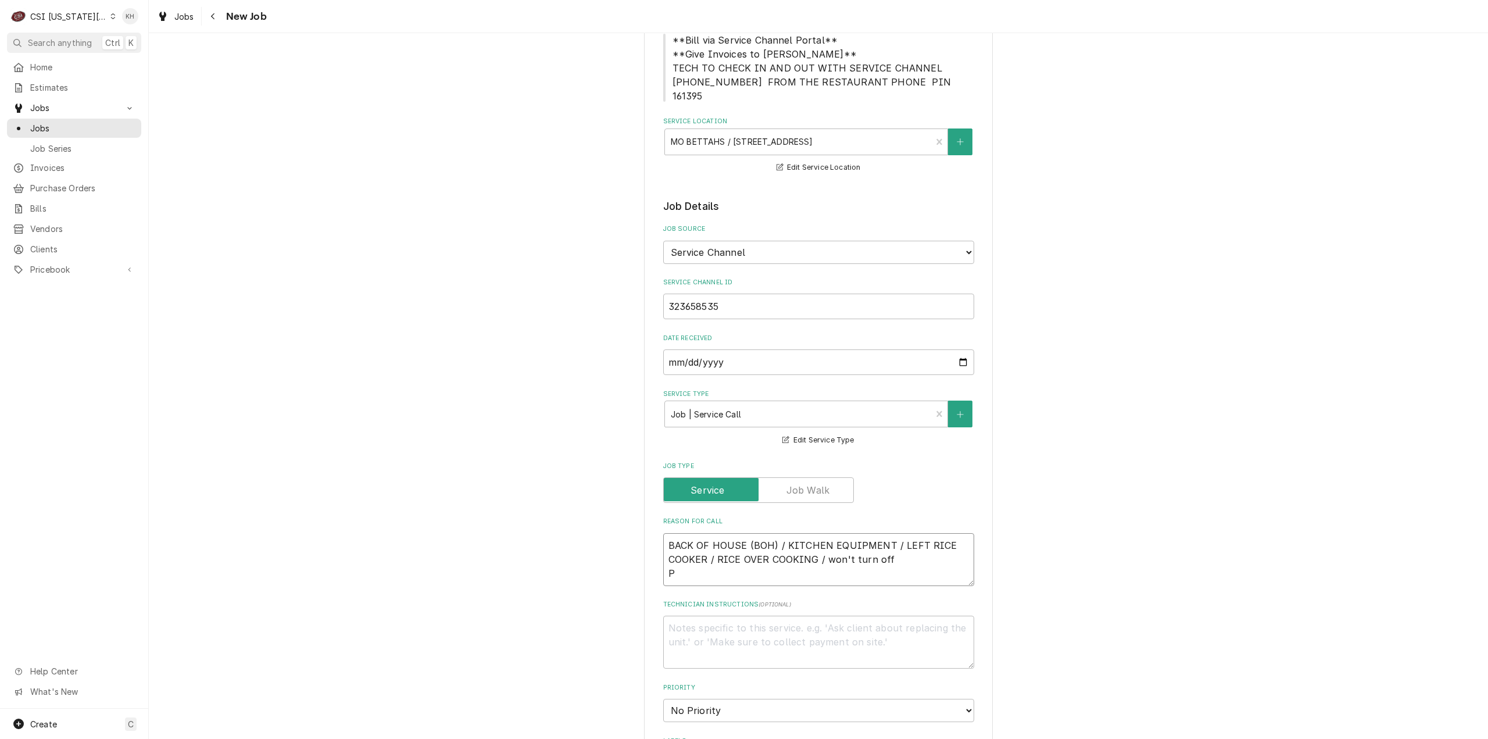
type textarea "BACK OF HOUSE (BOH) / KITCHEN EQUIPMENT / LEFT RICE COOKER / RICE OVER COOKING …"
type textarea "x"
type textarea "BACK OF HOUSE (BOH) / KITCHEN EQUIPMENT / LEFT RICE COOKER / RICE OVER COOKING …"
type textarea "x"
type textarea "BACK OF HOUSE (BOH) / KITCHEN EQUIPMENT / LEFT RICE COOKER / RICE OVER COOKING …"
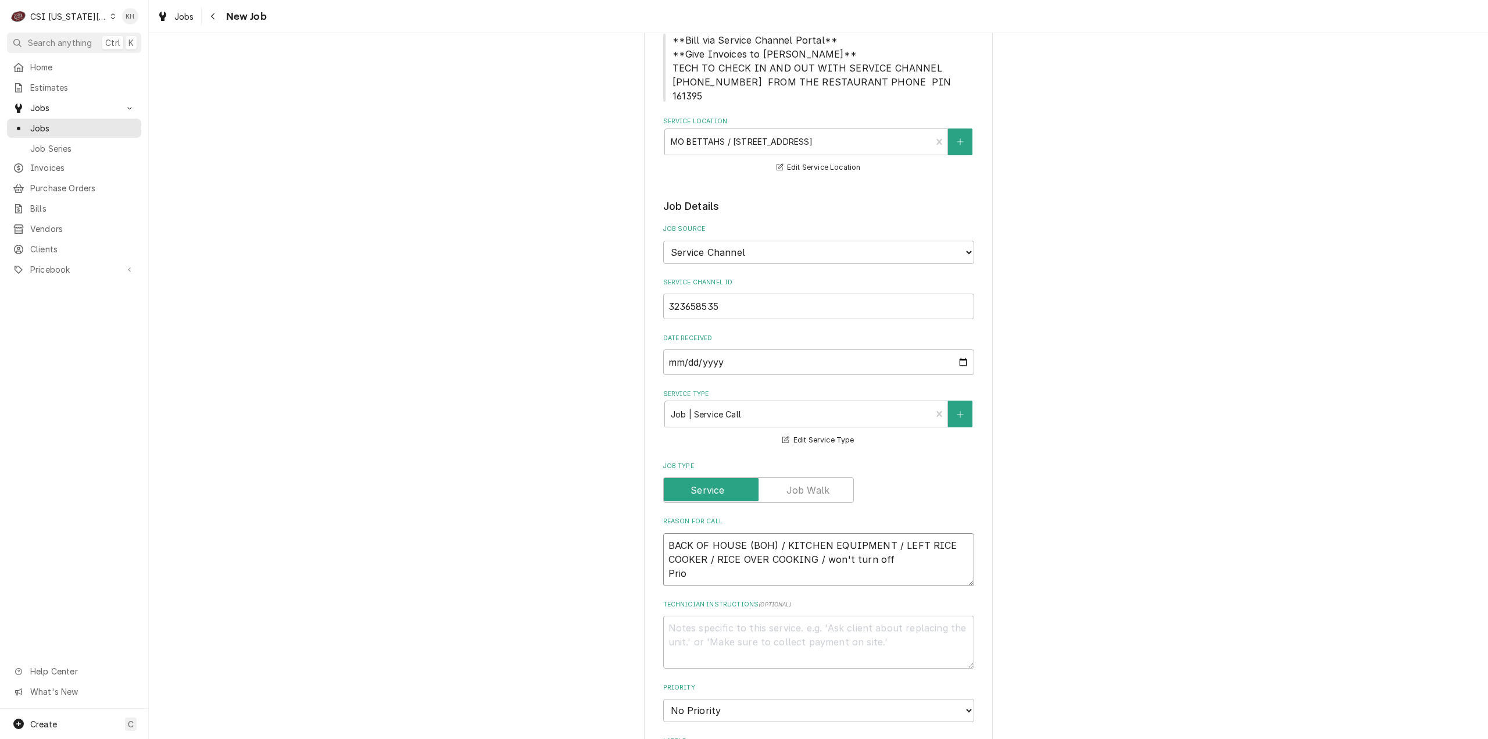
type textarea "x"
type textarea "BACK OF HOUSE (BOH) / KITCHEN EQUIPMENT / LEFT RICE COOKER / RICE OVER COOKING …"
type textarea "x"
type textarea "BACK OF HOUSE (BOH) / KITCHEN EQUIPMENT / LEFT RICE COOKER / RICE OVER COOKING …"
type textarea "x"
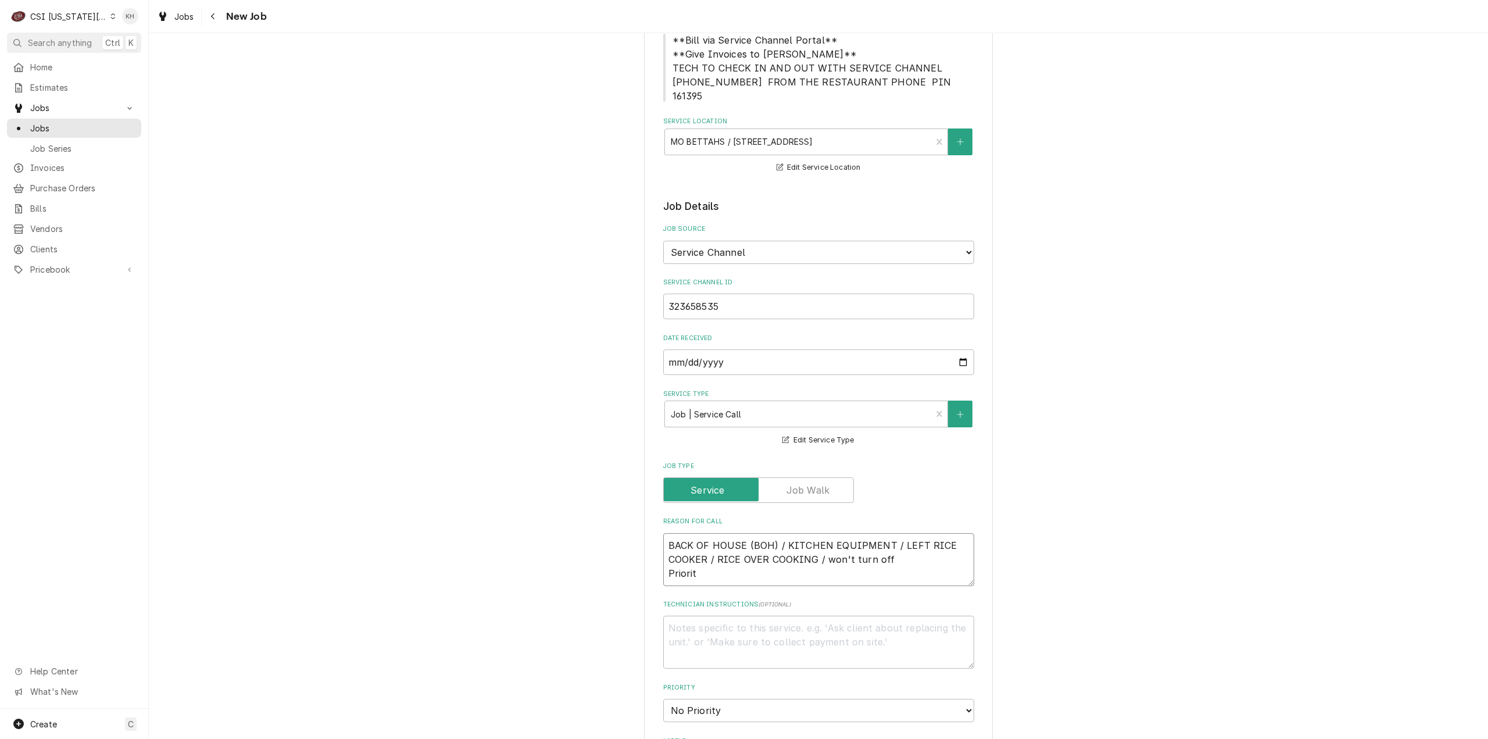
type textarea "BACK OF HOUSE (BOH) / KITCHEN EQUIPMENT / LEFT RICE COOKER / RICE OVER COOKING …"
type textarea "x"
type textarea "BACK OF HOUSE (BOH) / KITCHEN EQUIPMENT / LEFT RICE COOKER / RICE OVER COOKING …"
type textarea "x"
type textarea "BACK OF HOUSE (BOH) / KITCHEN EQUIPMENT / LEFT RICE COOKER / RICE OVER COOKING …"
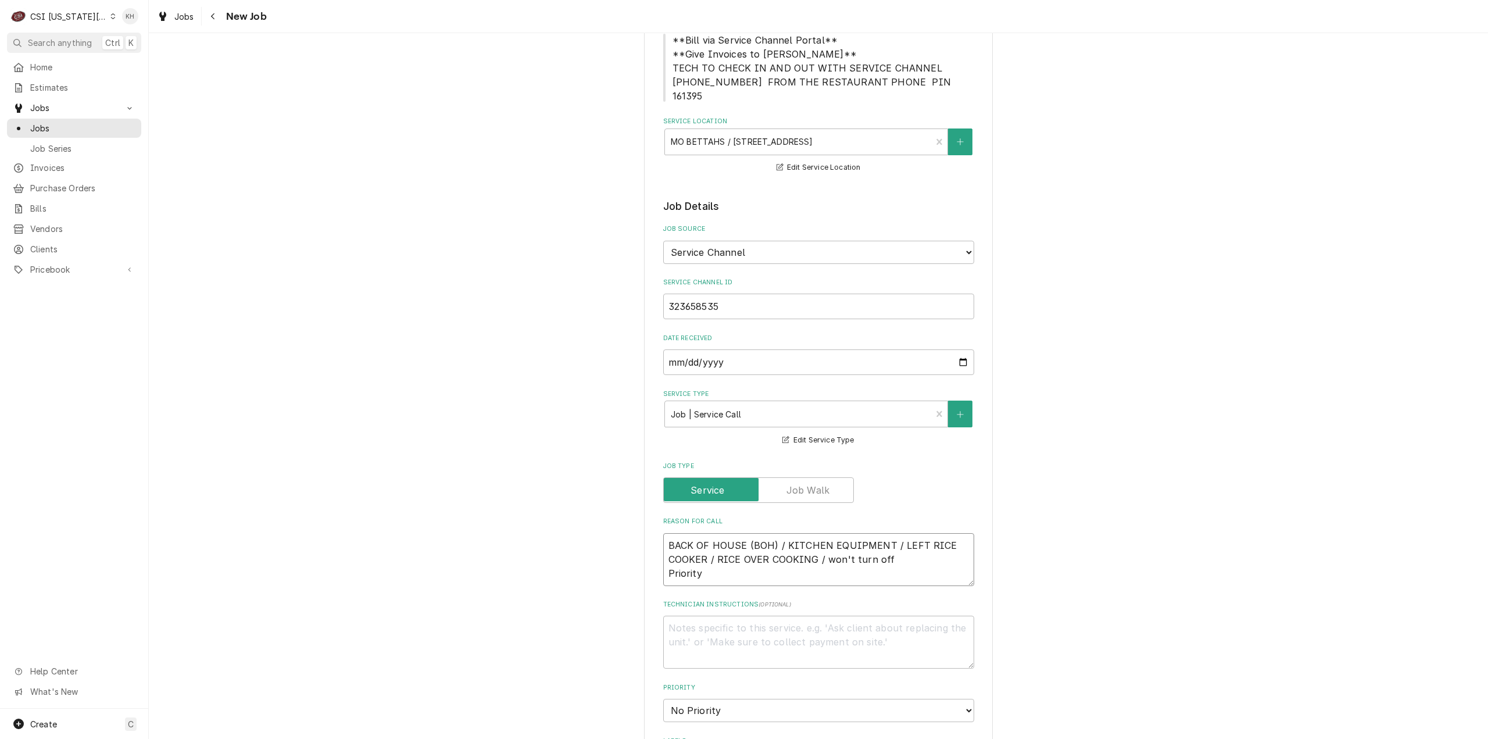
click at [735, 555] on textarea "BACK OF HOUSE (BOH) / KITCHEN EQUIPMENT / LEFT RICE COOKER / RICE OVER COOKING …" at bounding box center [818, 559] width 311 height 53
paste textarea "URGENT - 24 HRS"
type textarea "x"
type textarea "BACK OF HOUSE (BOH) / KITCHEN EQUIPMENT / LEFT RICE COOKER / RICE OVER COOKING …"
type textarea "x"
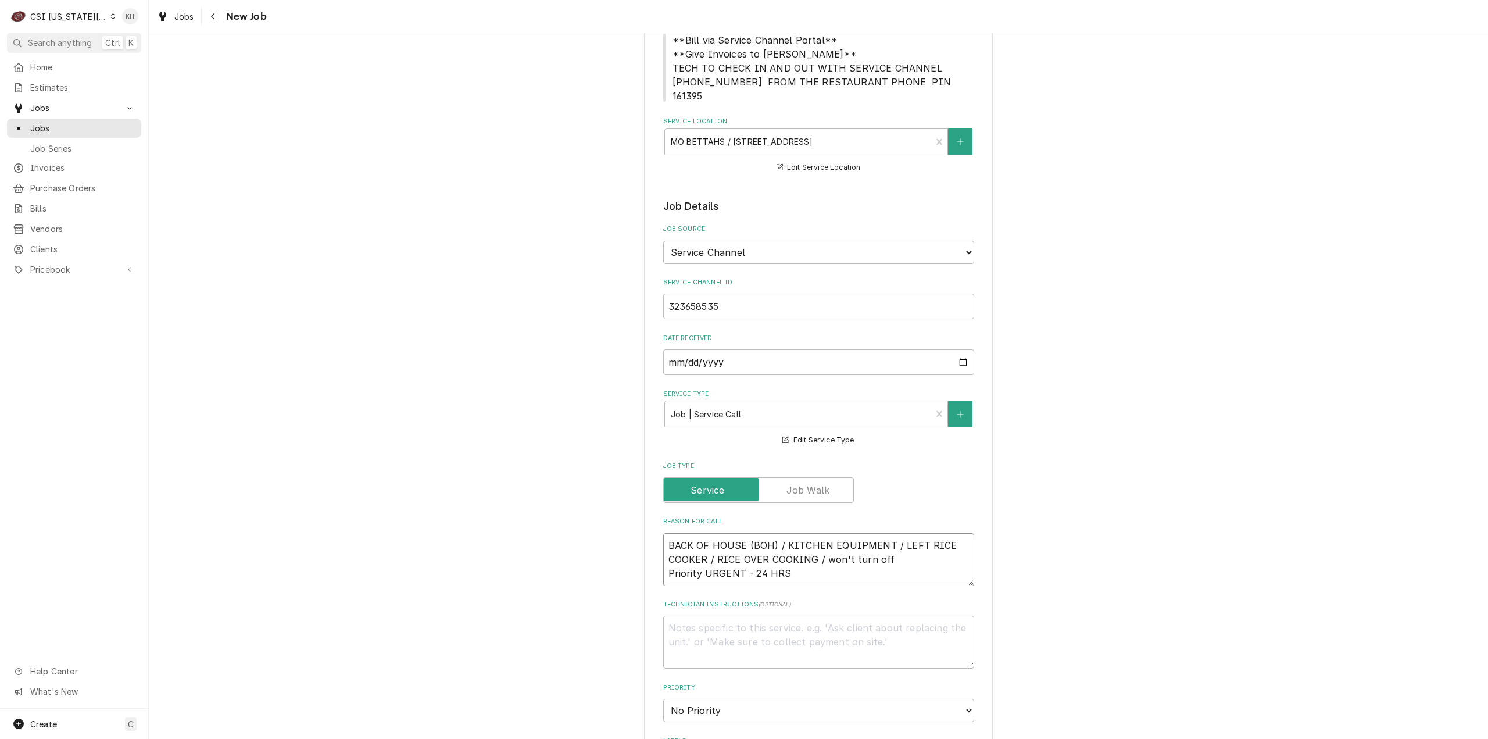
type textarea "BACK OF HOUSE (BOH) / KITCHEN EQUIPMENT / LEFT RICE COOKER / RICE OVER COOKING …"
drag, startPoint x: 741, startPoint y: 619, endPoint x: 742, endPoint y: 604, distance: 14.5
click at [741, 616] on textarea "Technician Instructions ( optional )" at bounding box center [818, 642] width 311 height 53
type textarea "x"
type textarea "N"
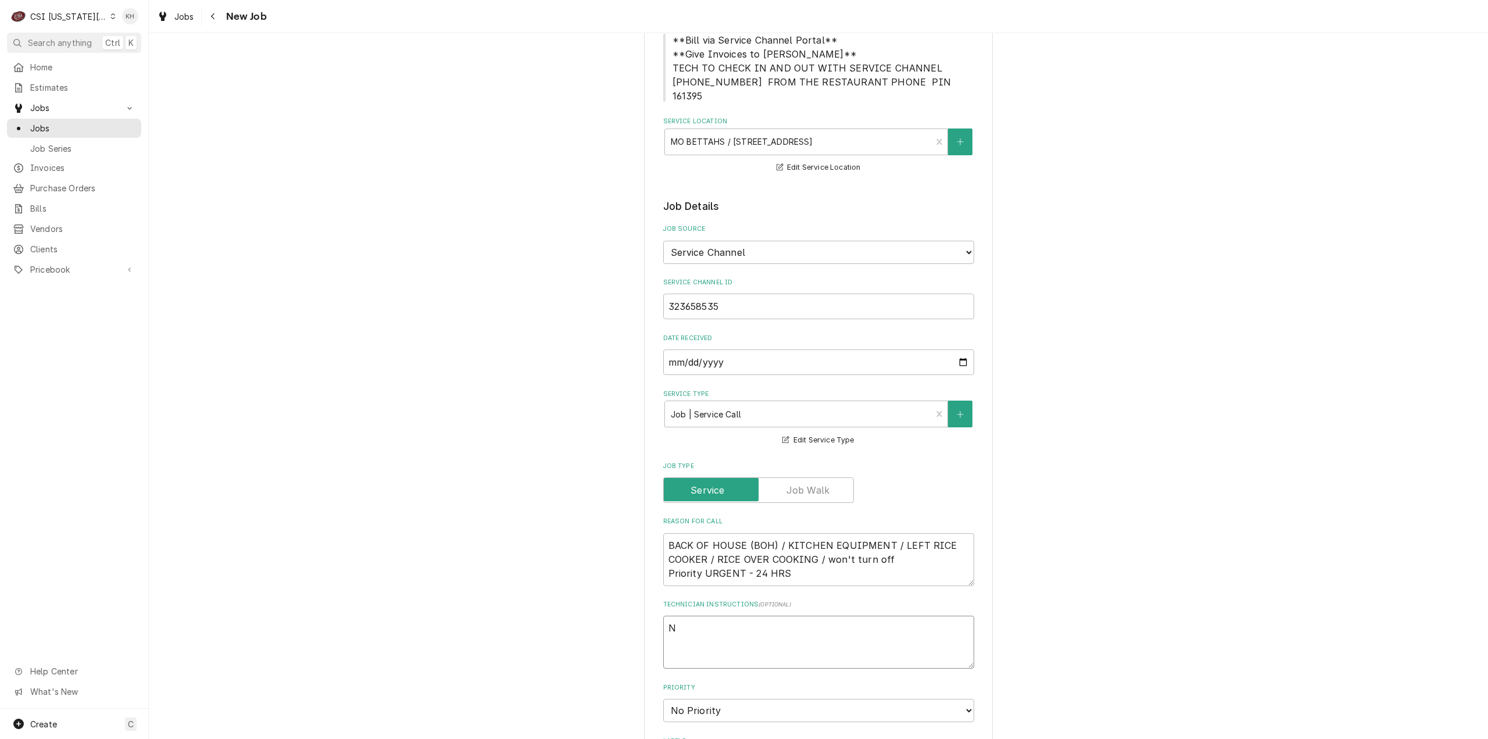
type textarea "x"
type textarea "NTE"
type textarea "x"
type textarea "NTE"
type textarea "x"
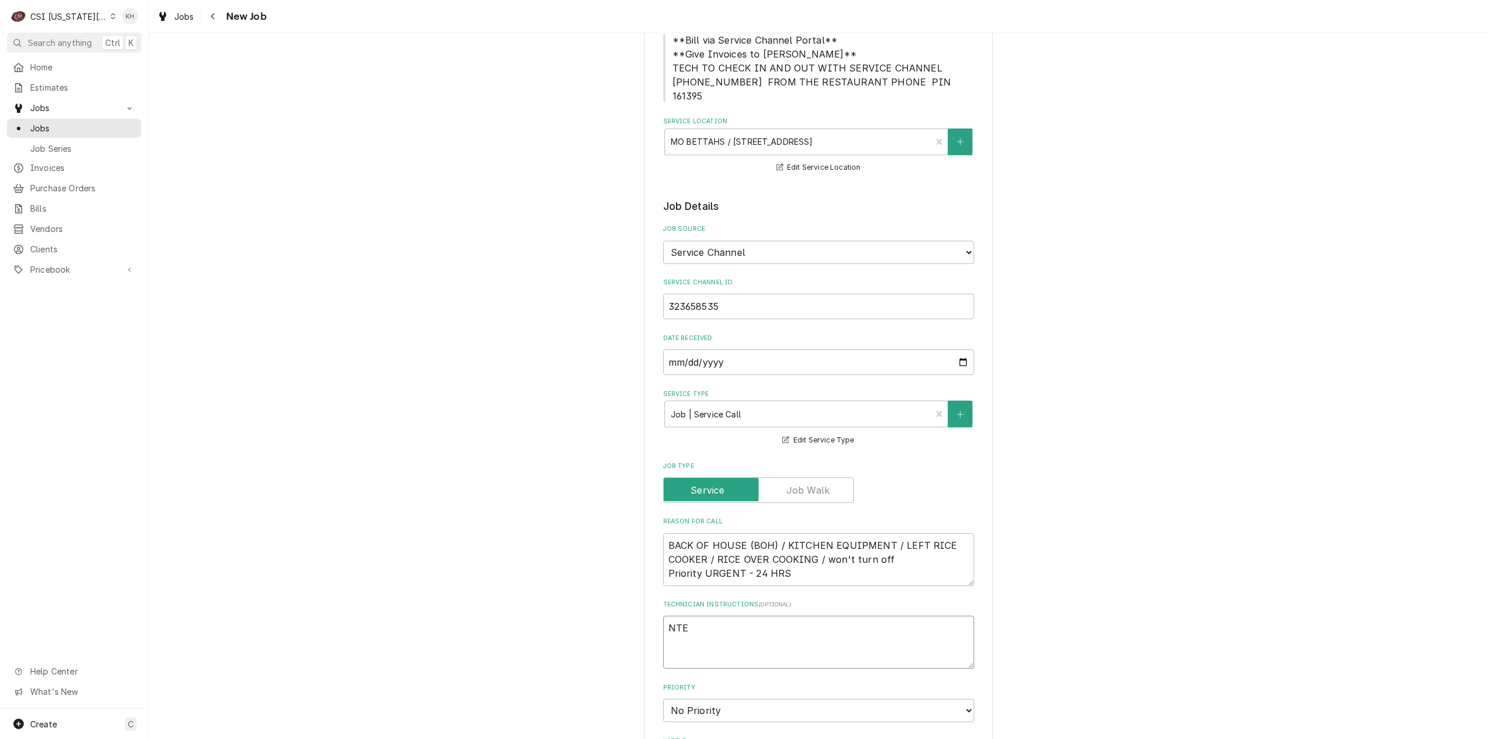
type textarea "NTE $"
type textarea "x"
type textarea "NTE $7"
type textarea "x"
type textarea "NTE $75"
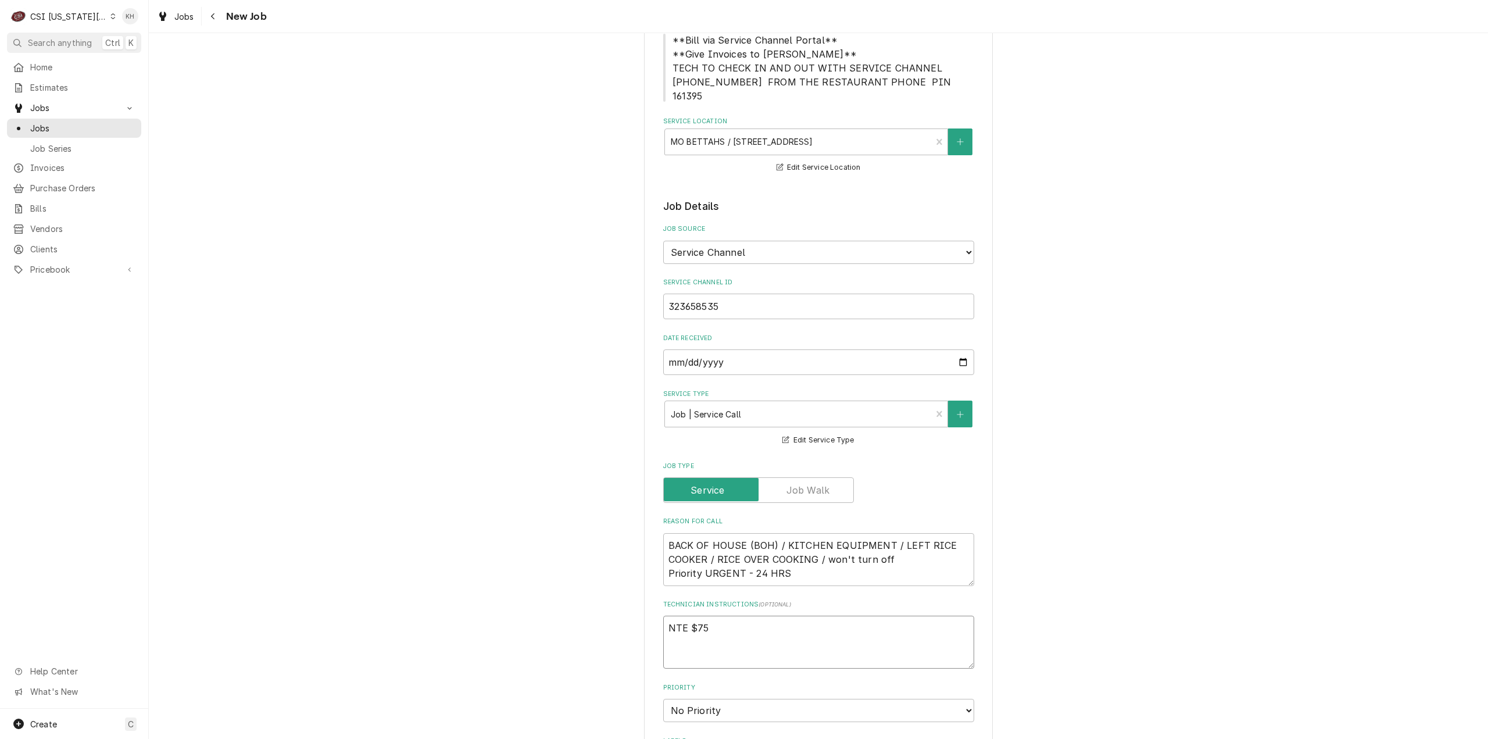
type textarea "x"
type textarea "NTE $750"
type textarea "x"
type textarea "NTE $750."
type textarea "x"
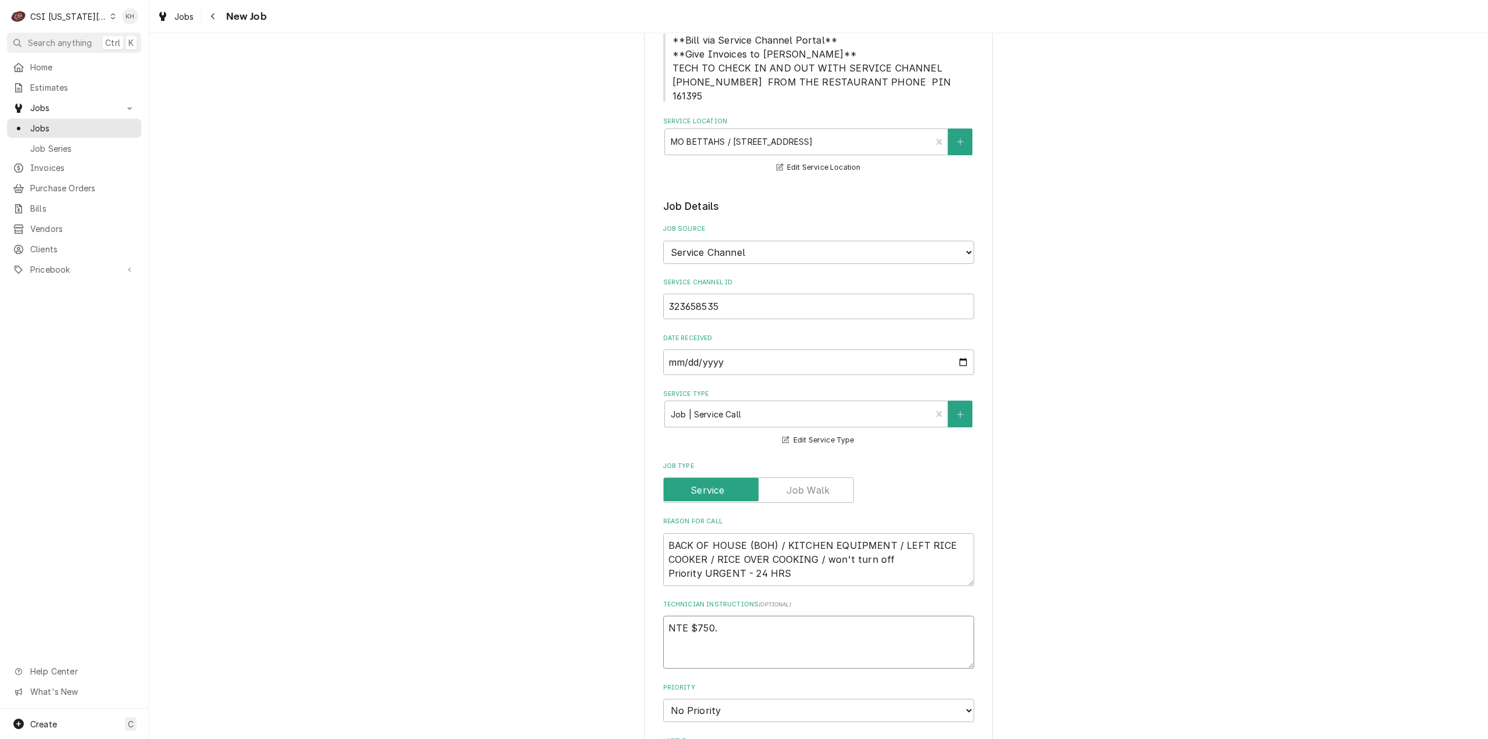
type textarea "NTE $750.0"
type textarea "x"
type textarea "NTE $750.00"
type textarea "x"
type textarea "NTE $750.00"
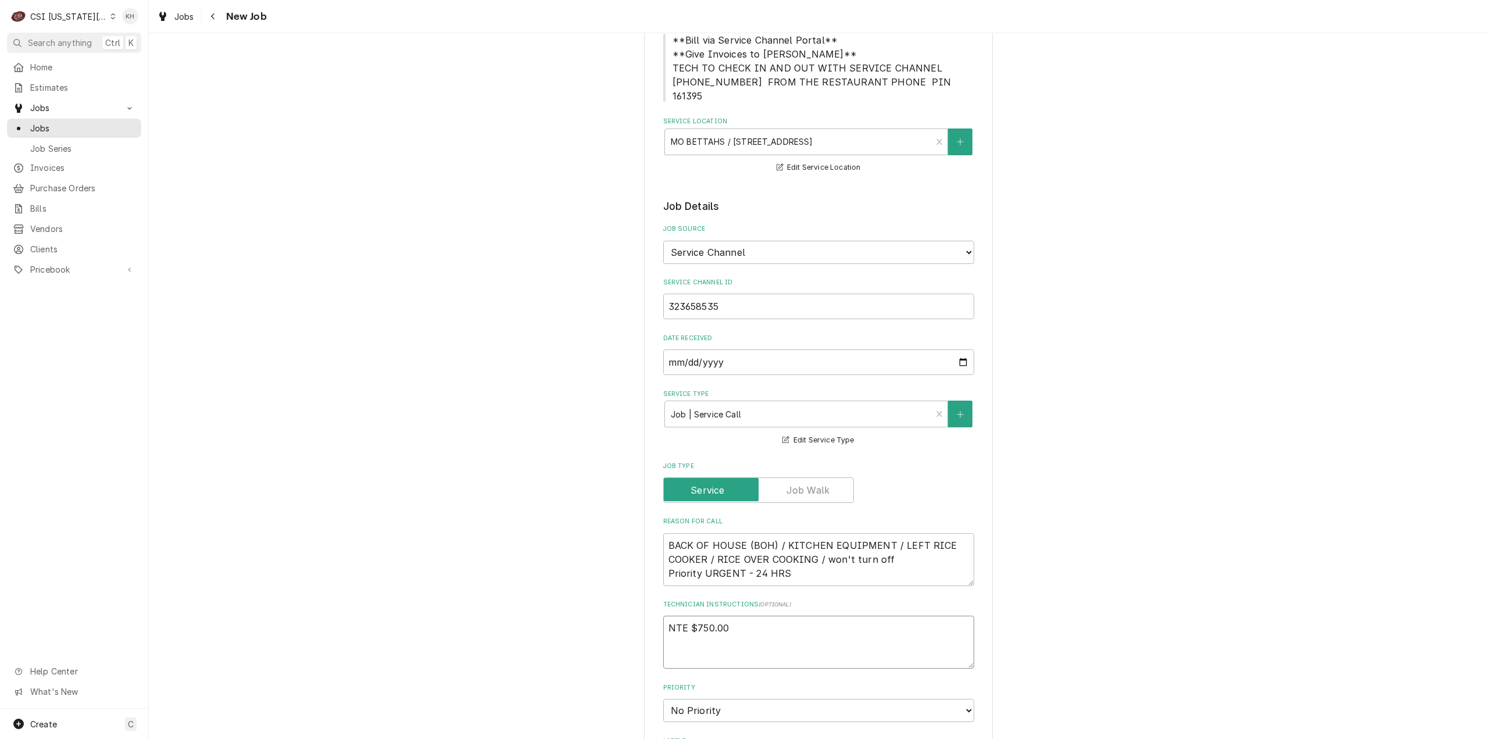
type textarea "x"
type textarea "NTE $750.00"
type textarea "x"
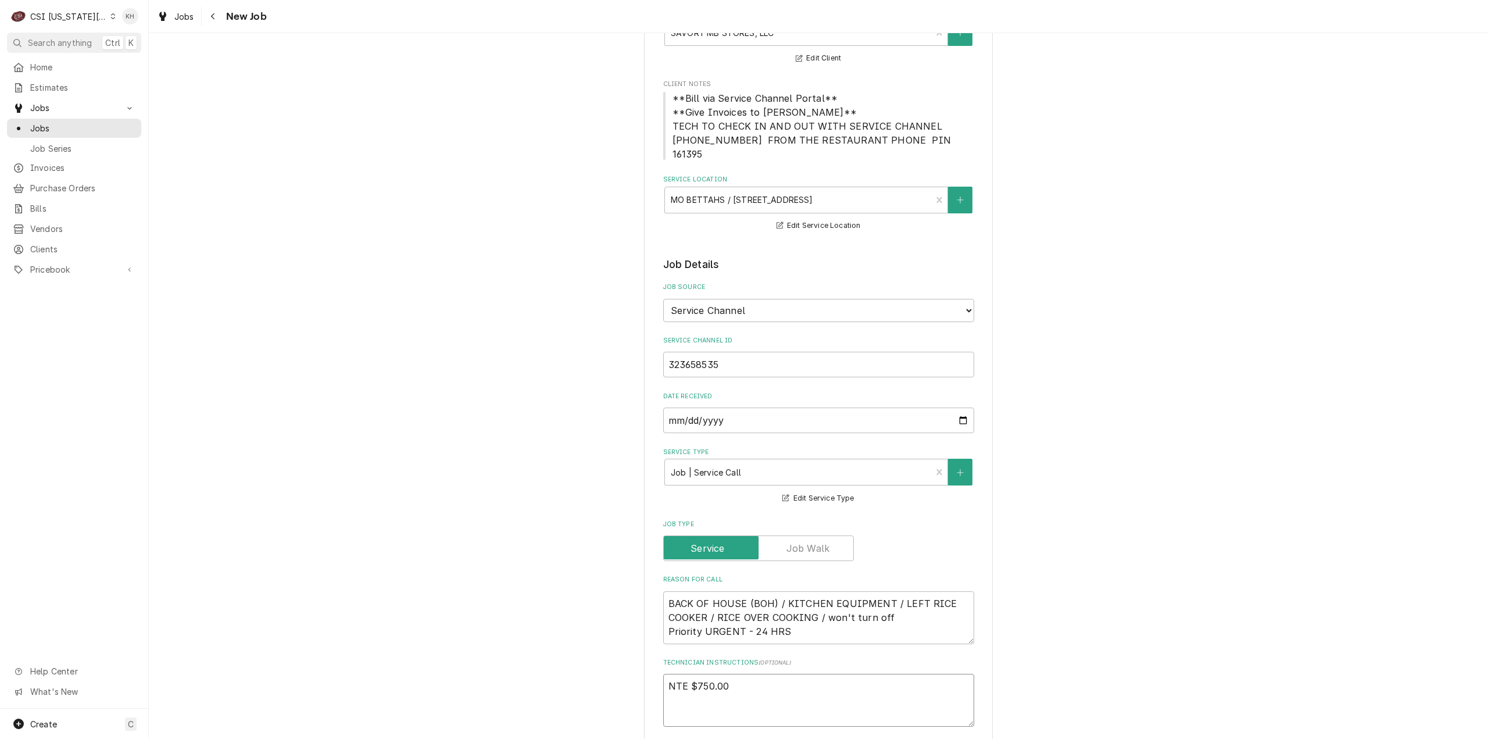
type textarea "NTE $750.00"
drag, startPoint x: 668, startPoint y: 127, endPoint x: 931, endPoint y: 138, distance: 263.6
click at [931, 138] on span "**Bill via Service Channel Portal** **Give Invoices to Kelsey** TECH TO CHECK I…" at bounding box center [818, 126] width 311 height 70
copy span "TECH TO CHECK IN AND OUT WITH SERVICE CHANNEL 516- 500-7776 FROM THE RESTAURANT…"
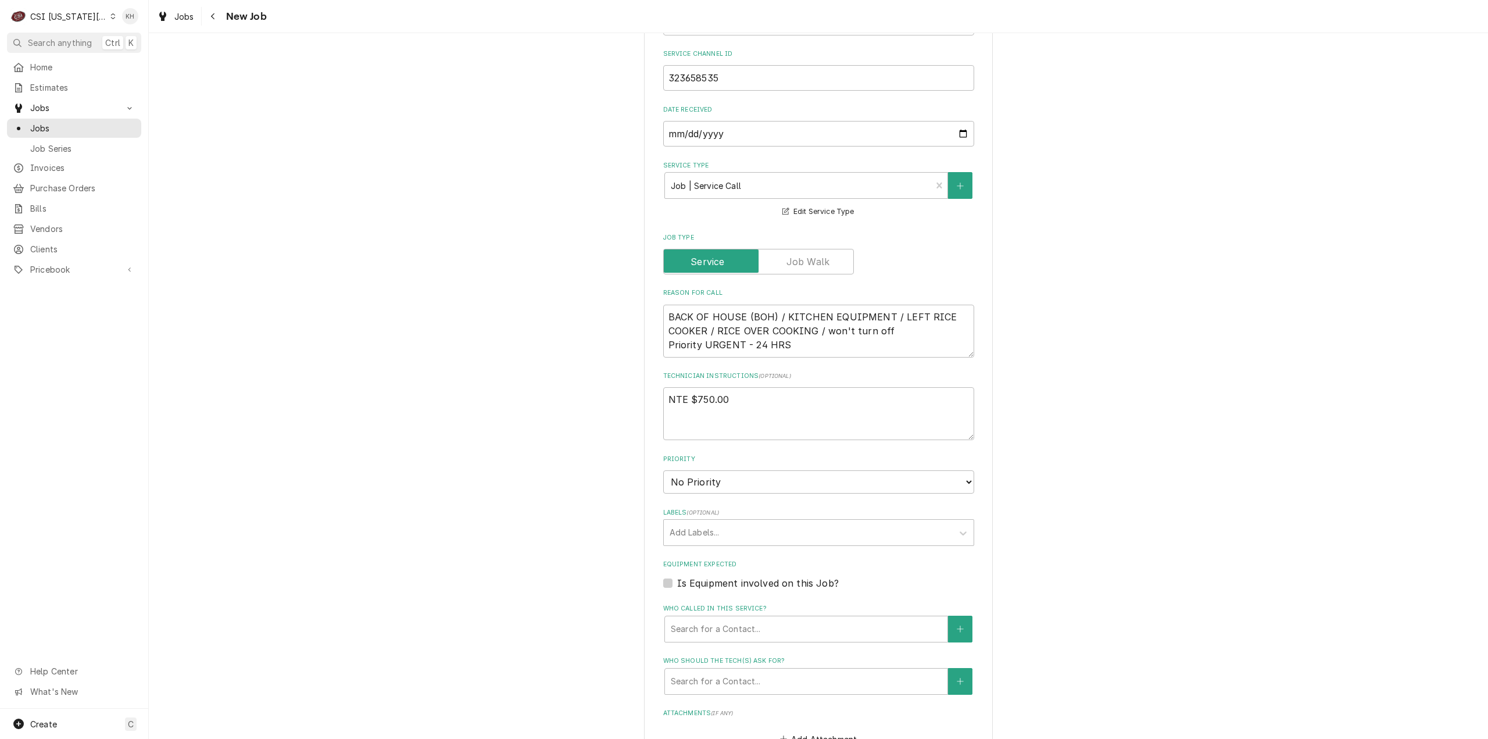
scroll to position [407, 0]
click at [687, 402] on textarea "NTE $750.00" at bounding box center [818, 409] width 311 height 53
paste textarea "TECH TO CHECK IN AND OUT WITH SERVICE CHANNEL 516- 500-7776 FROM THE RESTAURANT…"
type textarea "x"
type textarea "NTE $750.00 TECH TO CHECK IN AND OUT WITH SERVICE CHANNEL 516- 500-7776 FROM TH…"
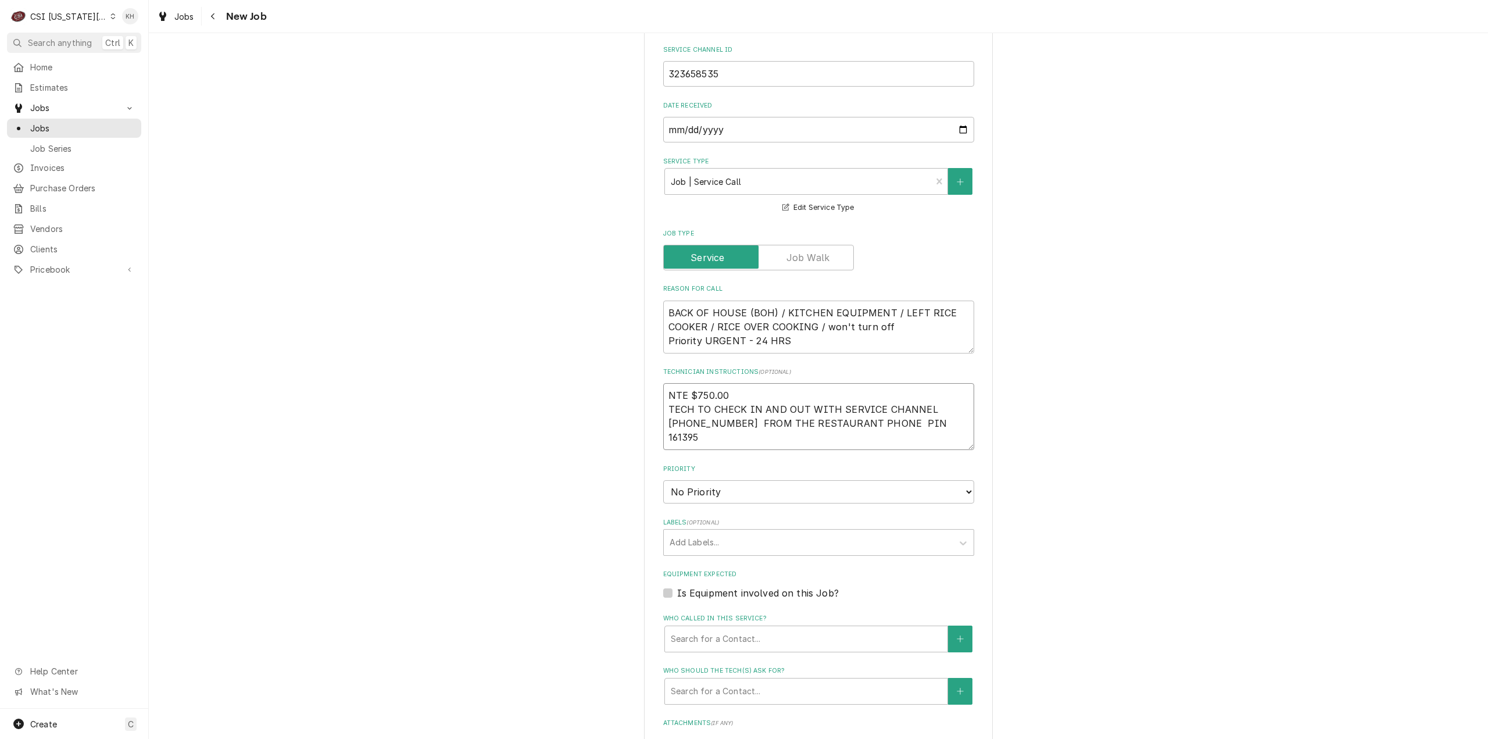
click at [731, 383] on textarea "NTE $750.00 TECH TO CHECK IN AND OUT WITH SERVICE CHANNEL 516- 500-7776 FROM TH…" at bounding box center [818, 416] width 311 height 67
type textarea "x"
type textarea "NTE $750.00 TECH TO CHECK IN AND OUT WITH SERVICE CHANNEL 516- 500-7776 FROM TH…"
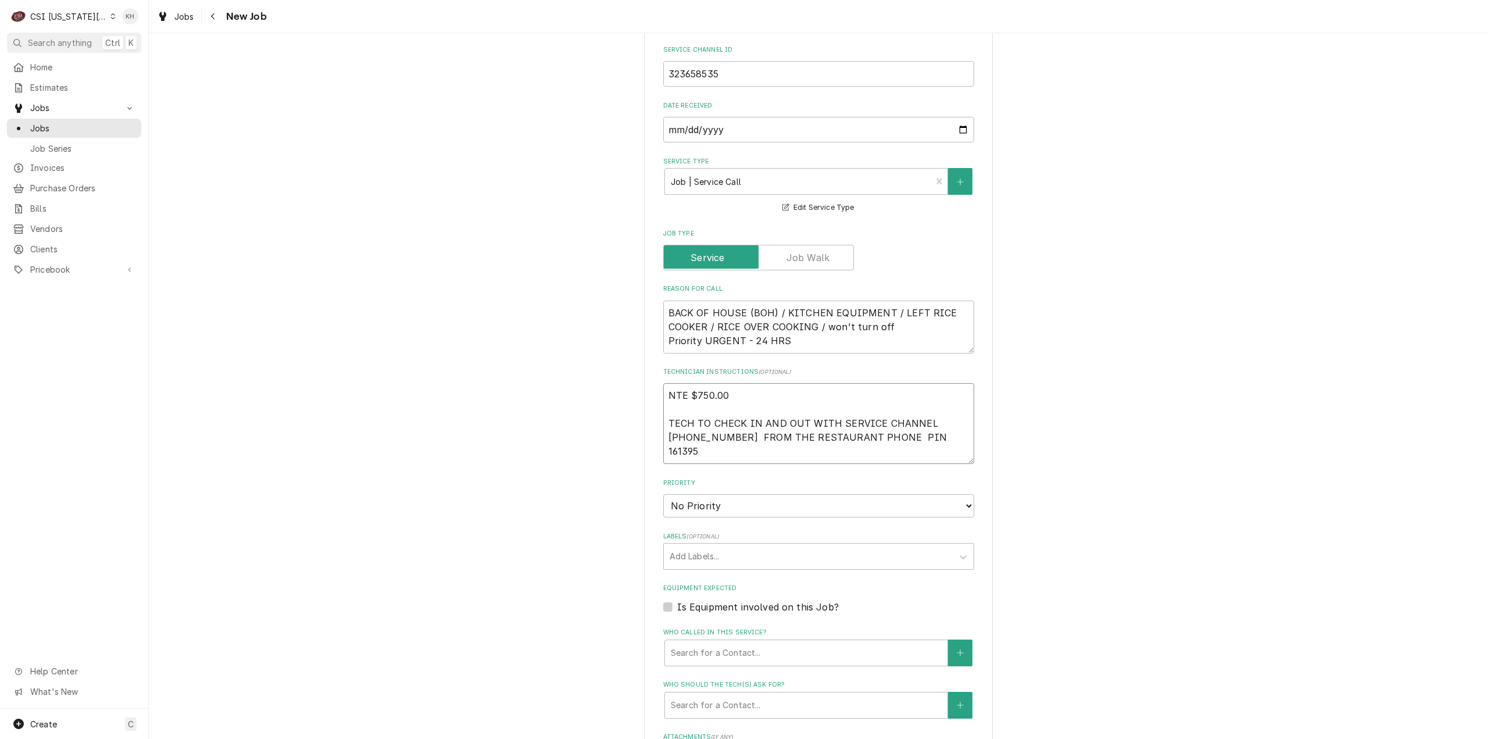
click at [744, 441] on textarea "NTE $750.00 TECH TO CHECK IN AND OUT WITH SERVICE CHANNEL 516- 500-7776 FROM TH…" at bounding box center [818, 423] width 311 height 81
type textarea "x"
type textarea "NTE $750.00 TECH TO CHECK IN AND OUT WITH SERVICE CHANNEL 516- 500-7776 FROM TH…"
type textarea "x"
type textarea "NTE $750.00 TECH TO CHECK IN AND OUT WITH SERVICE CHANNEL 516- 500-7776 FROM TH…"
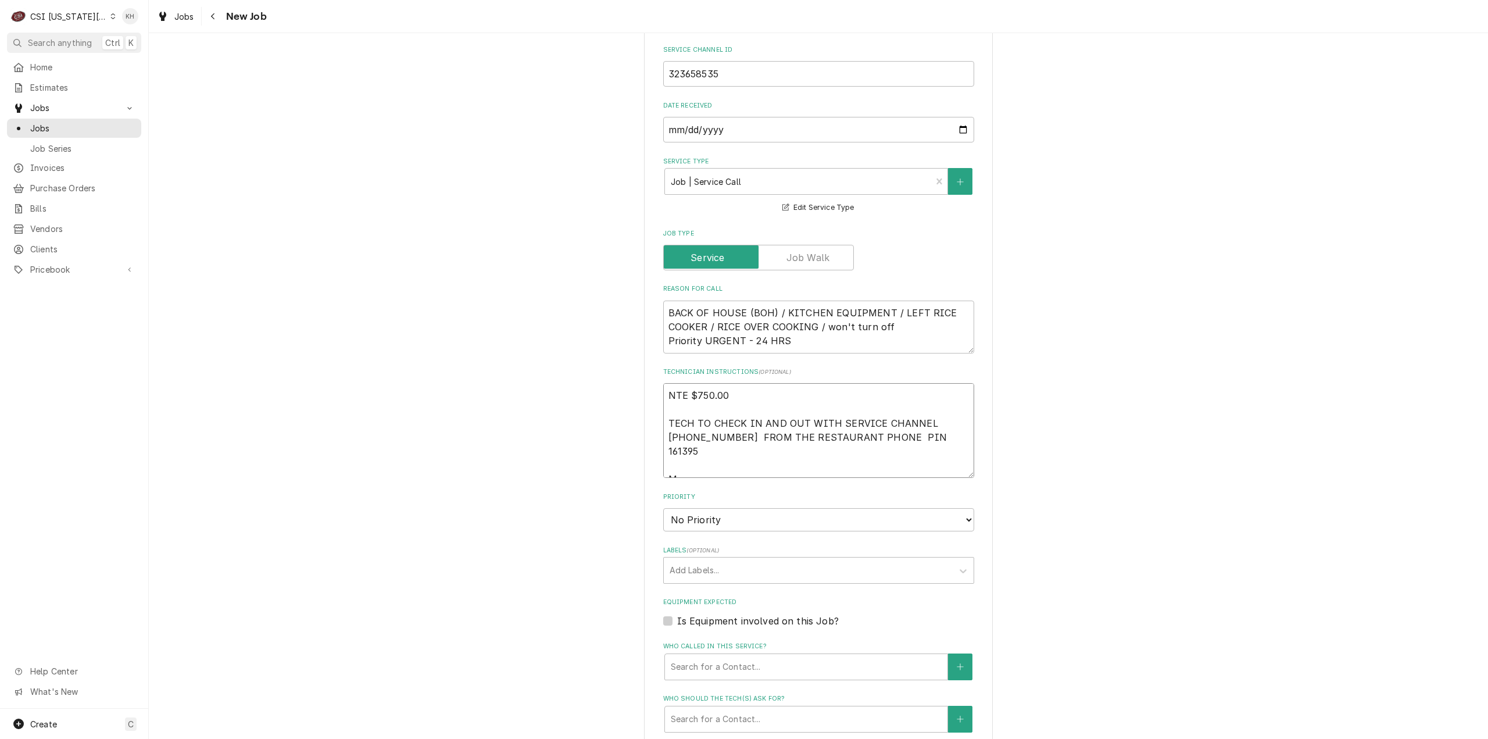
type textarea "x"
type textarea "NTE $750.00 TECH TO CHECK IN AND OUT WITH SERVICE CHANNEL 516- 500-7776 FROM TH…"
type textarea "x"
type textarea "NTE $750.00 TECH TO CHECK IN AND OUT WITH SERVICE CHANNEL 516- 500-7776 FROM TH…"
type textarea "x"
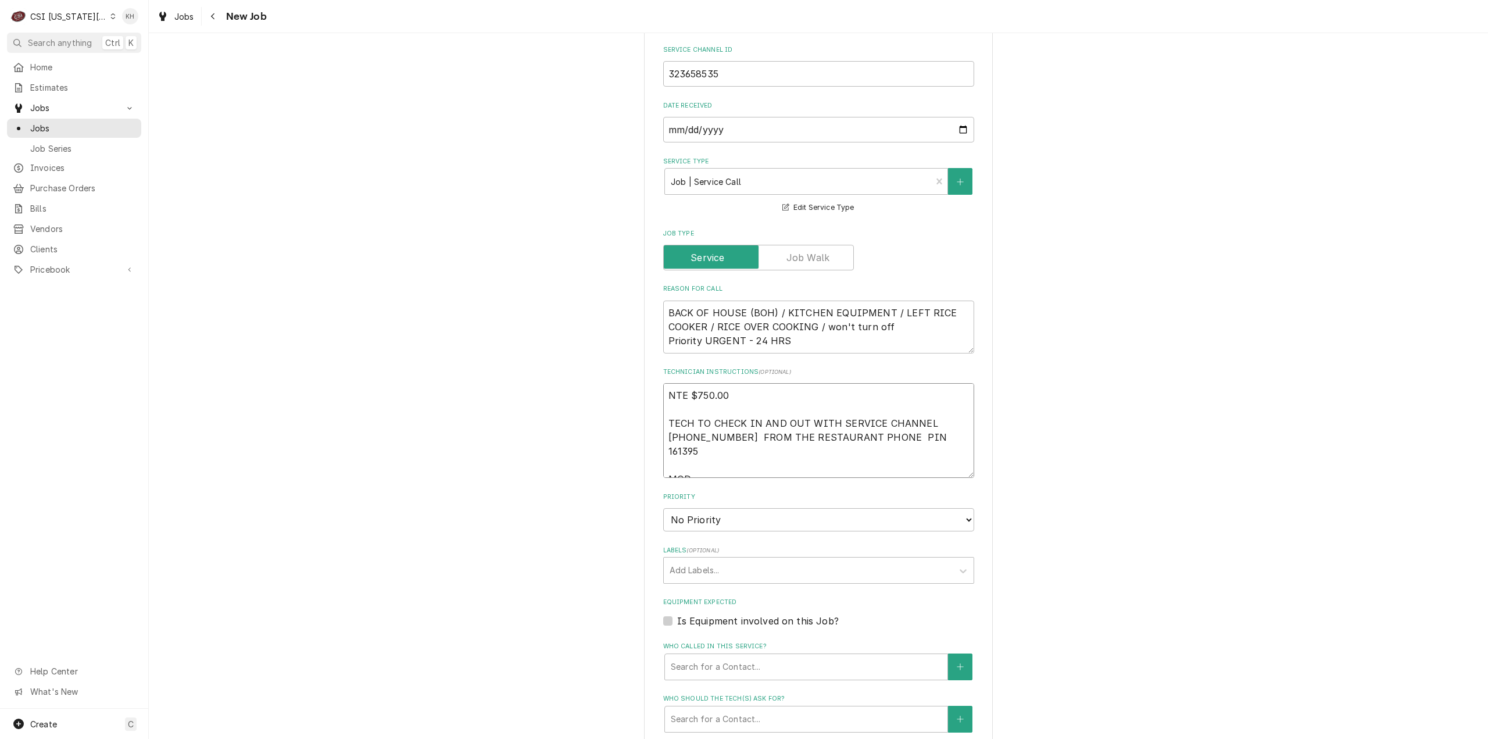
type textarea "NTE $750.00 TECH TO CHECK IN AND OUT WITH SERVICE CHANNEL 516- 500-7776 FROM TH…"
type textarea "x"
type textarea "NTE $750.00 TECH TO CHECK IN AND OUT WITH SERVICE CHANNEL 516- 500-7776 FROM TH…"
click at [722, 452] on textarea "NTE $750.00 TECH TO CHECK IN AND OUT WITH SERVICE CHANNEL 516- 500-7776 FROM TH…" at bounding box center [818, 430] width 311 height 95
paste textarea "816-282-0285"
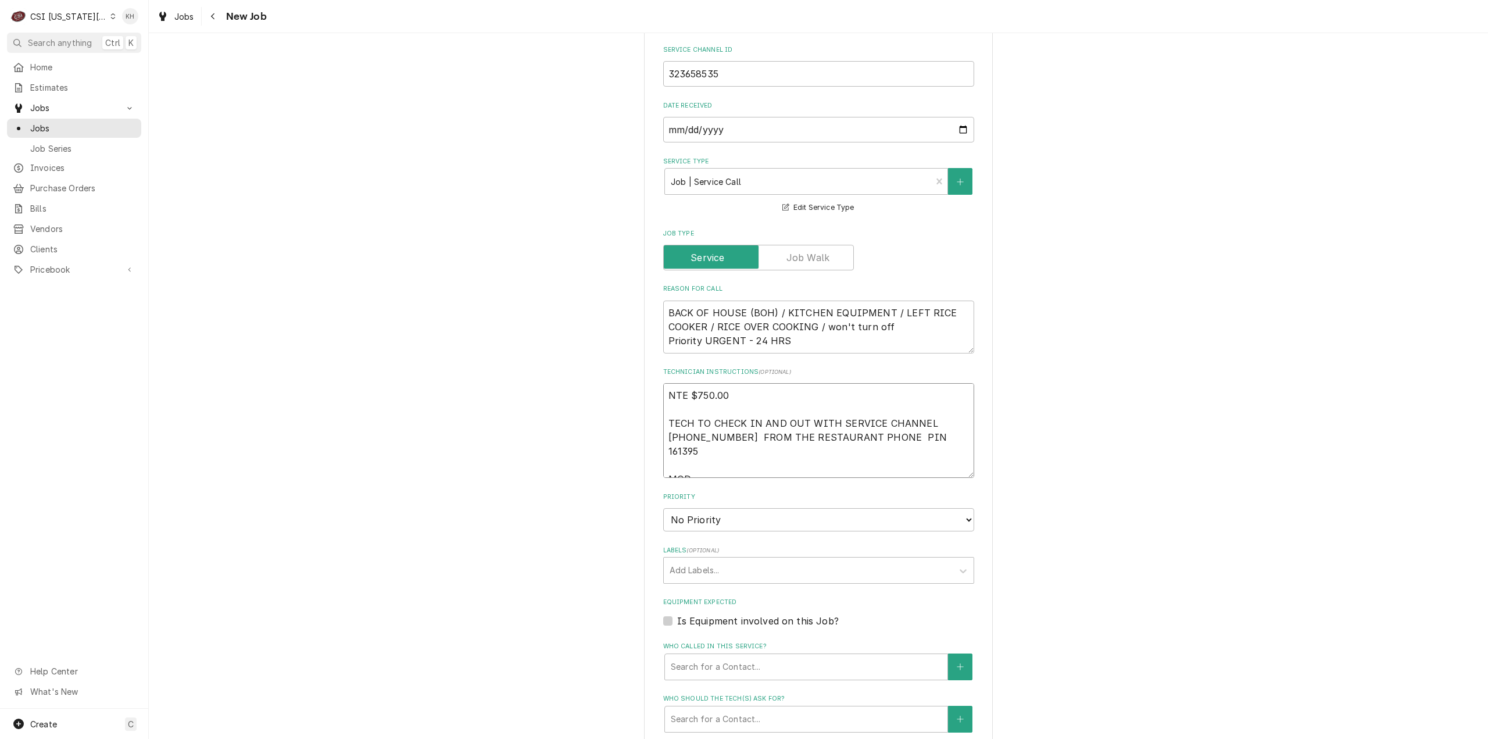
type textarea "x"
type textarea "NTE $750.00 TECH TO CHECK IN AND OUT WITH SERVICE CHANNEL 516- 500-7776 FROM TH…"
click at [730, 508] on select "No Priority Urgent High Medium Low" at bounding box center [818, 519] width 311 height 23
type textarea "x"
select select "3"
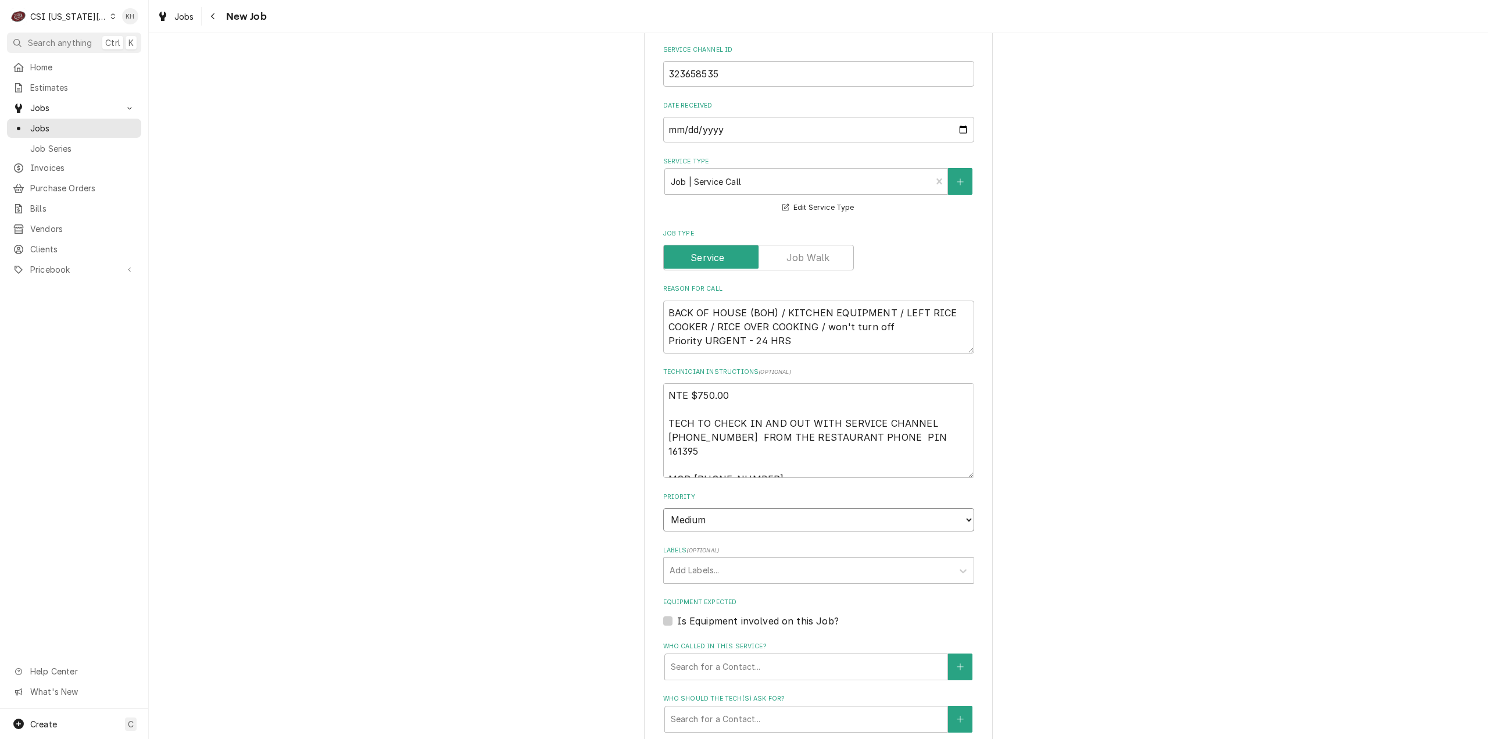
click at [663, 508] on select "No Priority Urgent High Medium Low" at bounding box center [818, 519] width 311 height 23
click at [712, 560] on div "Labels" at bounding box center [808, 570] width 277 height 21
type textarea "x"
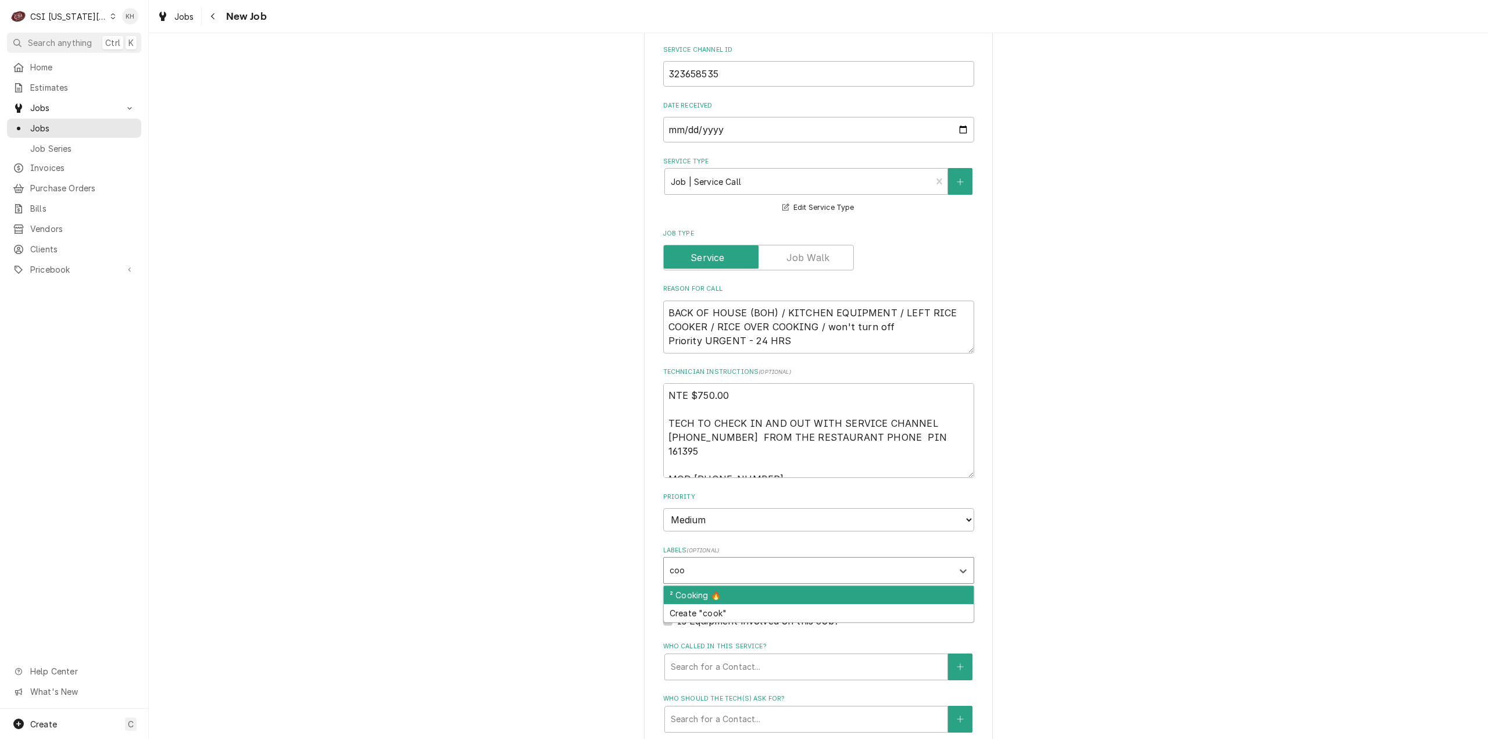
type input "cook"
drag, startPoint x: 717, startPoint y: 577, endPoint x: 705, endPoint y: 592, distance: 19.4
click at [716, 586] on div "² Cooking 🔥" at bounding box center [819, 595] width 310 height 18
type textarea "x"
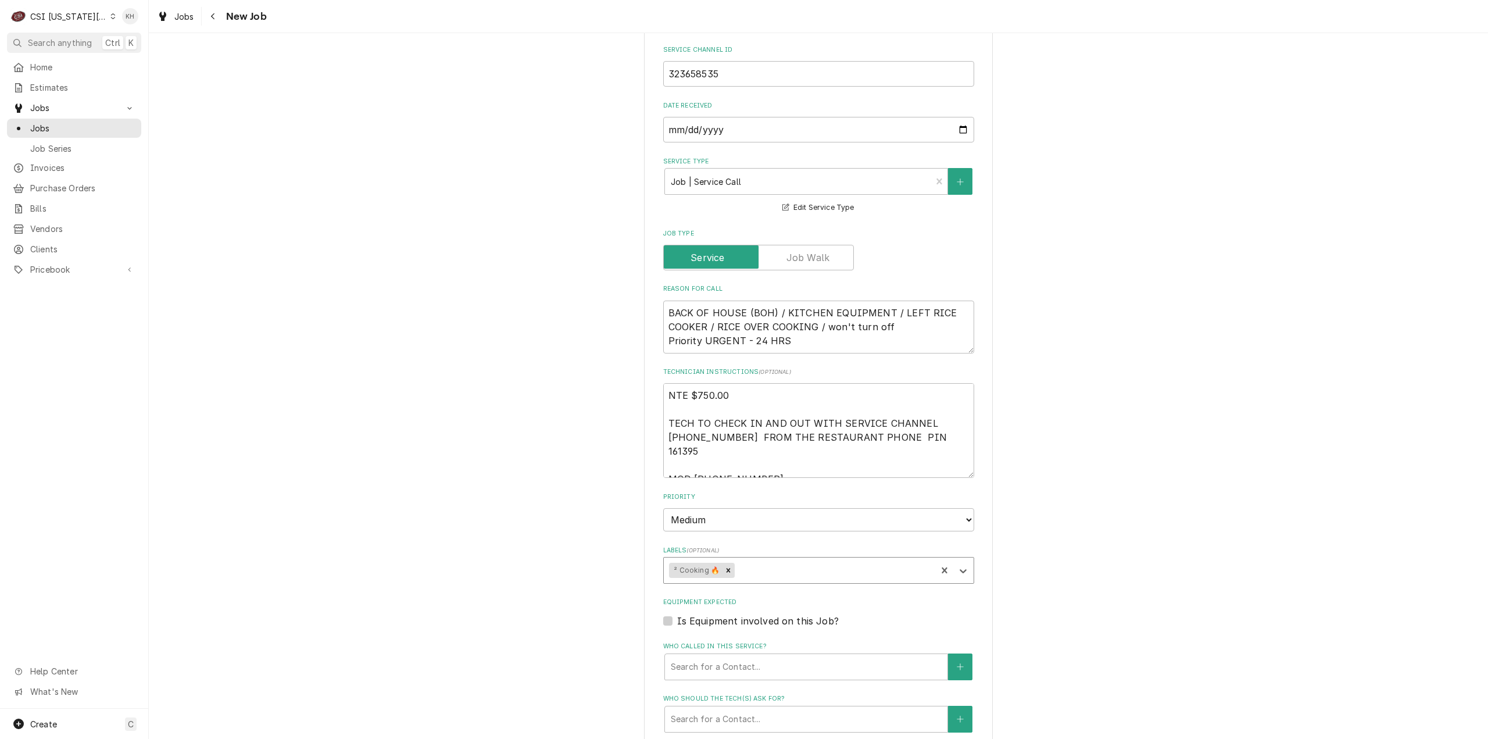
type textarea "x"
click at [677, 614] on label "Is Equipment involved on this Job?" at bounding box center [758, 621] width 162 height 14
click at [677, 614] on input "Equipment Expected" at bounding box center [832, 627] width 311 height 26
checkbox input "true"
type textarea "x"
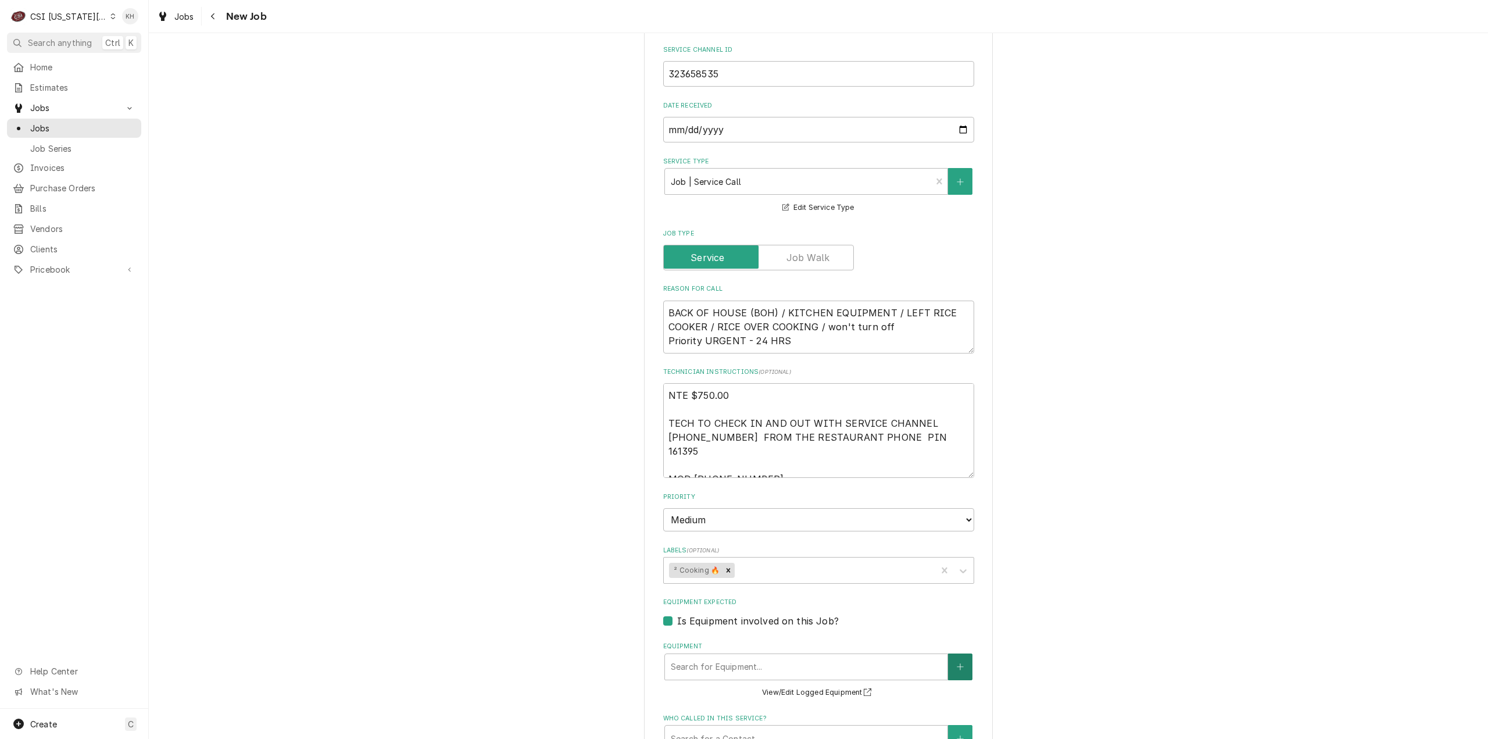
click at [960, 660] on button "Equipment" at bounding box center [960, 666] width 24 height 27
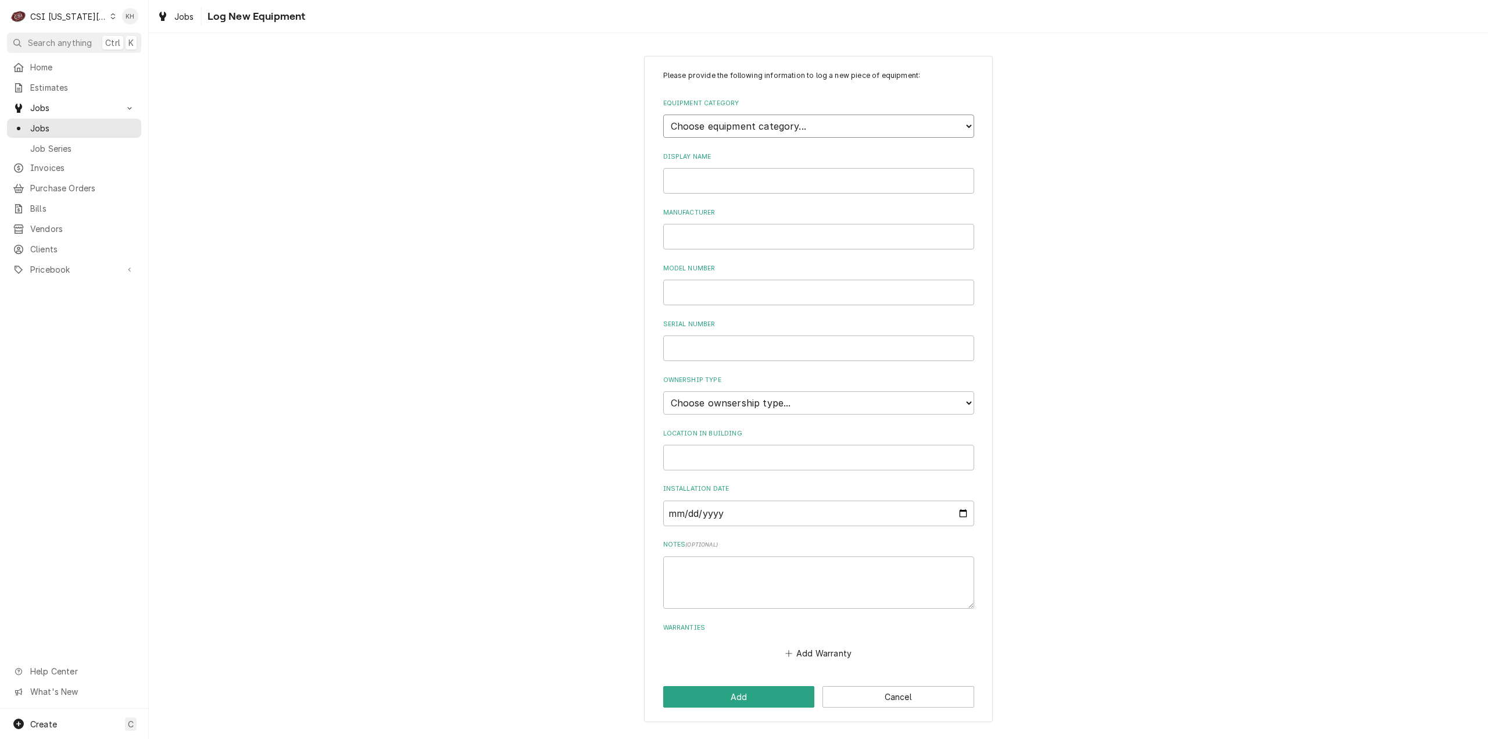
click at [759, 130] on select "Choose equipment category... Cooking Equipment Fryers Ice Machines Ovens and Ra…" at bounding box center [818, 126] width 311 height 23
select select "1"
click at [663, 115] on select "Choose equipment category... Cooking Equipment Fryers Ice Machines Ovens and Ra…" at bounding box center [818, 126] width 311 height 23
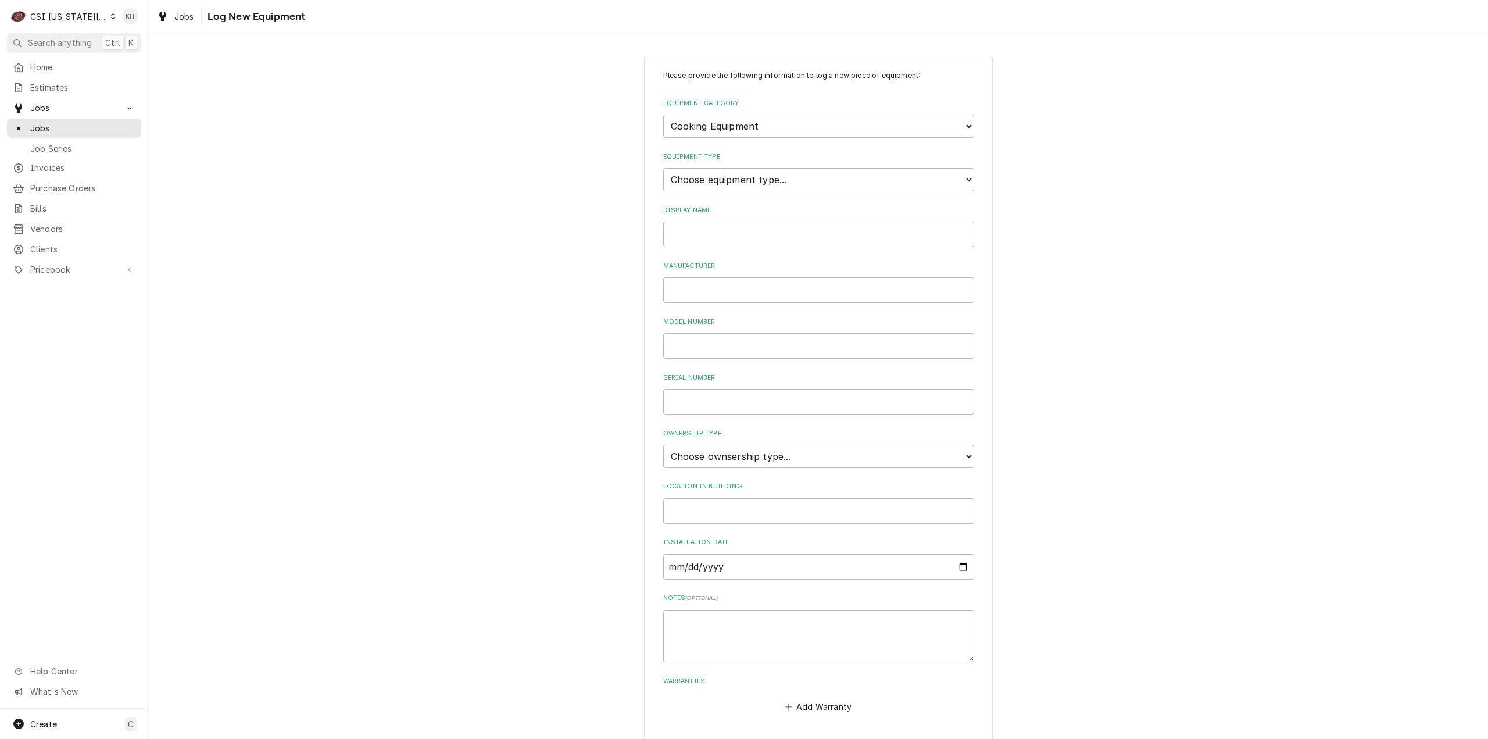
click at [722, 162] on div "Equipment Type Choose equipment type... Broiler Charbroiler Commercial Microwav…" at bounding box center [818, 171] width 311 height 39
drag, startPoint x: 726, startPoint y: 178, endPoint x: 729, endPoint y: 188, distance: 10.5
click at [726, 178] on select "Choose equipment type... Broiler Charbroiler Commercial Microwave Commercial To…" at bounding box center [818, 179] width 311 height 23
select select "10"
click at [663, 168] on select "Choose equipment type... Broiler Charbroiler Commercial Microwave Commercial To…" at bounding box center [818, 179] width 311 height 23
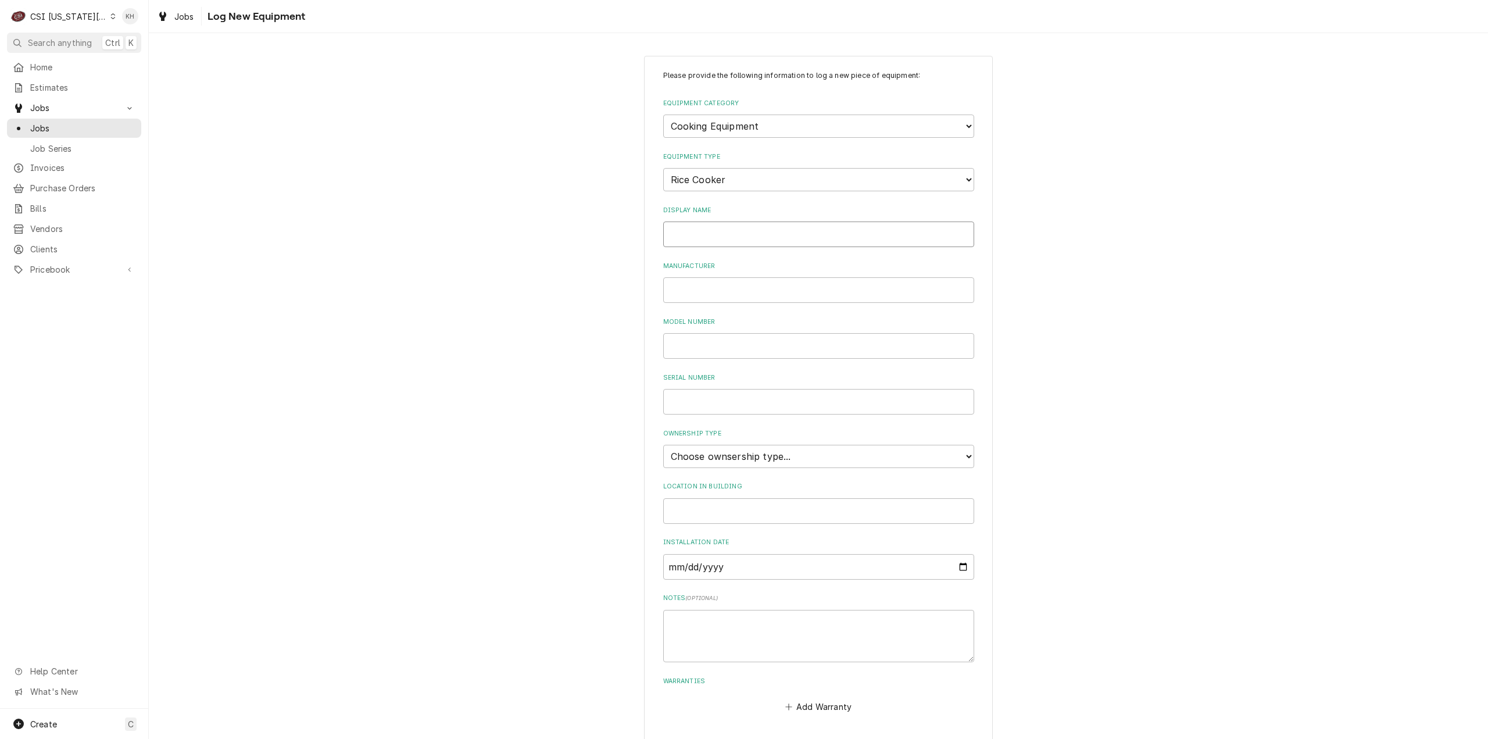
click at [735, 229] on input "Display Name" at bounding box center [818, 235] width 311 height 26
type input "Rice Cooker"
click at [735, 228] on input "Rice Cooker" at bounding box center [818, 235] width 311 height 26
click at [750, 504] on input "Location in Building" at bounding box center [818, 511] width 311 height 26
type input "Left"
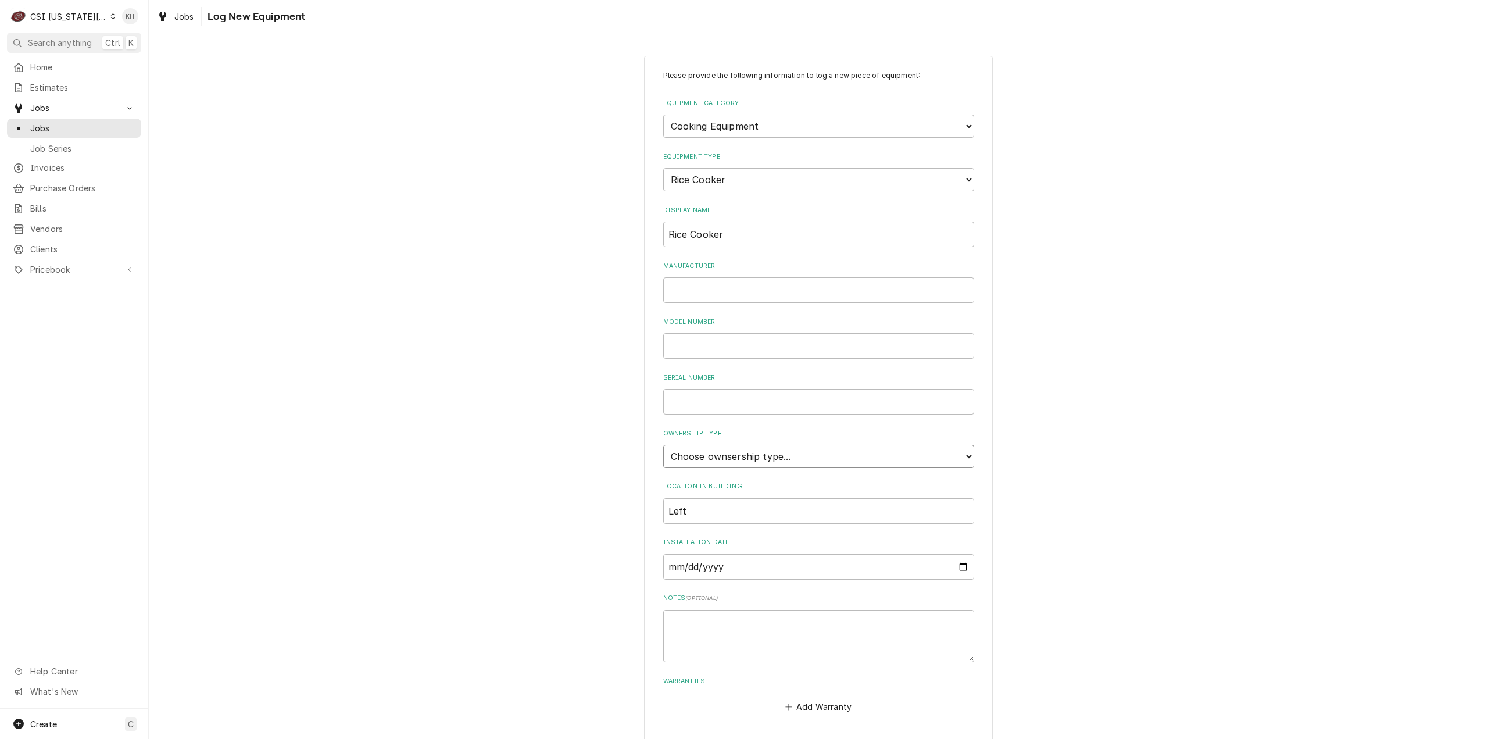
click at [779, 452] on select "Choose ownsership type... Unknown Owned Leased Rented" at bounding box center [818, 456] width 311 height 23
select select "1"
click at [663, 445] on select "Choose ownsership type... Unknown Owned Leased Rented" at bounding box center [818, 456] width 311 height 23
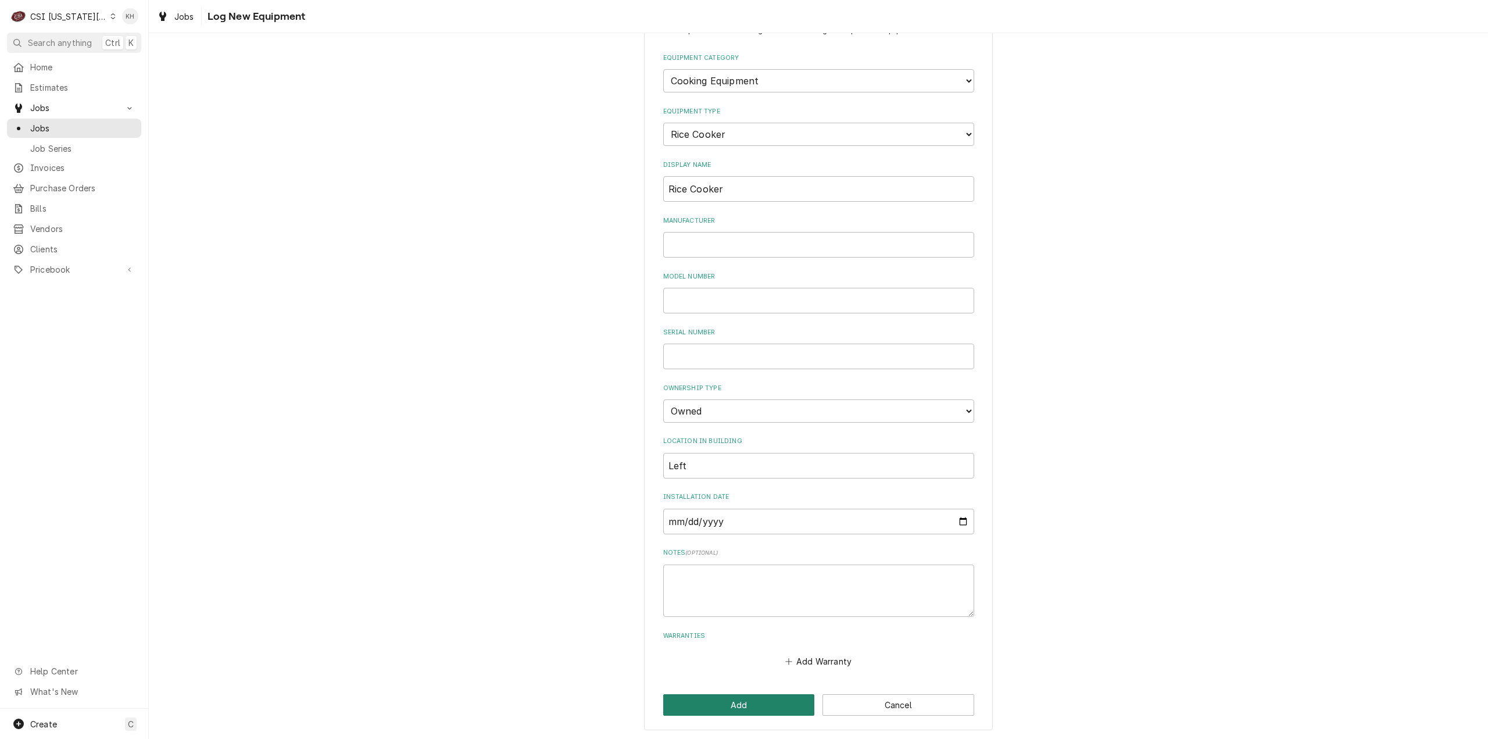
click at [769, 705] on button "Add" at bounding box center [739, 705] width 152 height 22
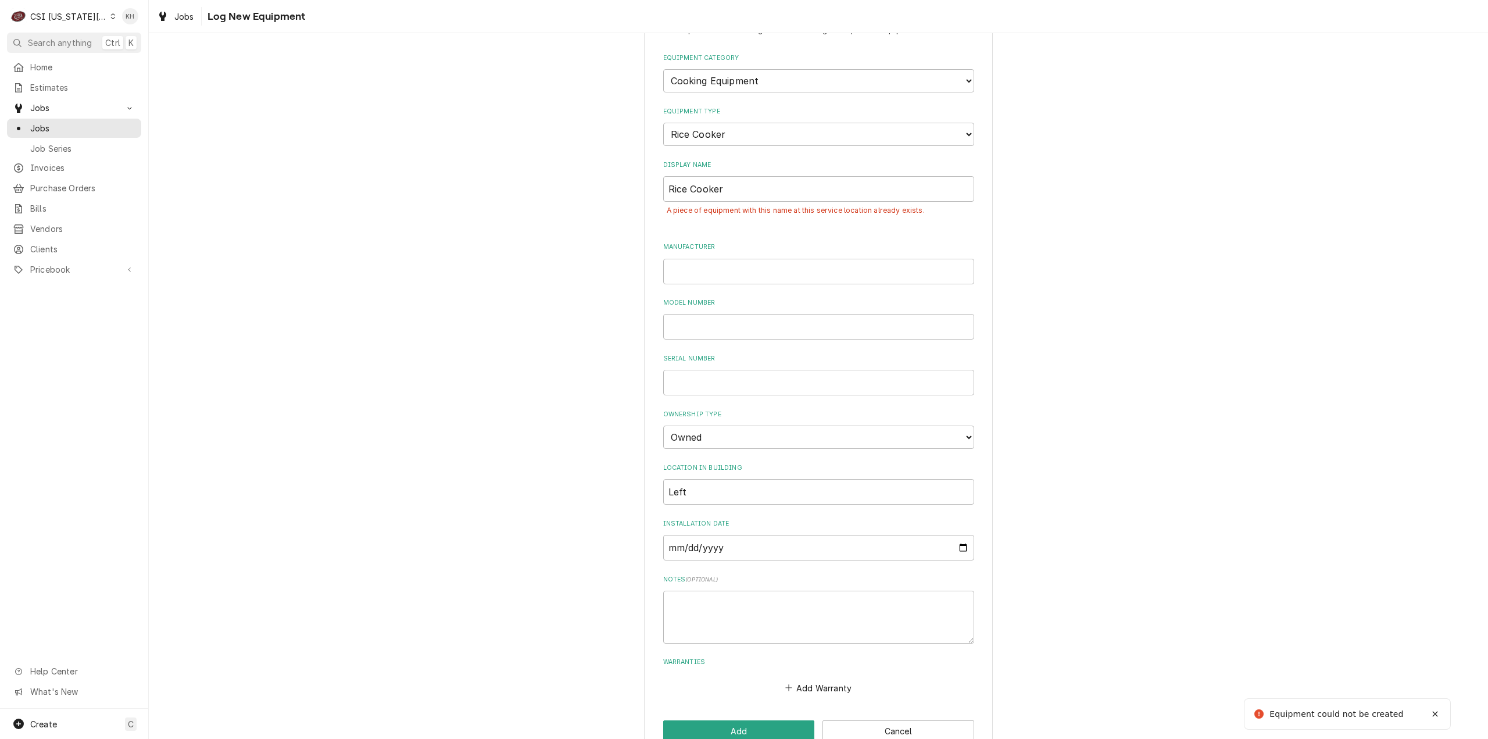
scroll to position [64, 0]
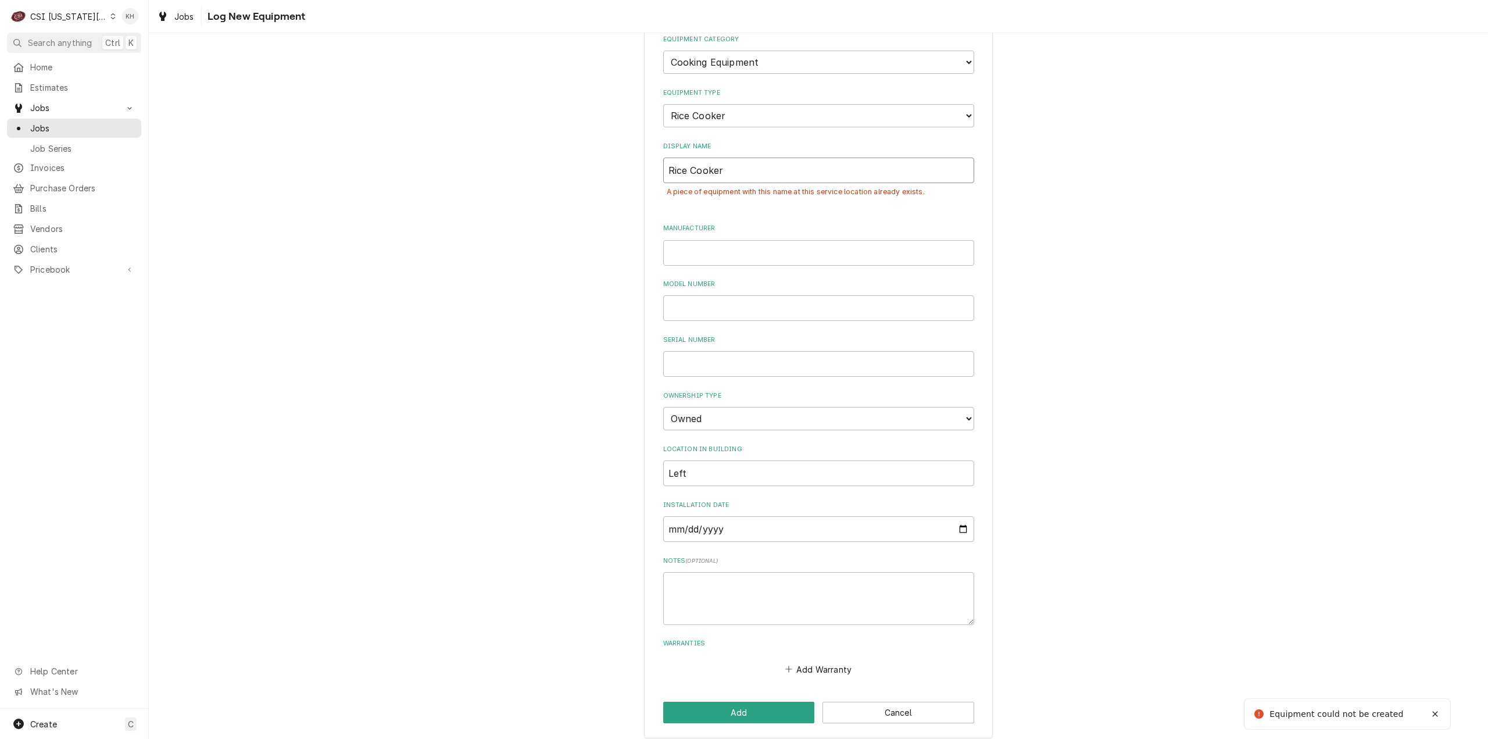
click at [726, 169] on input "Rice Cooker" at bounding box center [818, 171] width 311 height 26
type input "Rice Cooker 2"
click at [728, 715] on button "Add" at bounding box center [739, 713] width 152 height 22
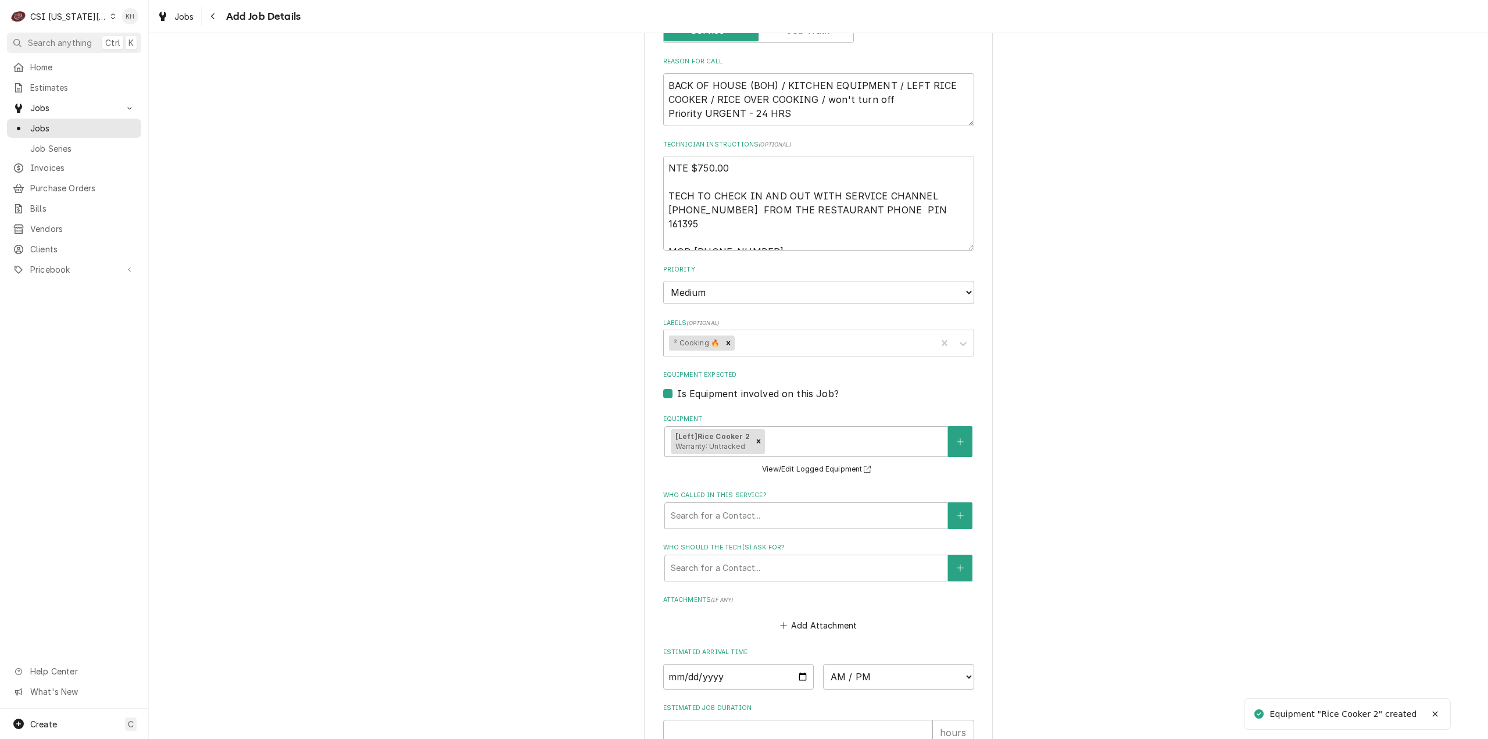
scroll to position [814, 0]
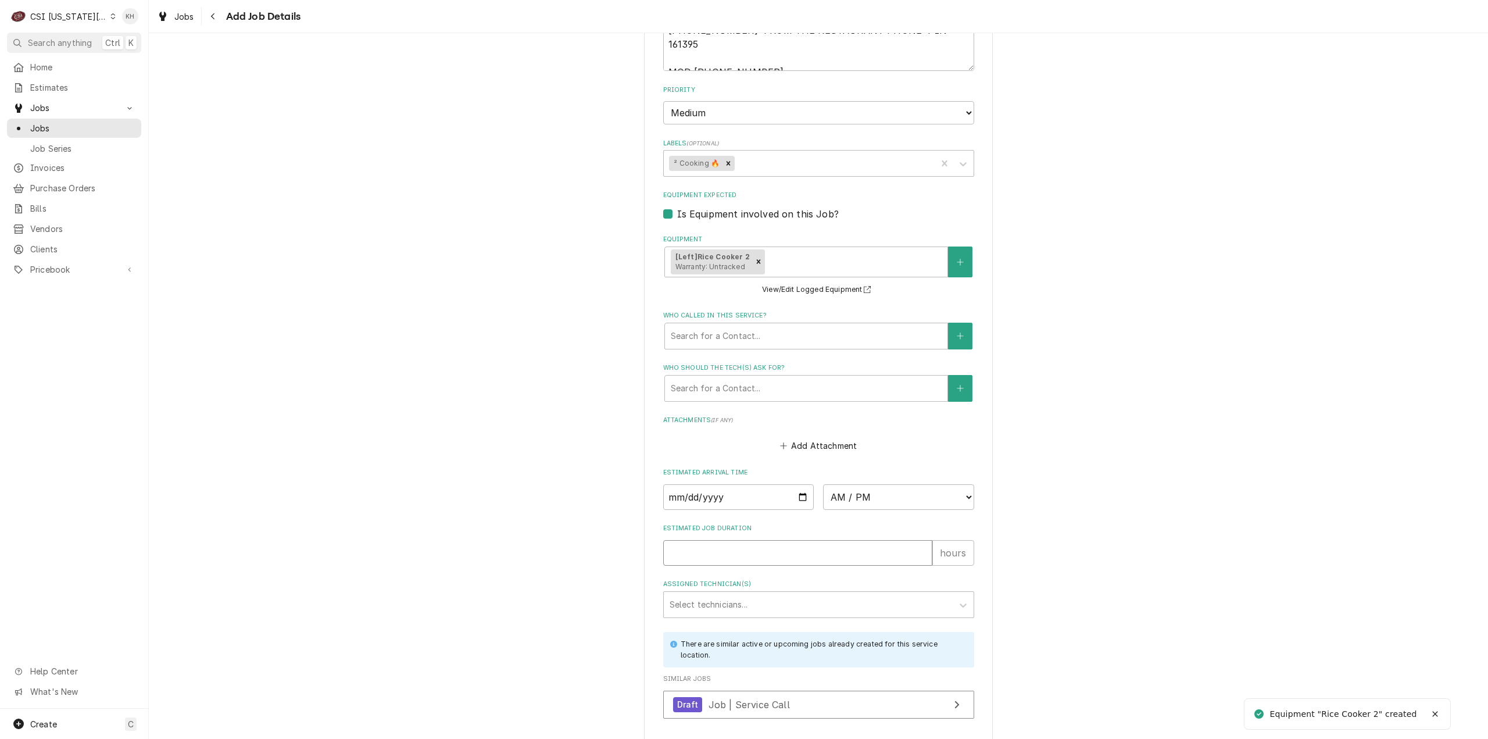
click at [845, 540] on input "Estimated Job Duration" at bounding box center [797, 553] width 269 height 26
type textarea "x"
type input "2"
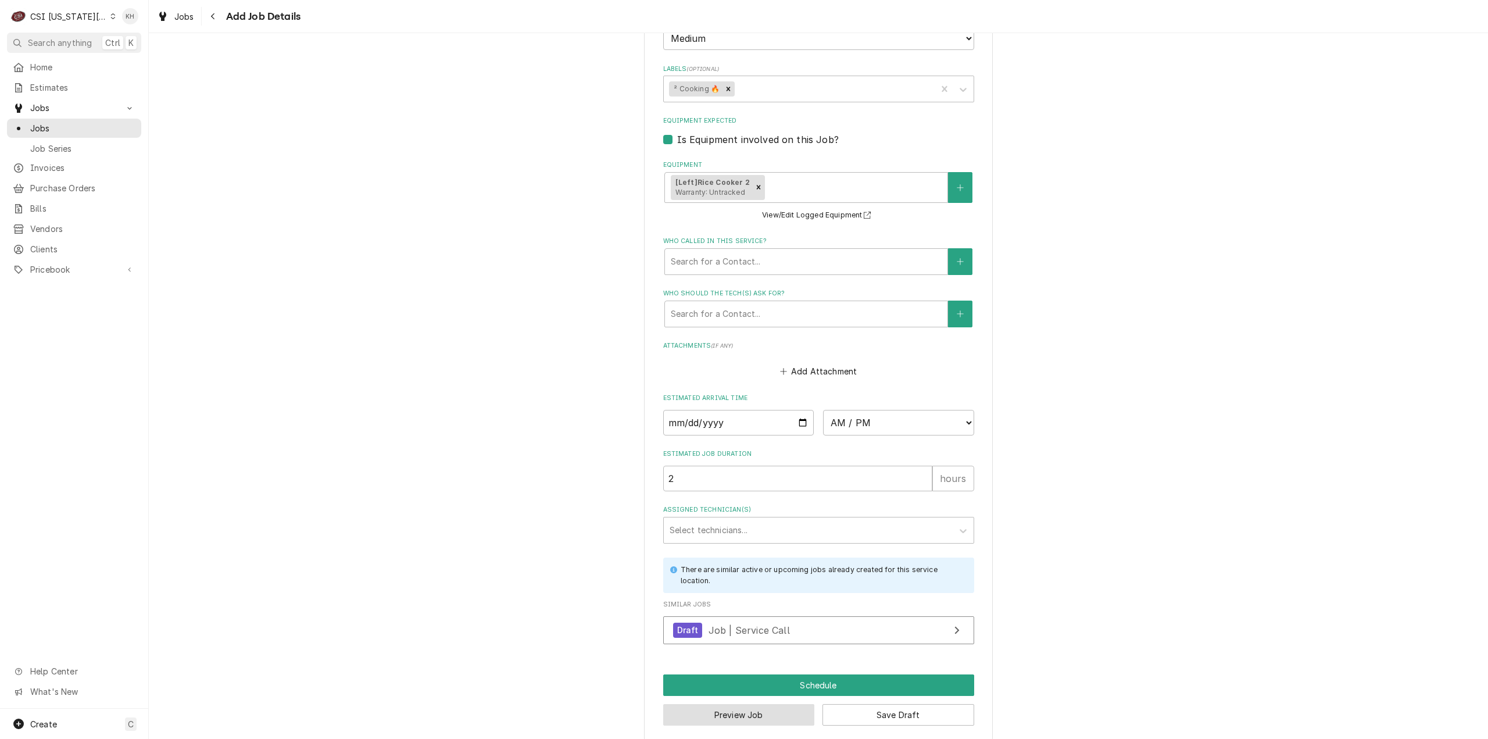
click at [776, 704] on button "Preview Job" at bounding box center [739, 715] width 152 height 22
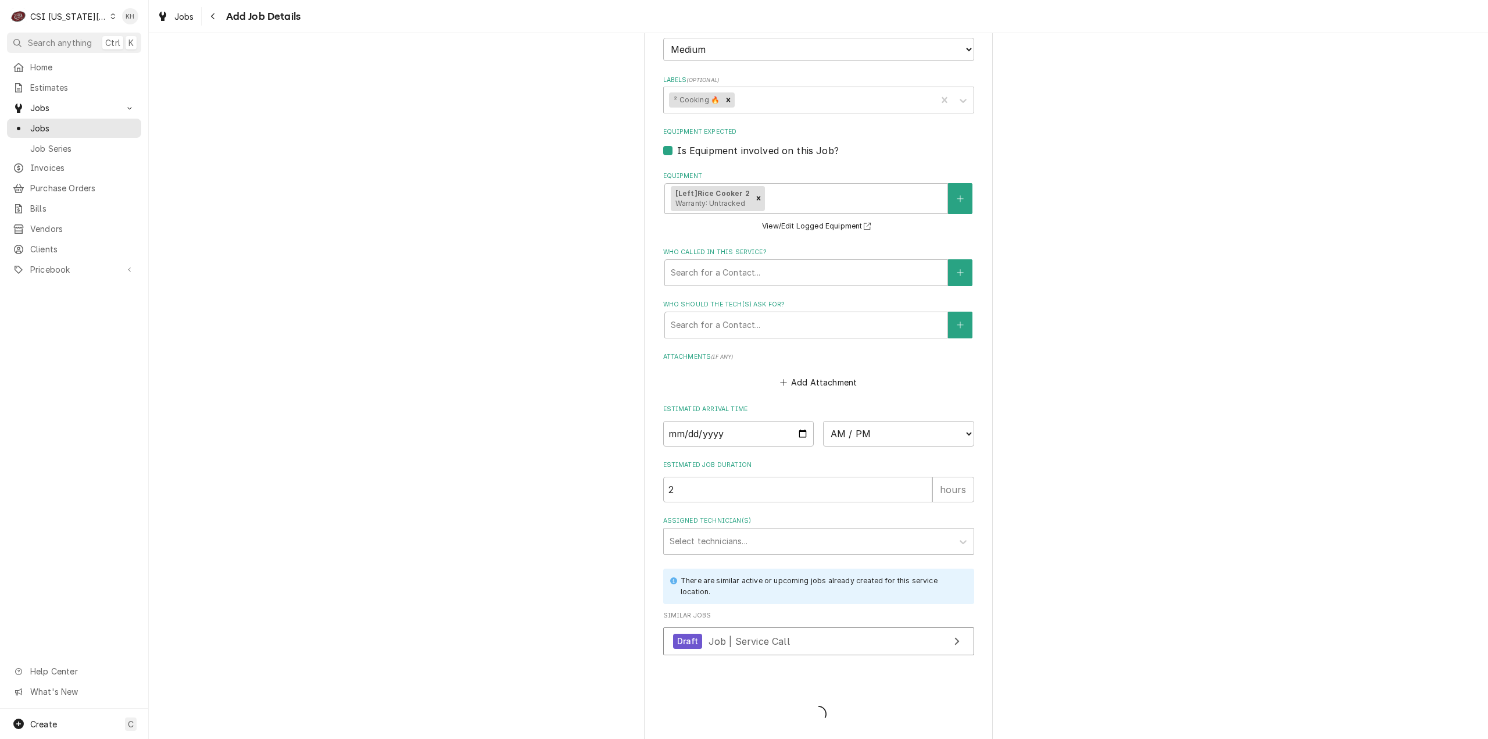
type textarea "x"
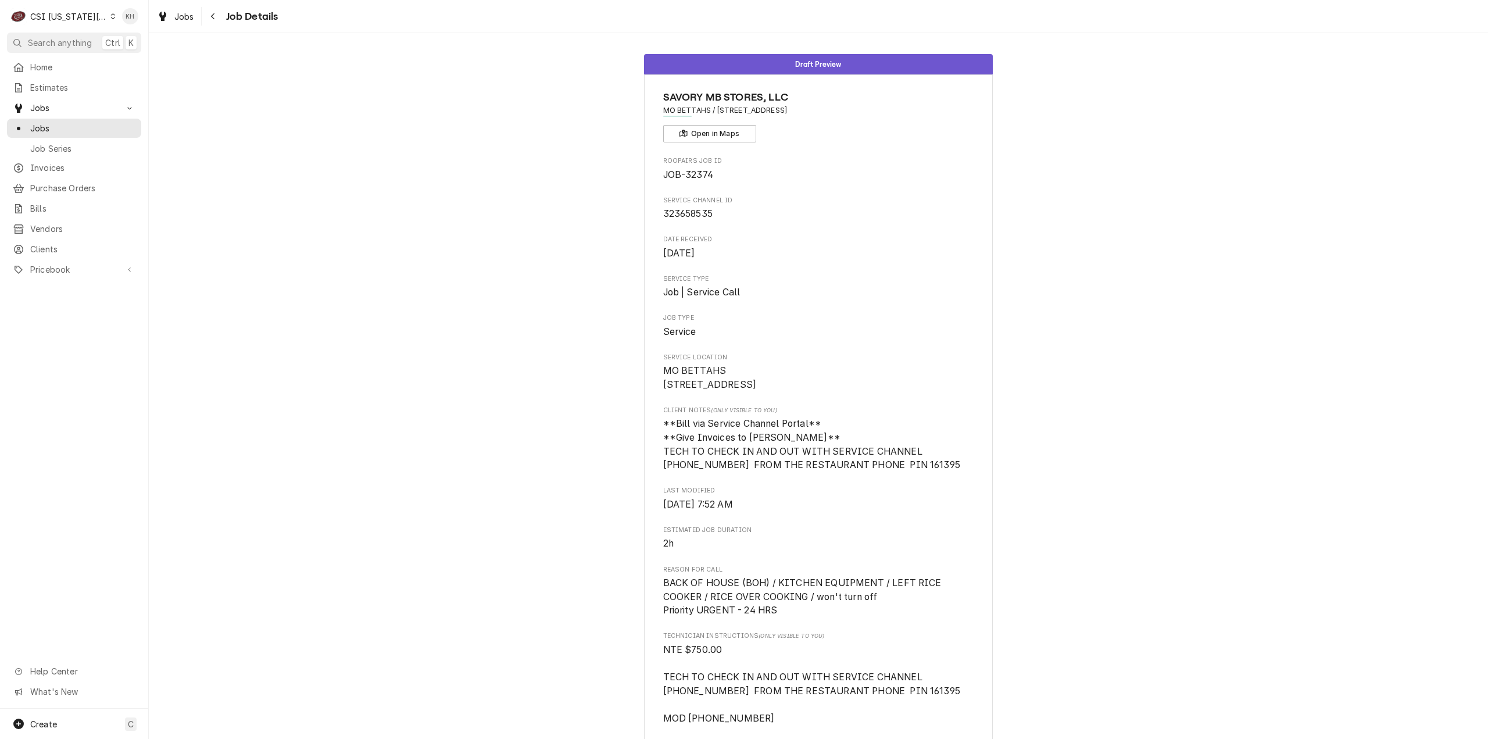
click at [63, 18] on div "CSI [US_STATE][GEOGRAPHIC_DATA]" at bounding box center [68, 16] width 77 height 12
click at [132, 54] on div "CSI St. Louis" at bounding box center [199, 63] width 181 height 19
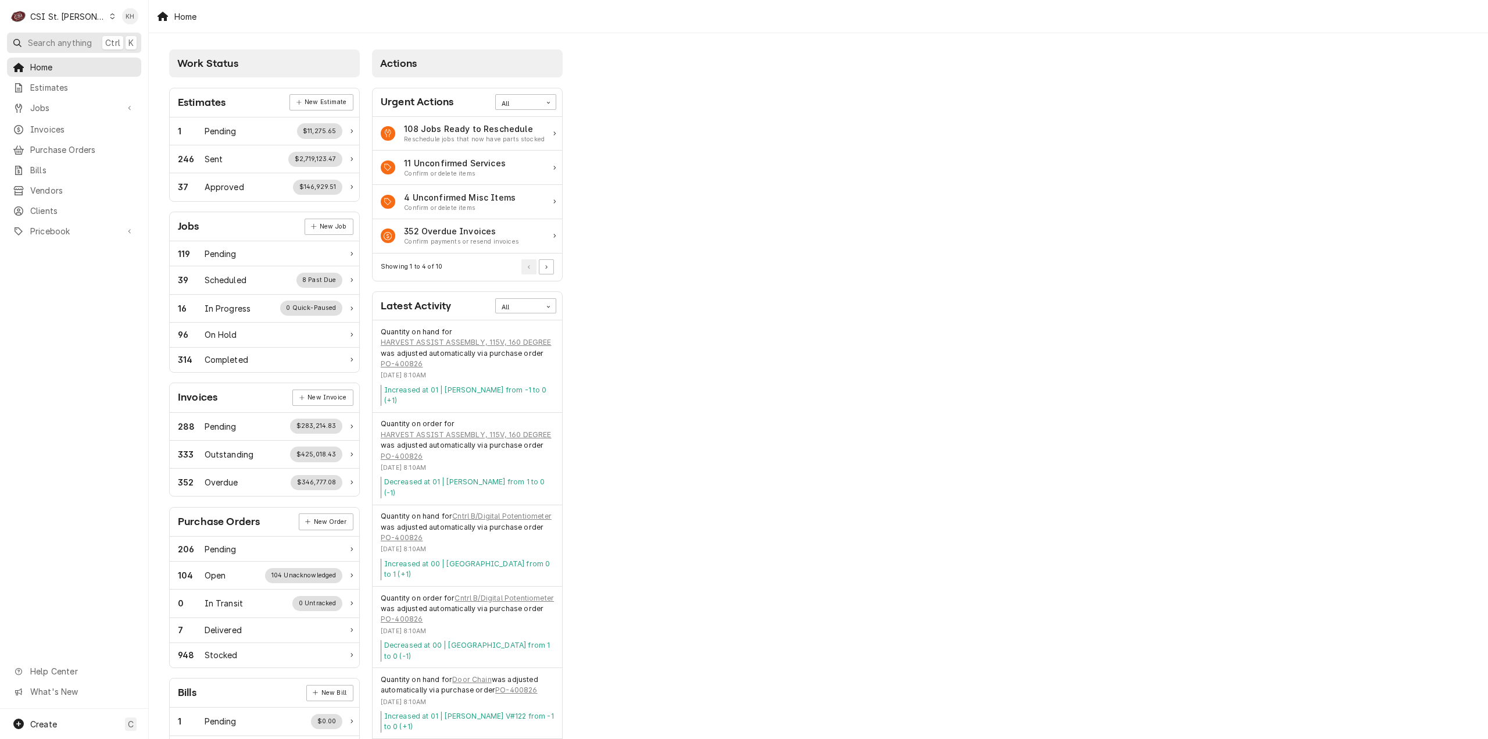
click at [42, 39] on span "Search anything" at bounding box center [60, 43] width 64 height 12
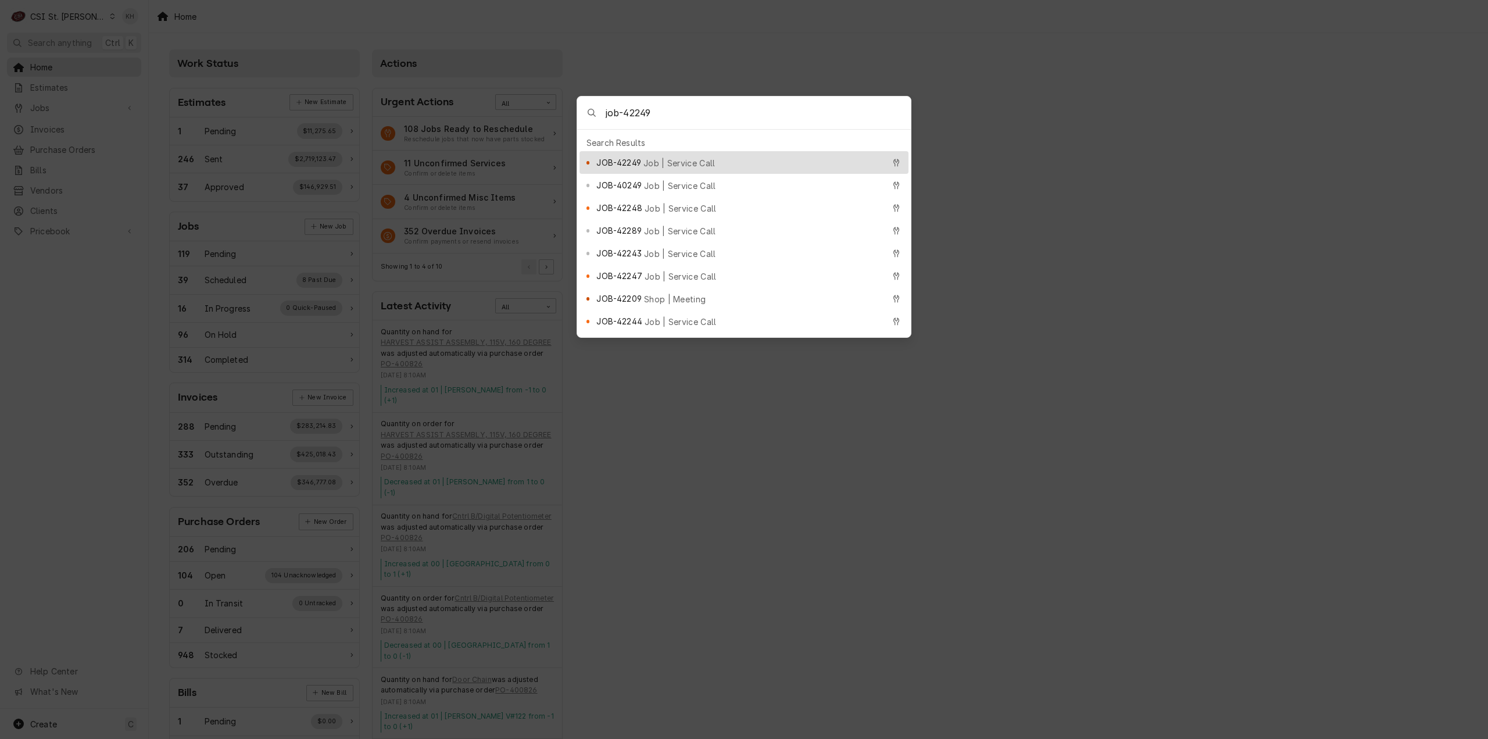
type input "job-42249"
click at [685, 160] on span "Job | Service Call" at bounding box center [680, 163] width 72 height 12
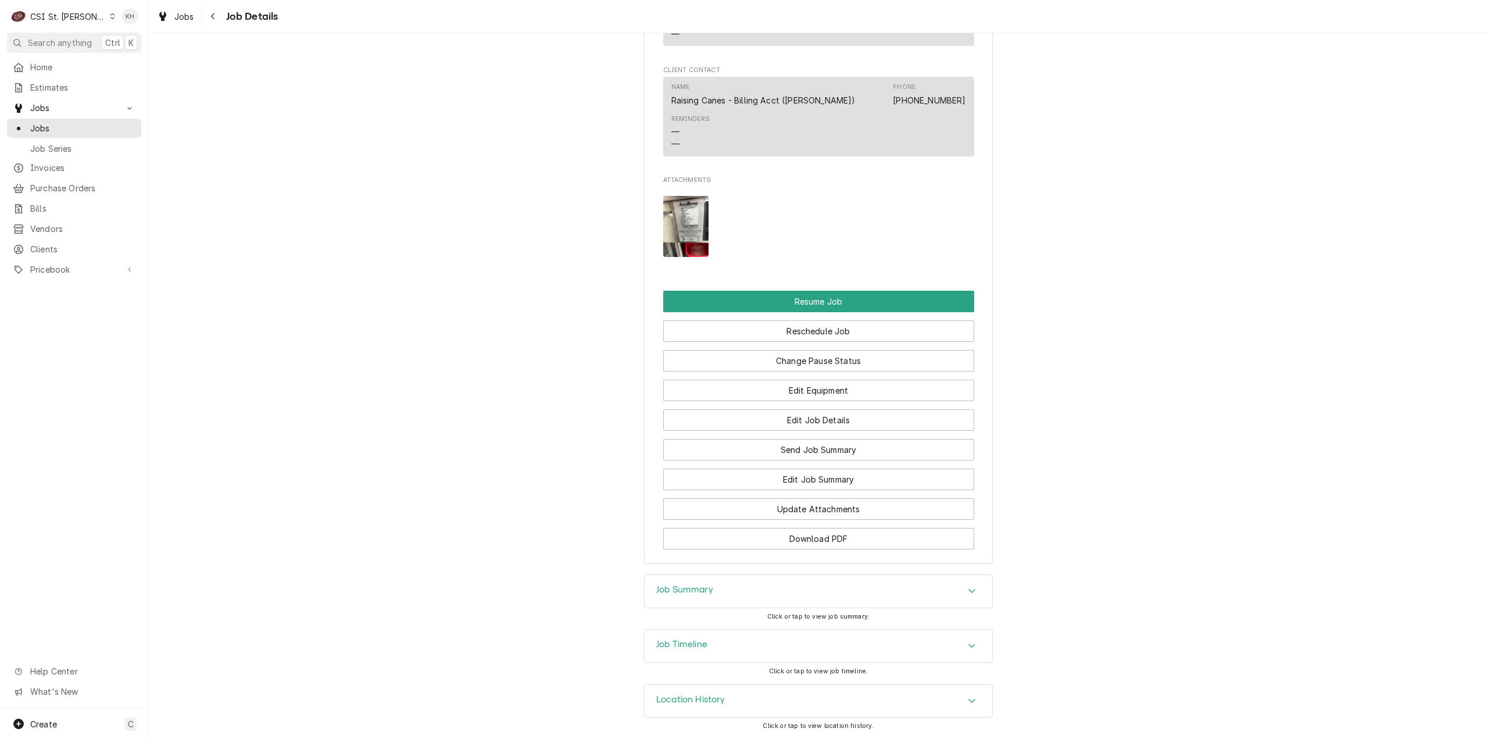
click at [720, 647] on div "Job Timeline" at bounding box center [819, 646] width 348 height 33
